Goal: Task Accomplishment & Management: Manage account settings

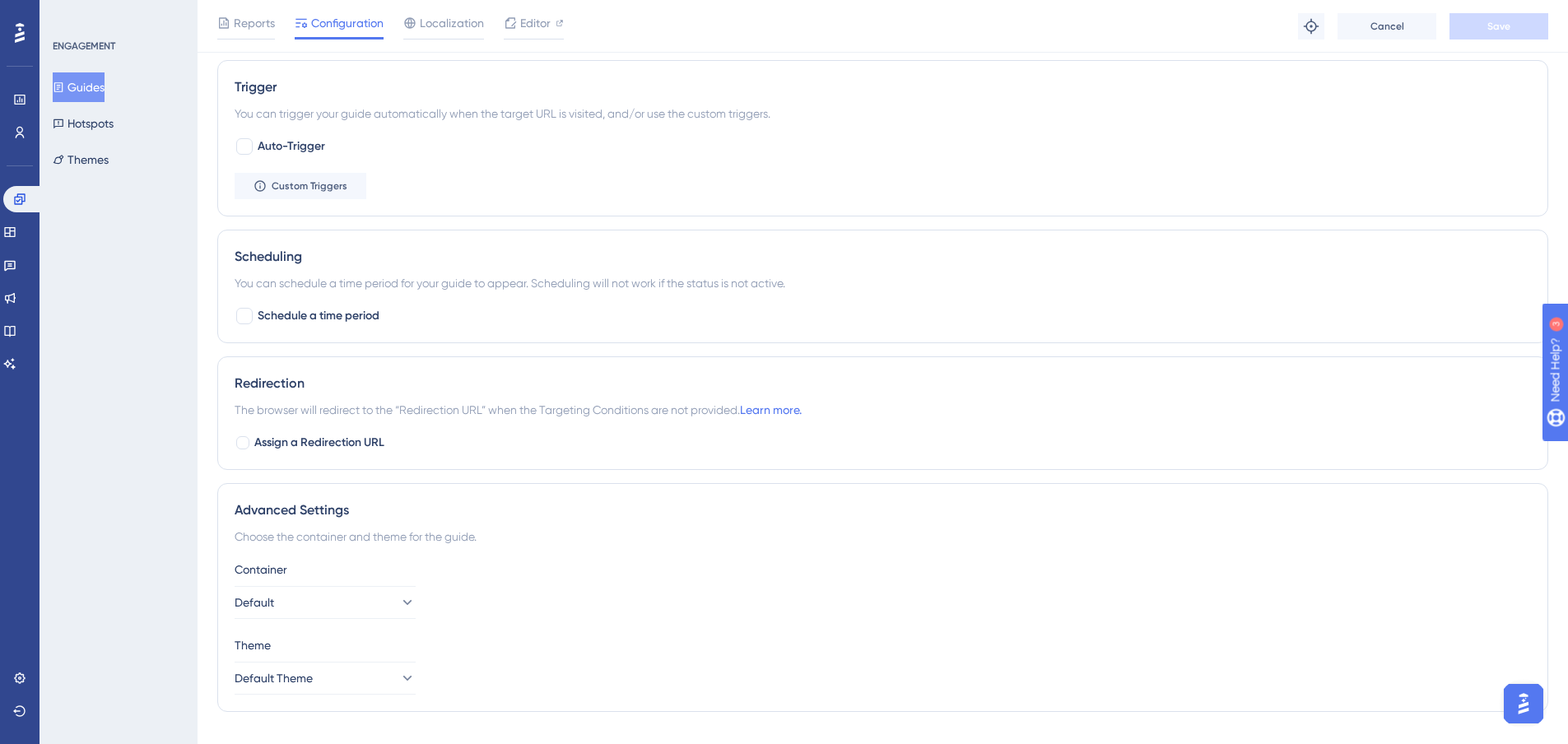
scroll to position [999, 0]
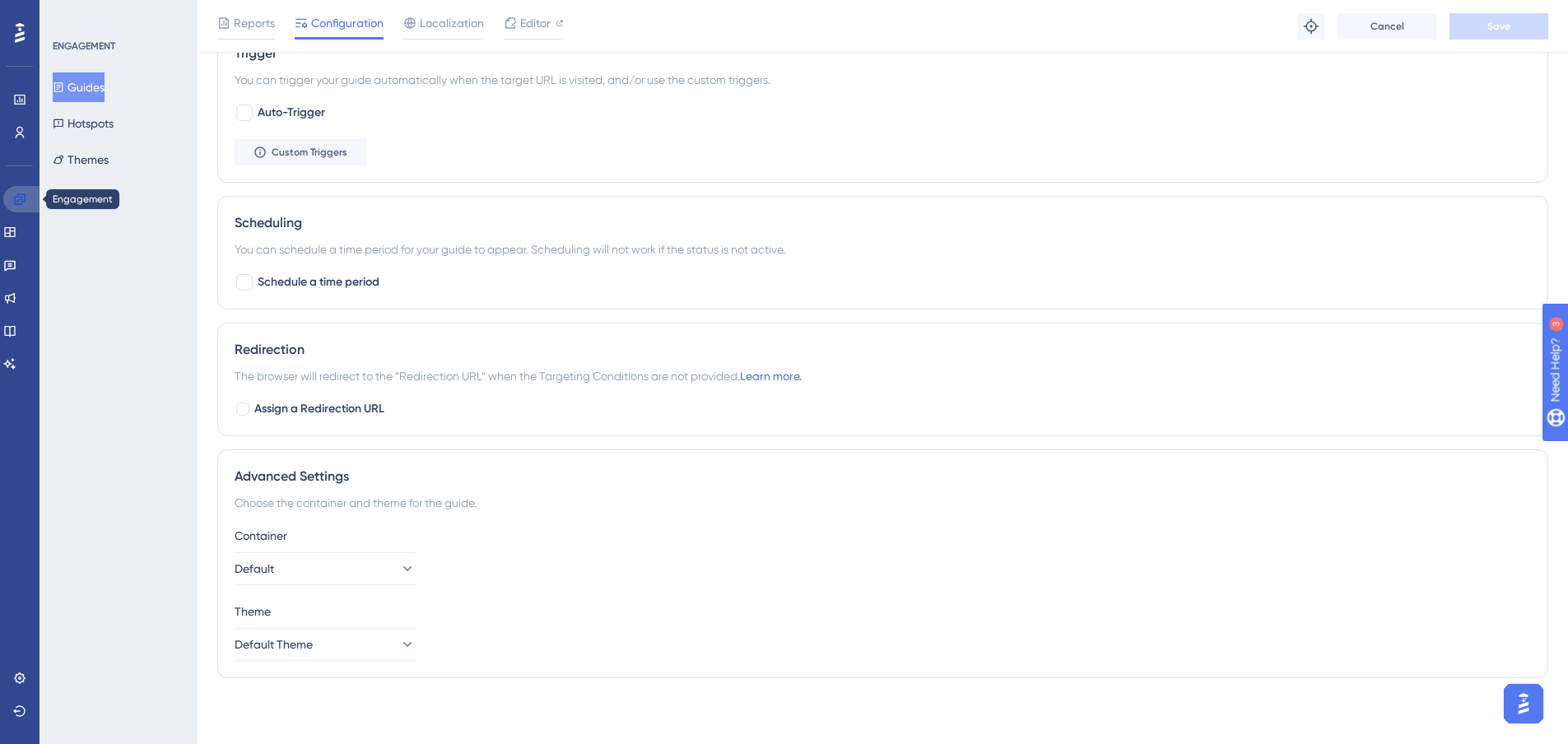
click at [26, 199] on link at bounding box center [23, 199] width 40 height 26
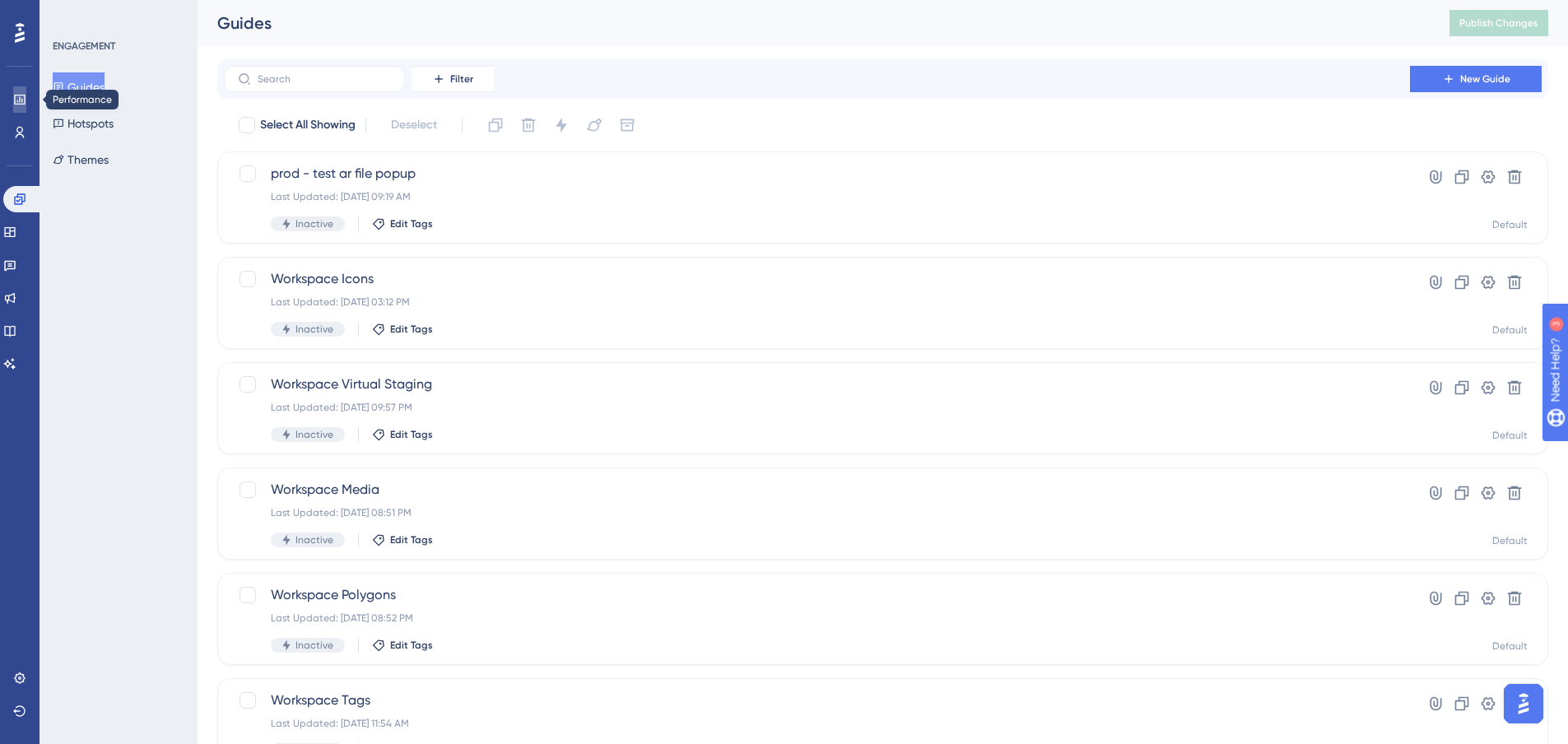
click at [15, 94] on icon at bounding box center [19, 99] width 10 height 9
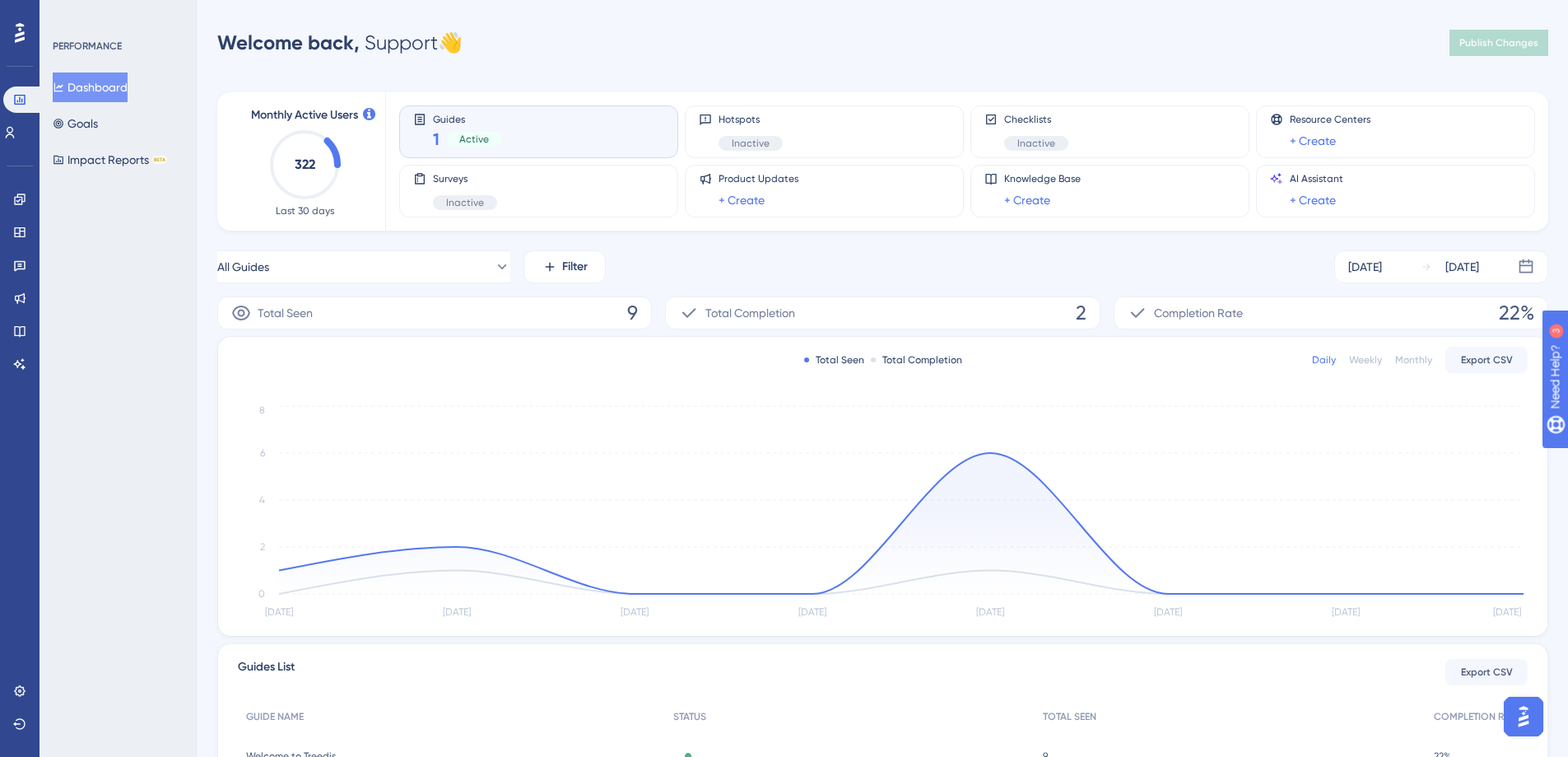
click at [613, 307] on div "Total Seen 9" at bounding box center [434, 312] width 435 height 33
click at [26, 198] on link at bounding box center [20, 199] width 13 height 26
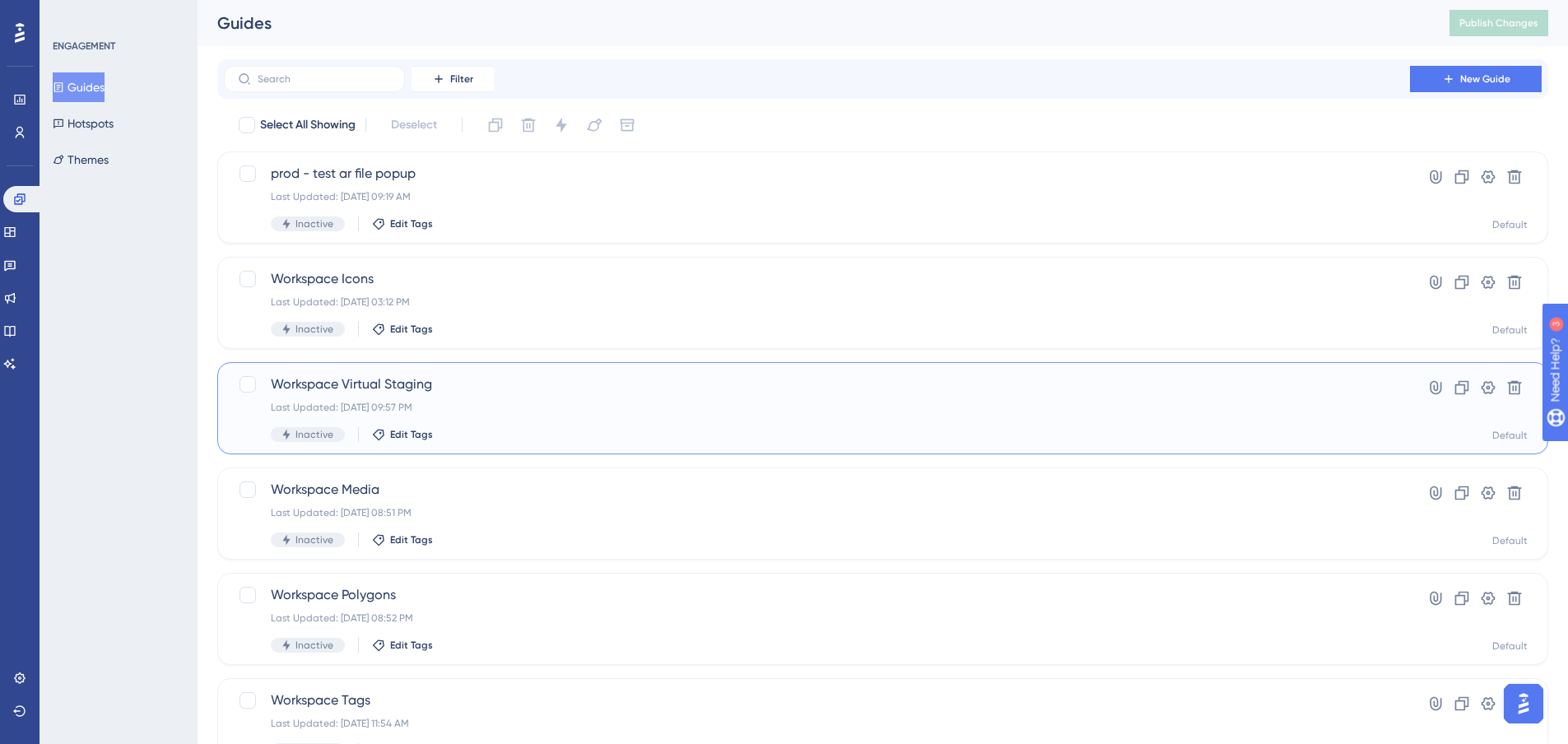
click at [396, 378] on span "Workspace Virtual Staging" at bounding box center [817, 384] width 1093 height 20
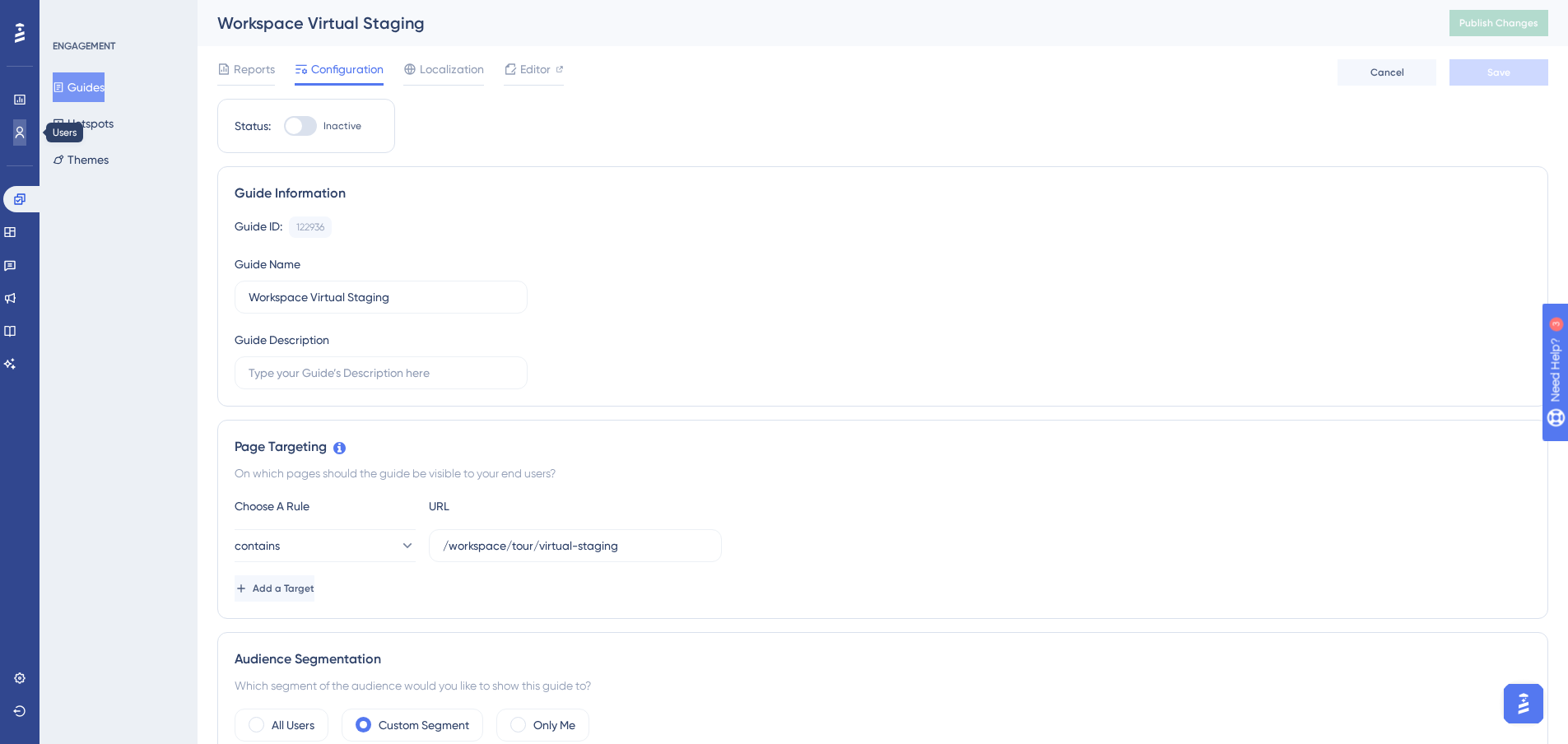
click at [26, 131] on link at bounding box center [20, 133] width 13 height 26
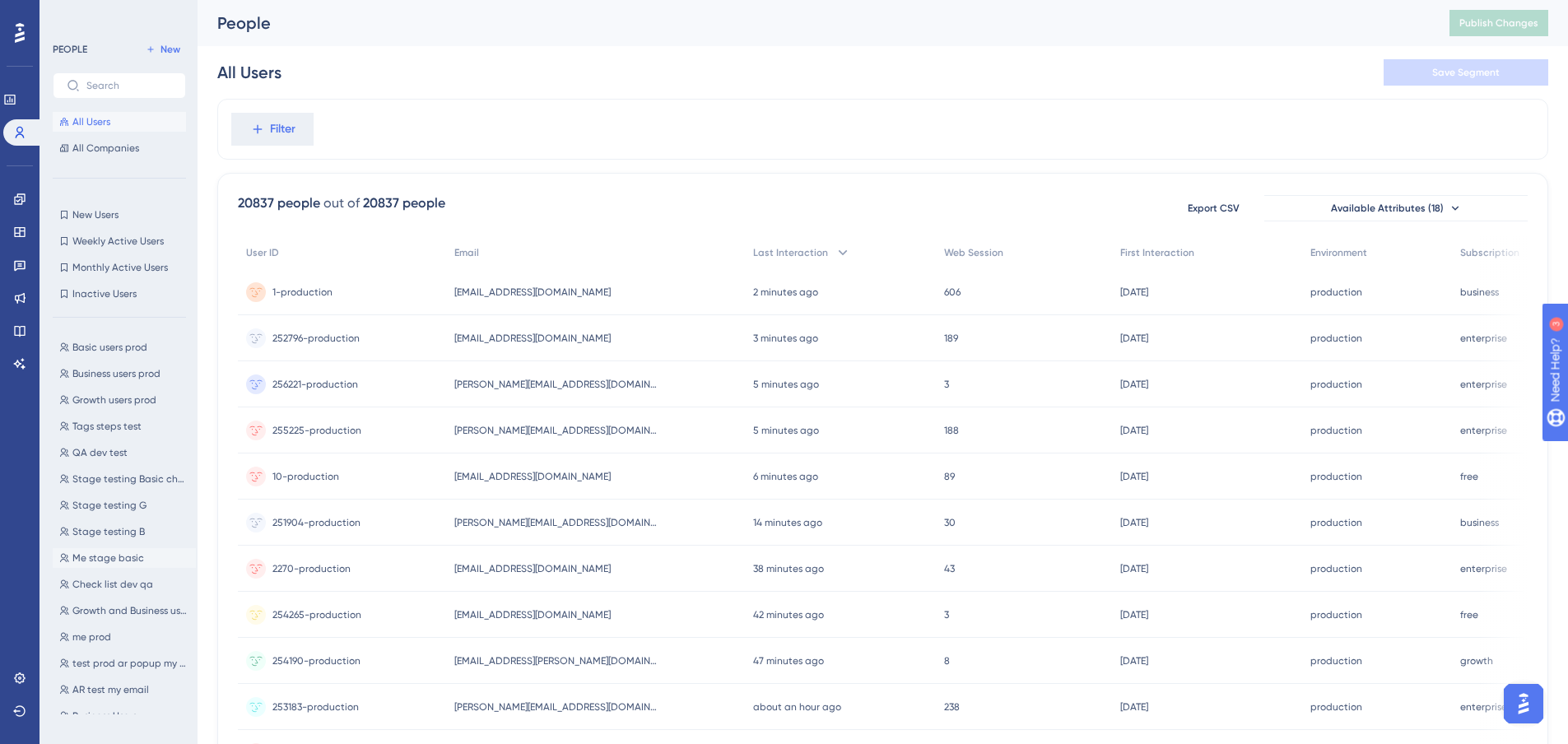
click at [118, 555] on span "Me stage basic" at bounding box center [108, 558] width 72 height 13
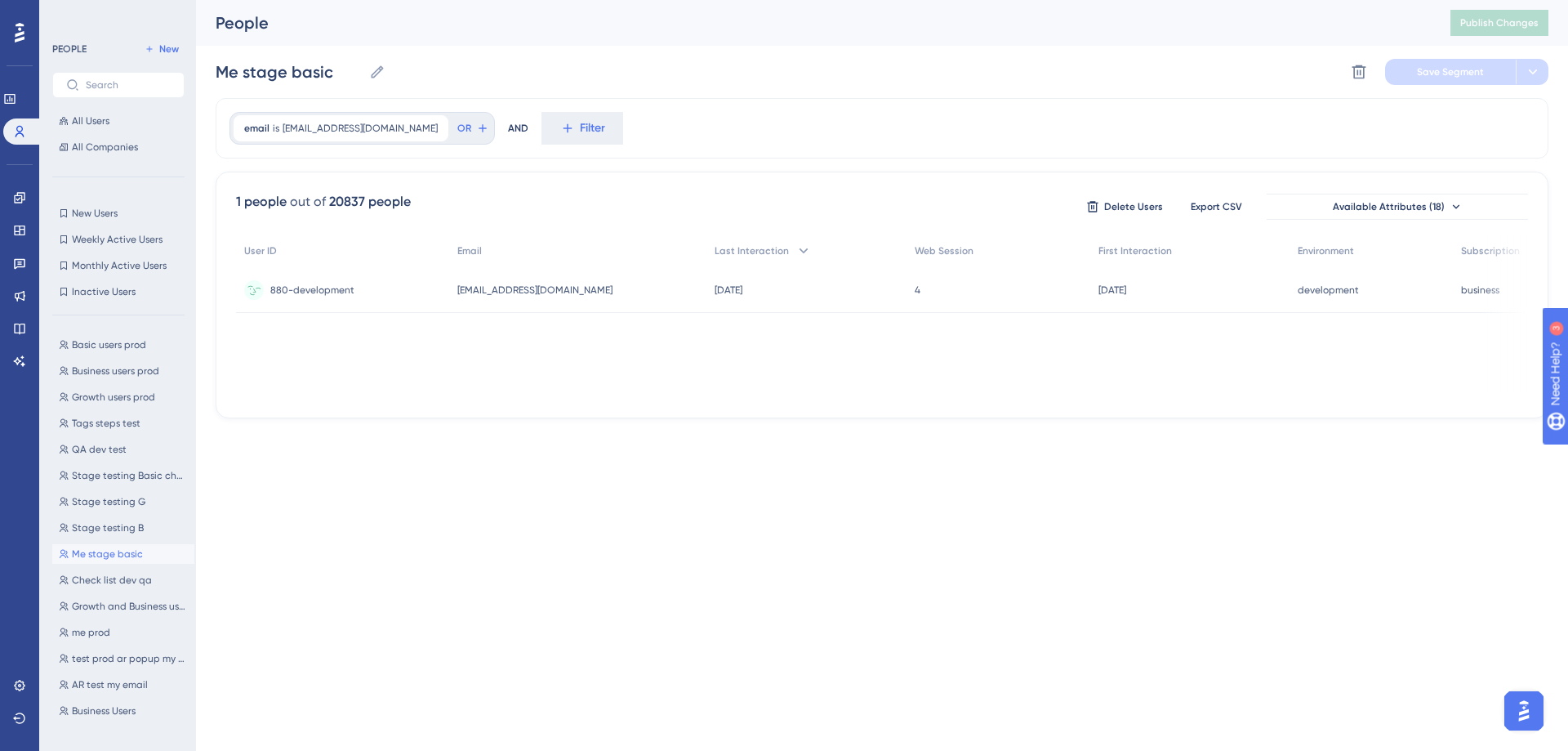
click at [418, 286] on div "880-development 880-development" at bounding box center [343, 289] width 213 height 46
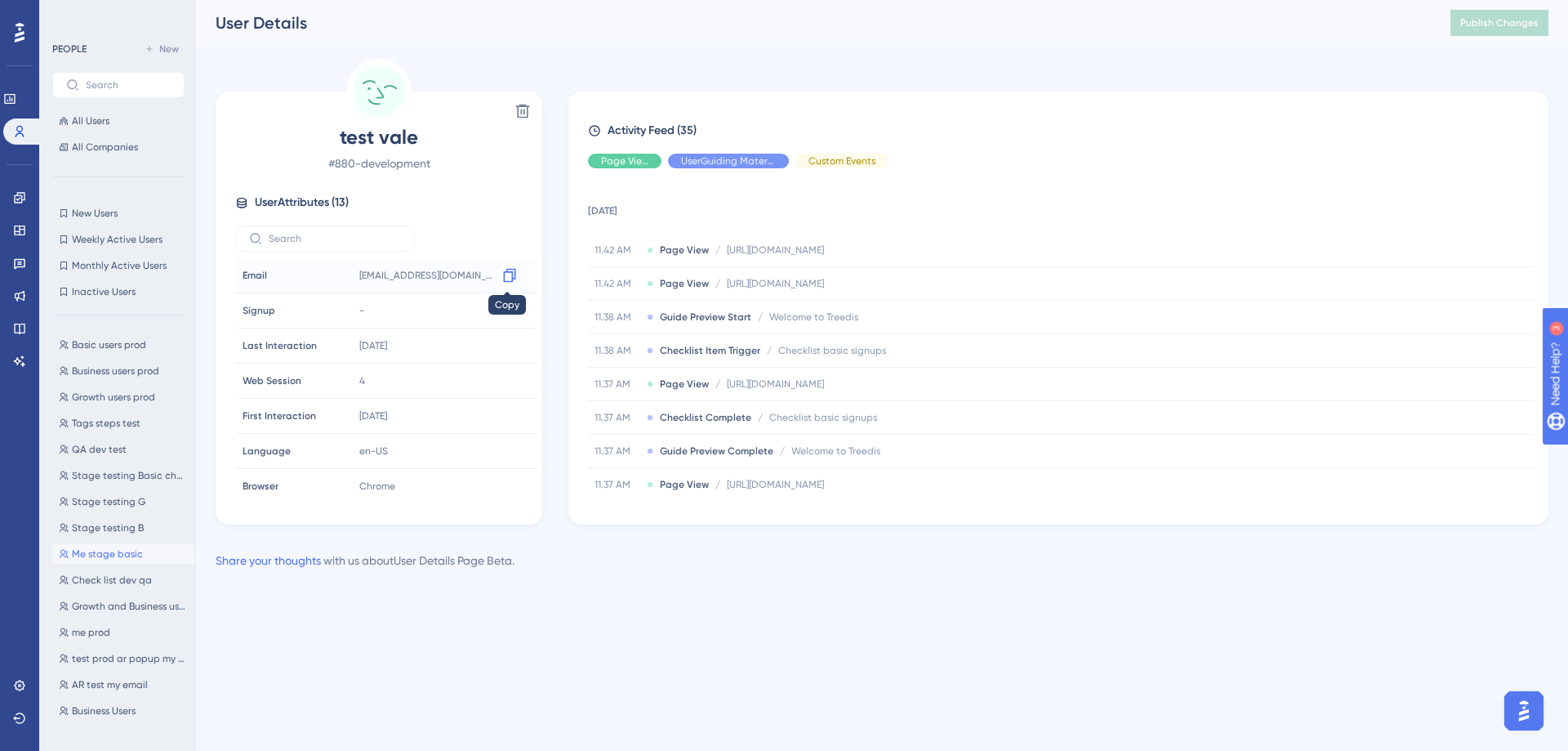
click at [510, 273] on icon at bounding box center [509, 275] width 12 height 14
click at [17, 211] on div "Engagement Widgets Feedback Product Updates Knowledge Base AI Assistant" at bounding box center [20, 279] width 13 height 189
click at [22, 196] on icon at bounding box center [19, 197] width 10 height 10
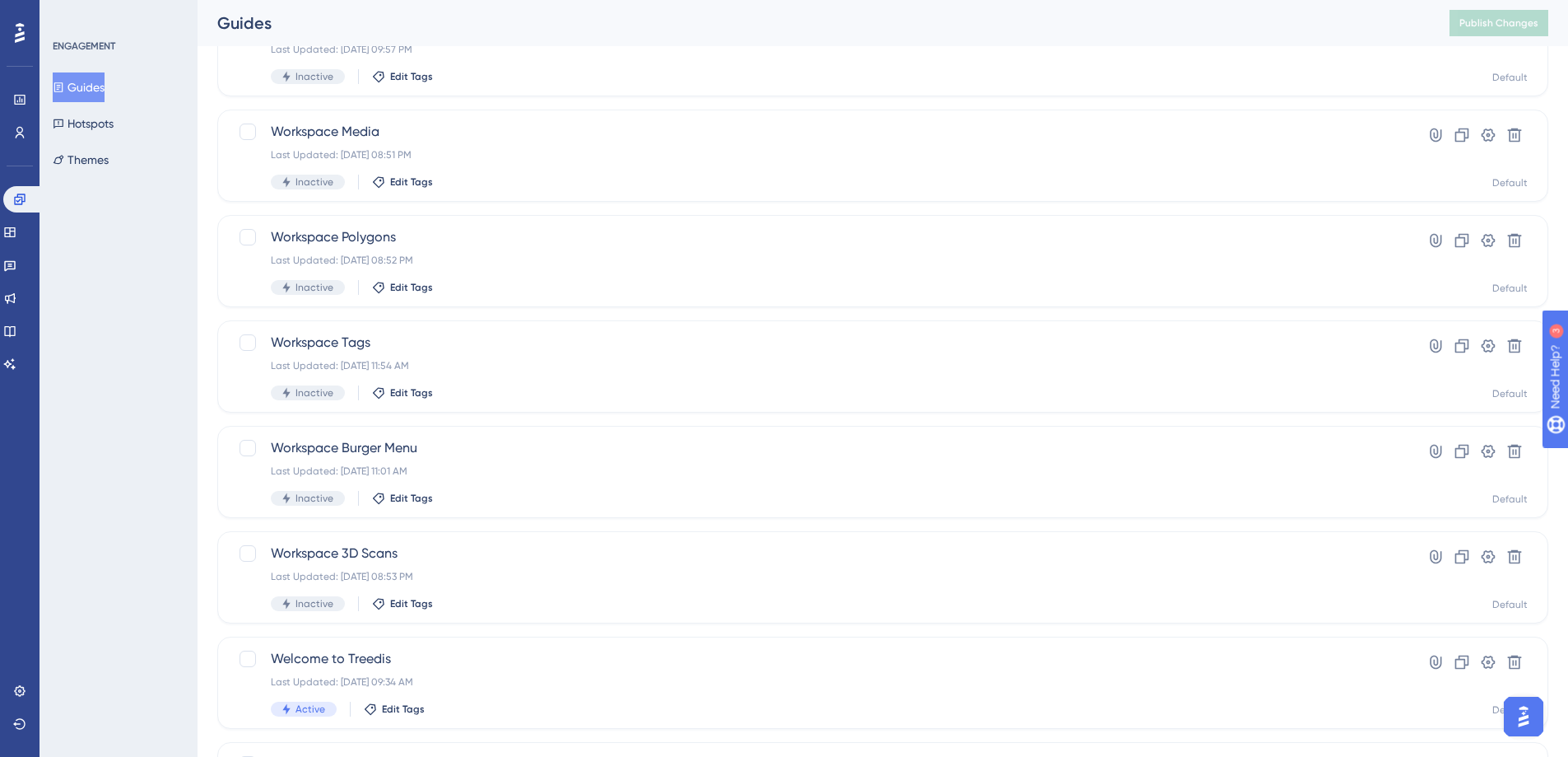
scroll to position [521, 0]
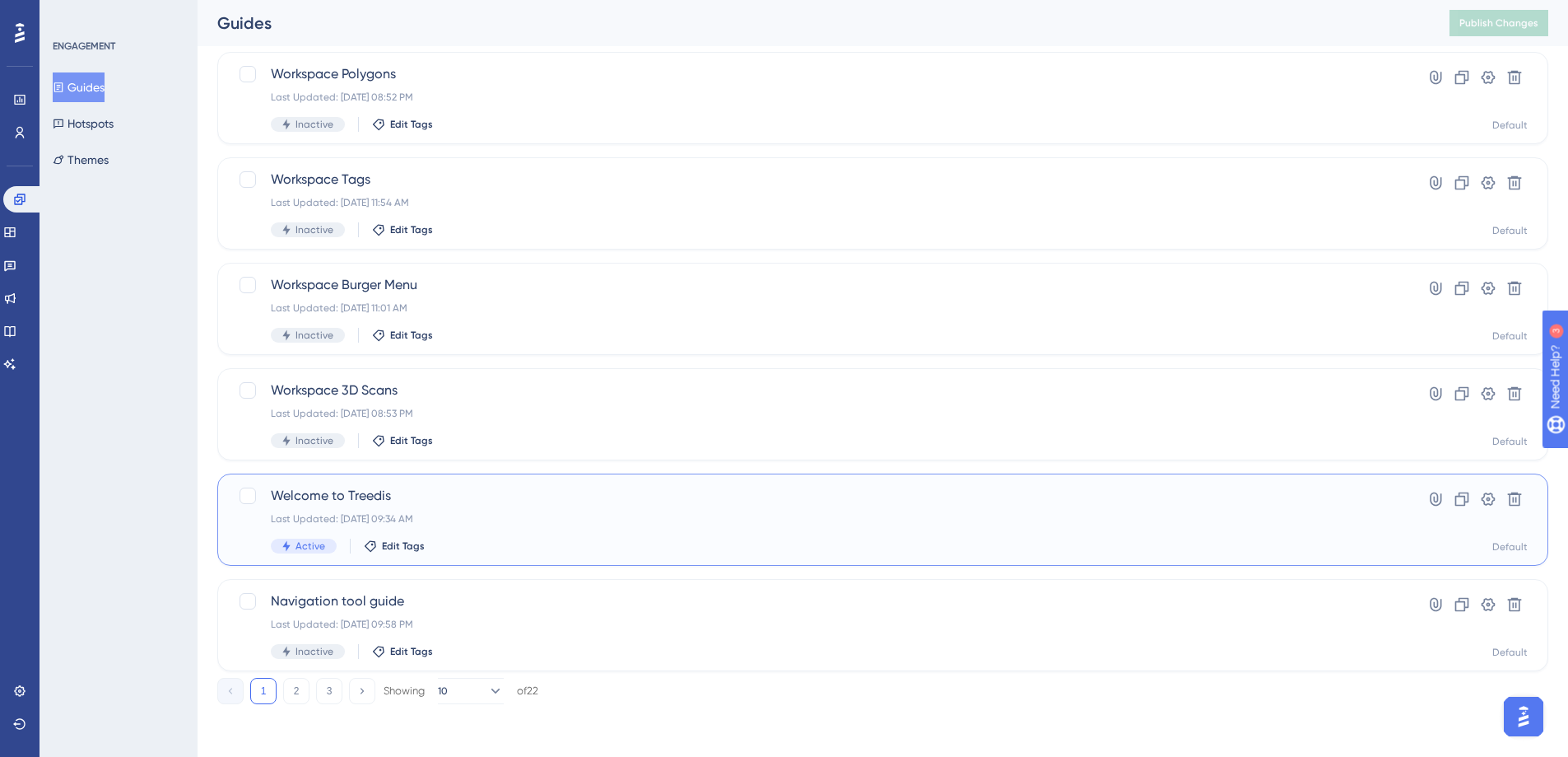
click at [385, 497] on span "Welcome to Treedis" at bounding box center [817, 496] width 1093 height 20
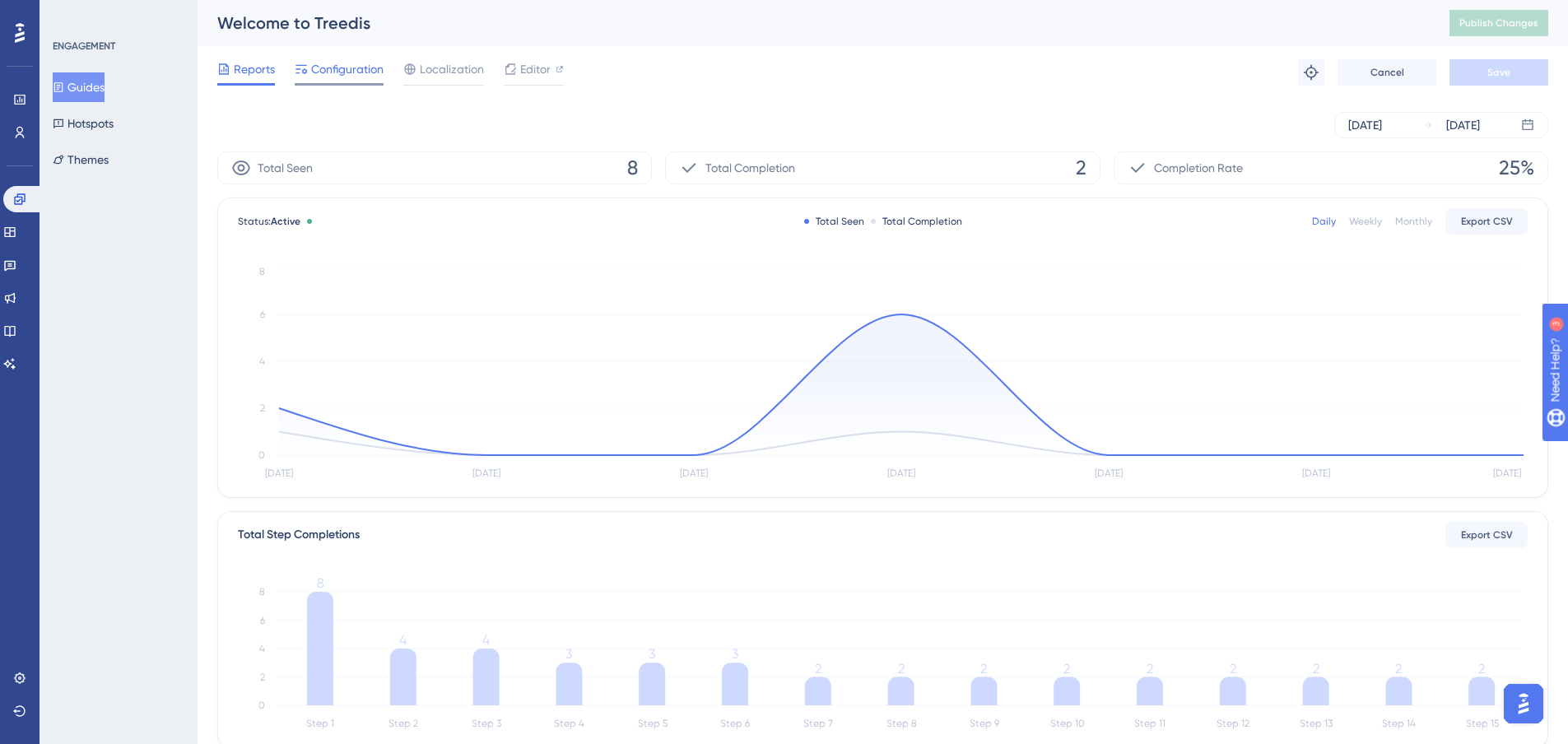
click at [367, 68] on span "Configuration" at bounding box center [347, 69] width 73 height 20
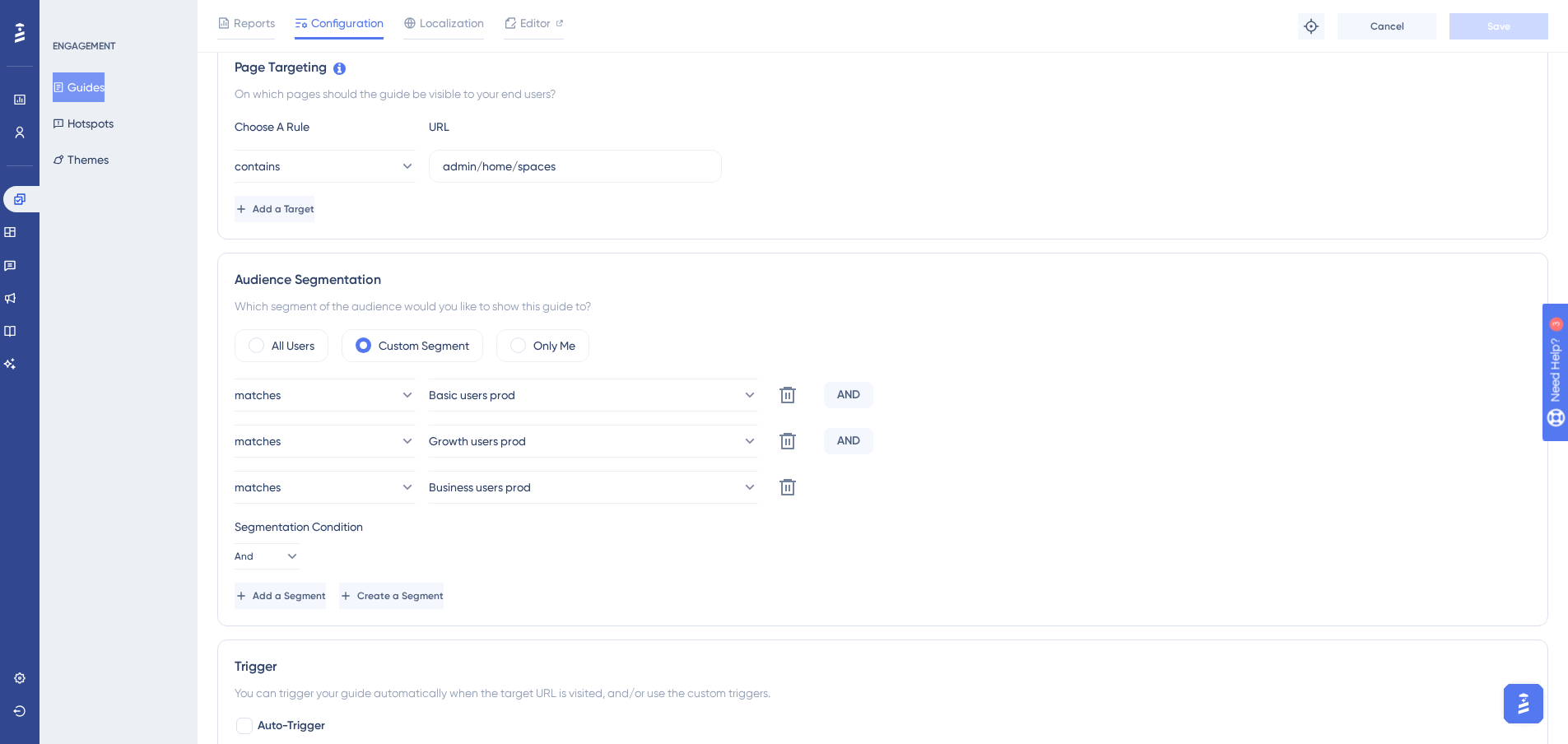
scroll to position [411, 0]
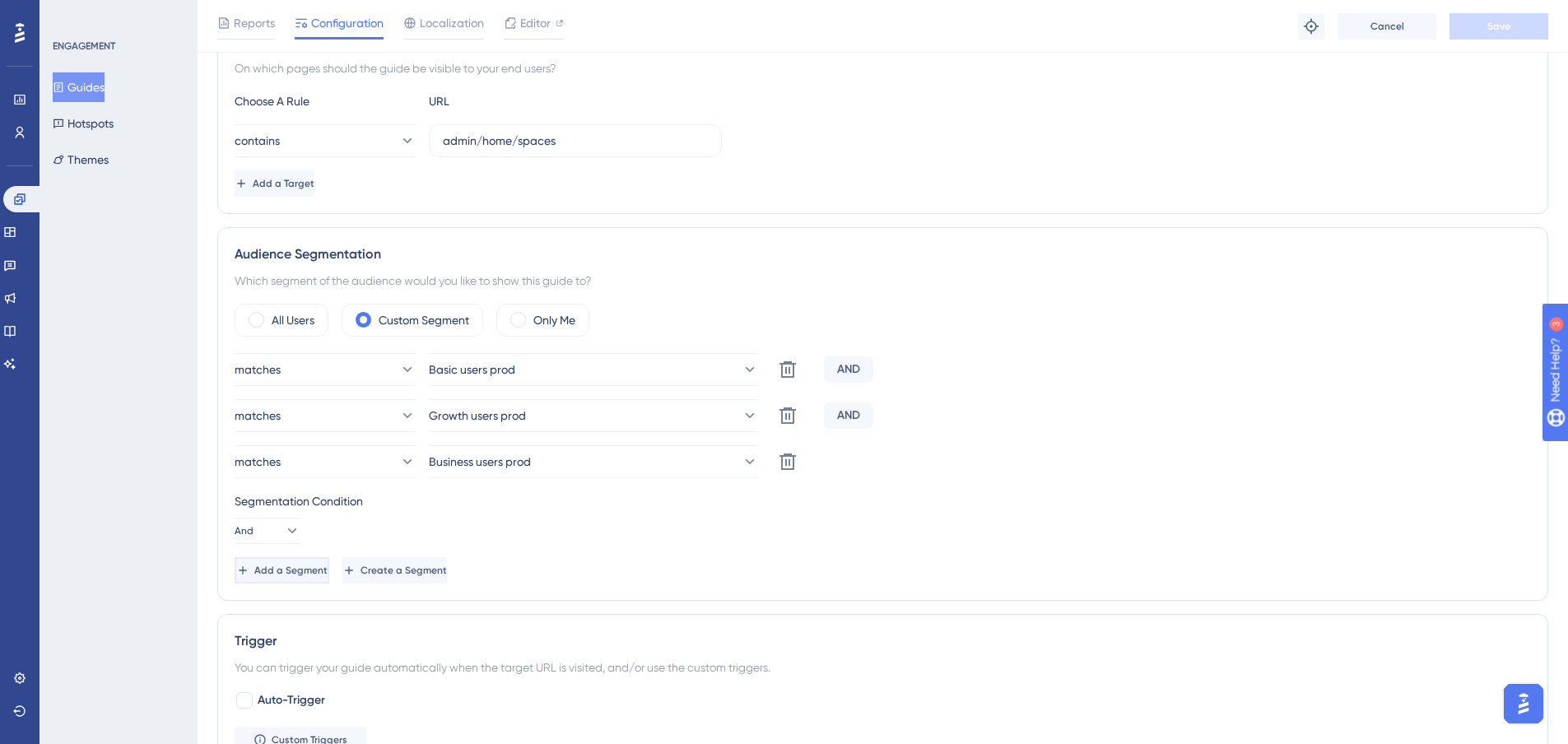
click at [325, 574] on span "Add a Segment" at bounding box center [292, 570] width 74 height 13
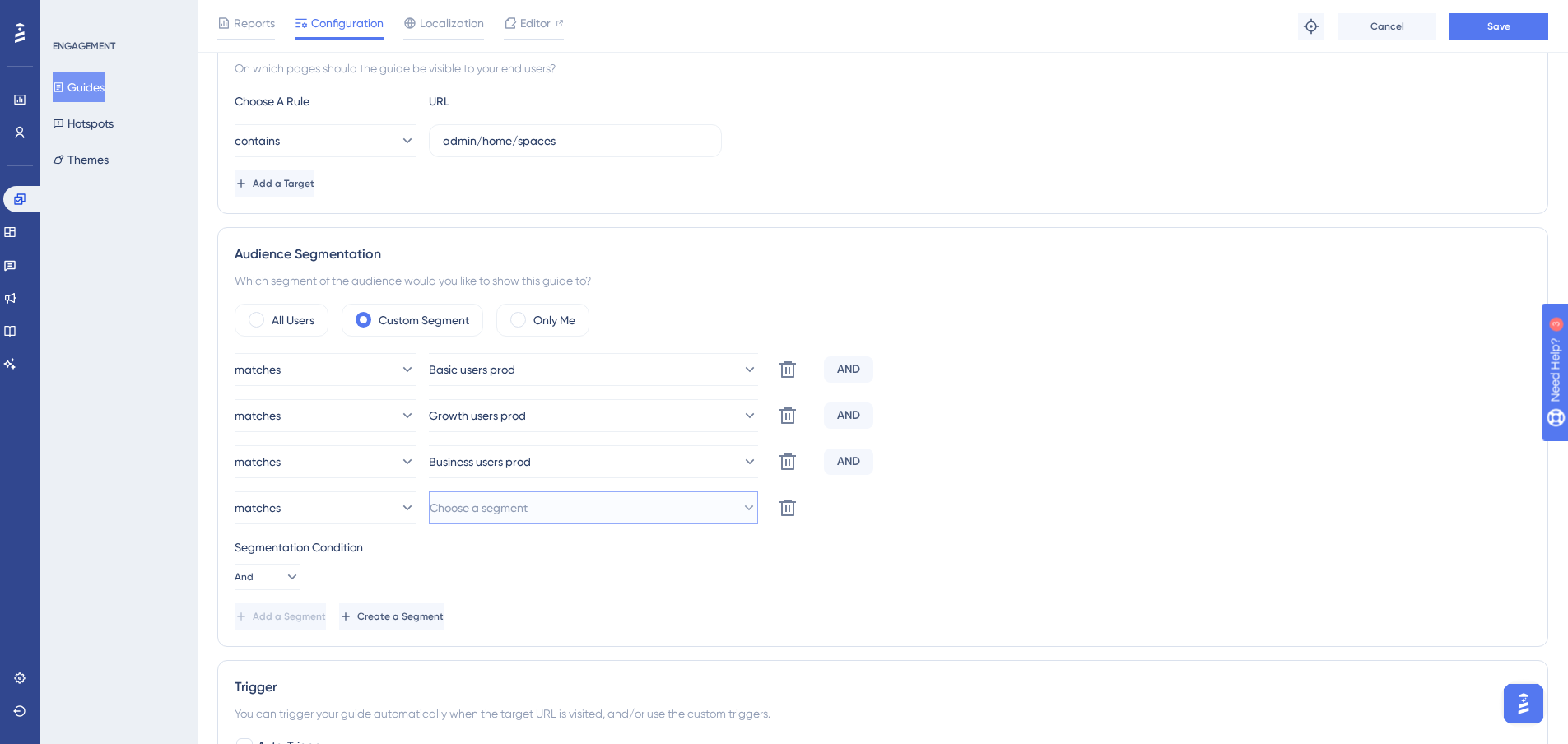
click at [527, 510] on span "Choose a segment" at bounding box center [478, 507] width 98 height 20
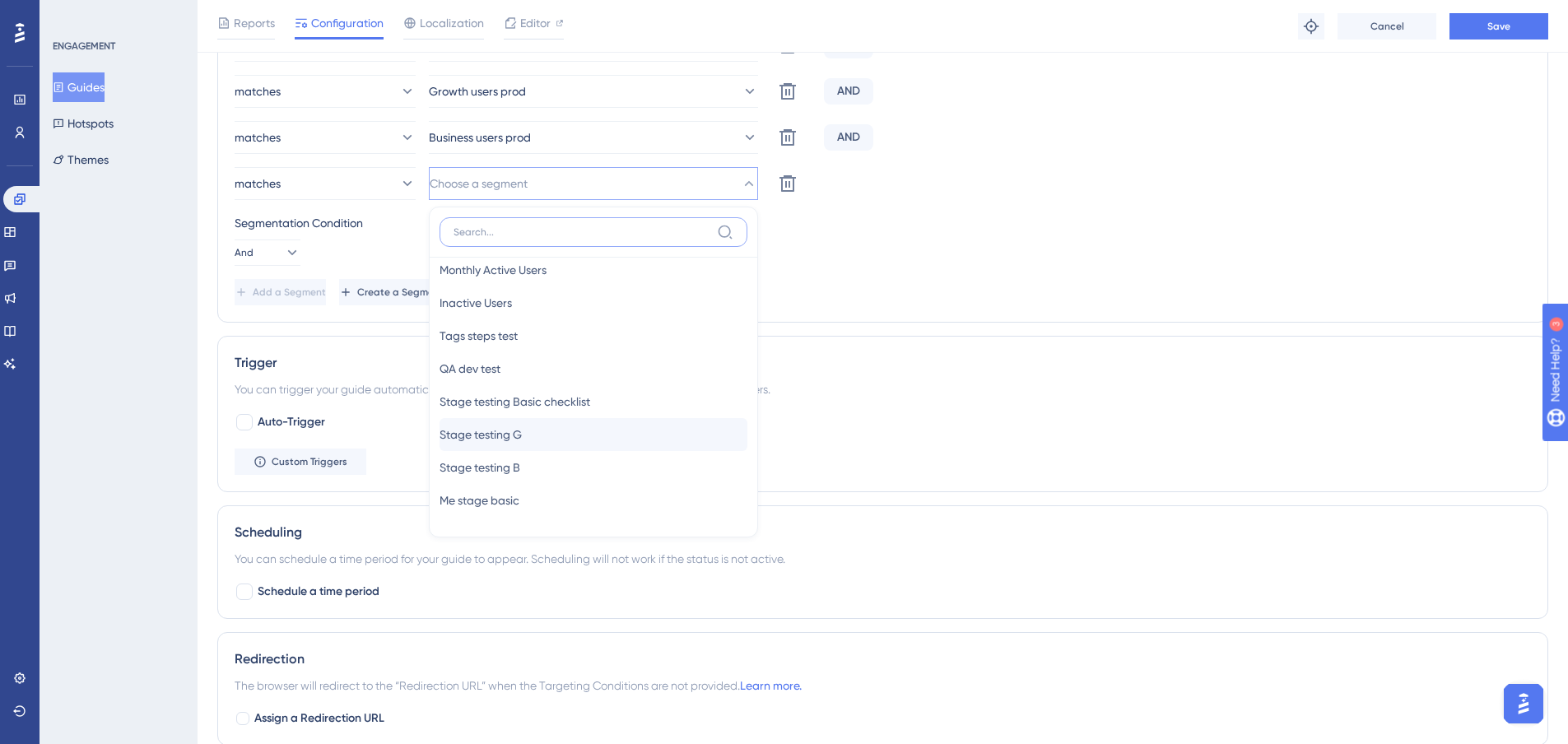
scroll to position [277, 0]
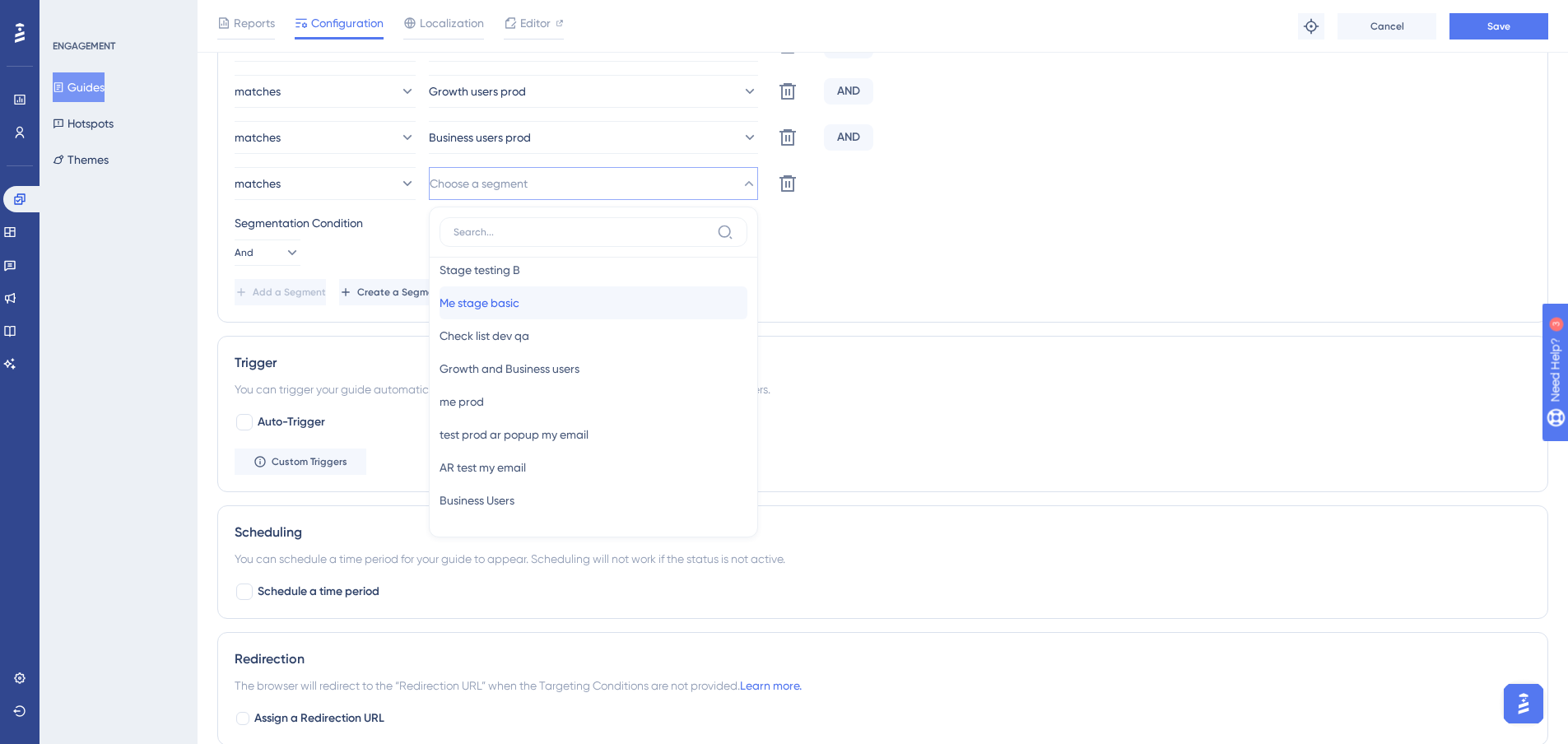
click at [546, 309] on div "Me stage basic Me stage basic" at bounding box center [593, 303] width 308 height 33
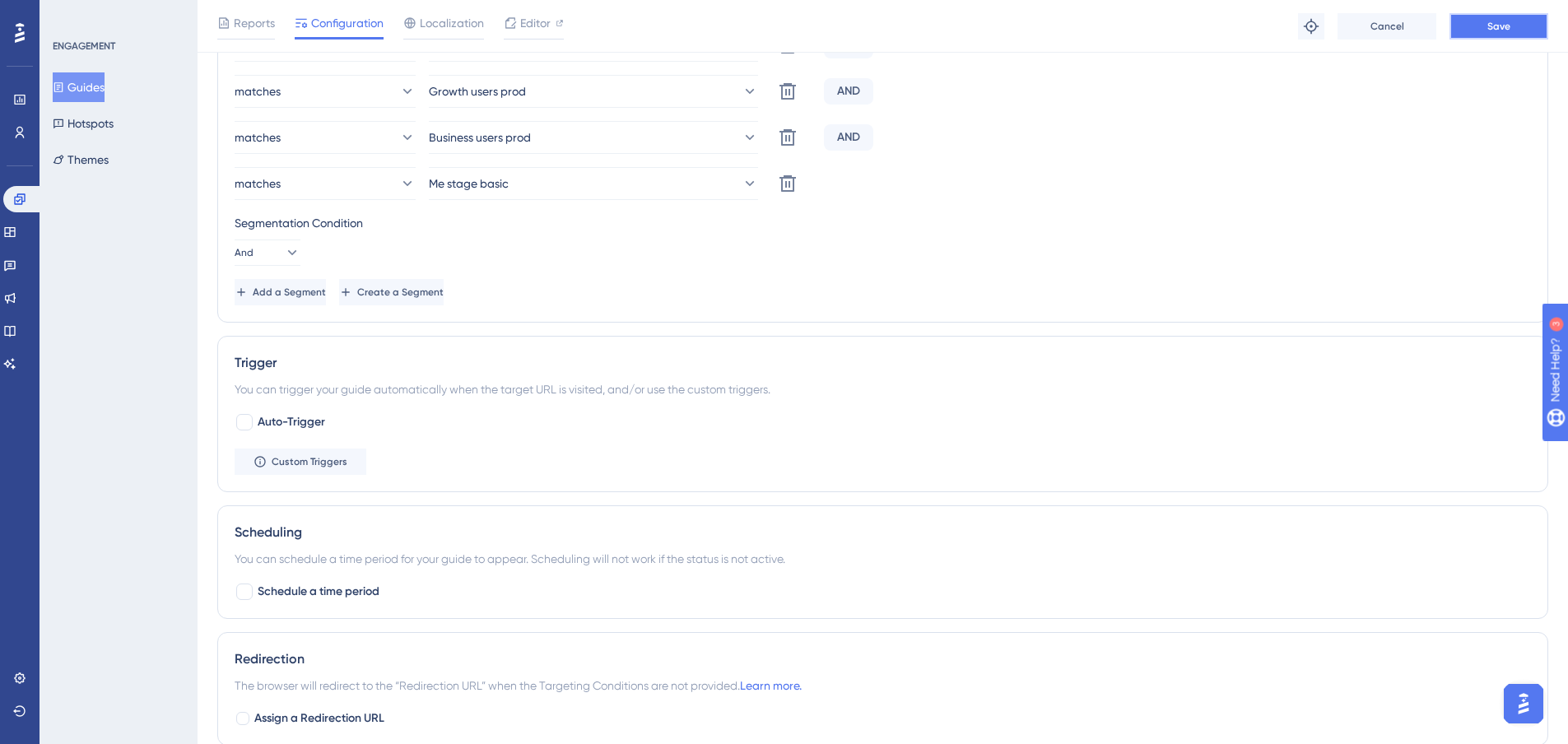
click at [1533, 23] on button "Save" at bounding box center [1499, 26] width 99 height 26
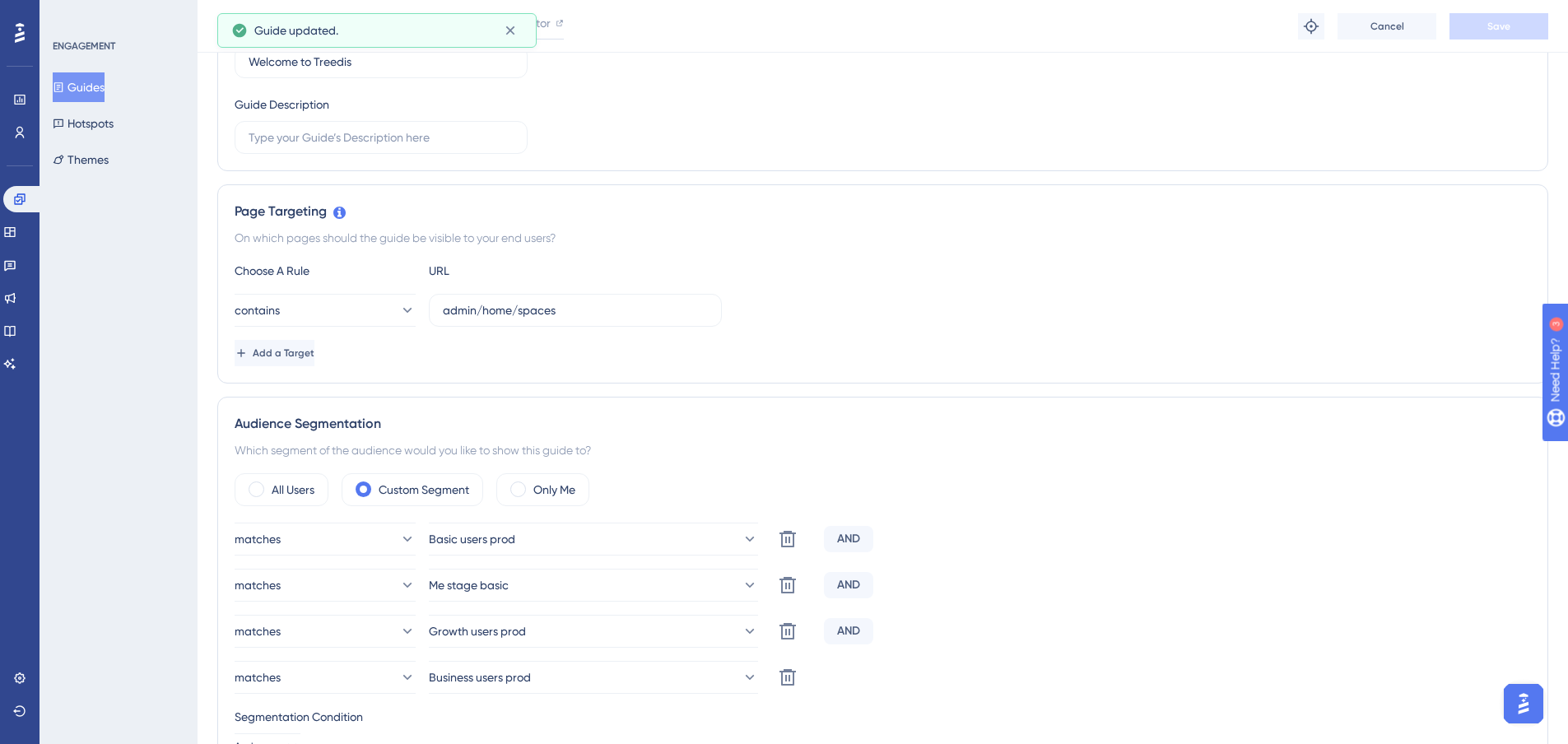
scroll to position [0, 0]
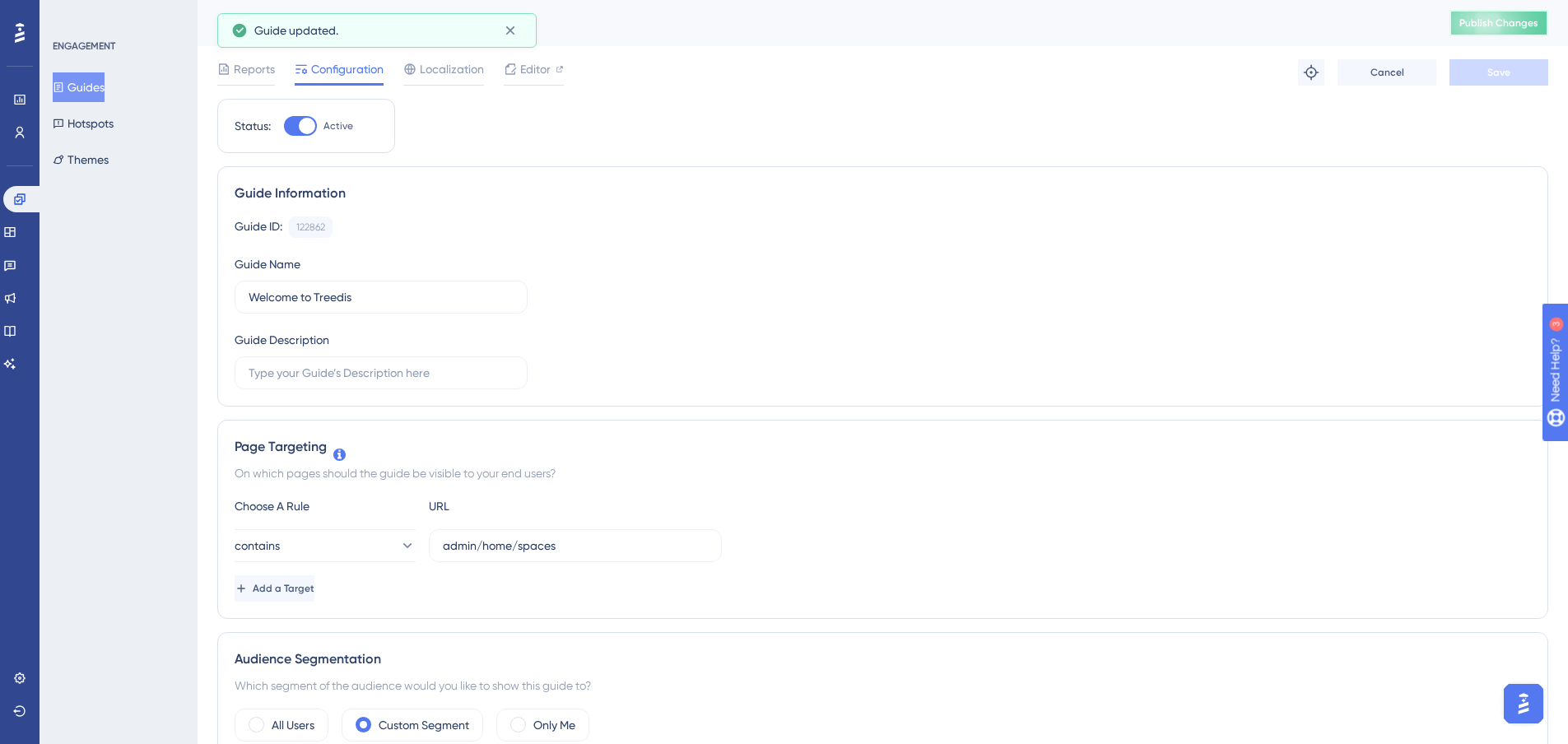
click at [1526, 22] on span "Publish Changes" at bounding box center [1499, 23] width 79 height 13
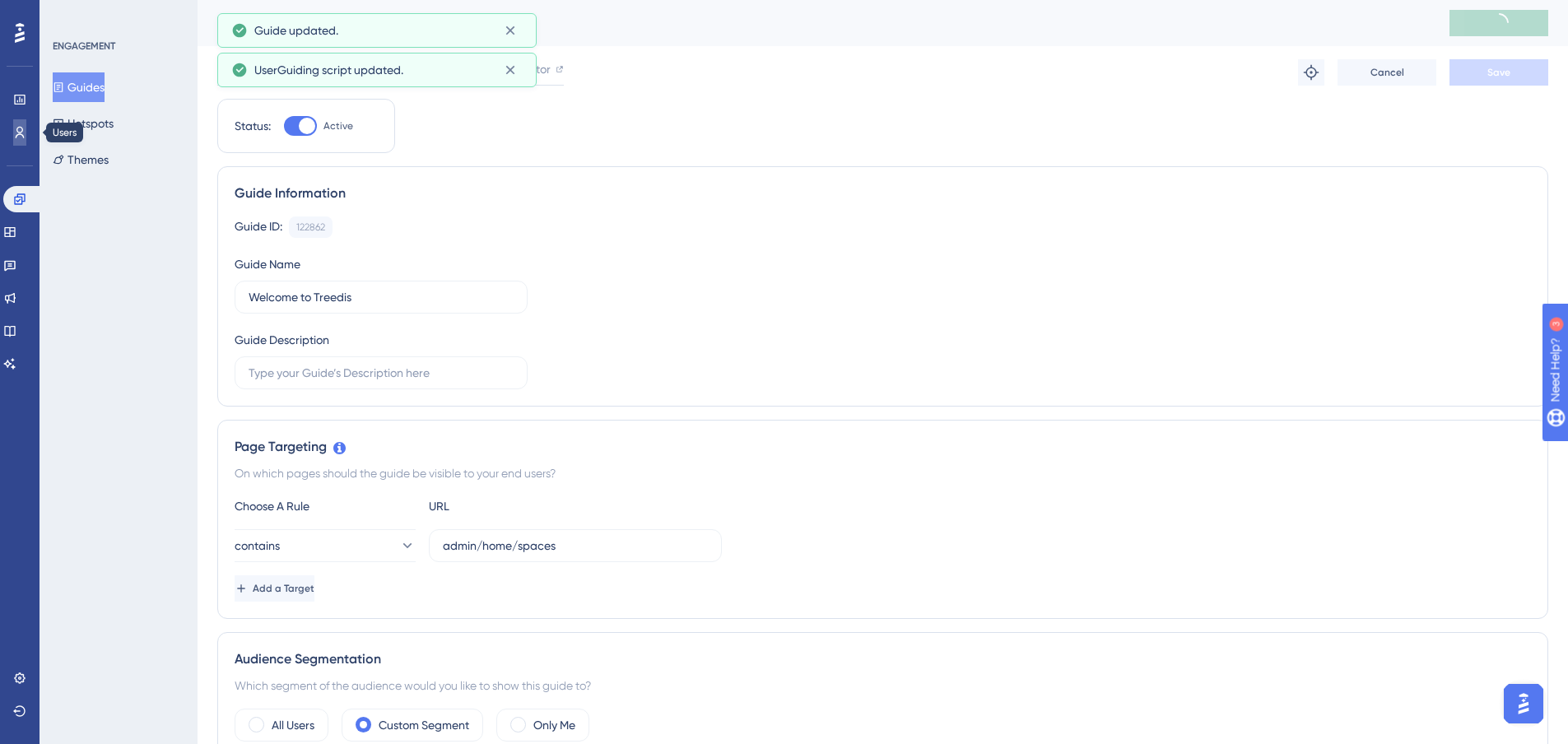
click at [24, 134] on icon at bounding box center [20, 133] width 13 height 13
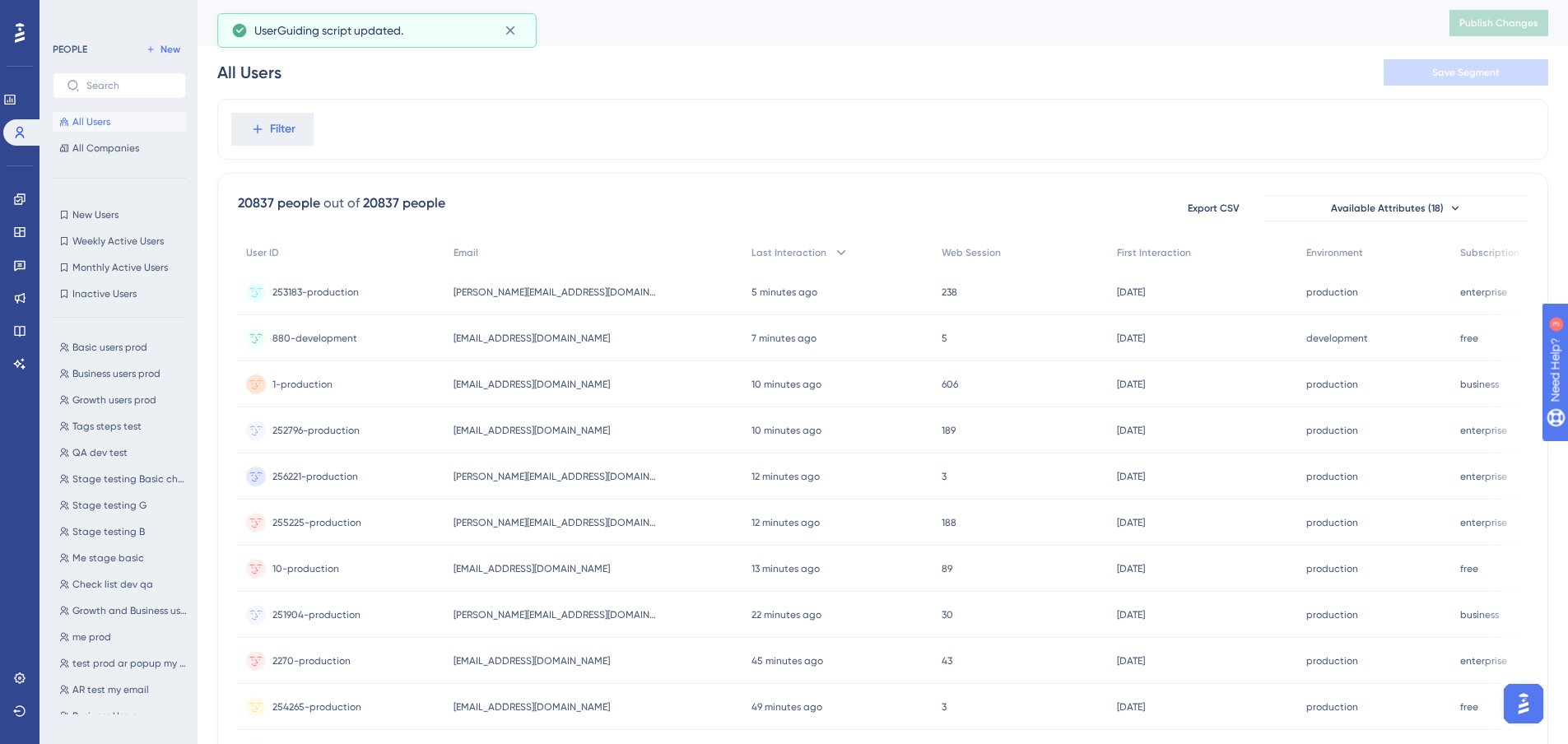
scroll to position [82, 0]
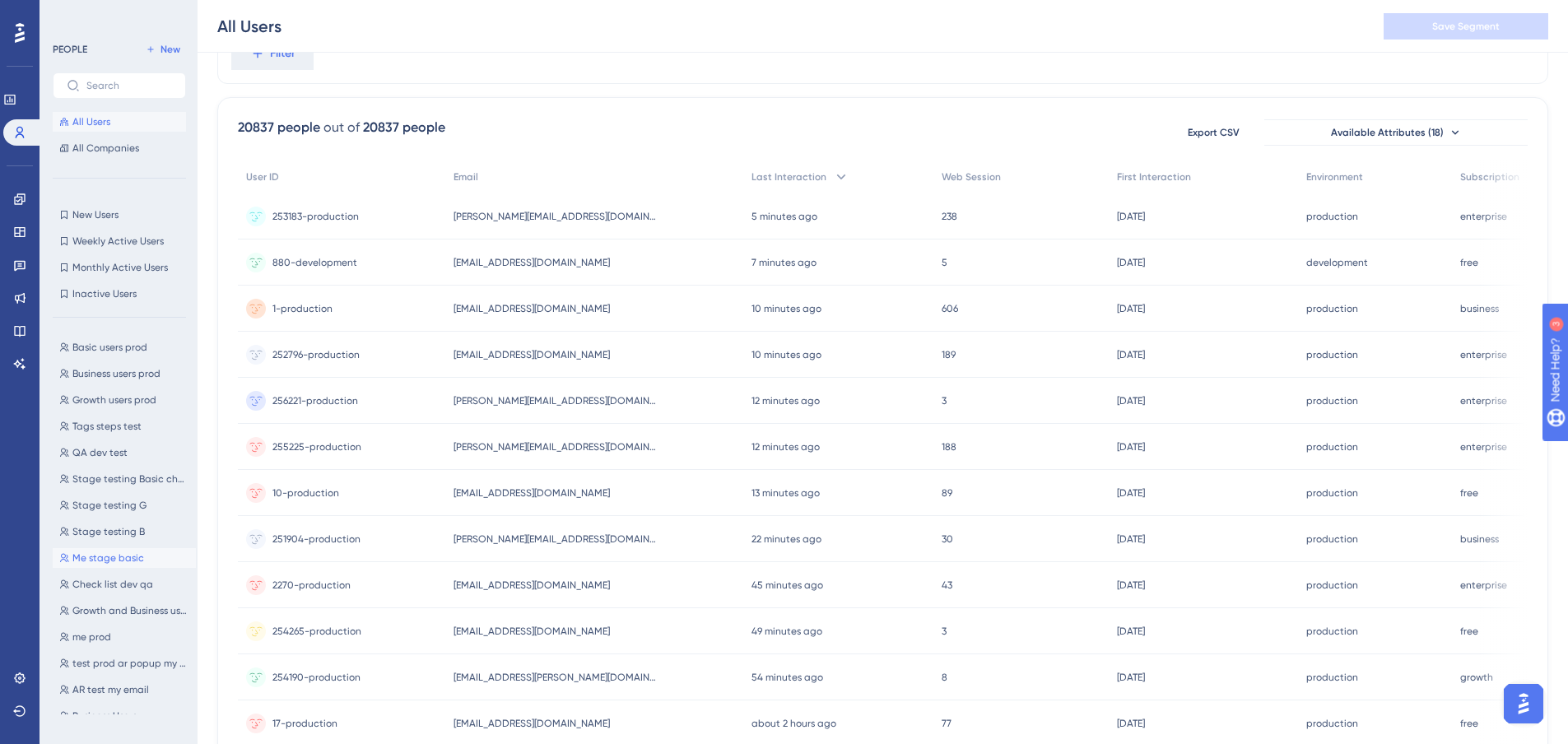
click at [119, 556] on span "Me stage basic" at bounding box center [108, 558] width 72 height 13
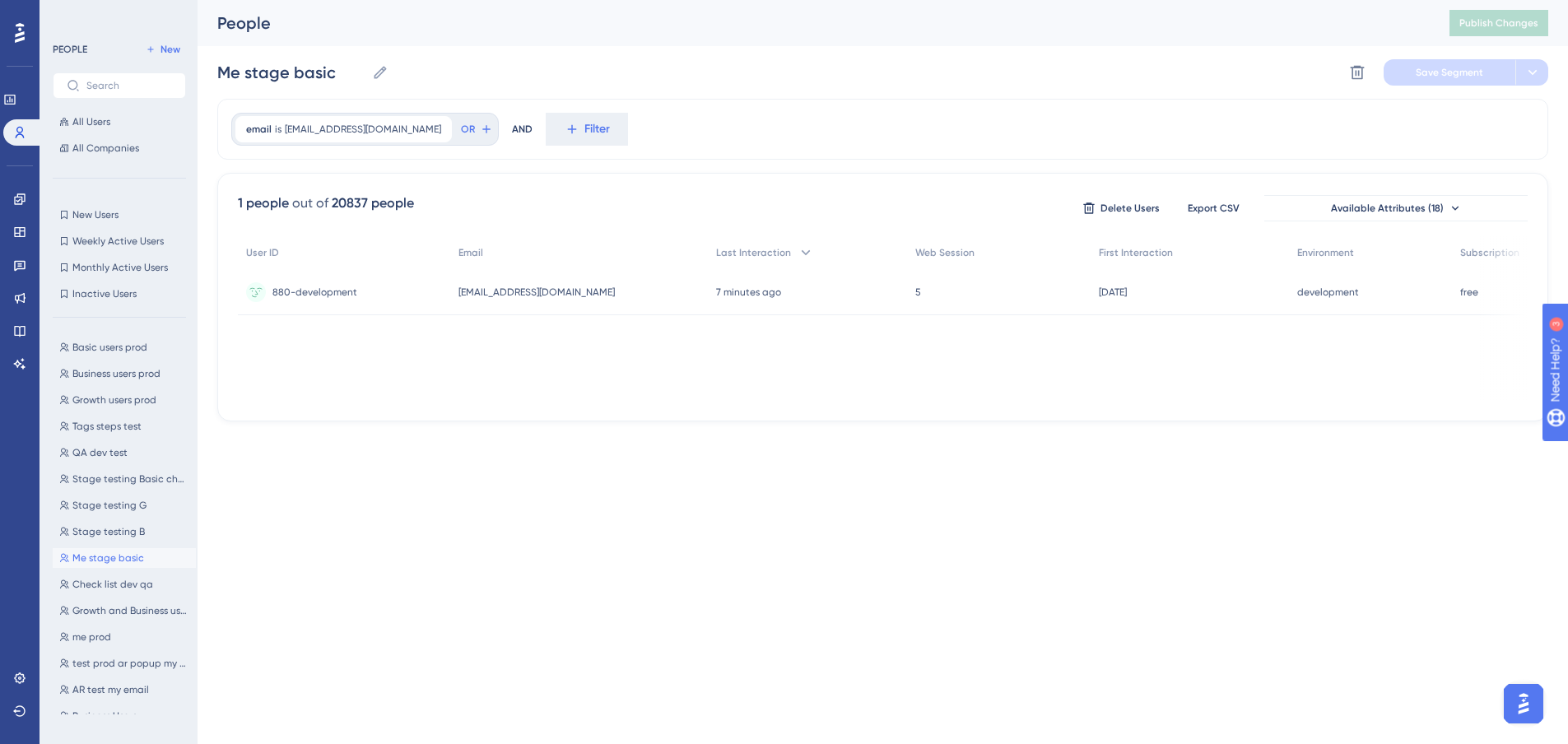
scroll to position [0, 0]
click at [18, 189] on link at bounding box center [20, 199] width 13 height 26
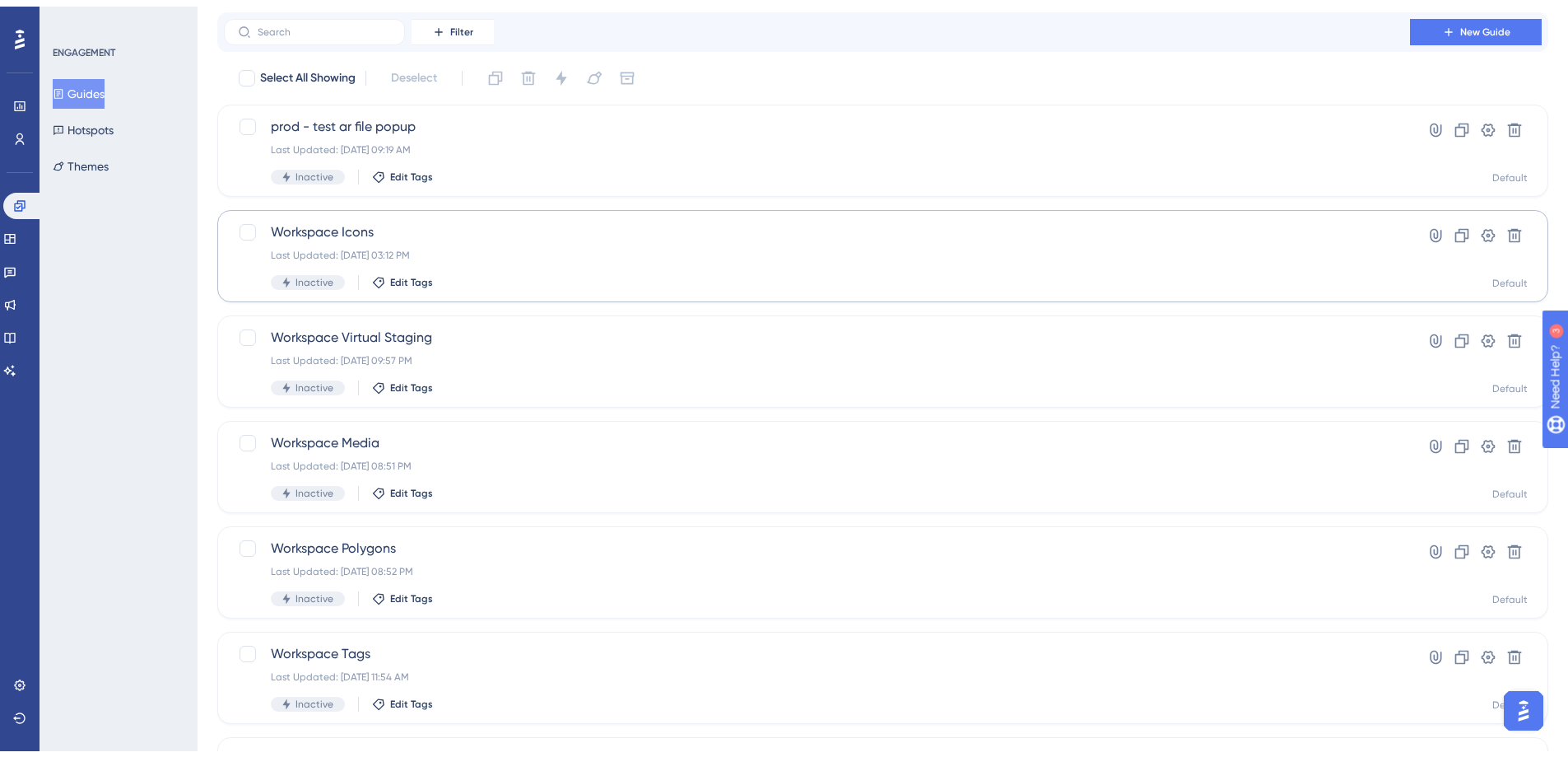
scroll to position [82, 0]
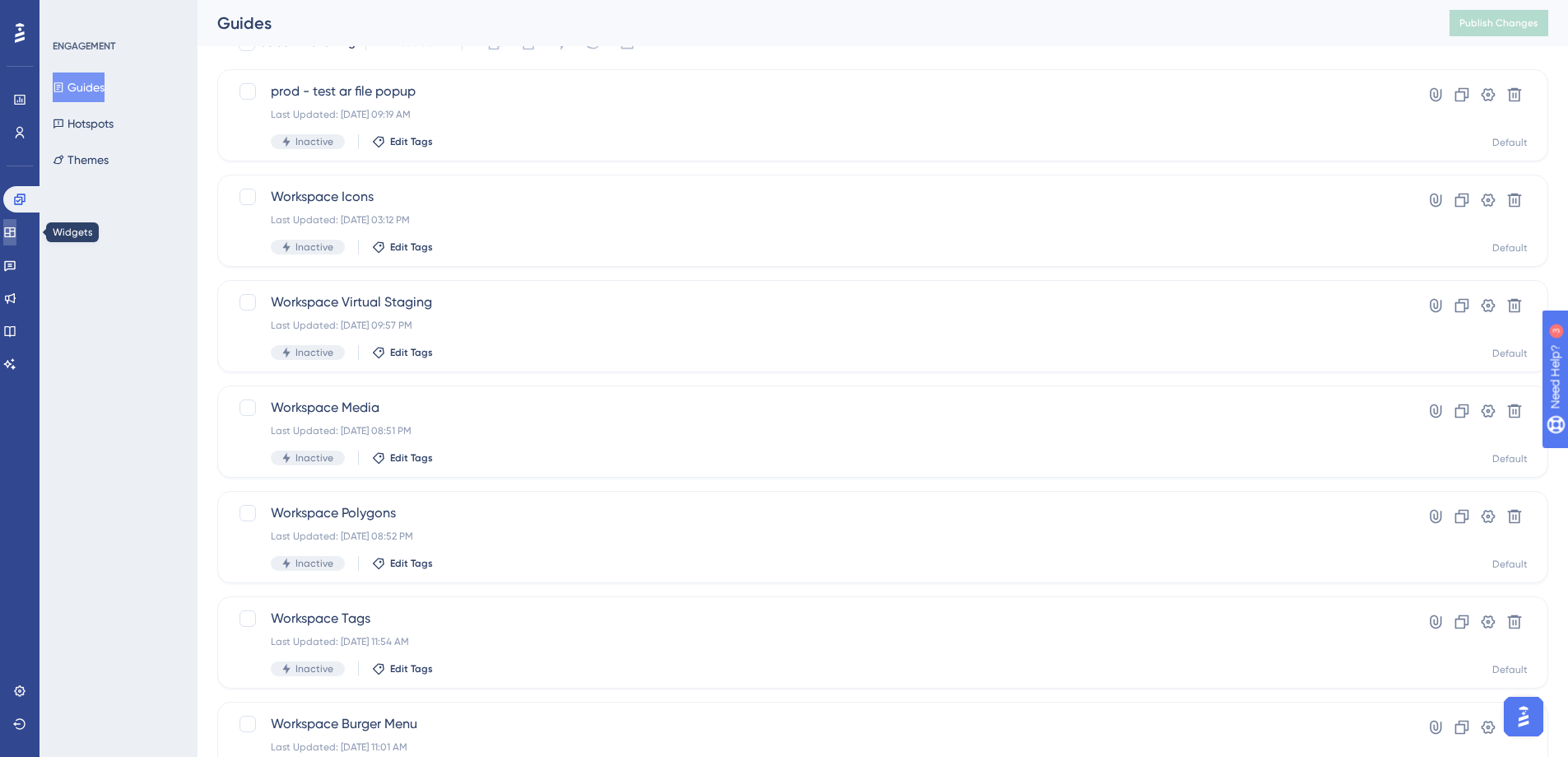
click at [16, 229] on icon at bounding box center [9, 232] width 13 height 13
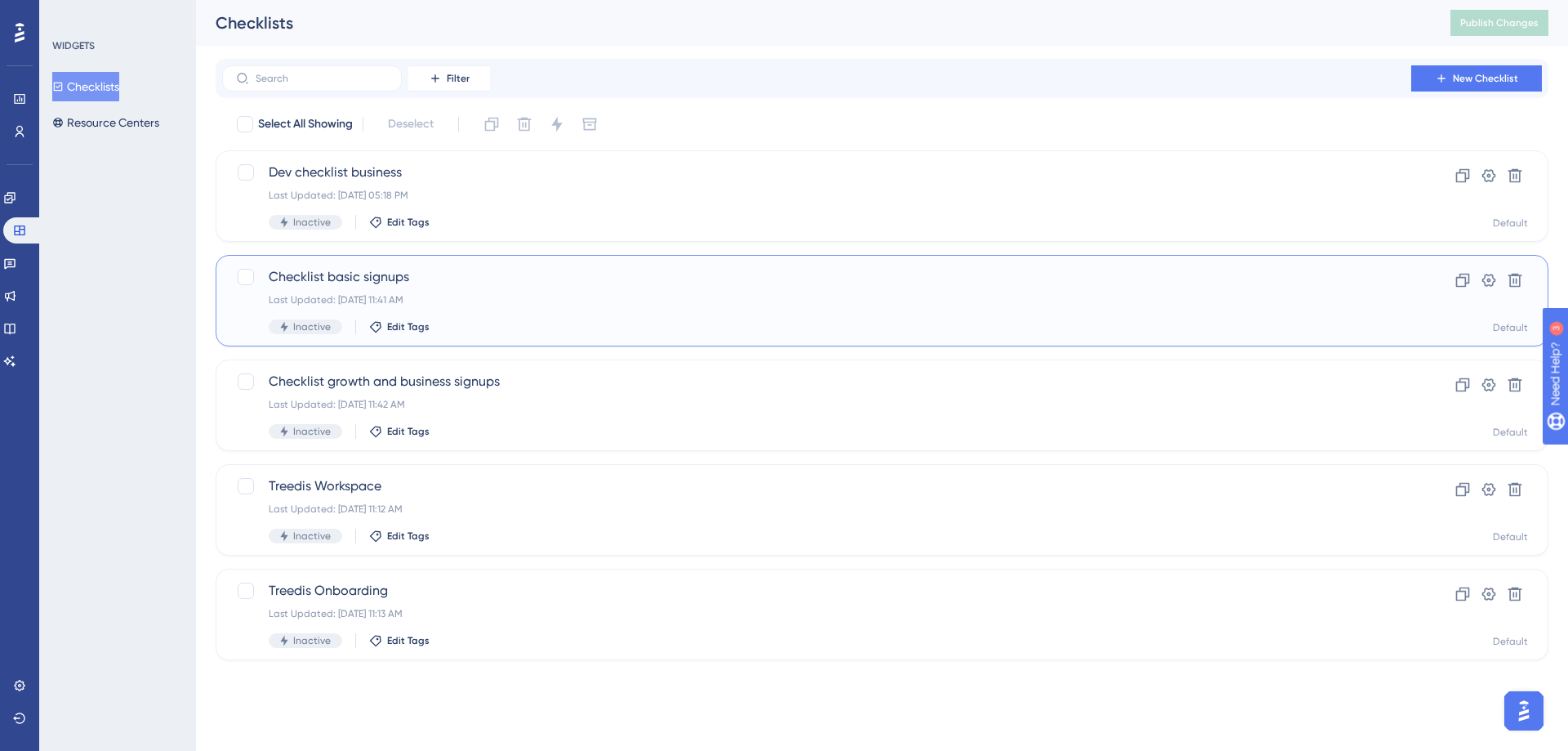
click at [372, 274] on span "Checklist basic signups" at bounding box center [816, 276] width 1096 height 20
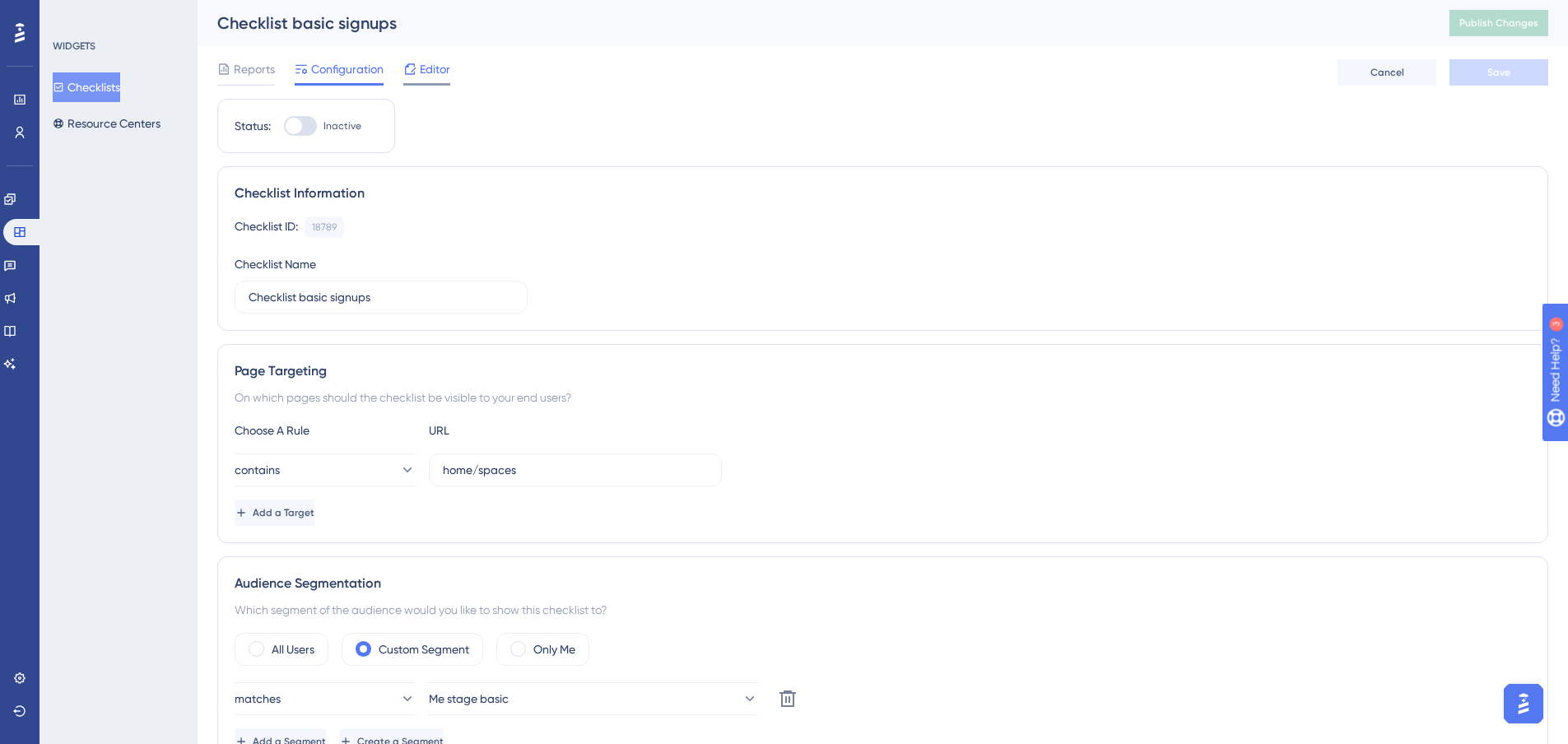
click at [424, 74] on span "Editor" at bounding box center [435, 69] width 30 height 20
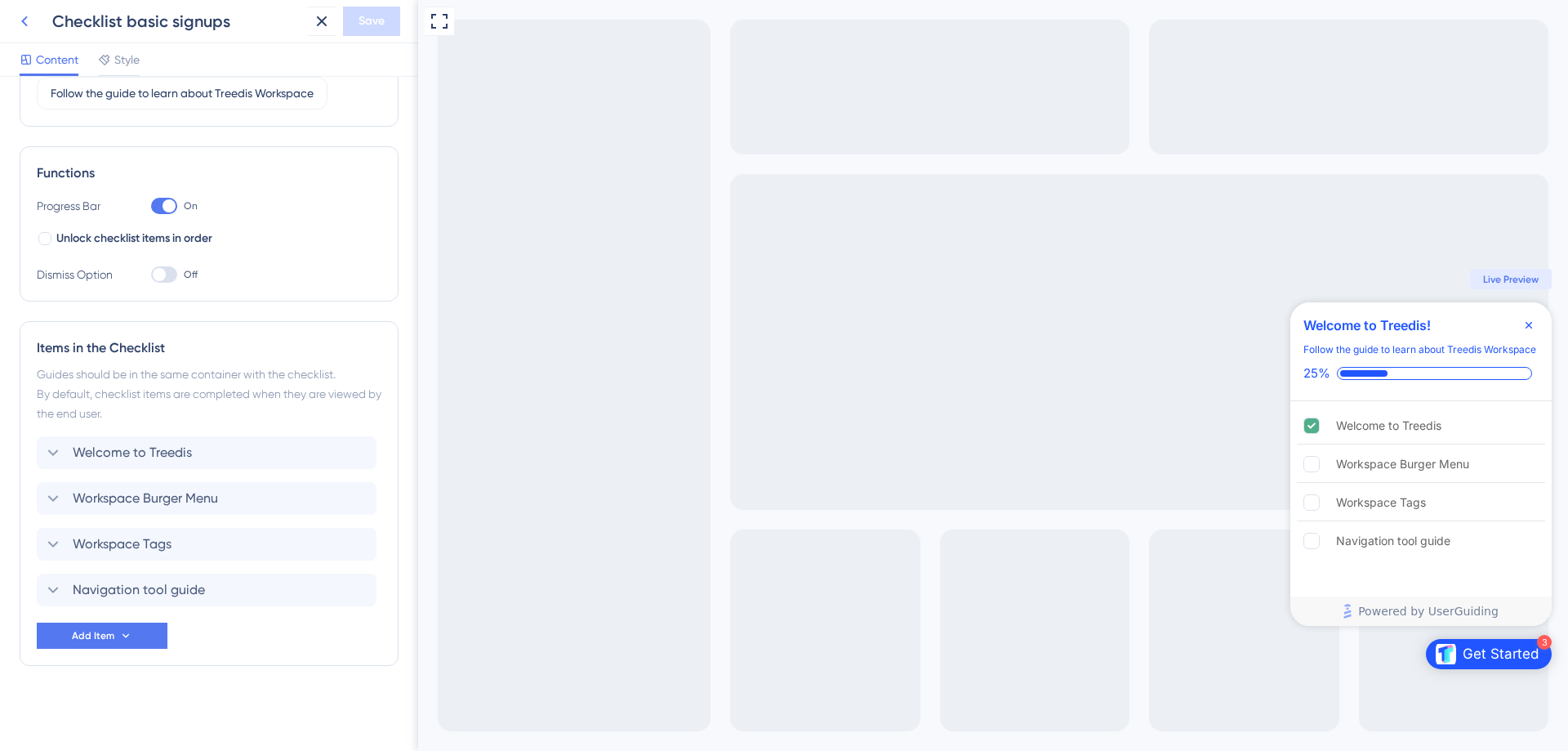
click at [31, 28] on icon at bounding box center [24, 21] width 20 height 20
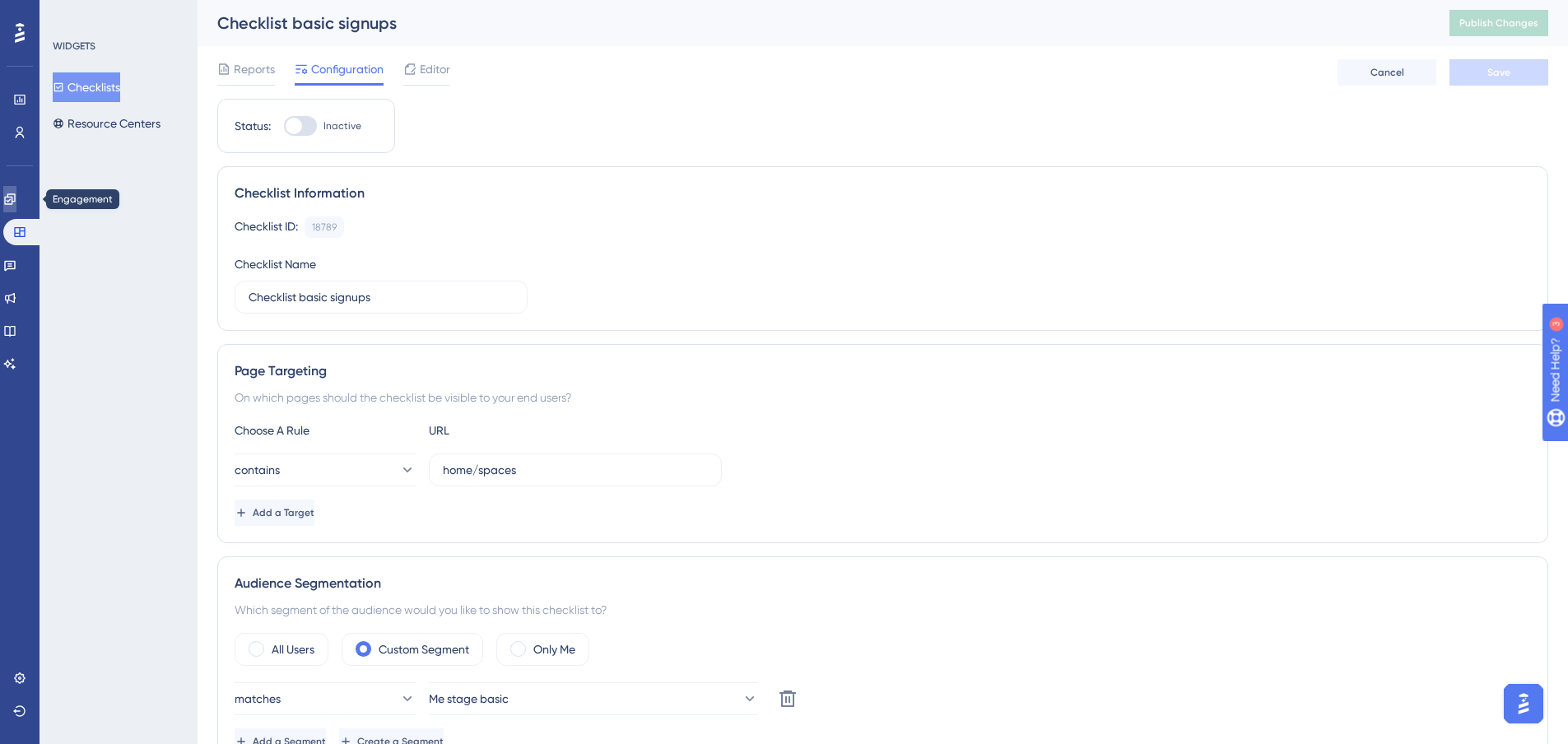
click at [16, 200] on icon at bounding box center [9, 199] width 13 height 13
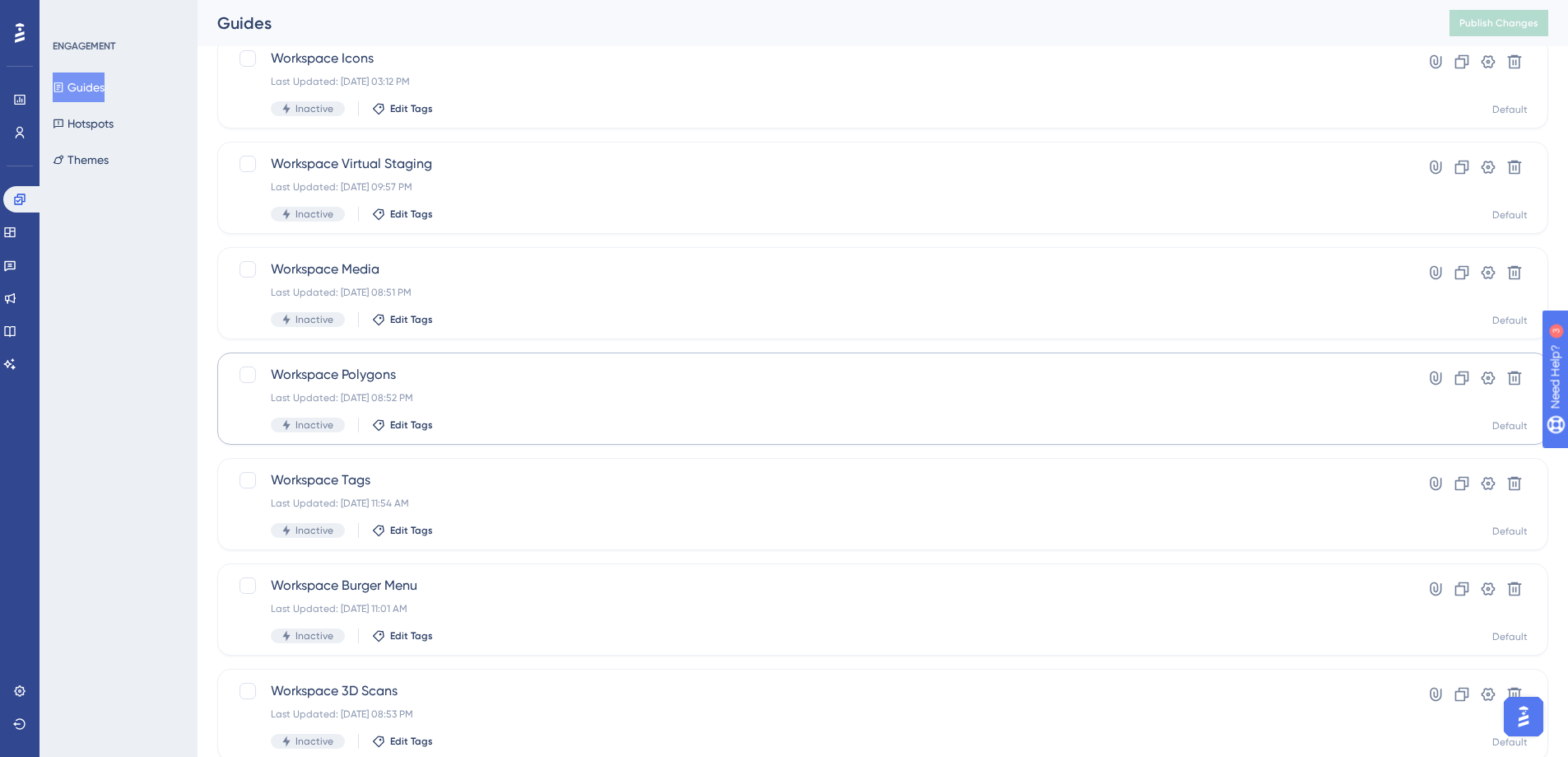
scroll to position [329, 0]
click at [397, 478] on span "Workspace Burger Menu" at bounding box center [817, 477] width 1093 height 20
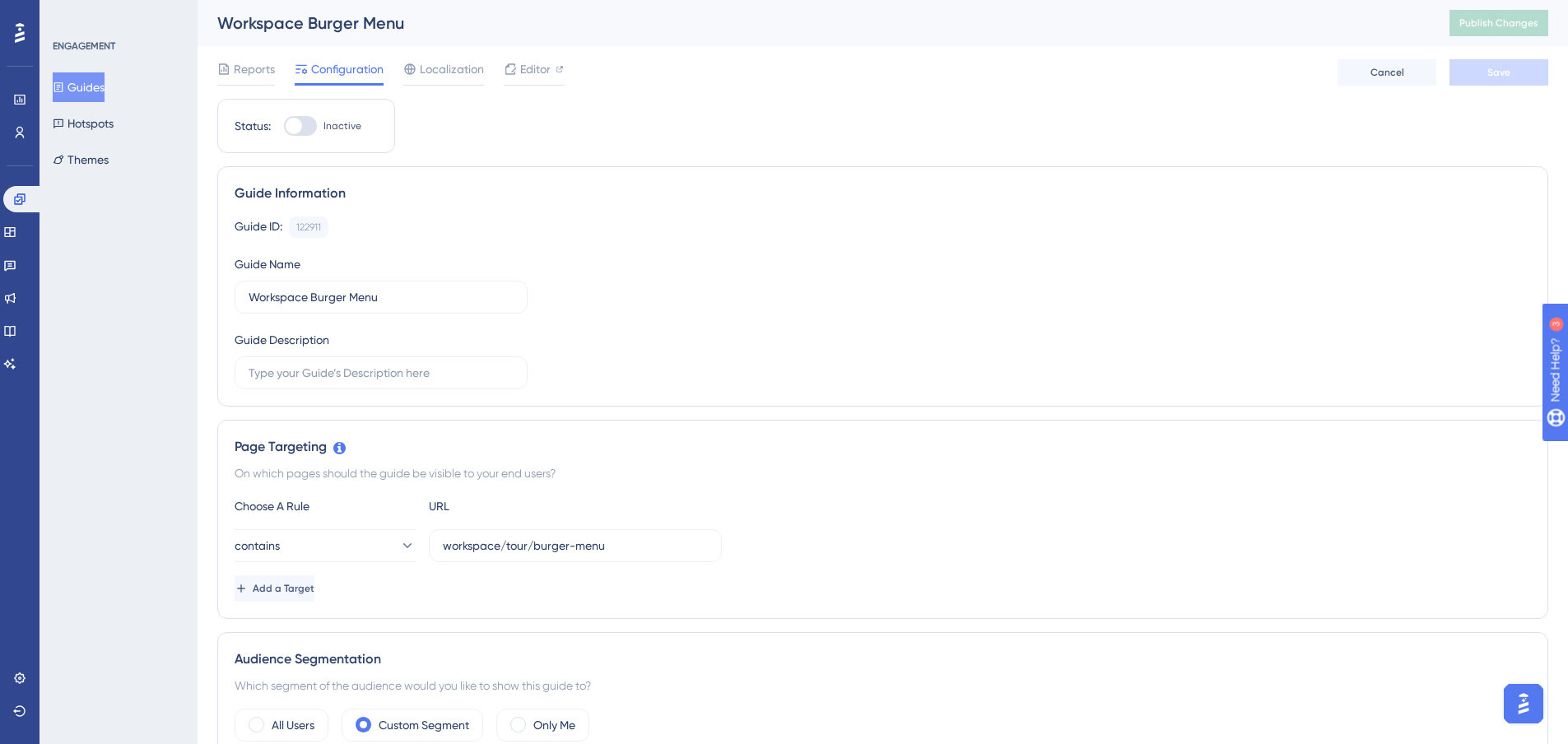
click at [301, 126] on div at bounding box center [300, 125] width 33 height 20
click at [300, 126] on div at bounding box center [293, 125] width 16 height 16
click at [284, 126] on input "Inactive" at bounding box center [283, 126] width 1 height 1
checkbox input "true"
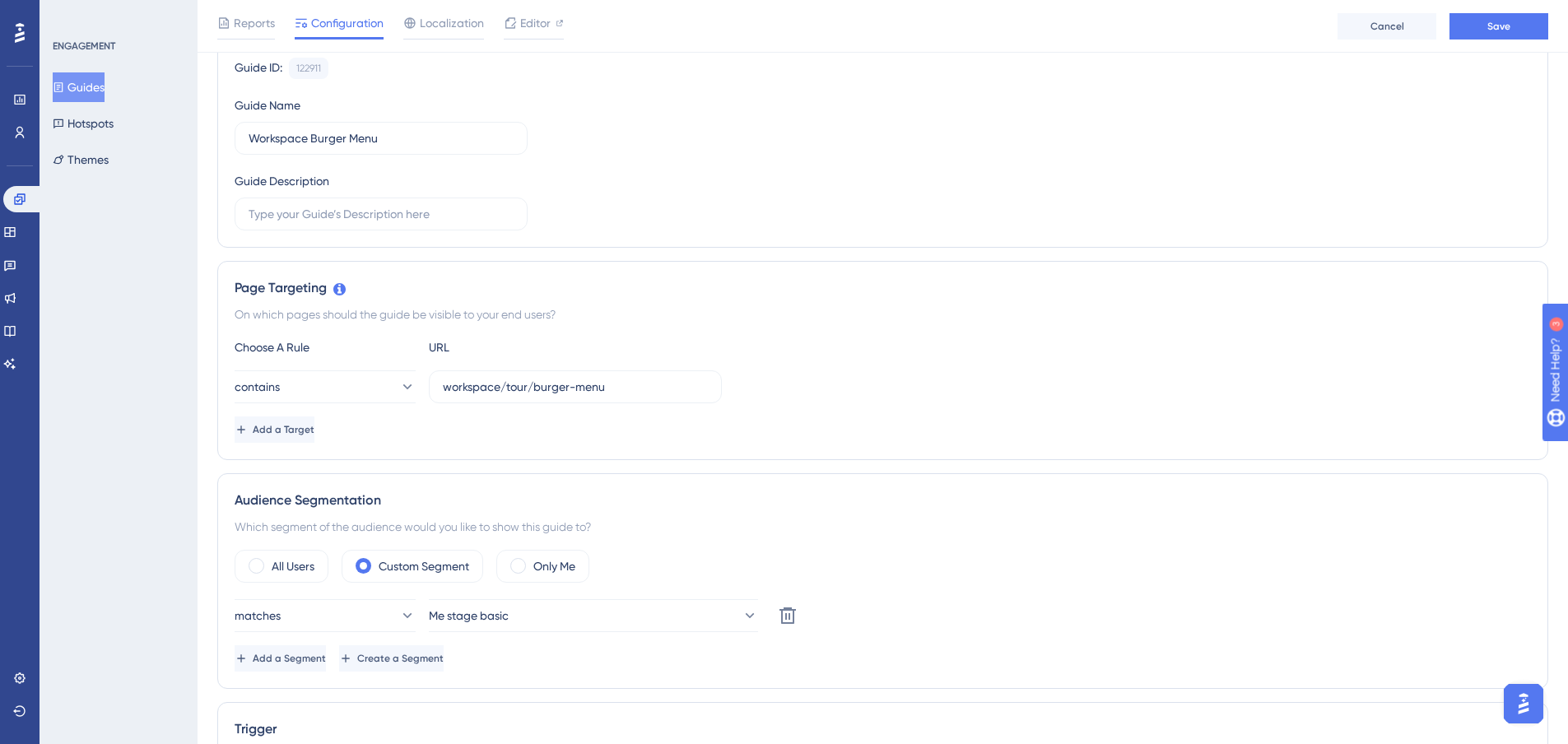
scroll to position [82, 0]
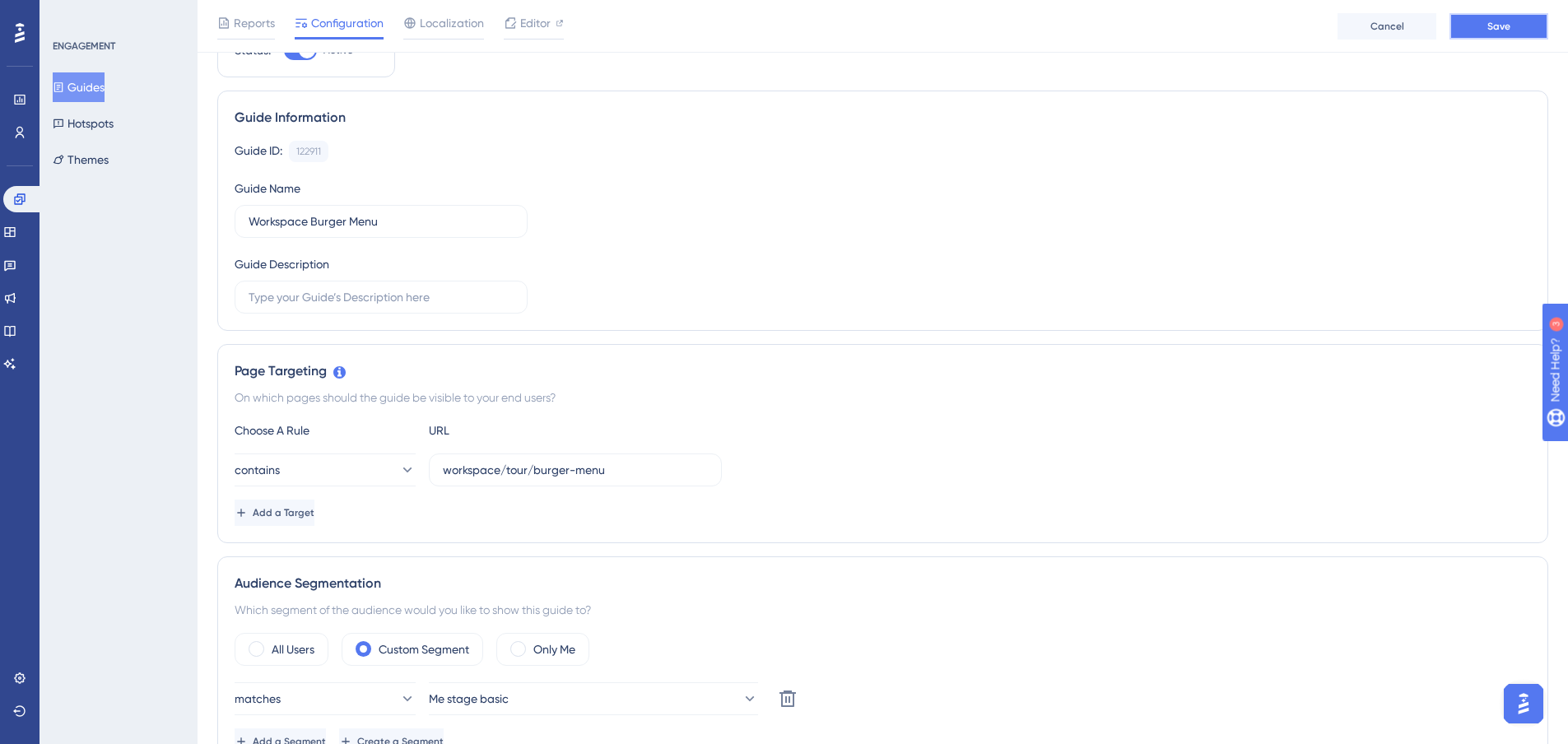
click at [1510, 29] on button "Save" at bounding box center [1499, 26] width 99 height 26
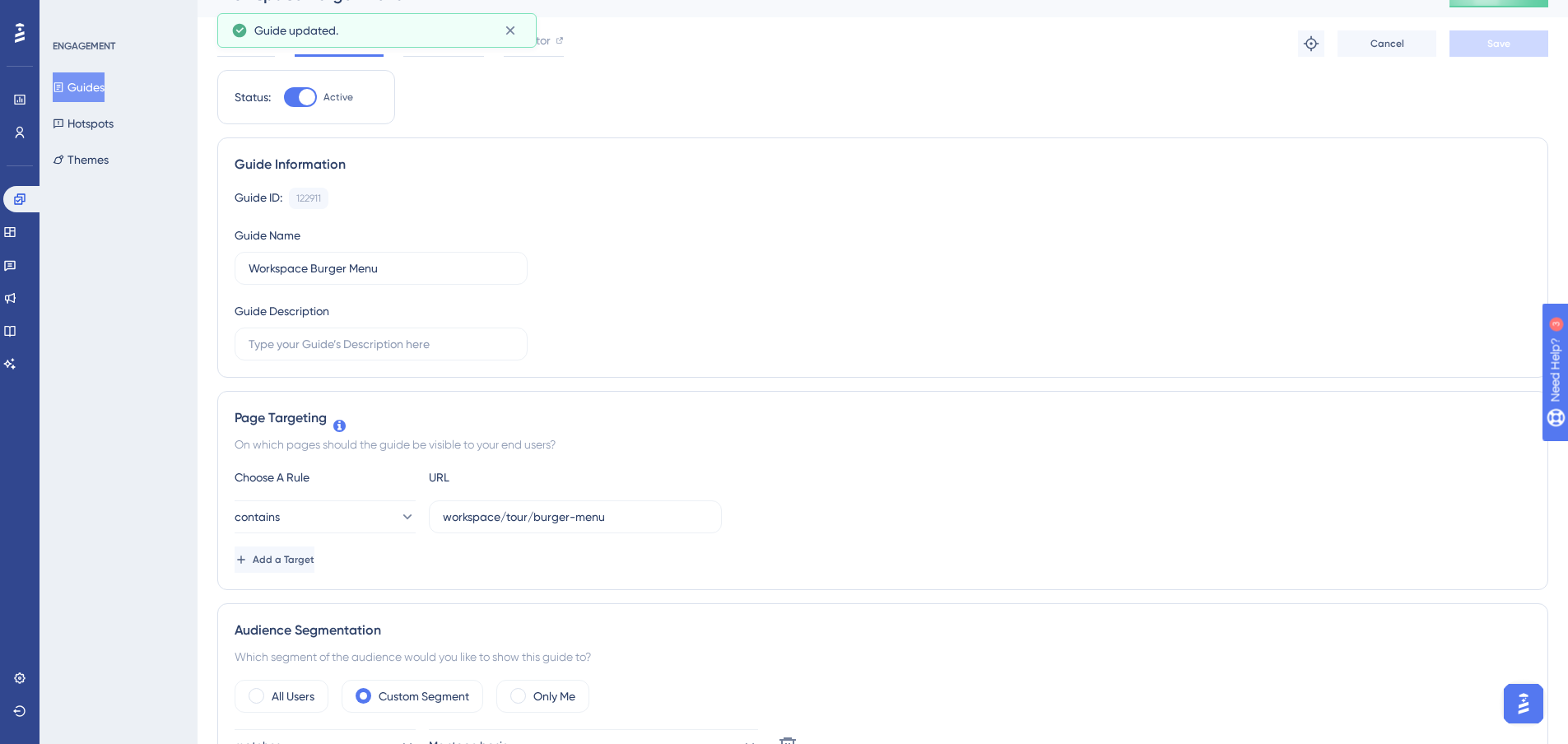
scroll to position [0, 0]
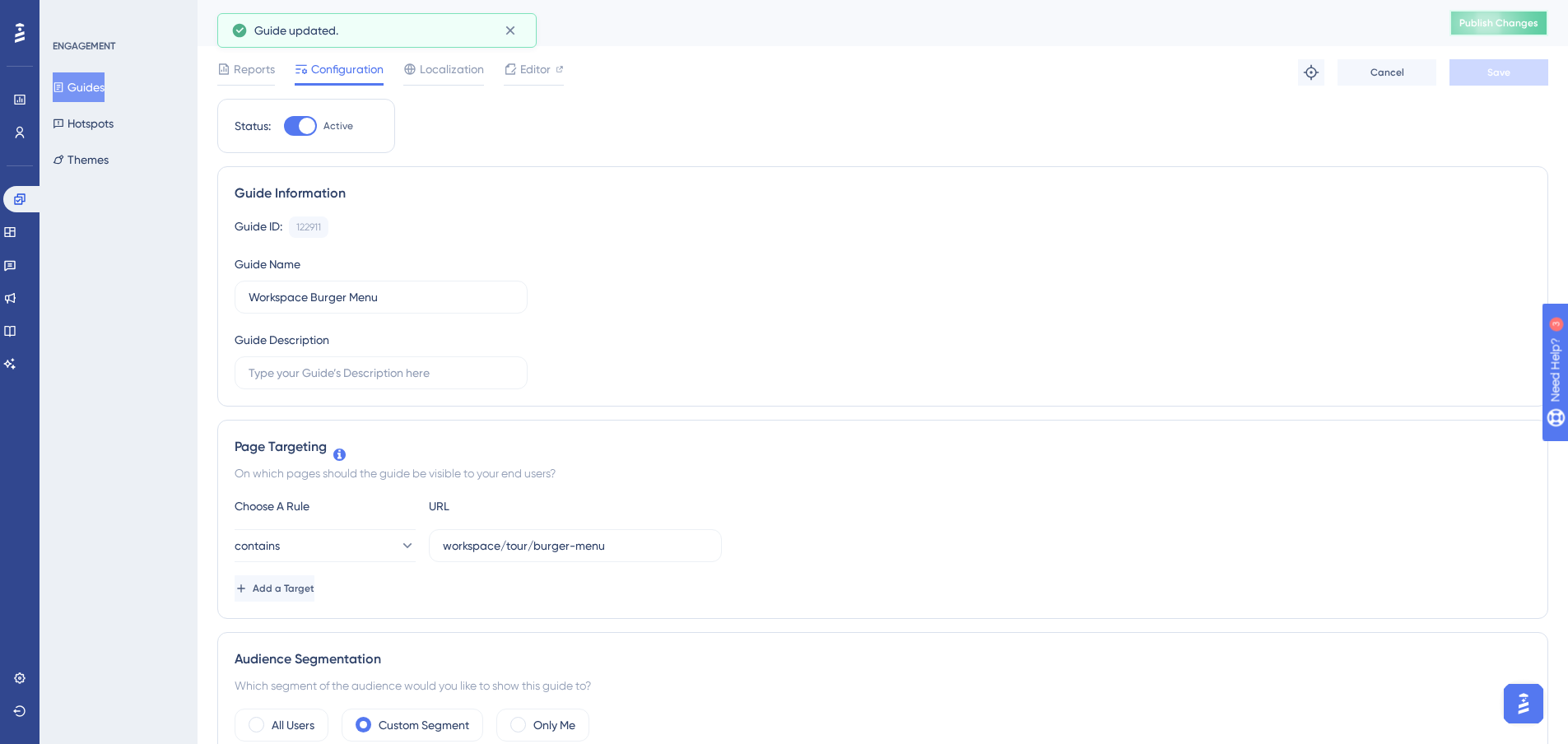
click at [1517, 35] on button "Publish Changes" at bounding box center [1499, 23] width 99 height 26
click at [25, 200] on icon at bounding box center [19, 198] width 10 height 10
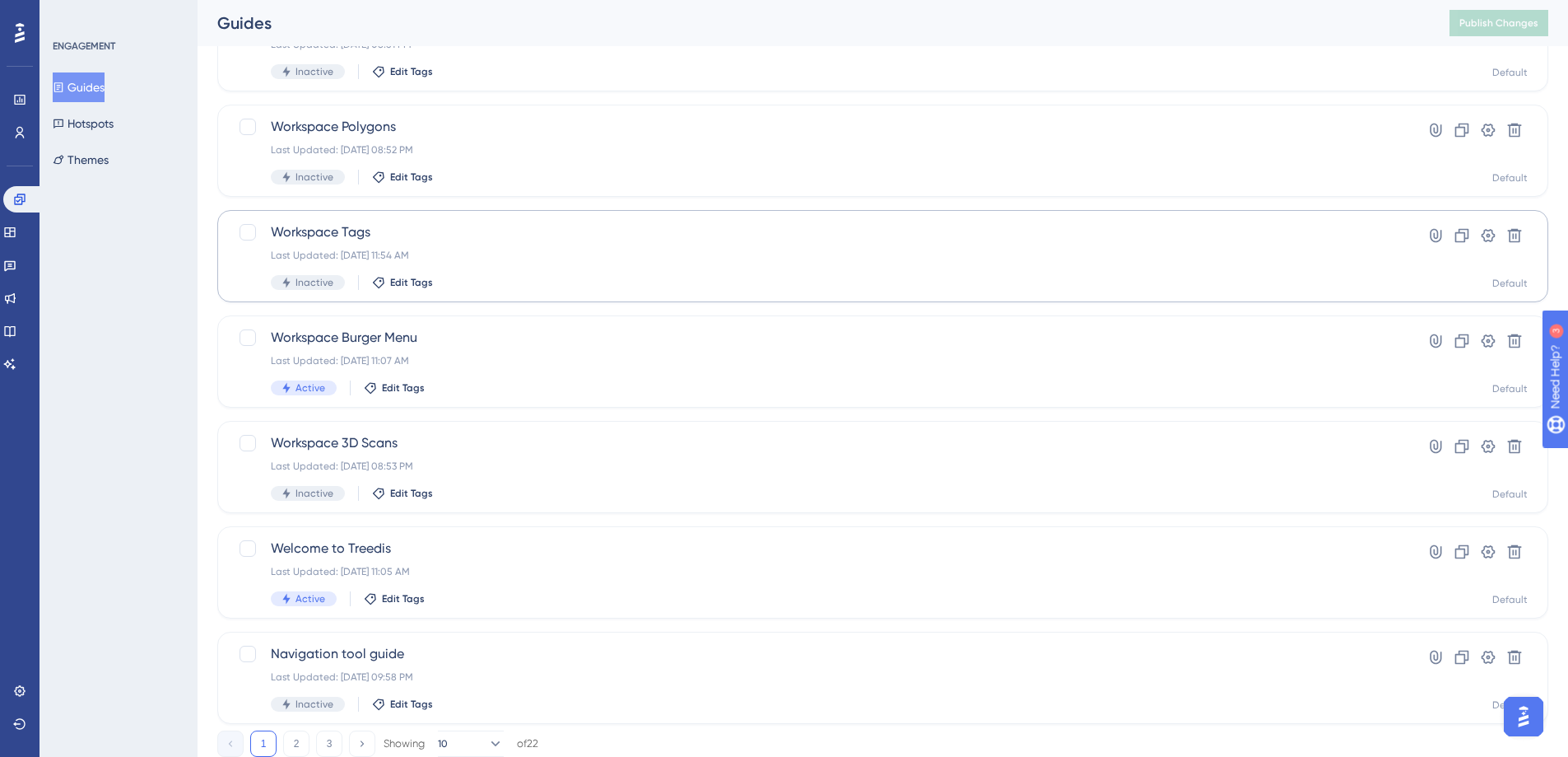
scroll to position [439, 0]
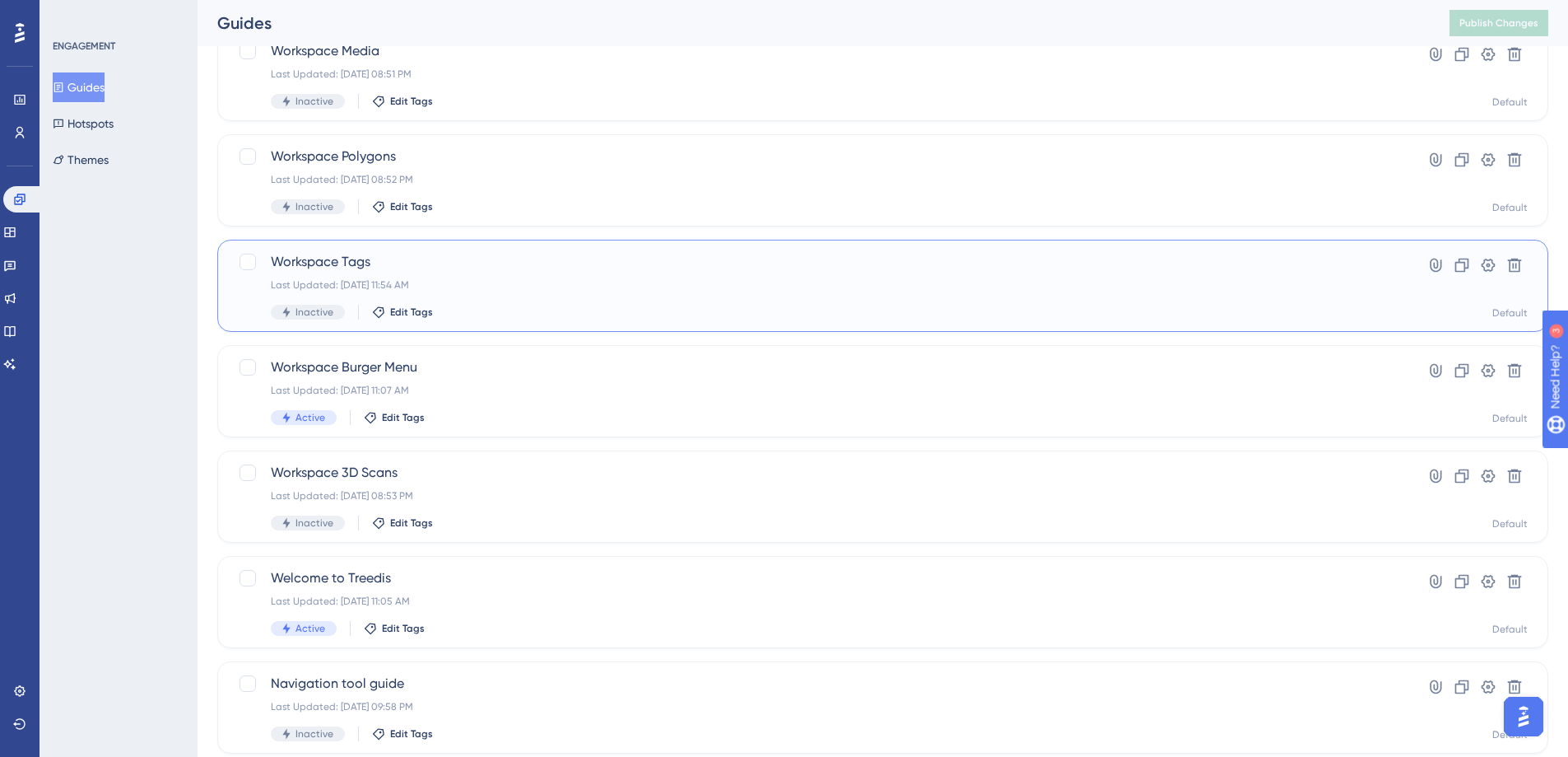
click at [357, 263] on span "Workspace Tags" at bounding box center [817, 261] width 1093 height 20
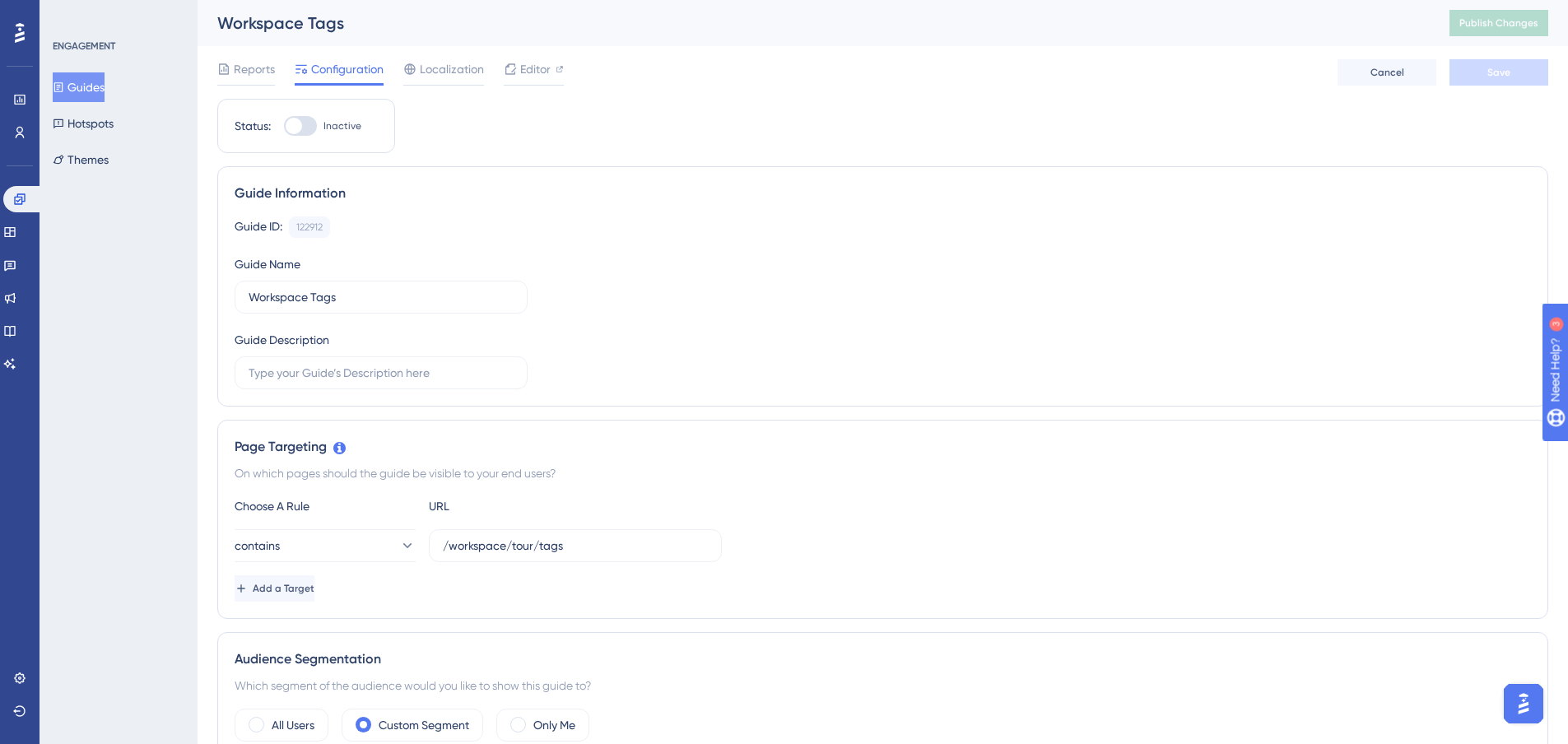
click at [304, 126] on div at bounding box center [300, 125] width 33 height 20
click at [284, 126] on input "Inactive" at bounding box center [283, 126] width 1 height 1
checkbox input "true"
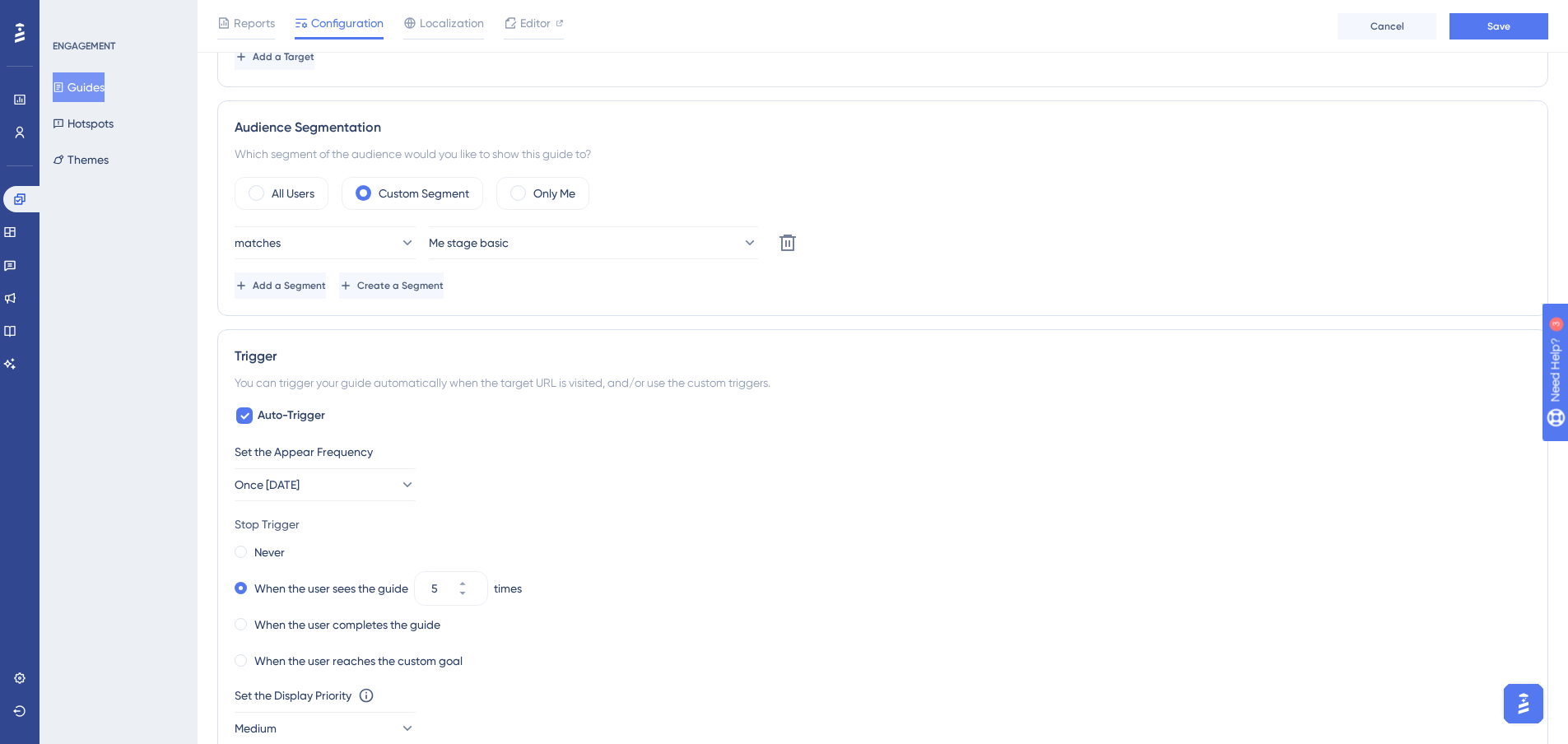
scroll to position [576, 0]
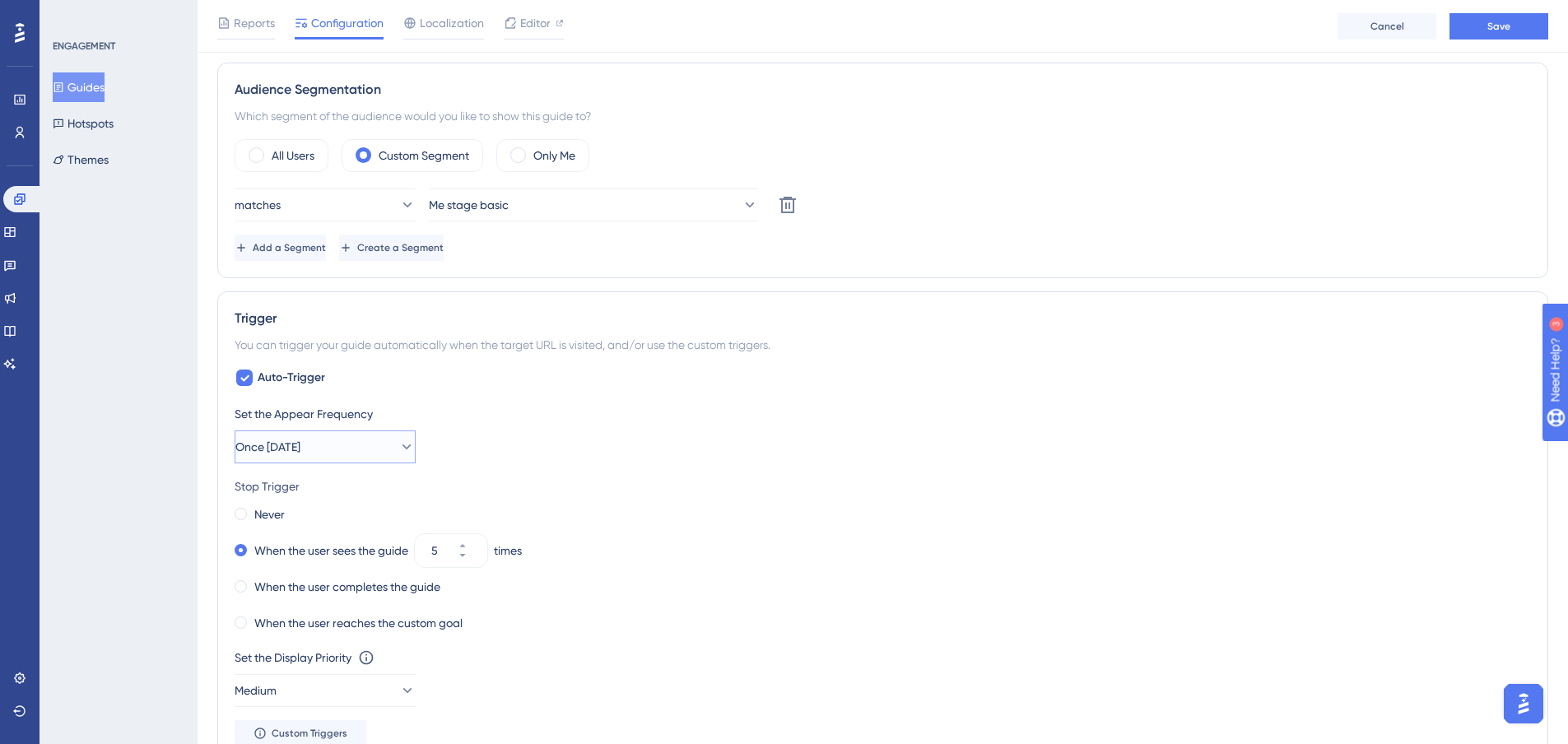
click at [340, 447] on button "Once [DATE]" at bounding box center [325, 446] width 181 height 33
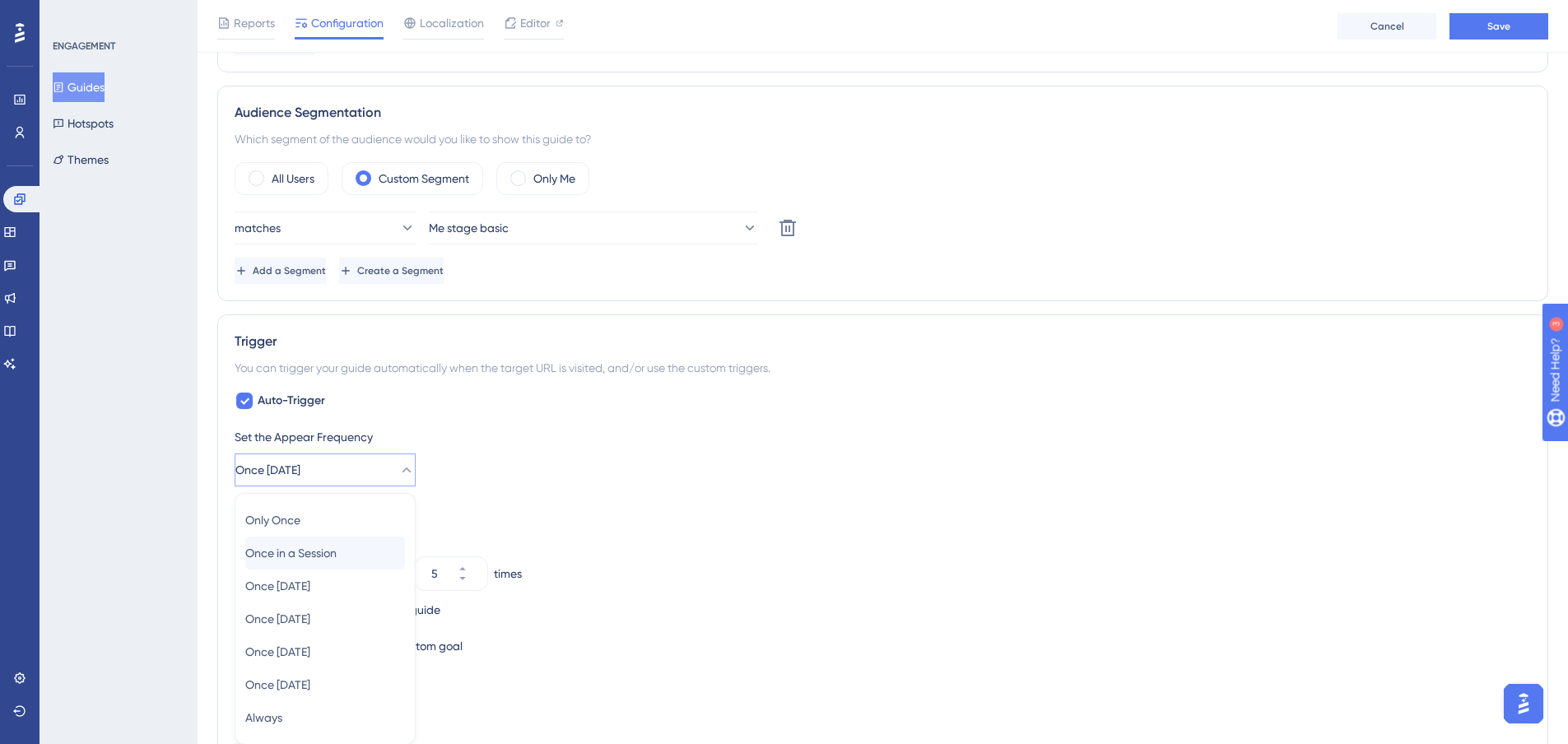
scroll to position [636, 0]
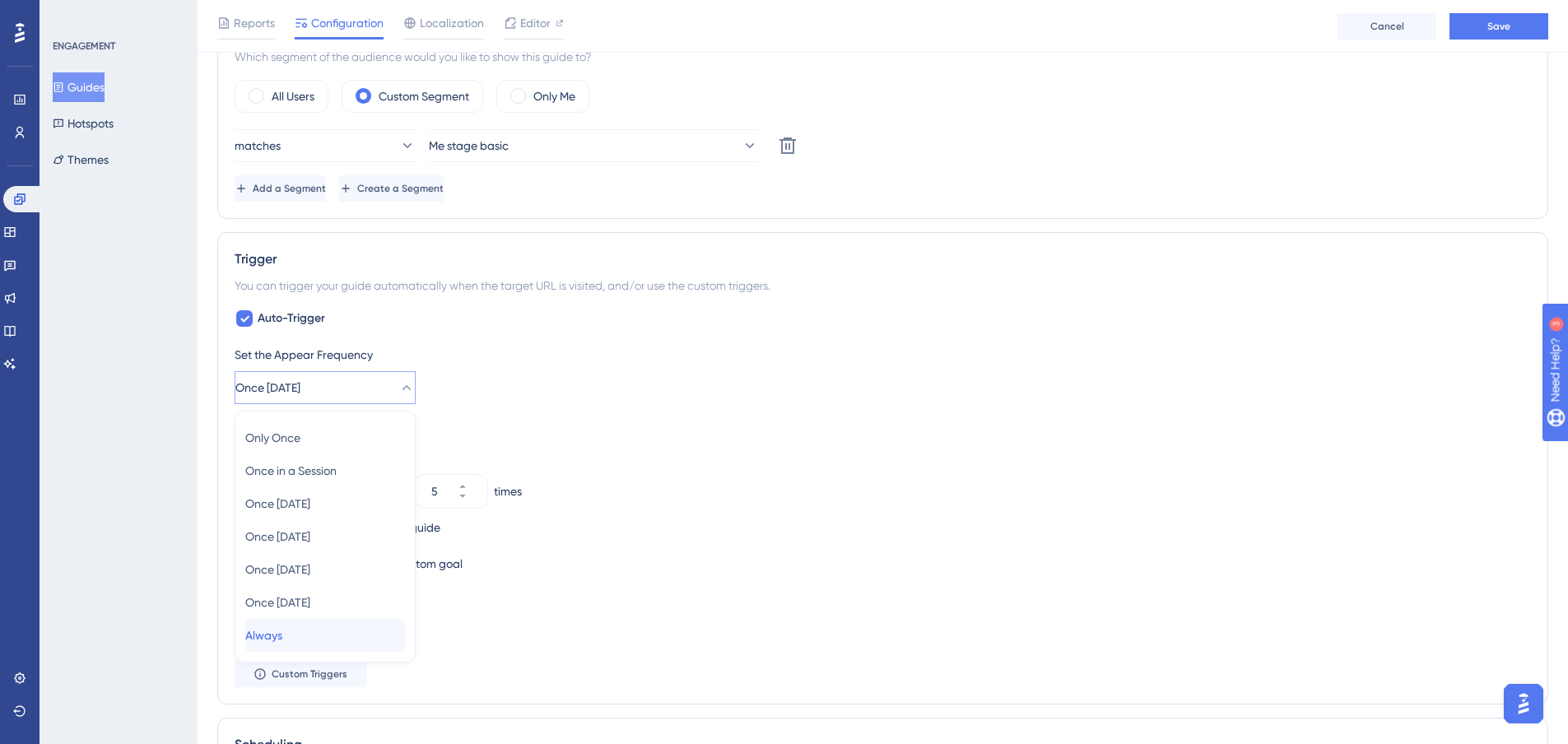
click at [282, 637] on span "Always" at bounding box center [263, 635] width 37 height 20
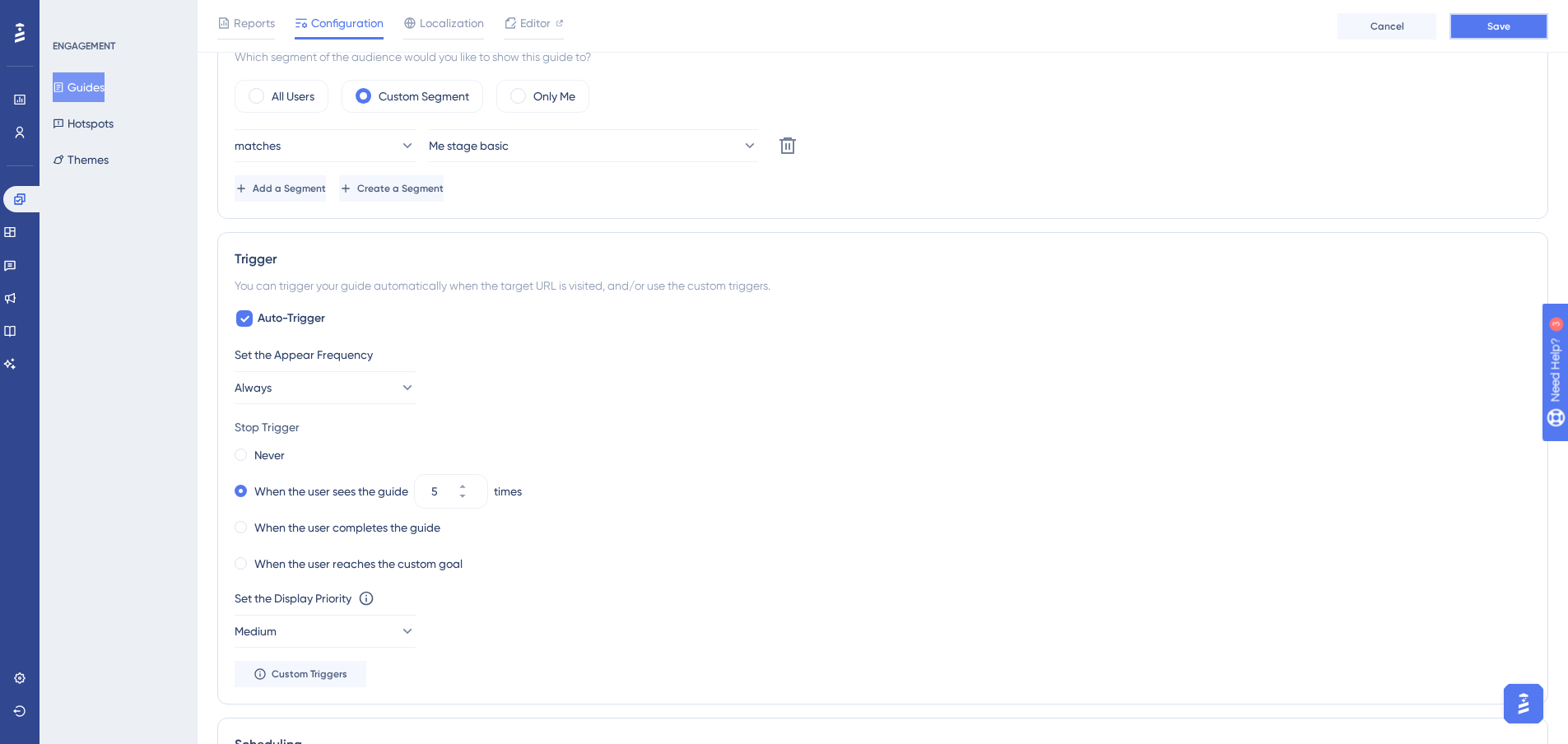
click at [1498, 29] on span "Save" at bounding box center [1499, 26] width 23 height 13
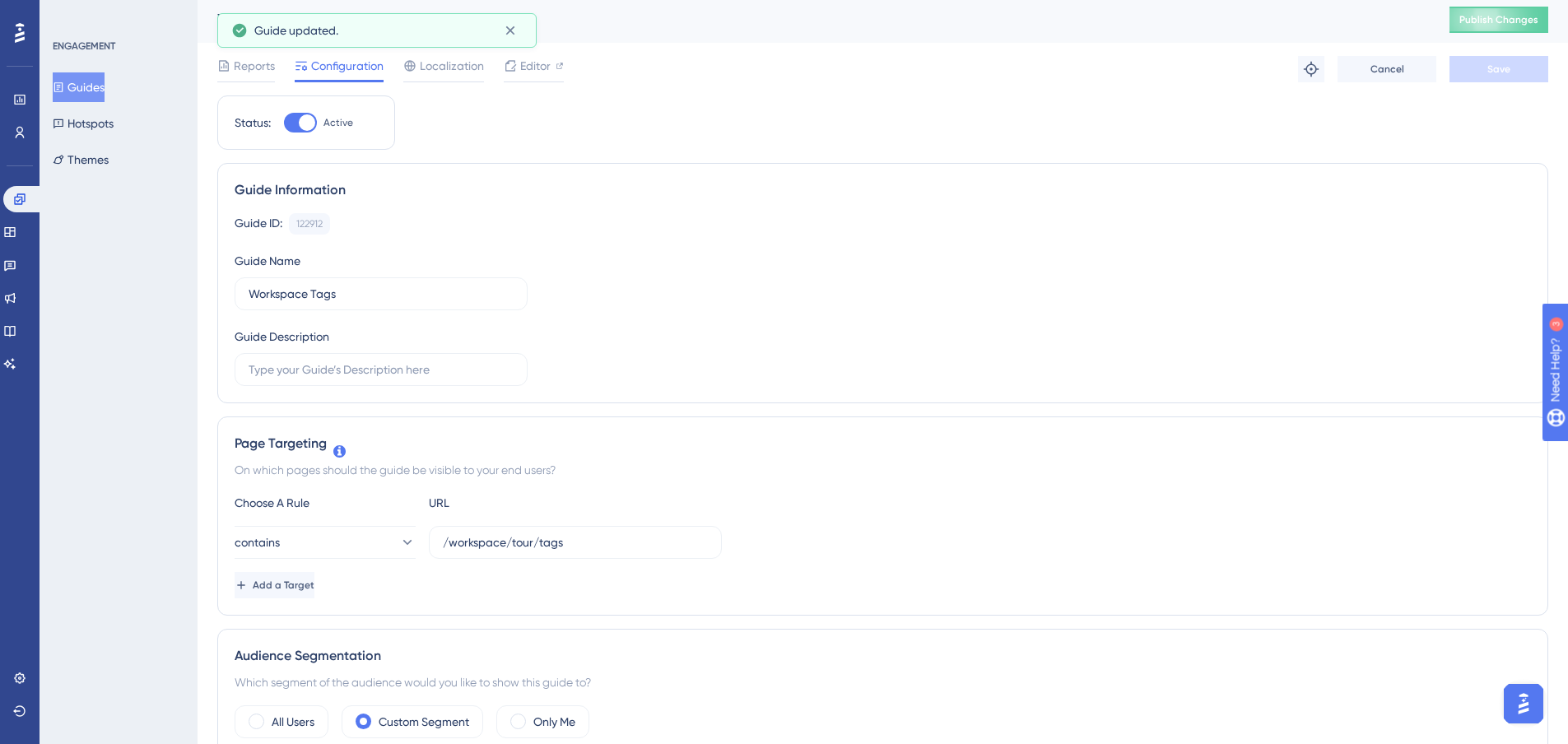
scroll to position [0, 0]
click at [1505, 32] on button "Publish Changes" at bounding box center [1499, 23] width 99 height 26
click at [29, 194] on link at bounding box center [23, 199] width 40 height 26
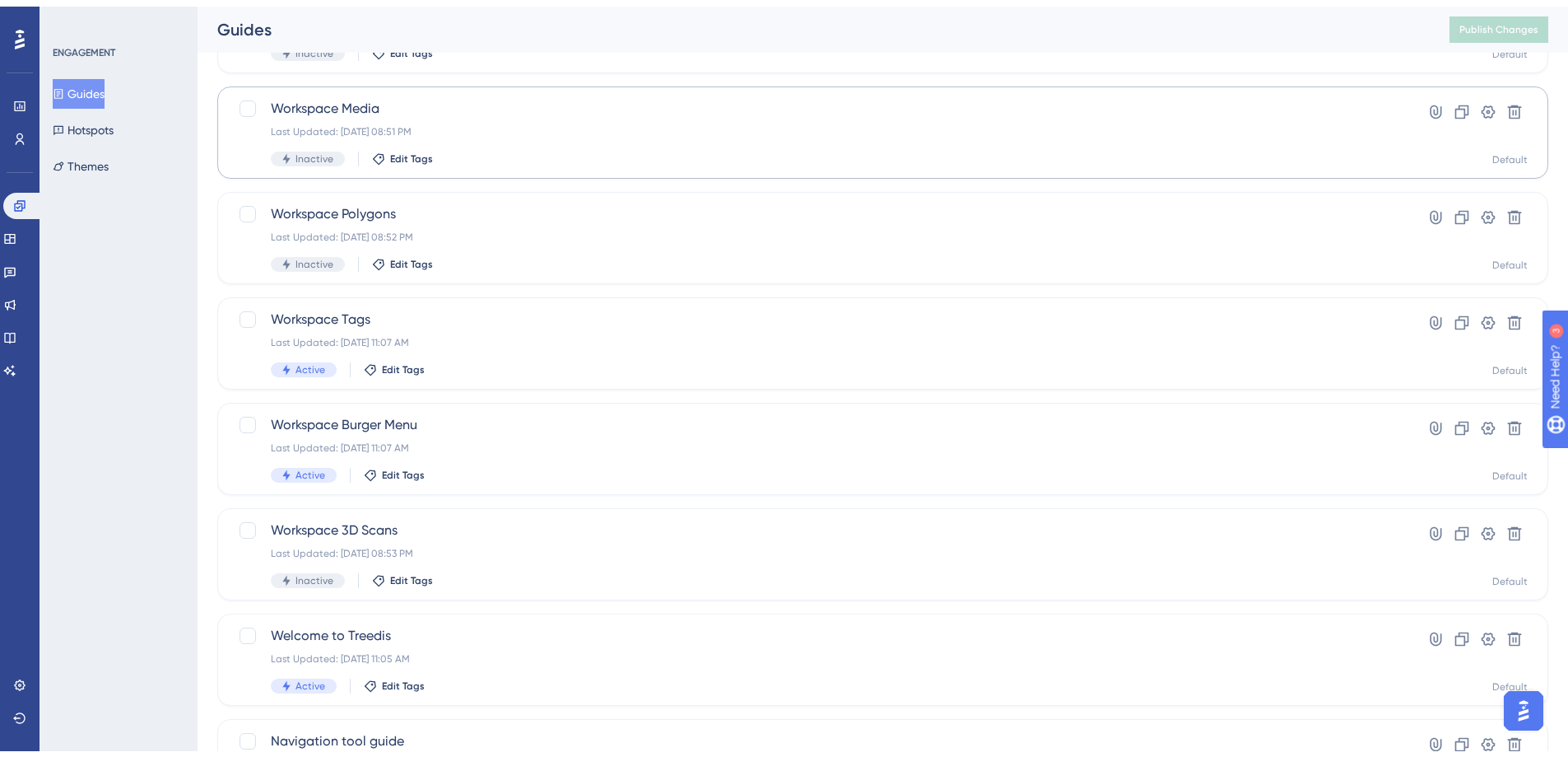
scroll to position [521, 0]
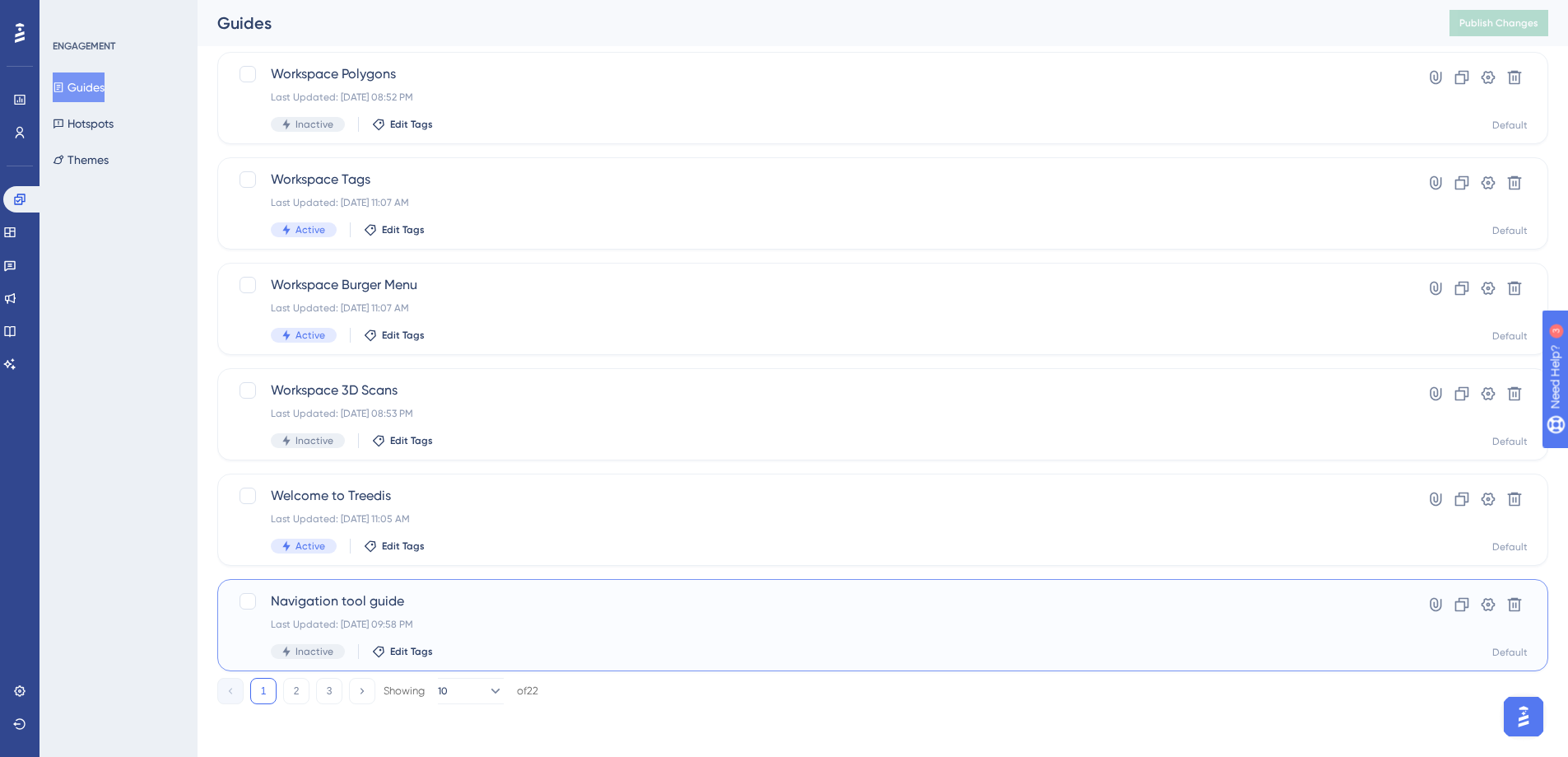
click at [356, 596] on span "Navigation tool guide" at bounding box center [817, 601] width 1093 height 20
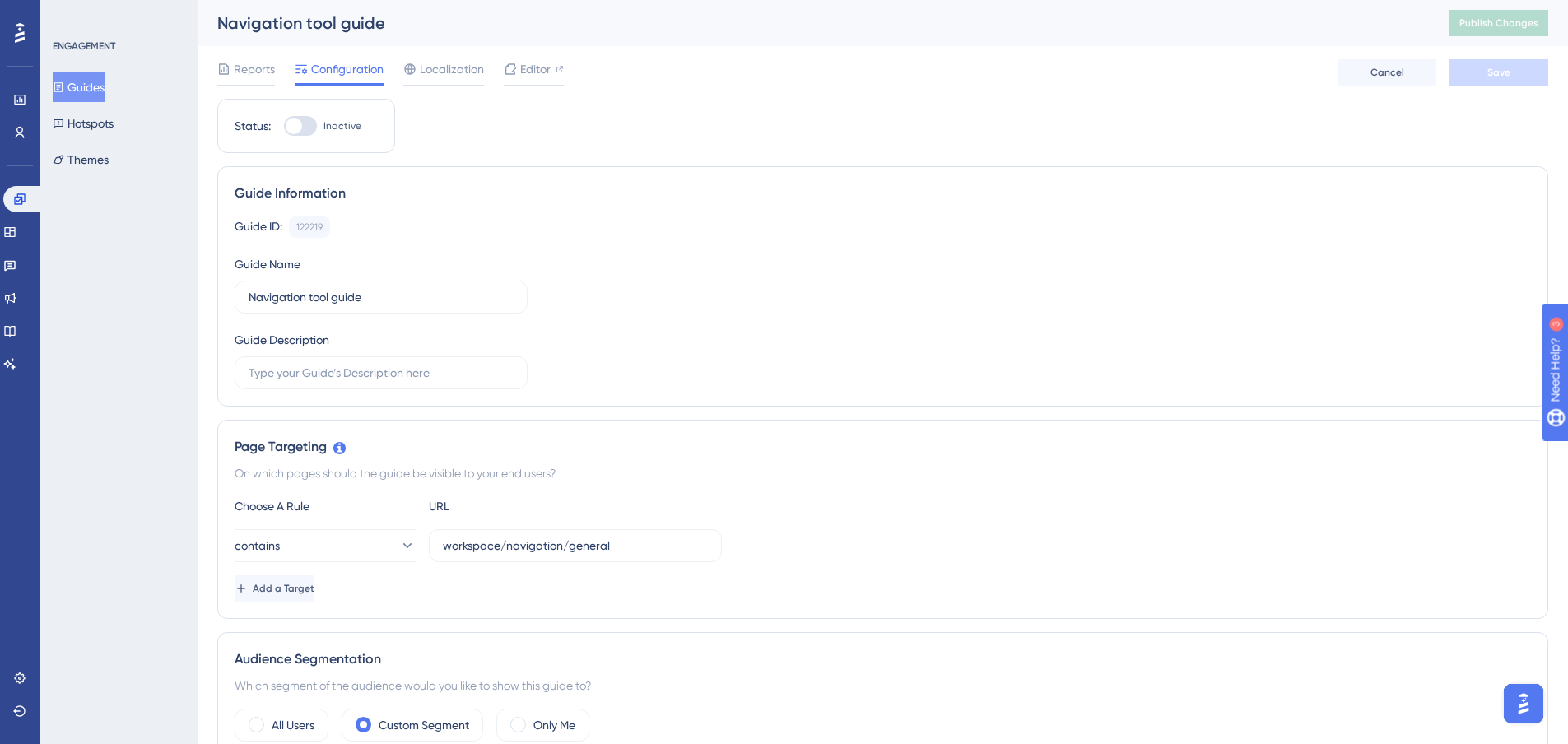
click at [302, 127] on div at bounding box center [300, 125] width 33 height 20
click at [284, 126] on input "Inactive" at bounding box center [283, 126] width 1 height 1
checkbox input "true"
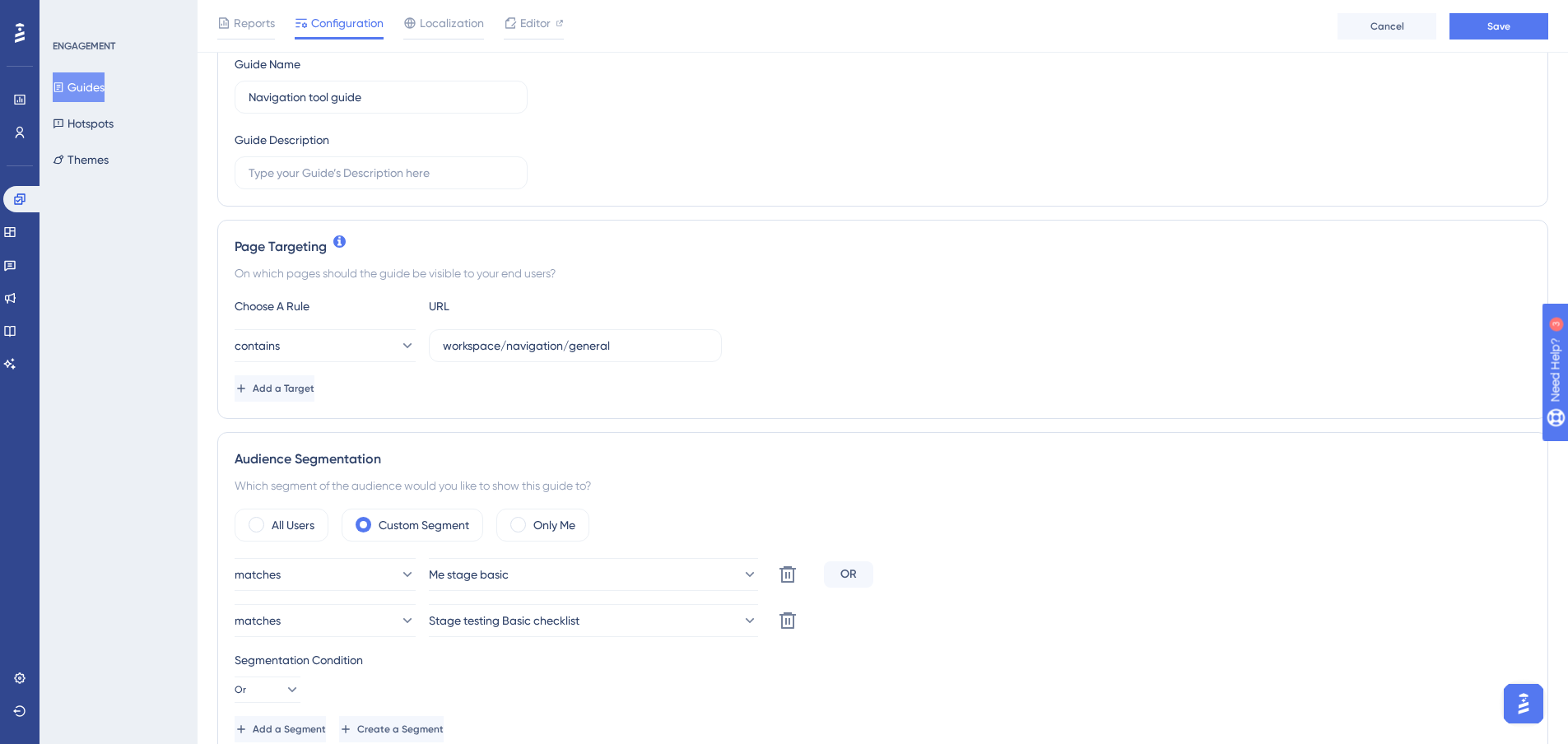
scroll to position [247, 0]
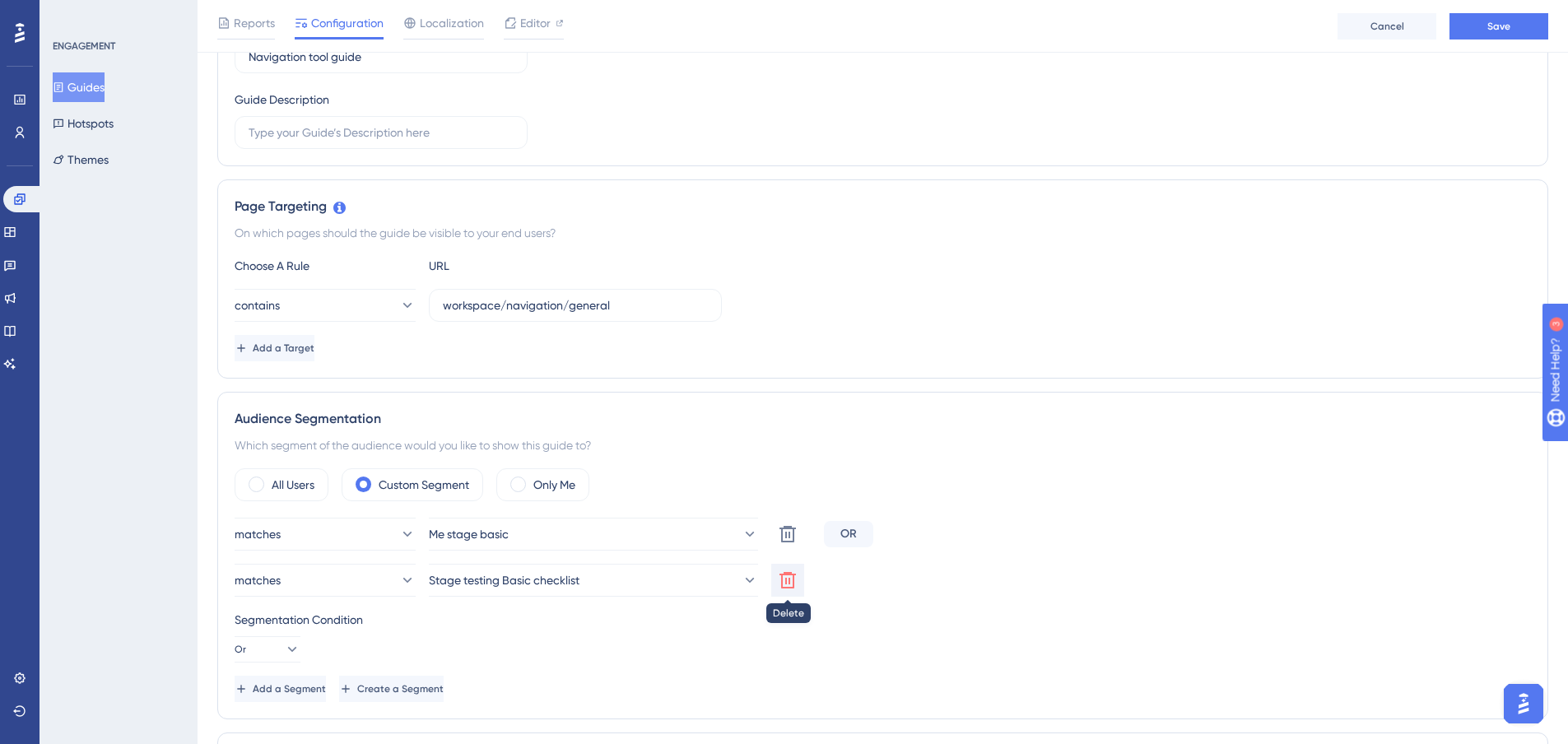
click at [792, 585] on icon at bounding box center [787, 579] width 16 height 16
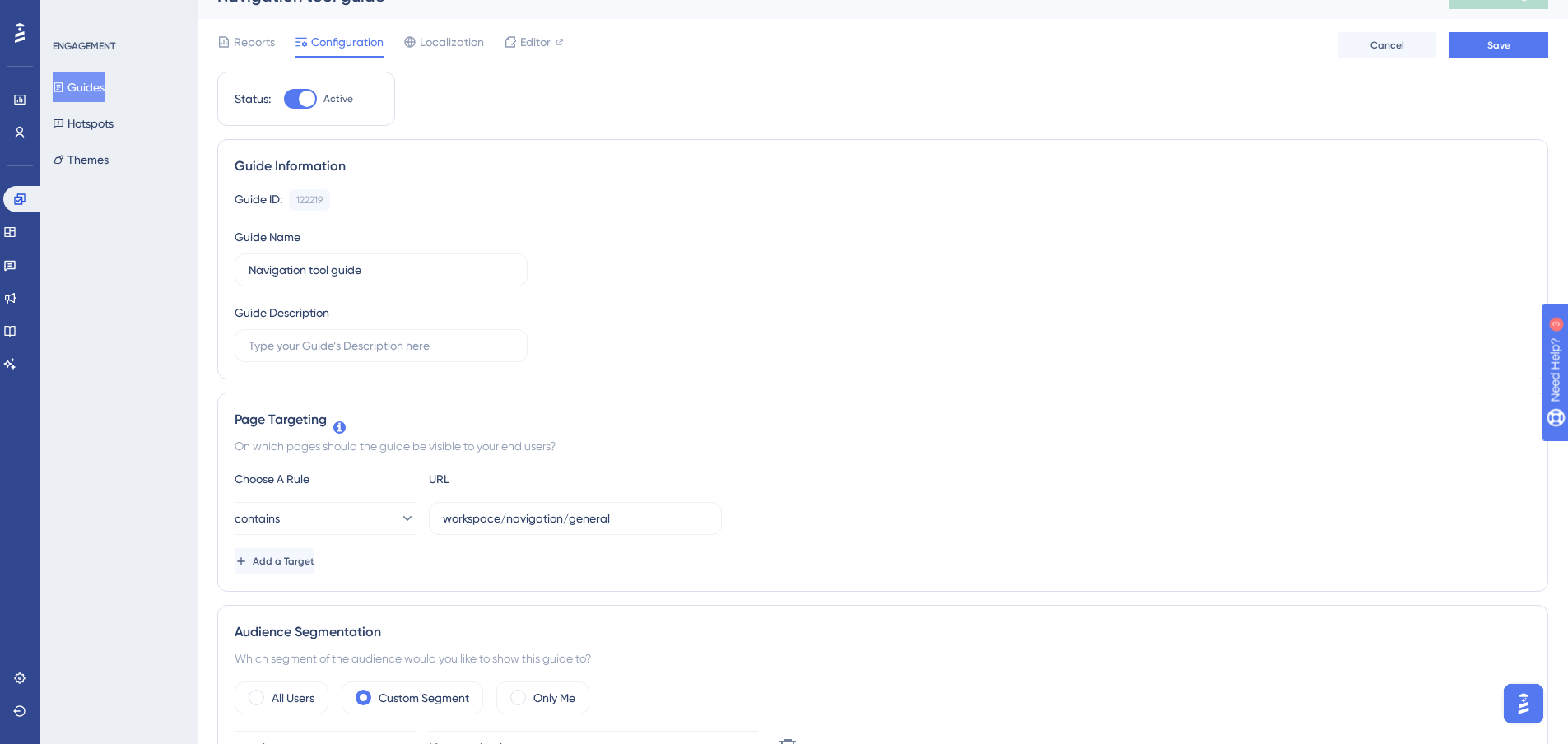
scroll to position [0, 0]
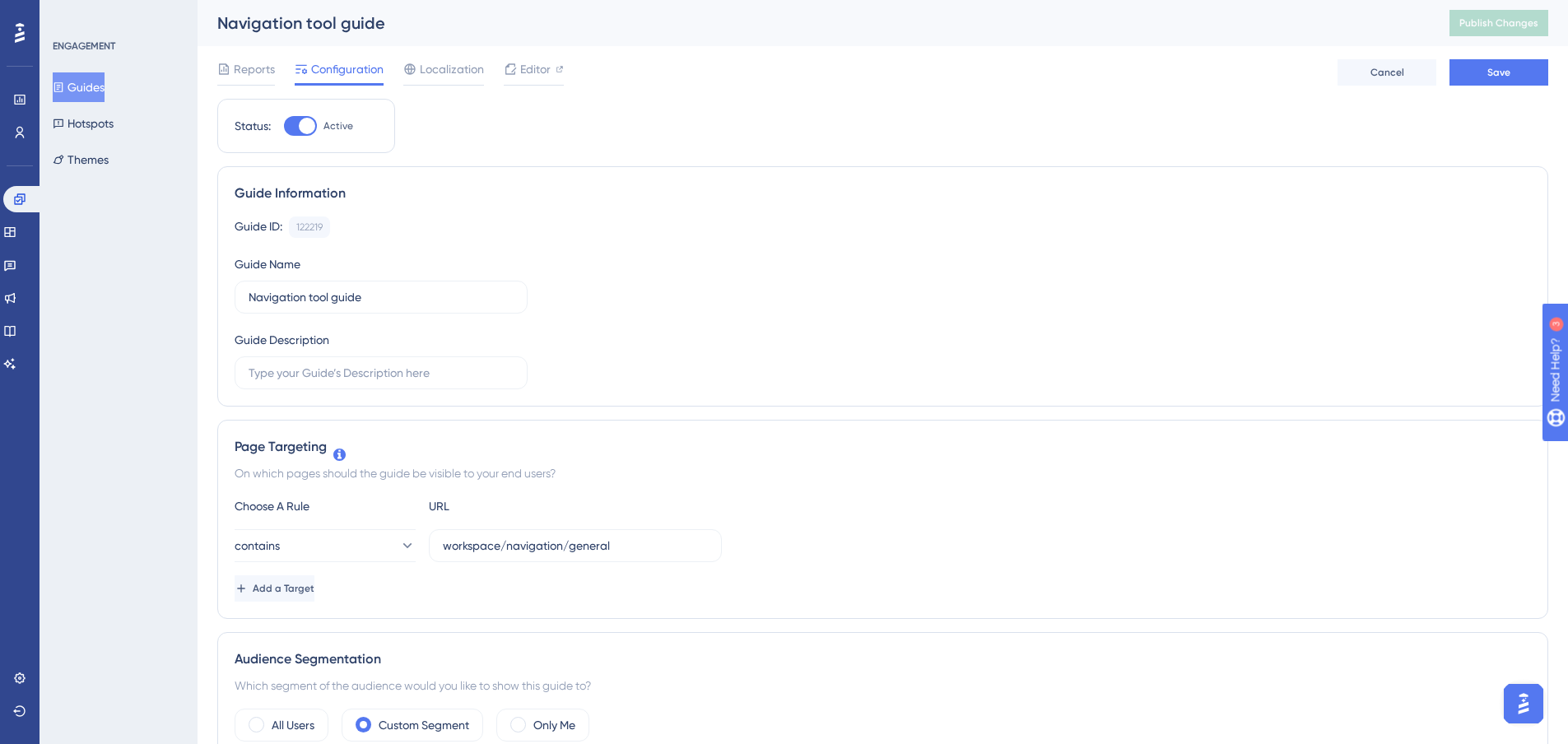
click at [1531, 97] on div "Reports Configuration Localization Editor Cancel Save" at bounding box center [882, 73] width 1331 height 53
click at [1534, 78] on button "Save" at bounding box center [1499, 73] width 99 height 26
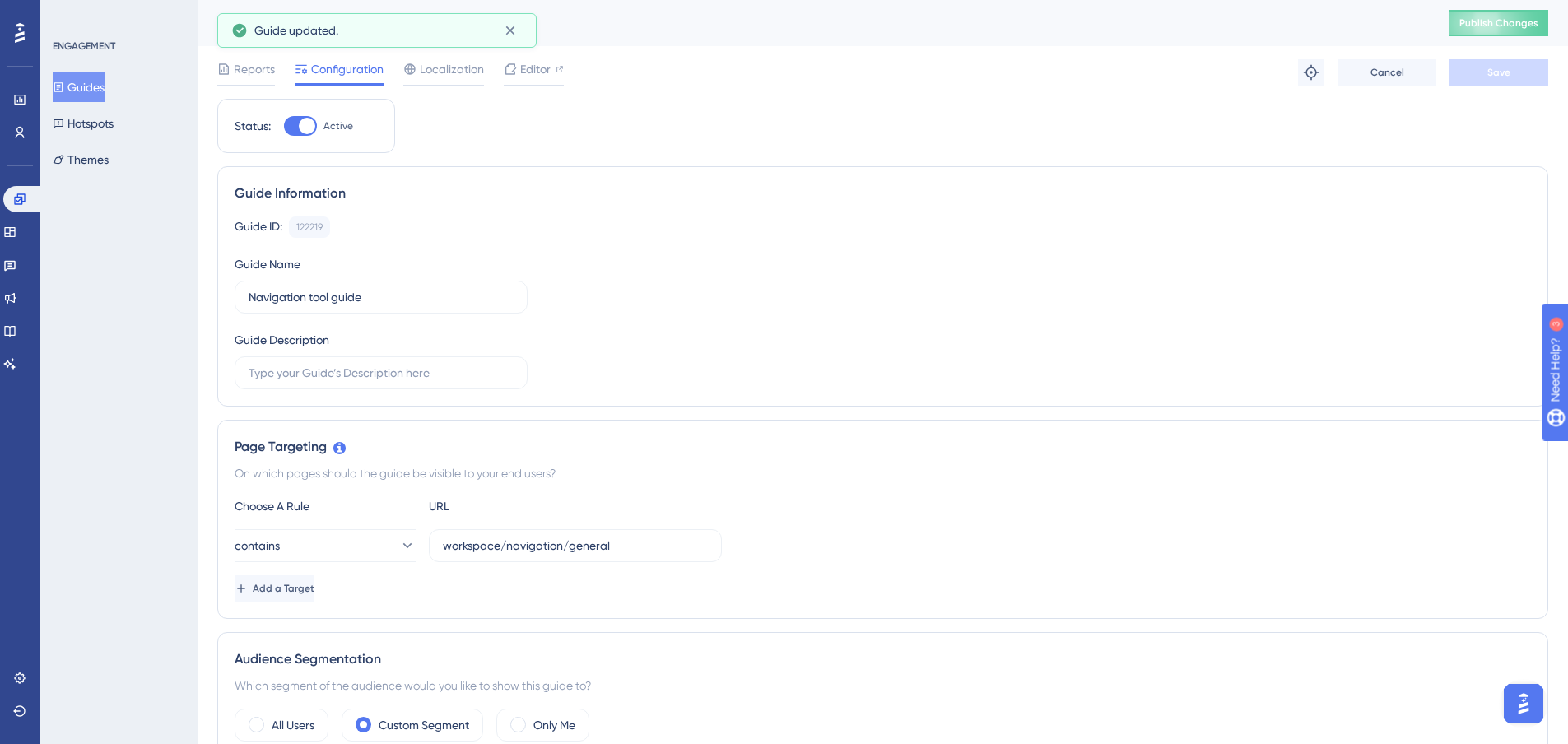
click at [1534, 22] on span "Publish Changes" at bounding box center [1499, 23] width 79 height 13
click at [13, 231] on icon at bounding box center [9, 232] width 13 height 13
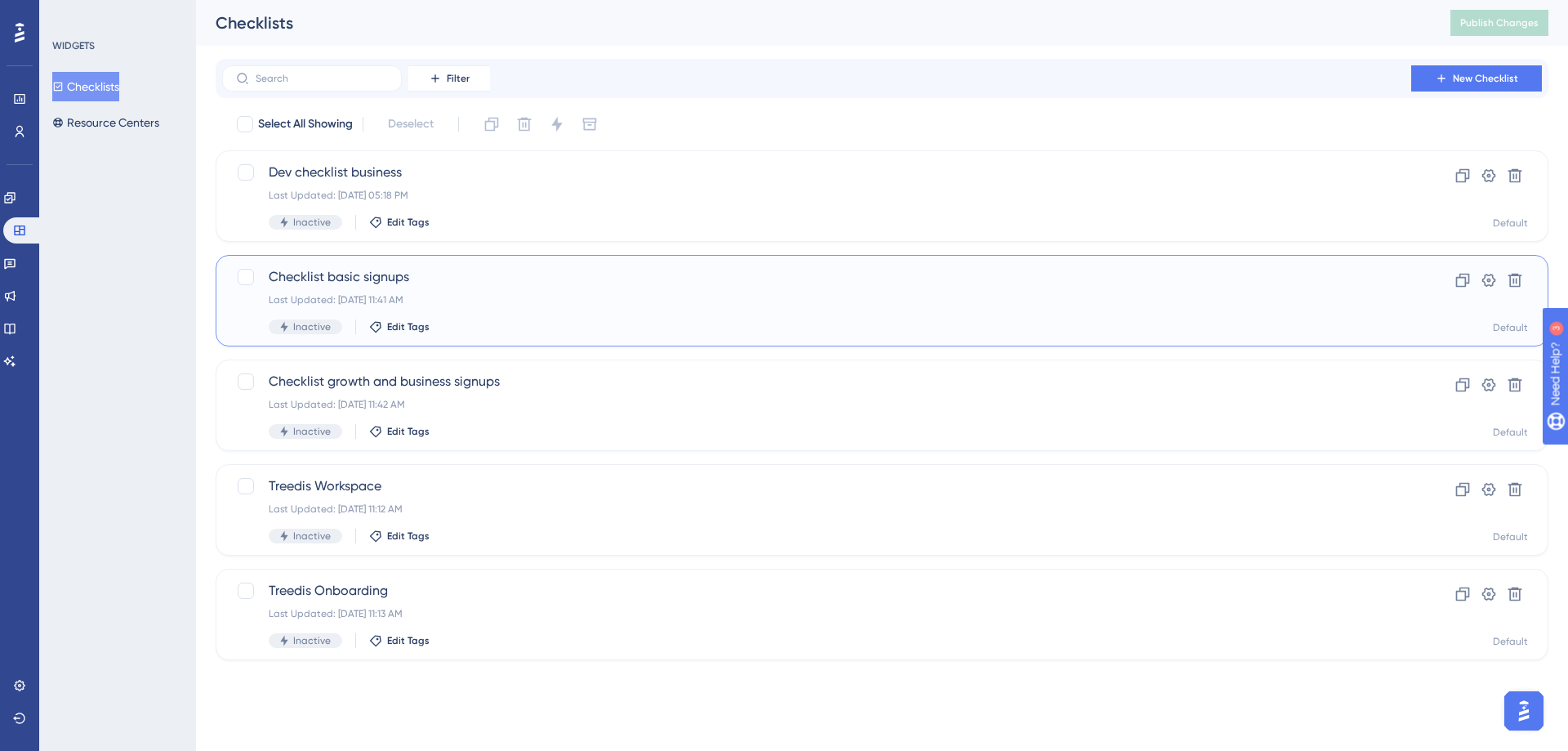
click at [407, 279] on span "Checklist basic signups" at bounding box center [816, 276] width 1096 height 20
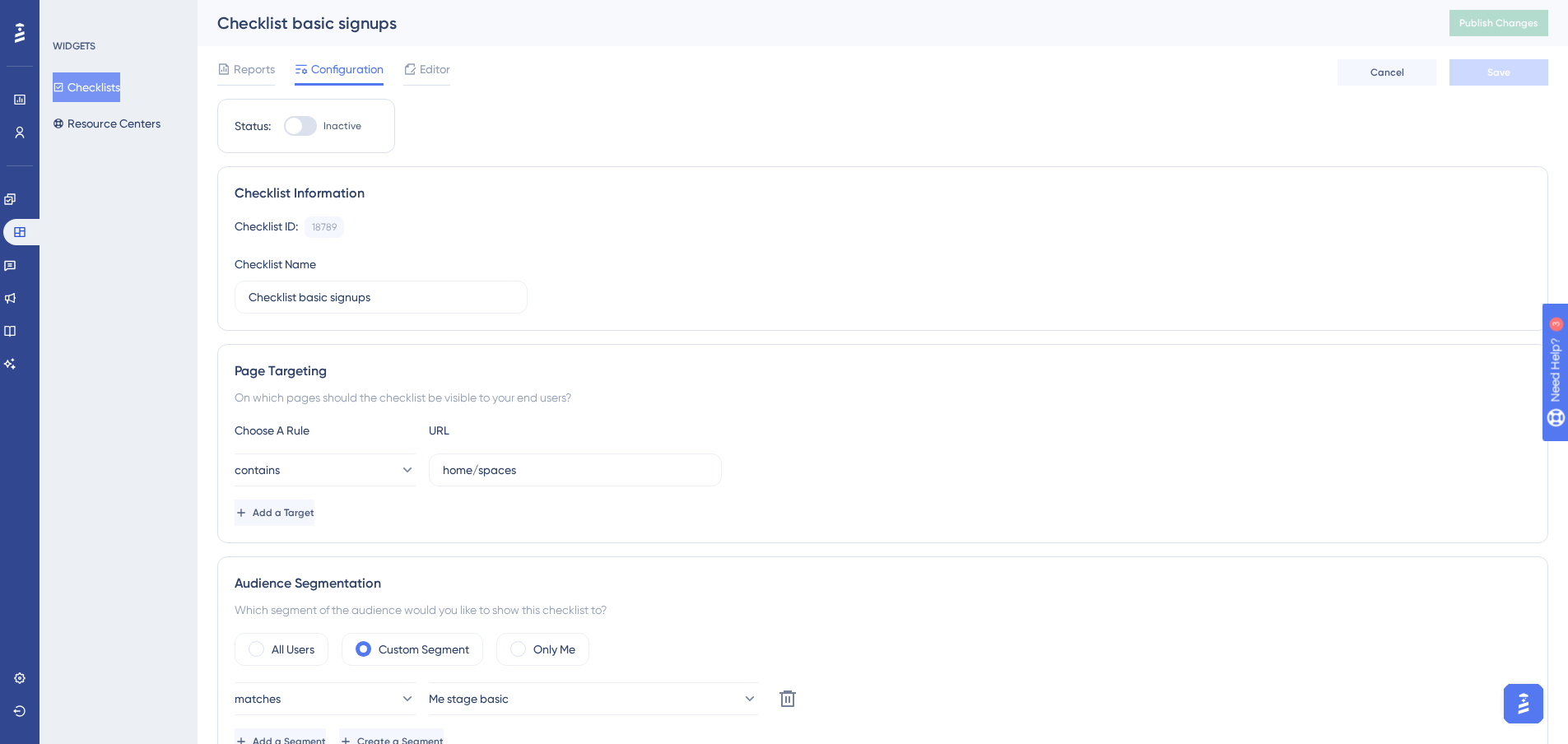
click at [302, 126] on div at bounding box center [300, 125] width 33 height 20
click at [310, 130] on div at bounding box center [300, 125] width 33 height 20
click at [284, 126] on input "Inactive" at bounding box center [283, 126] width 1 height 1
checkbox input "true"
click at [420, 87] on div "Reports Configuration Editor Cancel Save" at bounding box center [882, 73] width 1331 height 53
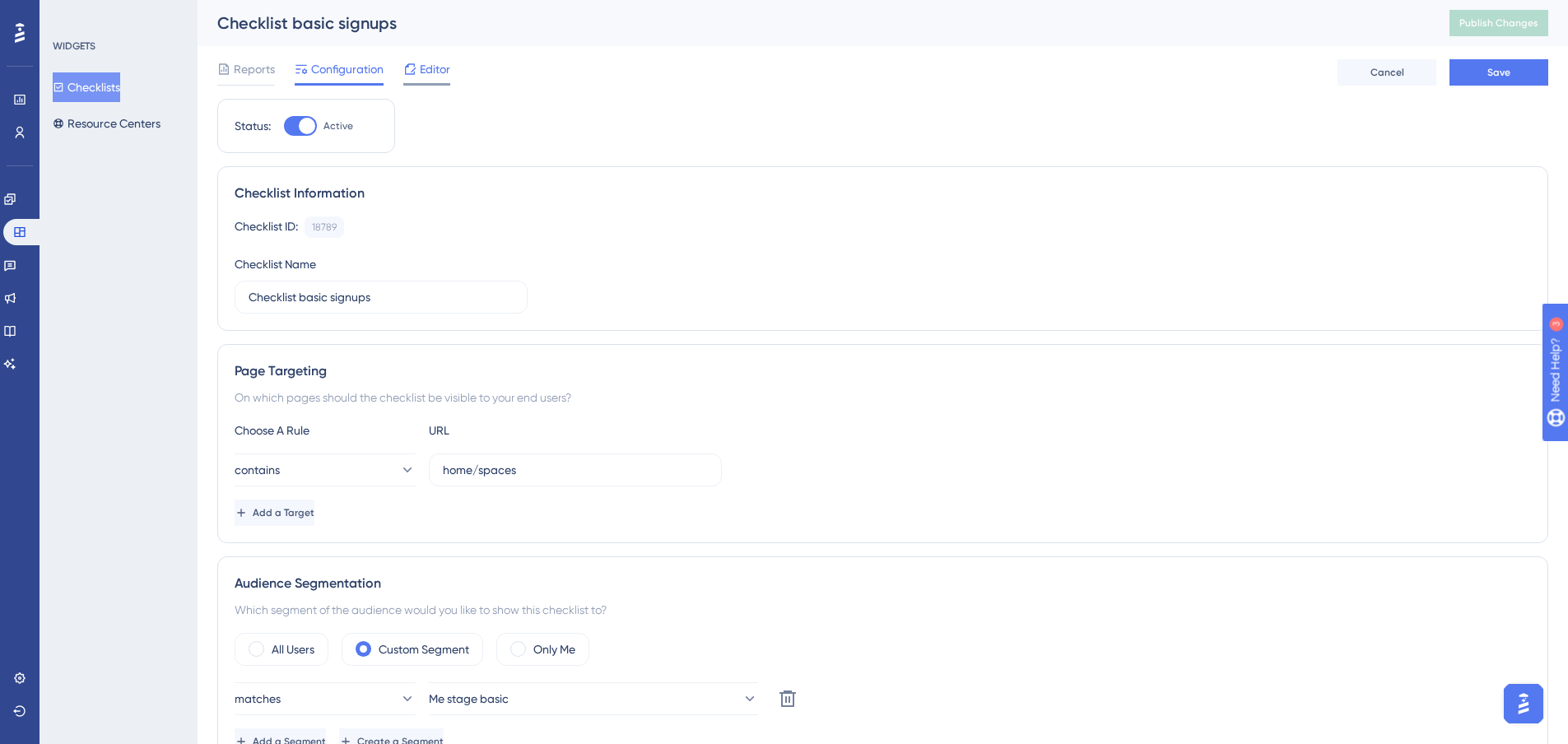
click at [424, 81] on div "Editor" at bounding box center [427, 73] width 47 height 26
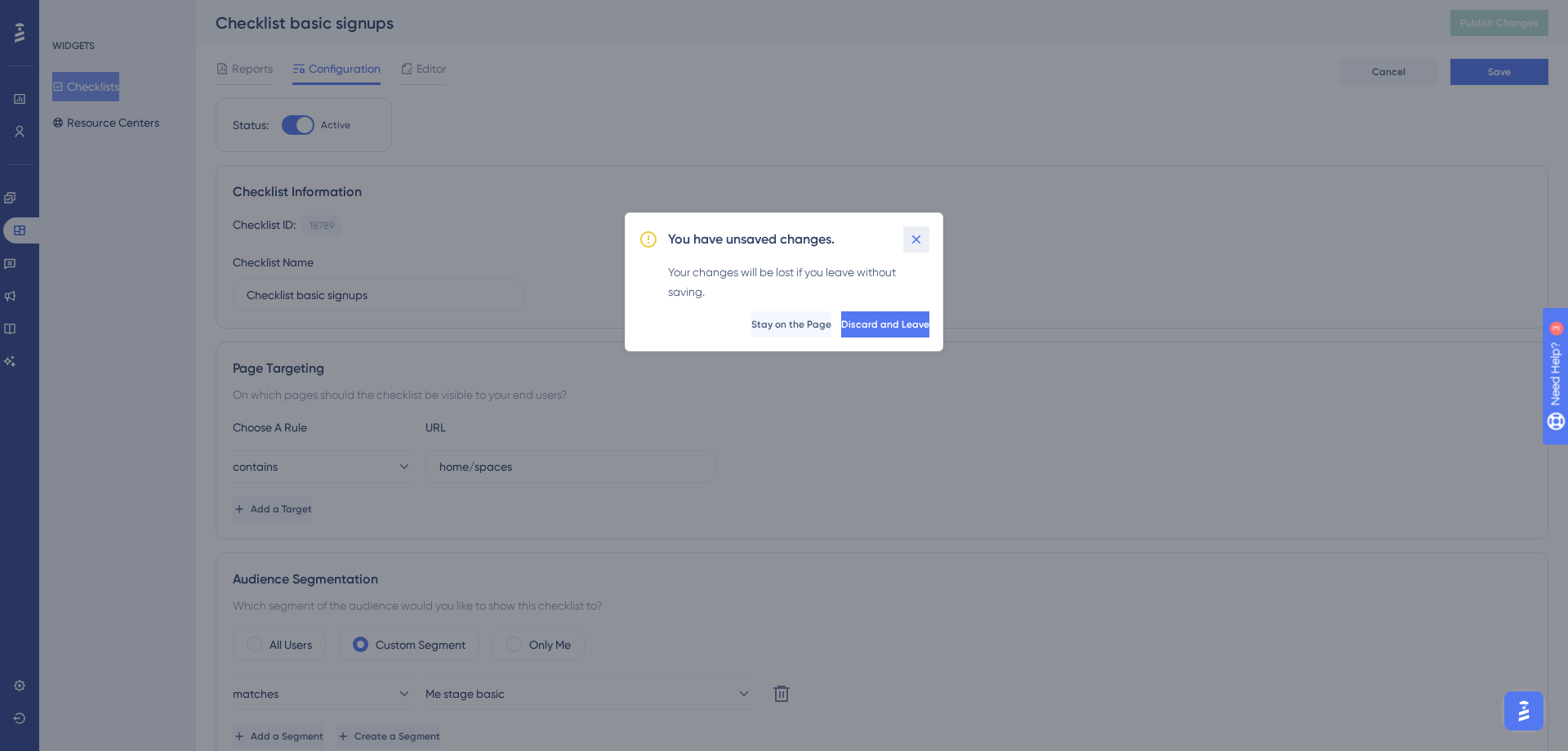
click at [918, 242] on icon at bounding box center [916, 239] width 16 height 16
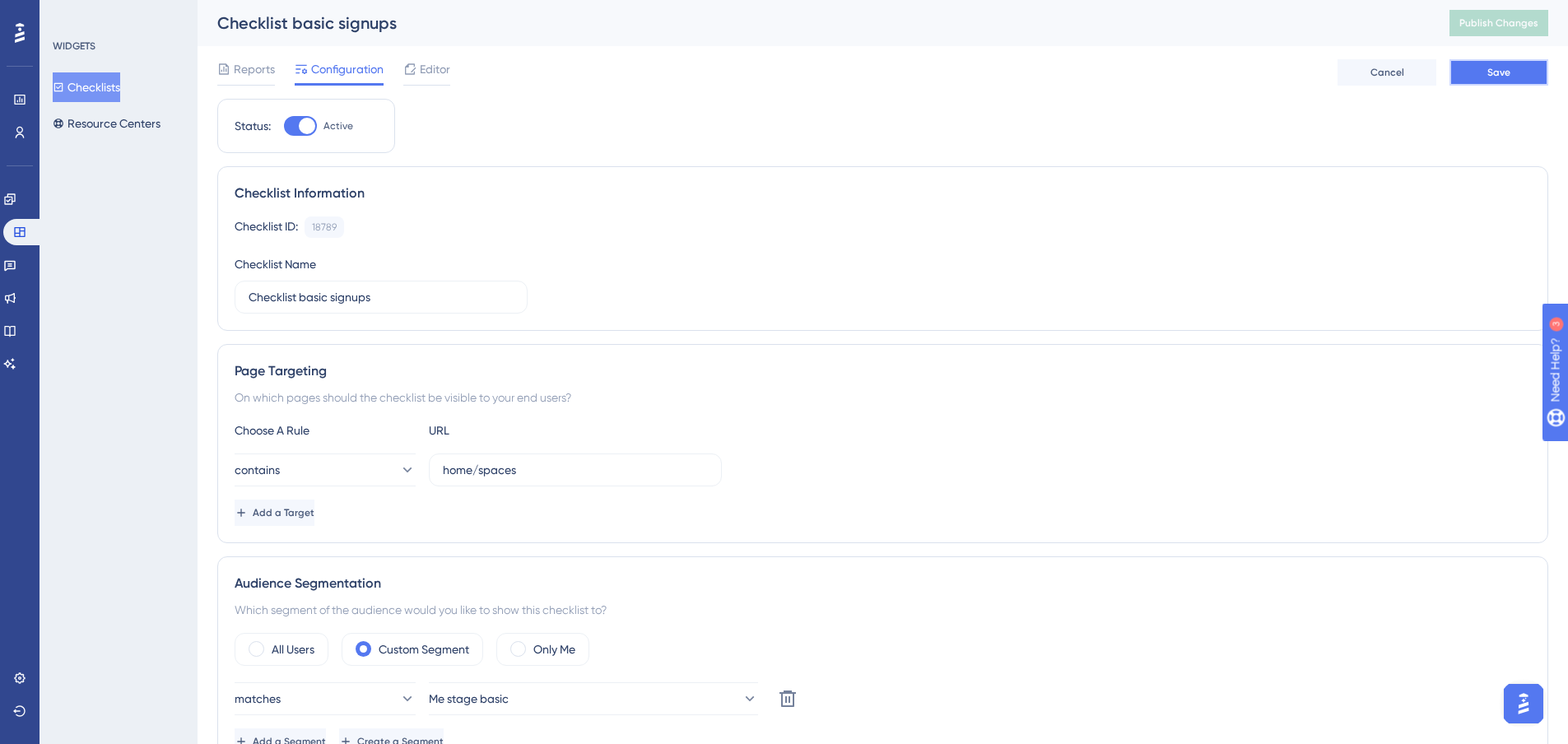
click at [1472, 71] on button "Save" at bounding box center [1499, 73] width 99 height 26
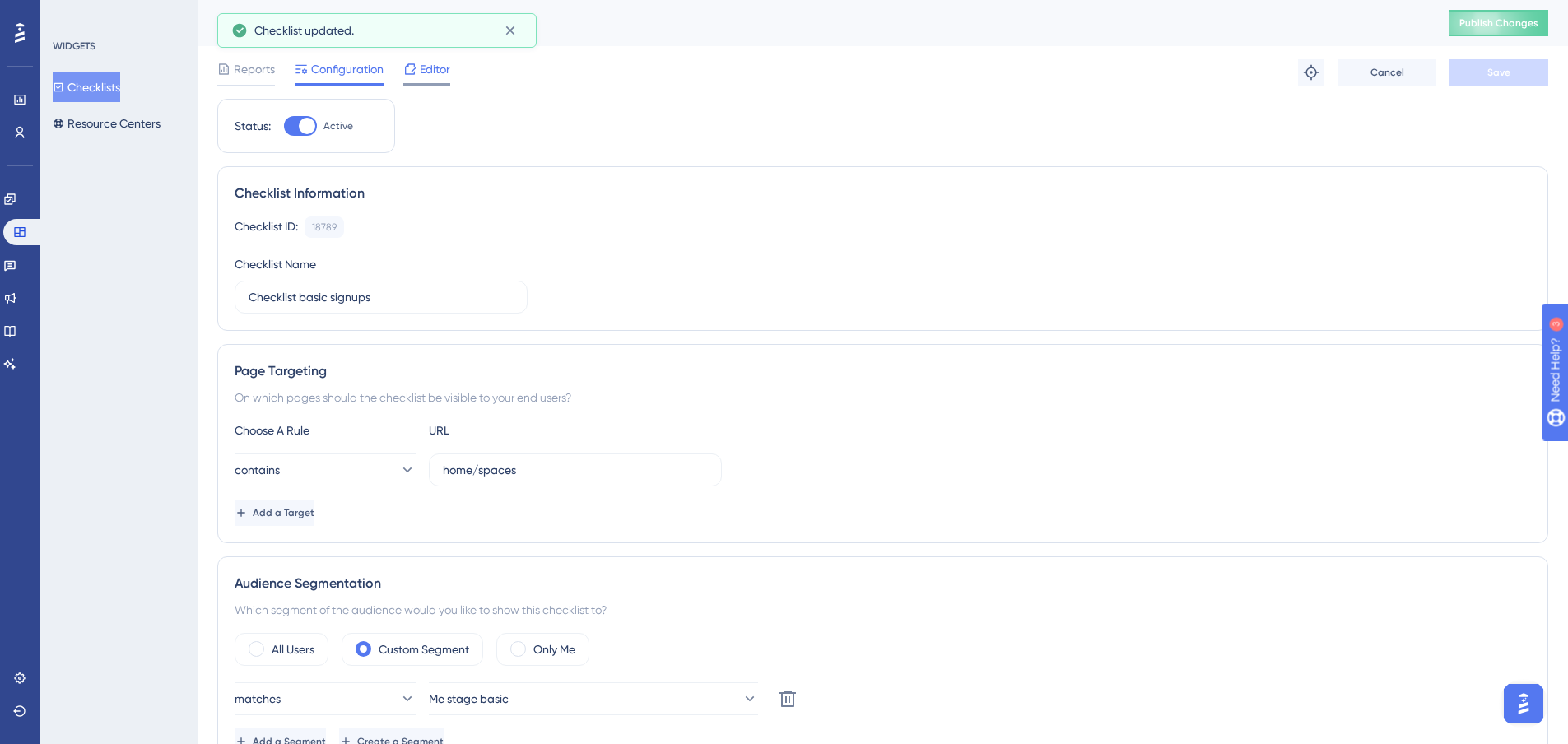
click at [423, 75] on span "Editor" at bounding box center [435, 69] width 30 height 20
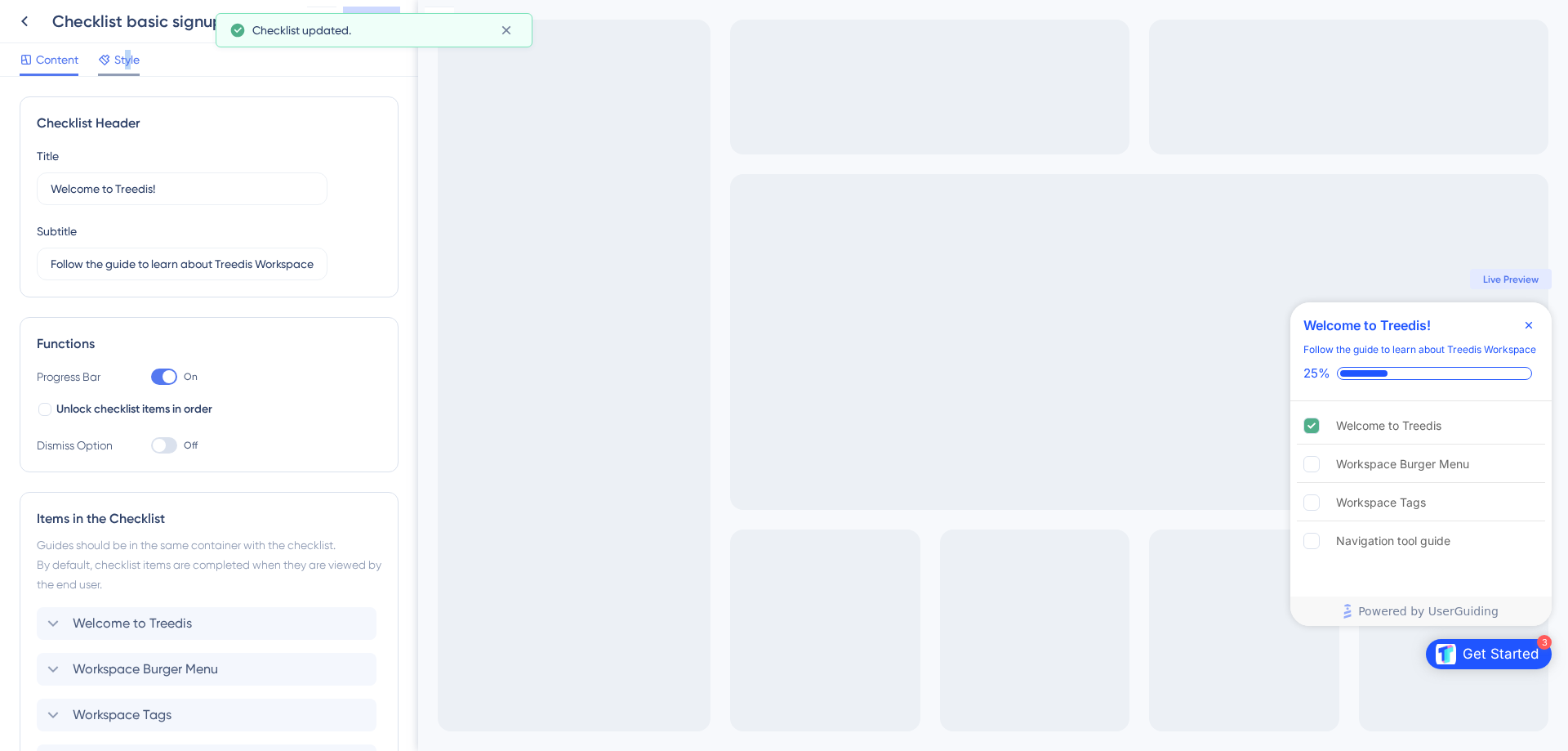
click at [127, 66] on span "Style" at bounding box center [126, 59] width 25 height 20
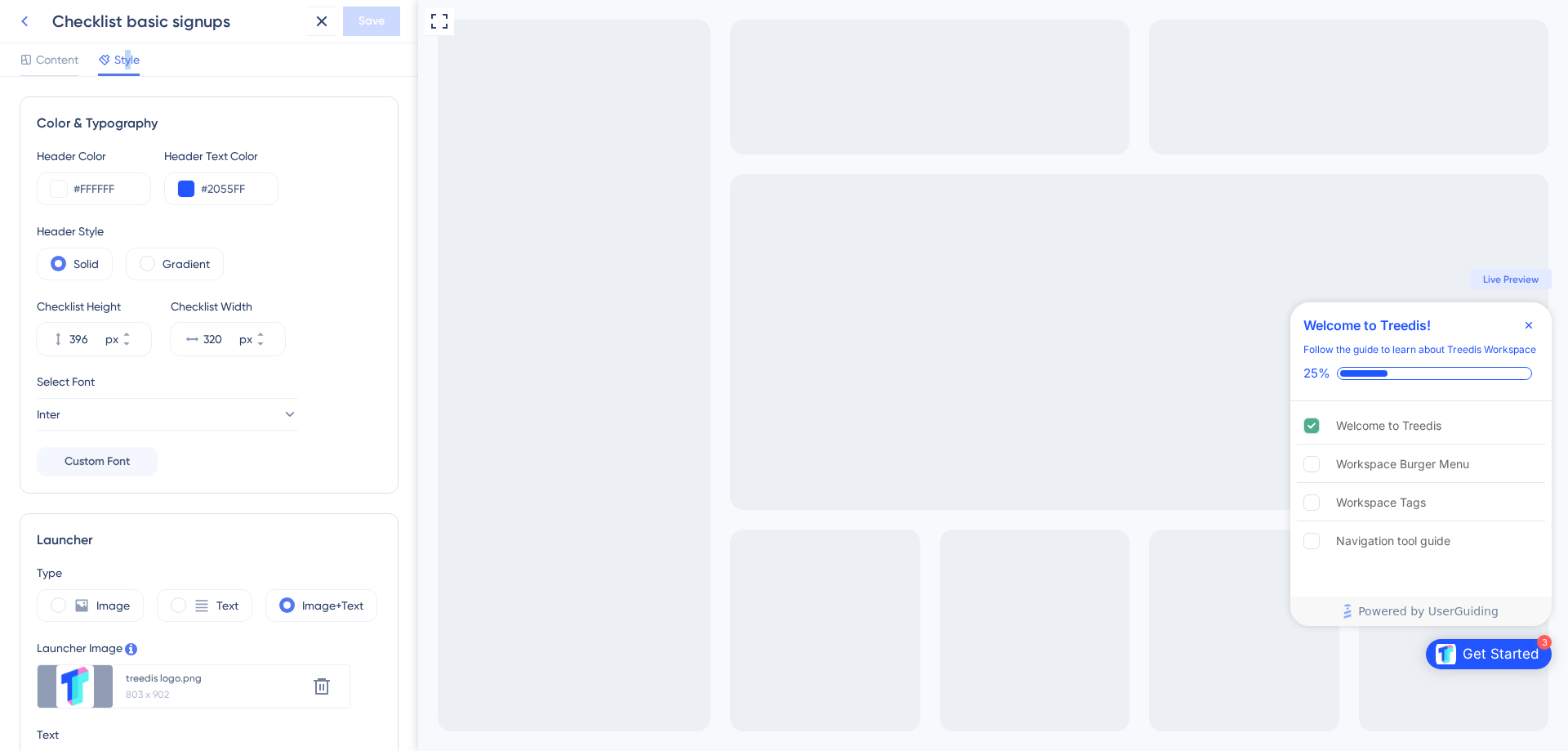
click at [31, 25] on icon at bounding box center [24, 21] width 20 height 20
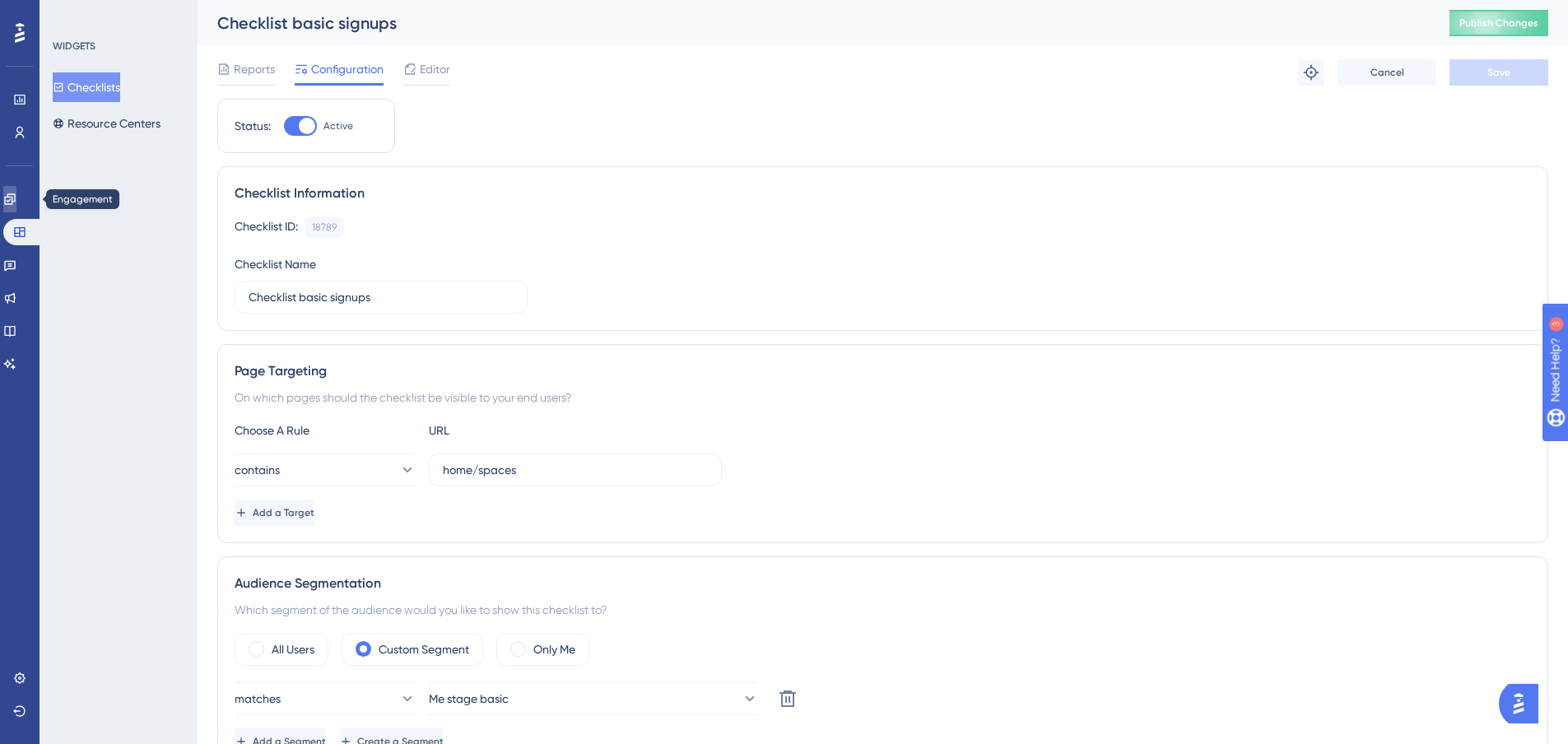
click at [16, 200] on icon at bounding box center [9, 199] width 13 height 13
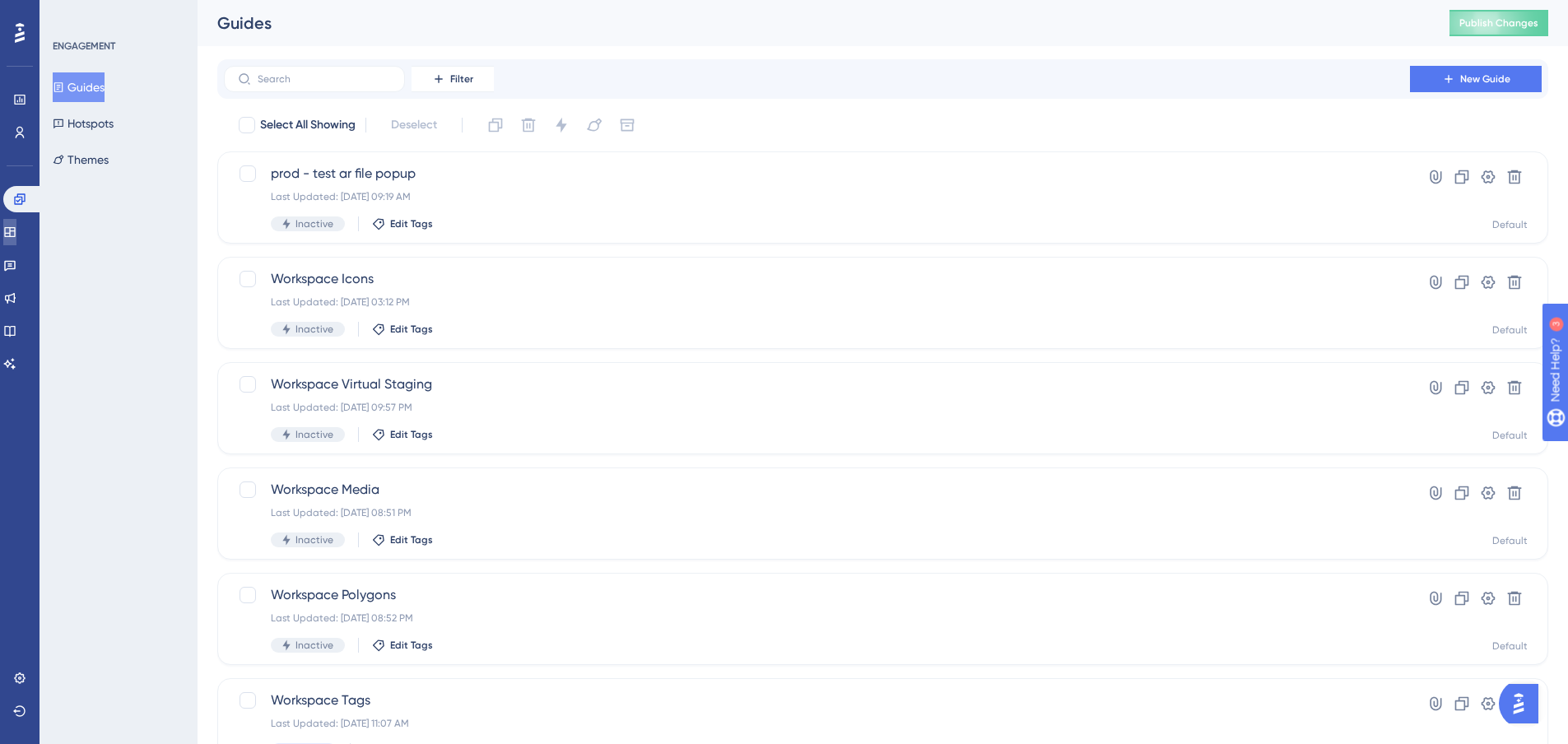
click at [15, 234] on icon at bounding box center [8, 232] width 10 height 9
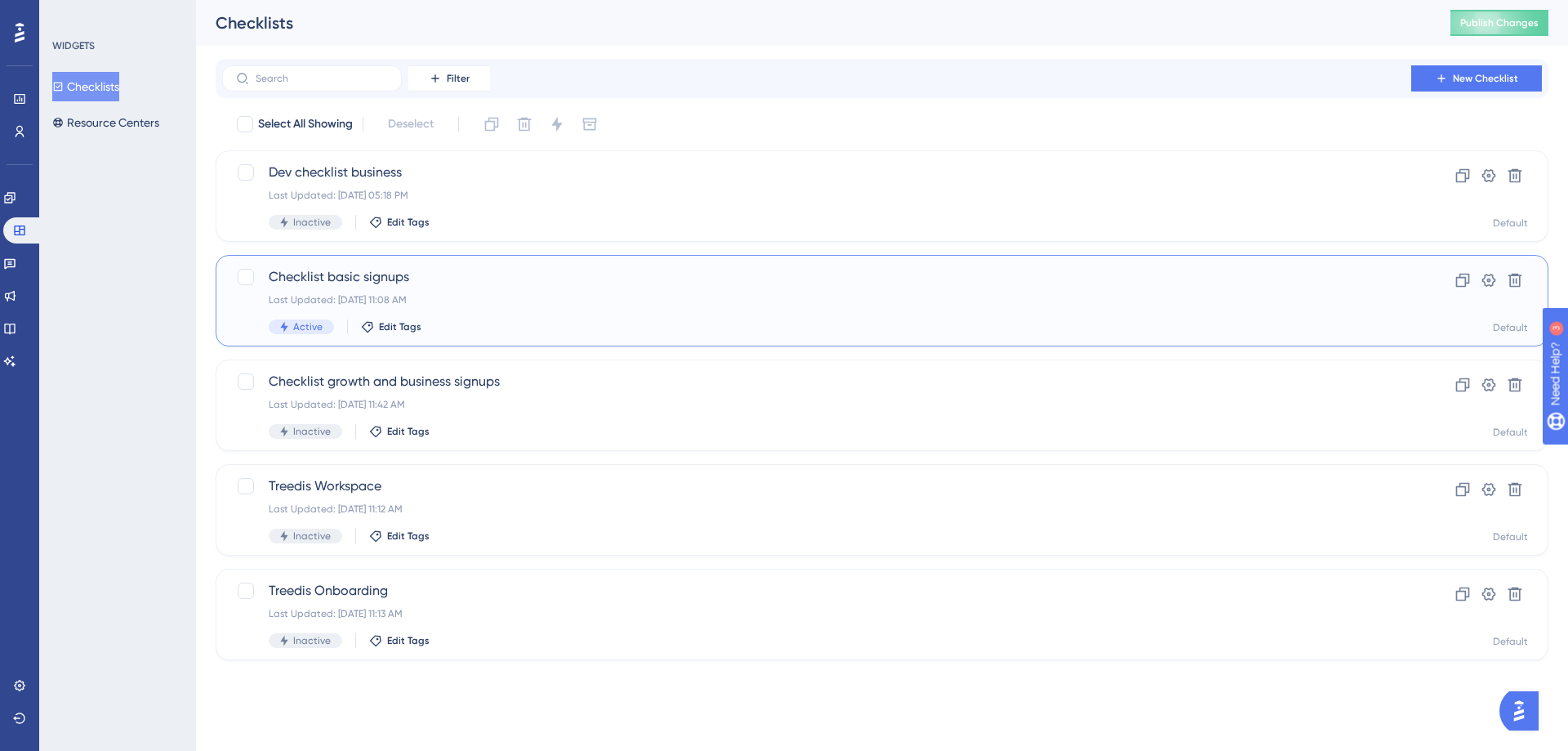
click at [324, 269] on span "Checklist basic signups" at bounding box center [816, 276] width 1096 height 20
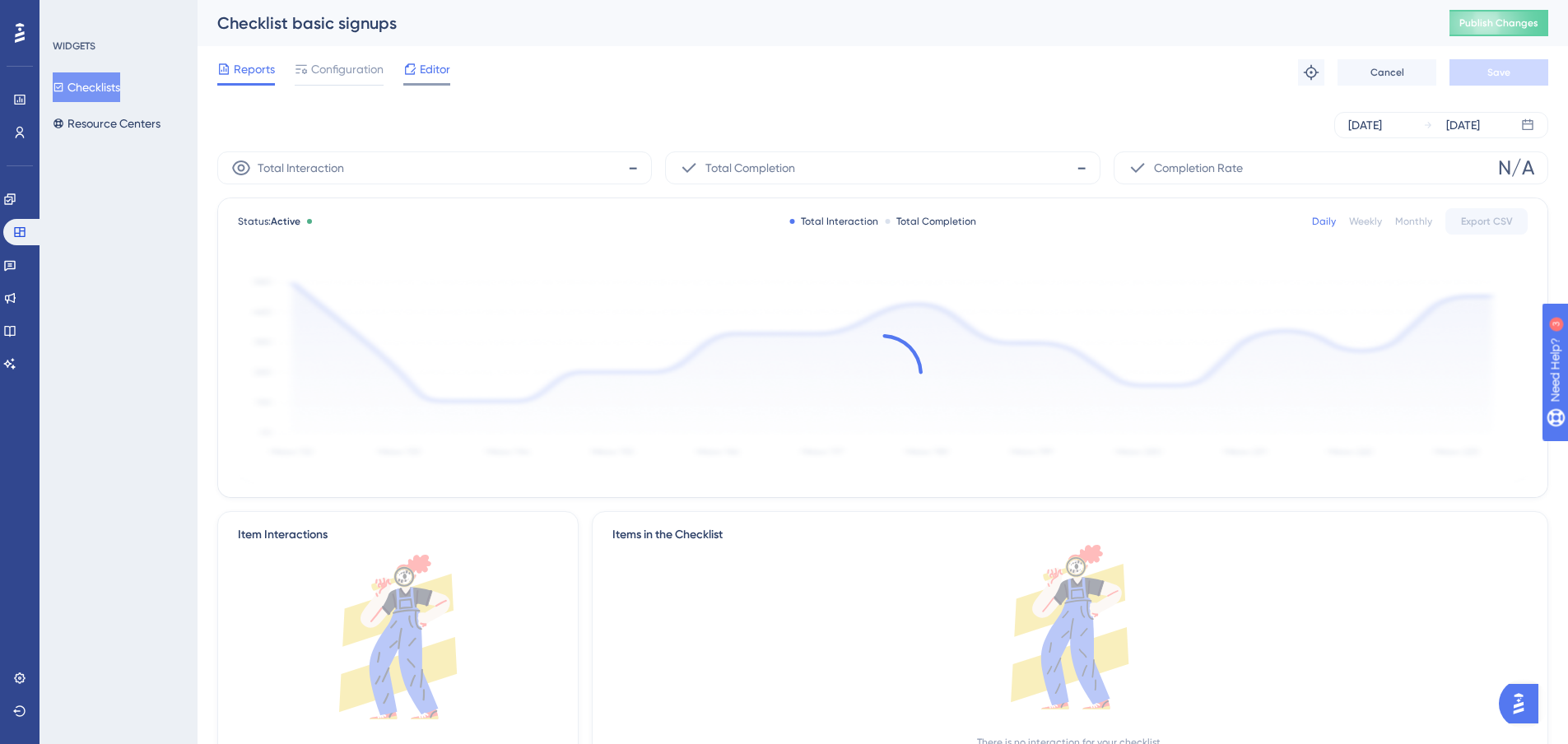
click at [434, 77] on span "Editor" at bounding box center [435, 69] width 30 height 20
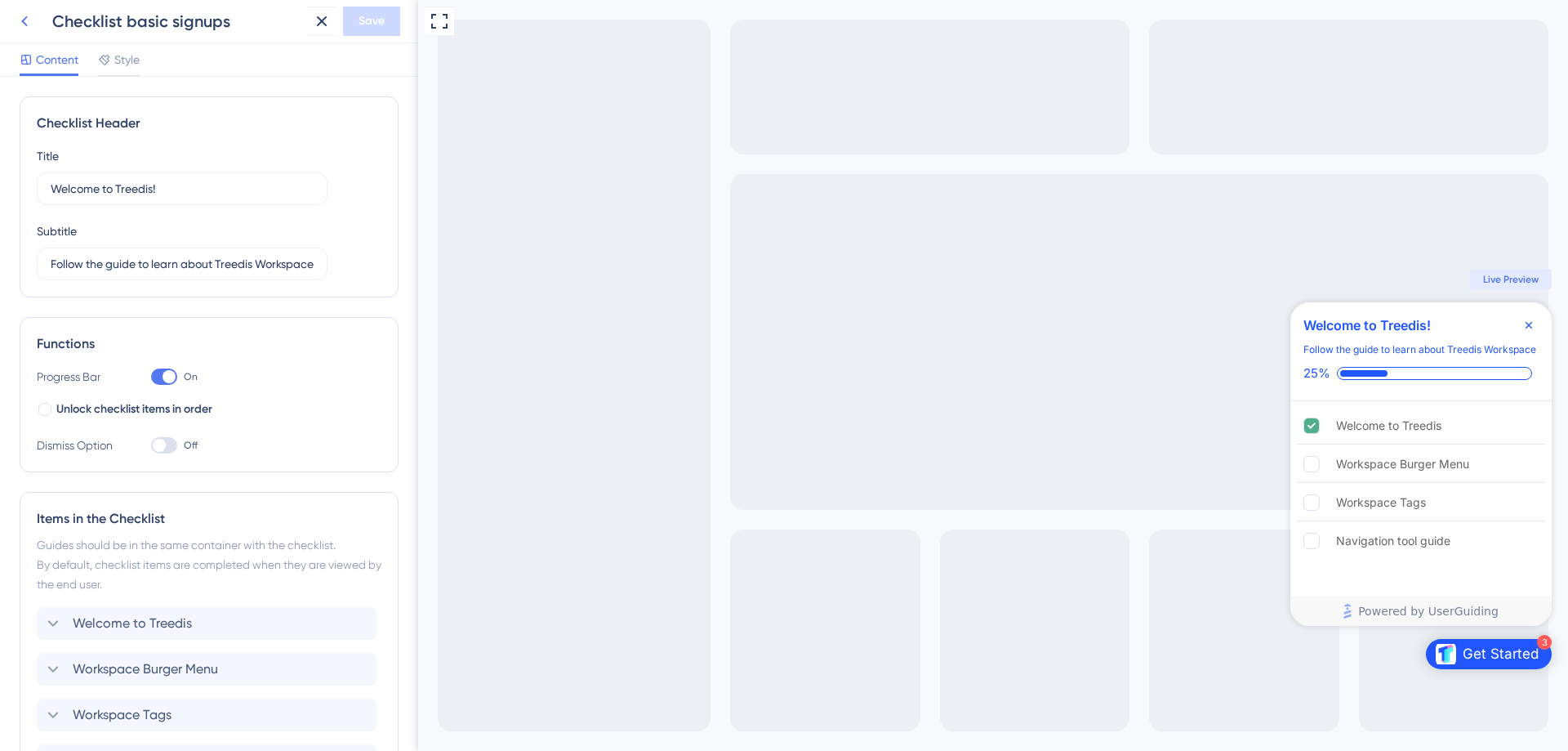
click at [23, 23] on icon at bounding box center [24, 21] width 7 height 10
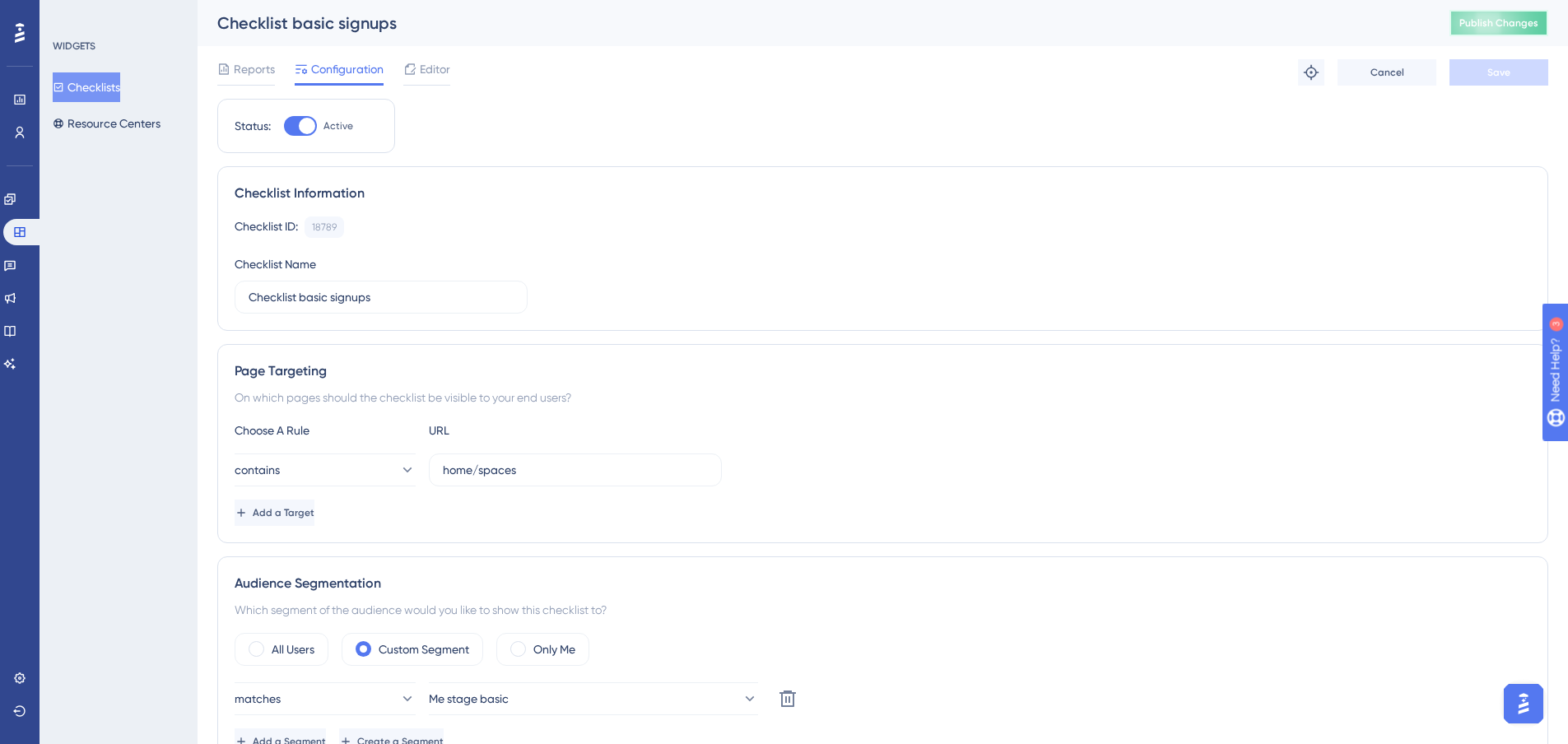
click at [1524, 28] on span "Publish Changes" at bounding box center [1499, 23] width 79 height 13
click at [21, 129] on icon at bounding box center [20, 133] width 13 height 13
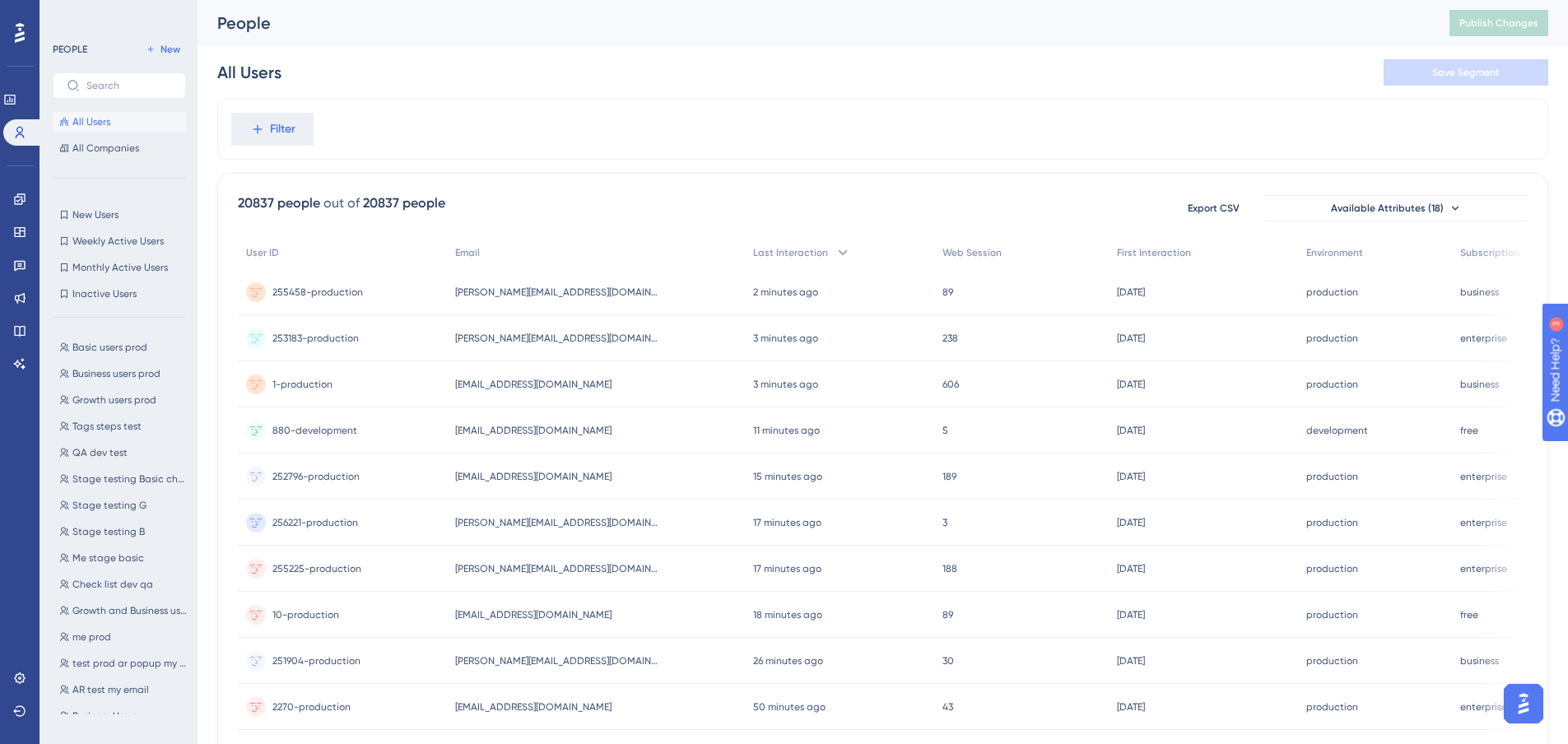
click at [120, 547] on div "Basic users prod Basic users prod Business users prod Business users prod Growt…" at bounding box center [125, 522] width 143 height 384
click at [114, 554] on span "Me stage basic" at bounding box center [108, 558] width 72 height 13
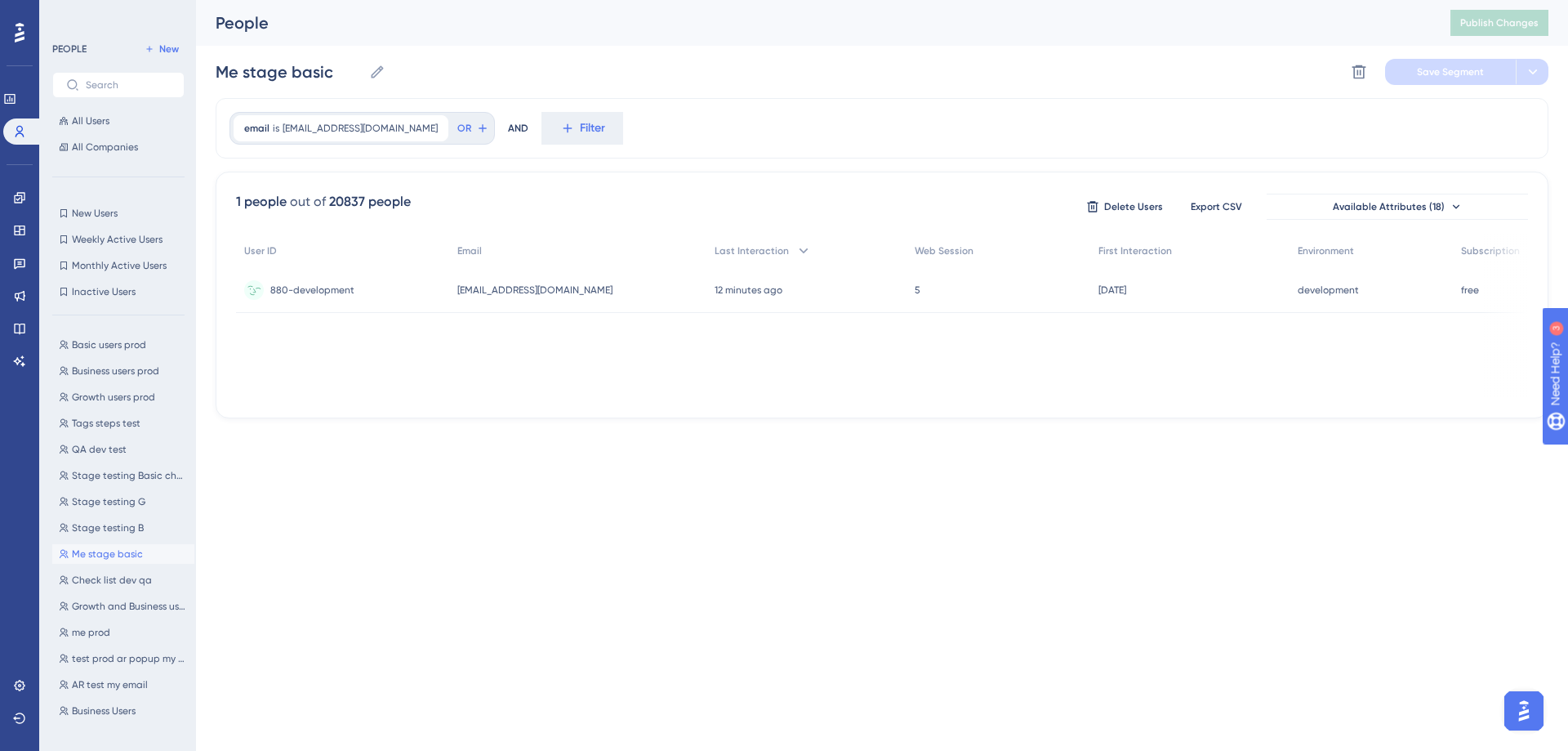
click at [342, 291] on span "880-development" at bounding box center [313, 290] width 84 height 13
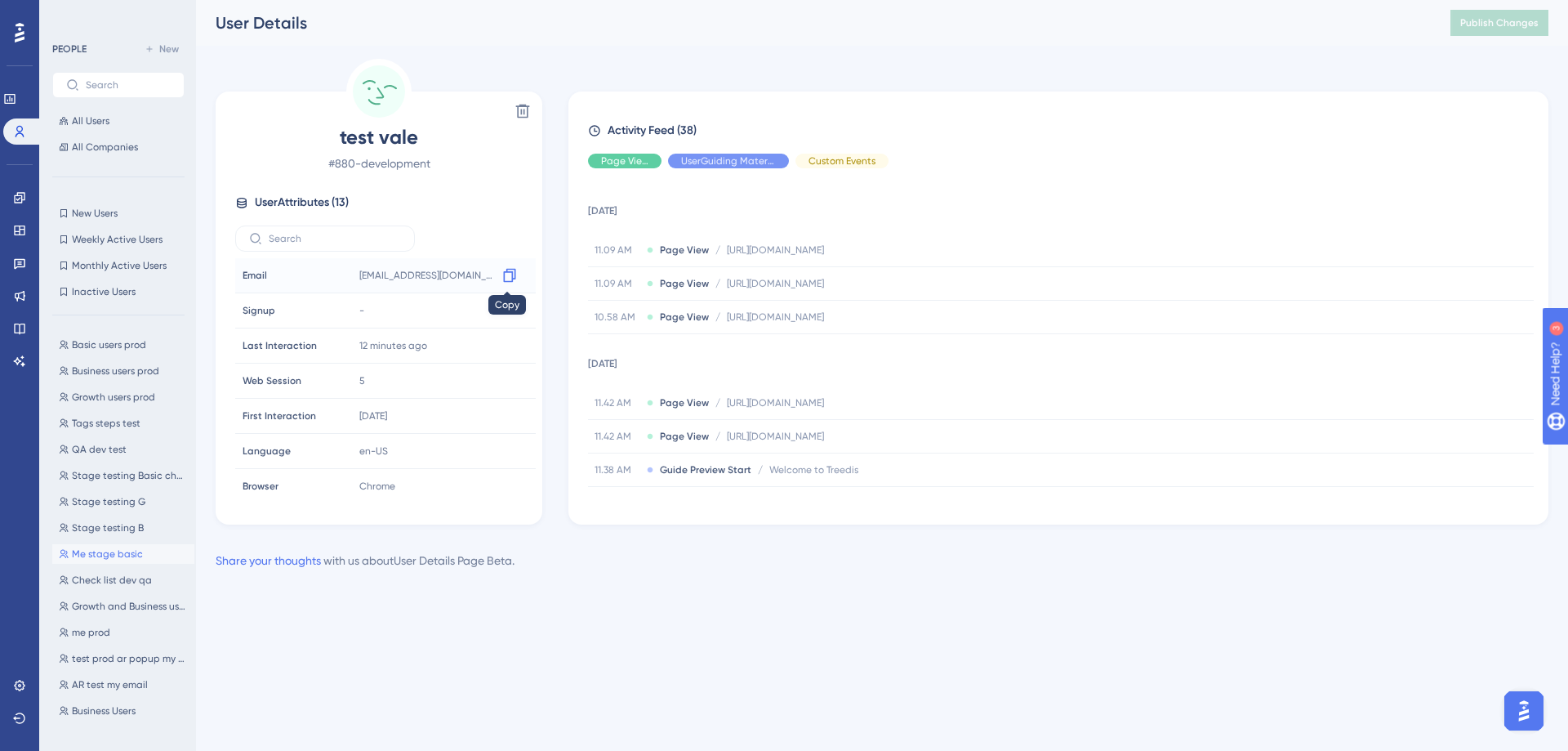
click at [510, 272] on icon at bounding box center [509, 275] width 12 height 14
click at [18, 196] on icon at bounding box center [19, 197] width 10 height 10
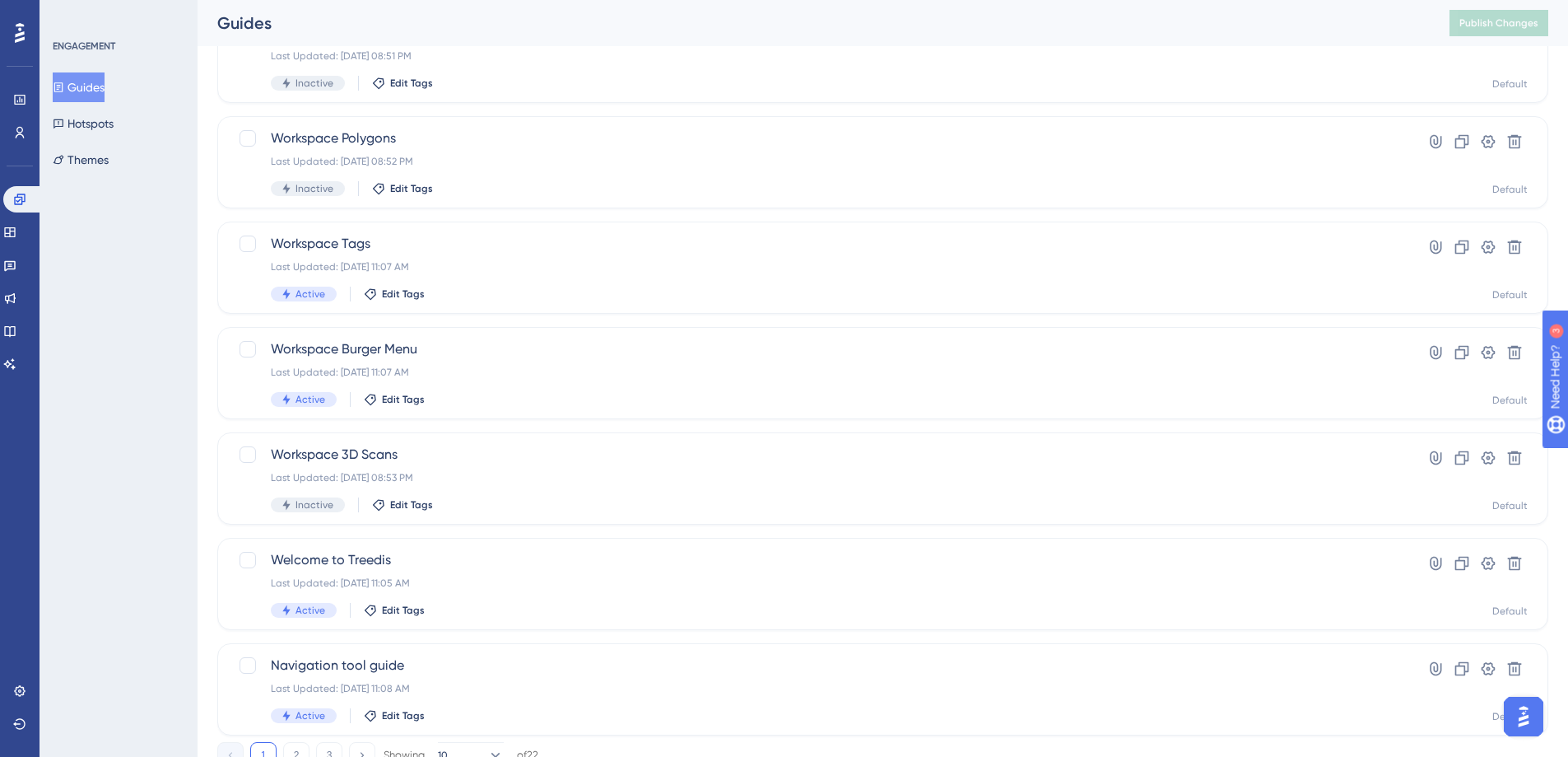
scroll to position [495, 0]
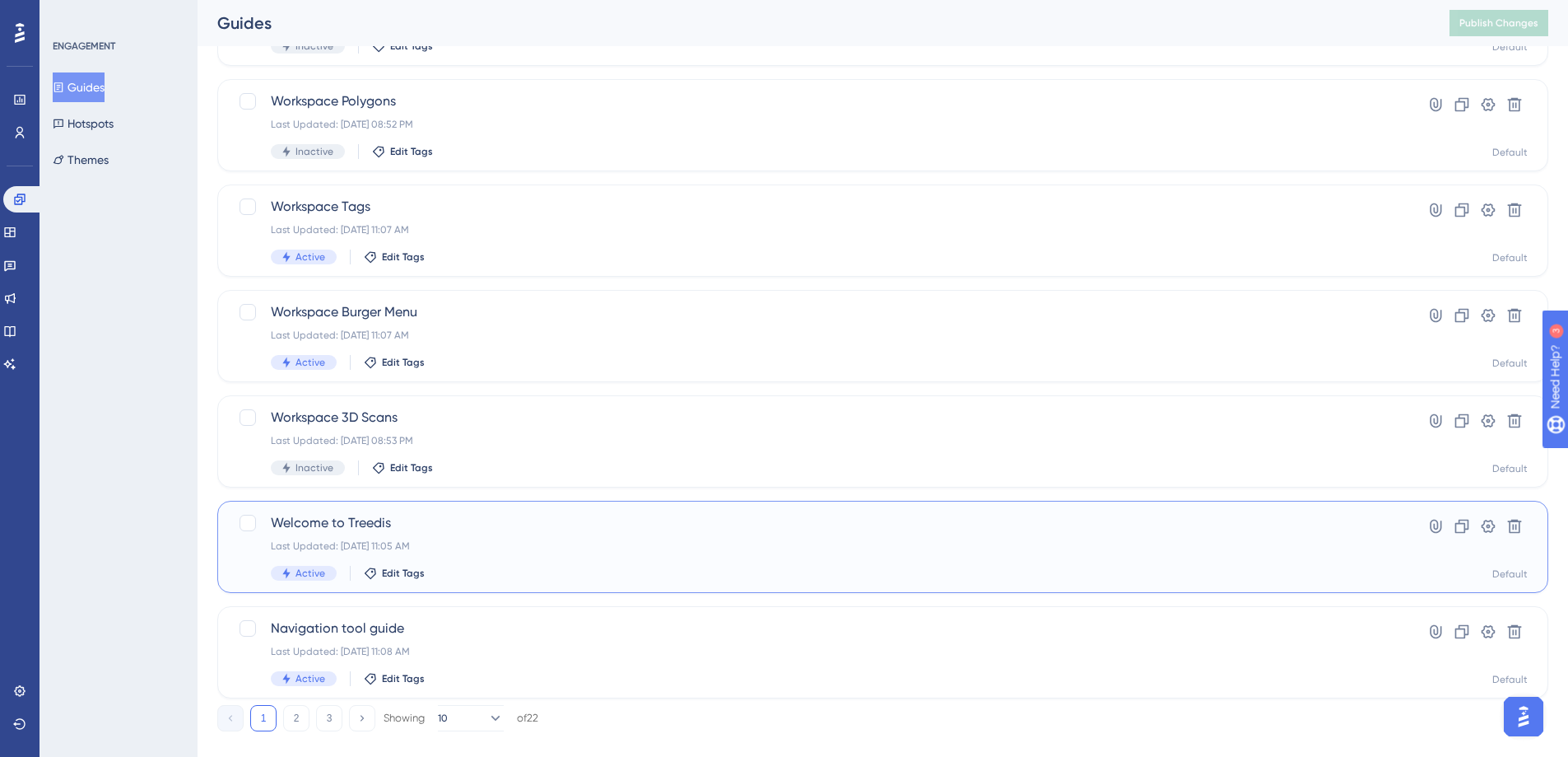
click at [337, 515] on span "Welcome to Treedis" at bounding box center [817, 523] width 1093 height 20
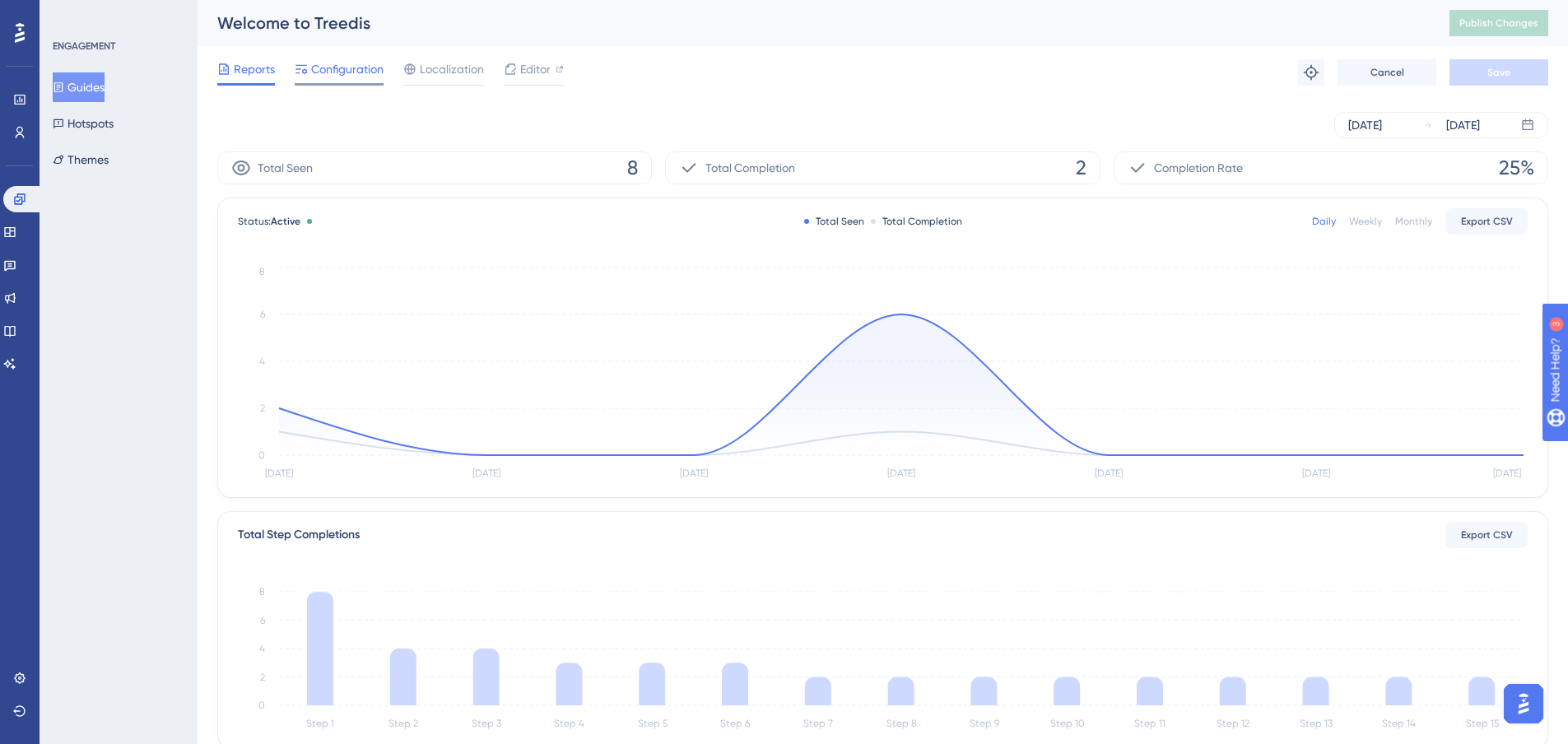
click at [350, 59] on span "Configuration" at bounding box center [347, 69] width 73 height 20
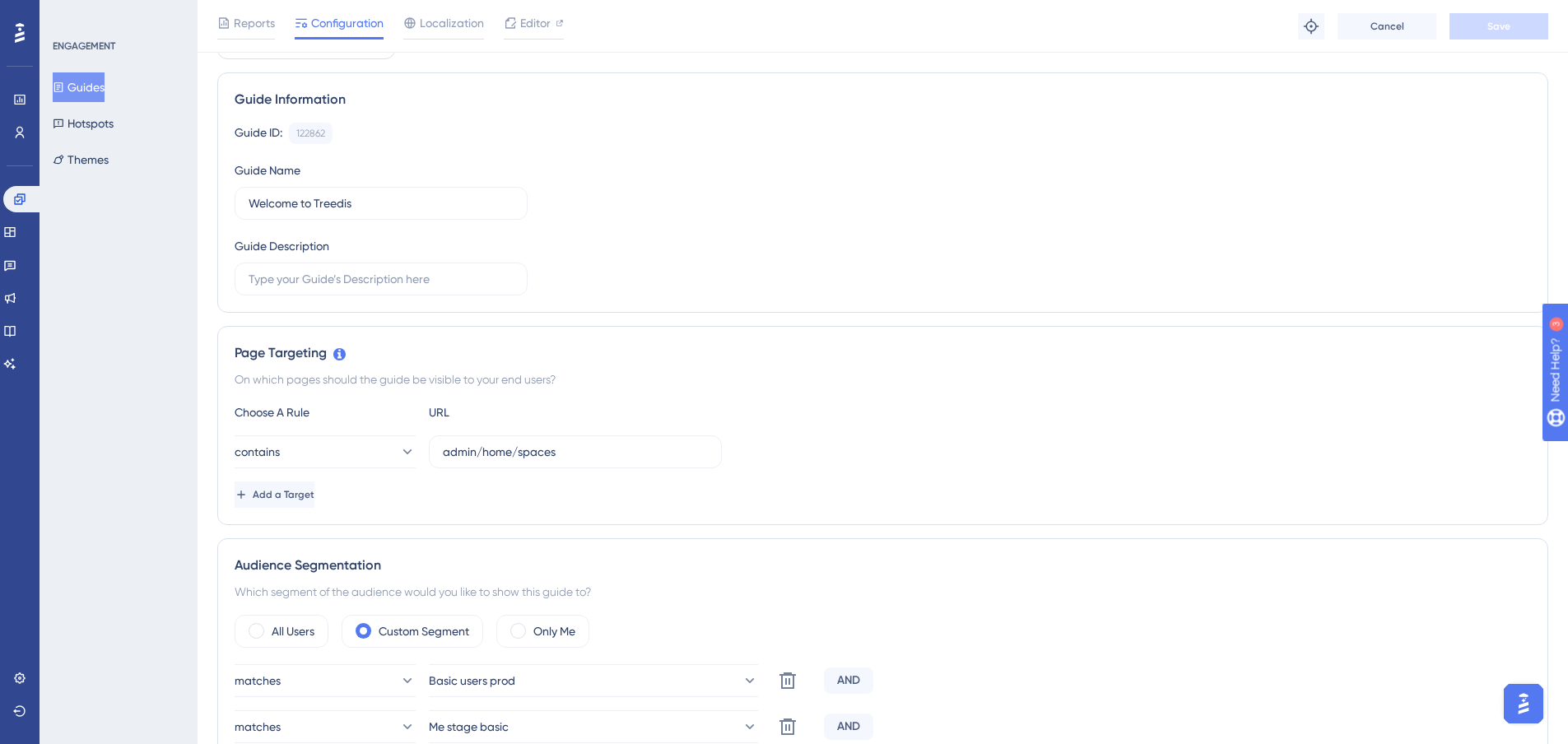
scroll to position [411, 0]
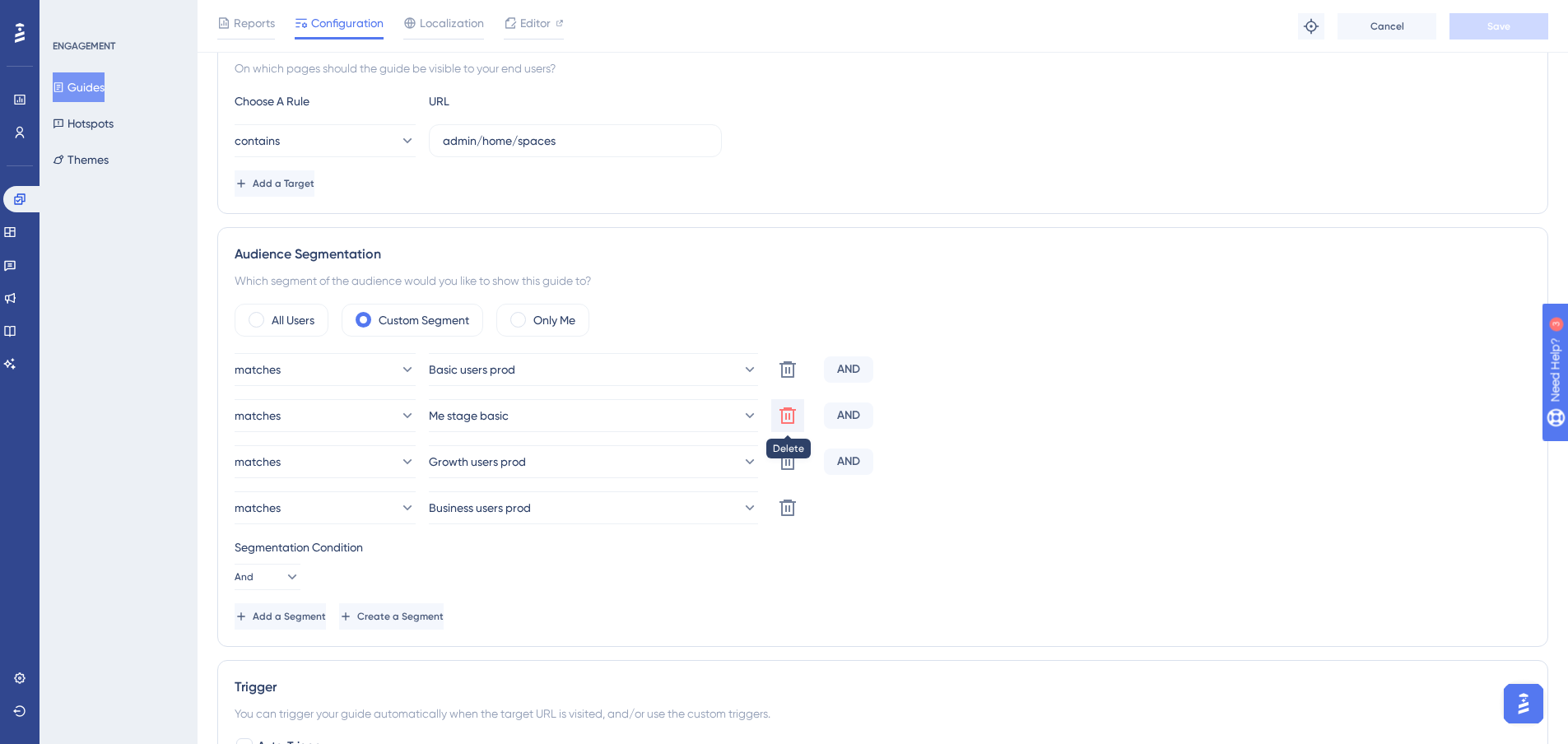
click at [786, 423] on icon at bounding box center [787, 415] width 16 height 16
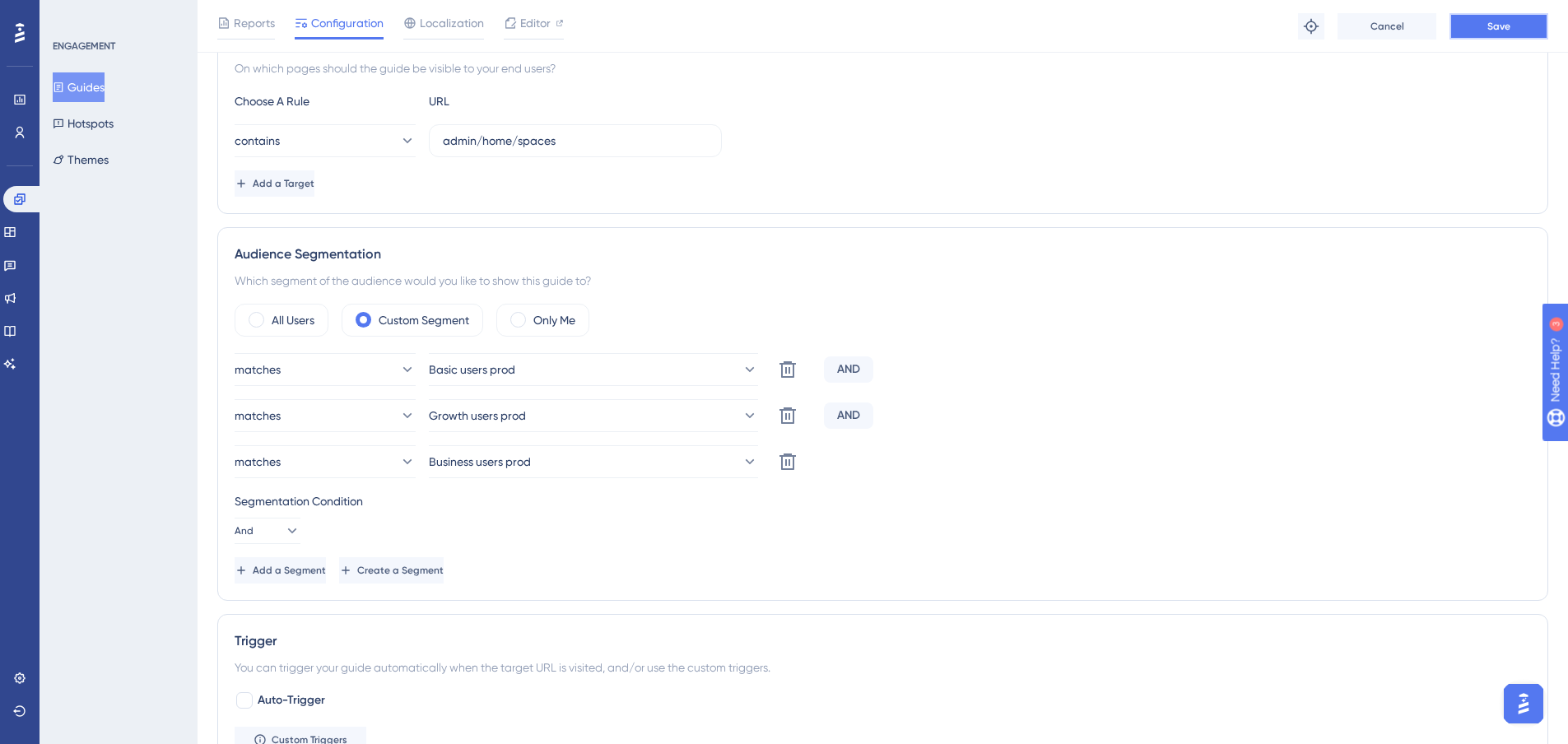
click at [1535, 30] on button "Save" at bounding box center [1499, 26] width 99 height 26
click at [321, 561] on button "Add a Segment" at bounding box center [282, 570] width 94 height 26
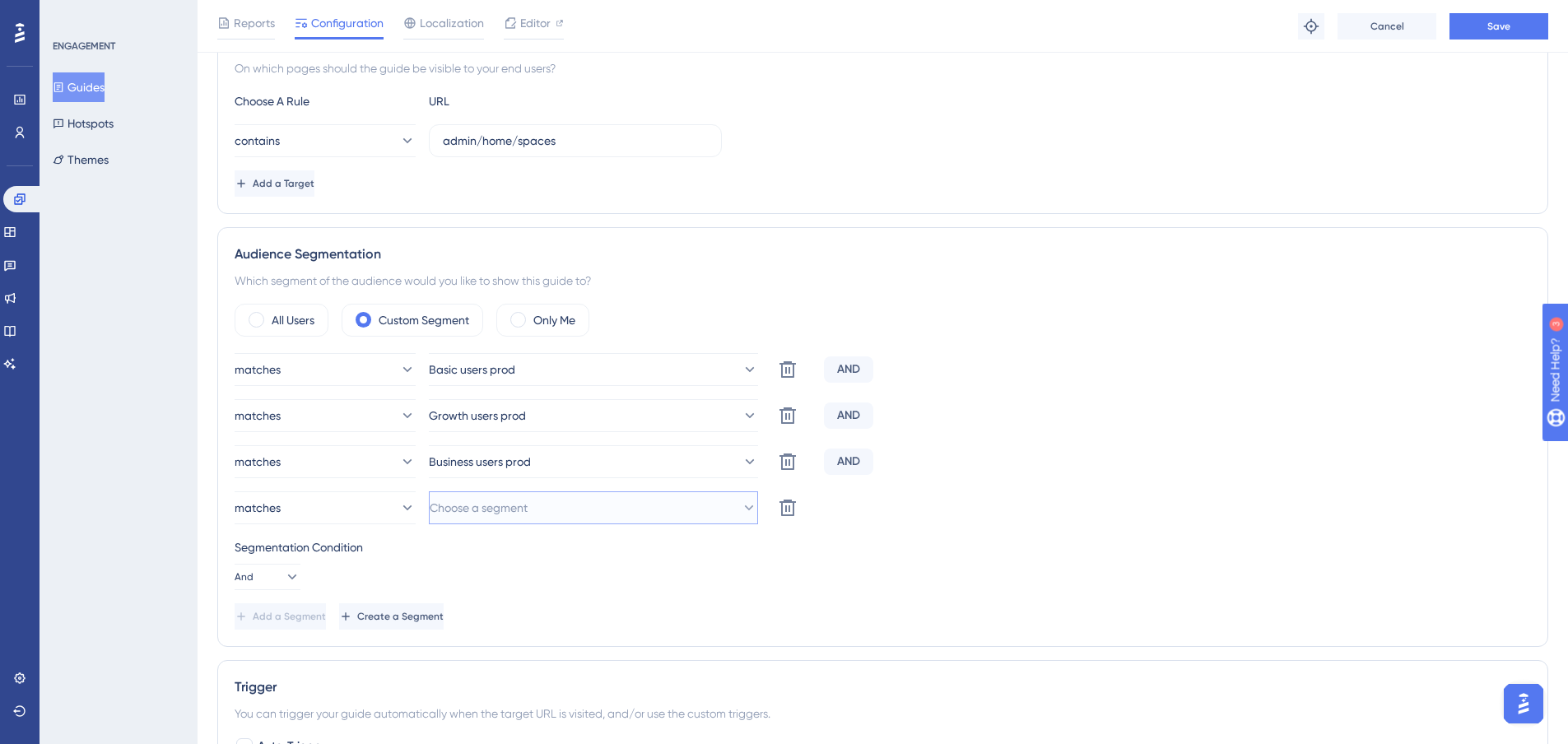
click at [515, 501] on span "Choose a segment" at bounding box center [478, 507] width 98 height 20
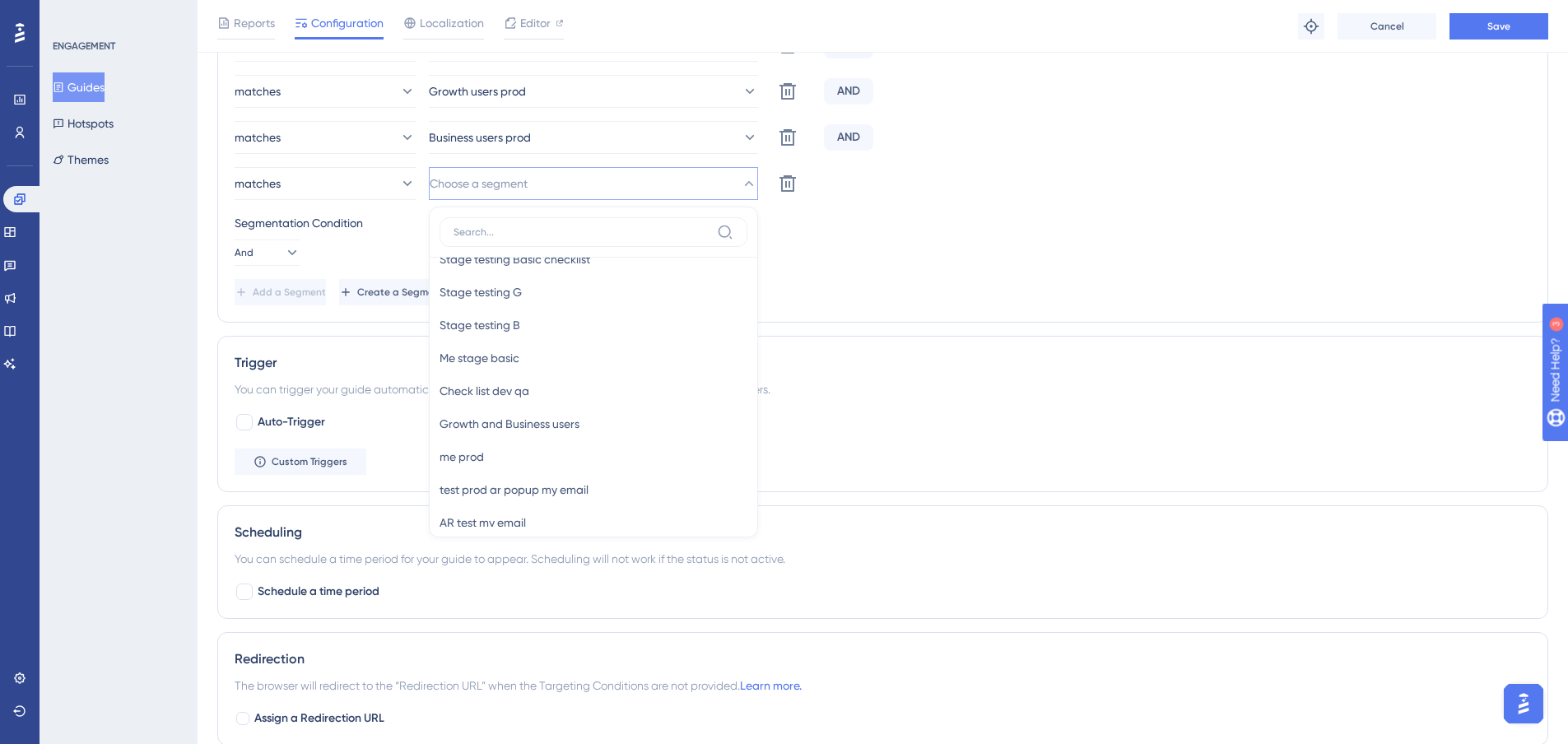
scroll to position [277, 0]
click at [559, 311] on div "Me stage basic Me stage basic" at bounding box center [593, 303] width 308 height 33
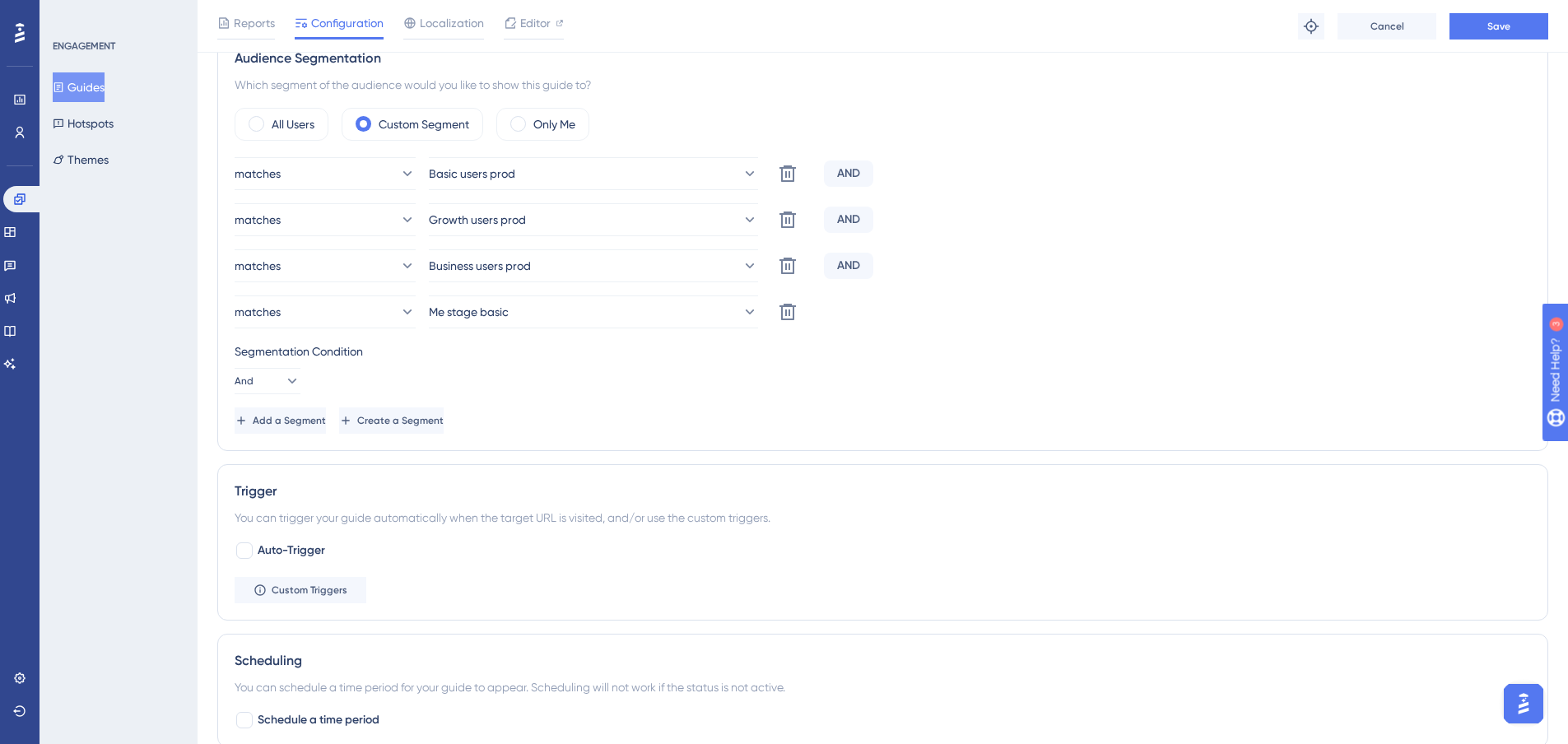
scroll to position [488, 0]
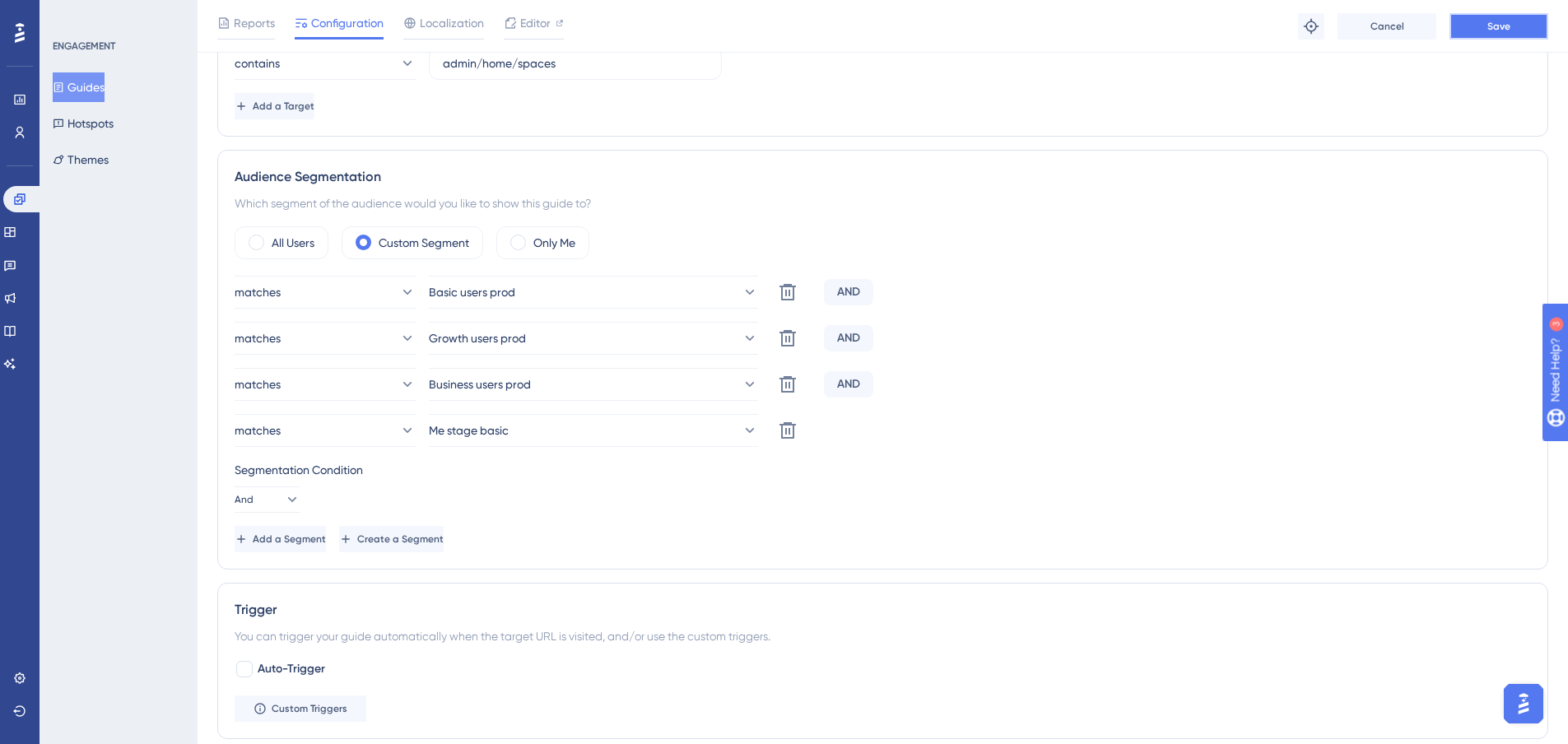
click at [1496, 38] on button "Save" at bounding box center [1499, 26] width 99 height 26
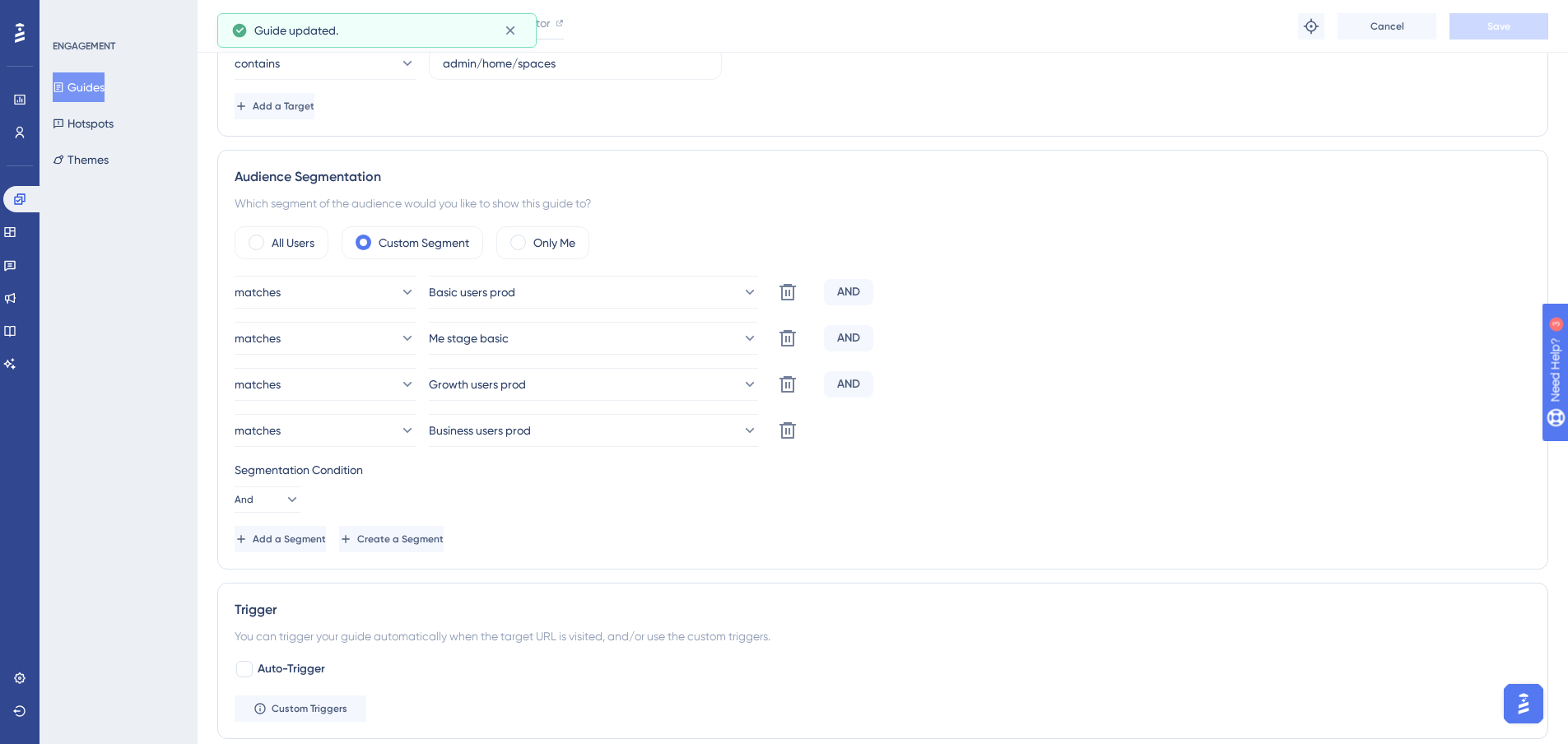
scroll to position [0, 0]
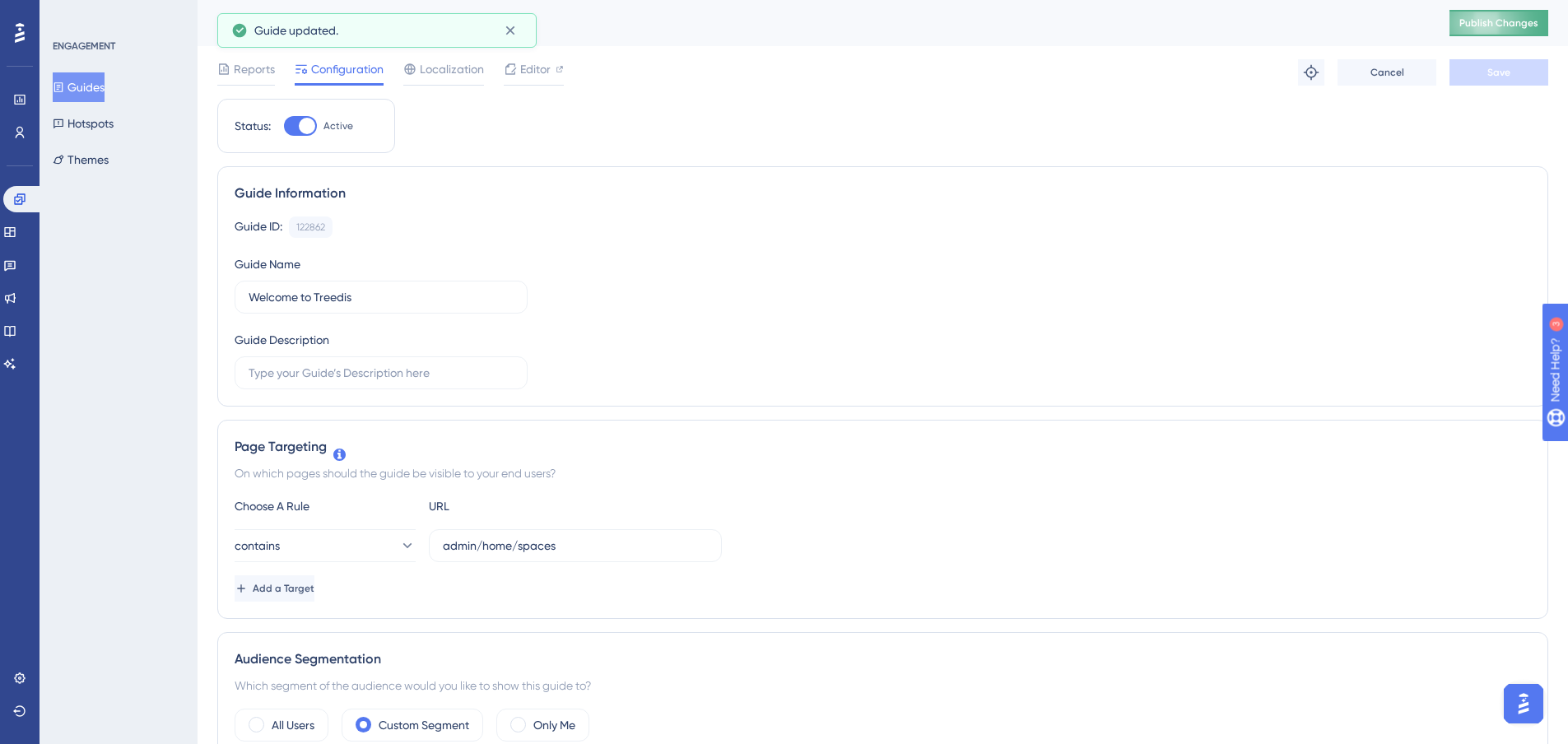
click at [1498, 29] on span "Publish Changes" at bounding box center [1499, 23] width 79 height 13
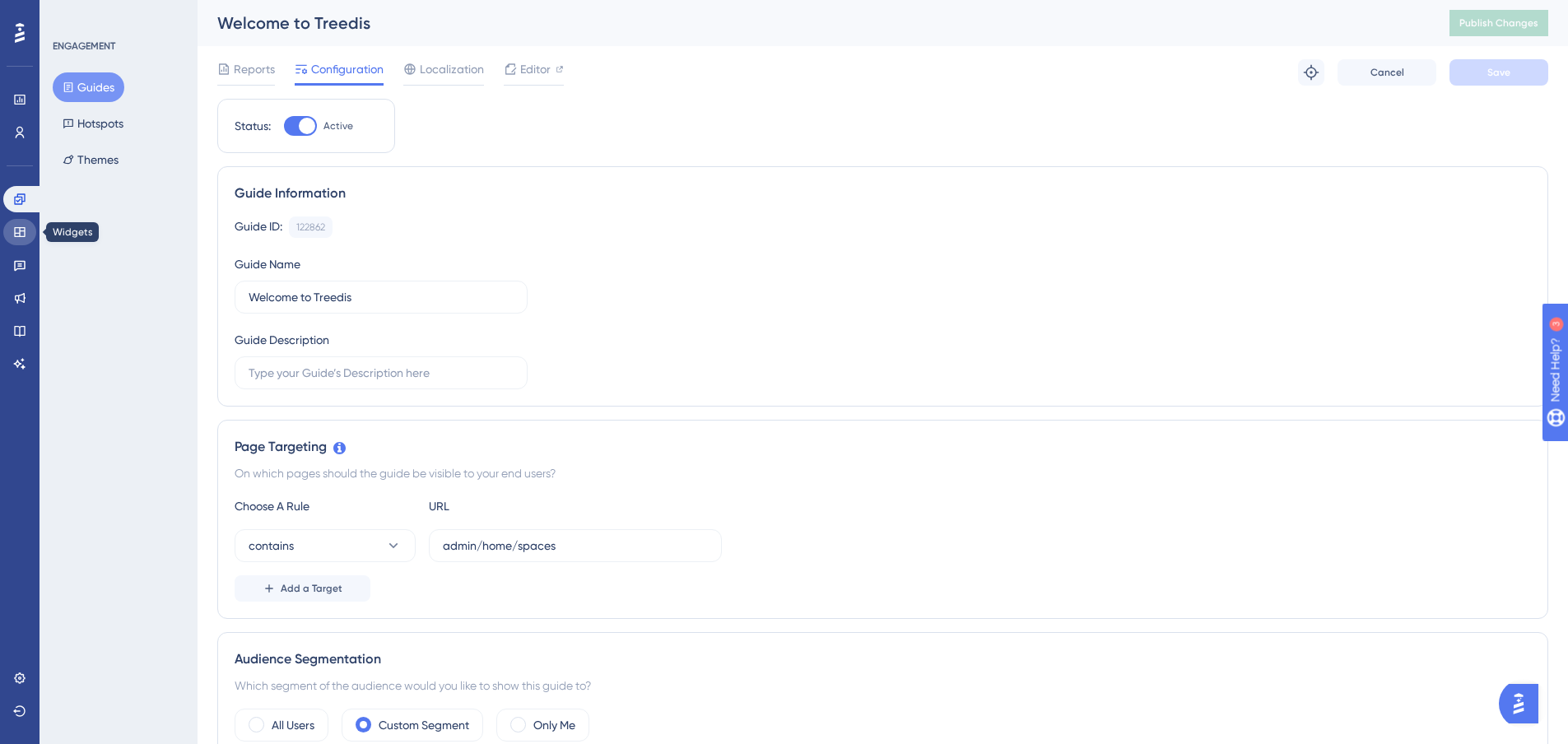
click at [16, 234] on icon at bounding box center [19, 232] width 10 height 9
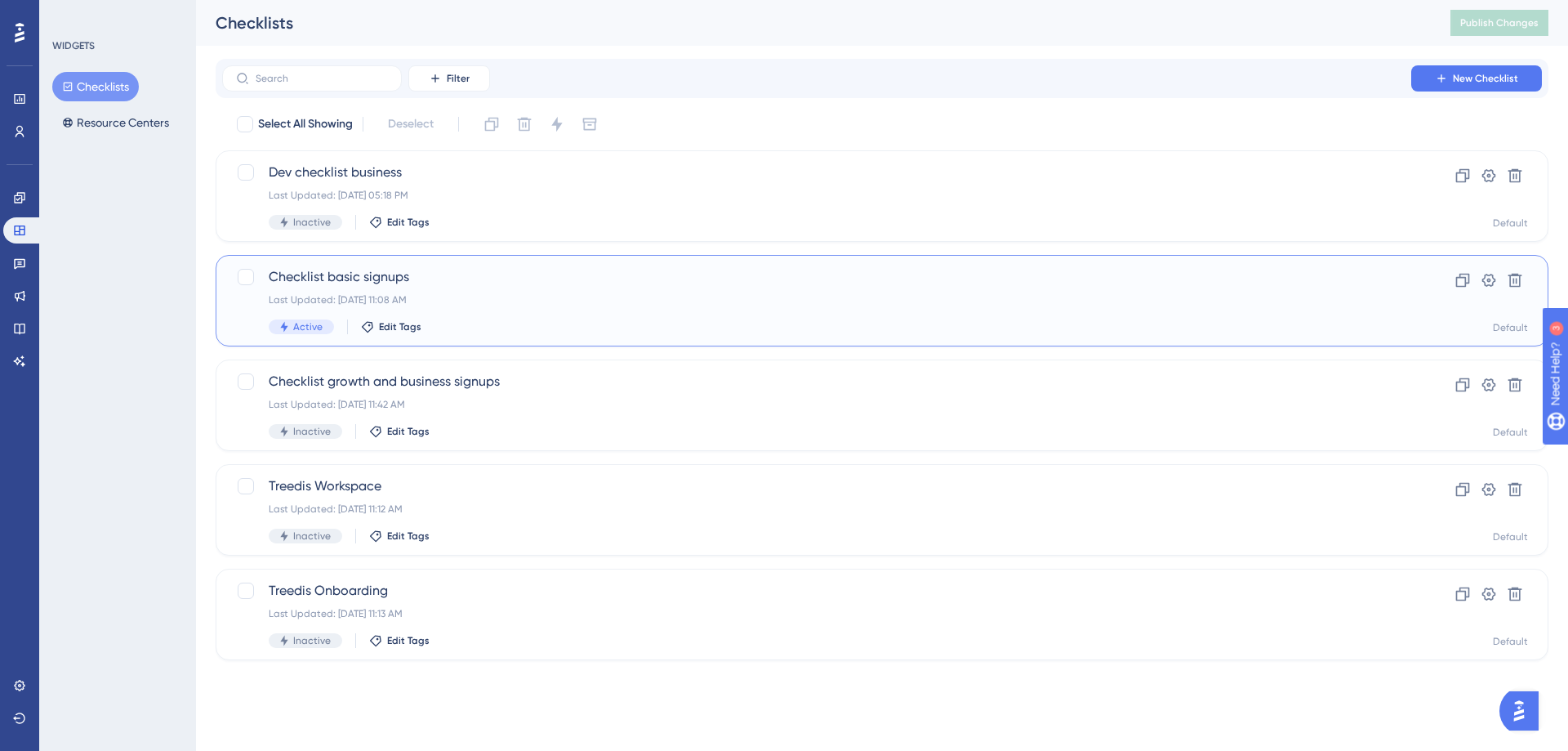
click at [389, 284] on span "Checklist basic signups" at bounding box center [816, 276] width 1096 height 20
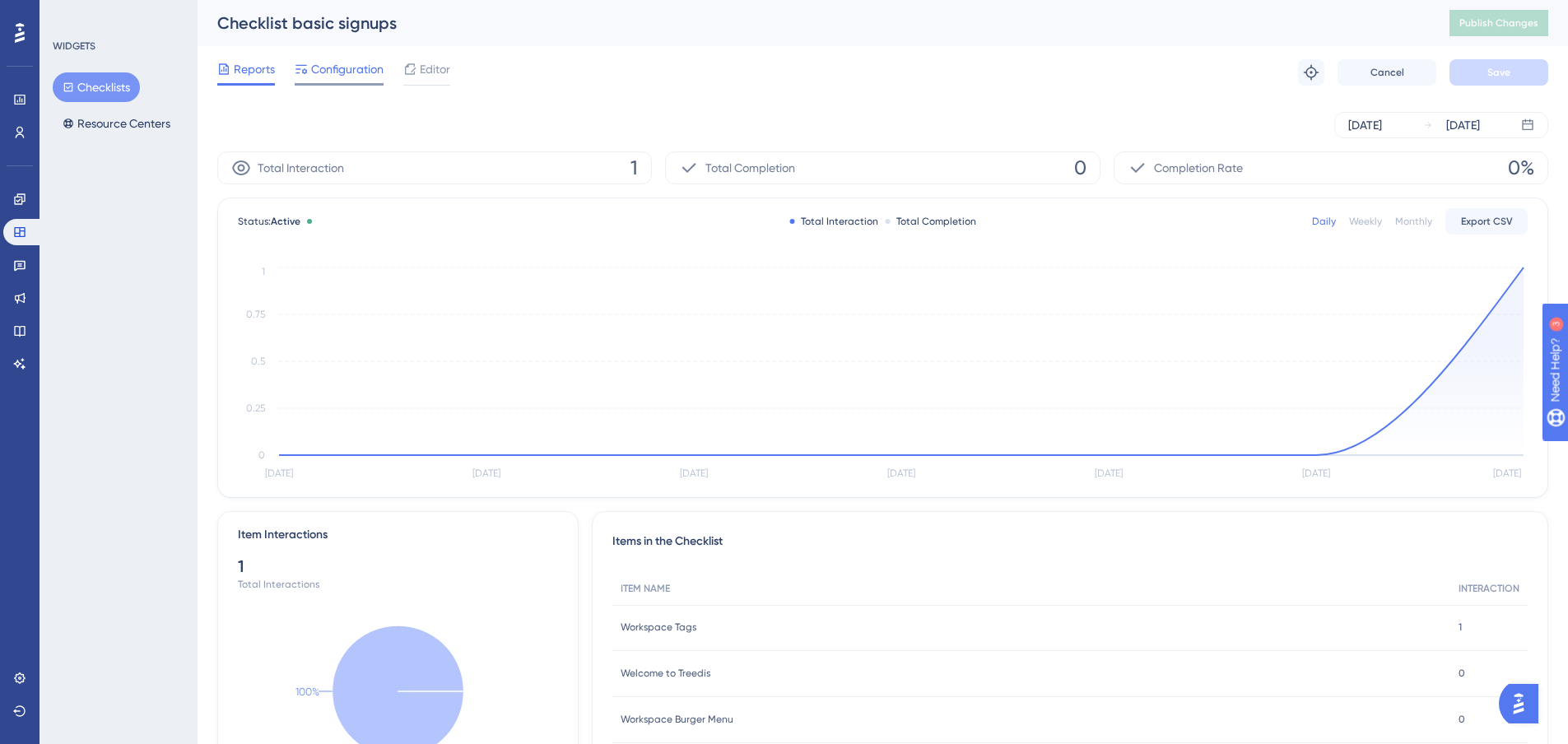
click at [317, 71] on span "Configuration" at bounding box center [347, 69] width 73 height 20
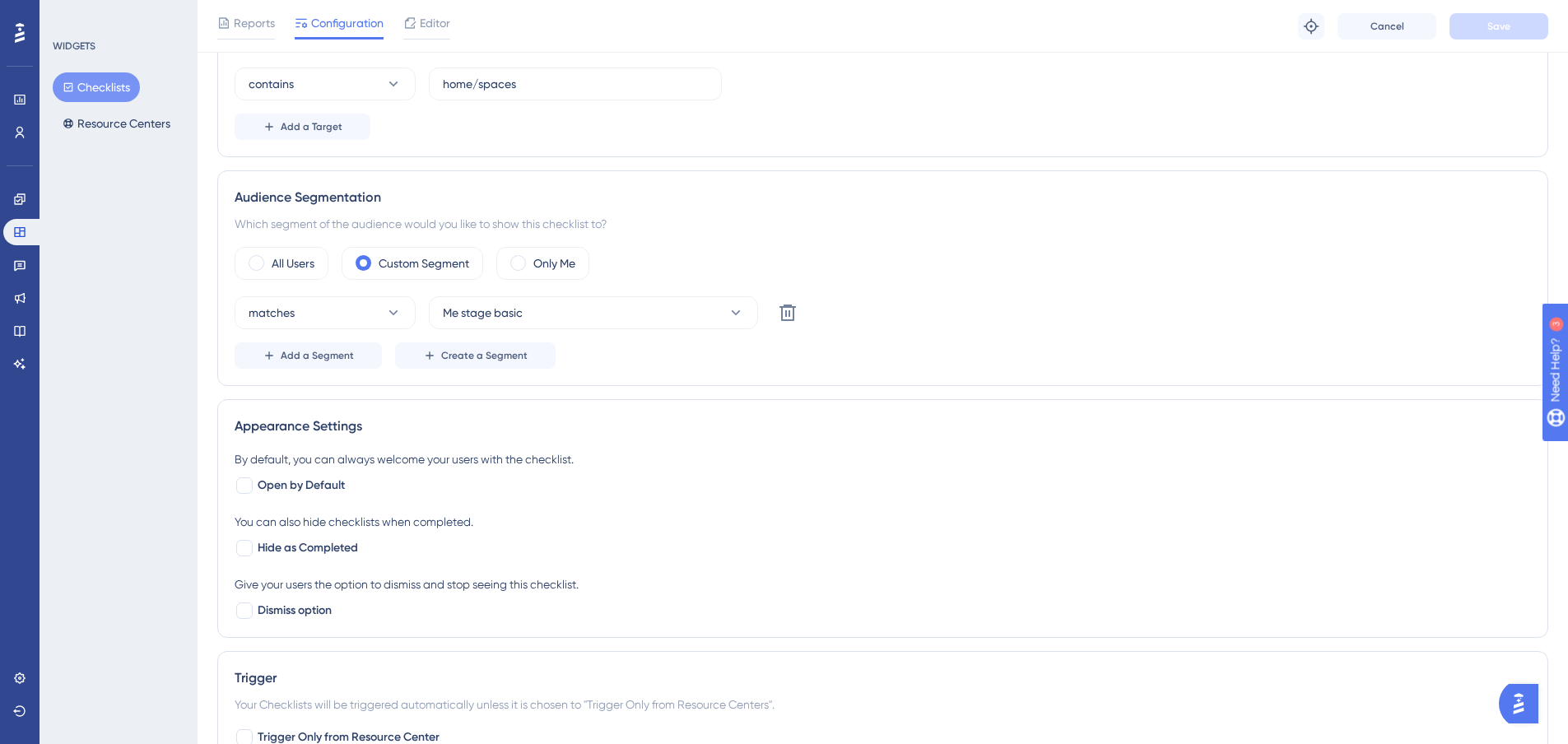
scroll to position [411, 0]
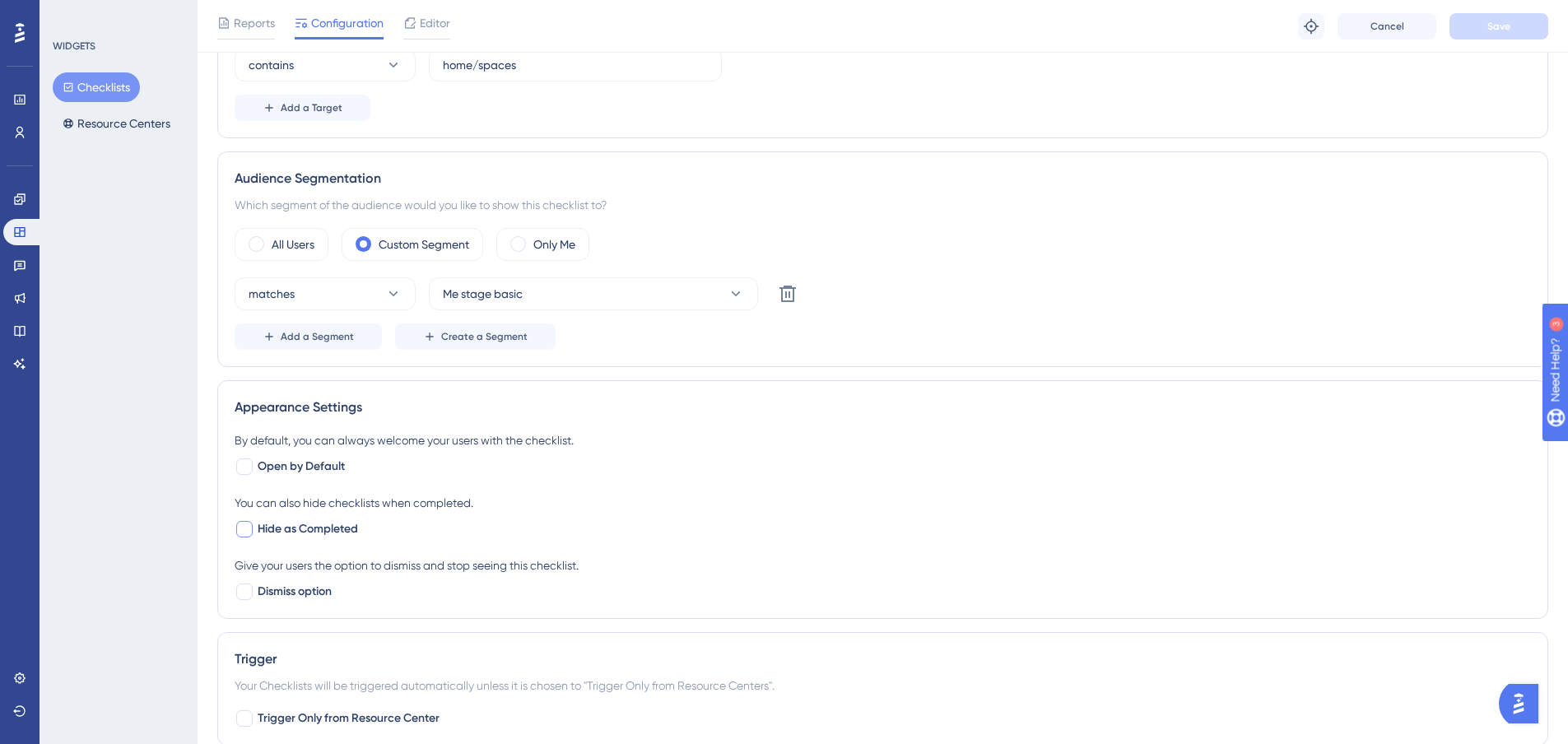
click at [238, 533] on div at bounding box center [243, 528] width 16 height 16
checkbox input "true"
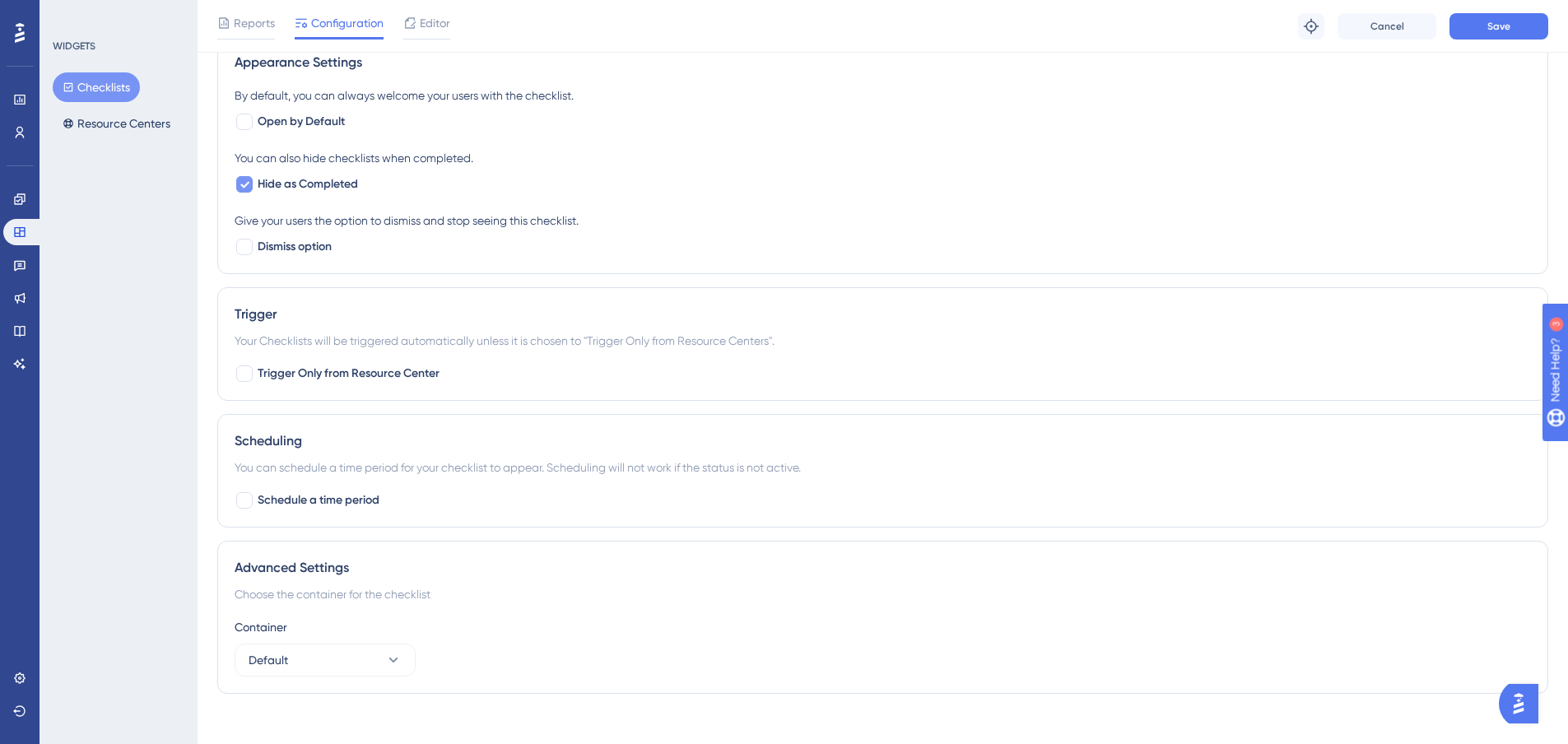
scroll to position [771, 0]
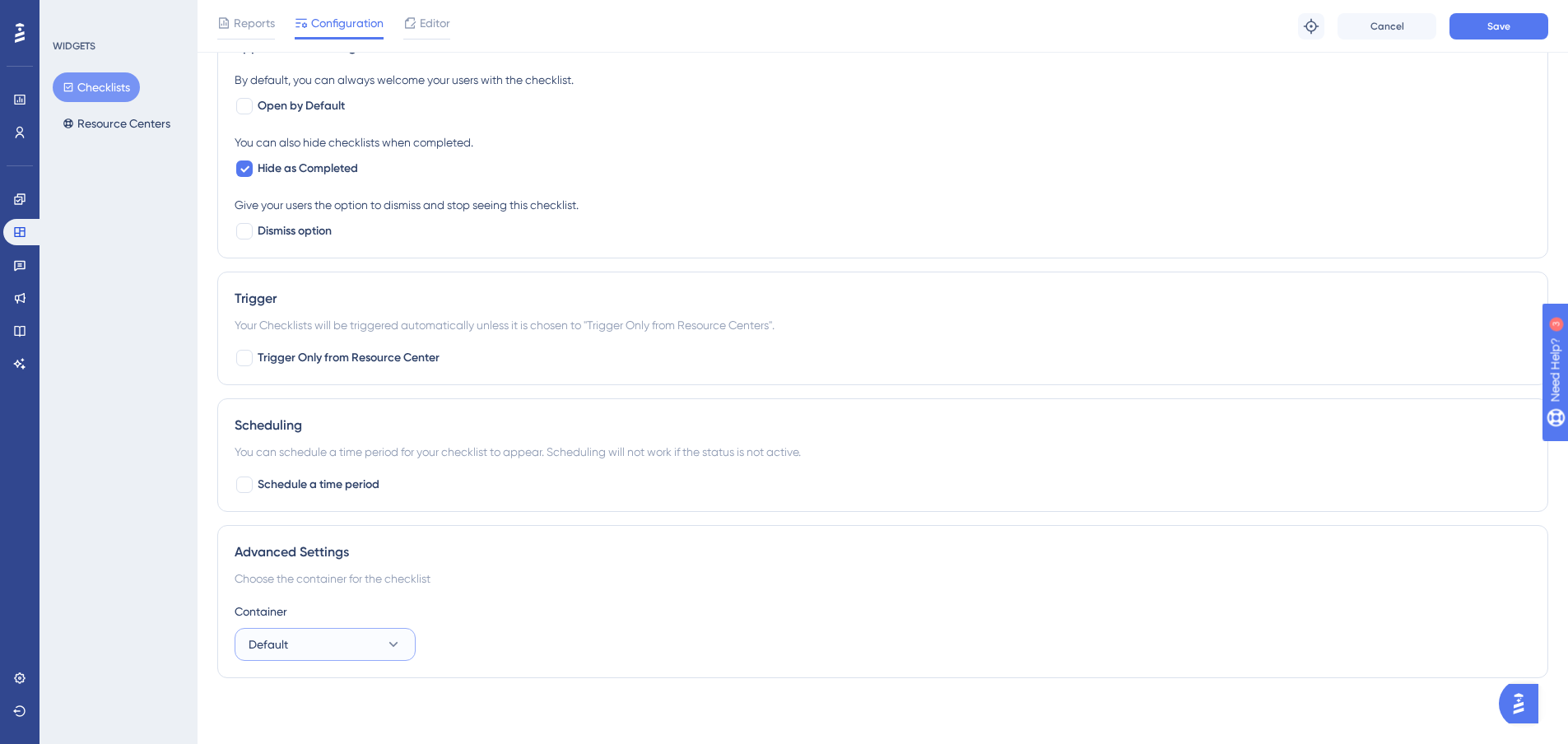
click at [354, 644] on button "Default" at bounding box center [325, 644] width 181 height 33
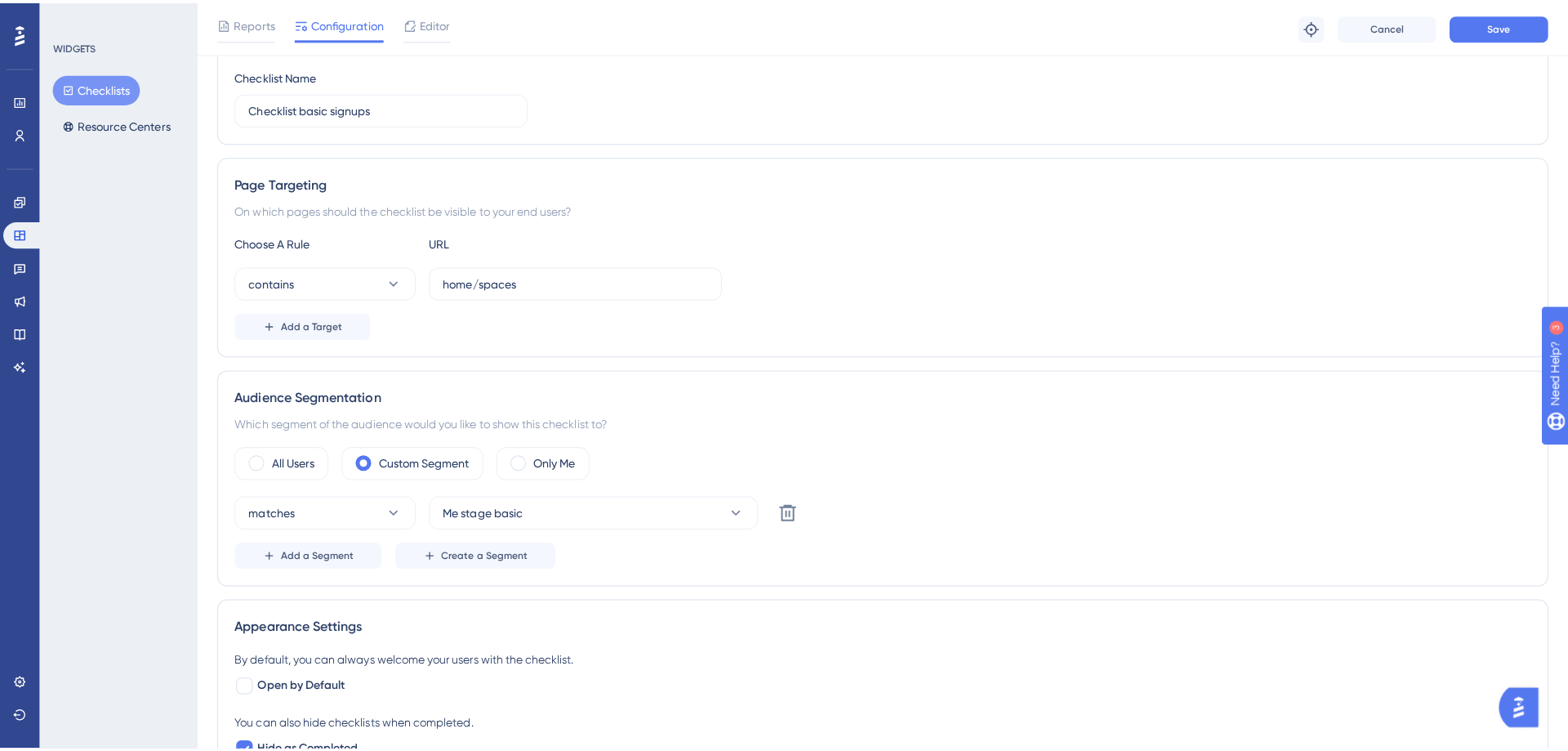
scroll to position [0, 0]
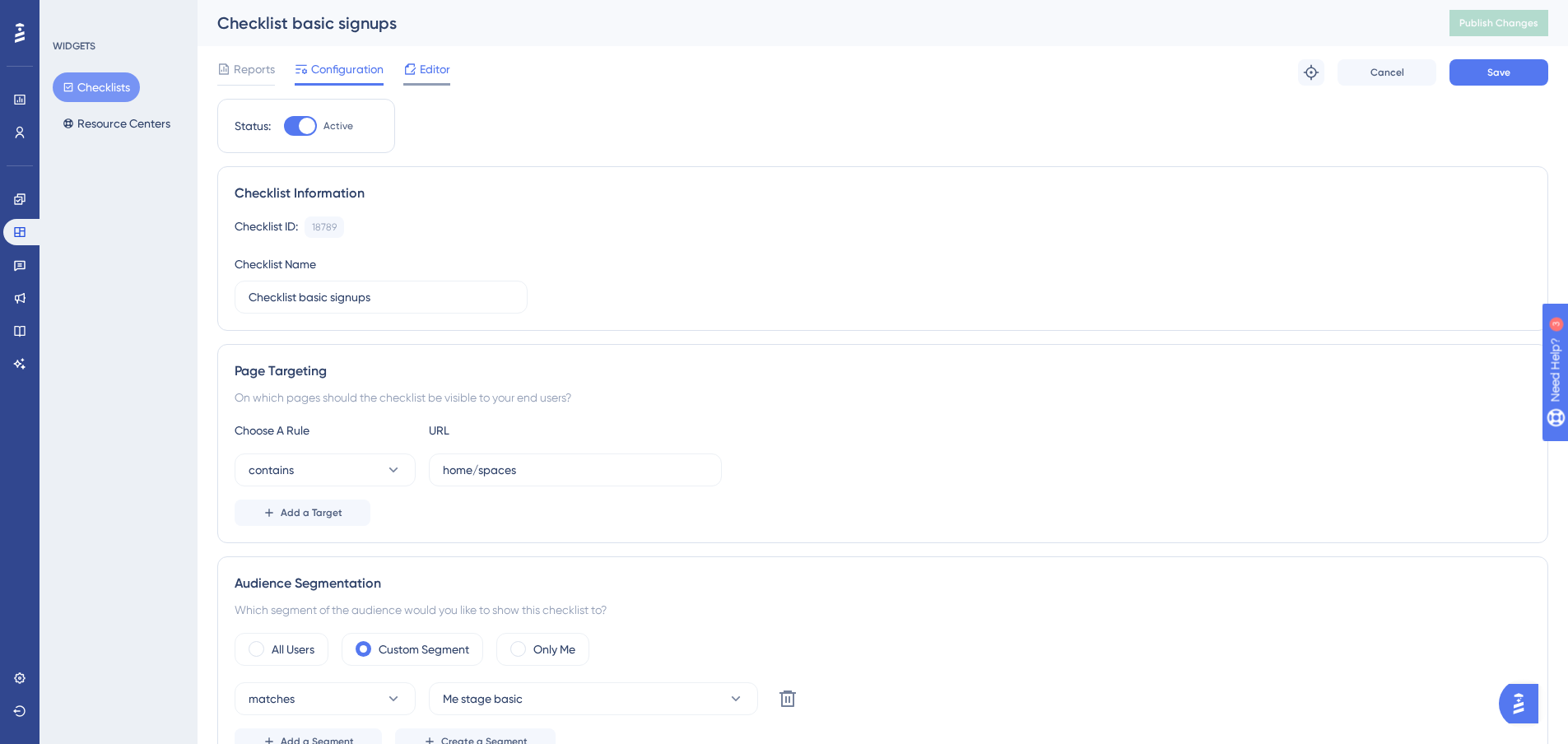
click at [437, 65] on span "Editor" at bounding box center [435, 69] width 30 height 20
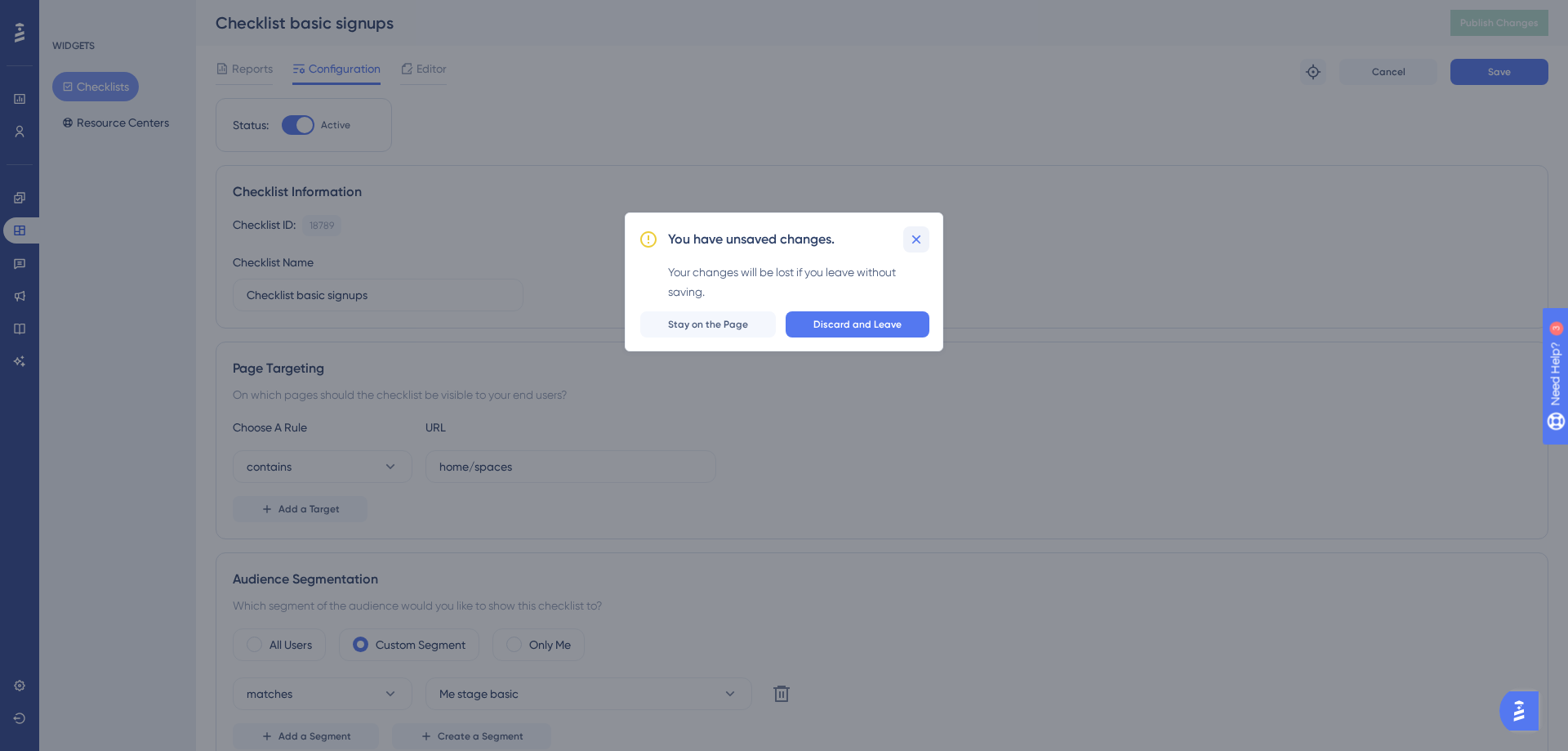
click at [923, 234] on icon at bounding box center [916, 239] width 16 height 16
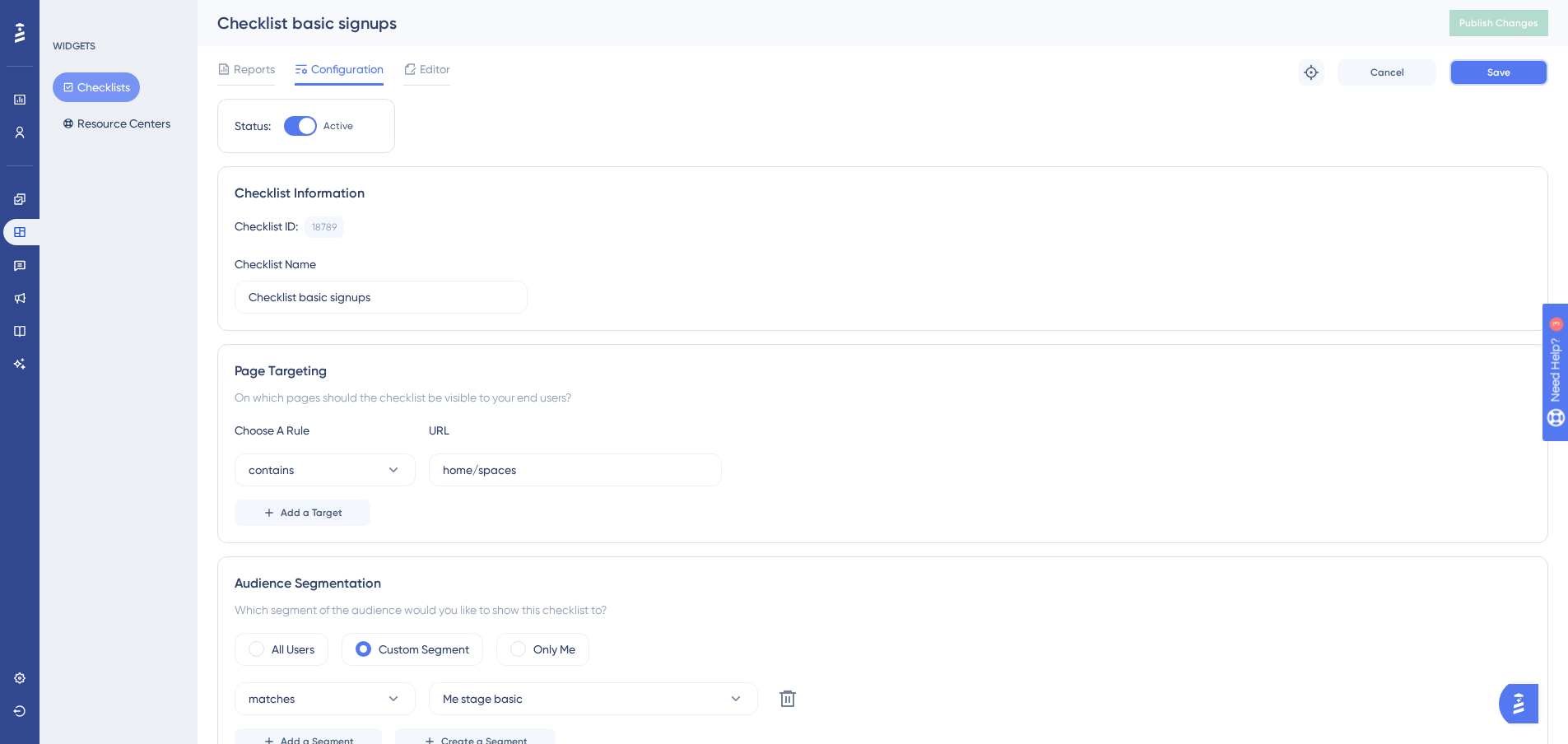
click at [1483, 72] on button "Save" at bounding box center [1499, 73] width 99 height 26
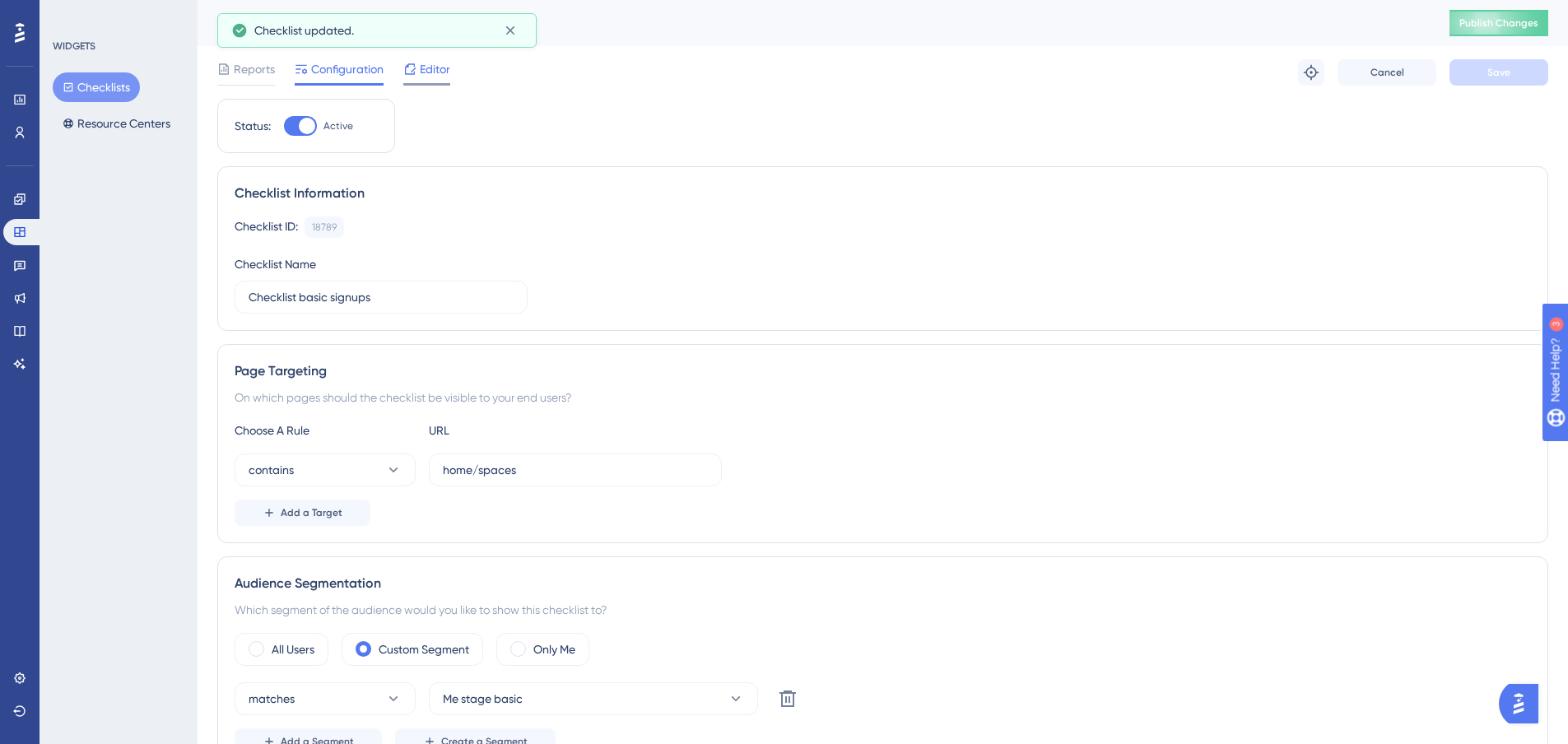
click at [433, 63] on span "Editor" at bounding box center [435, 69] width 30 height 20
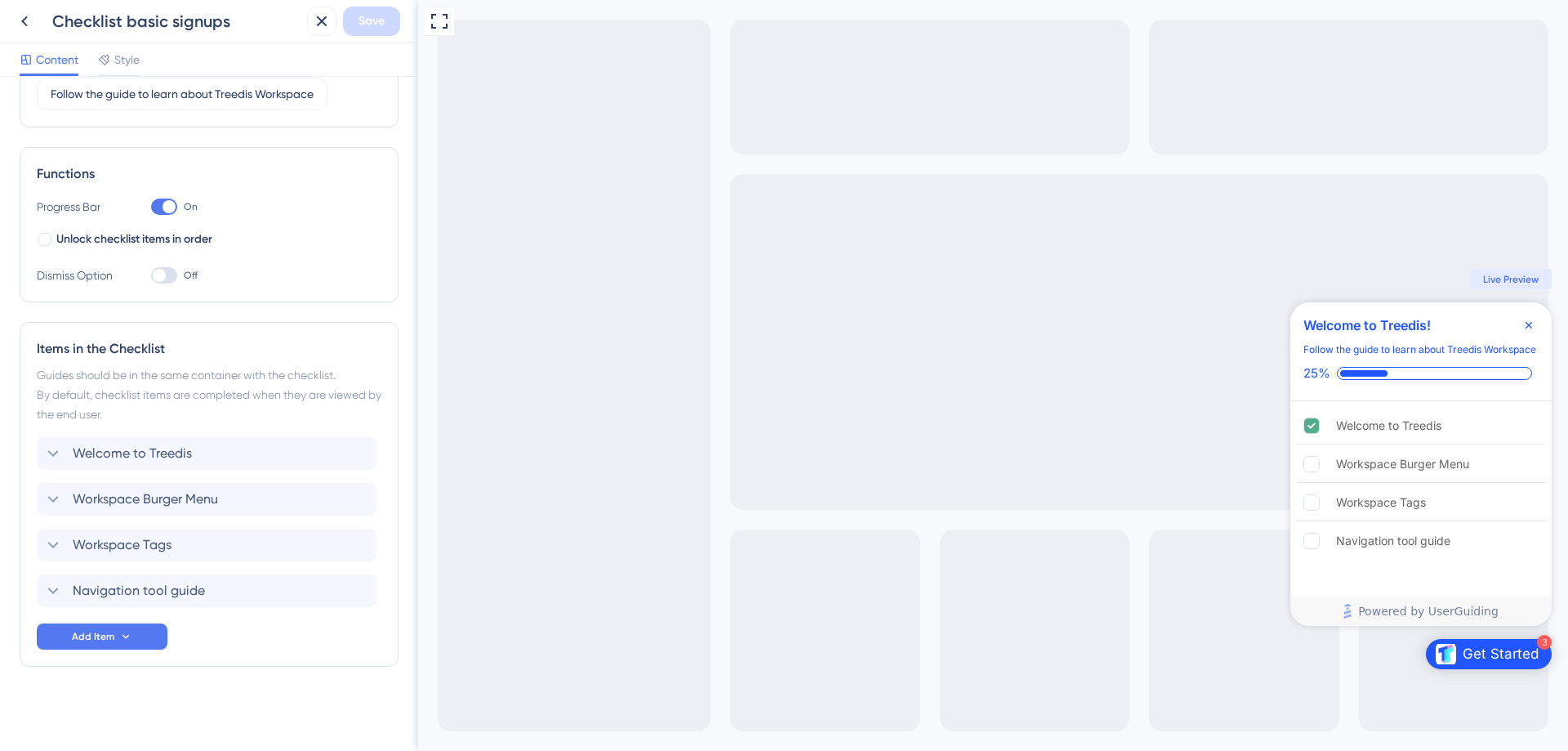
scroll to position [170, 0]
click at [52, 542] on icon at bounding box center [52, 544] width 20 height 20
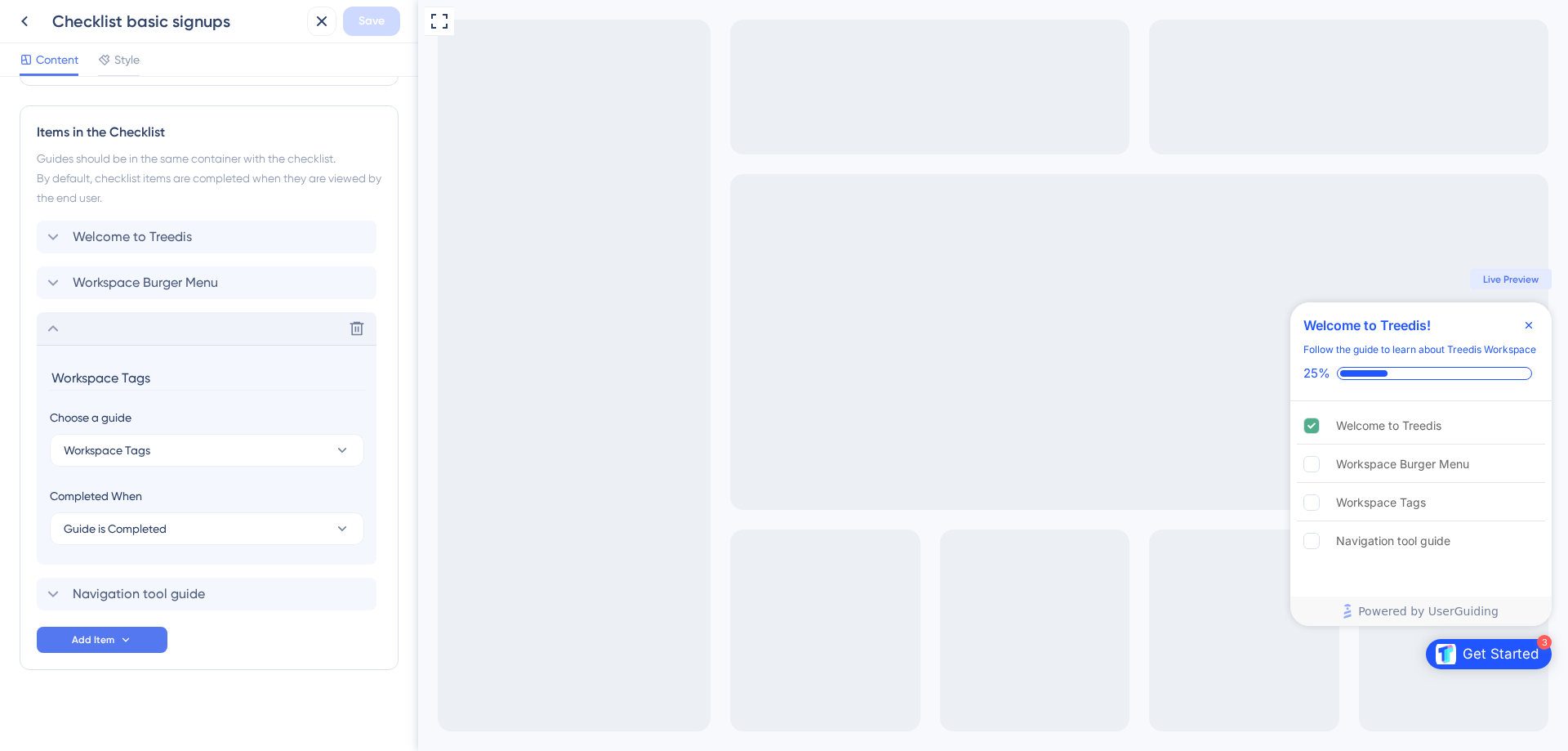
scroll to position [390, 0]
click at [51, 326] on icon at bounding box center [52, 324] width 20 height 20
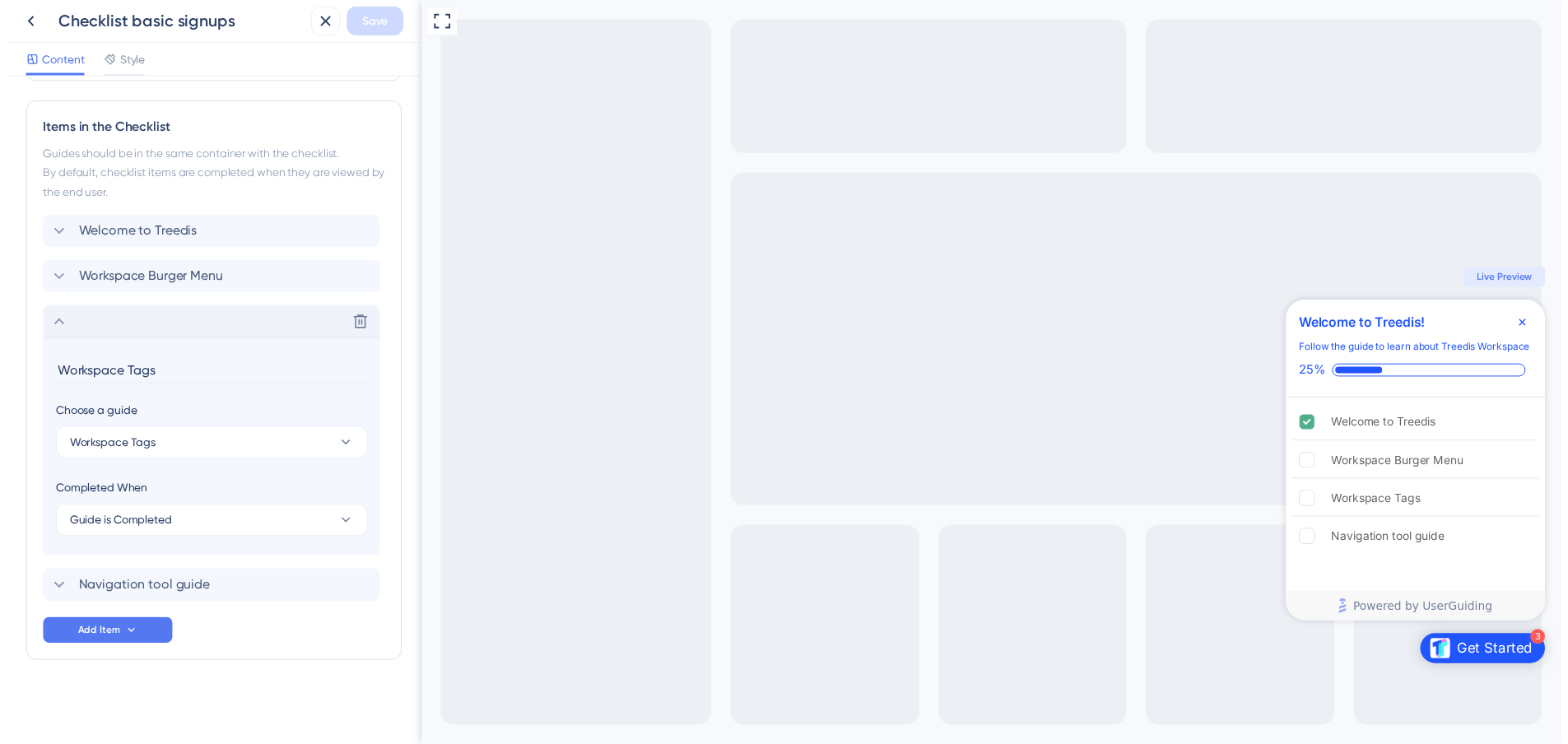
scroll to position [172, 0]
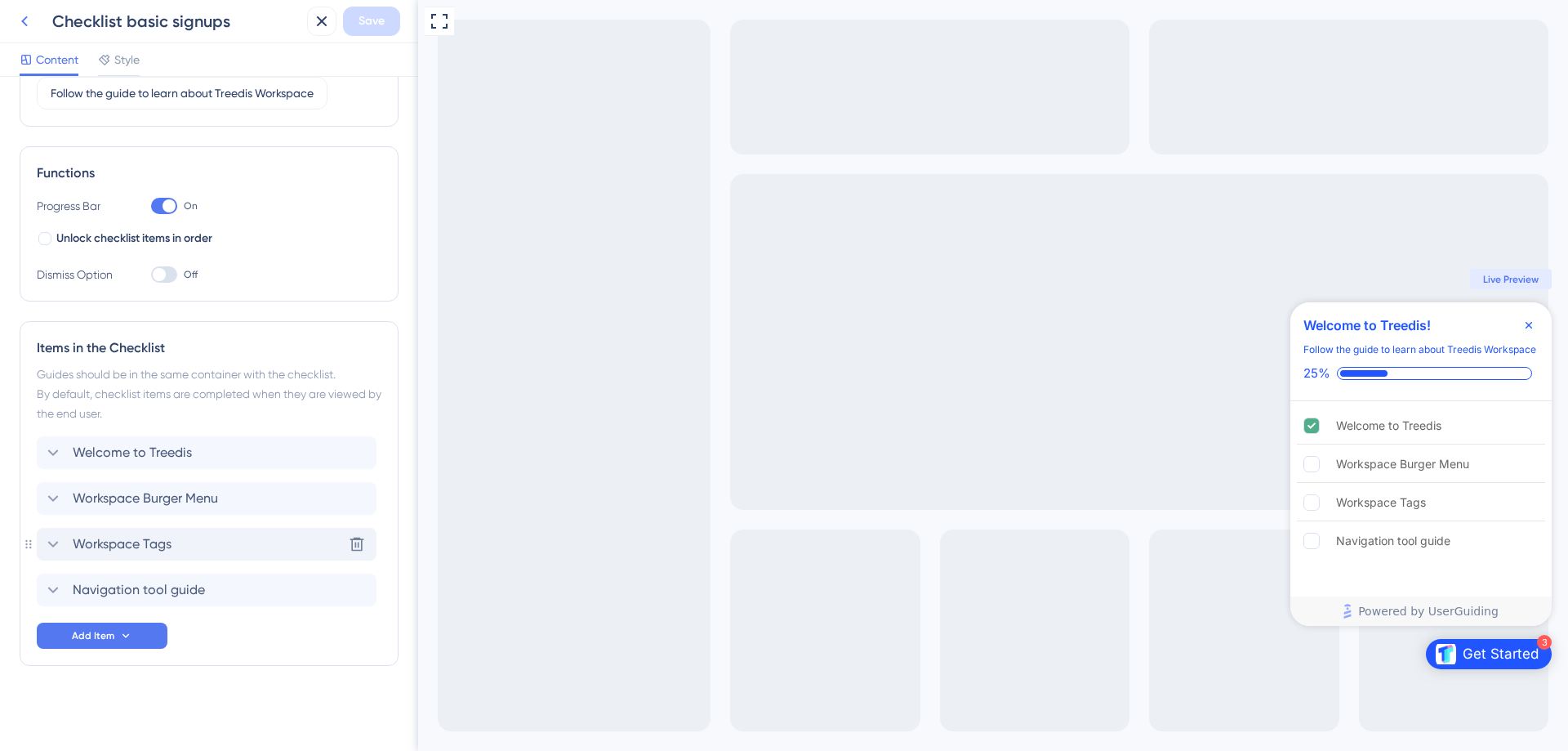
click at [19, 16] on icon at bounding box center [24, 21] width 20 height 20
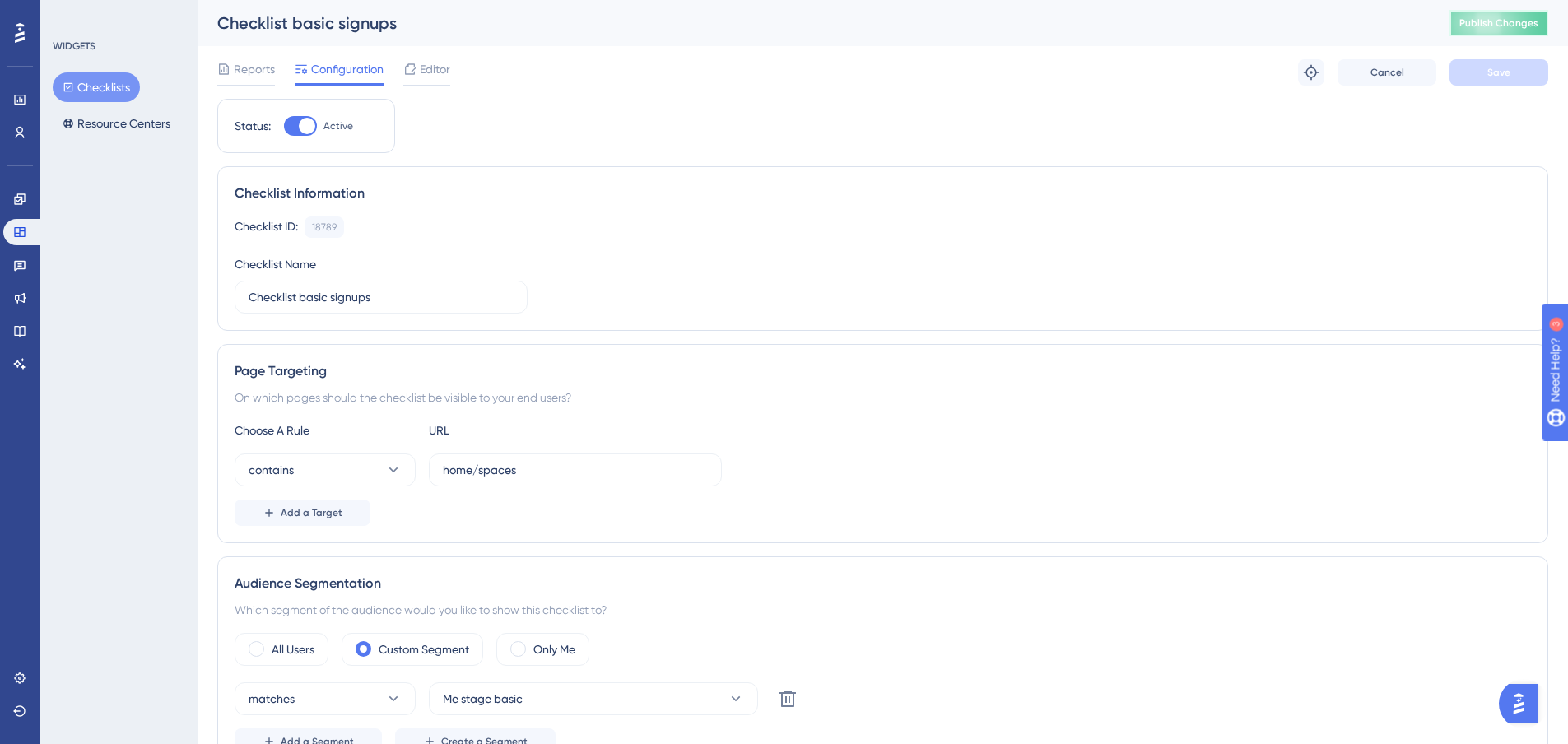
click at [1534, 17] on span "Publish Changes" at bounding box center [1499, 23] width 79 height 13
click at [15, 207] on link at bounding box center [19, 199] width 33 height 26
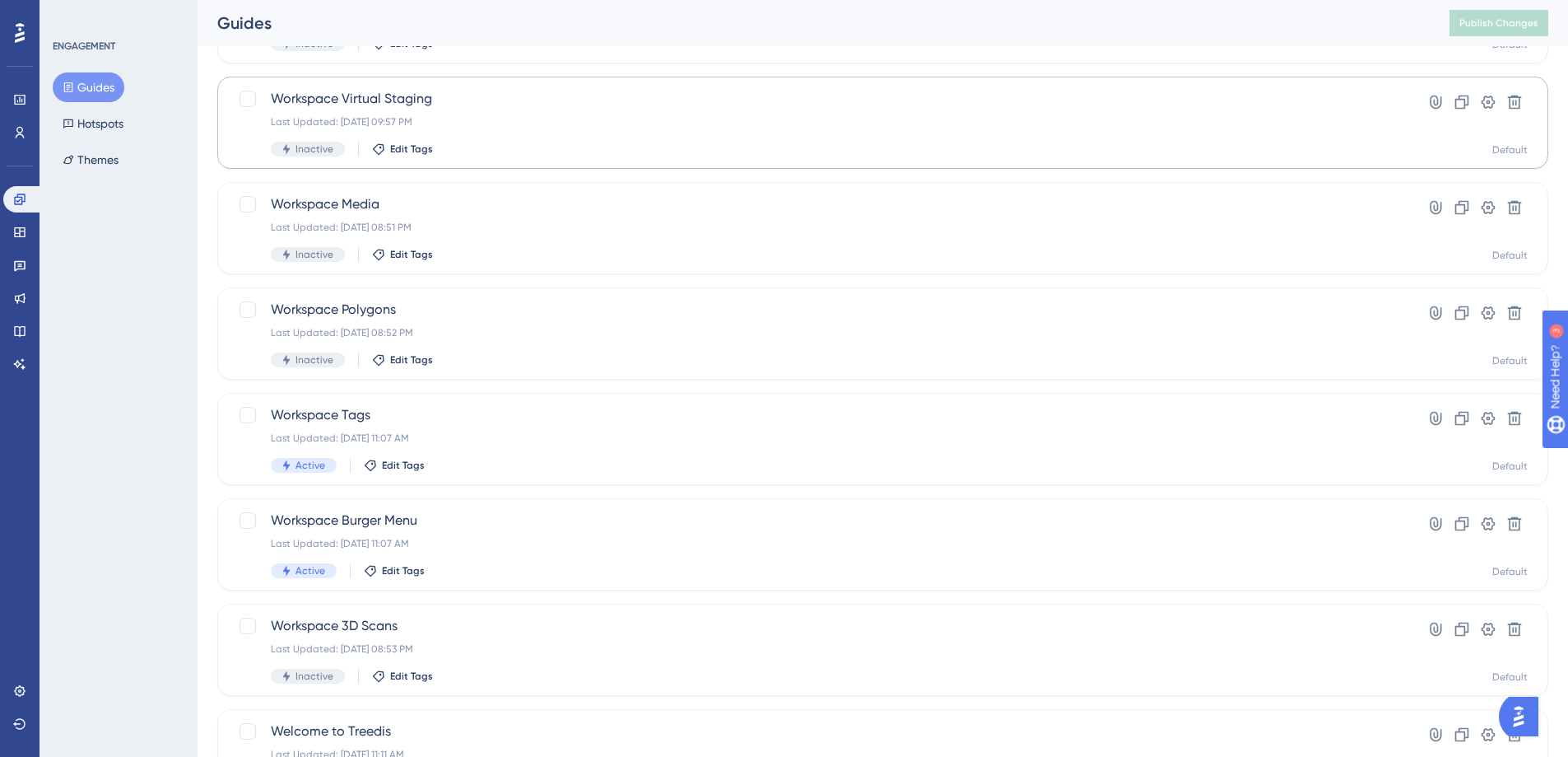
scroll to position [412, 0]
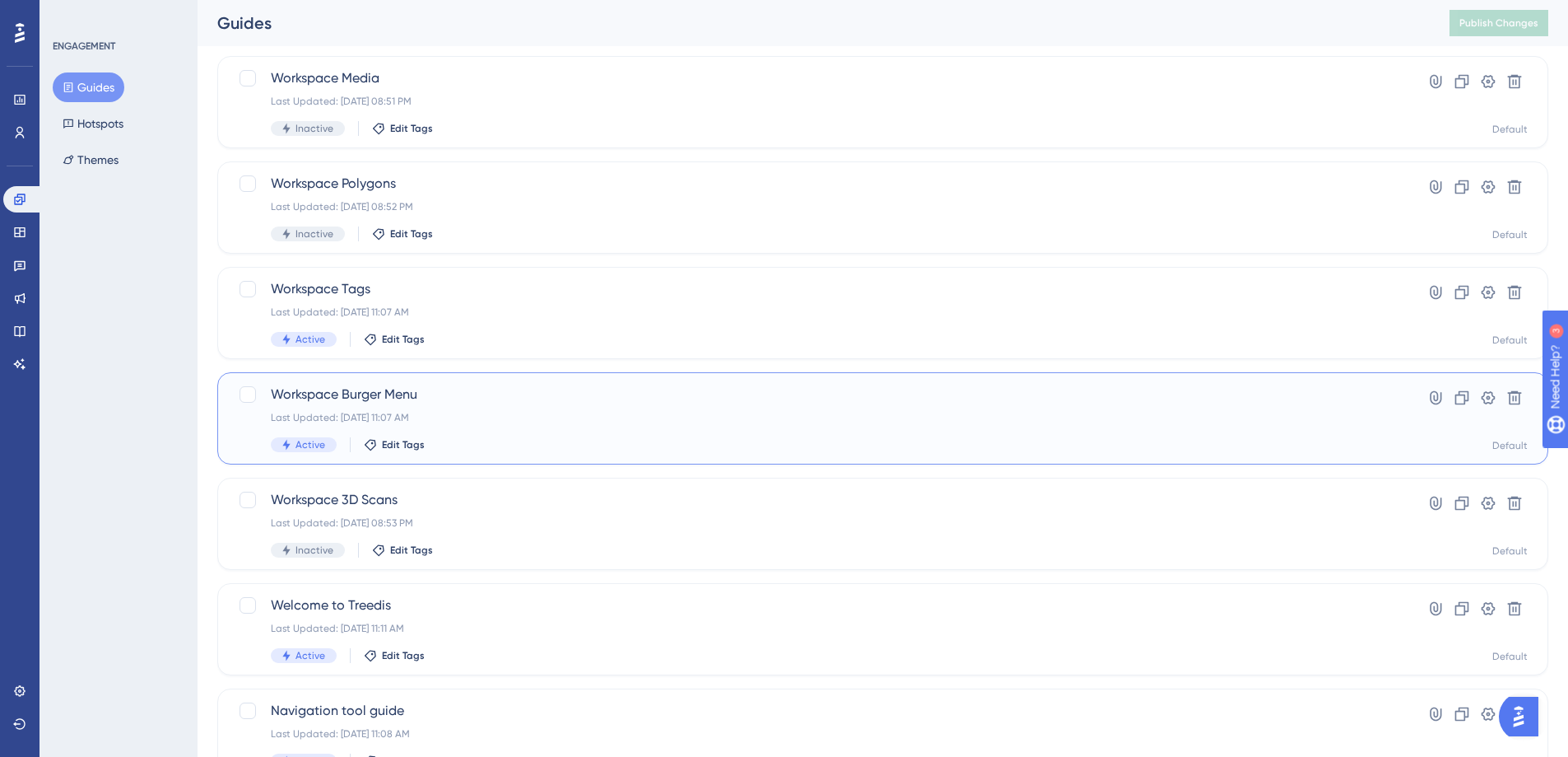
click at [387, 390] on span "Workspace Burger Menu" at bounding box center [817, 395] width 1093 height 20
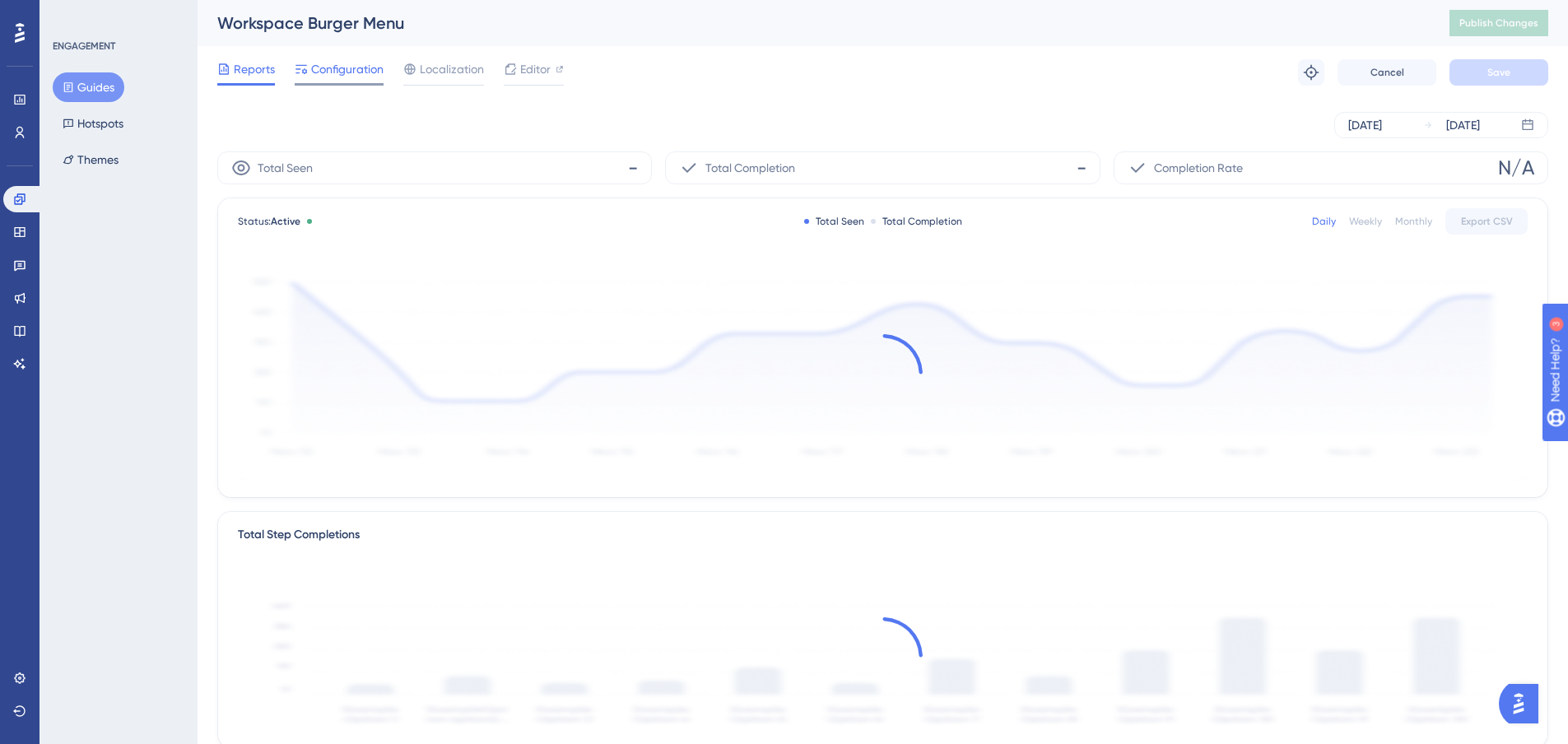
click at [361, 79] on div "Configuration" at bounding box center [339, 73] width 89 height 26
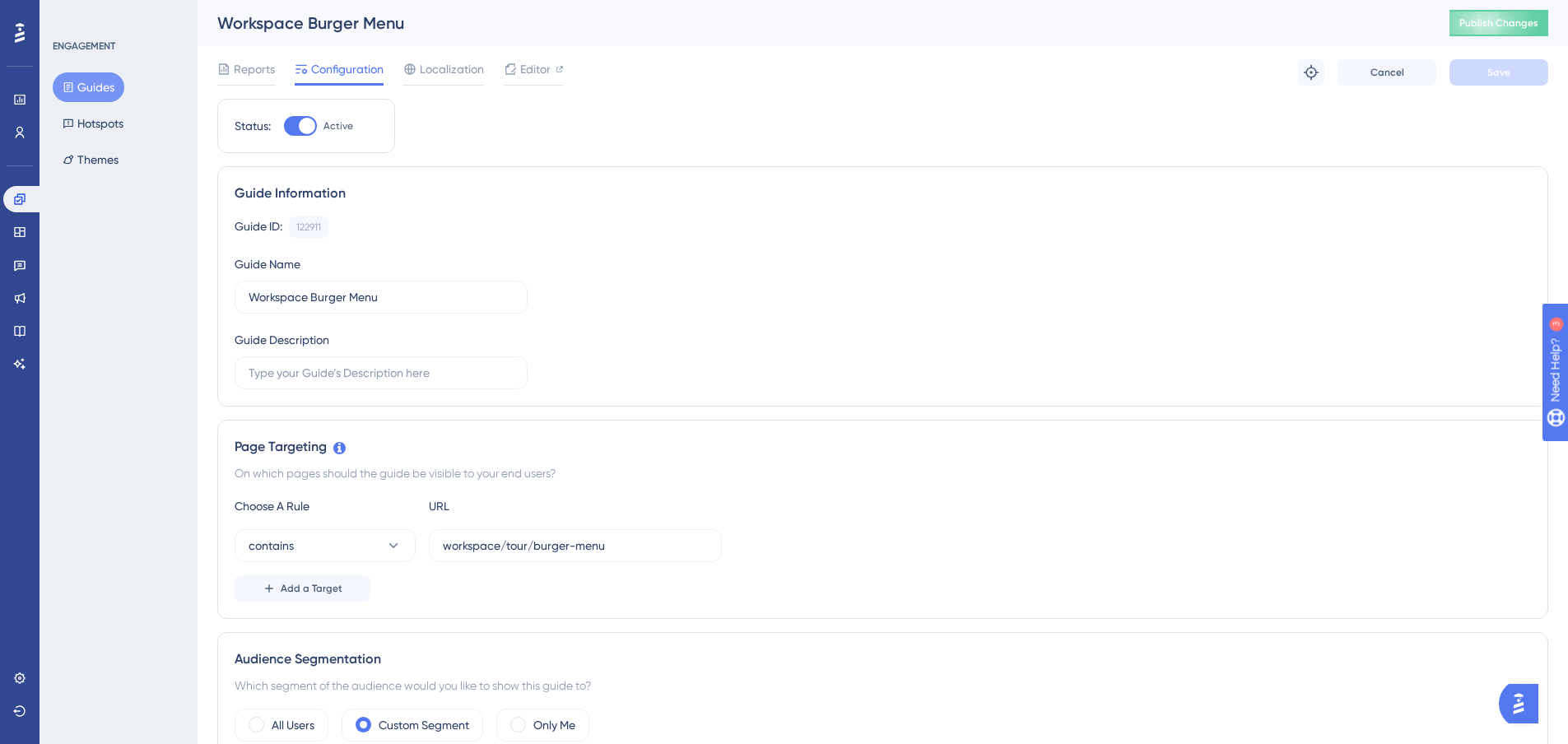
click at [11, 184] on div "Engagement Widgets Feedback Product Updates Knowledge Base AI Assistant" at bounding box center [19, 260] width 33 height 231
click at [16, 207] on link at bounding box center [23, 199] width 40 height 26
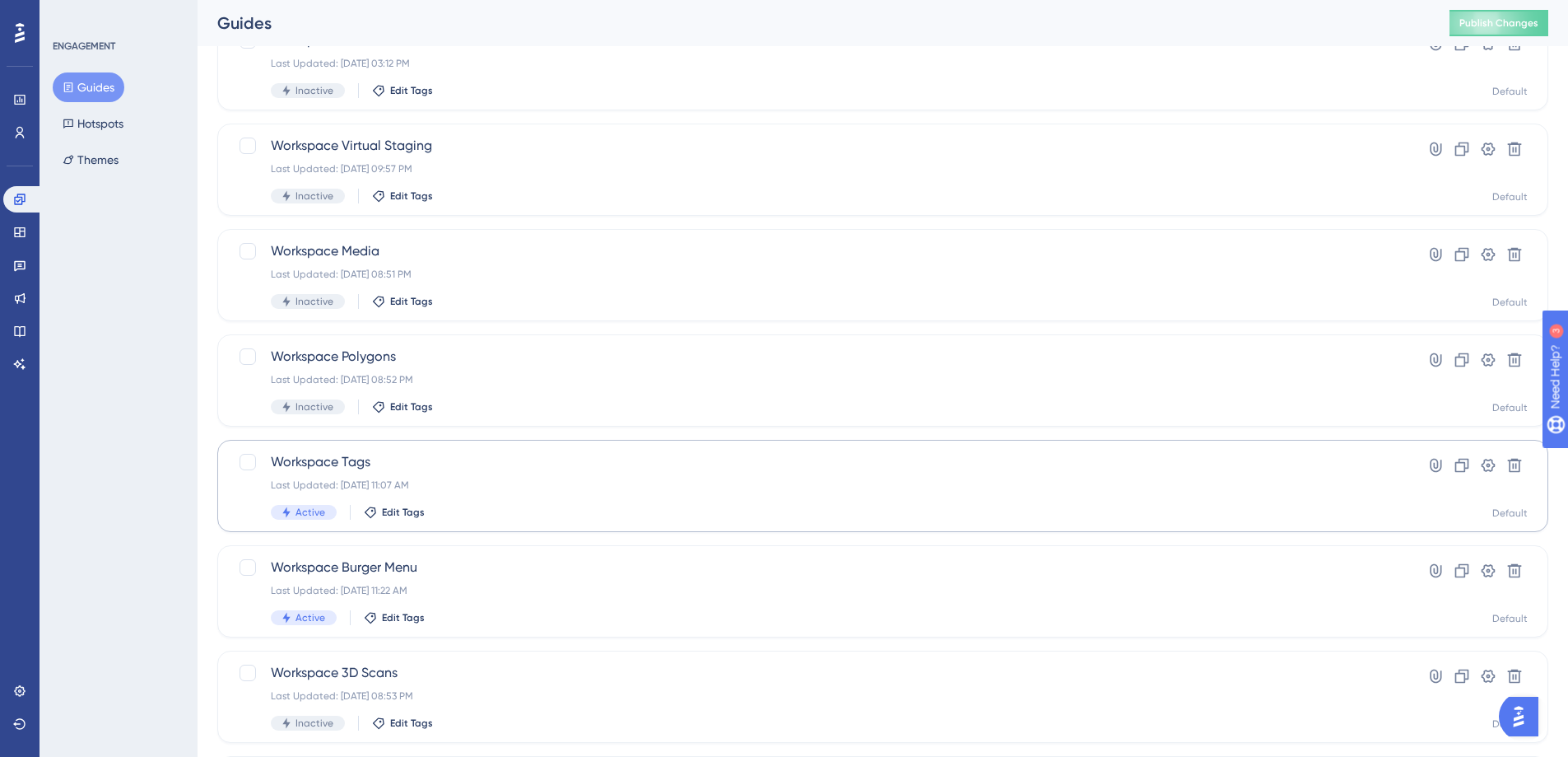
scroll to position [247, 0]
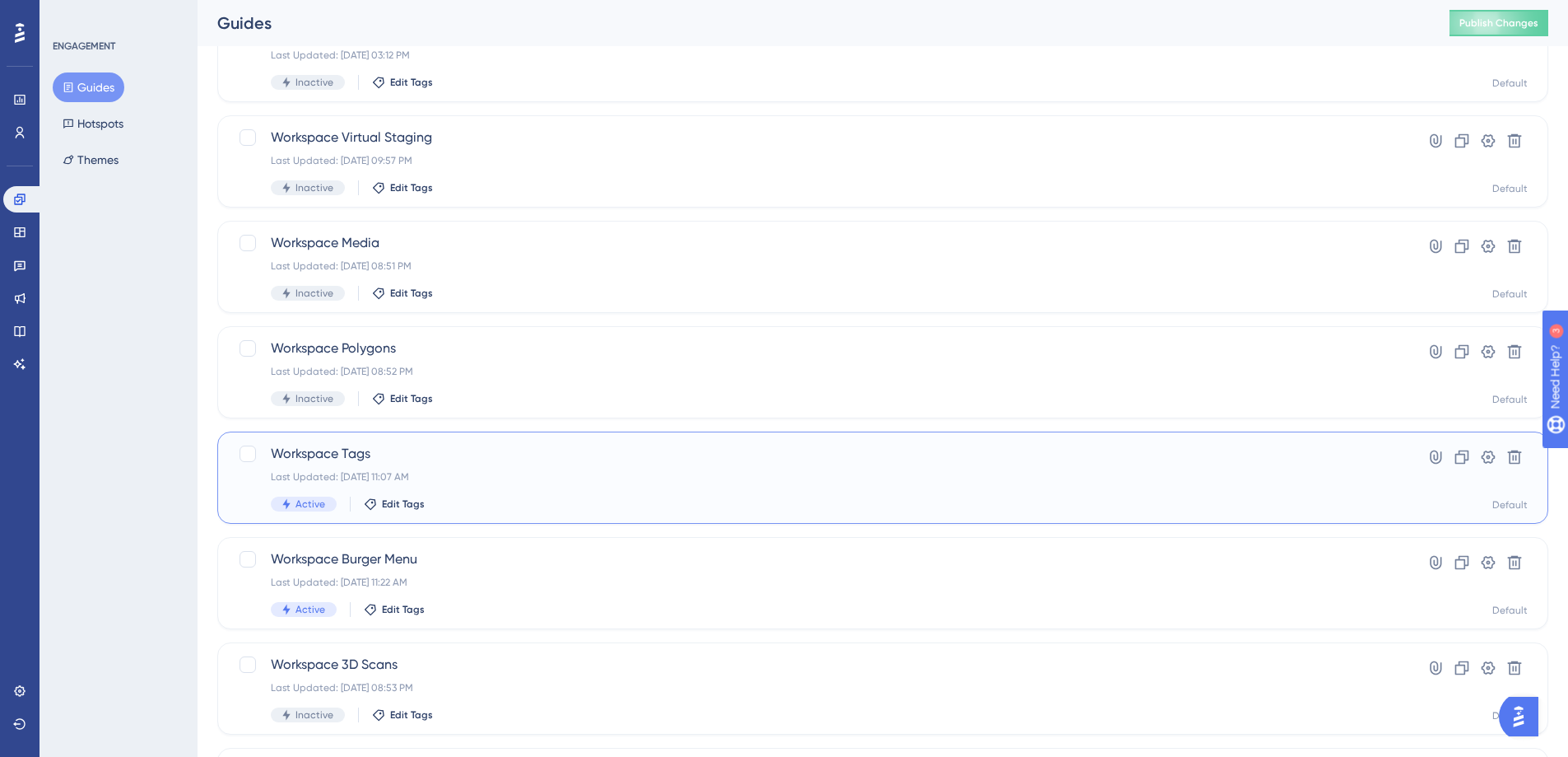
click at [340, 458] on span "Workspace Tags" at bounding box center [817, 453] width 1093 height 20
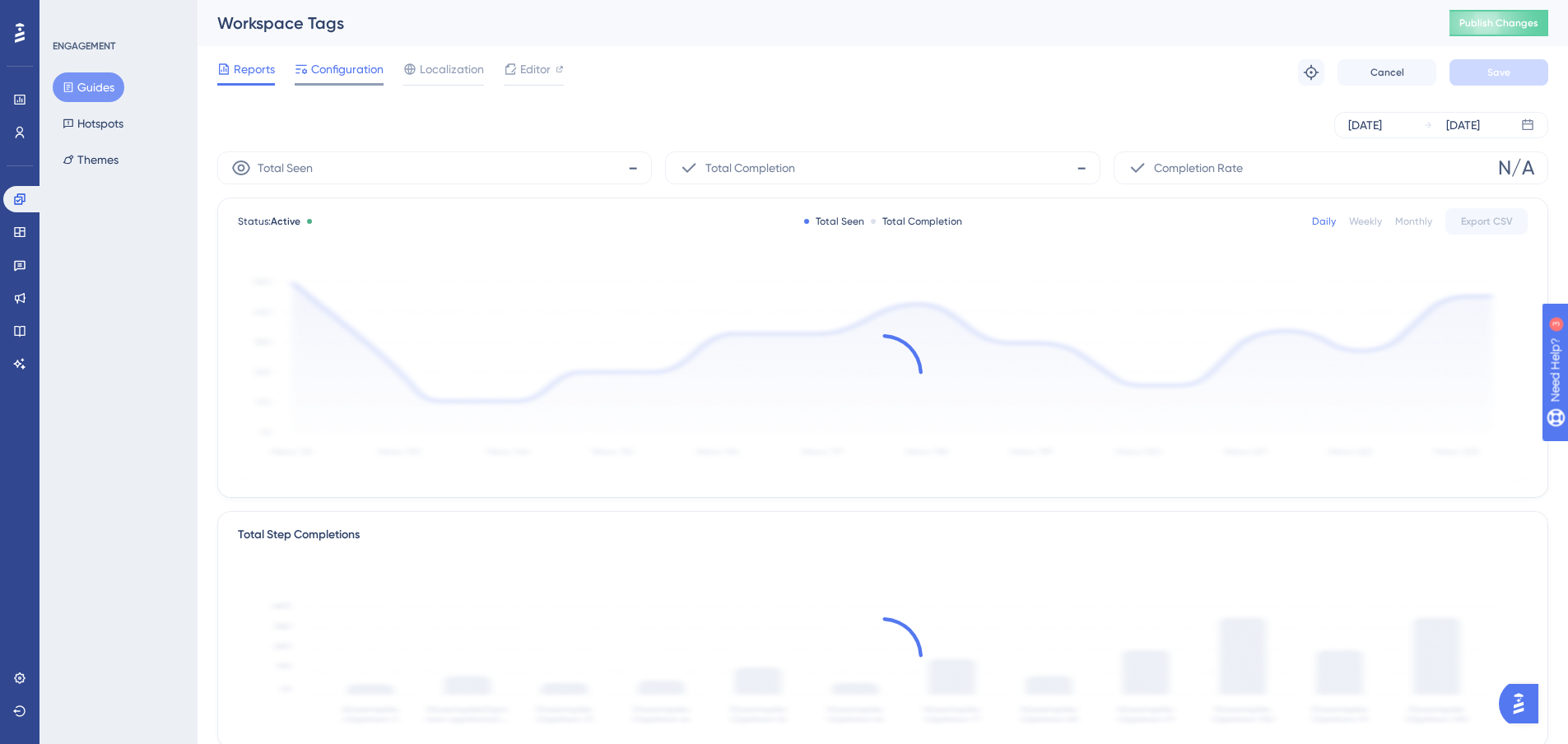
click at [359, 64] on span "Configuration" at bounding box center [347, 69] width 73 height 20
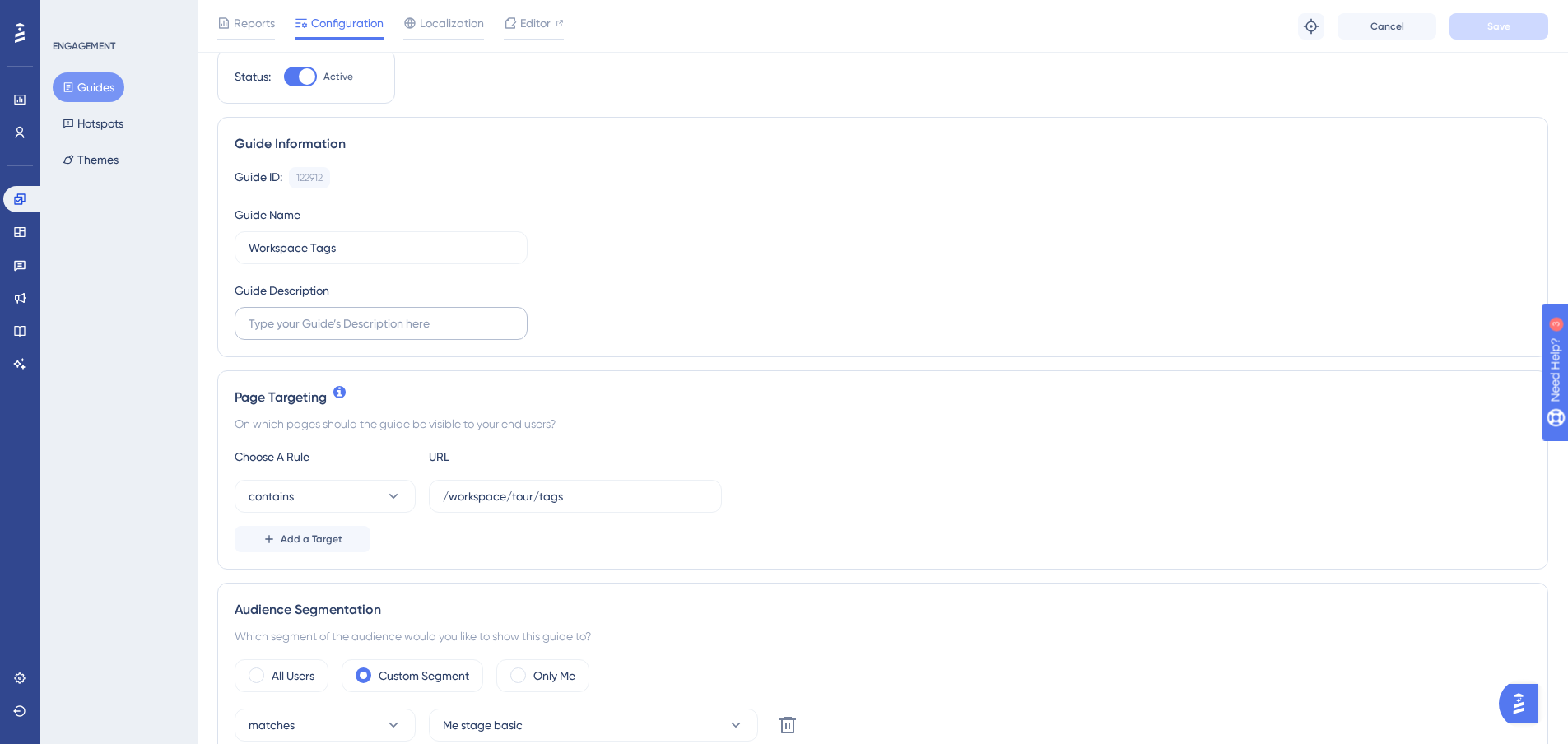
scroll to position [165, 0]
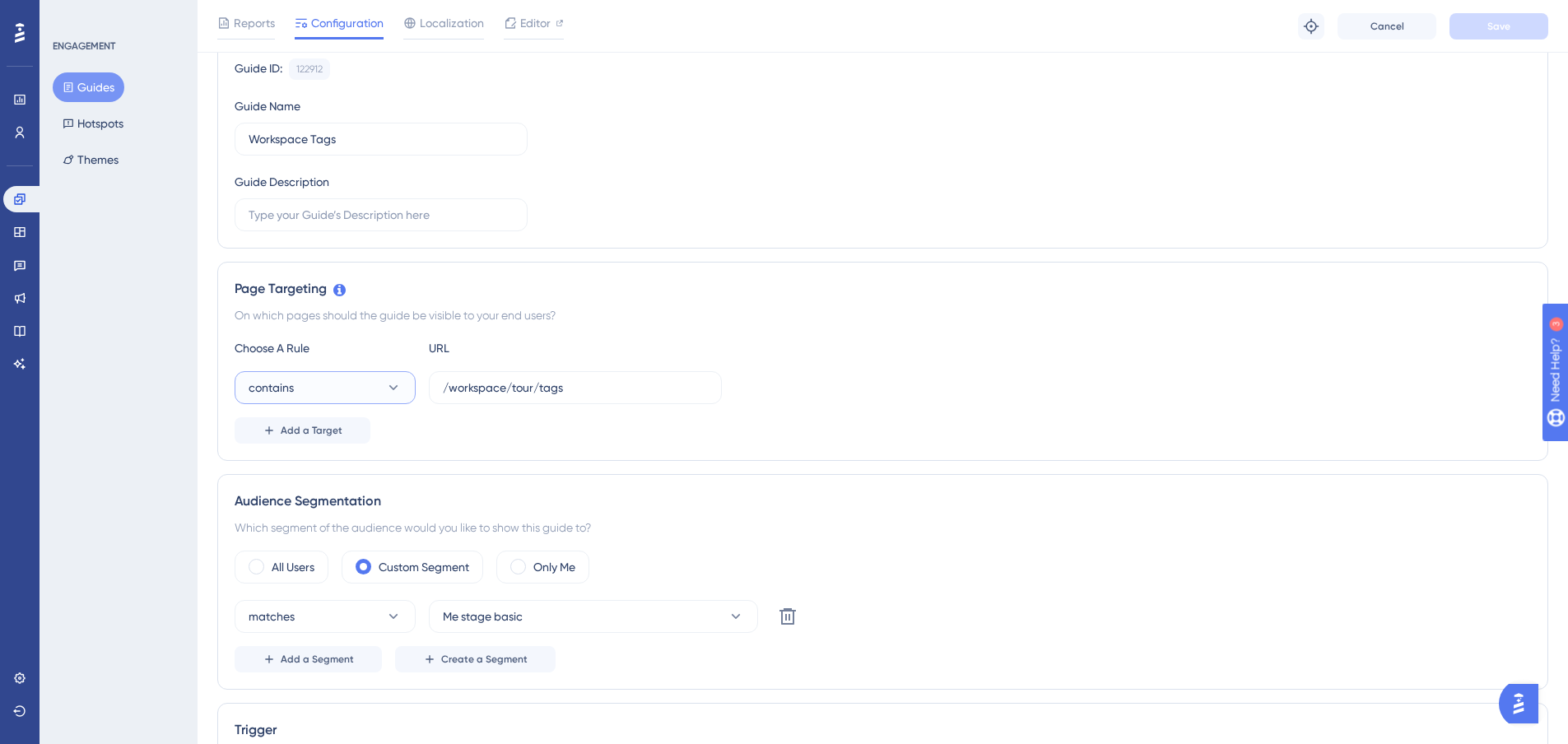
click at [394, 396] on button "contains" at bounding box center [325, 388] width 181 height 33
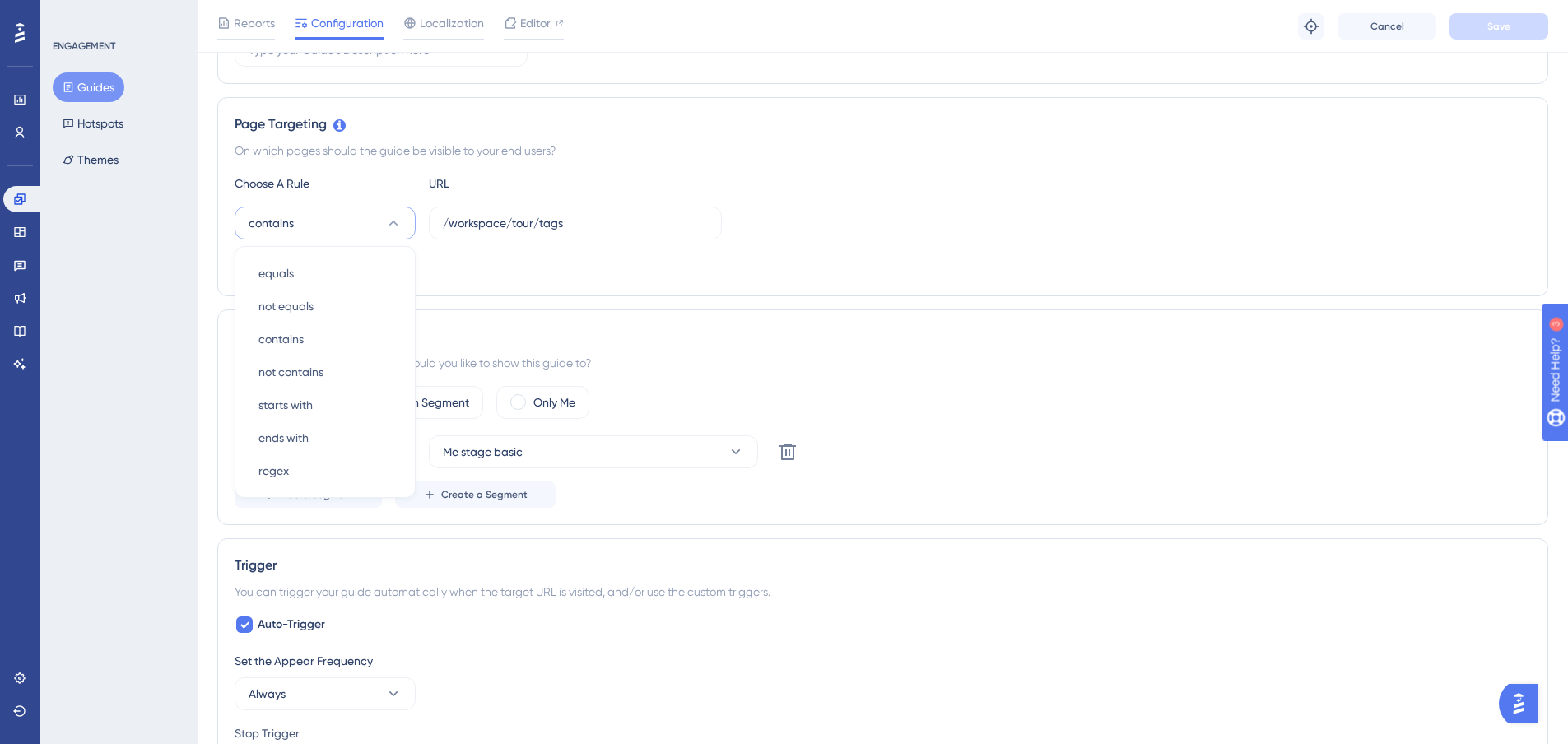
click at [205, 442] on div "Performance Users Engagement Widgets Feedback Product Updates Knowledge Base AI…" at bounding box center [882, 608] width 1371 height 1875
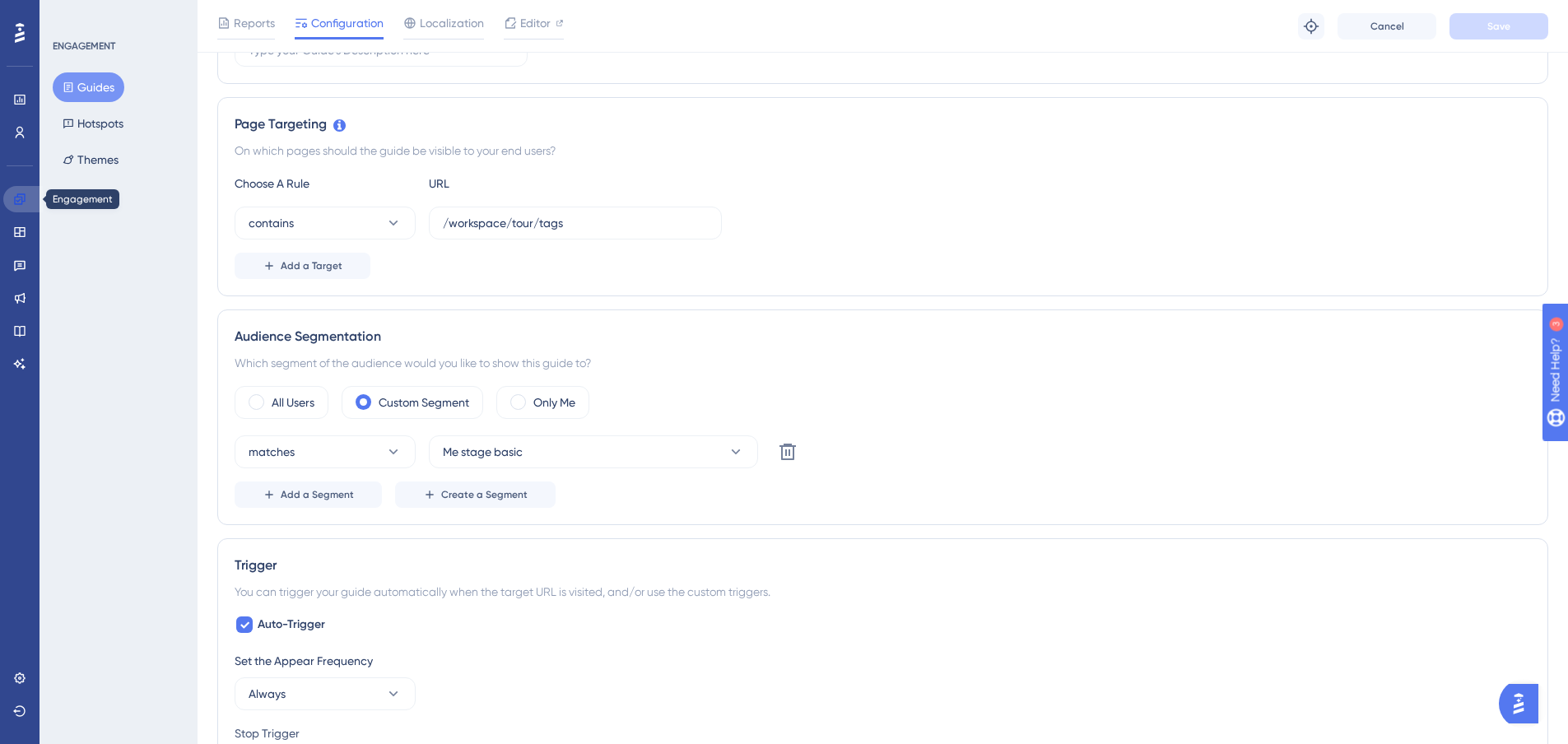
click at [21, 197] on icon at bounding box center [19, 198] width 10 height 10
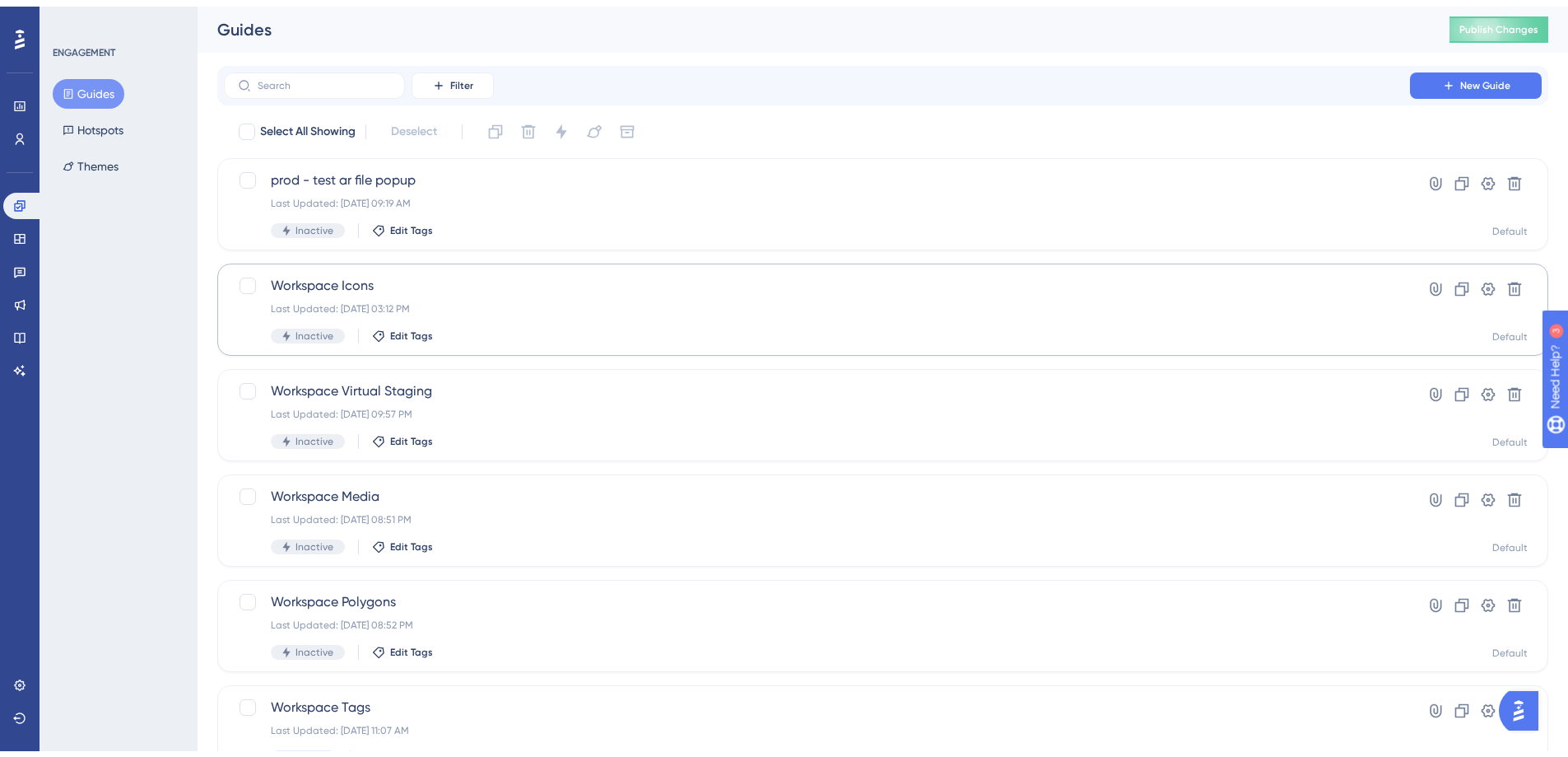
scroll to position [495, 0]
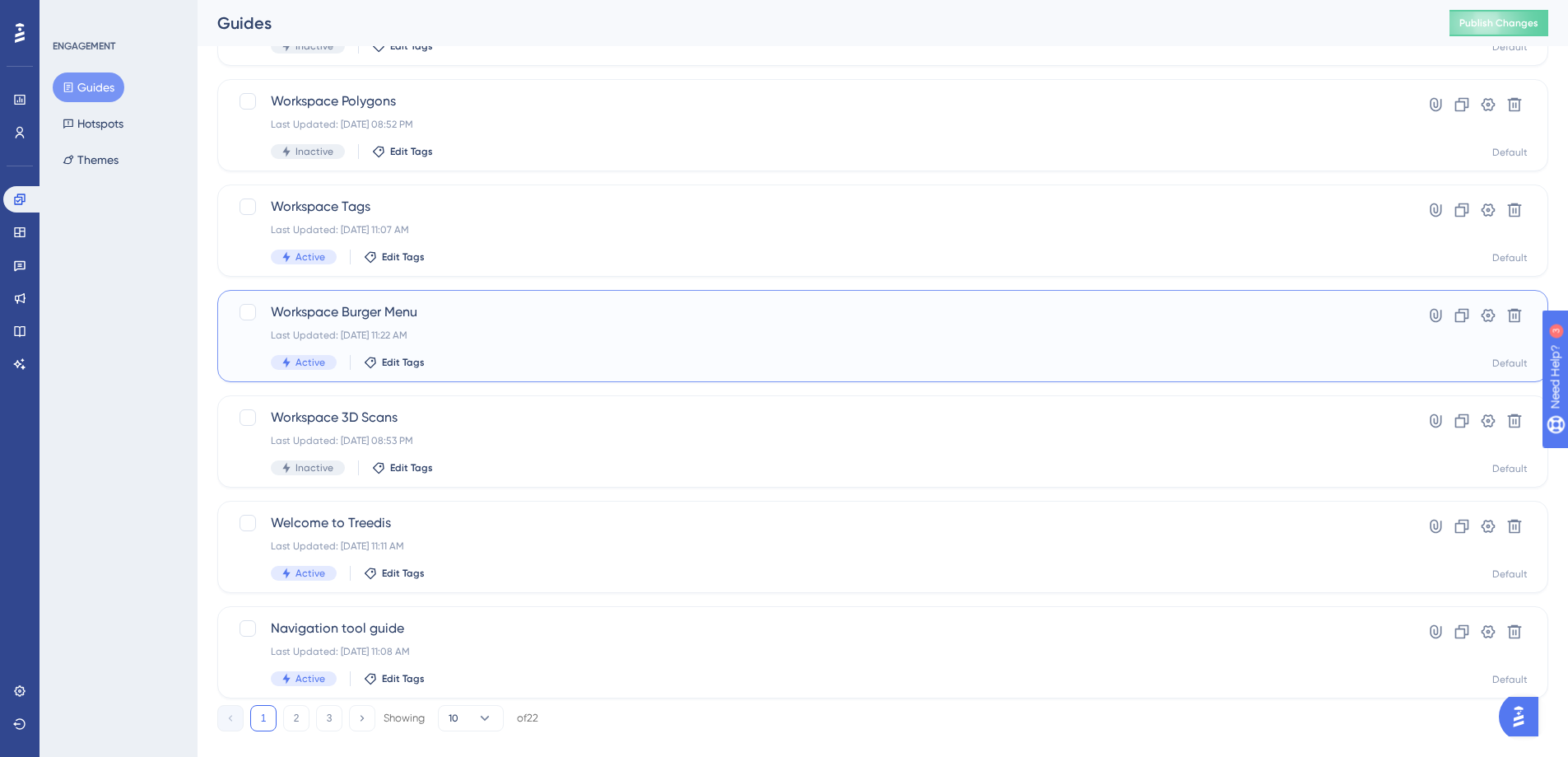
click at [382, 311] on span "Workspace Burger Menu" at bounding box center [817, 311] width 1093 height 20
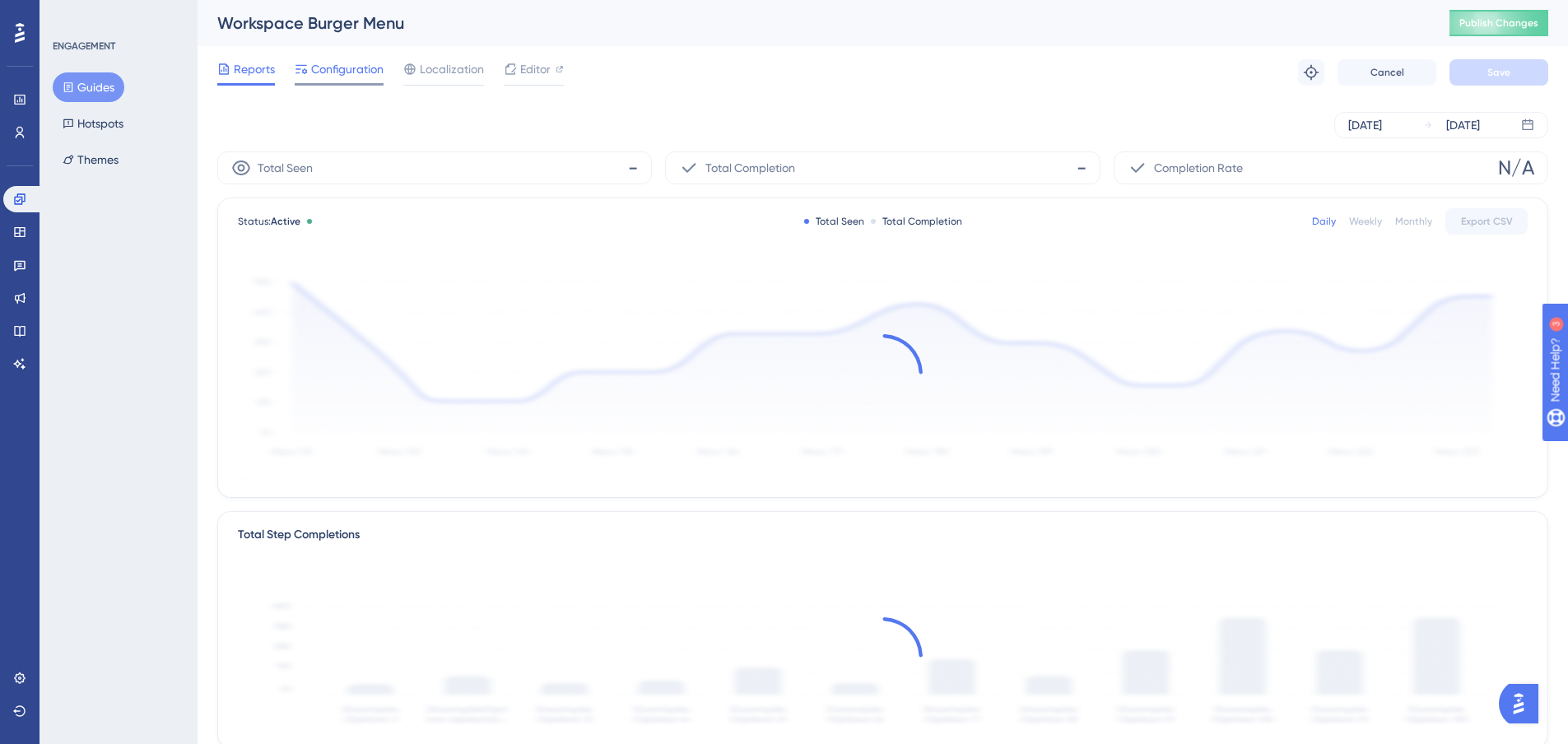
click at [372, 72] on span "Configuration" at bounding box center [347, 69] width 73 height 20
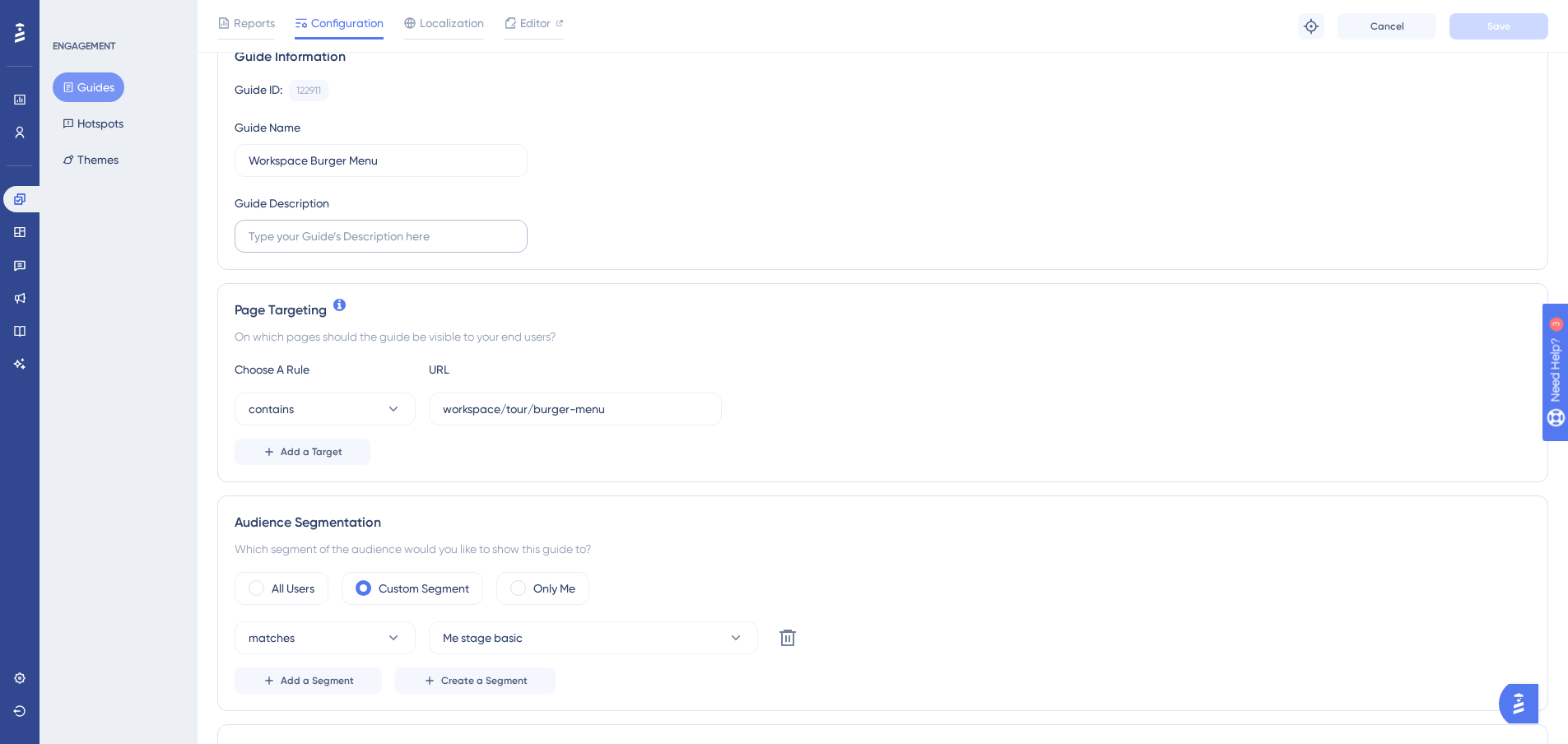
scroll to position [165, 0]
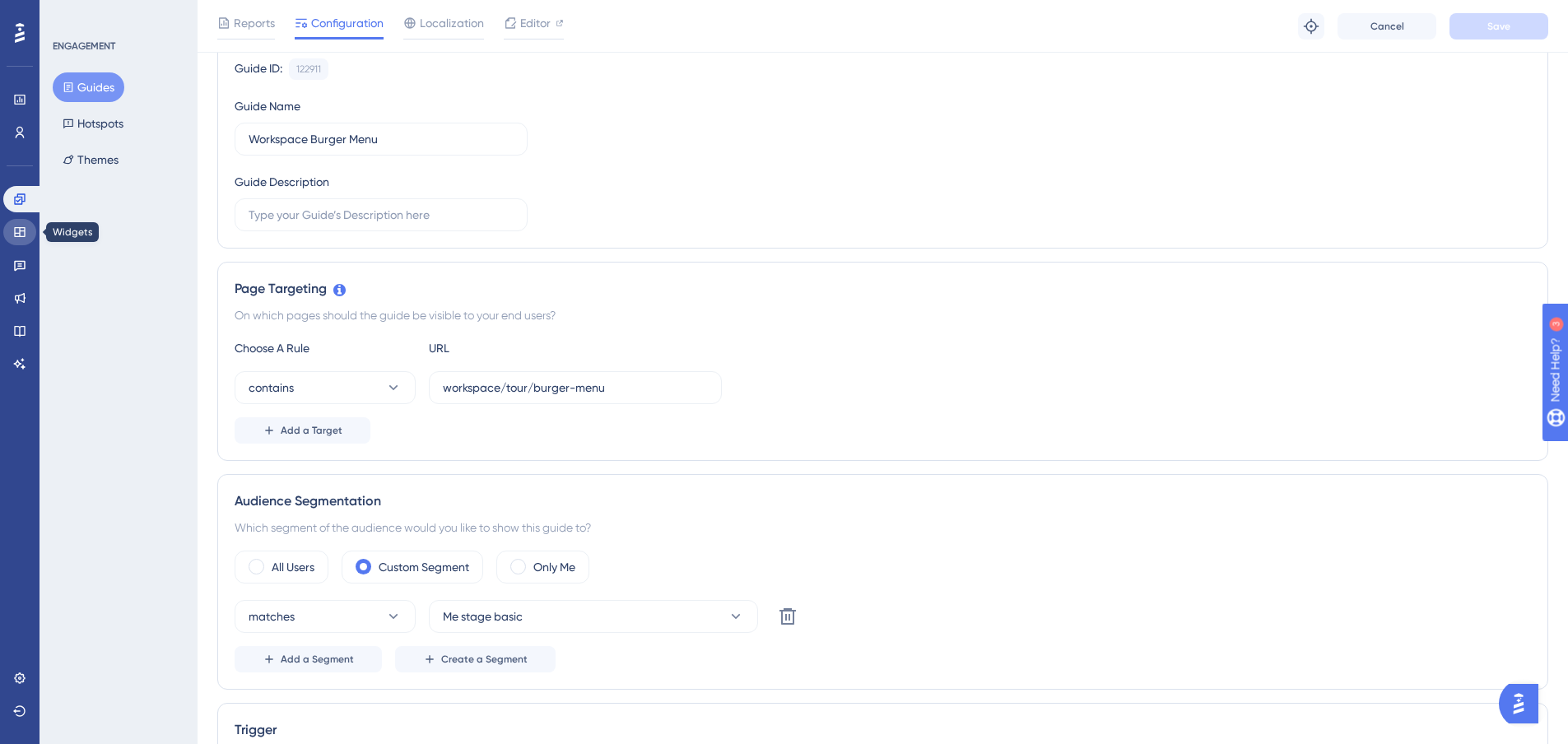
click at [29, 242] on link at bounding box center [19, 232] width 33 height 26
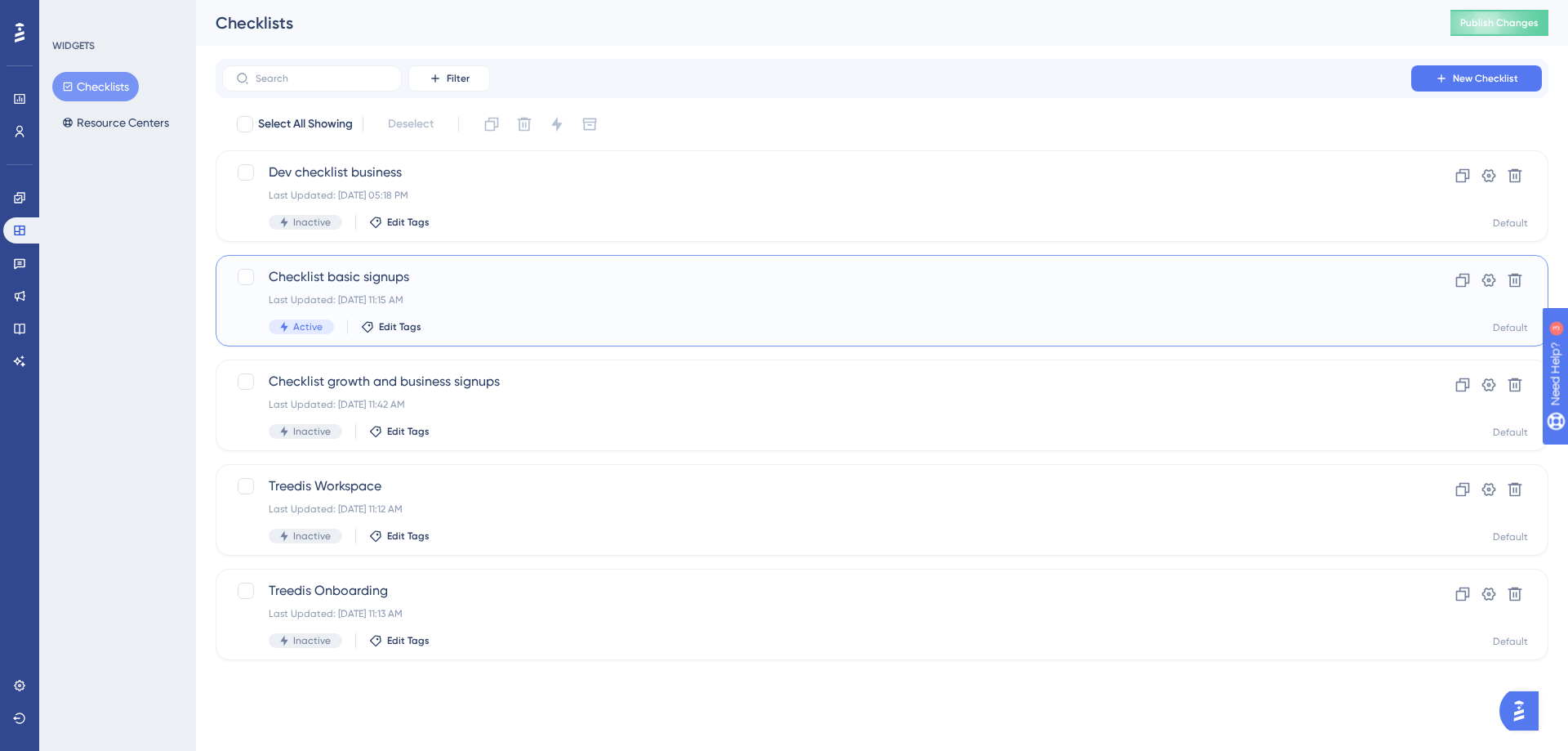
click at [392, 272] on span "Checklist basic signups" at bounding box center [816, 276] width 1096 height 20
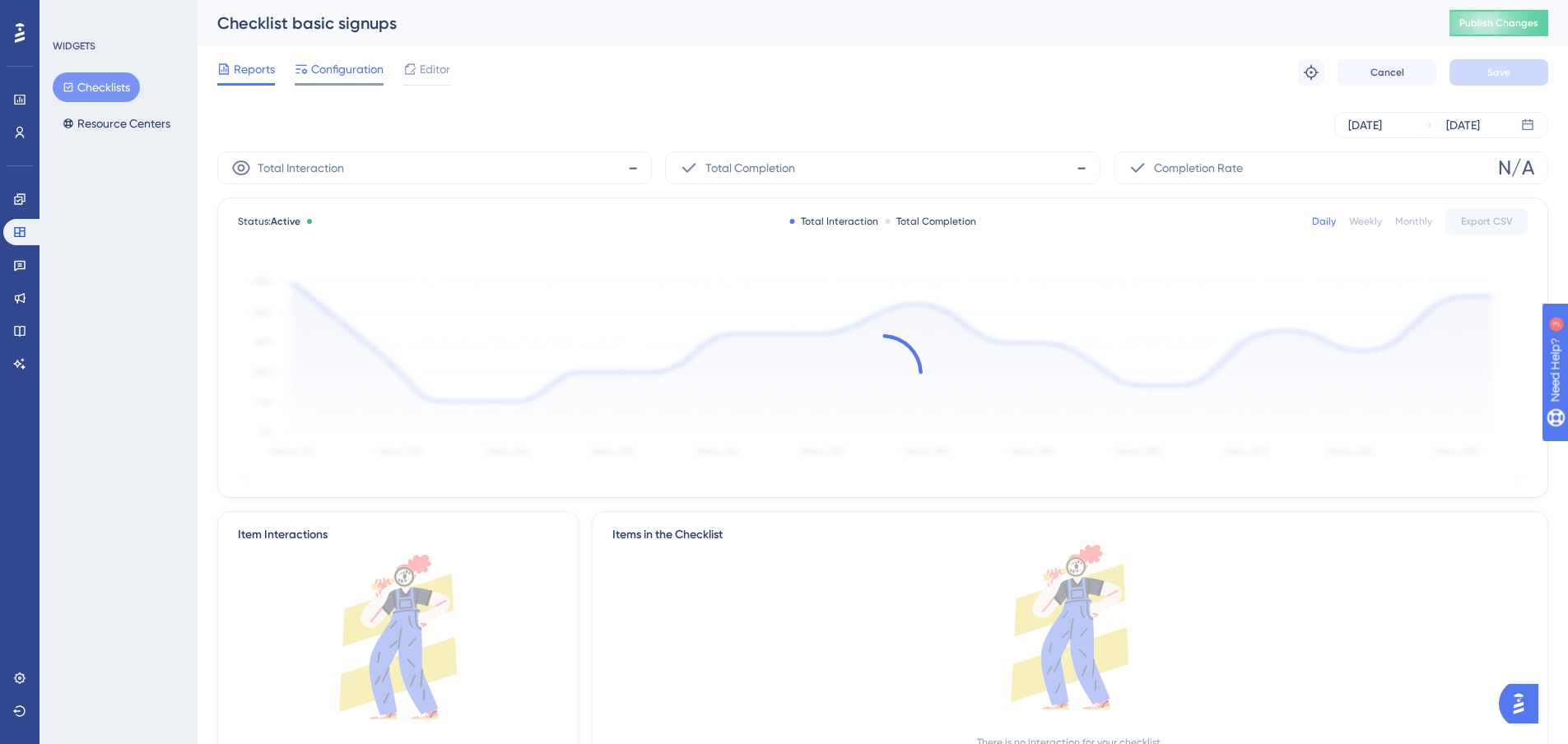
click at [348, 67] on span "Configuration" at bounding box center [347, 69] width 73 height 20
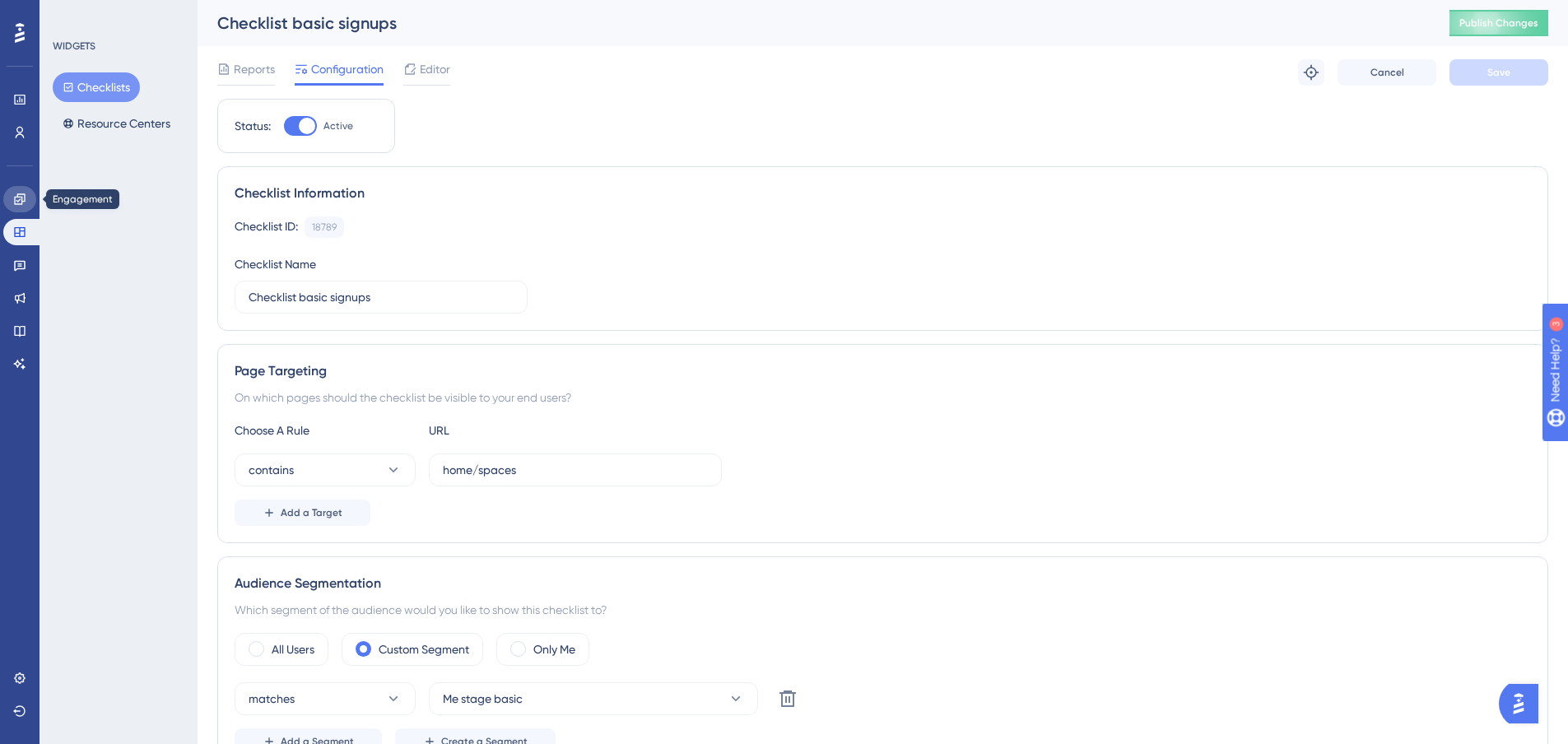
click at [25, 201] on icon at bounding box center [20, 199] width 13 height 13
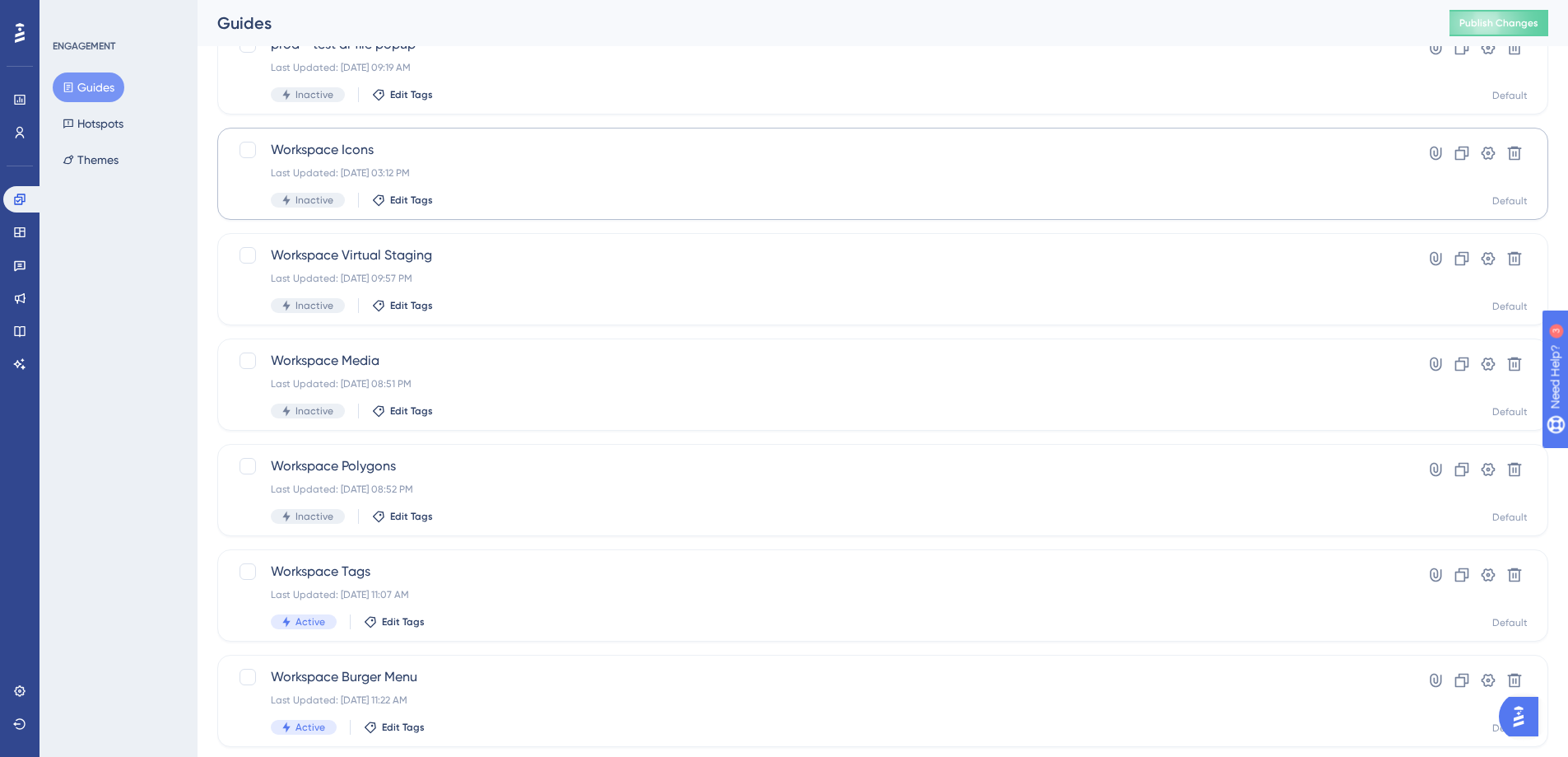
scroll to position [495, 0]
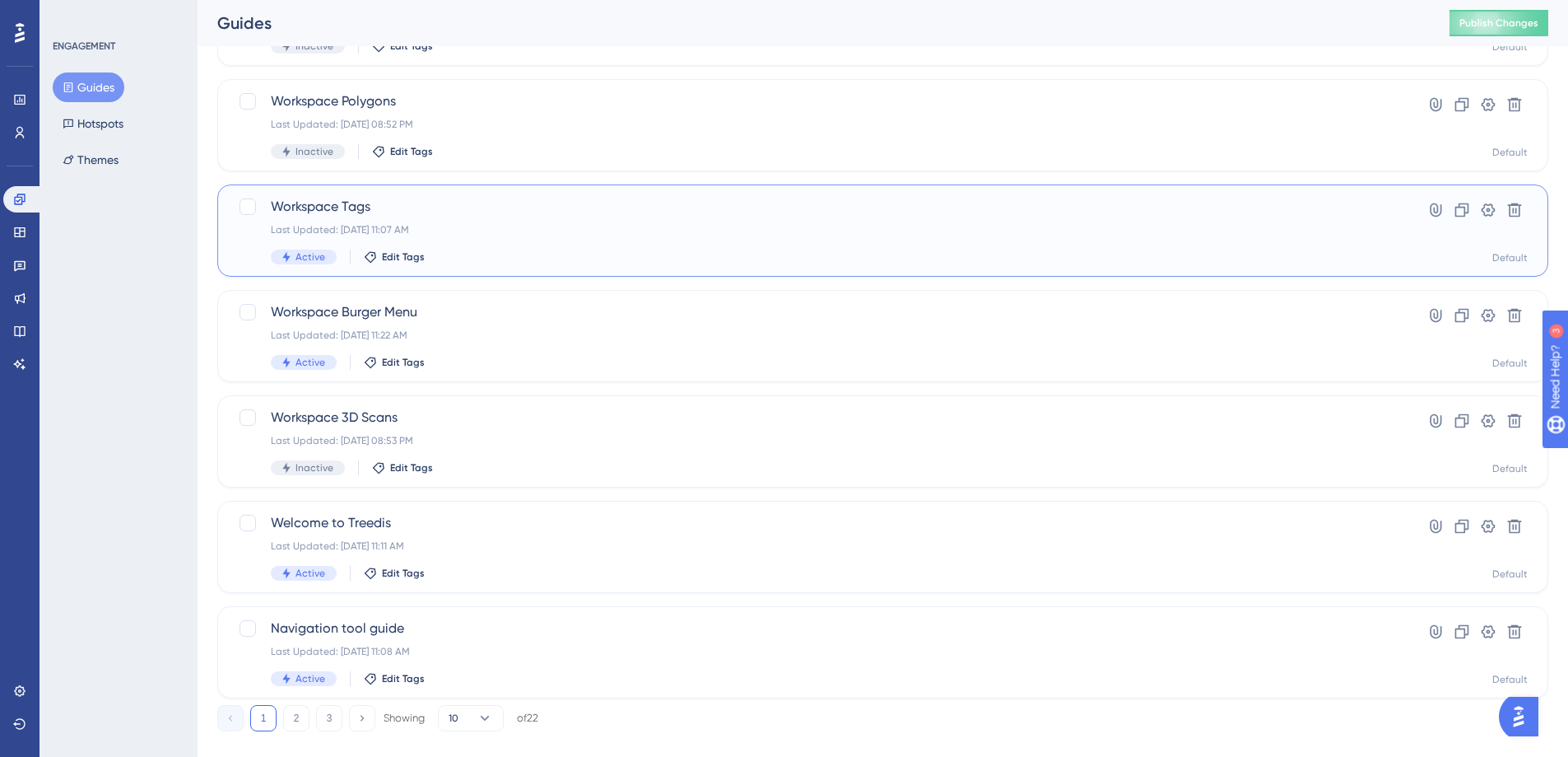
click at [356, 208] on span "Workspace Tags" at bounding box center [817, 207] width 1093 height 20
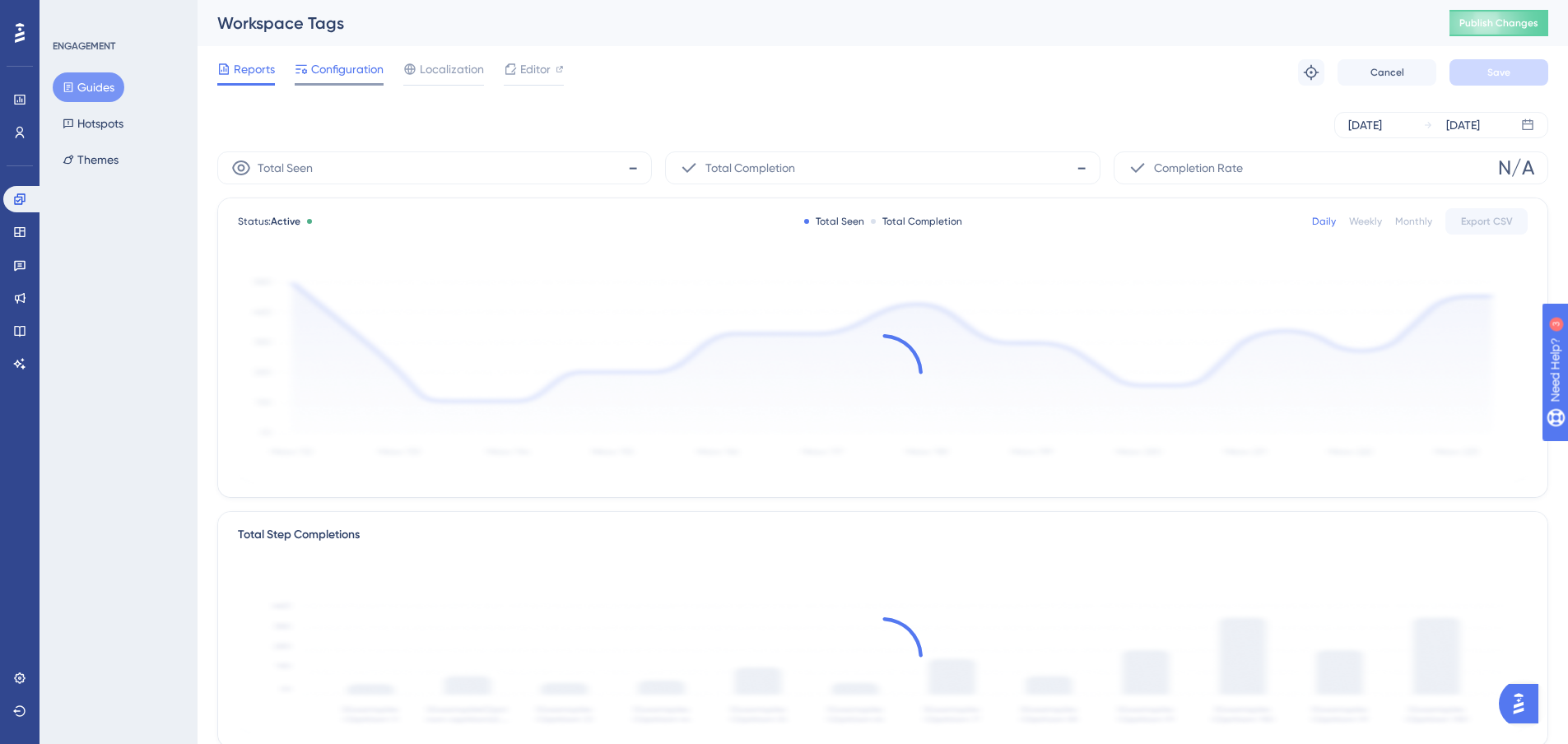
click at [379, 77] on span "Configuration" at bounding box center [347, 69] width 73 height 20
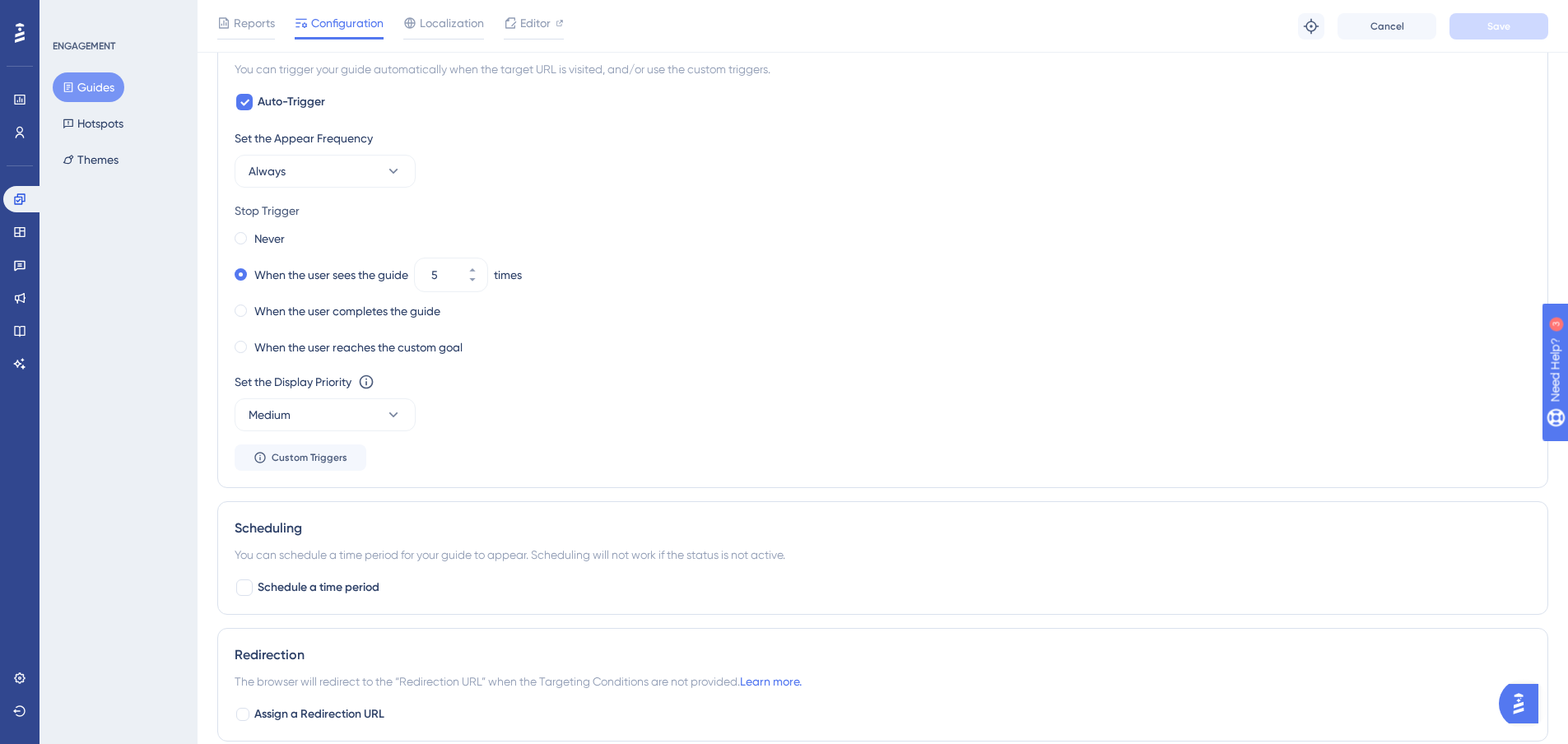
scroll to position [823, 0]
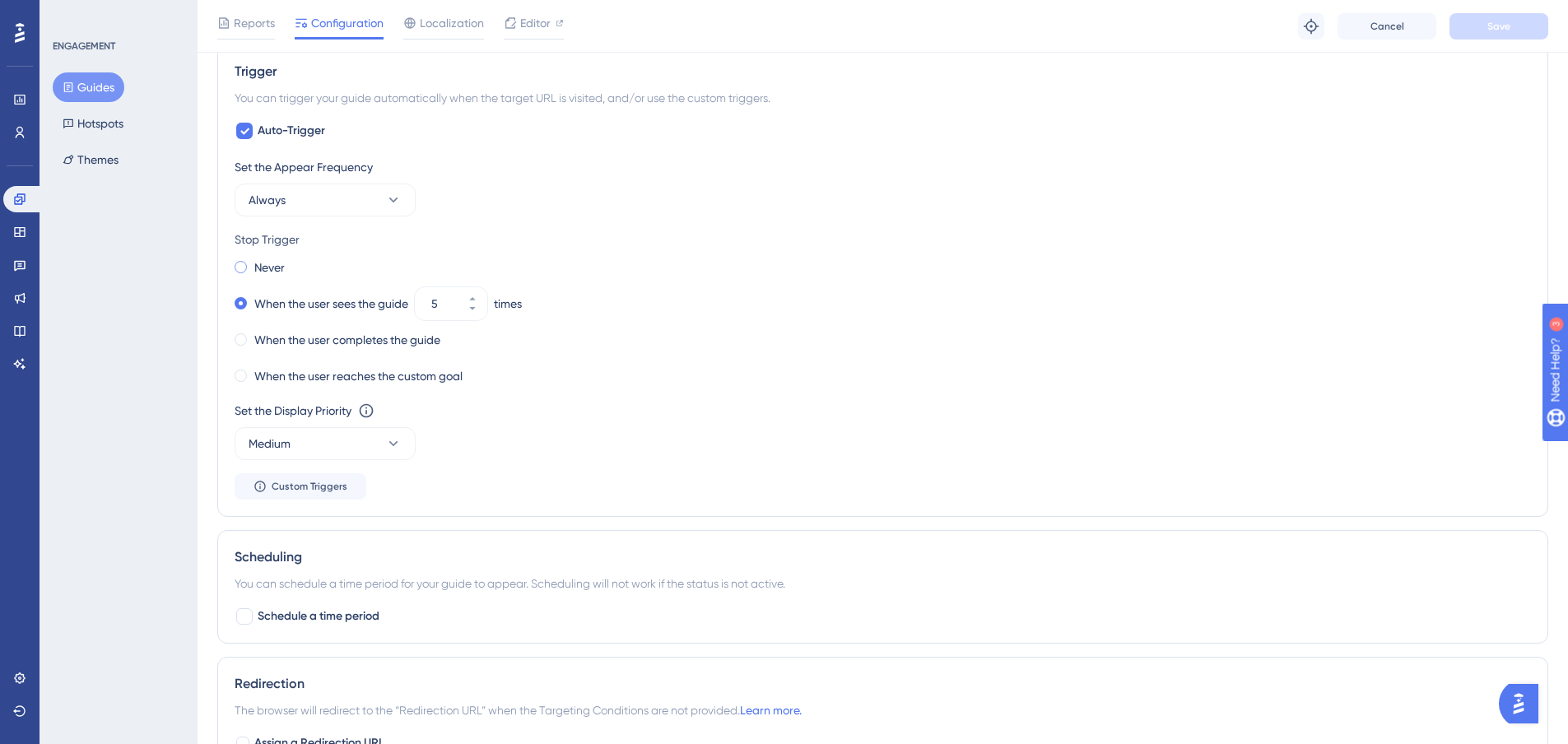
click at [243, 270] on span at bounding box center [241, 267] width 12 height 12
click at [252, 263] on input "radio" at bounding box center [252, 263] width 0 height 0
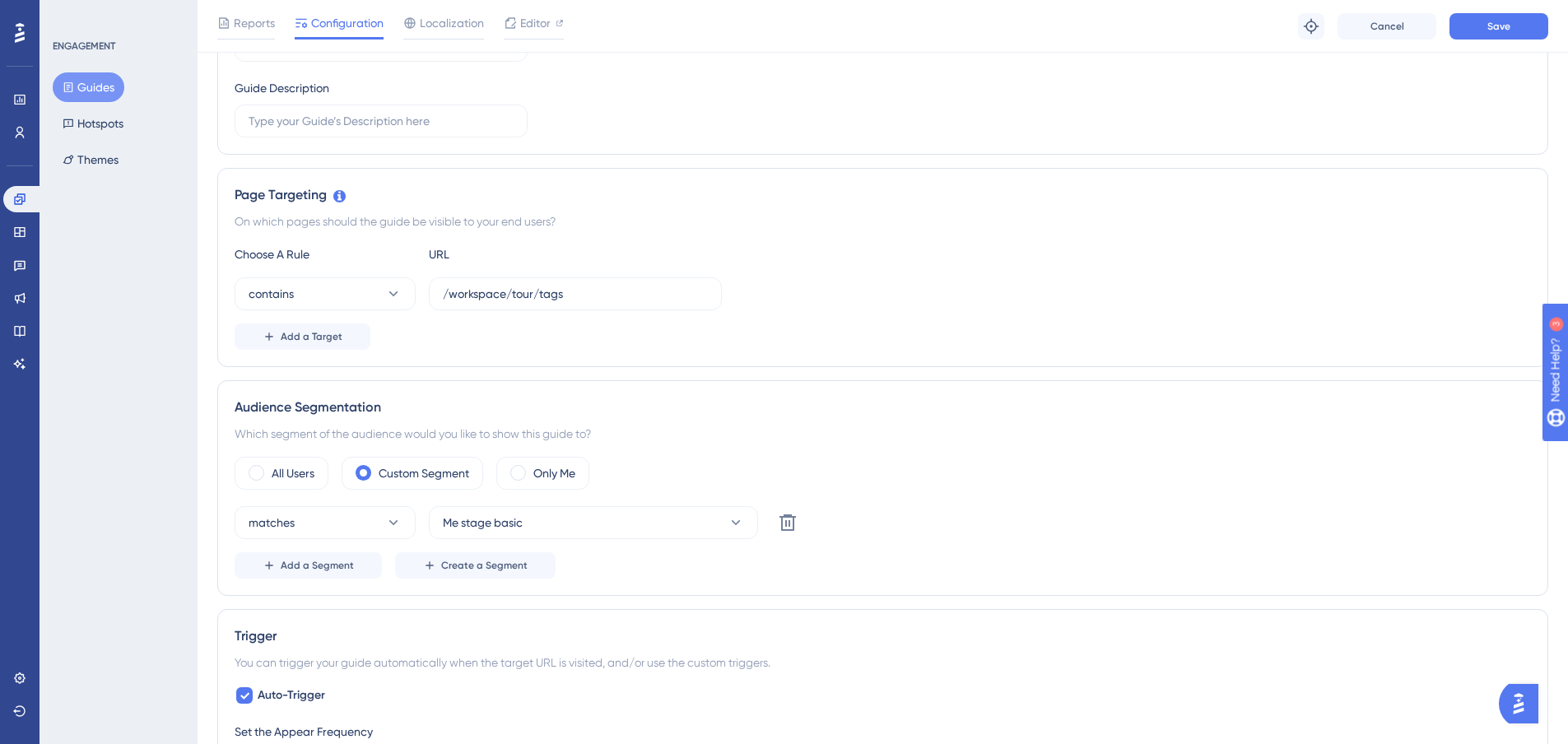
scroll to position [0, 0]
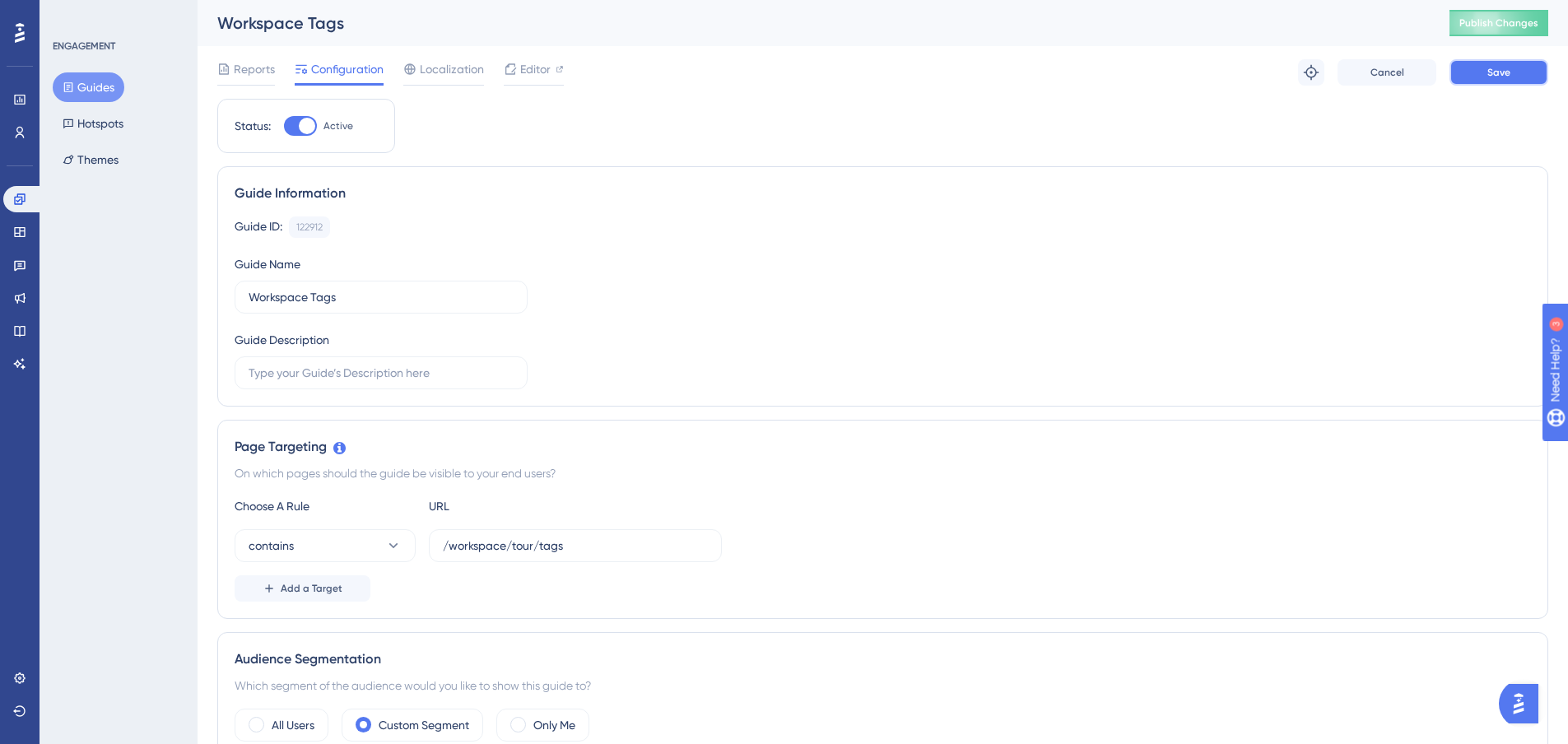
click at [1491, 75] on span "Save" at bounding box center [1499, 73] width 23 height 13
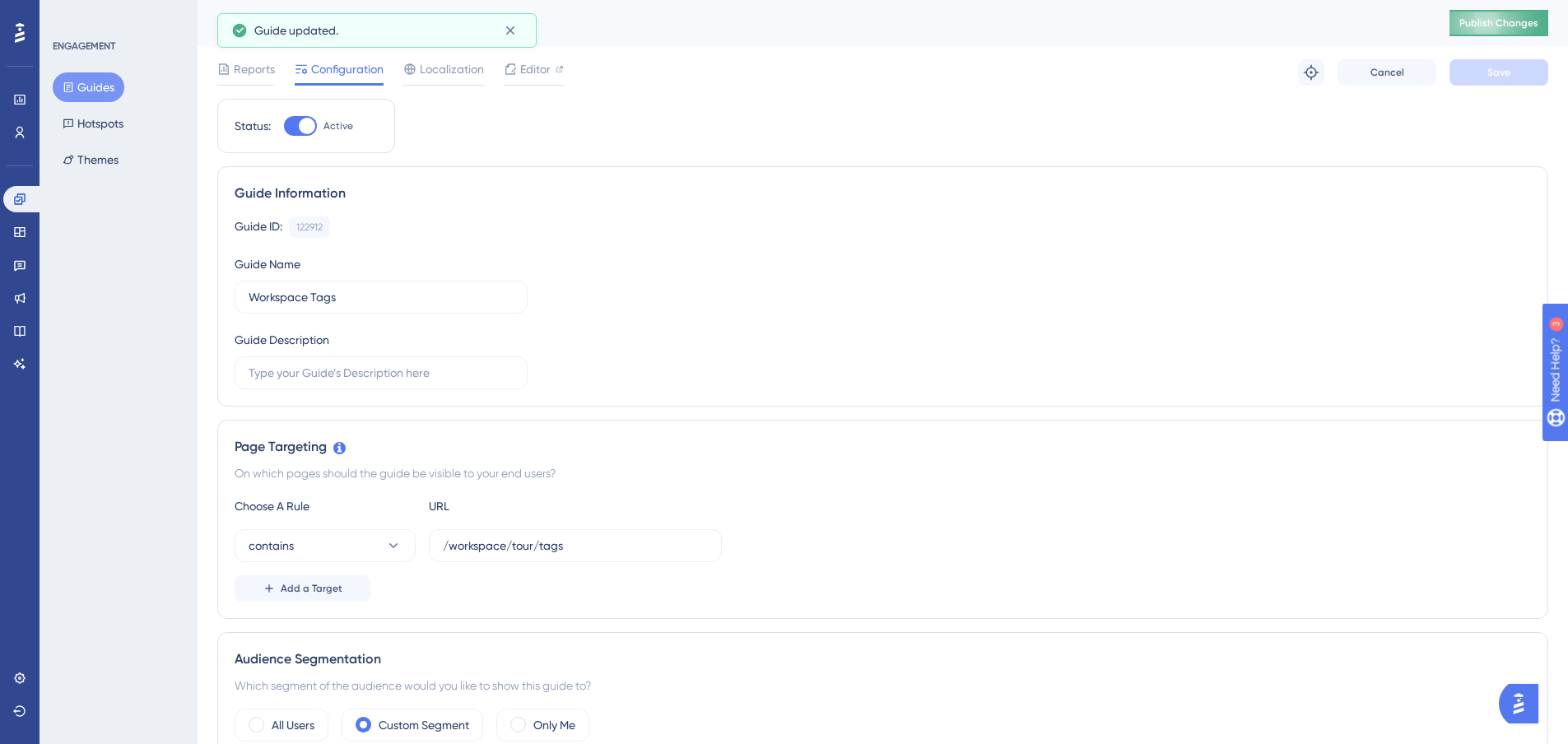
click at [1539, 24] on span "Publish Changes" at bounding box center [1499, 23] width 79 height 13
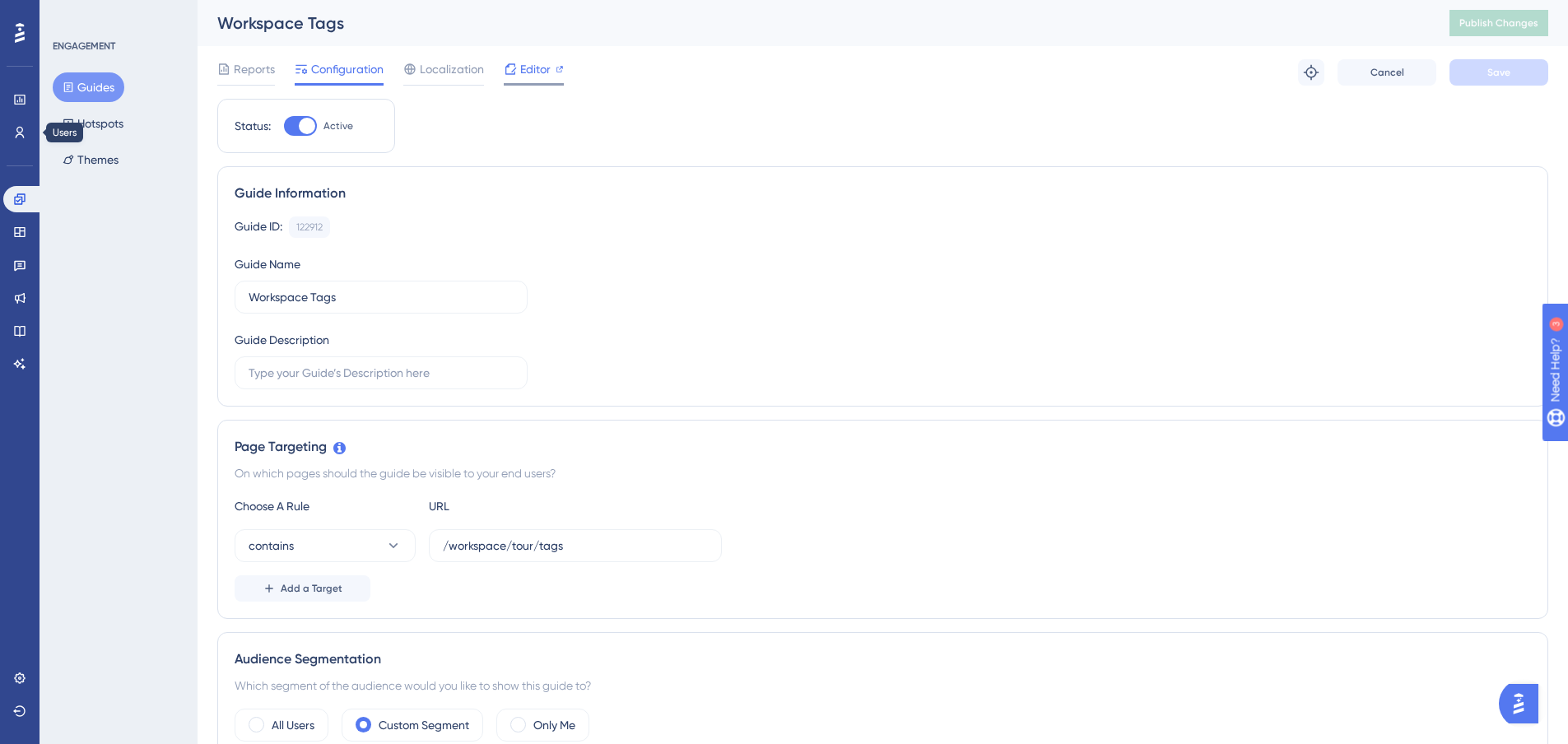
click at [510, 76] on div at bounding box center [510, 69] width 13 height 20
click at [20, 188] on link at bounding box center [23, 199] width 40 height 26
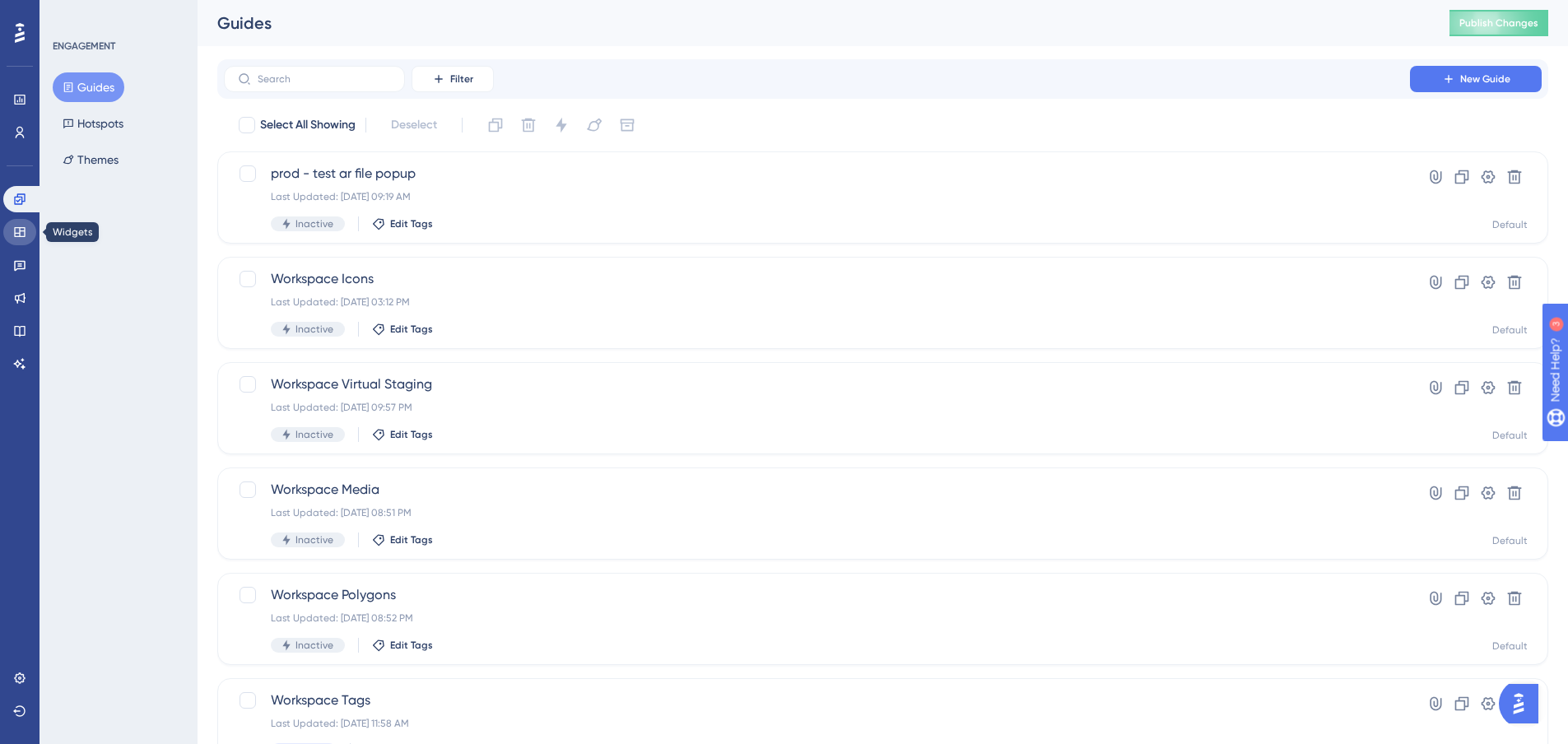
click at [25, 231] on icon at bounding box center [20, 232] width 13 height 13
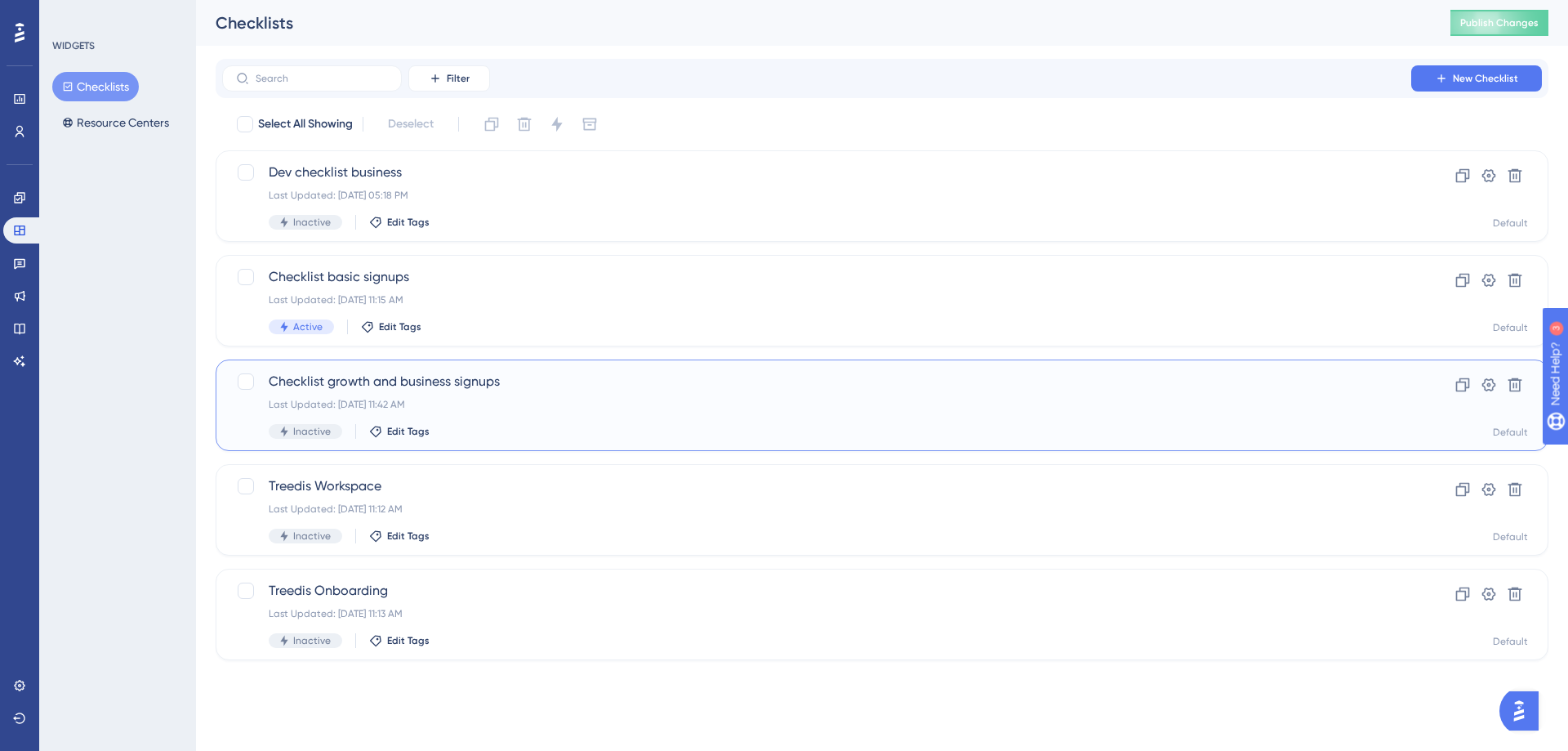
click at [459, 384] on span "Checklist growth and business signups" at bounding box center [816, 381] width 1096 height 20
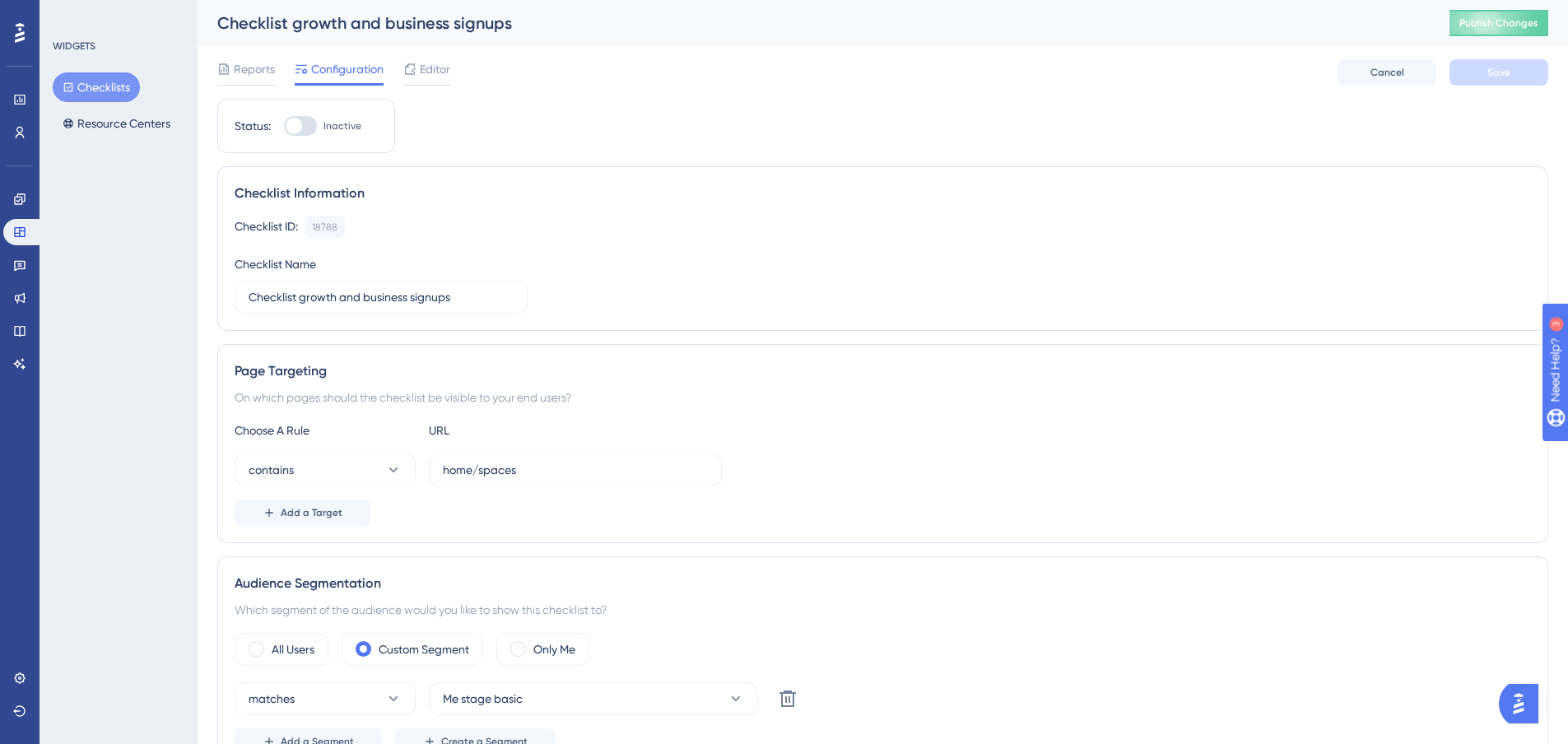
click at [297, 126] on div at bounding box center [293, 125] width 16 height 16
click at [284, 126] on input "Inactive" at bounding box center [283, 126] width 1 height 1
checkbox input "true"
click at [432, 71] on span "Editor" at bounding box center [435, 69] width 30 height 20
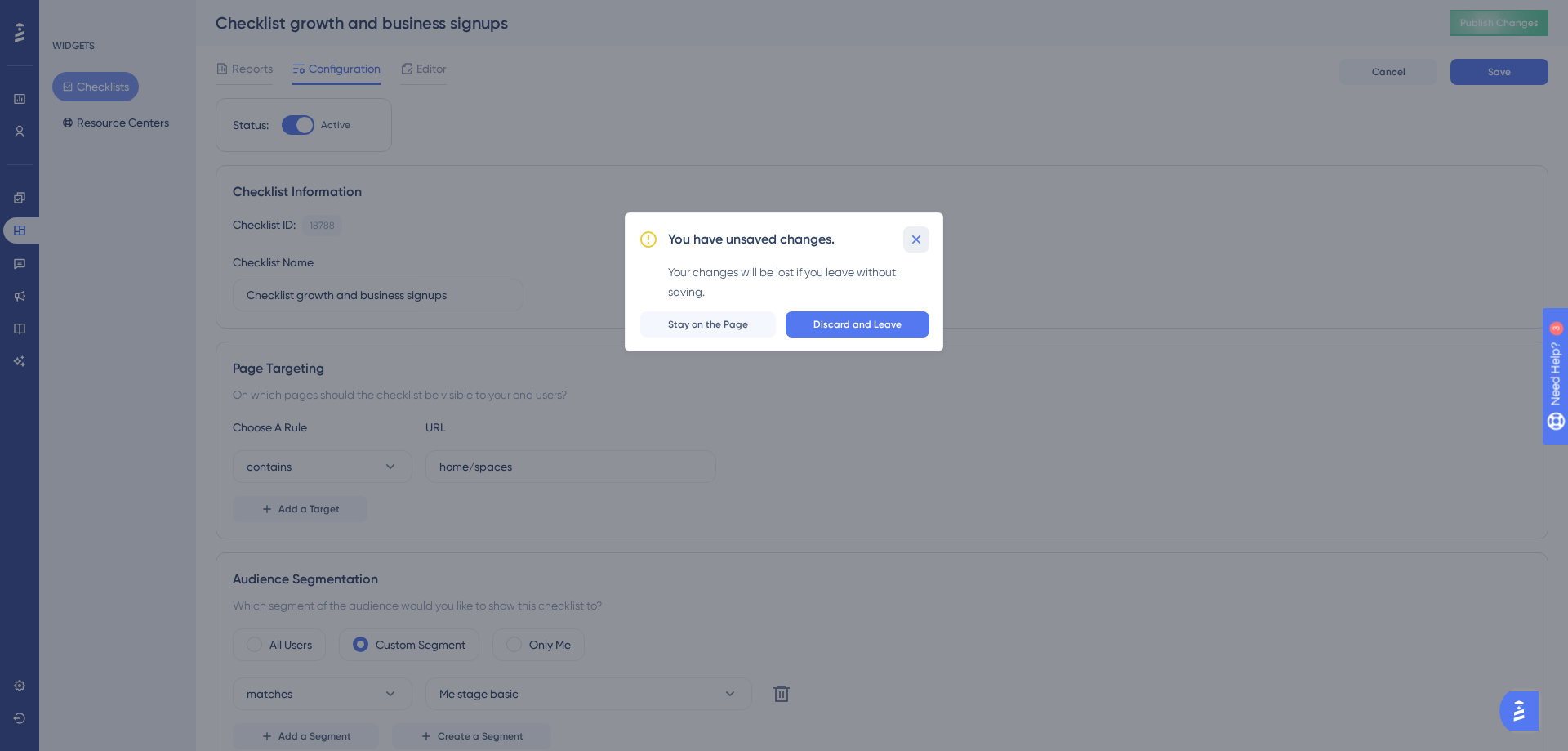
click at [917, 241] on icon at bounding box center [916, 239] width 16 height 16
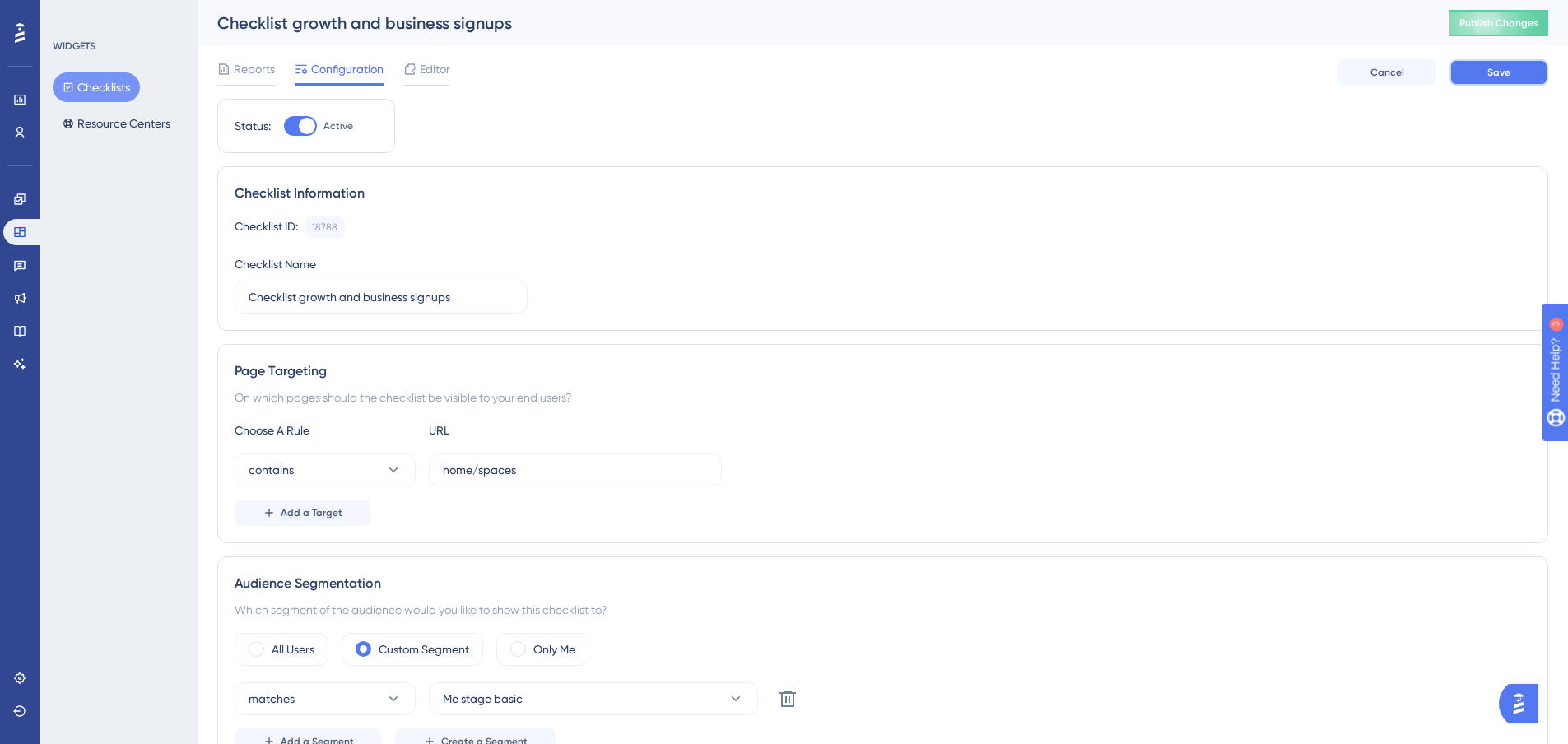
click at [1524, 72] on button "Save" at bounding box center [1499, 73] width 99 height 26
click at [435, 83] on div at bounding box center [427, 84] width 47 height 3
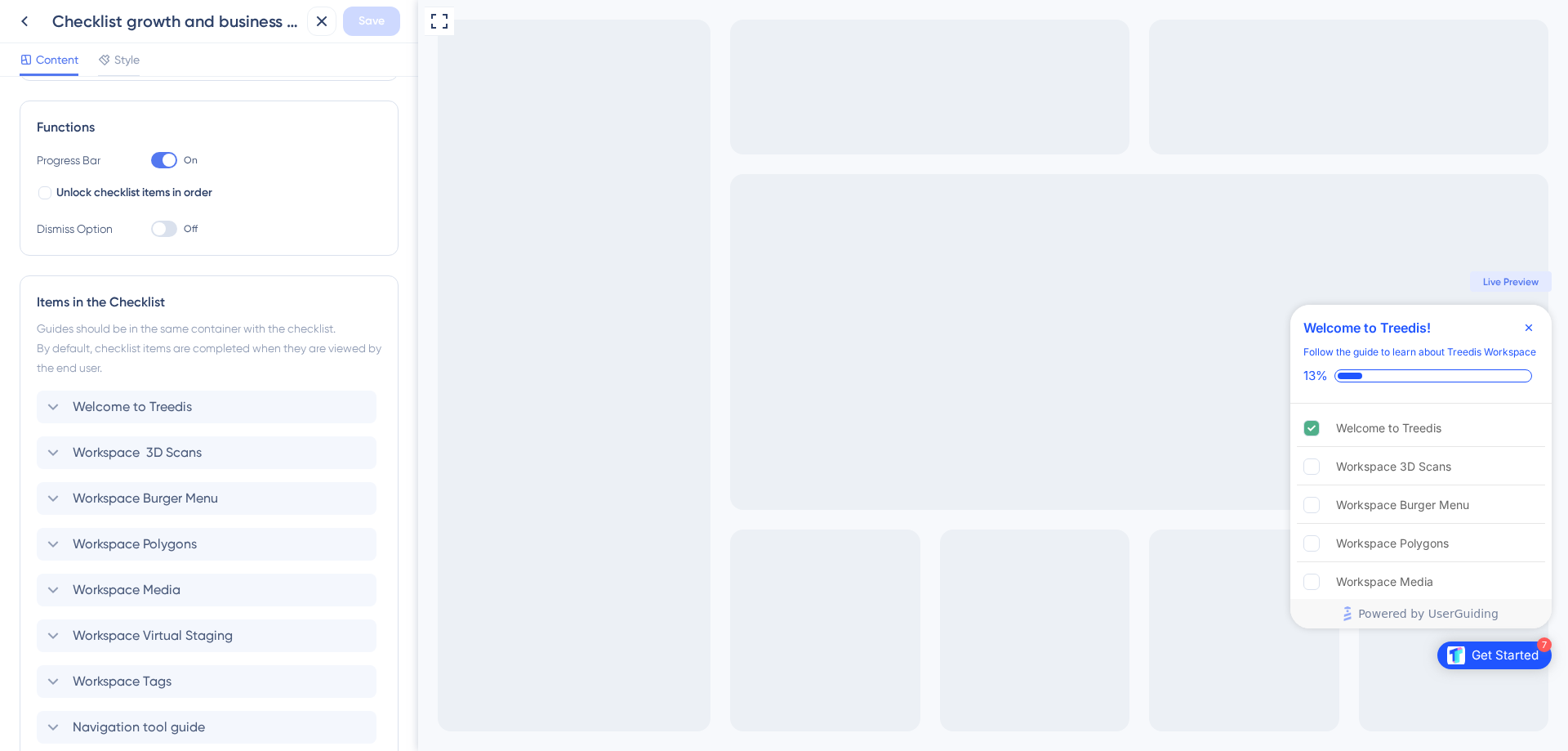
scroll to position [245, 0]
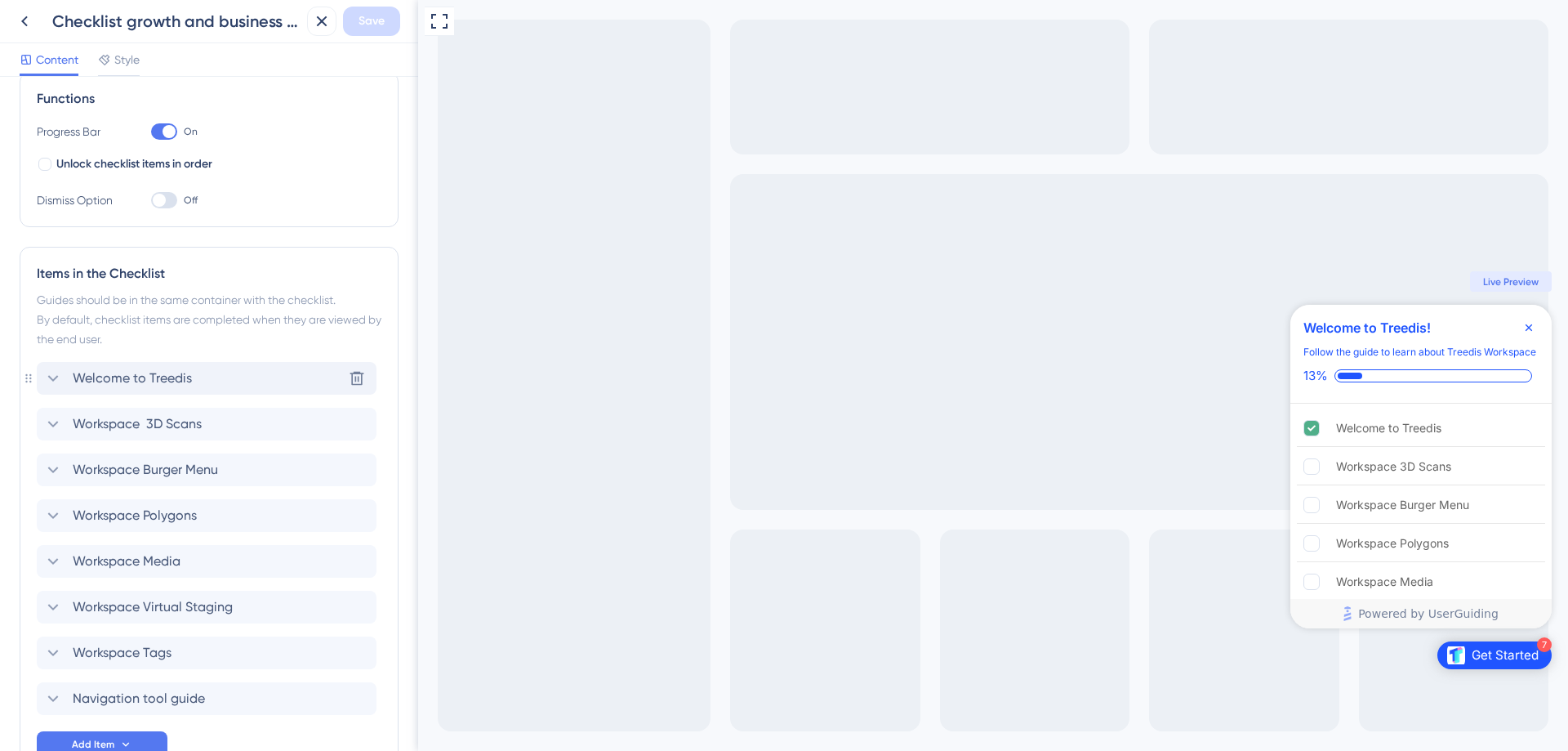
click at [57, 380] on icon at bounding box center [52, 378] width 20 height 20
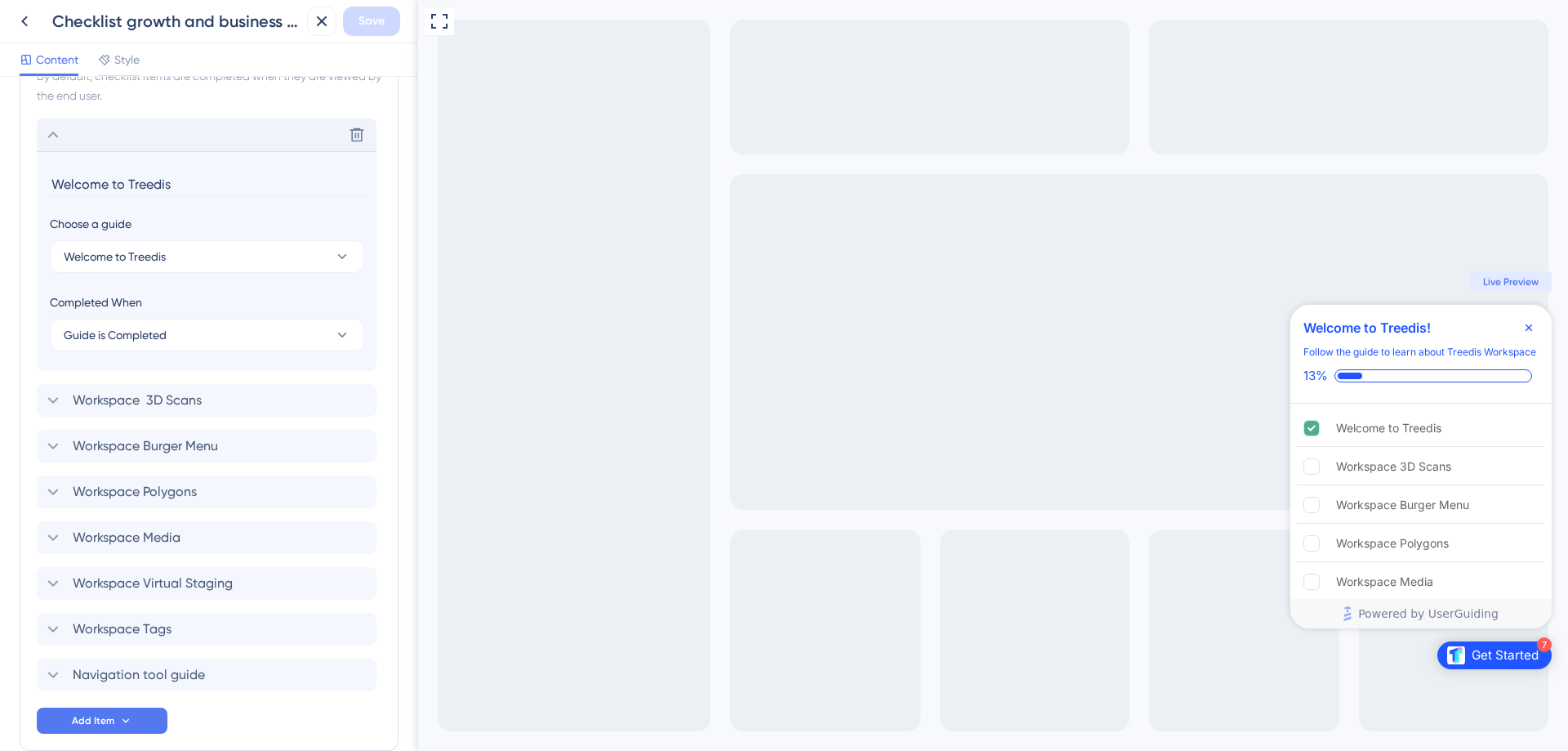
scroll to position [449, 0]
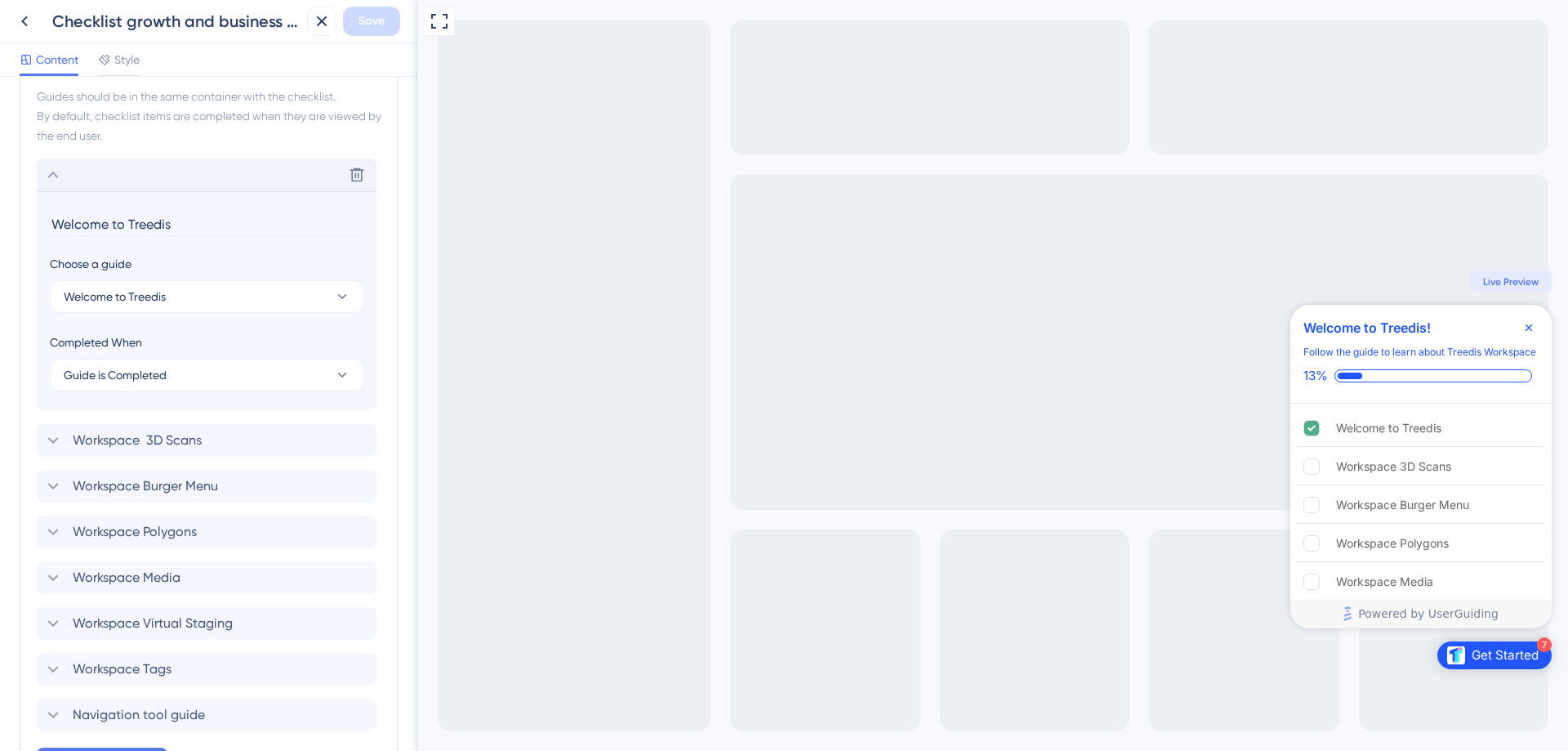
click at [50, 173] on icon at bounding box center [52, 174] width 20 height 20
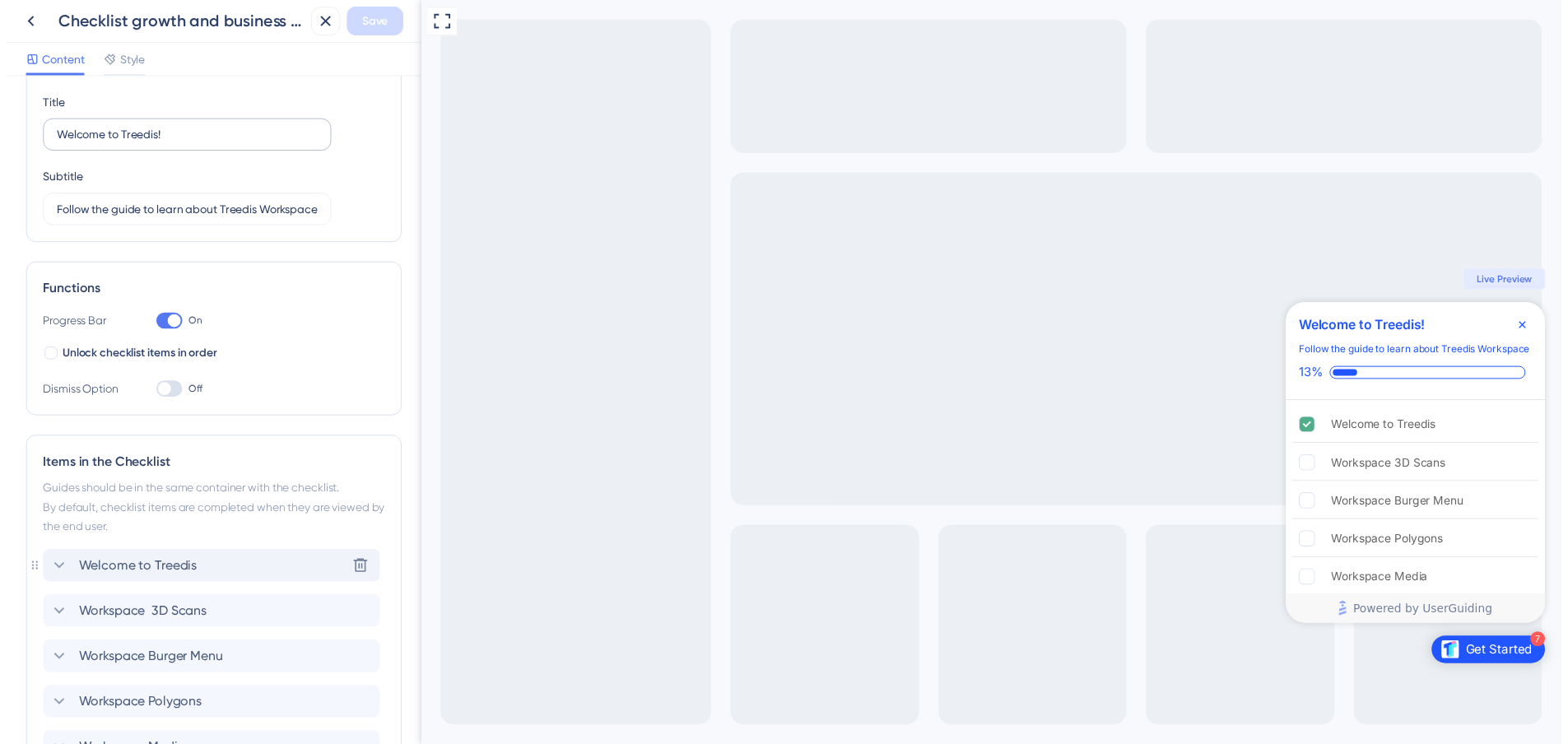
scroll to position [0, 0]
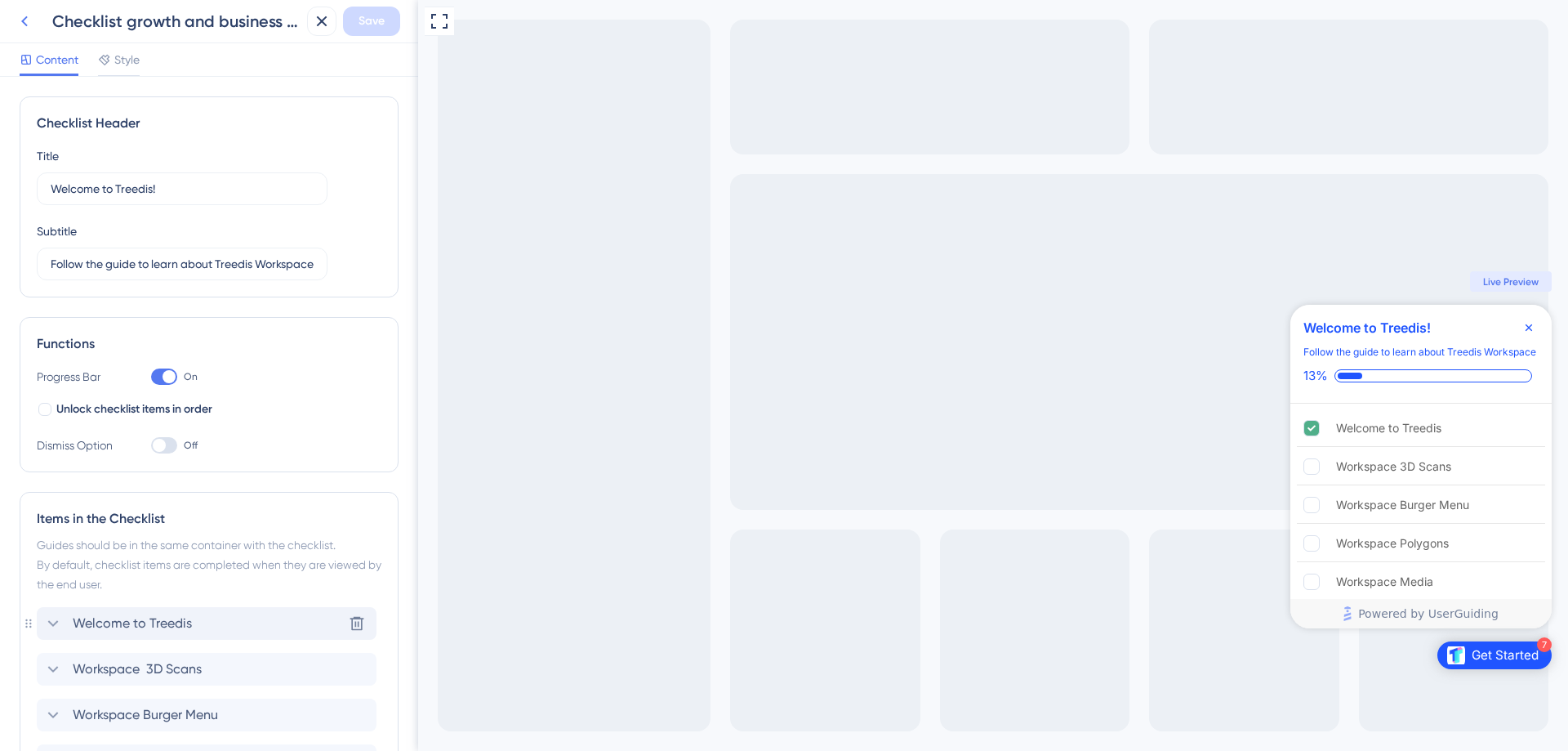
click at [32, 21] on icon at bounding box center [24, 21] width 20 height 20
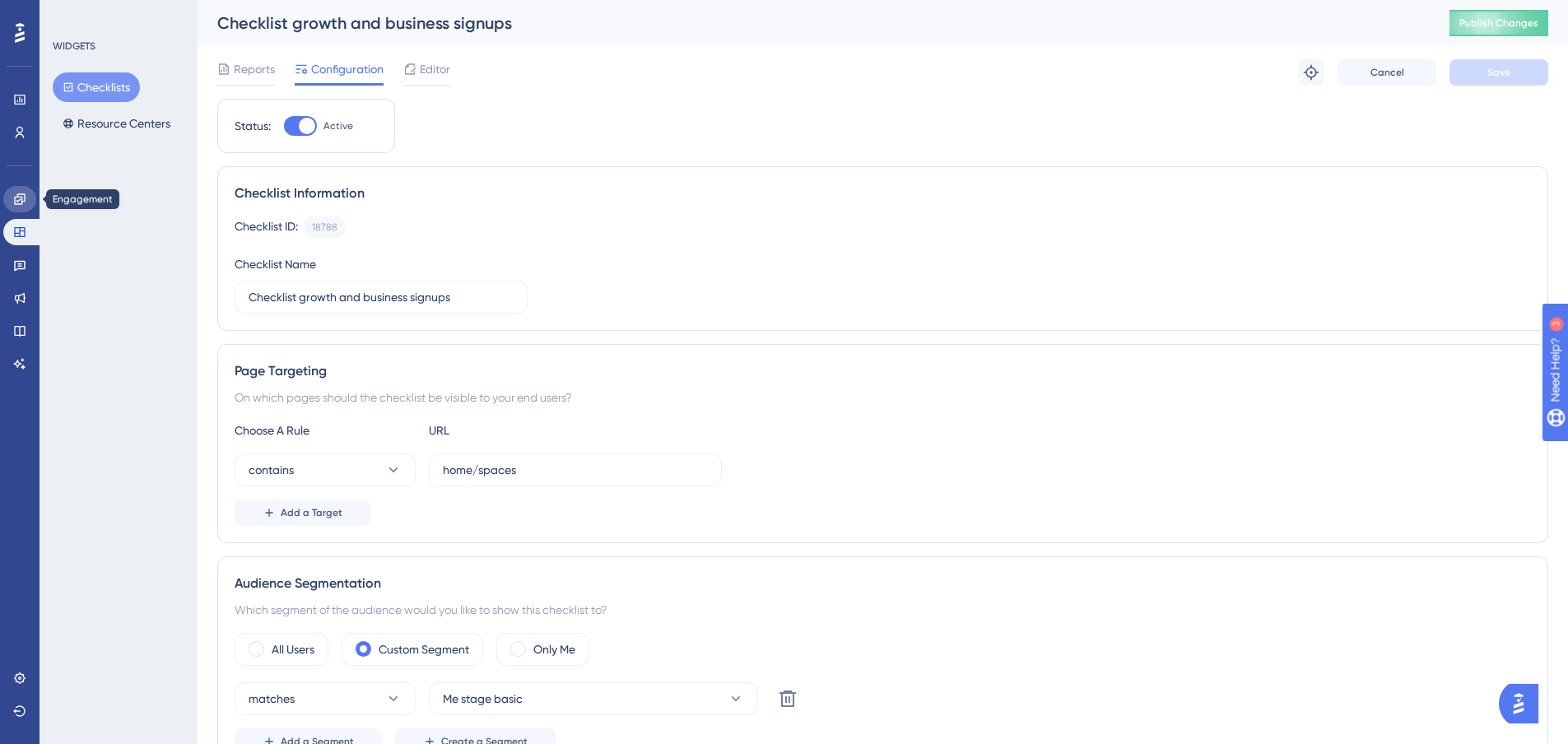
click at [18, 197] on icon at bounding box center [19, 198] width 10 height 10
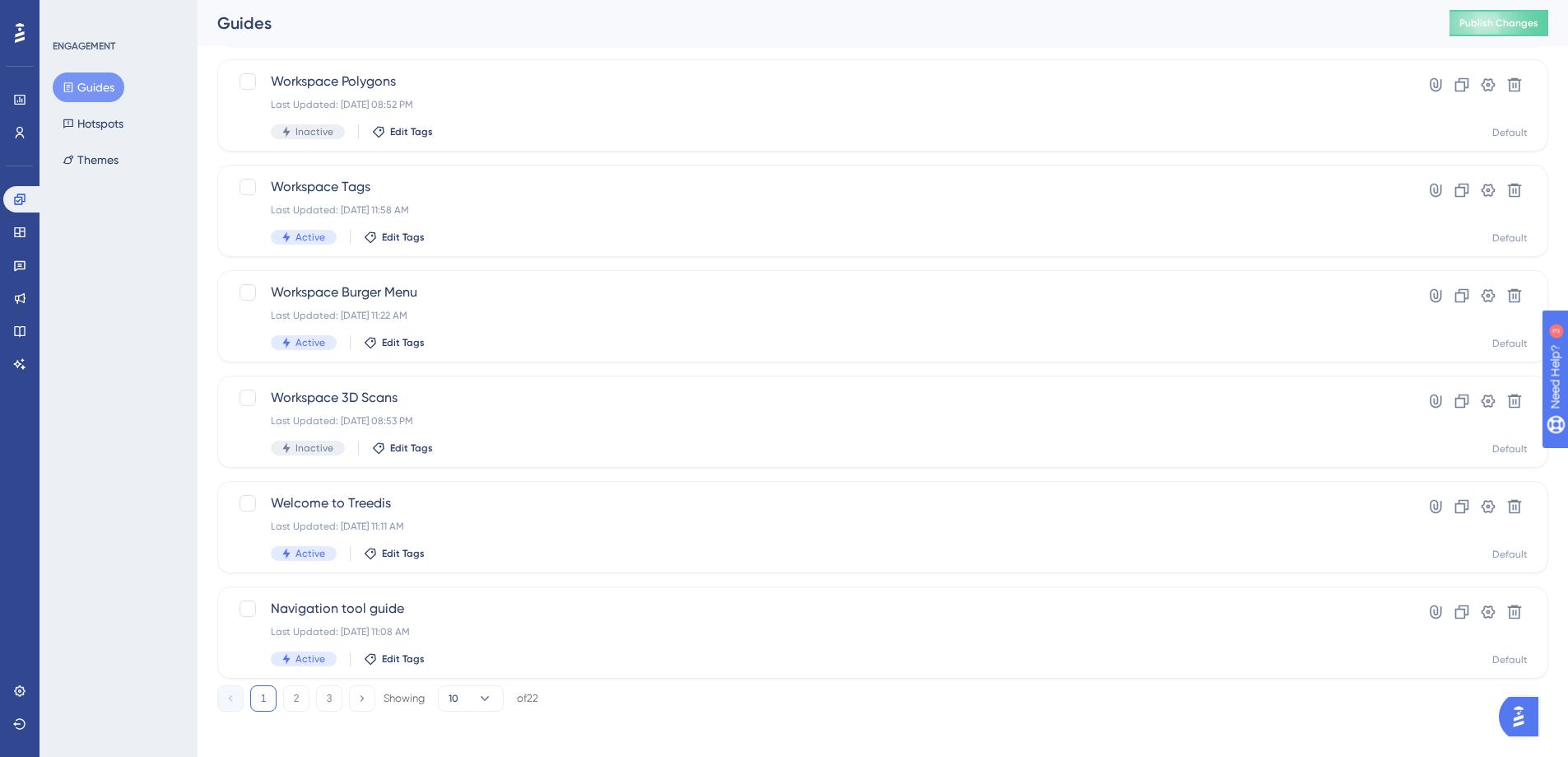
scroll to position [521, 0]
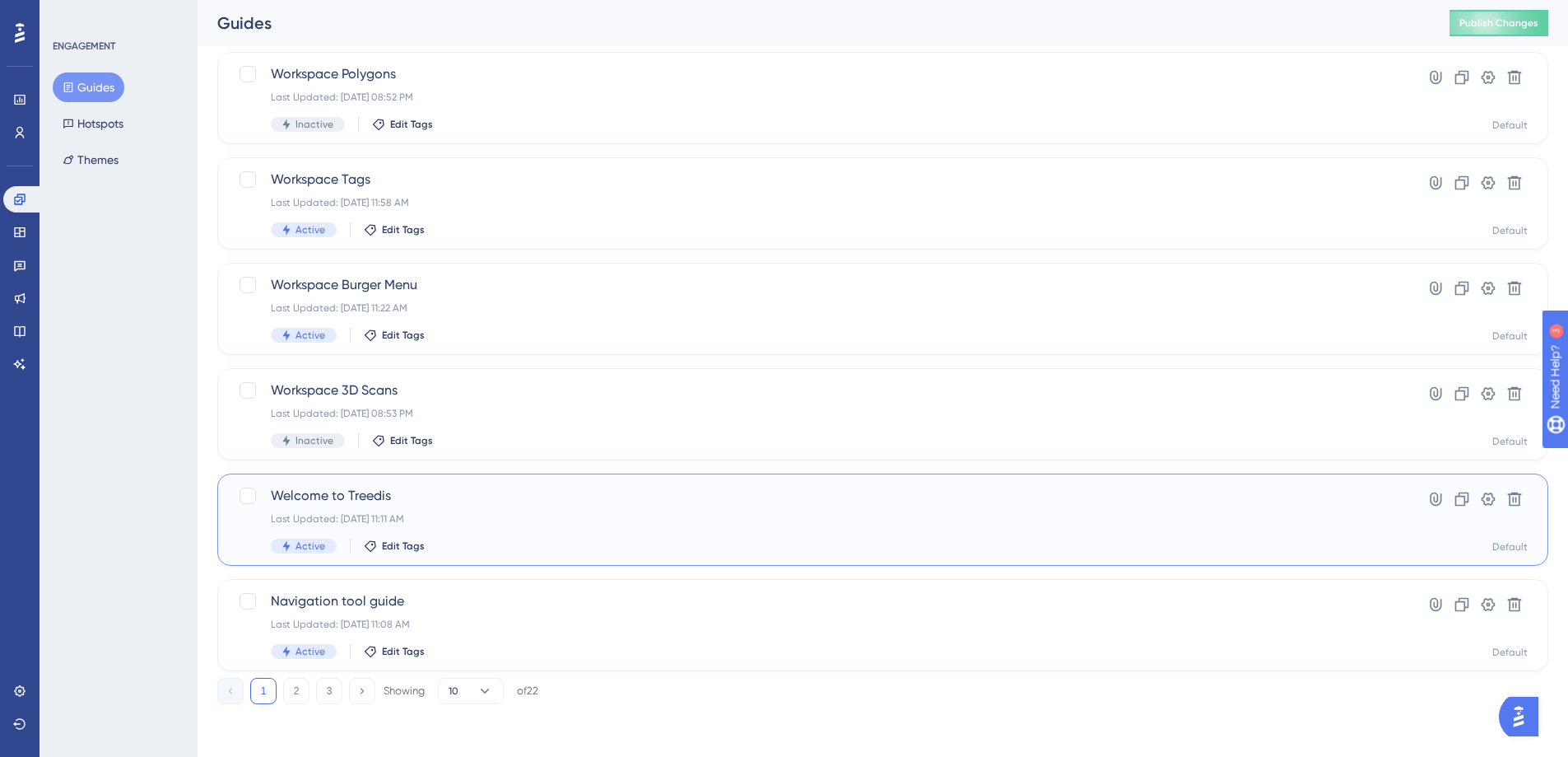
click at [368, 496] on span "Welcome to Treedis" at bounding box center [817, 496] width 1093 height 20
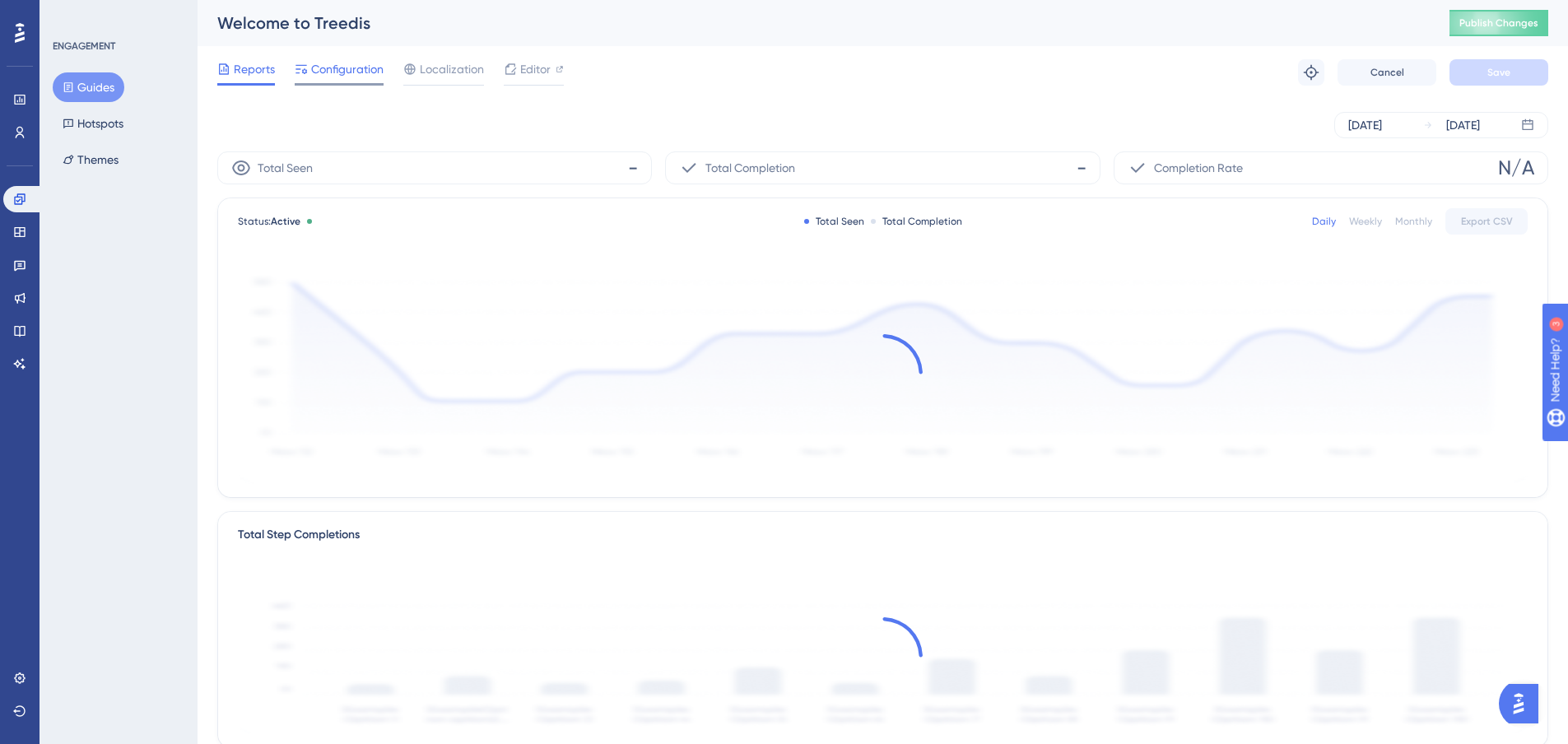
click at [370, 77] on span "Configuration" at bounding box center [347, 69] width 73 height 20
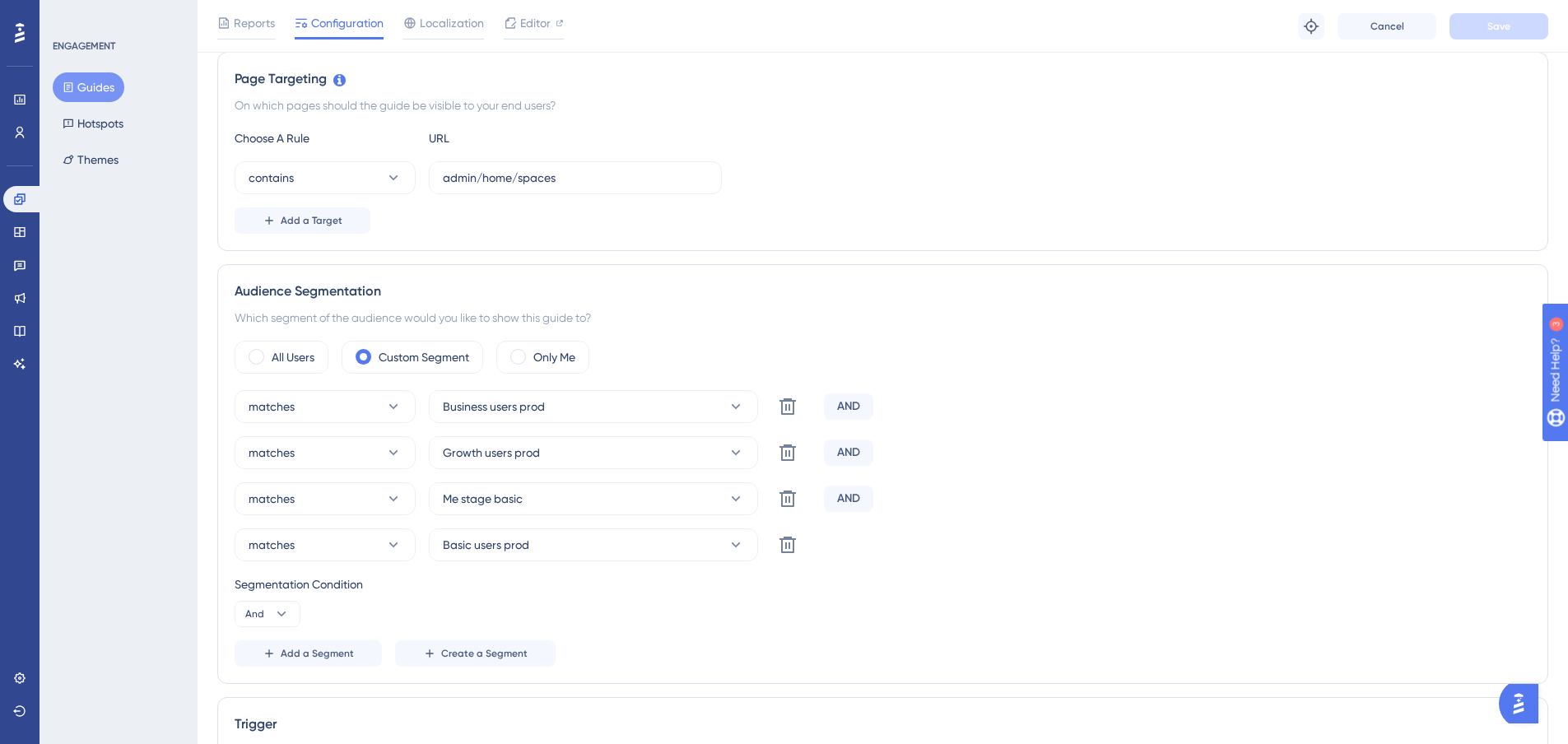
scroll to position [411, 0]
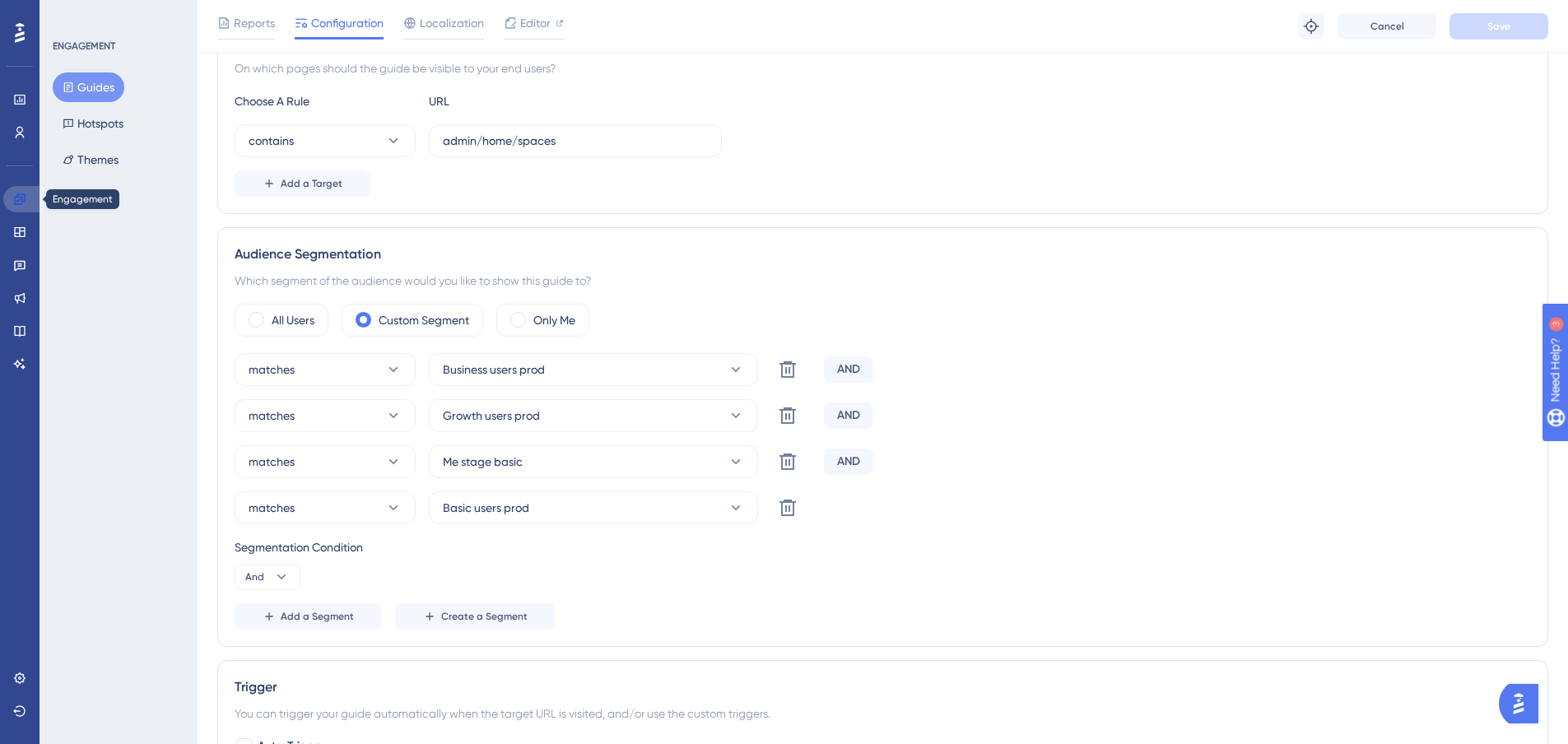
click at [20, 196] on icon at bounding box center [20, 199] width 13 height 13
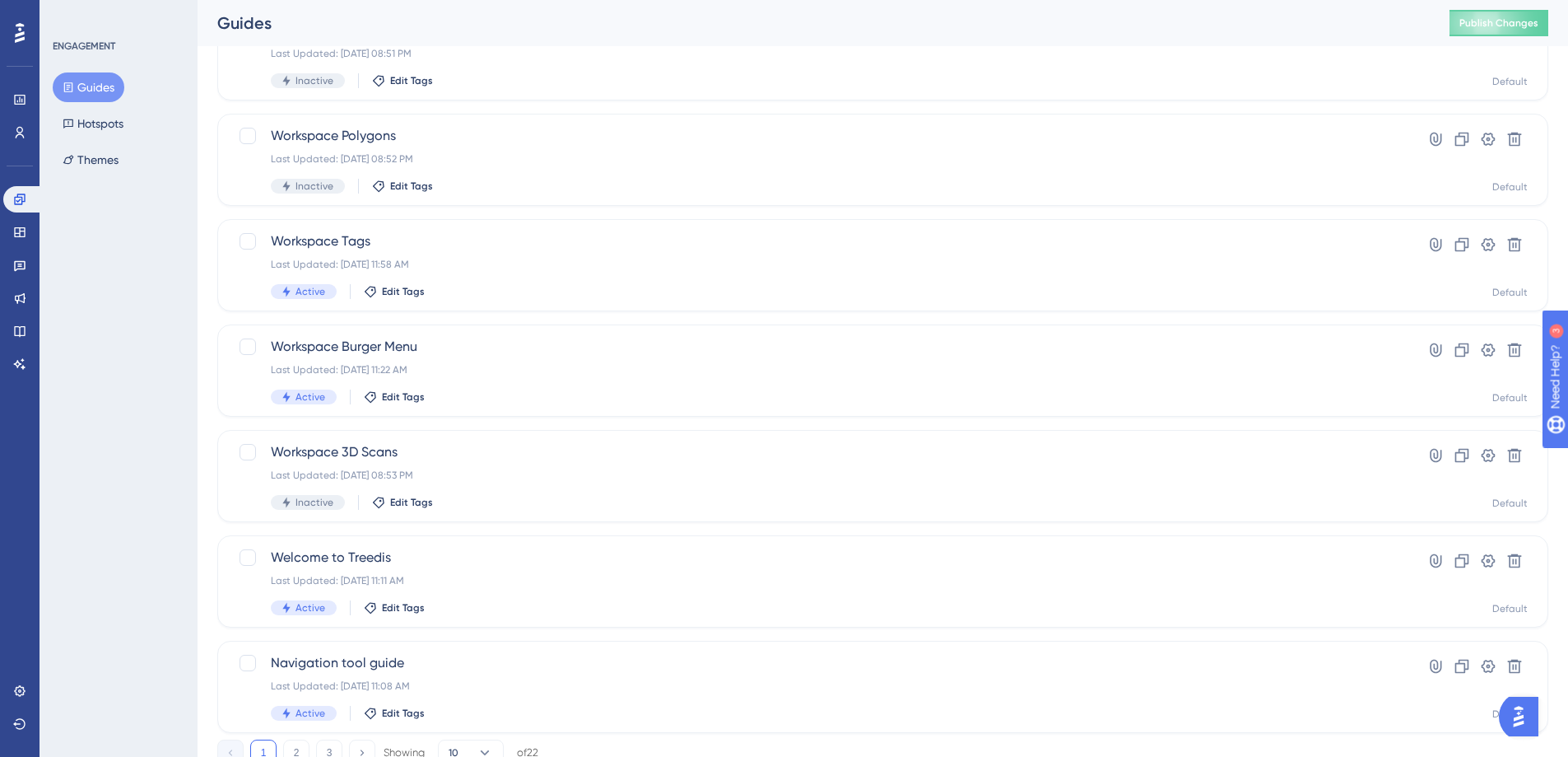
scroll to position [495, 0]
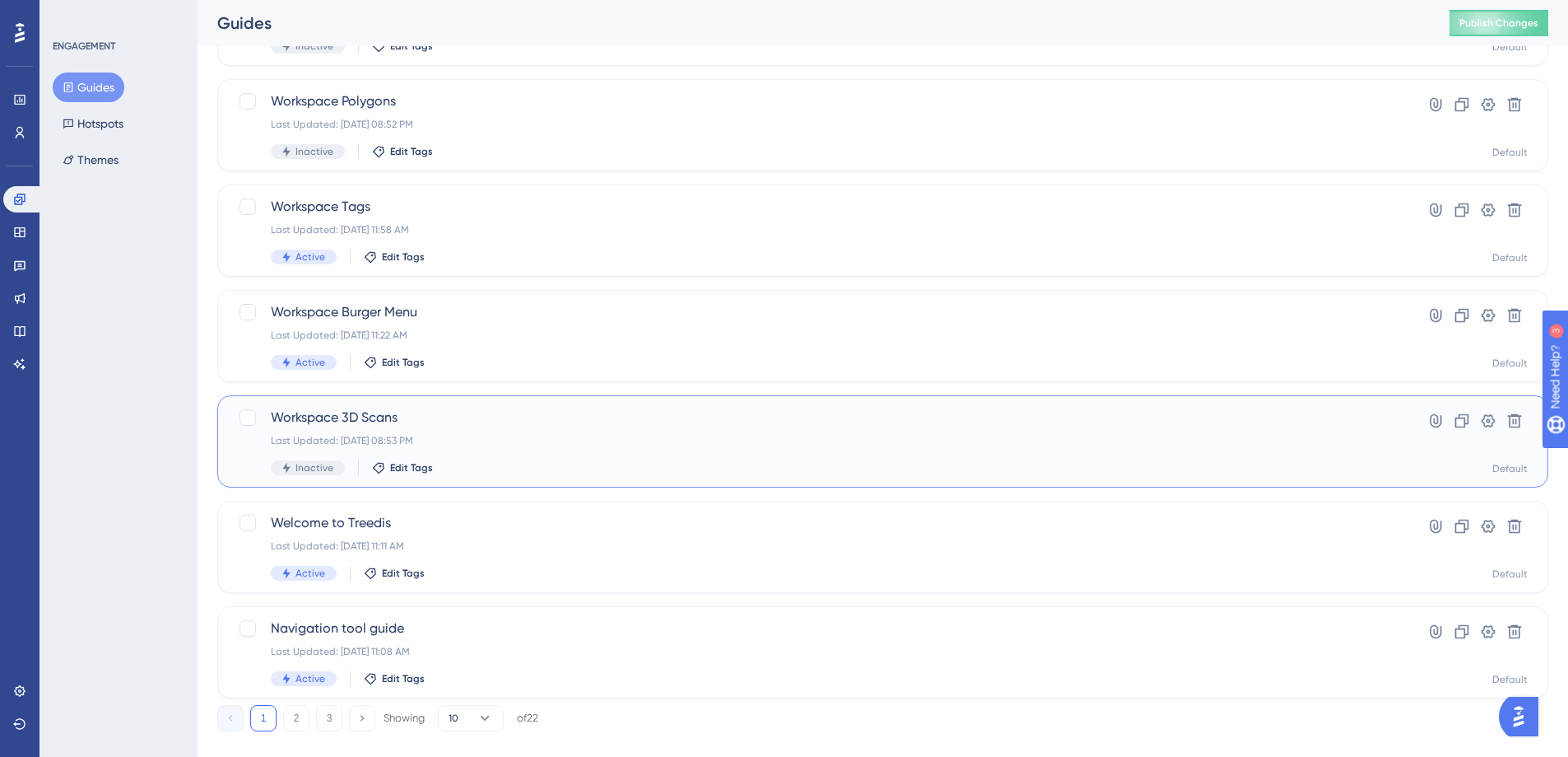
click at [376, 413] on span "Workspace 3D Scans" at bounding box center [817, 417] width 1093 height 20
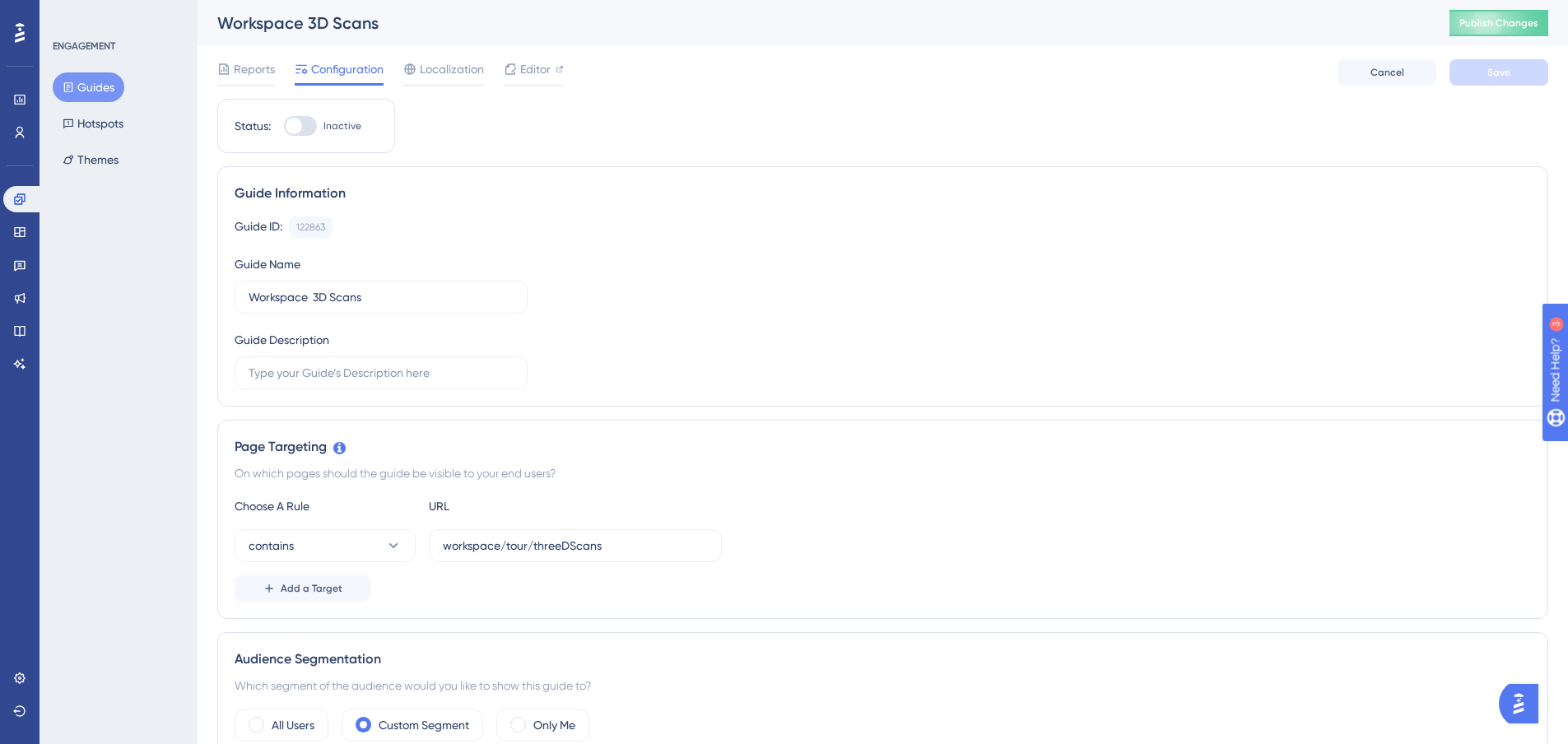
click at [309, 127] on div at bounding box center [300, 125] width 33 height 20
click at [284, 126] on input "Inactive" at bounding box center [283, 126] width 1 height 1
checkbox input "true"
click at [1541, 78] on button "Save" at bounding box center [1499, 73] width 99 height 26
click at [1528, 26] on span "Publish Changes" at bounding box center [1499, 23] width 79 height 13
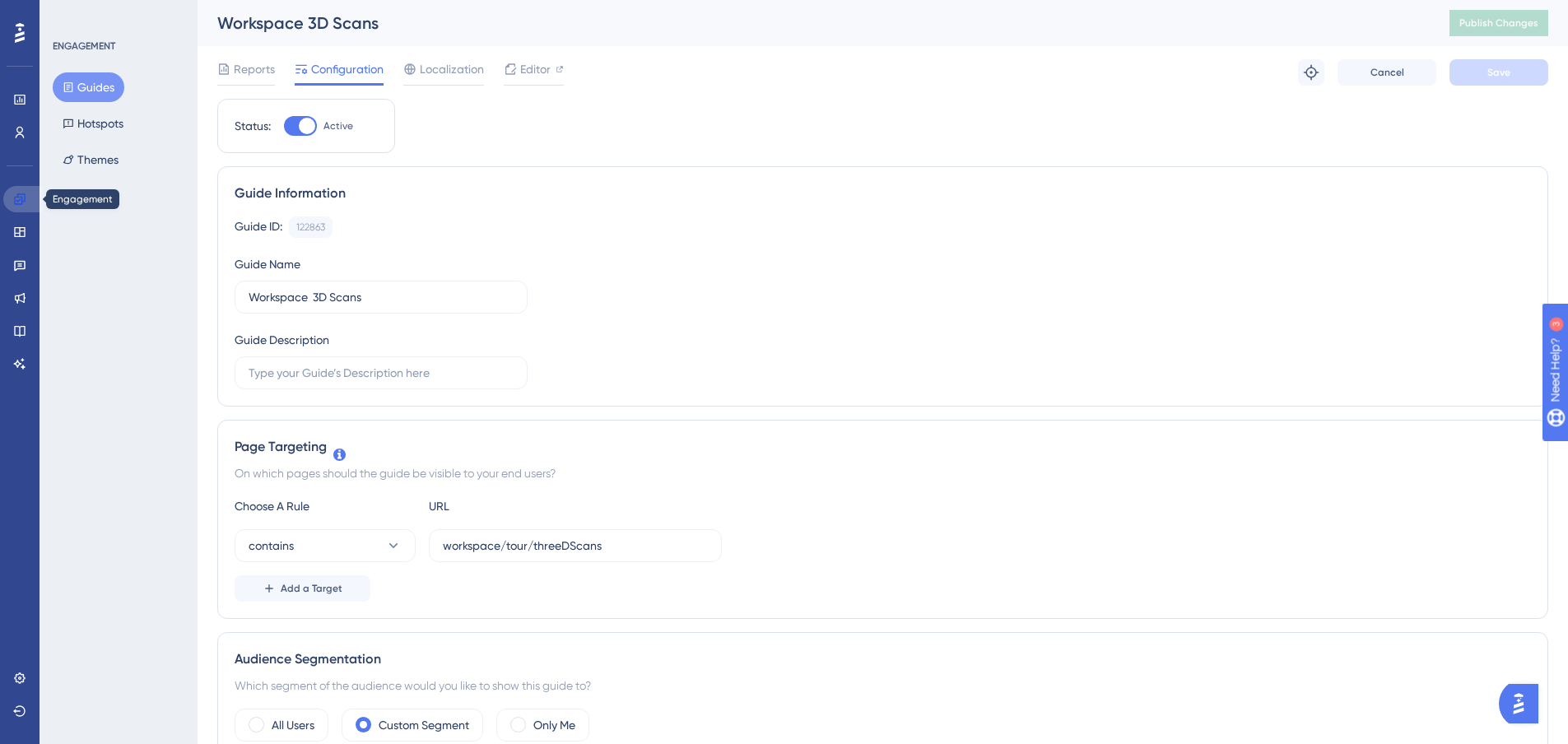
click at [13, 192] on icon at bounding box center [20, 199] width 13 height 13
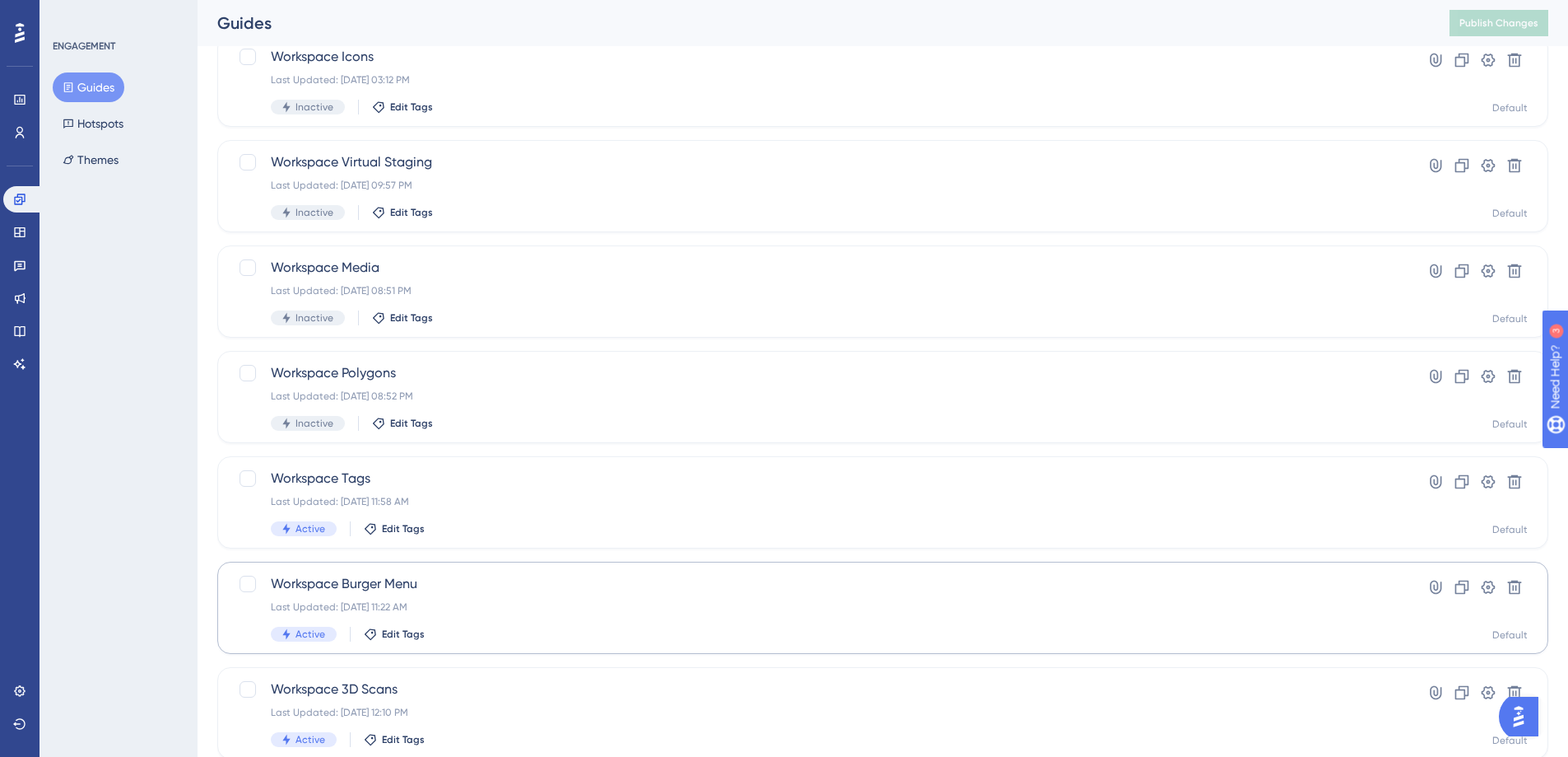
scroll to position [247, 0]
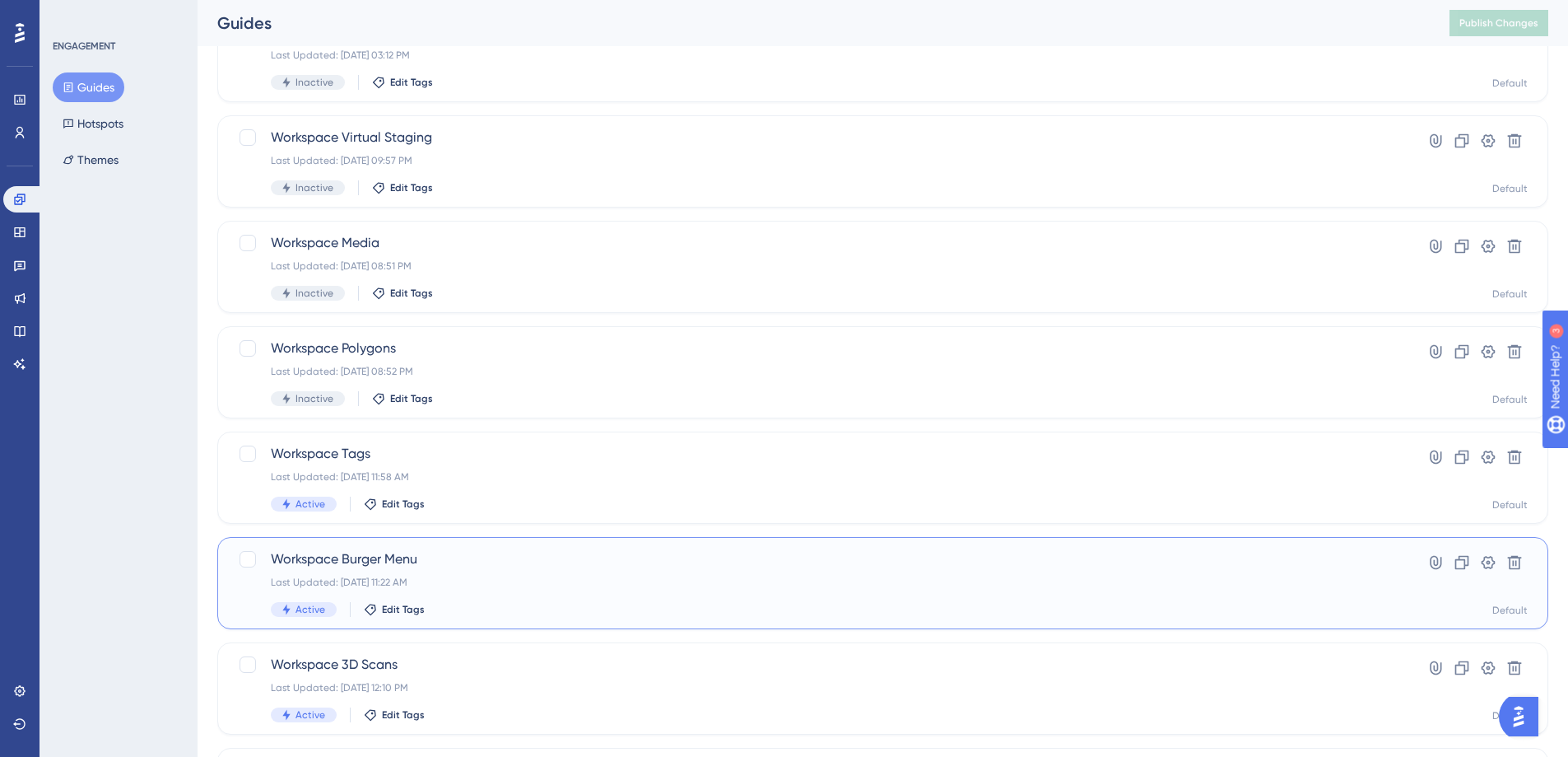
click at [410, 553] on span "Workspace Burger Menu" at bounding box center [817, 559] width 1093 height 20
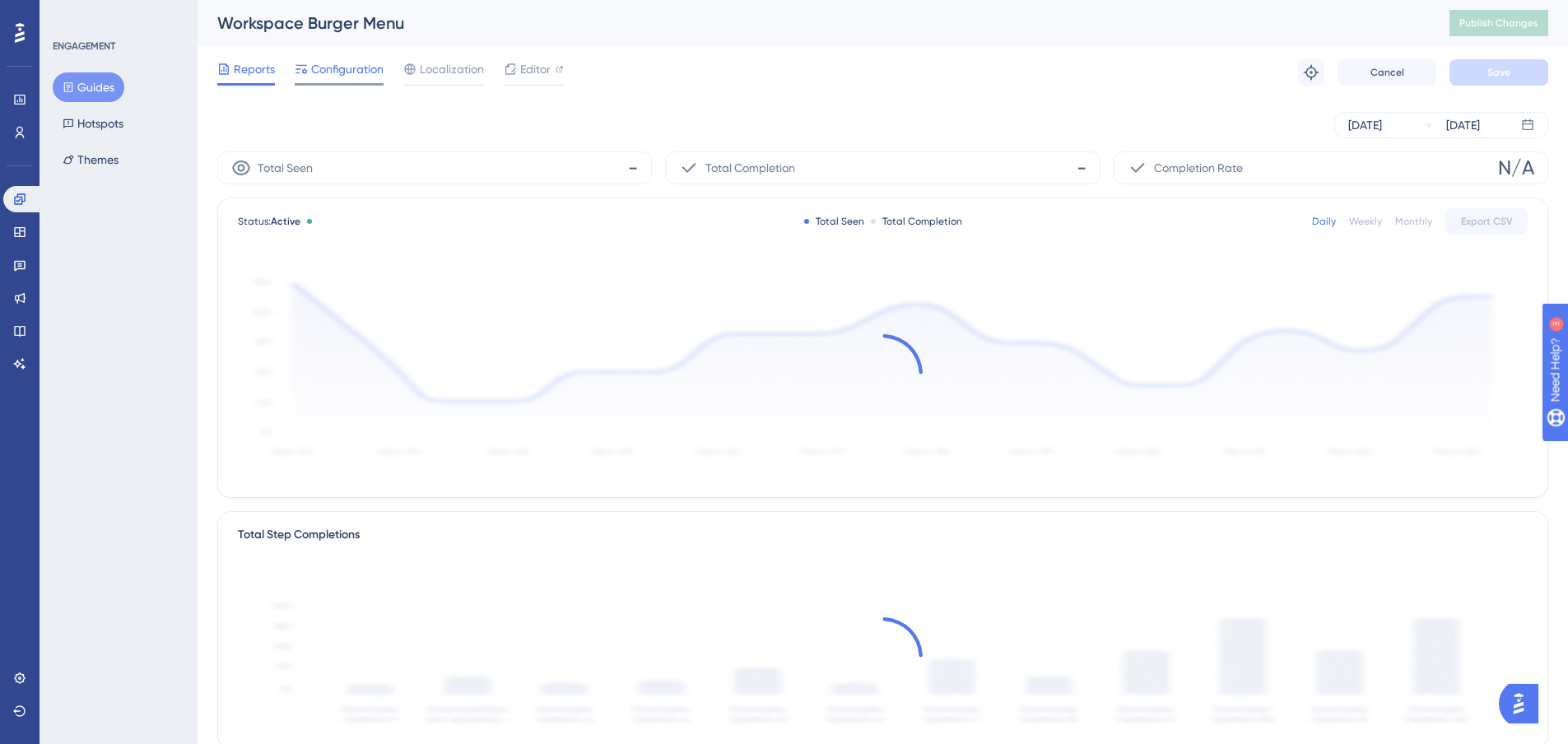
click at [373, 78] on span "Configuration" at bounding box center [347, 69] width 73 height 20
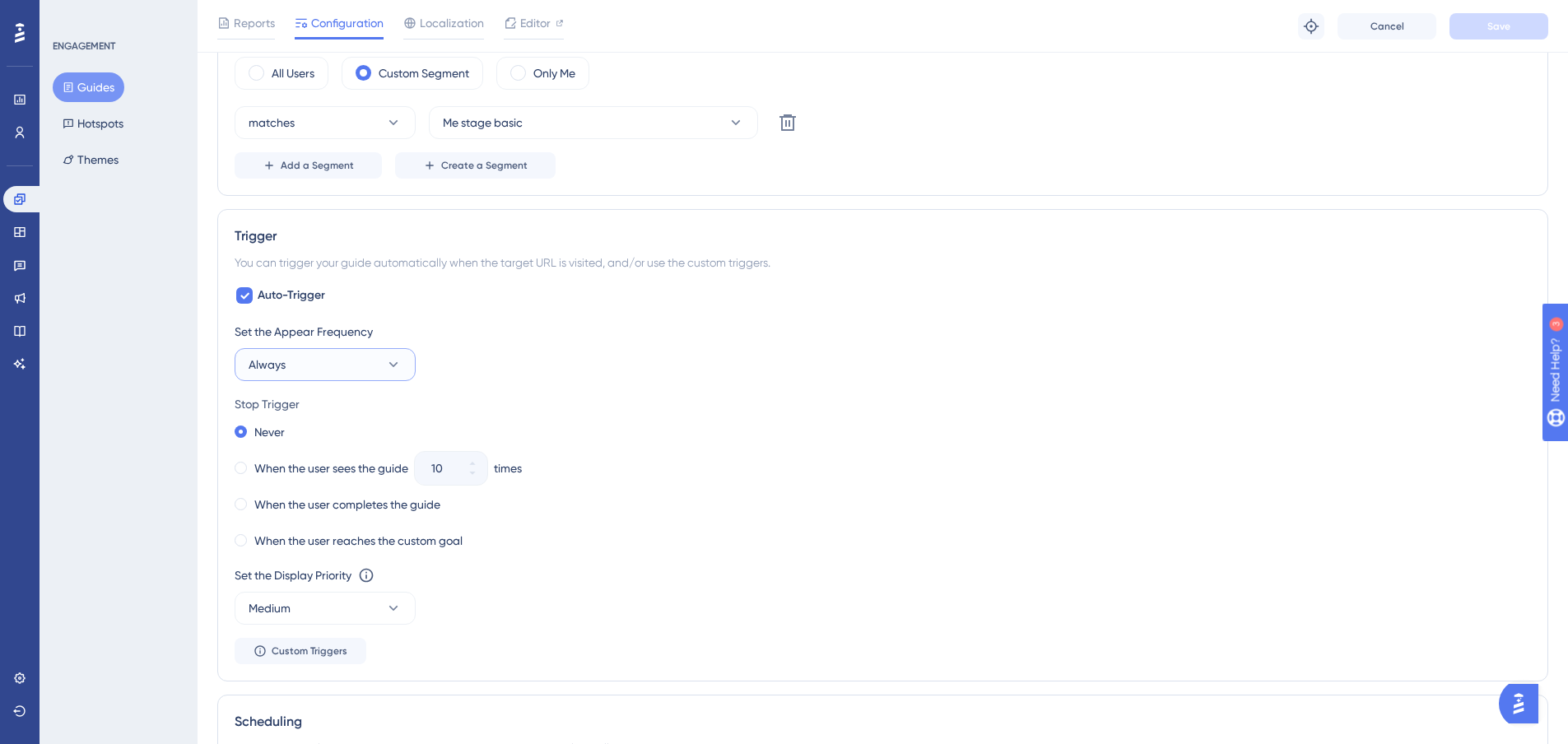
click at [349, 372] on button "Always" at bounding box center [325, 364] width 181 height 33
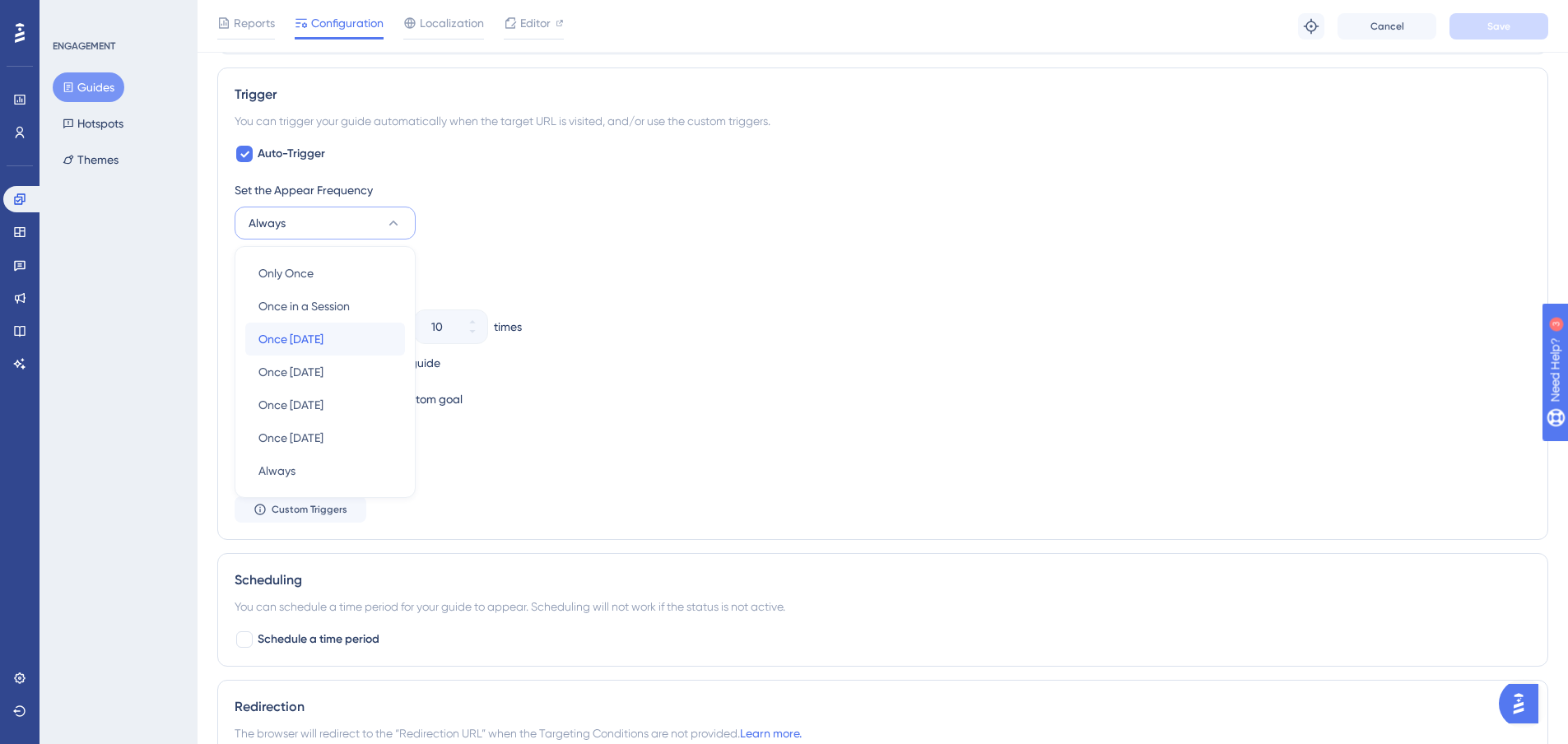
click at [338, 330] on div "Once in 1 day Once in 1 day" at bounding box center [325, 339] width 133 height 33
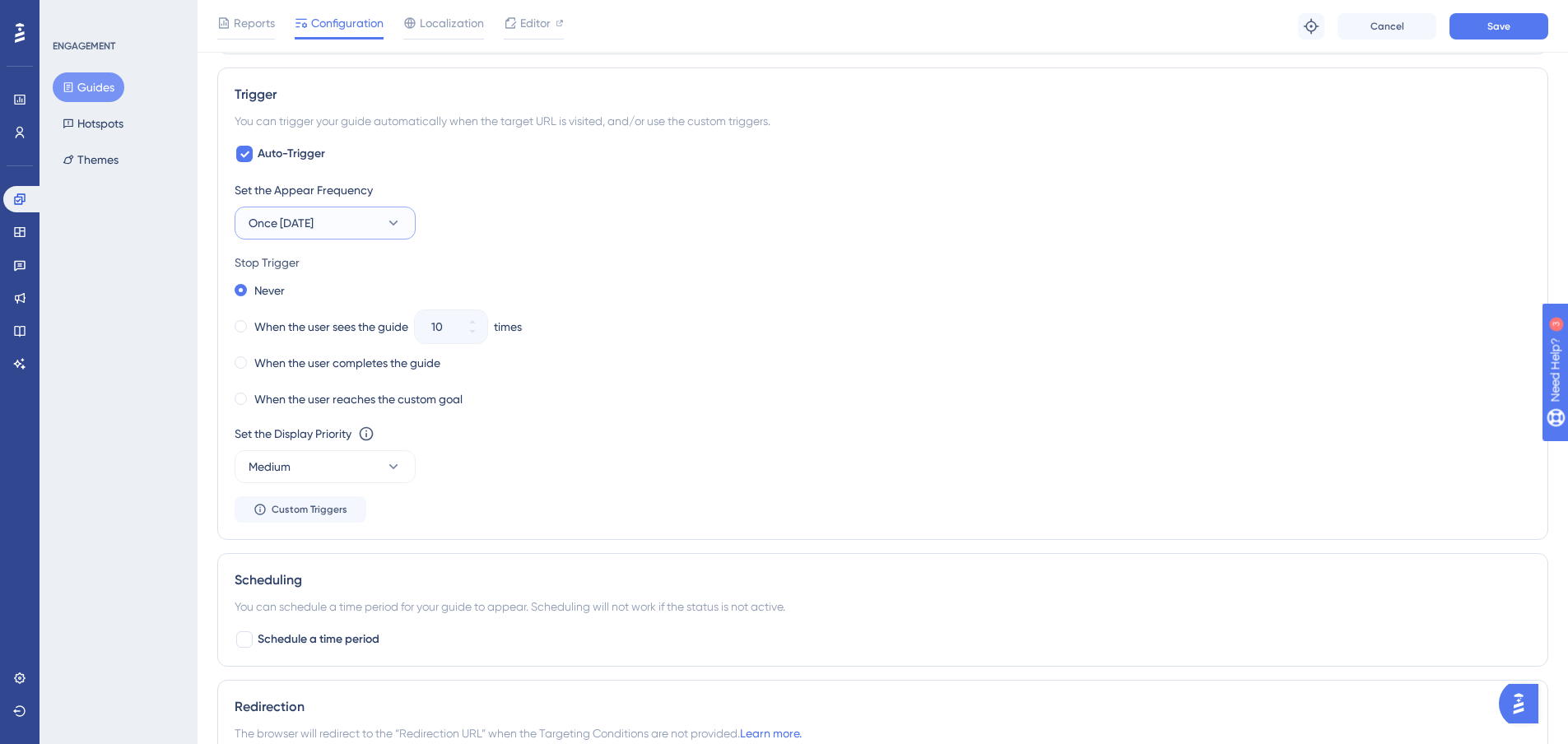
click at [378, 227] on button "Once [DATE]" at bounding box center [325, 223] width 181 height 33
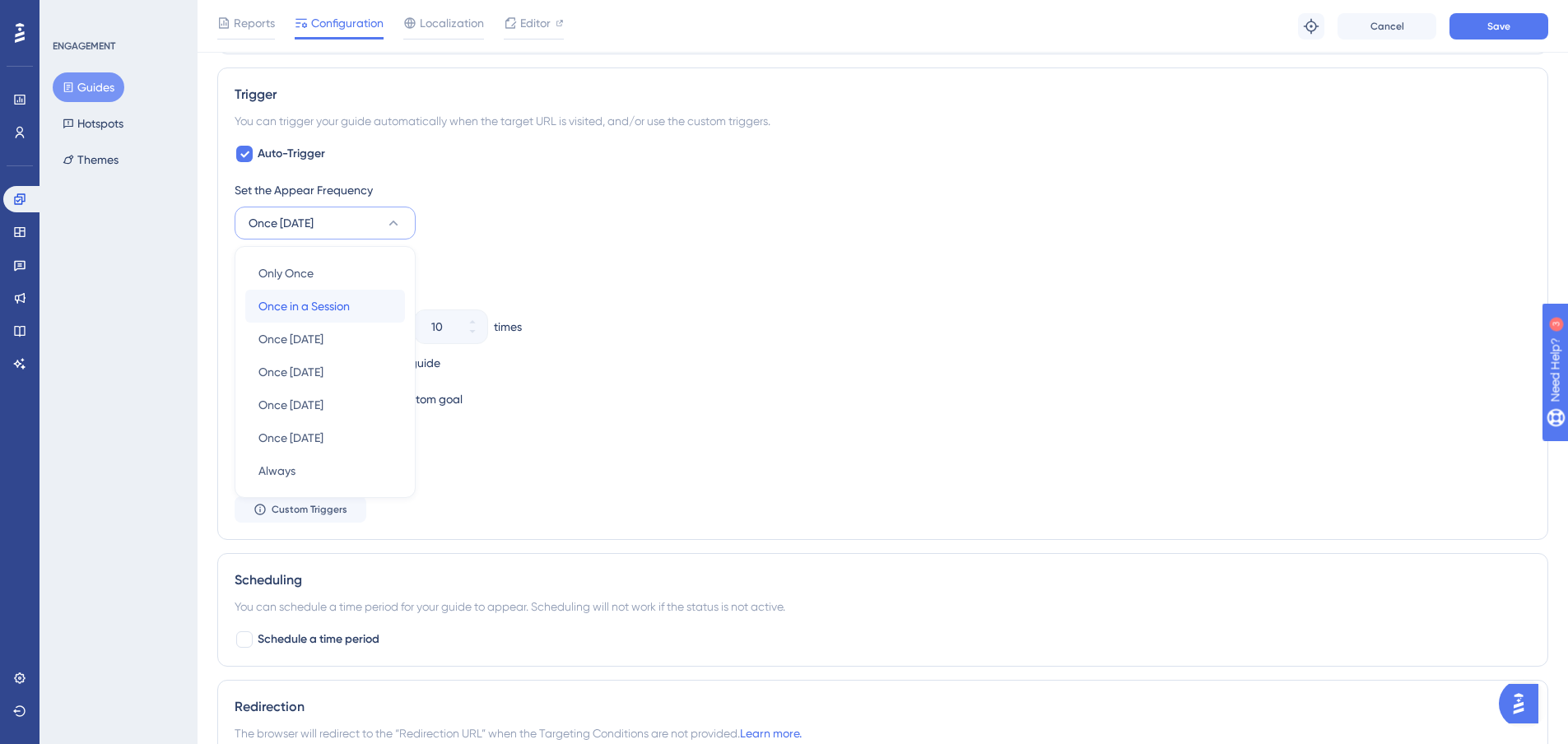
click at [338, 312] on span "Once in a Session" at bounding box center [304, 306] width 92 height 20
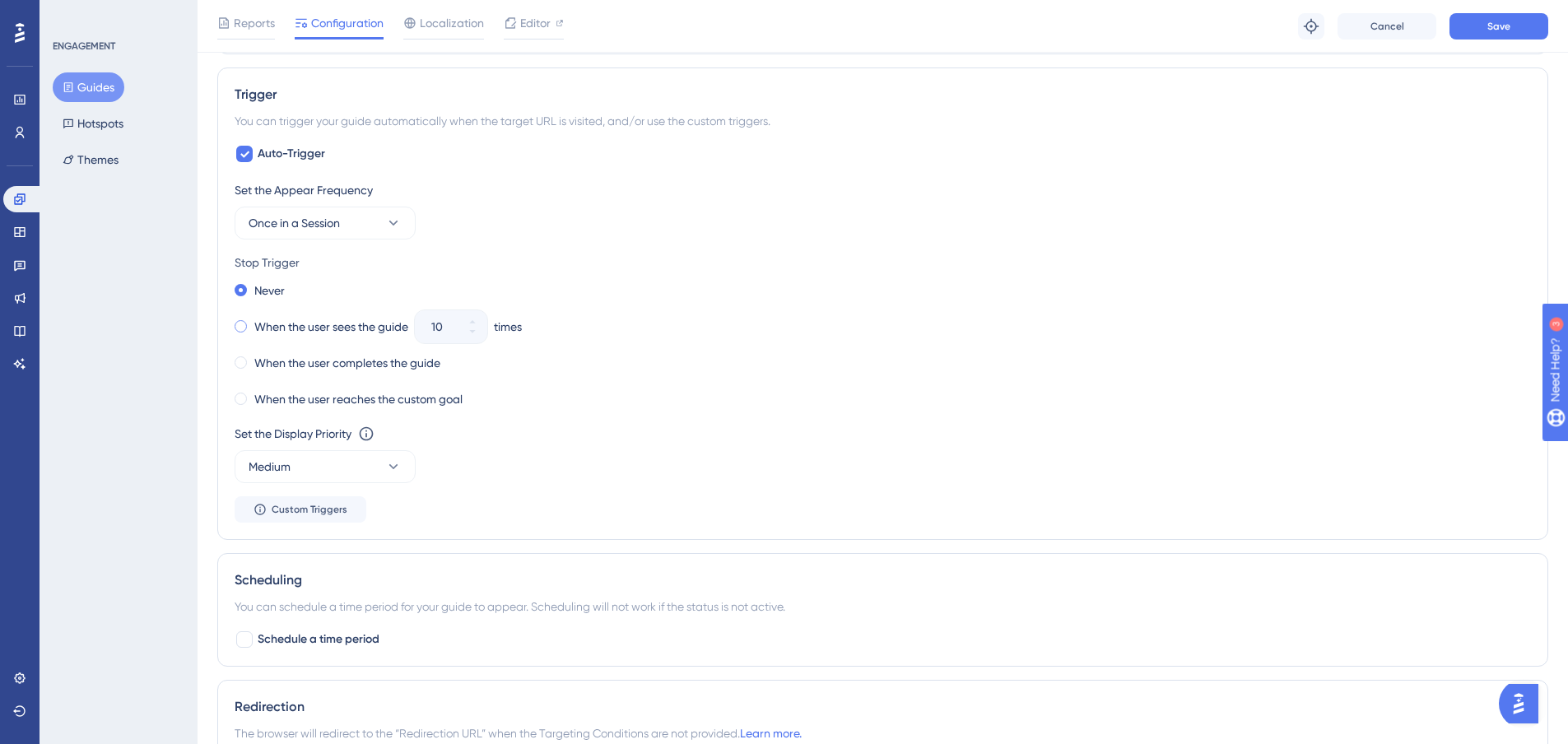
click at [238, 333] on div "When the user sees the guide" at bounding box center [322, 326] width 174 height 23
click at [436, 328] on input "10" at bounding box center [442, 326] width 23 height 20
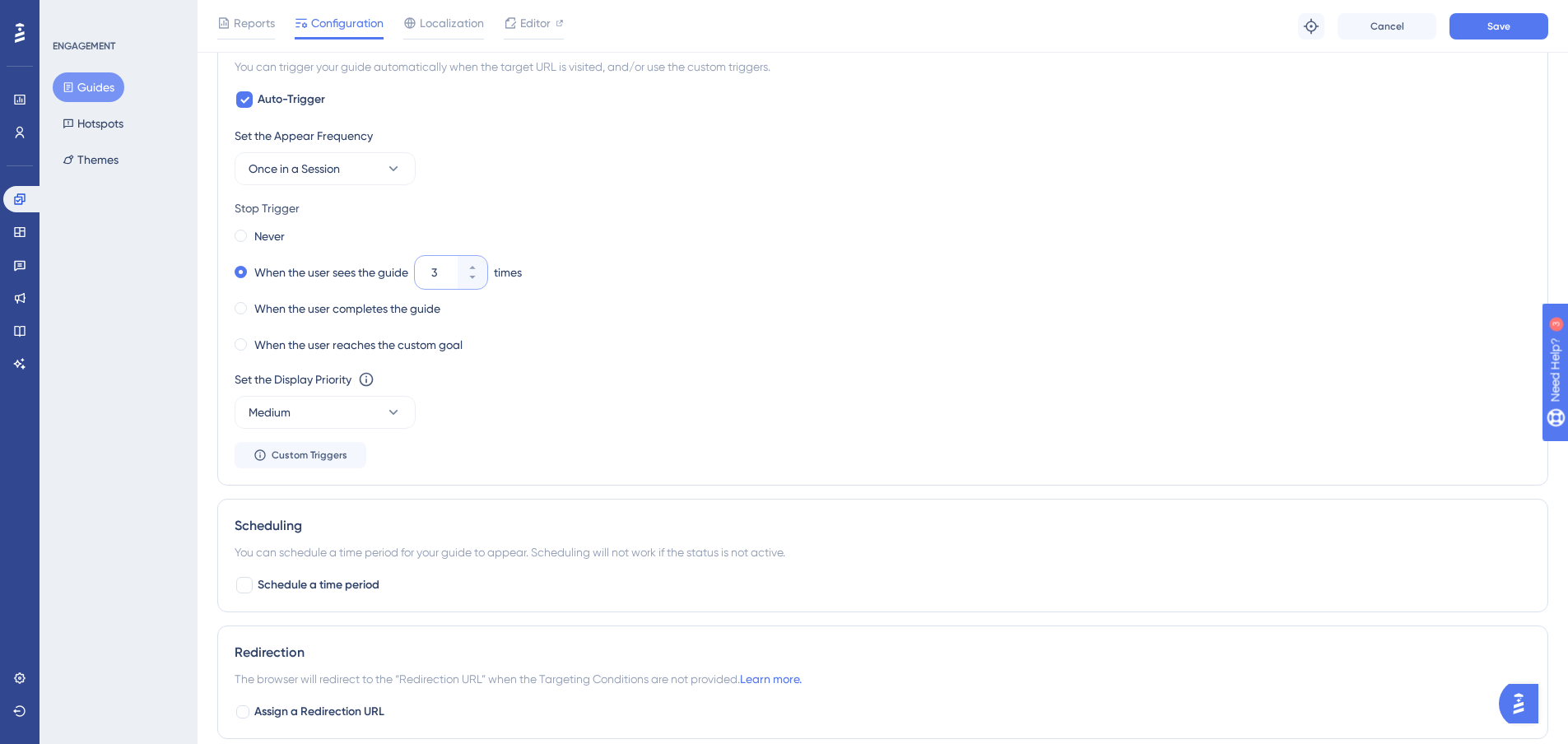
scroll to position [663, 0]
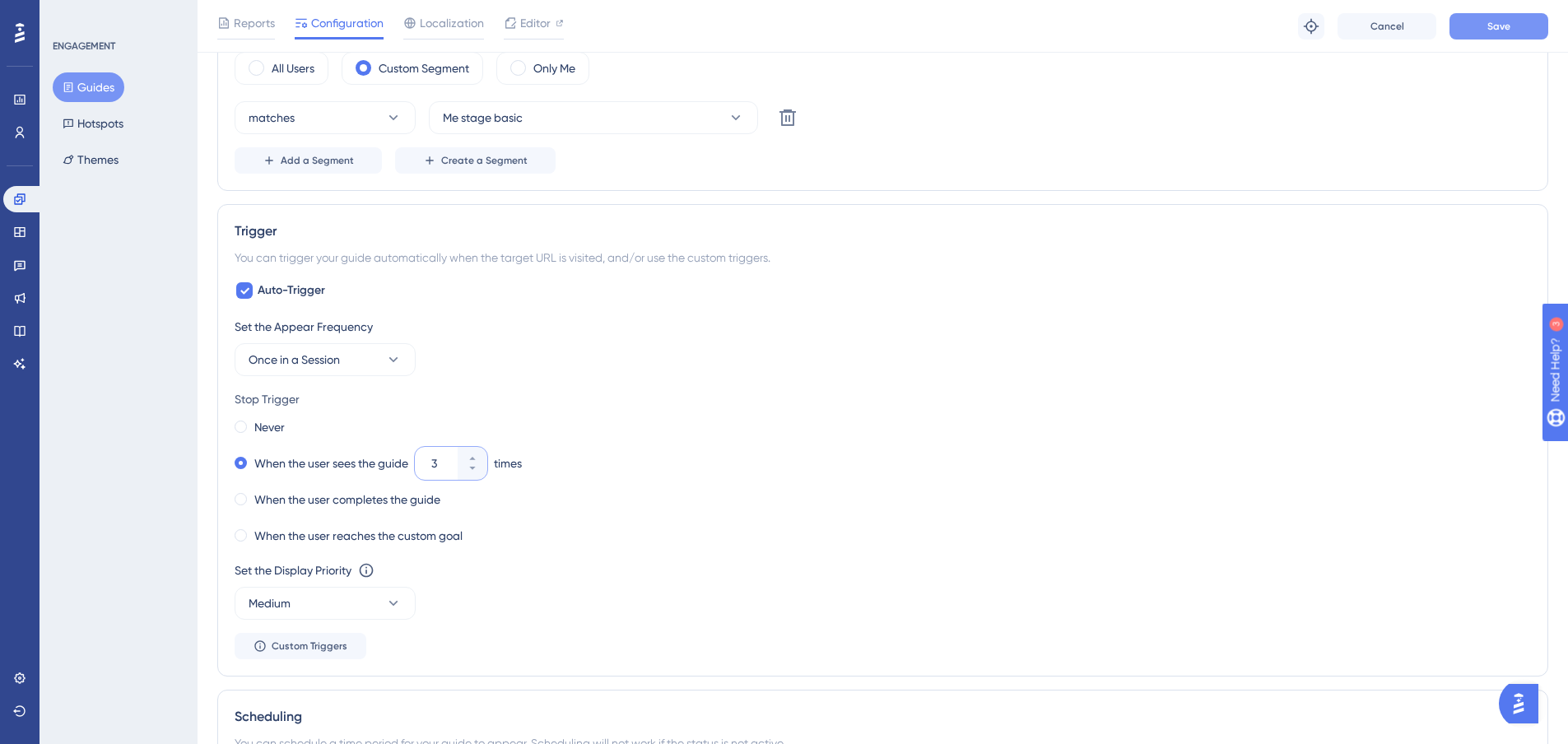
type input "3"
click at [1487, 31] on button "Save" at bounding box center [1499, 26] width 99 height 26
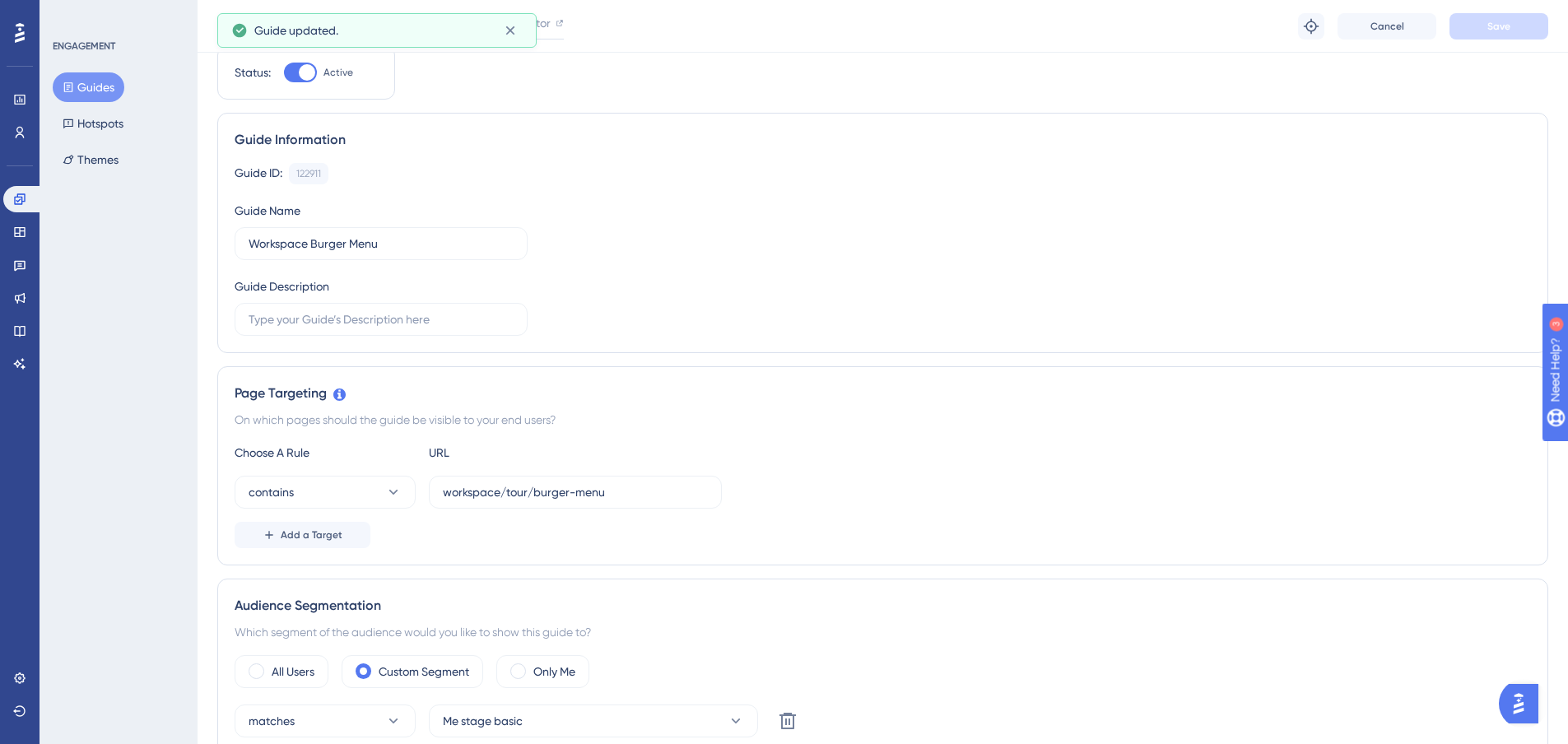
scroll to position [0, 0]
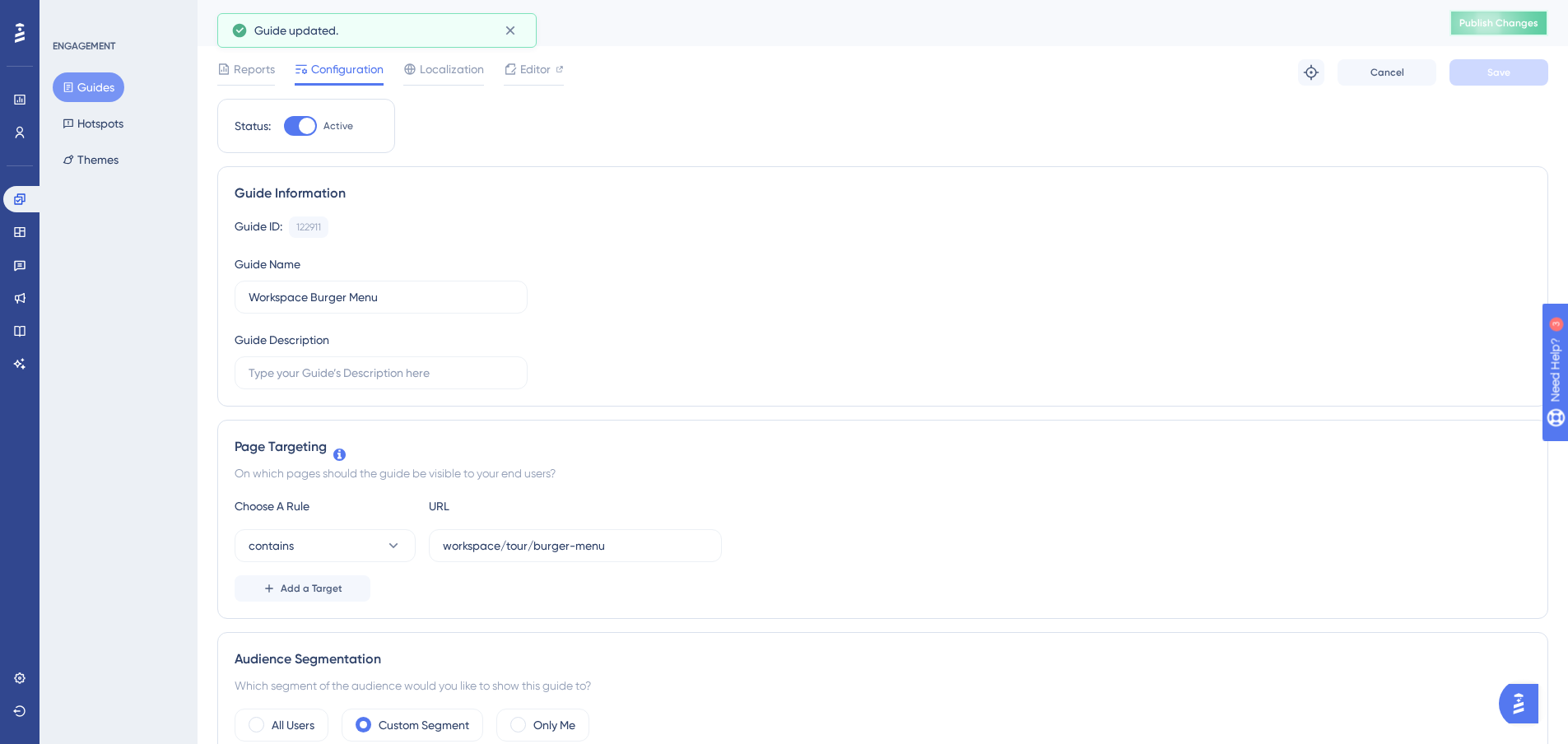
click at [1509, 21] on span "Publish Changes" at bounding box center [1499, 23] width 79 height 13
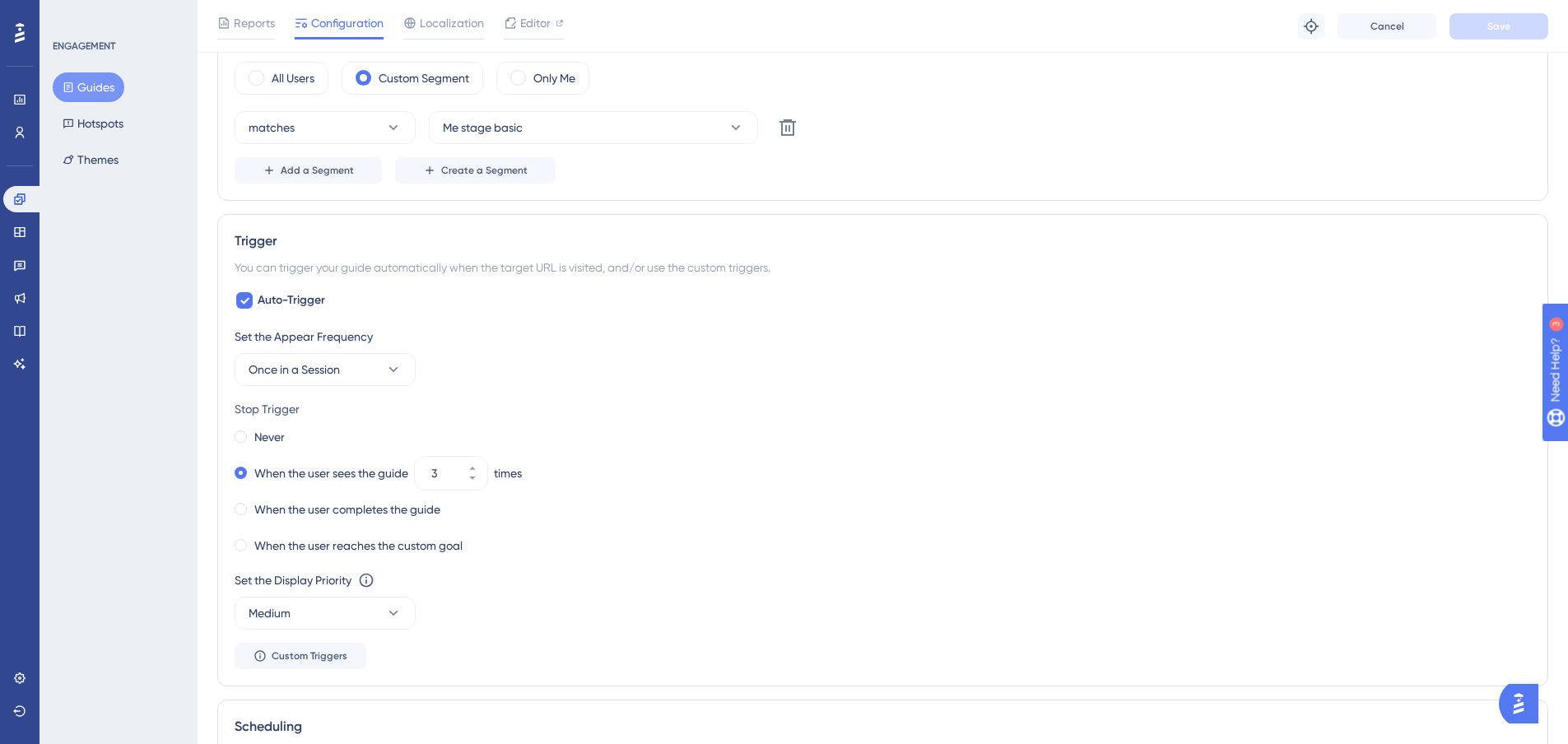
scroll to position [658, 0]
click at [378, 361] on button "Once in a Session" at bounding box center [325, 364] width 181 height 33
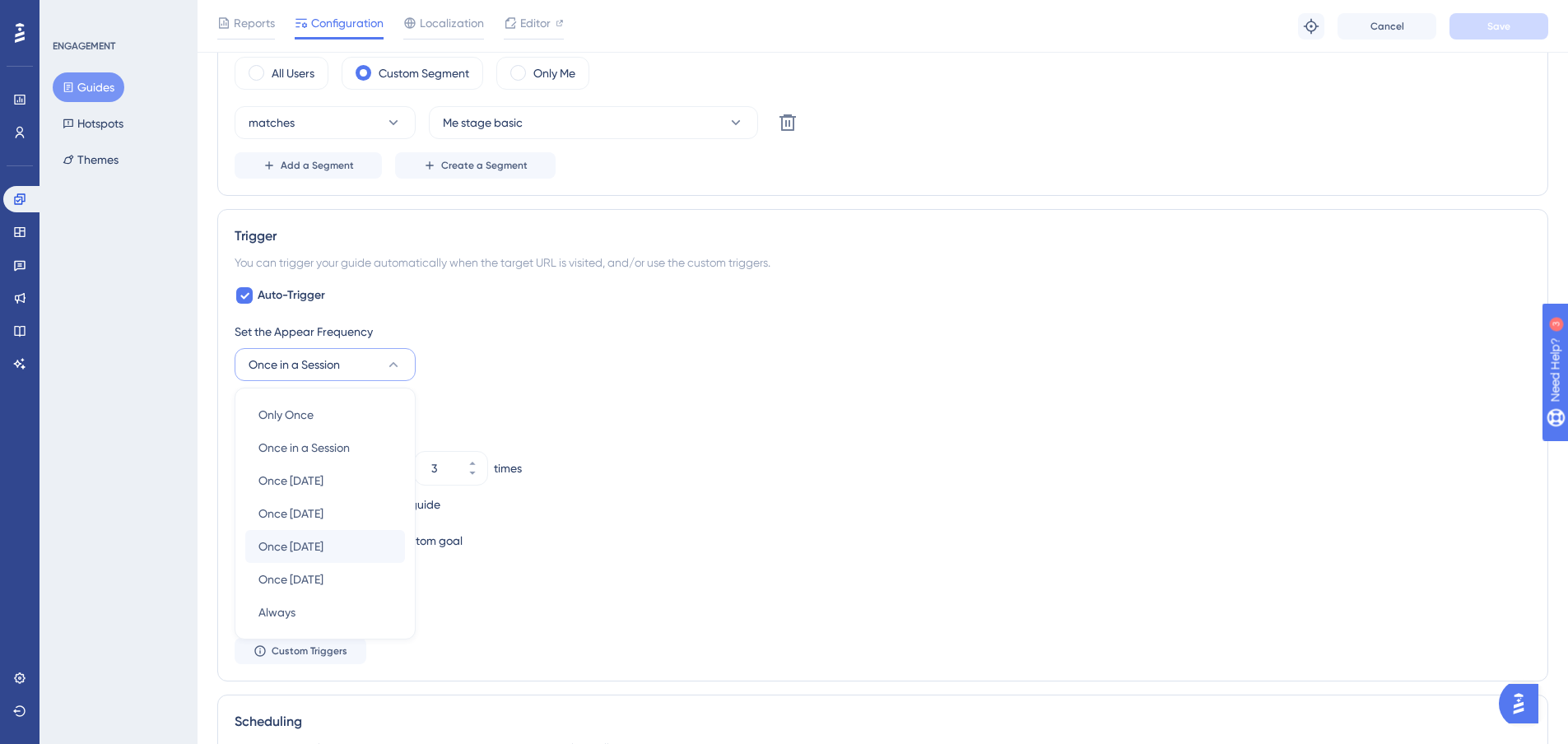
scroll to position [800, 0]
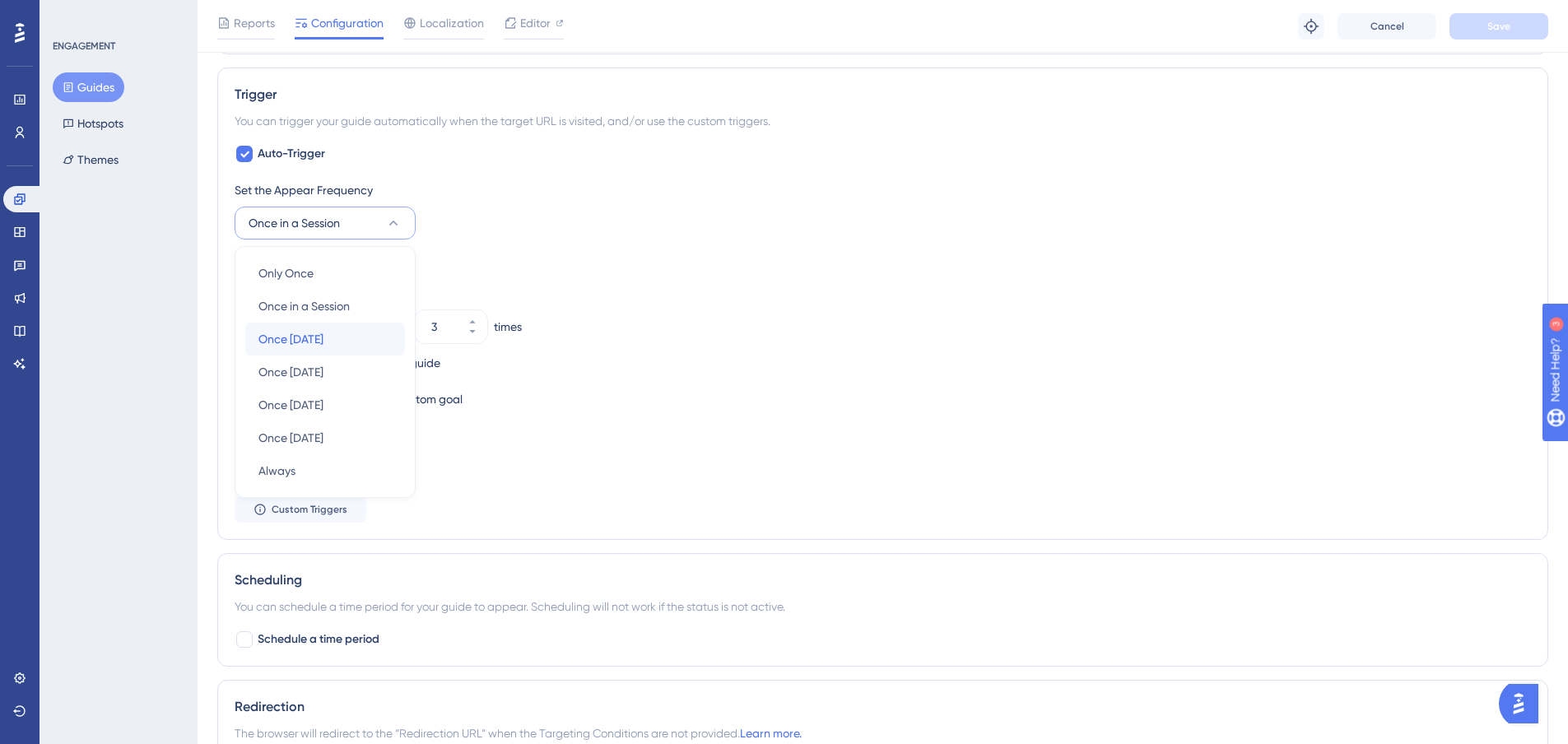
click at [347, 345] on div "Once in 1 day Once in 1 day" at bounding box center [325, 339] width 133 height 33
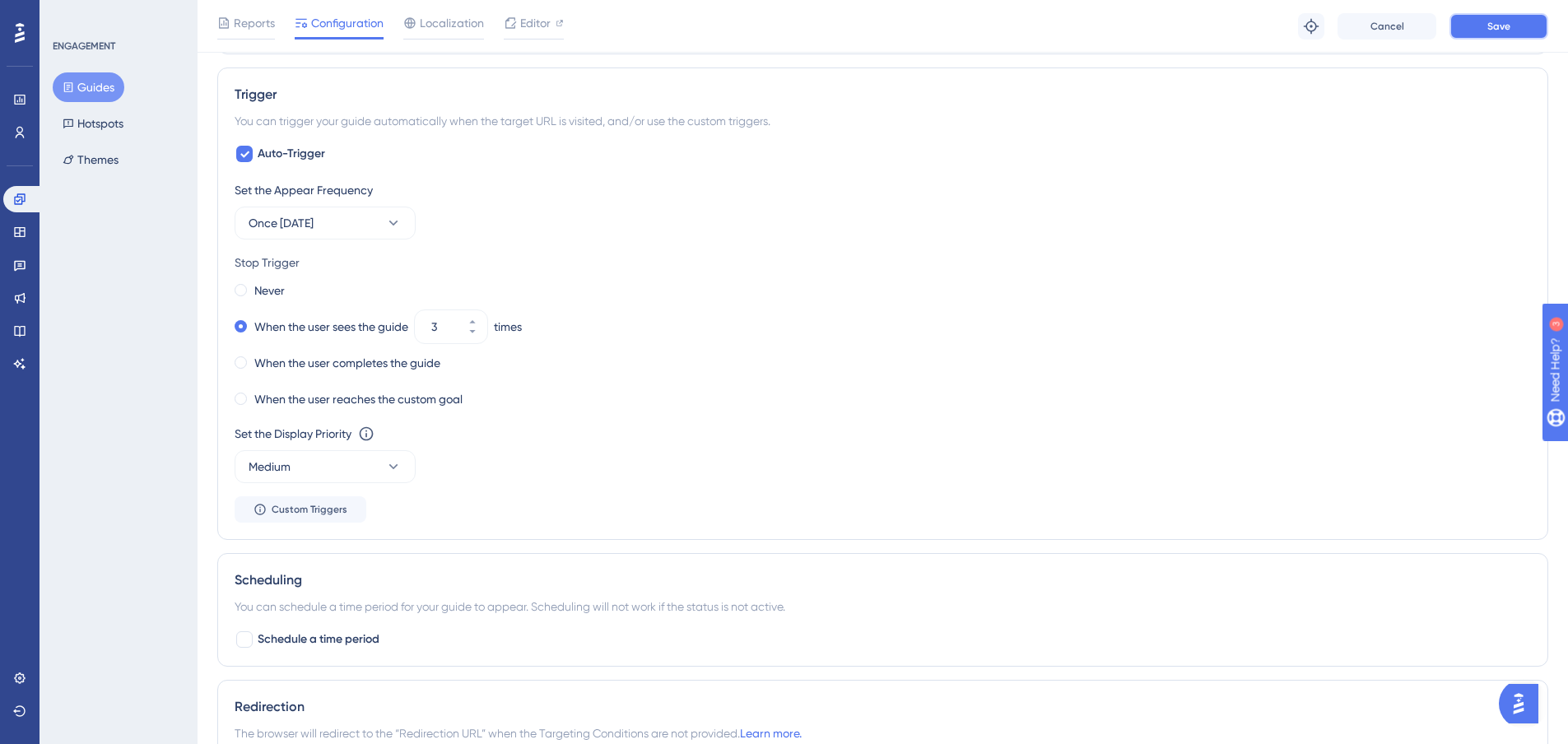
click at [1498, 25] on span "Save" at bounding box center [1499, 26] width 23 height 13
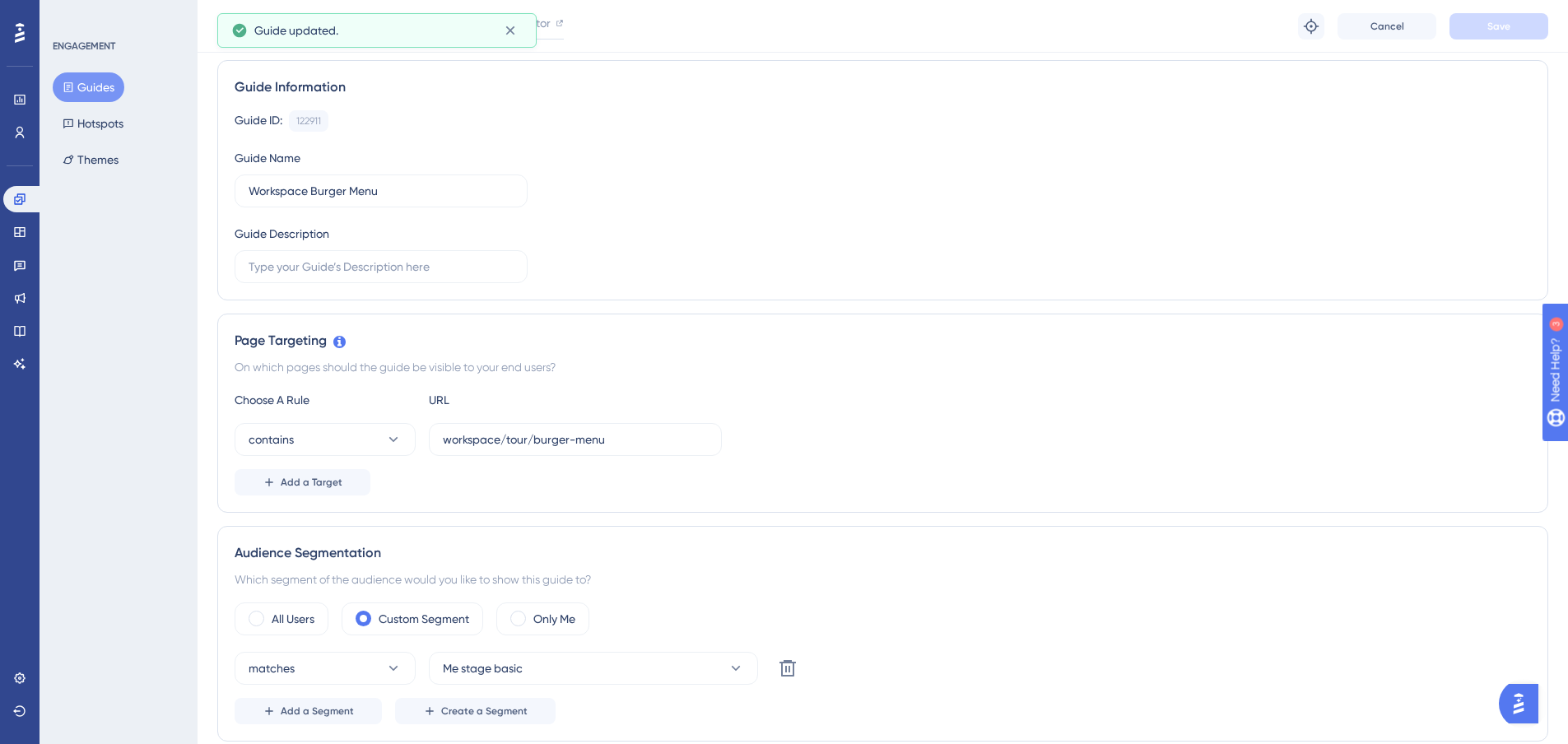
scroll to position [0, 0]
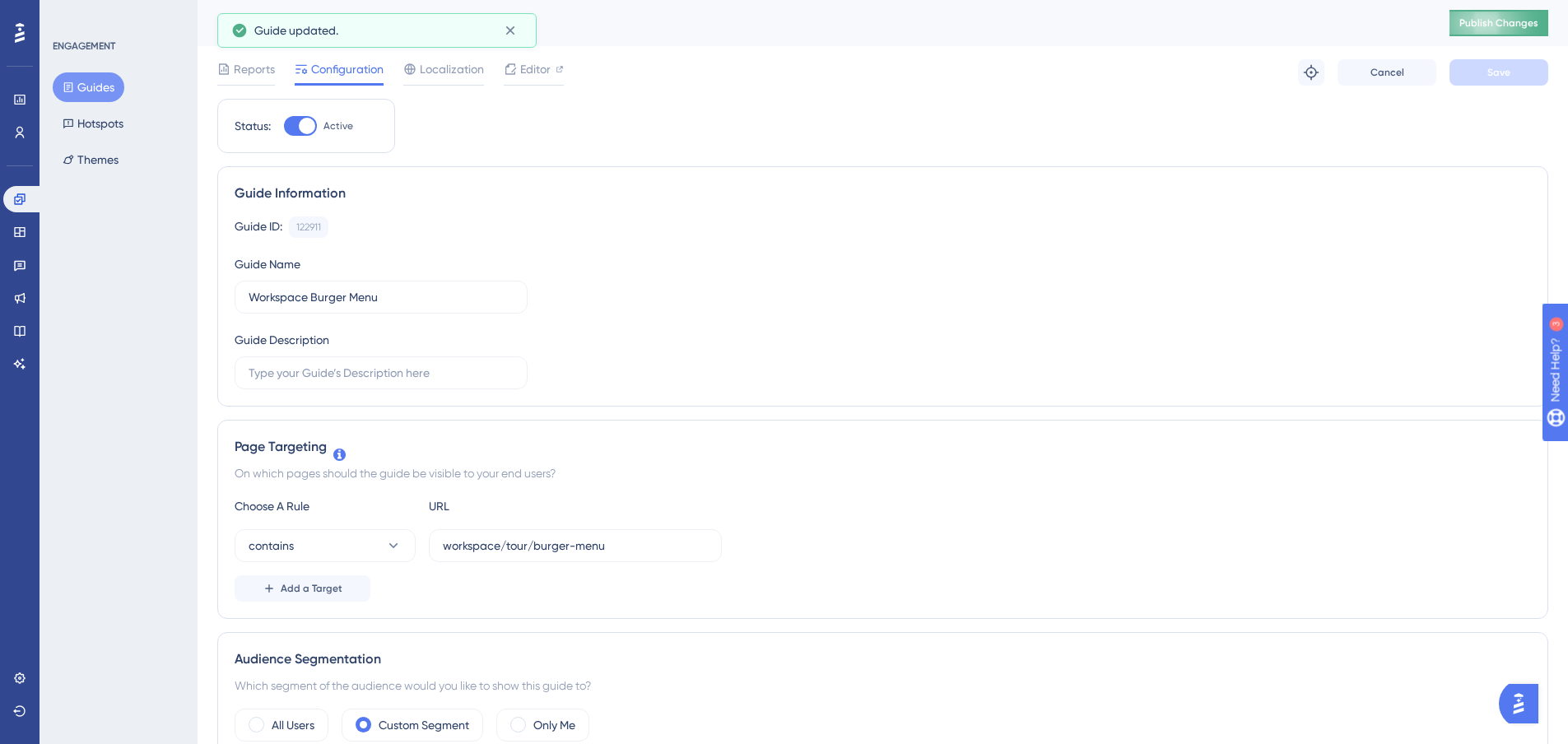
click at [1520, 24] on span "Publish Changes" at bounding box center [1499, 23] width 79 height 13
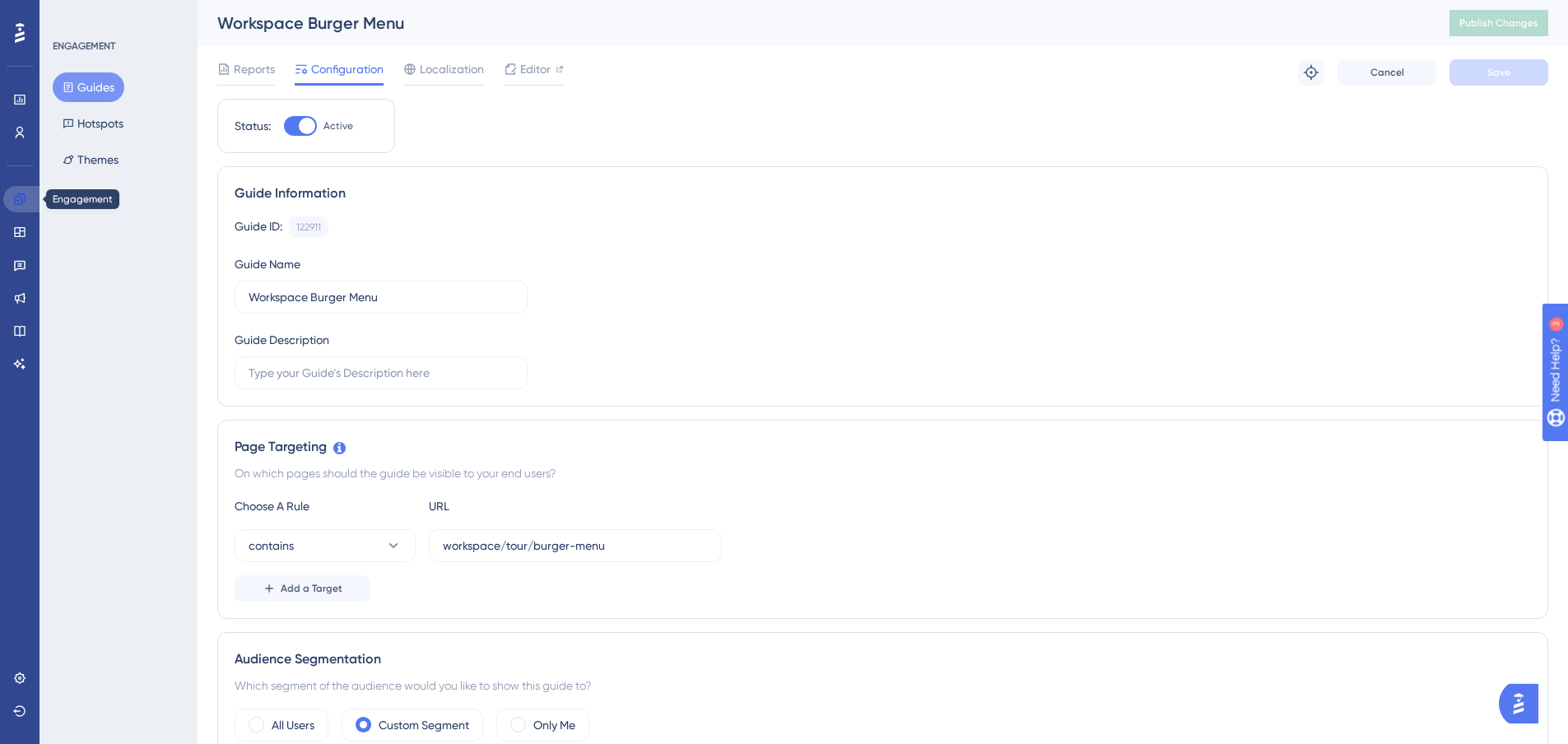
click at [22, 204] on icon at bounding box center [19, 198] width 10 height 10
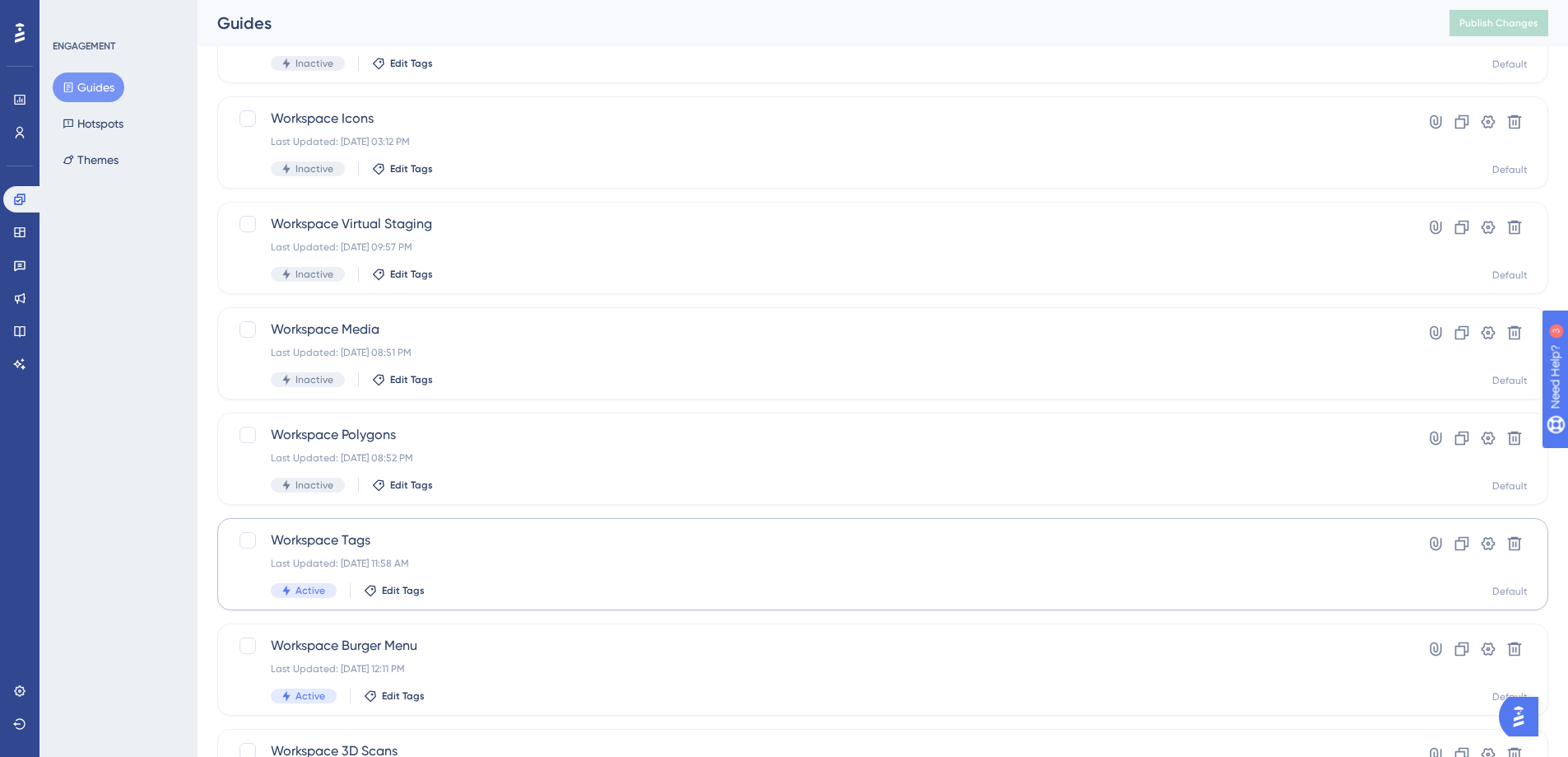
scroll to position [165, 0]
click at [351, 542] on span "Workspace Tags" at bounding box center [817, 536] width 1093 height 20
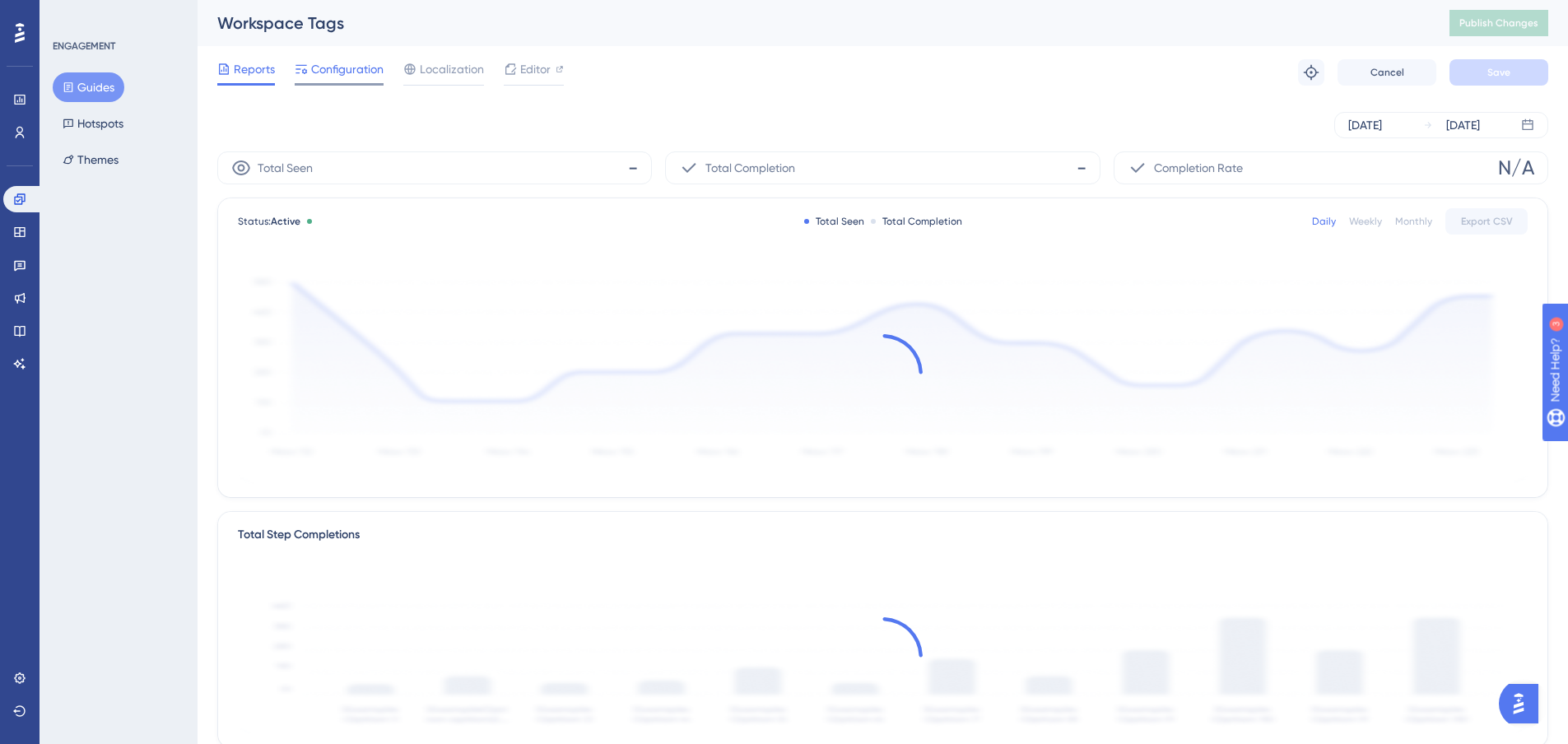
click at [355, 77] on span "Configuration" at bounding box center [347, 69] width 73 height 20
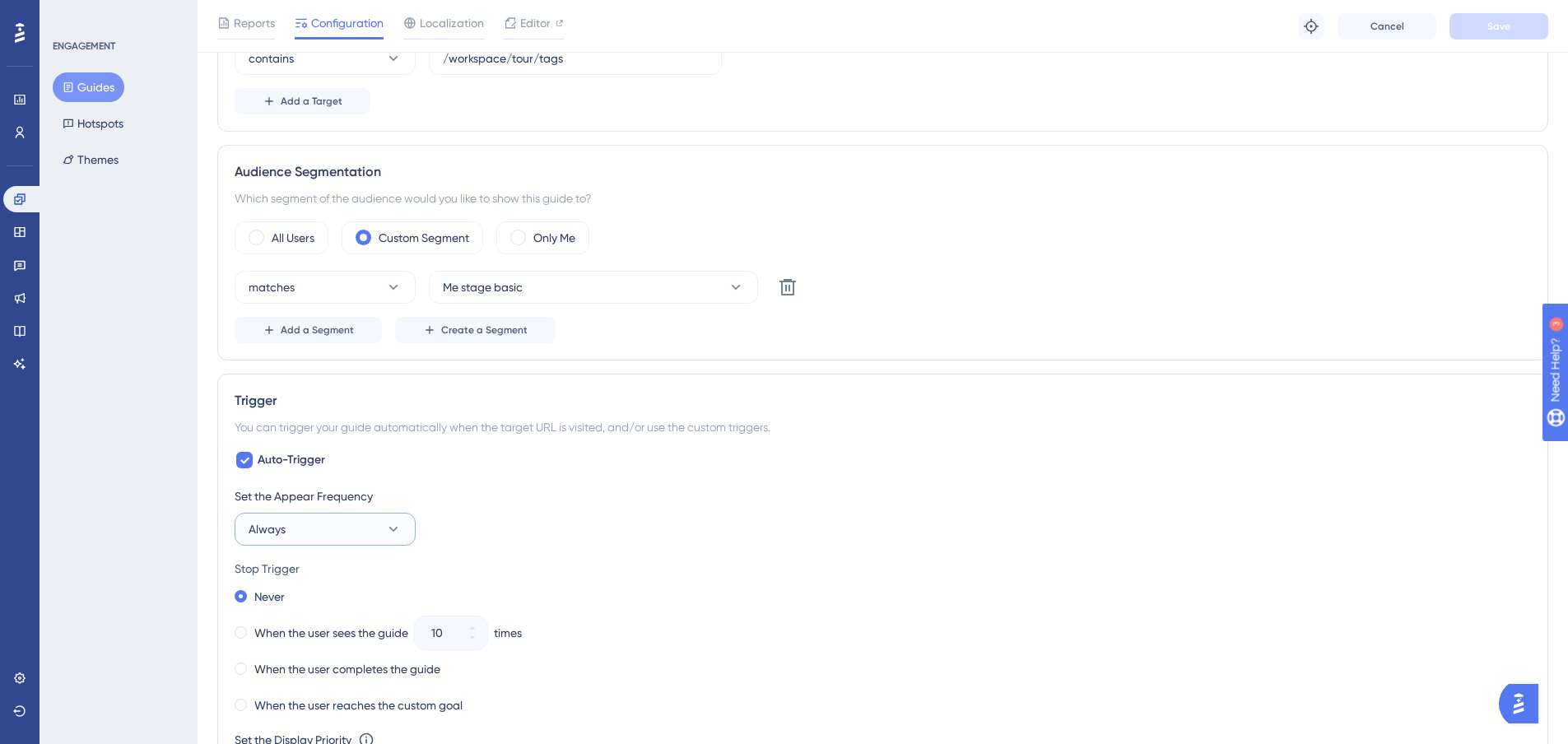
click at [369, 516] on button "Always" at bounding box center [325, 529] width 181 height 33
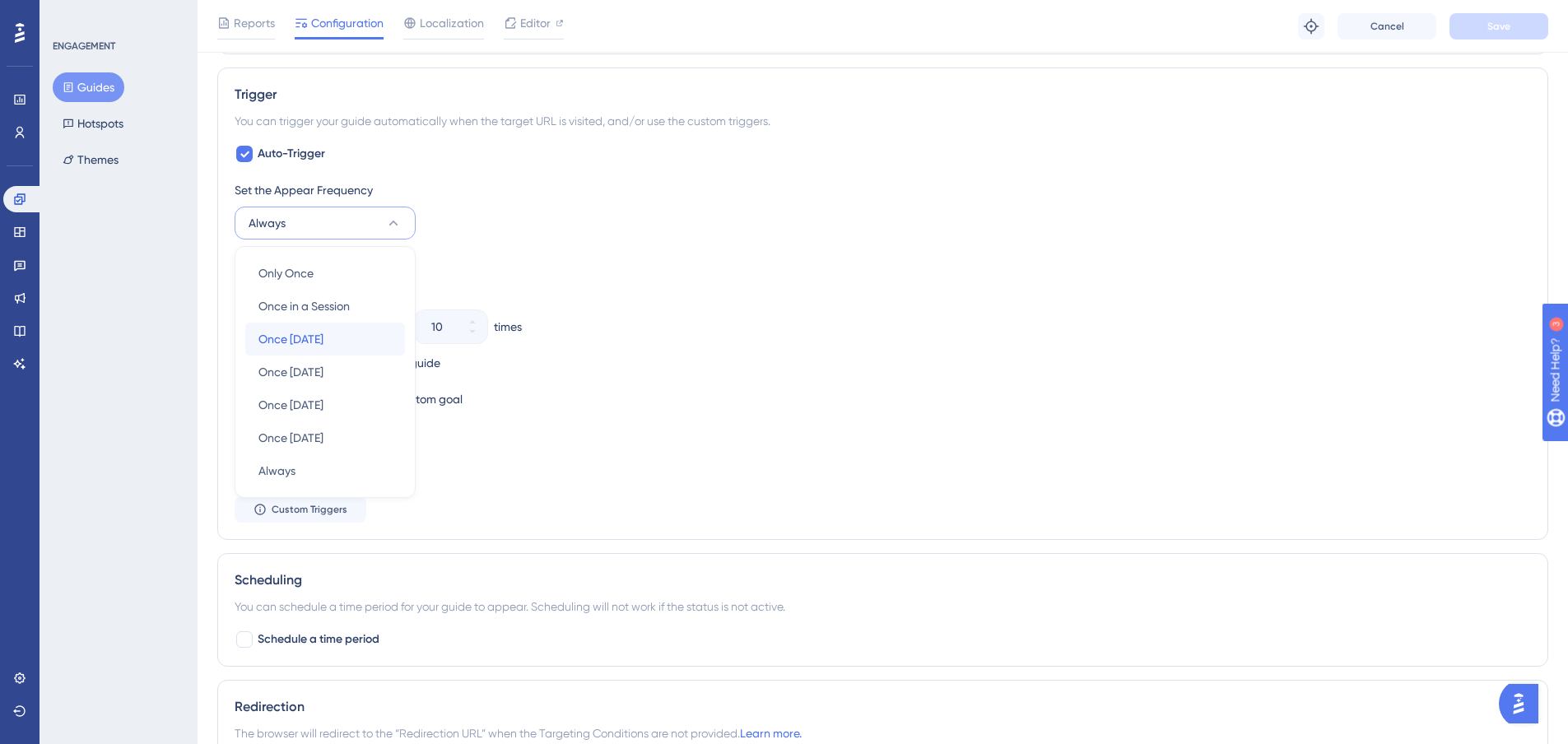
click at [324, 339] on span "Once [DATE]" at bounding box center [291, 339] width 65 height 20
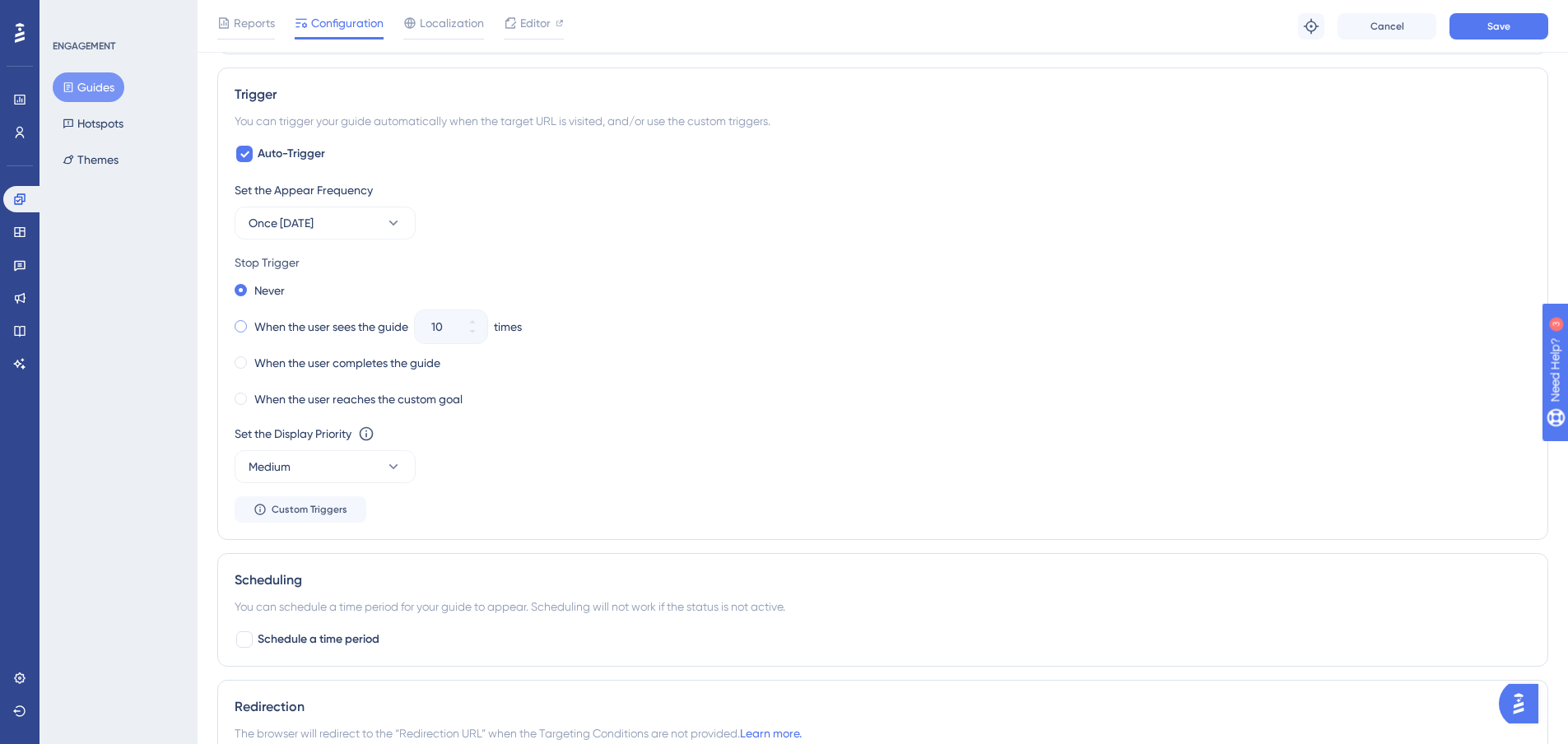
click at [244, 324] on span at bounding box center [241, 325] width 12 height 12
click at [252, 322] on input "radio" at bounding box center [252, 322] width 0 height 0
click at [442, 330] on input "10" at bounding box center [442, 326] width 23 height 20
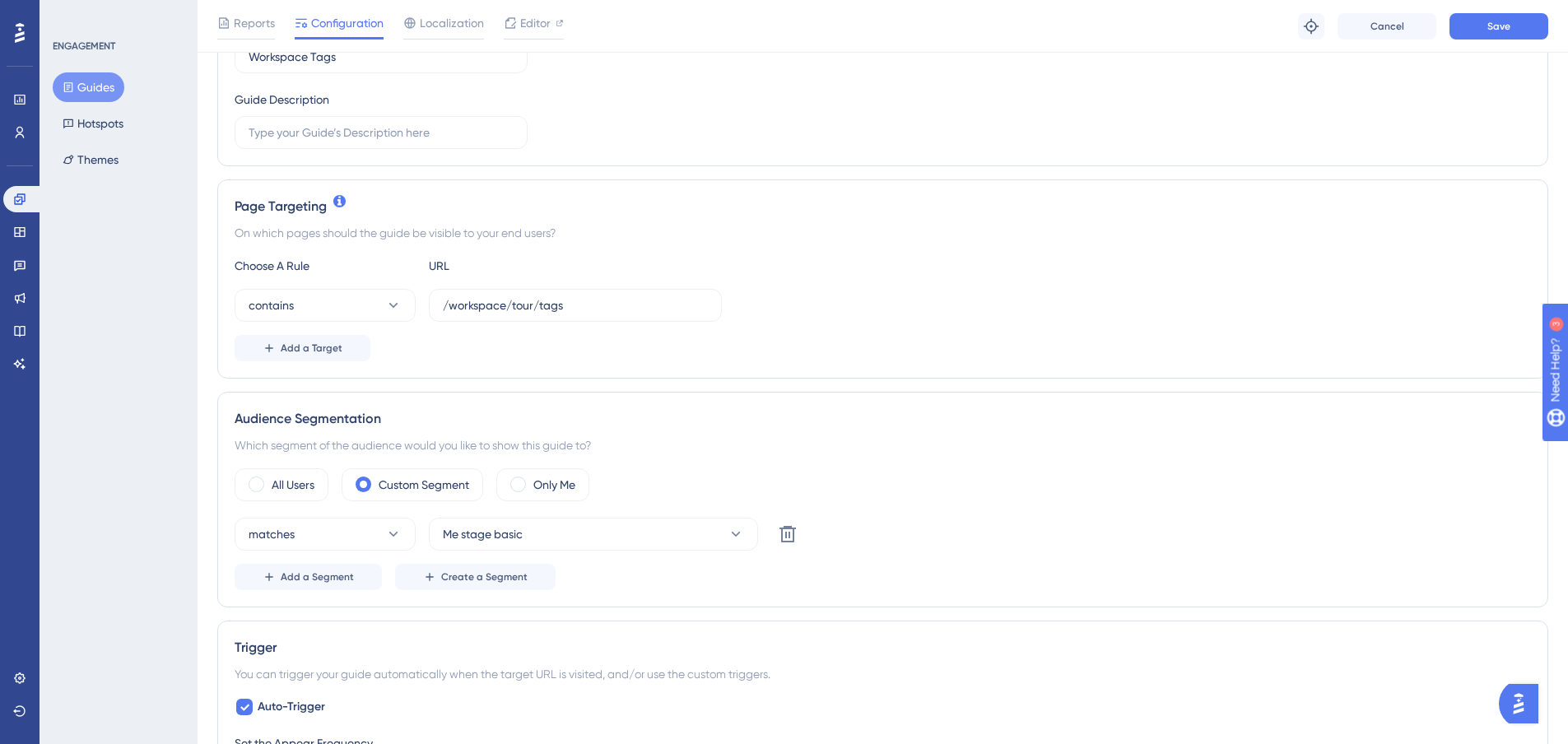
scroll to position [0, 0]
type input "3"
click at [670, 538] on button "Me stage basic" at bounding box center [593, 534] width 329 height 33
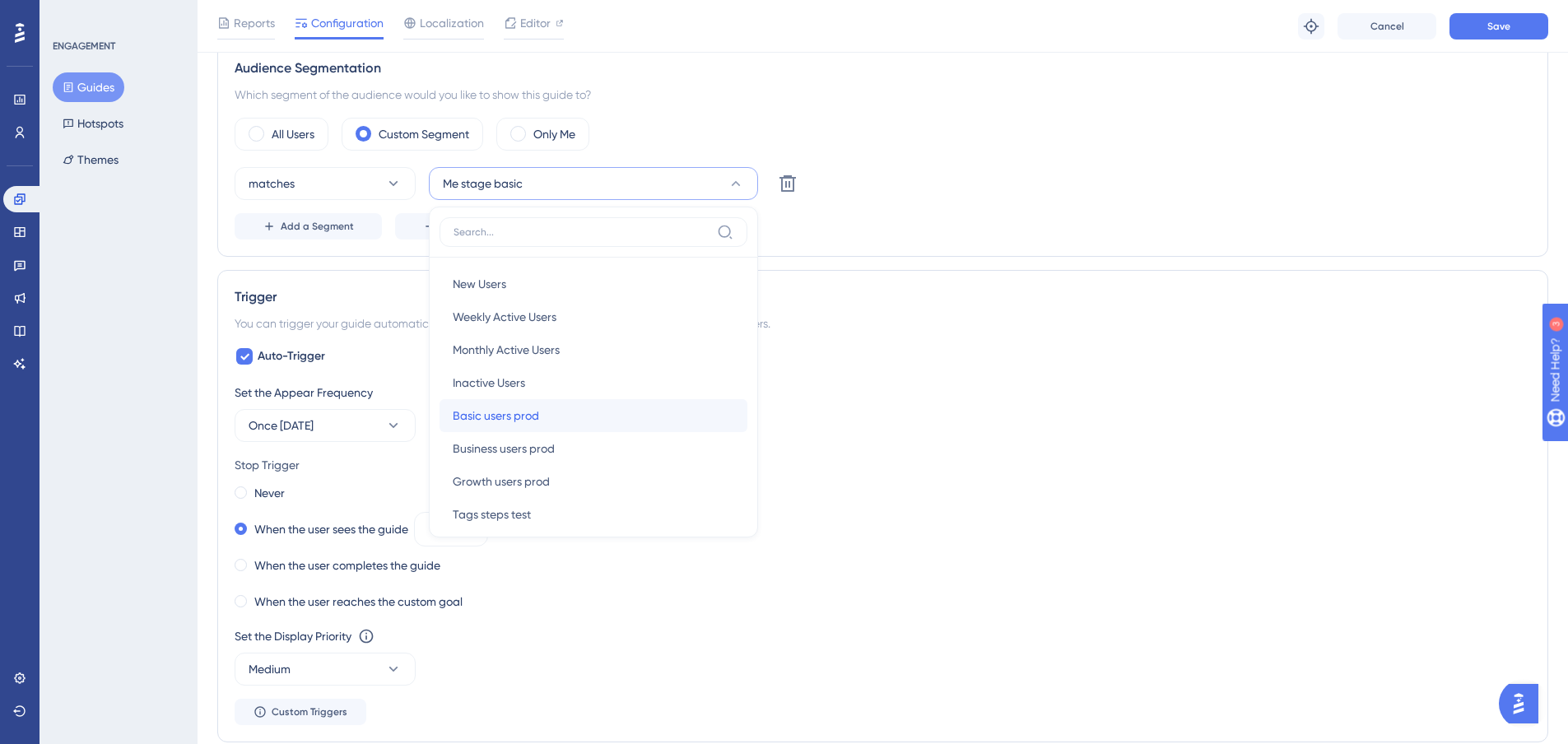
click at [591, 418] on div "Basic users prod Basic users prod" at bounding box center [593, 415] width 281 height 33
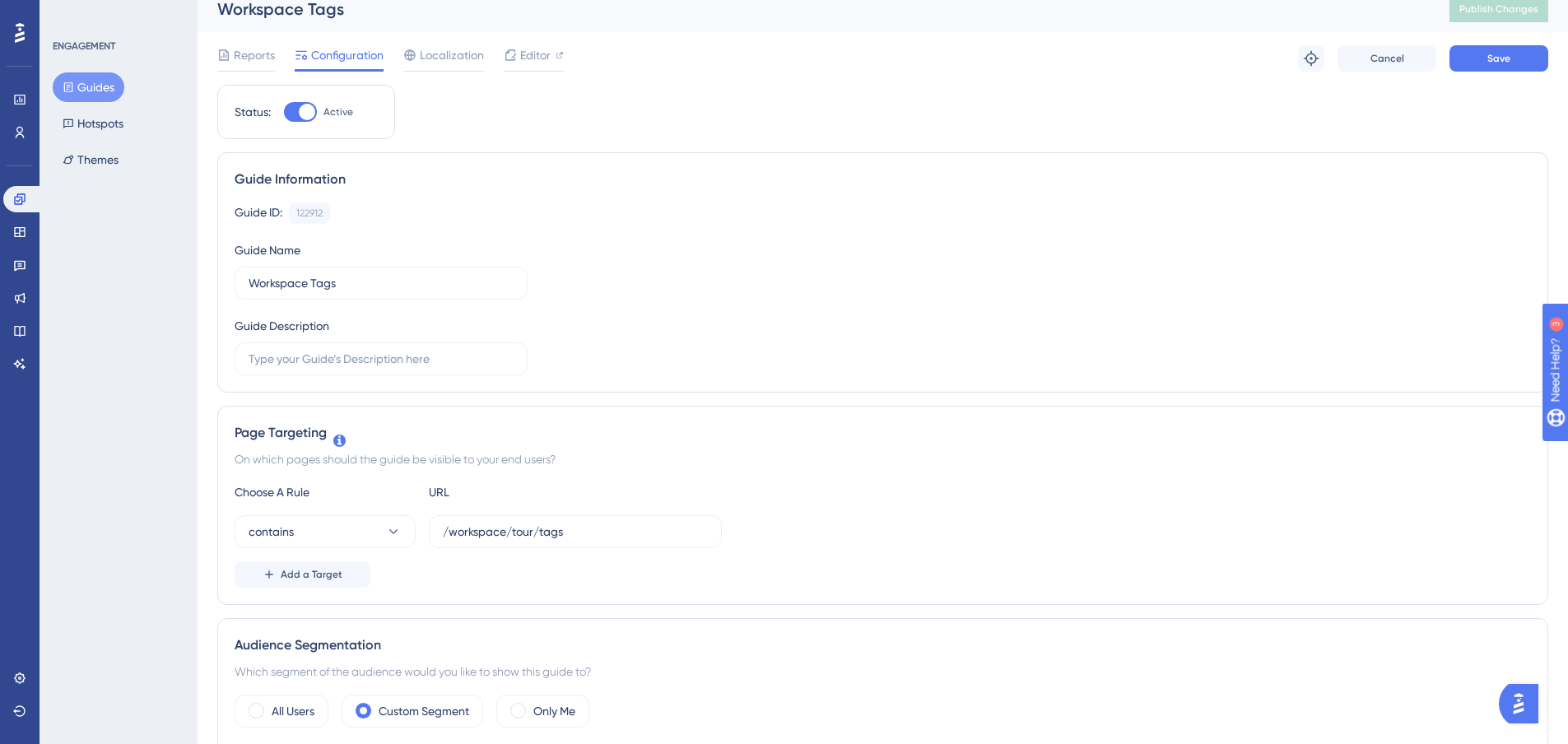
scroll to position [0, 0]
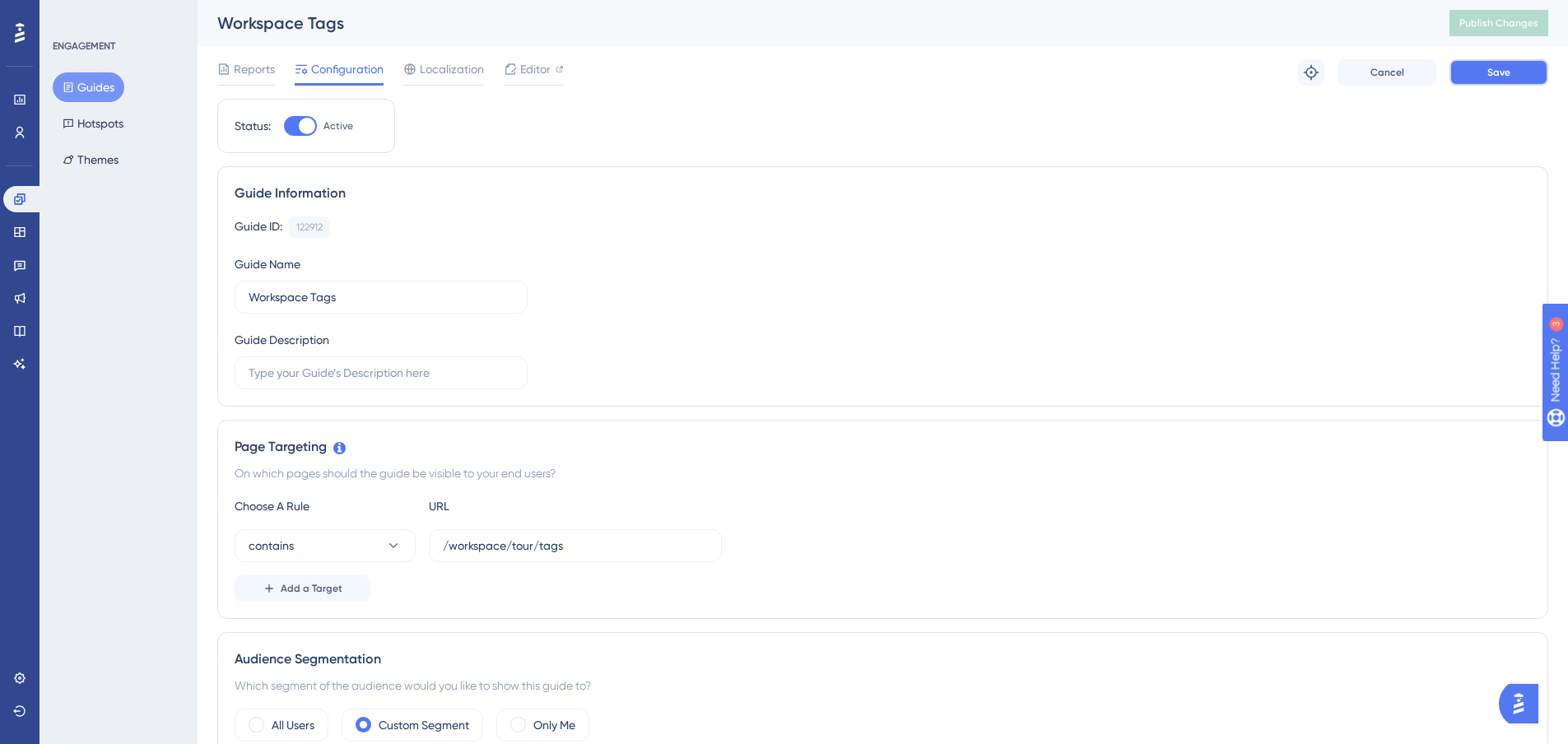
click at [1503, 74] on span "Save" at bounding box center [1499, 73] width 23 height 13
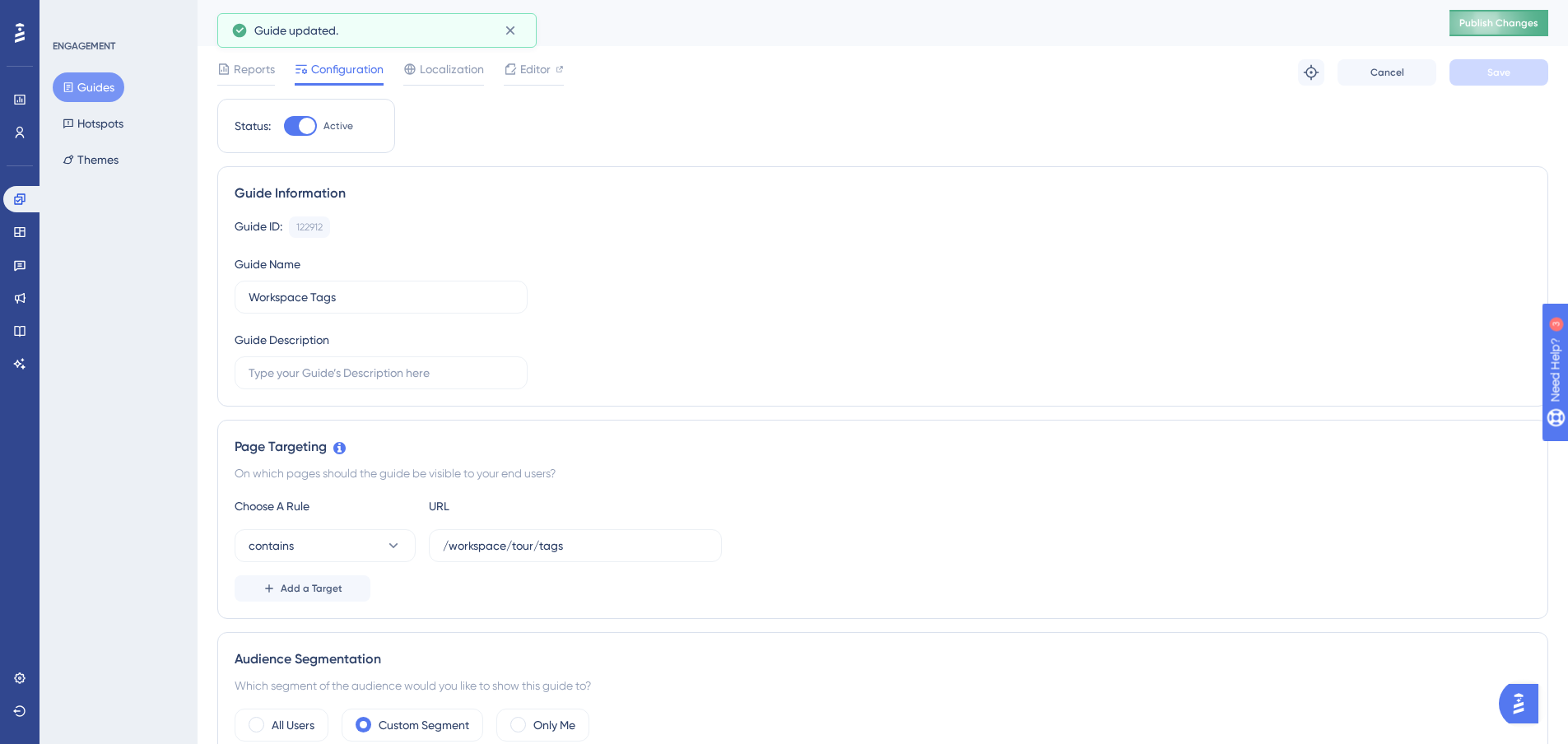
click at [1515, 25] on span "Publish Changes" at bounding box center [1499, 23] width 79 height 13
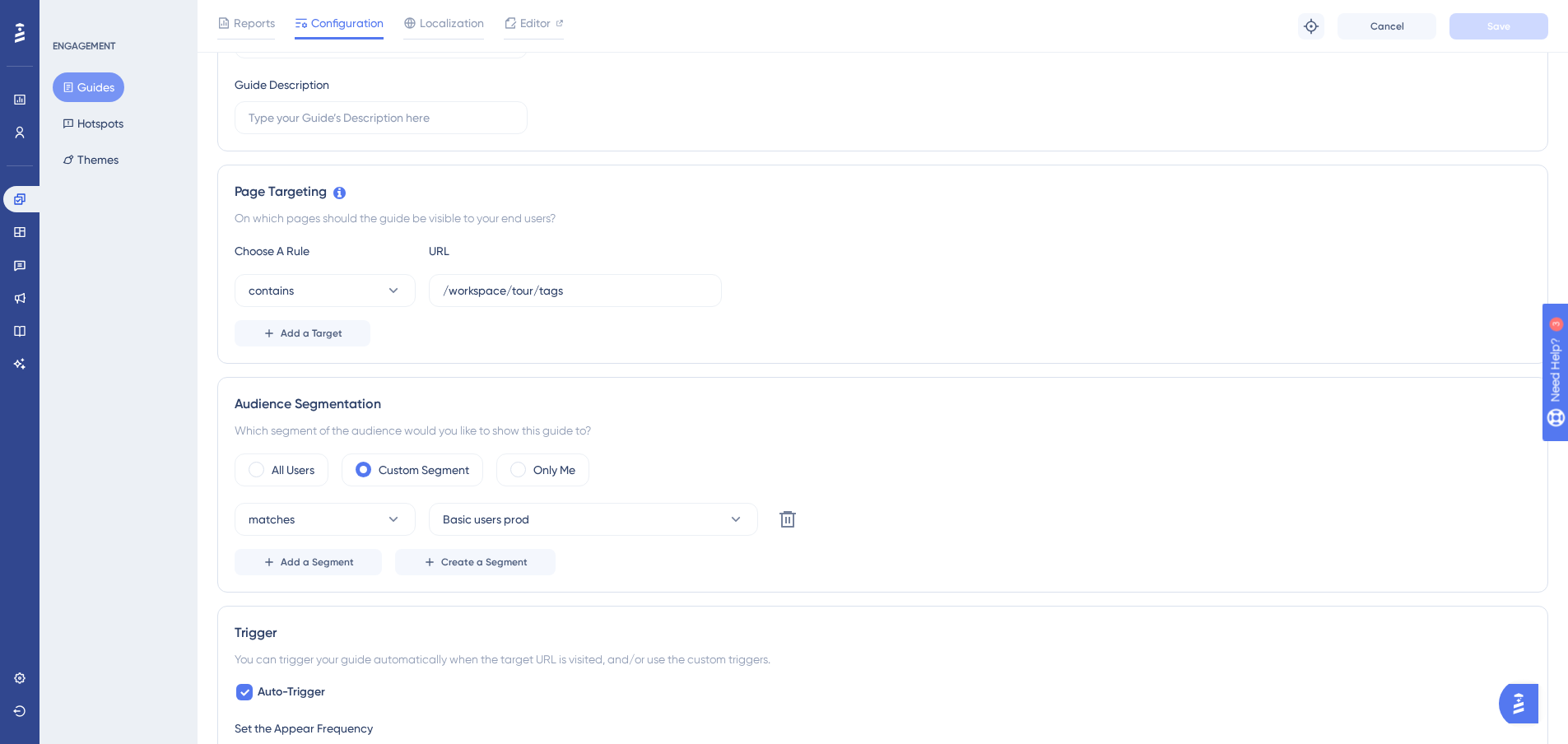
scroll to position [82, 0]
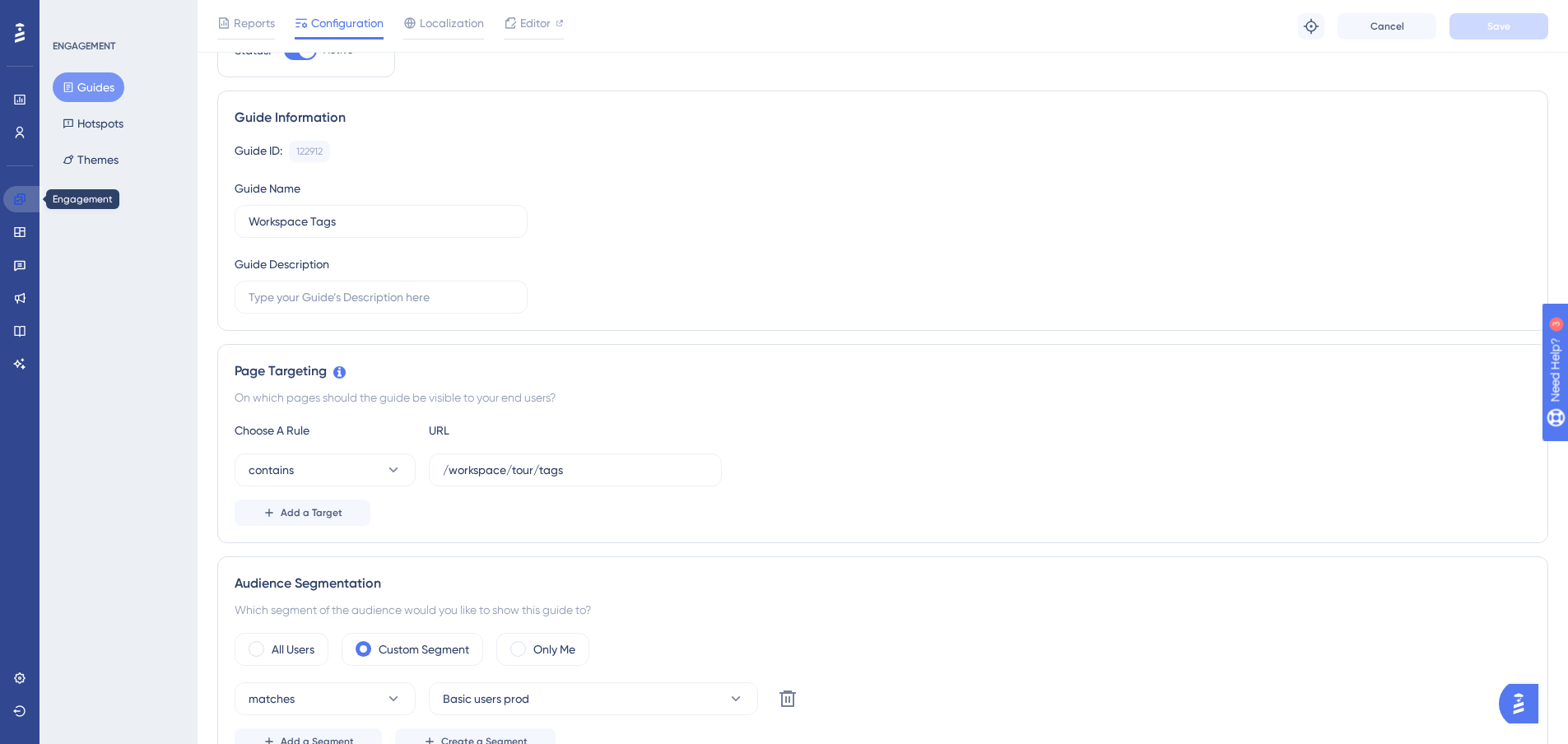
click at [15, 200] on icon at bounding box center [19, 198] width 10 height 10
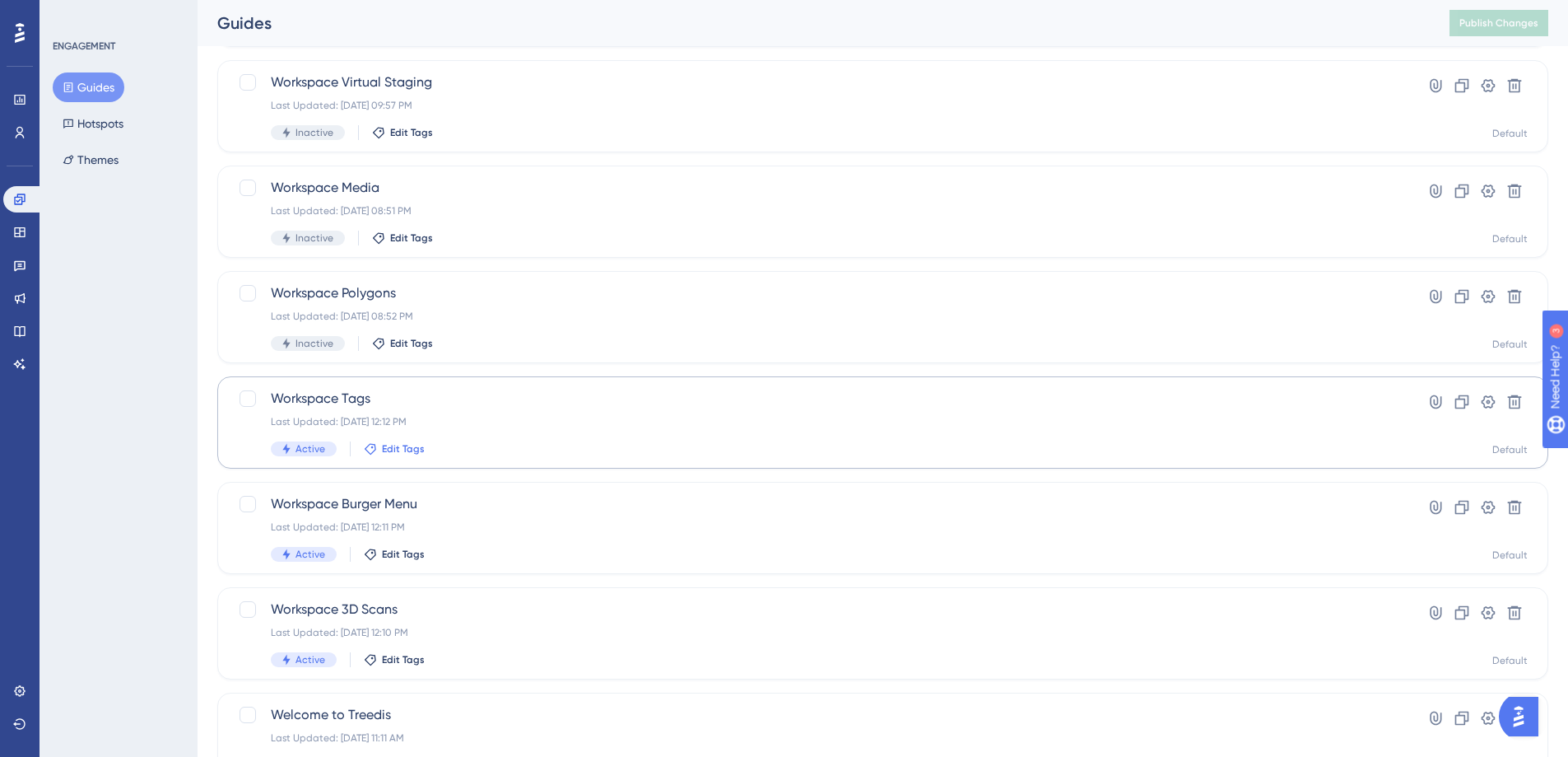
scroll to position [329, 0]
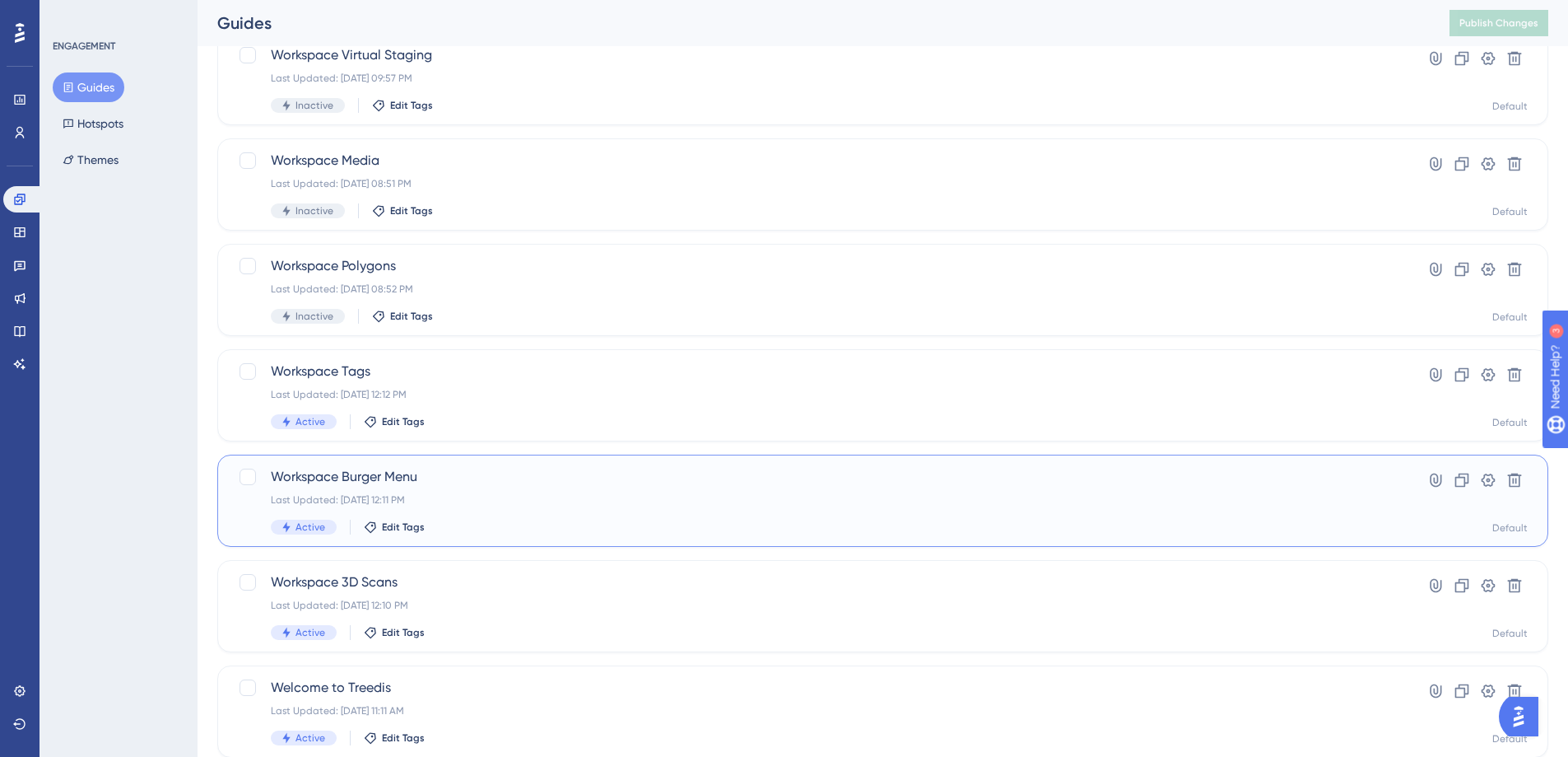
click at [355, 478] on span "Workspace Burger Menu" at bounding box center [817, 477] width 1093 height 20
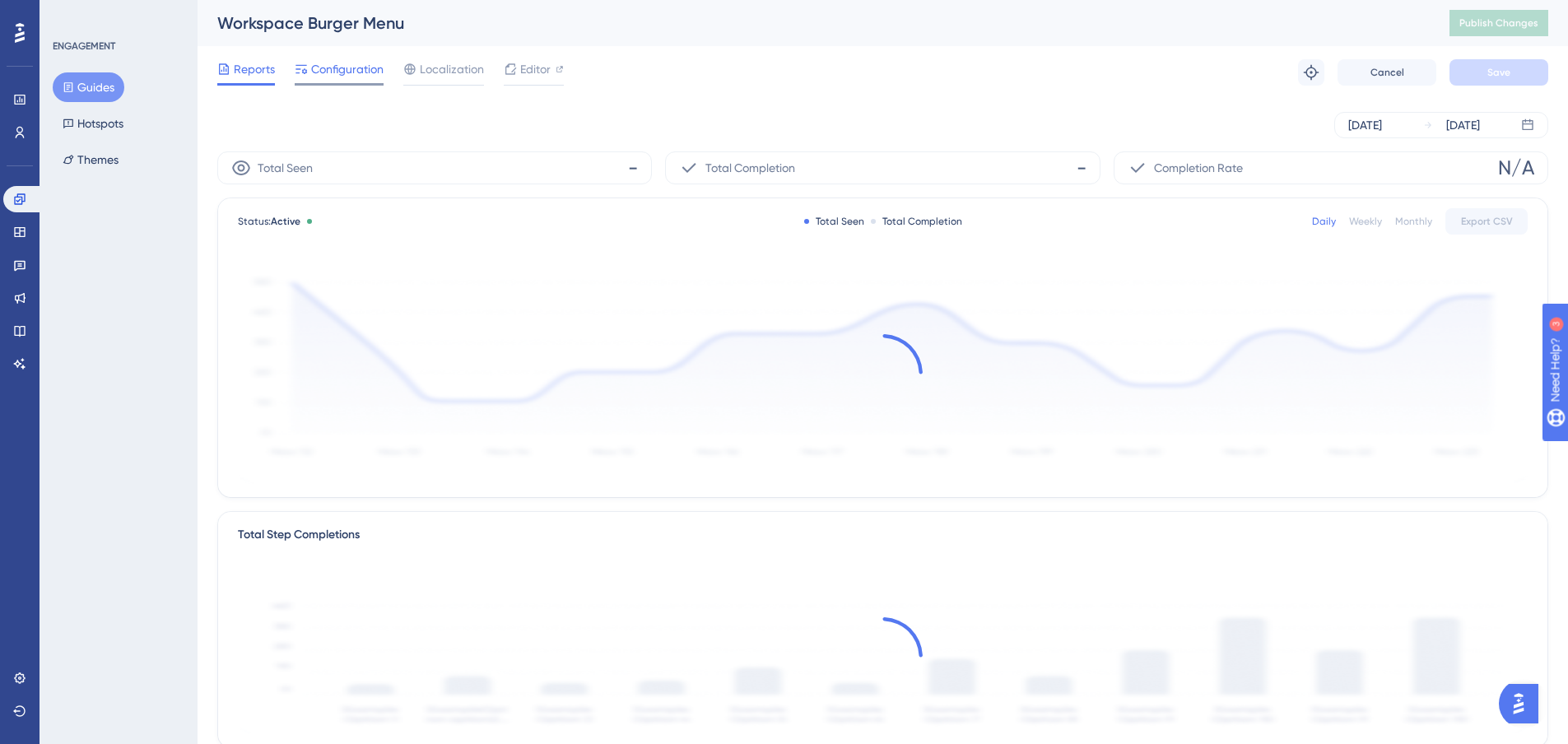
click at [358, 76] on span "Configuration" at bounding box center [347, 69] width 73 height 20
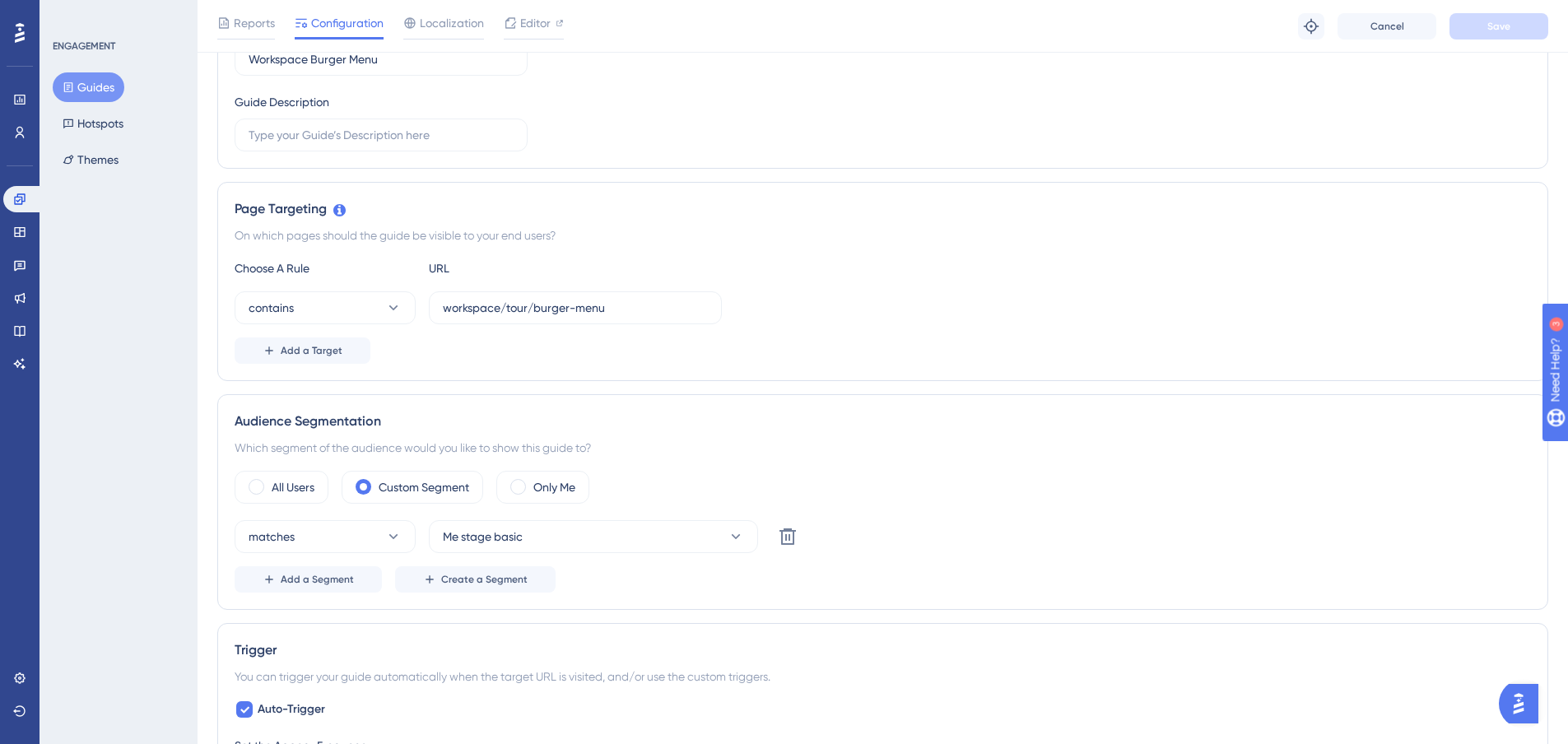
scroll to position [247, 0]
click at [600, 532] on button "Me stage basic" at bounding box center [593, 534] width 329 height 33
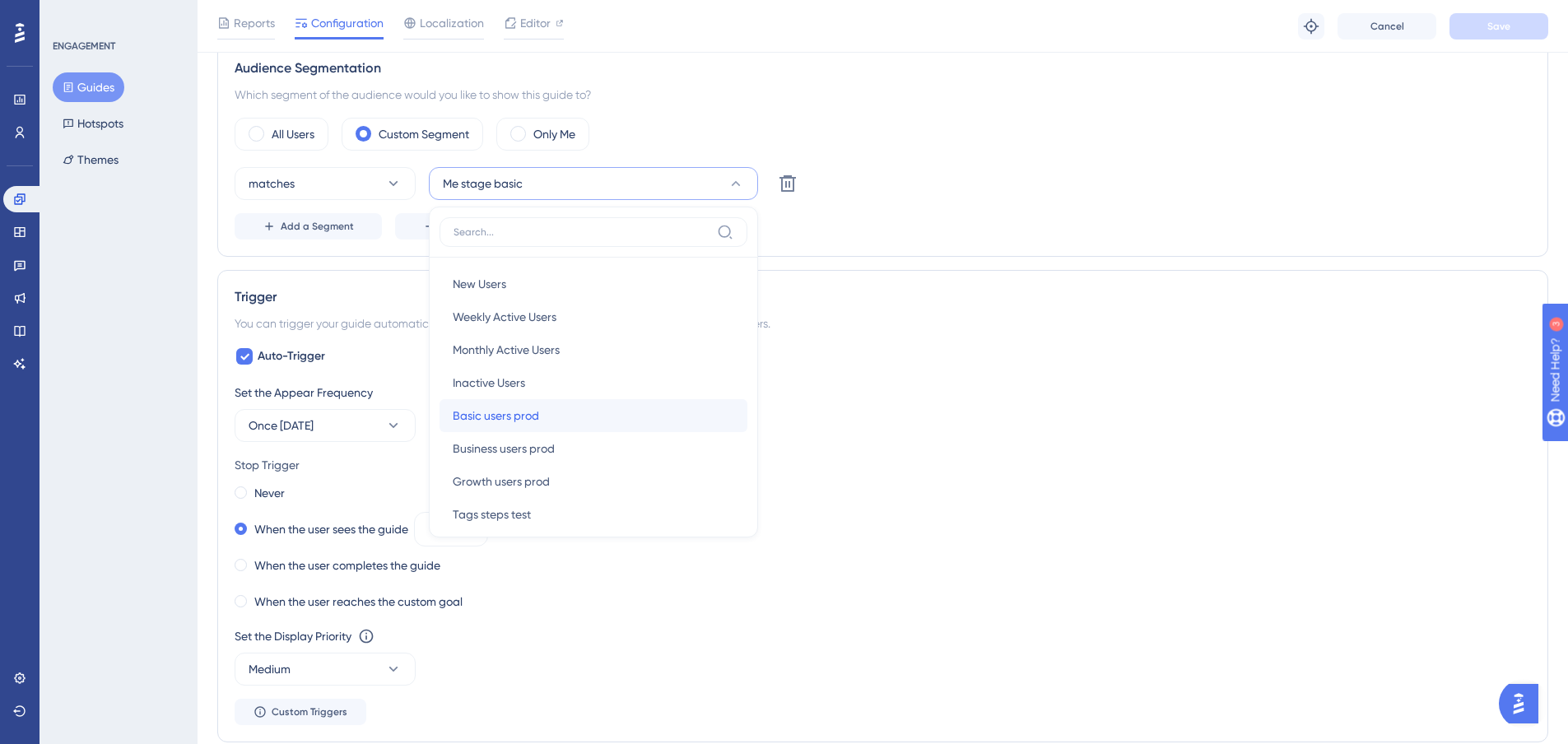
click at [554, 417] on div "Basic users prod Basic users prod" at bounding box center [593, 415] width 281 height 33
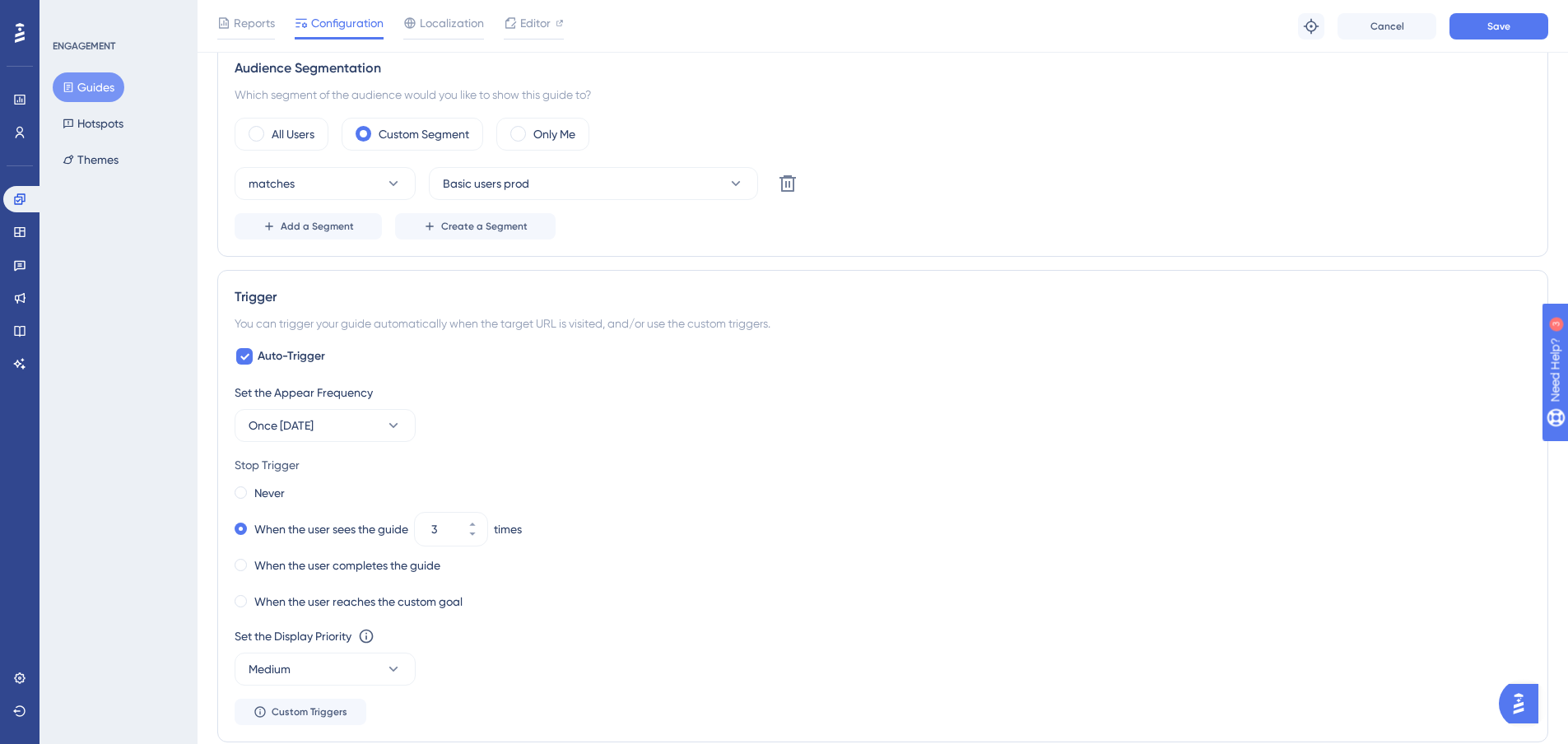
scroll to position [186, 0]
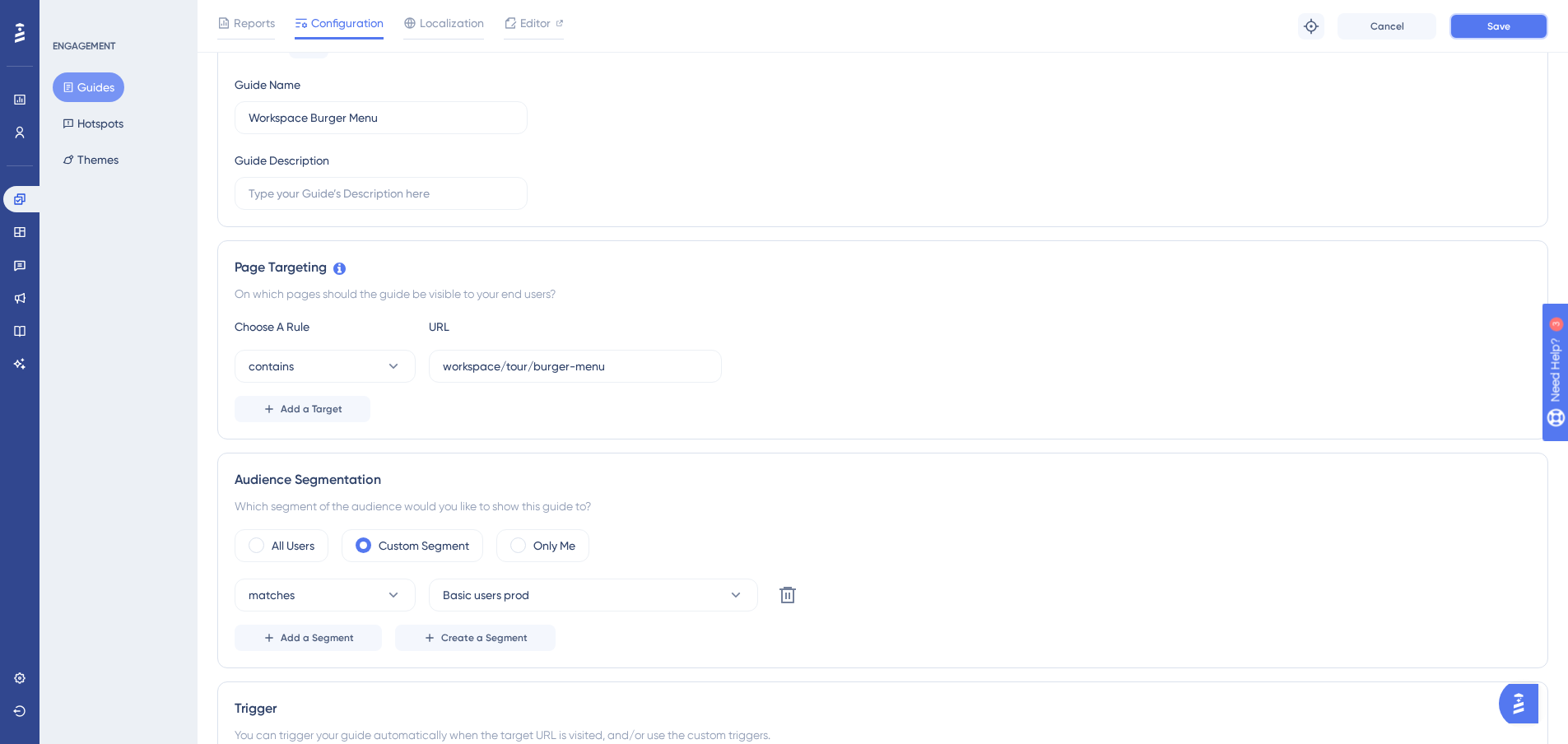
click at [1523, 23] on button "Save" at bounding box center [1499, 26] width 99 height 26
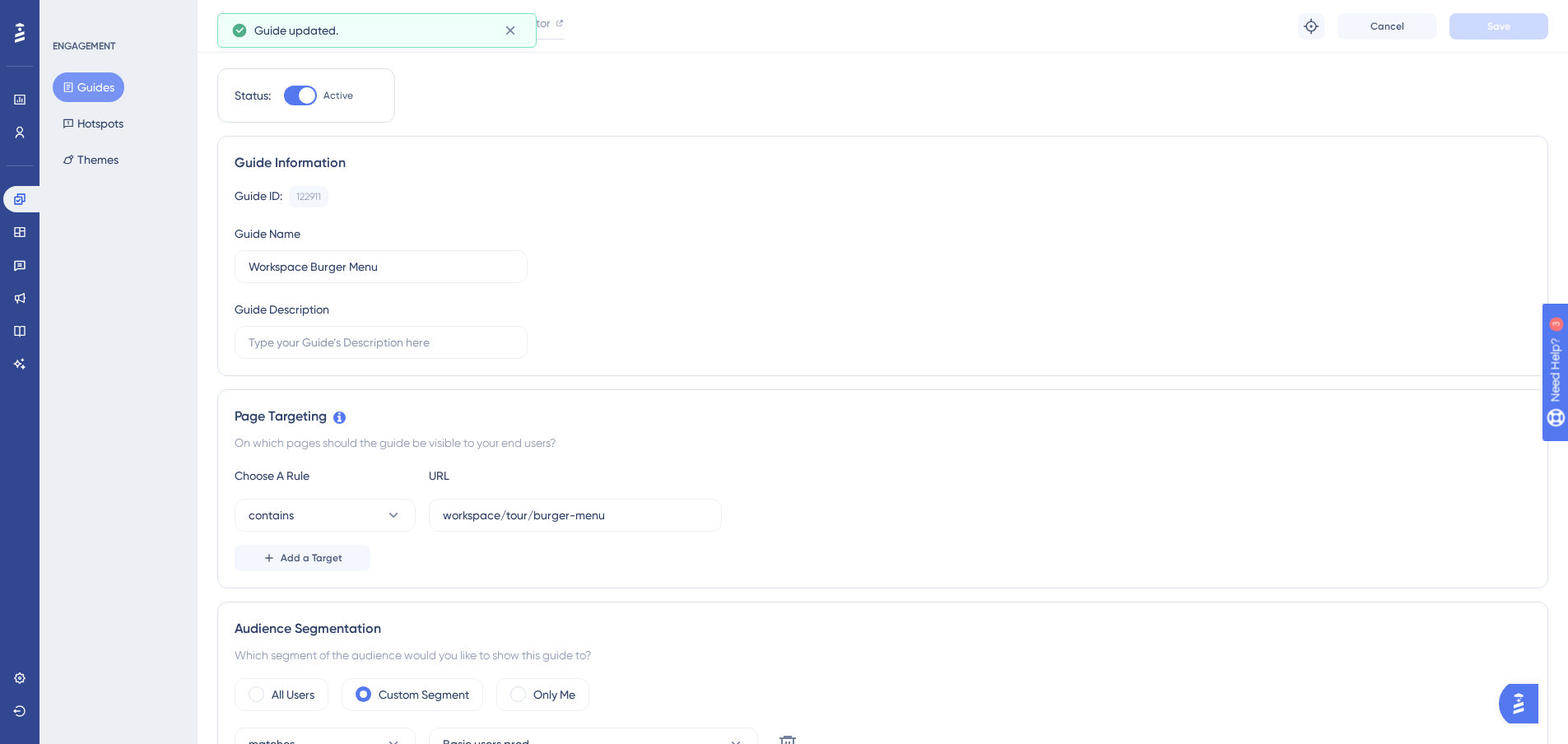
scroll to position [0, 0]
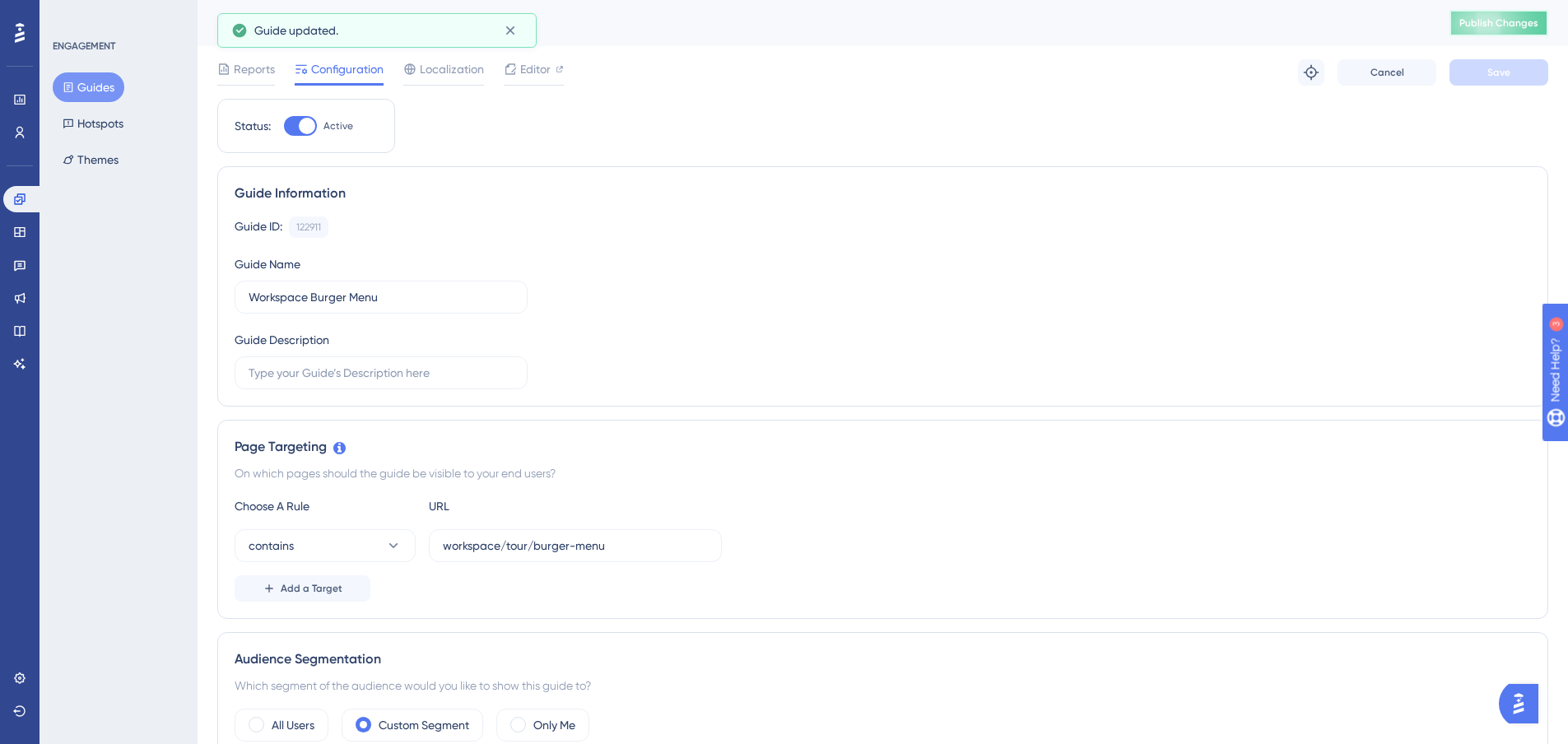
click at [1506, 34] on button "Publish Changes" at bounding box center [1499, 23] width 99 height 26
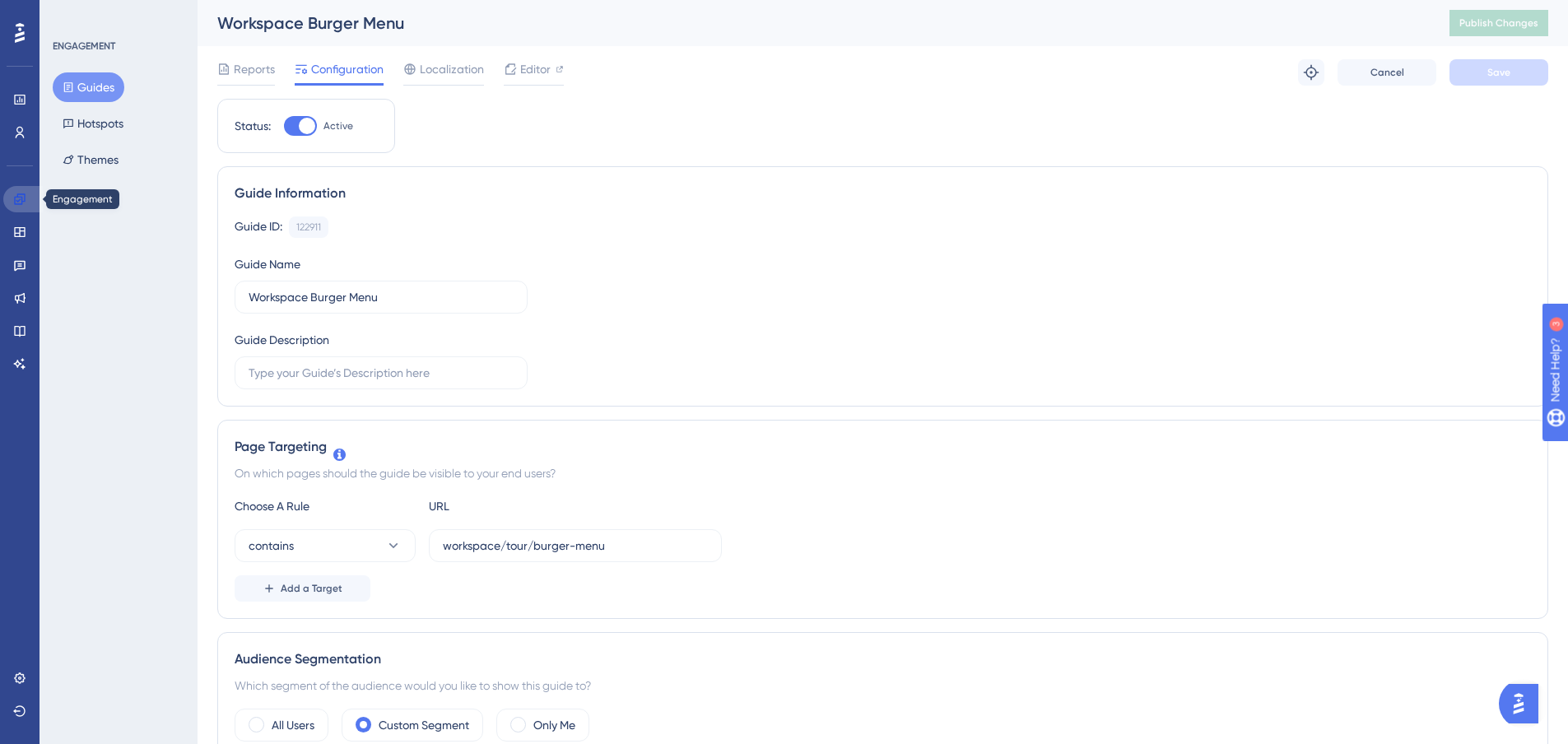
click at [9, 204] on link at bounding box center [23, 199] width 40 height 26
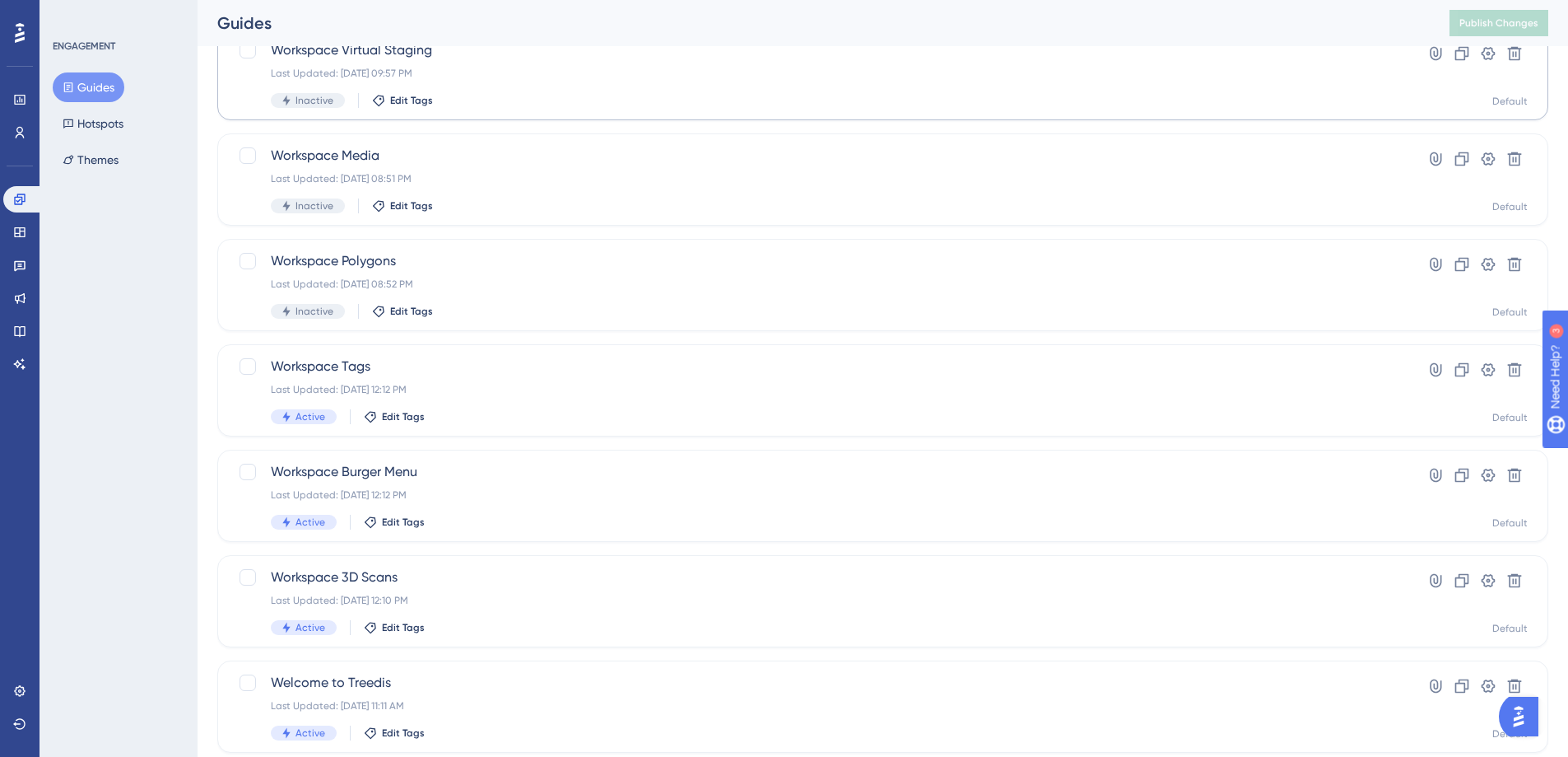
scroll to position [521, 0]
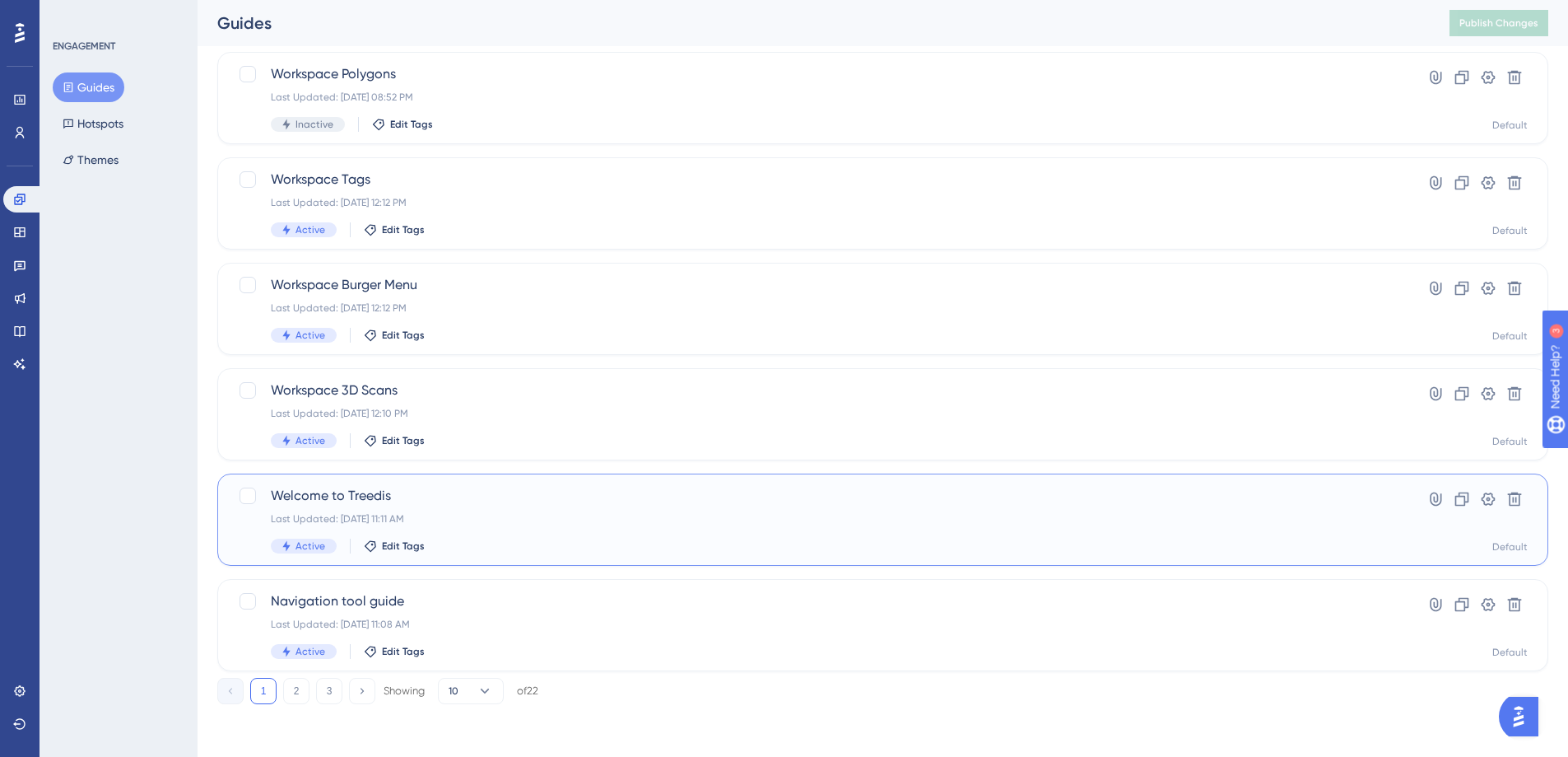
click at [355, 500] on span "Welcome to Treedis" at bounding box center [817, 496] width 1093 height 20
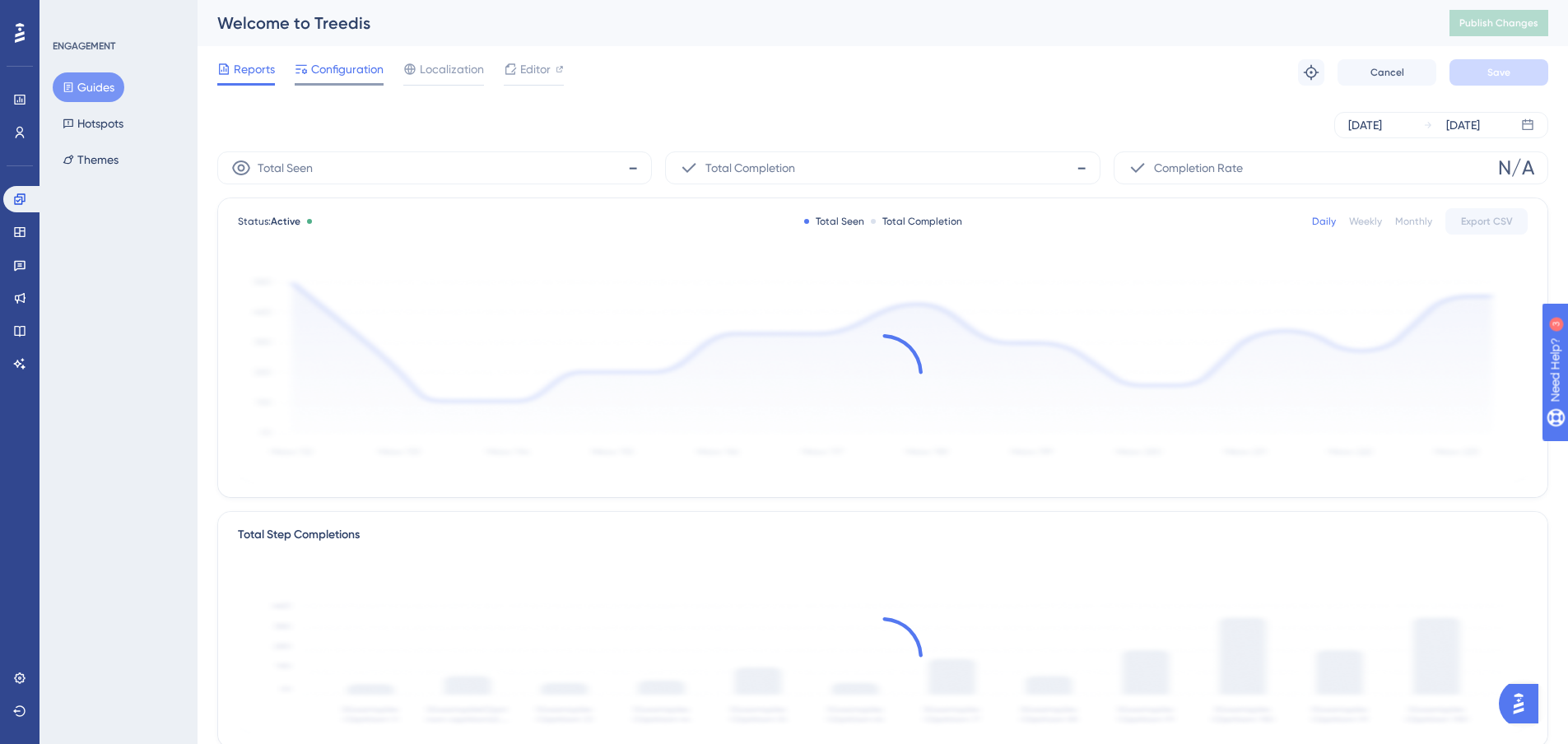
click at [365, 78] on span "Configuration" at bounding box center [347, 69] width 73 height 20
click at [33, 197] on link at bounding box center [23, 199] width 40 height 26
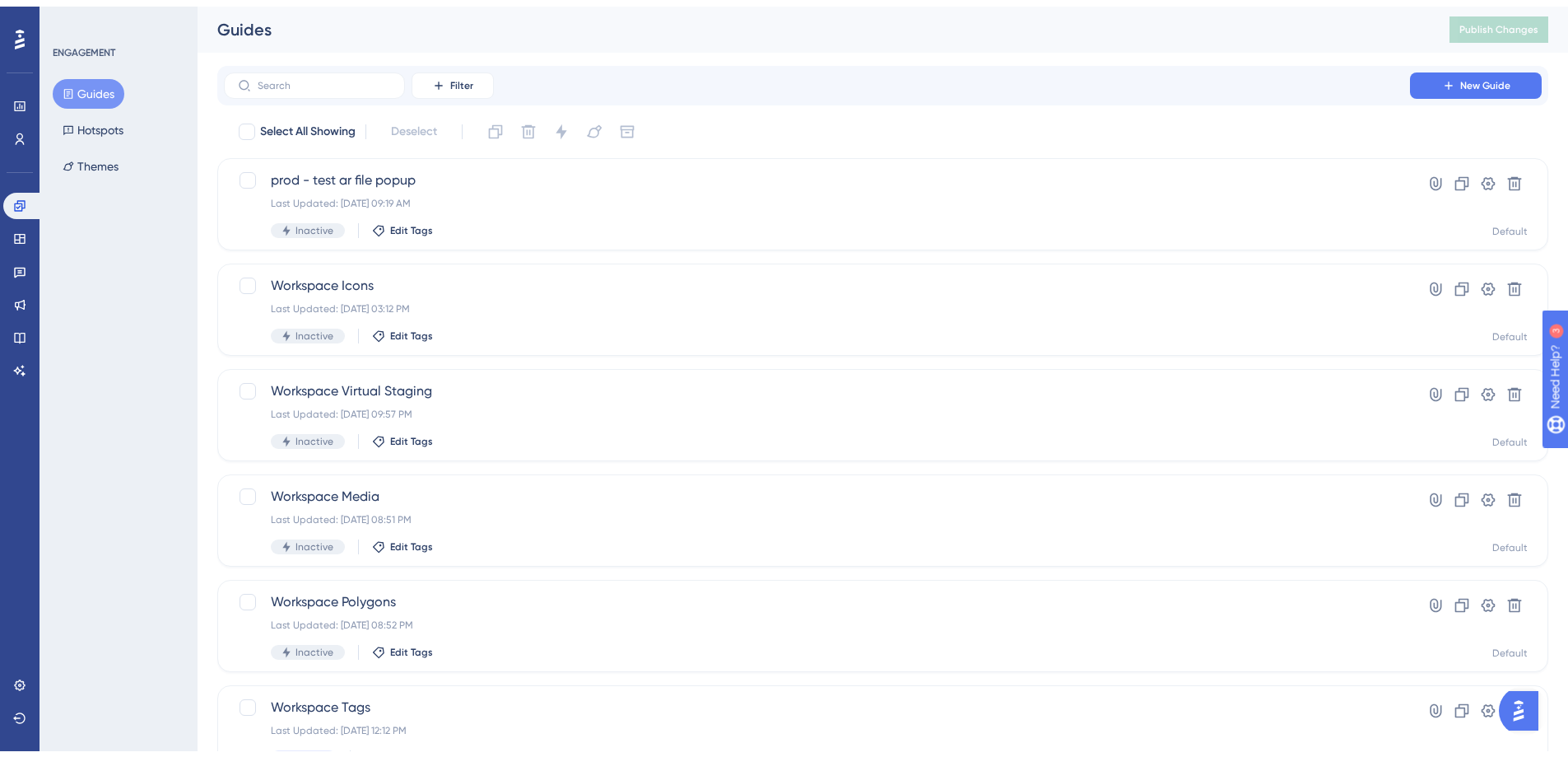
scroll to position [521, 0]
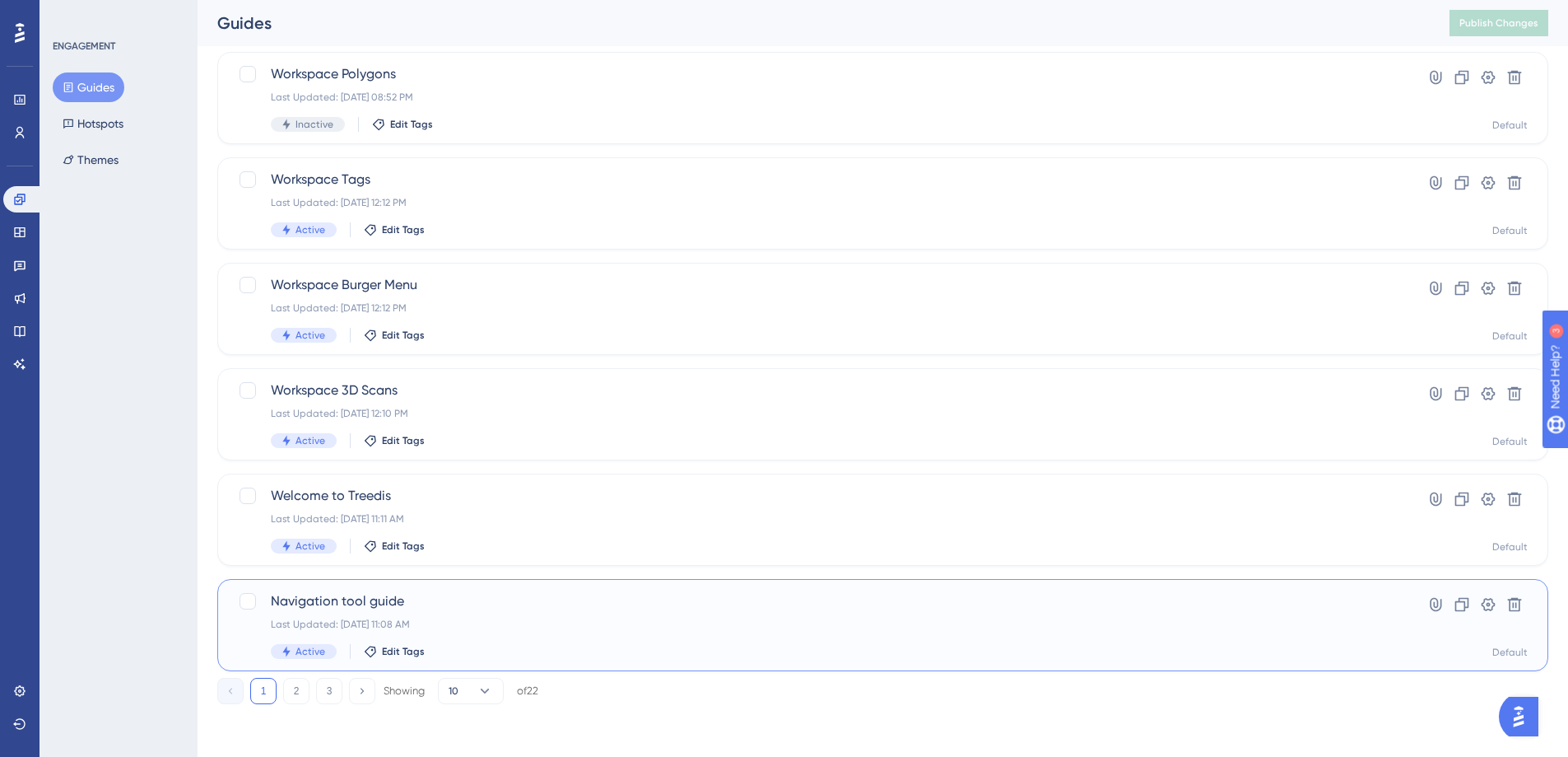
click at [352, 601] on span "Navigation tool guide" at bounding box center [817, 601] width 1093 height 20
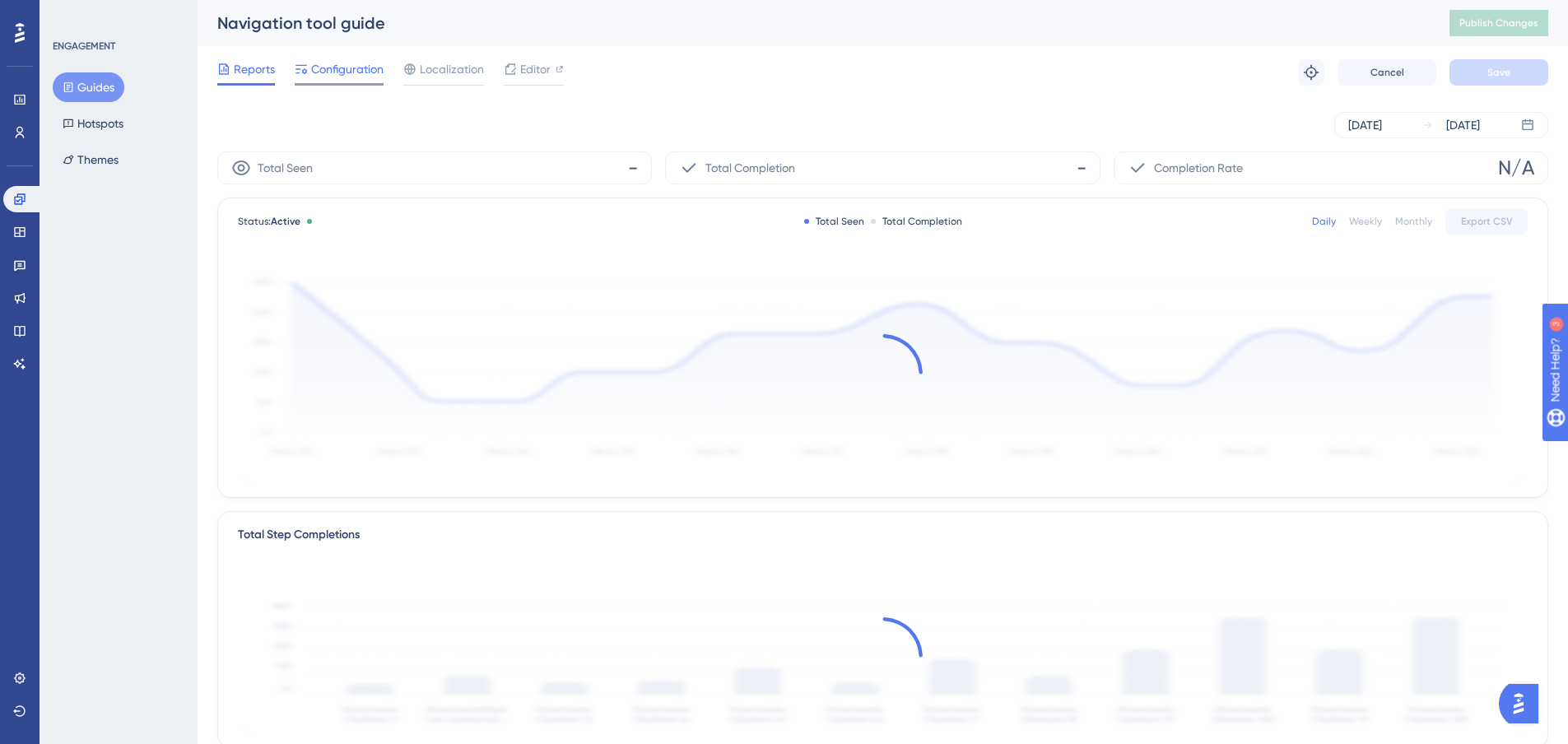
click at [355, 77] on span "Configuration" at bounding box center [347, 69] width 73 height 20
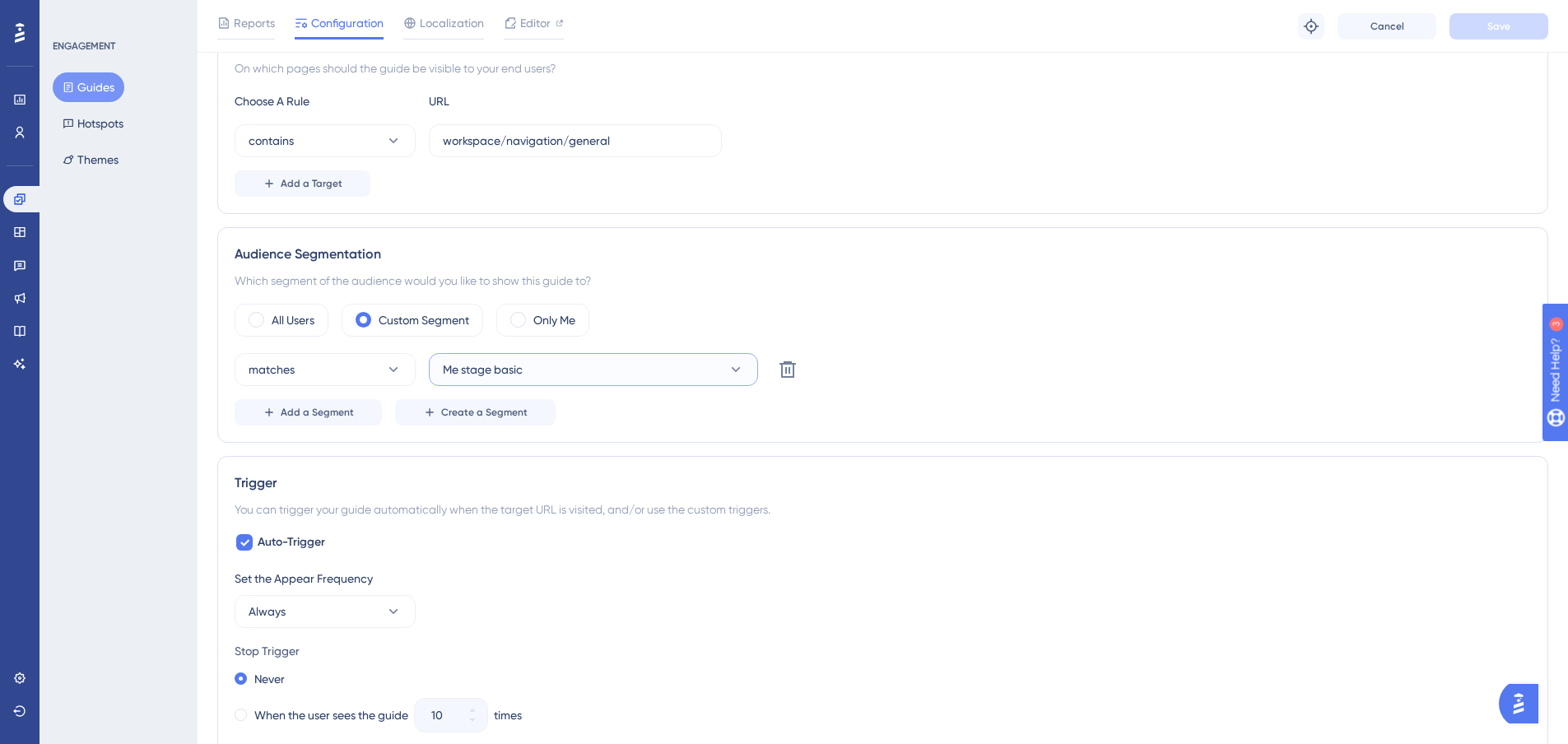
click at [598, 357] on button "Me stage basic" at bounding box center [593, 369] width 329 height 33
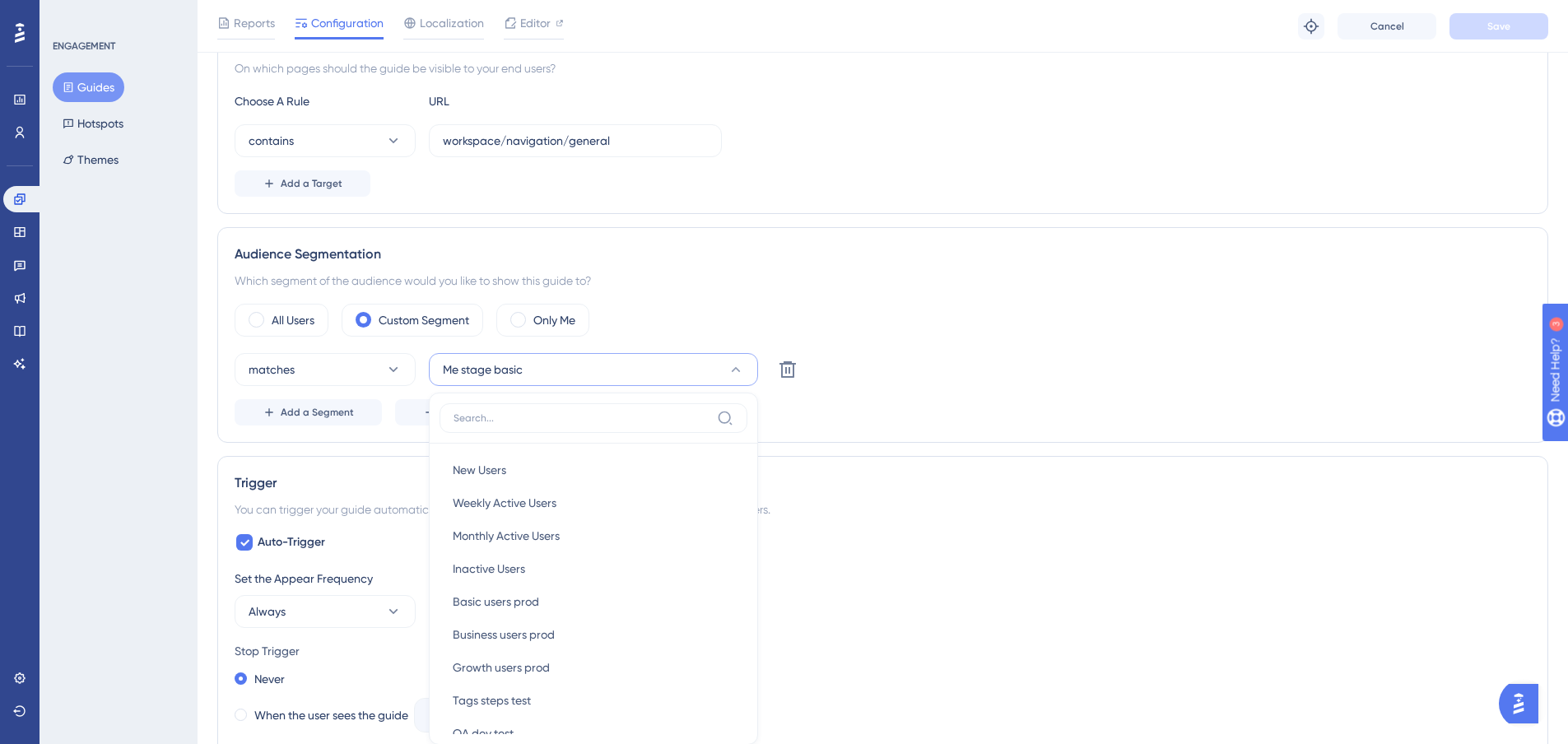
scroll to position [608, 0]
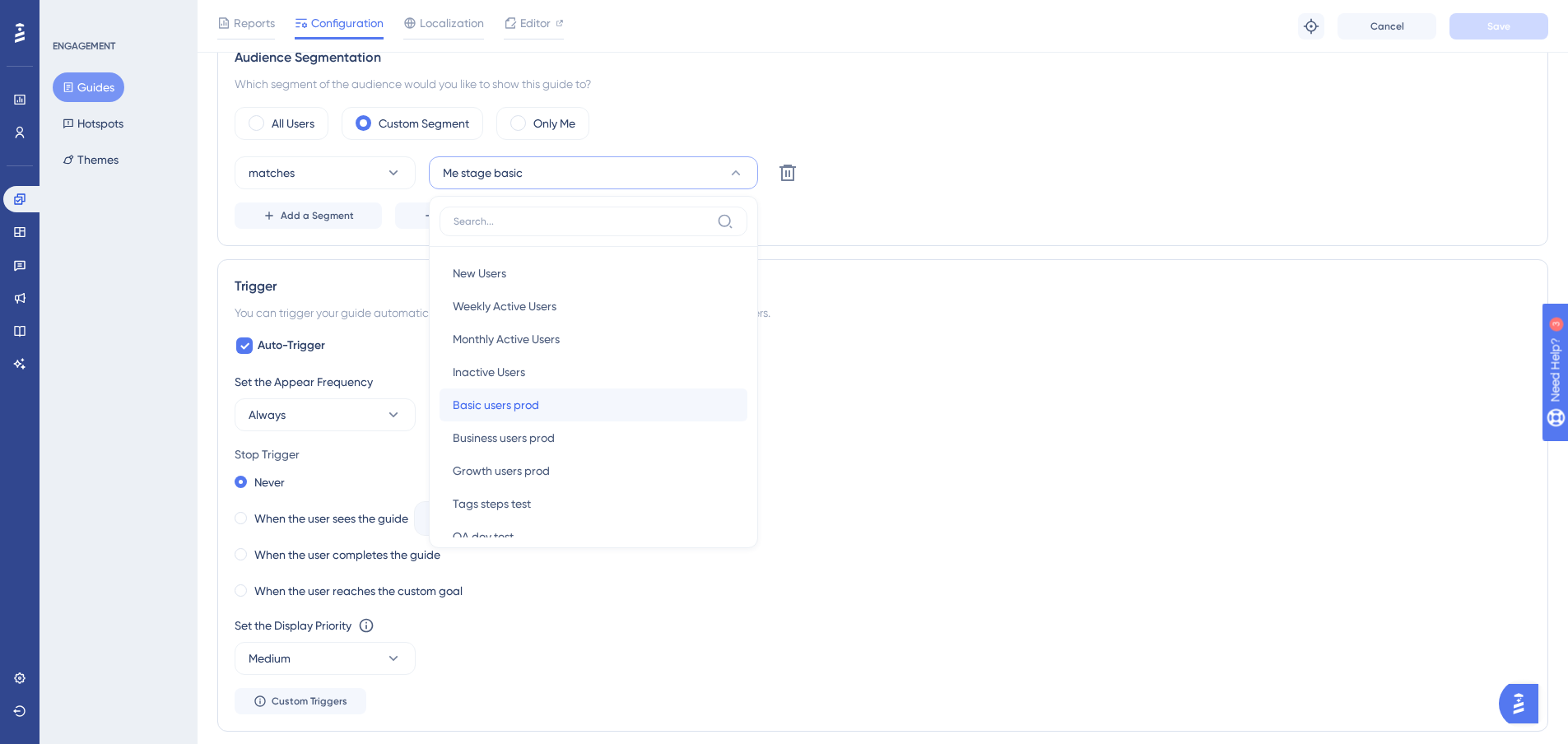
click at [546, 398] on div "Basic users prod Basic users prod" at bounding box center [593, 405] width 281 height 33
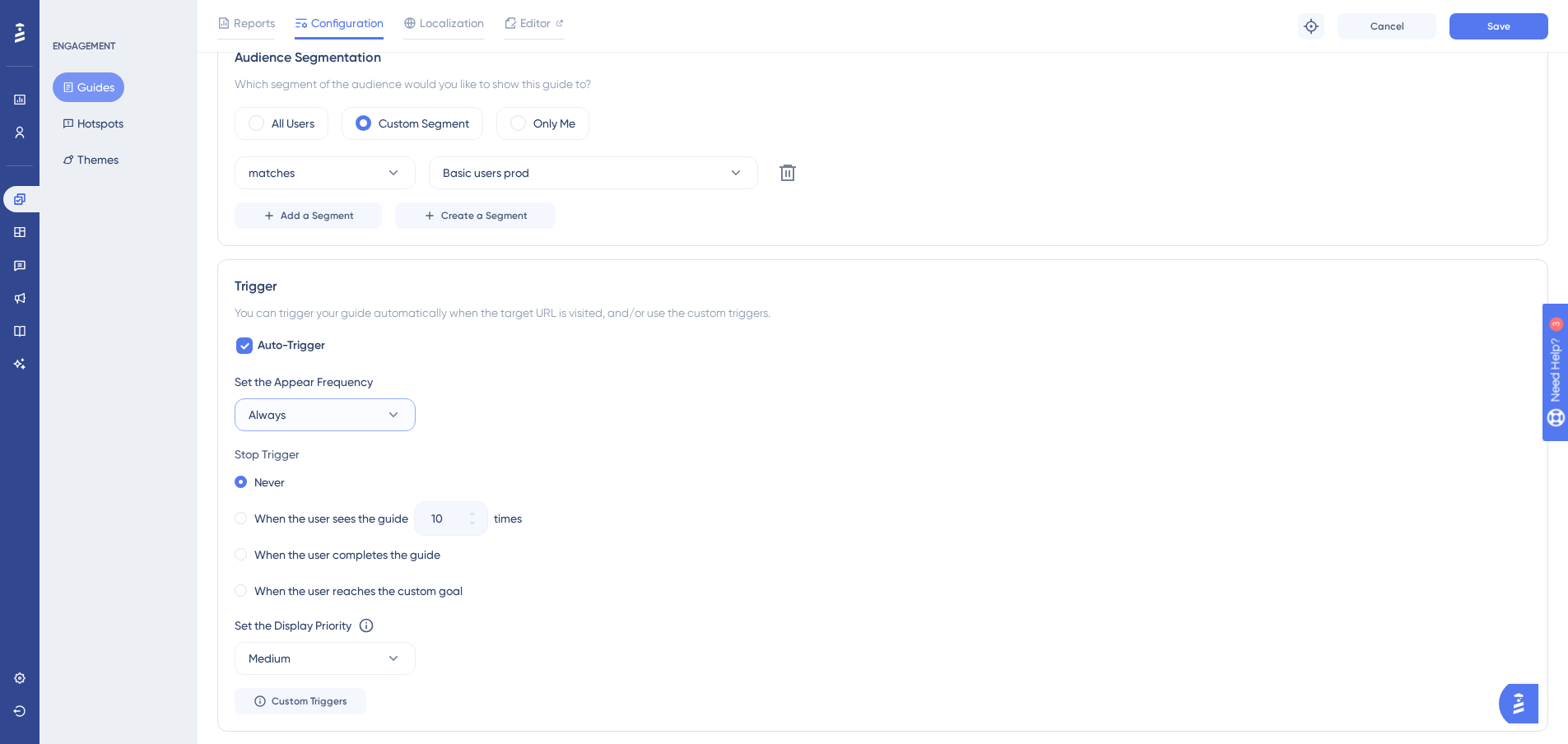
click at [345, 410] on button "Always" at bounding box center [325, 414] width 181 height 33
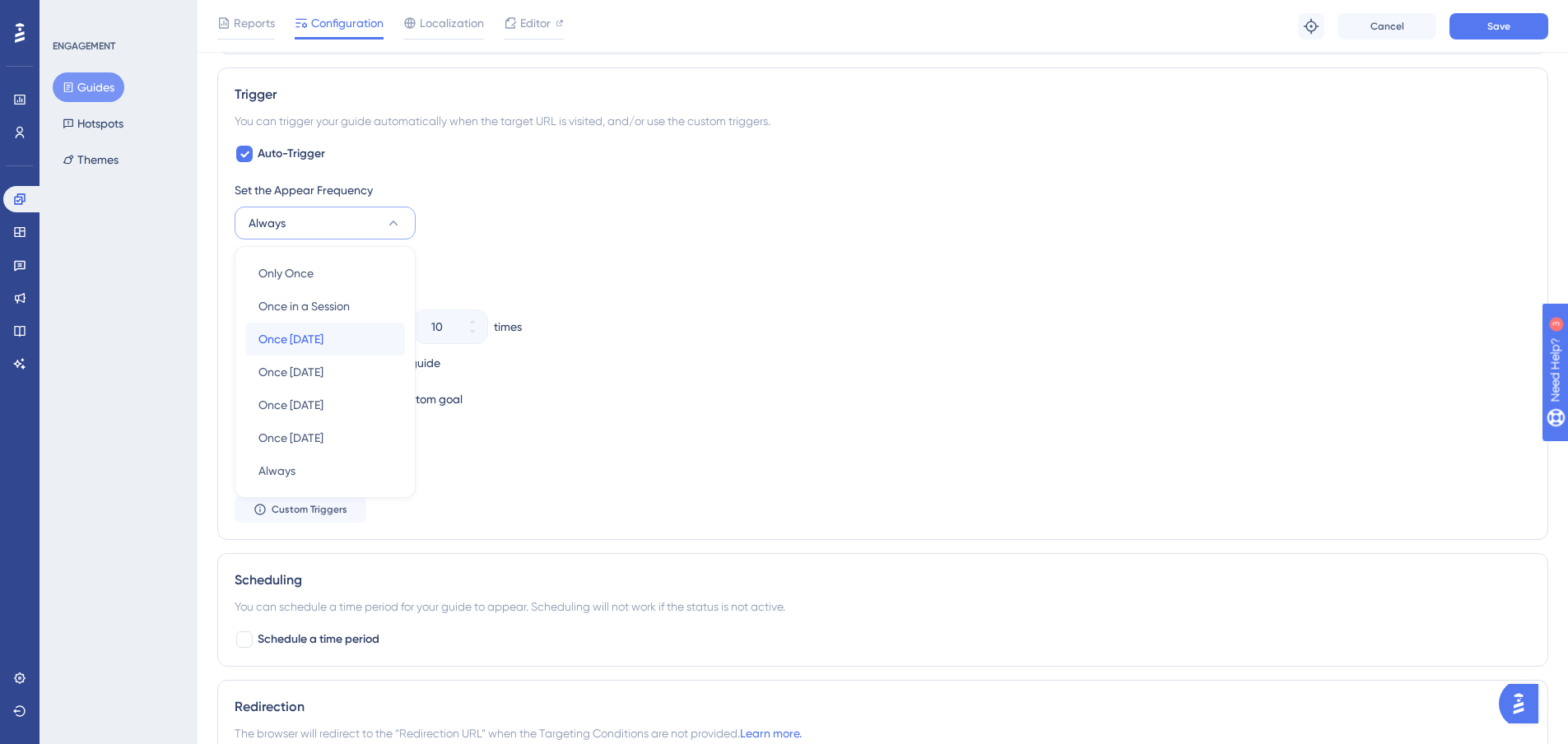
click at [313, 331] on span "Once [DATE]" at bounding box center [291, 339] width 65 height 20
click at [249, 327] on div "When the user sees the guide" at bounding box center [322, 326] width 174 height 23
click at [446, 323] on input "10" at bounding box center [442, 326] width 23 height 20
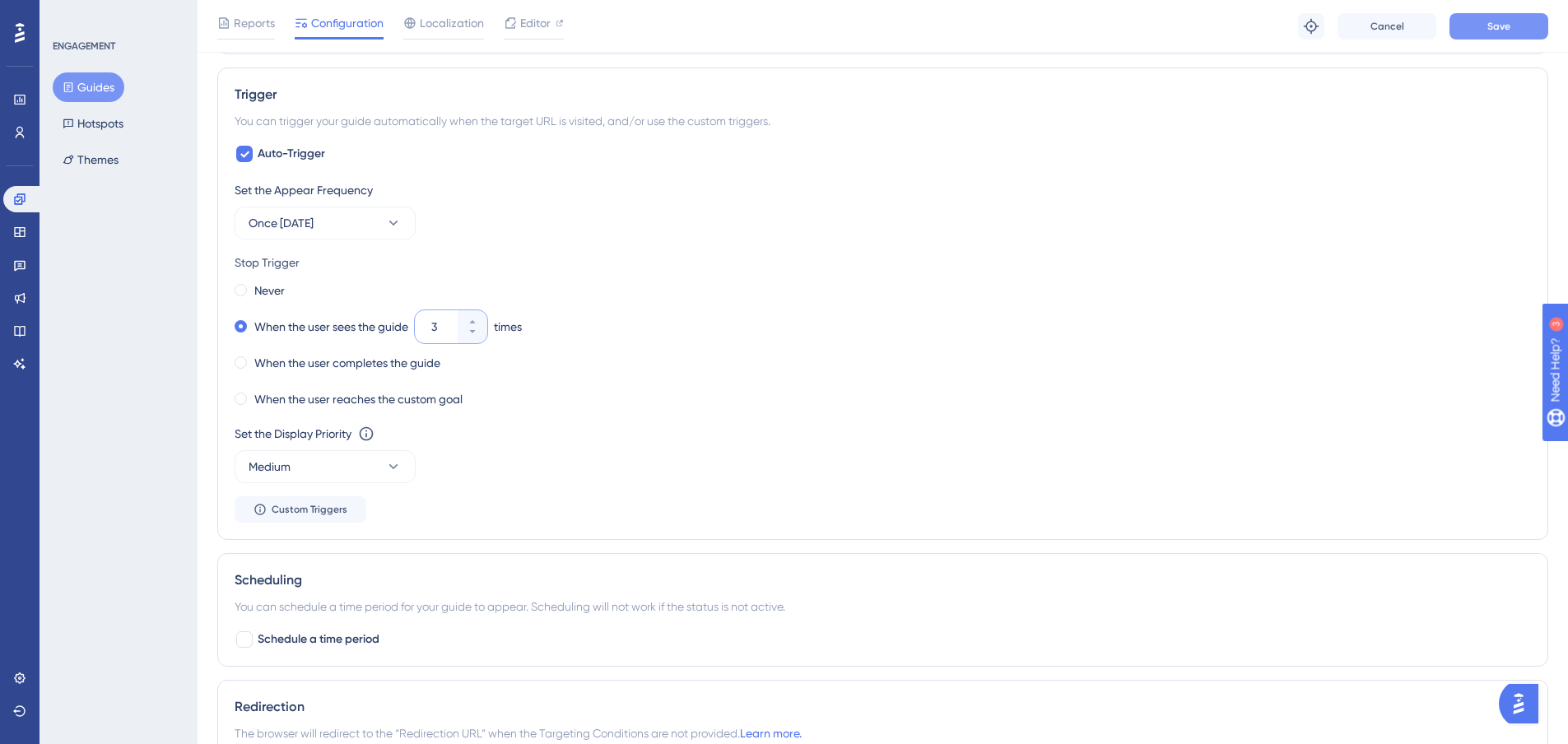
type input "3"
click at [1530, 24] on button "Save" at bounding box center [1499, 26] width 99 height 26
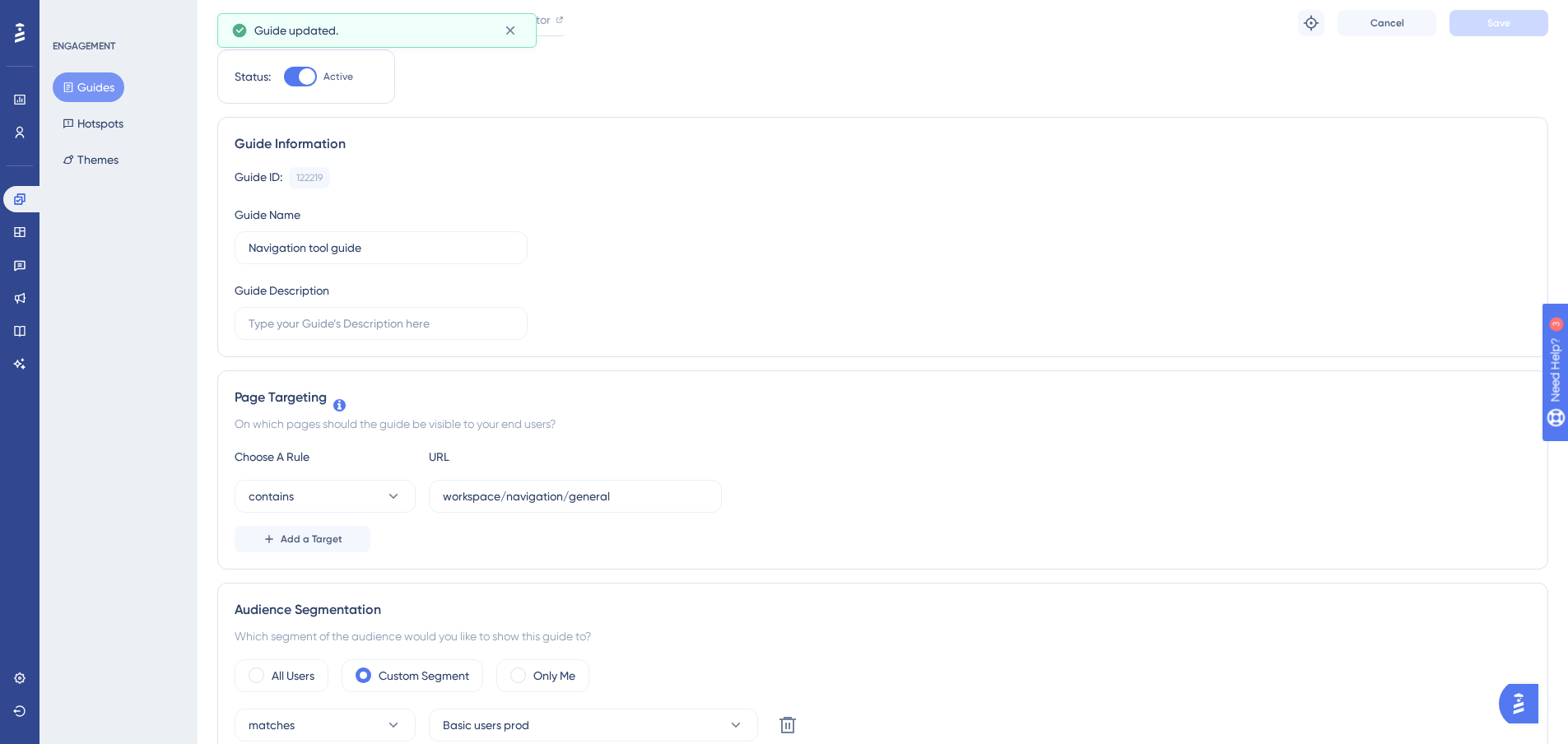
scroll to position [0, 0]
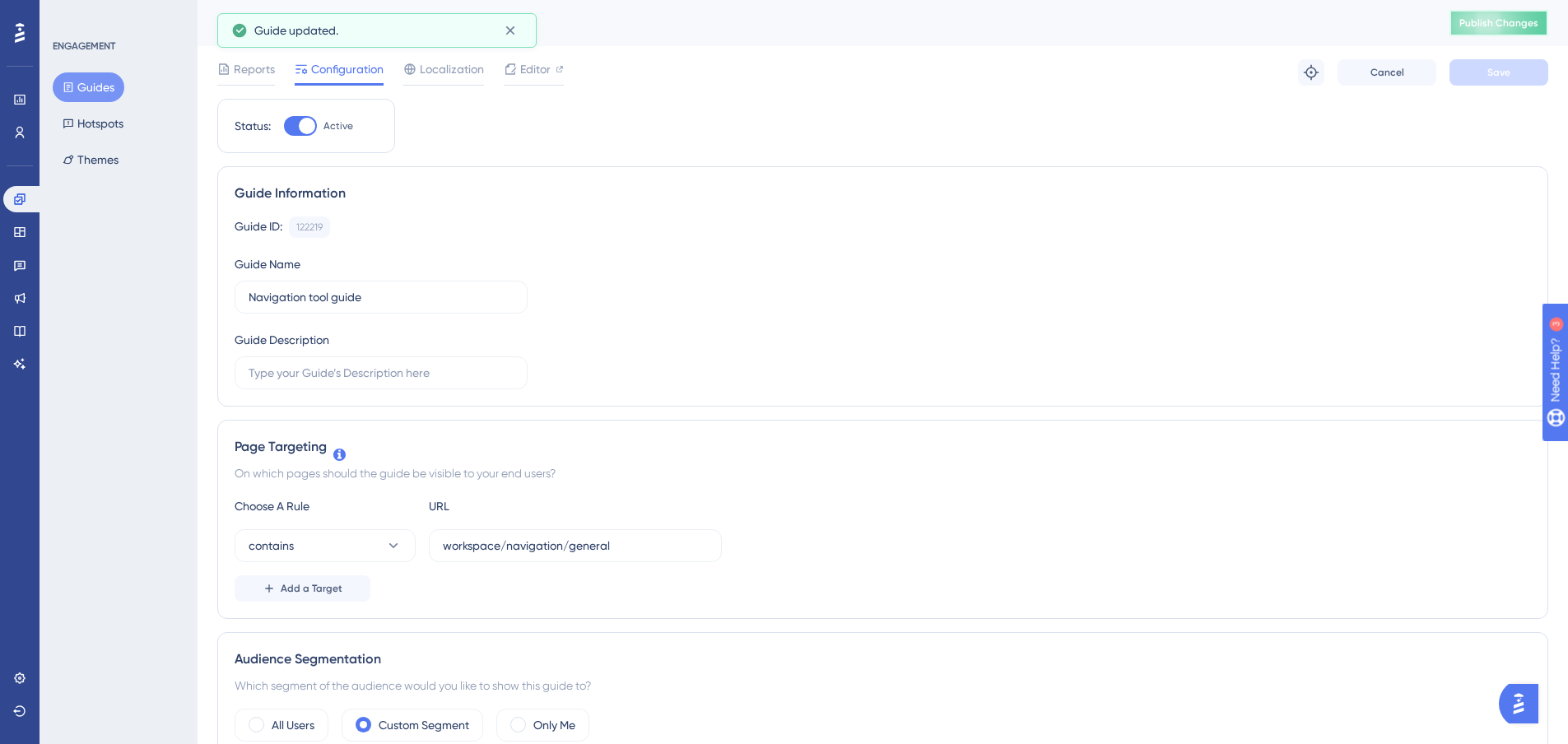
click at [1521, 24] on span "Publish Changes" at bounding box center [1499, 23] width 79 height 13
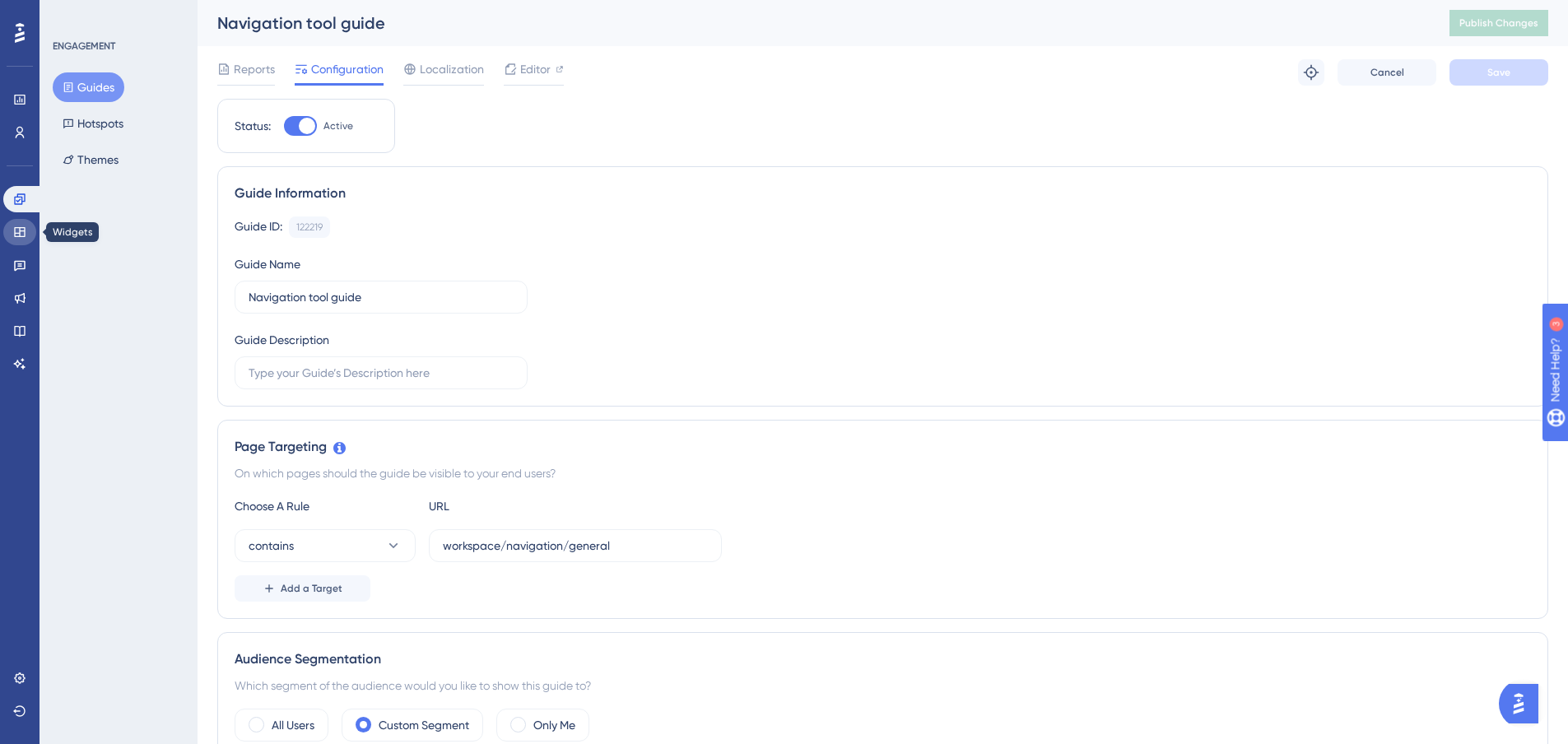
click at [13, 223] on link at bounding box center [19, 232] width 33 height 26
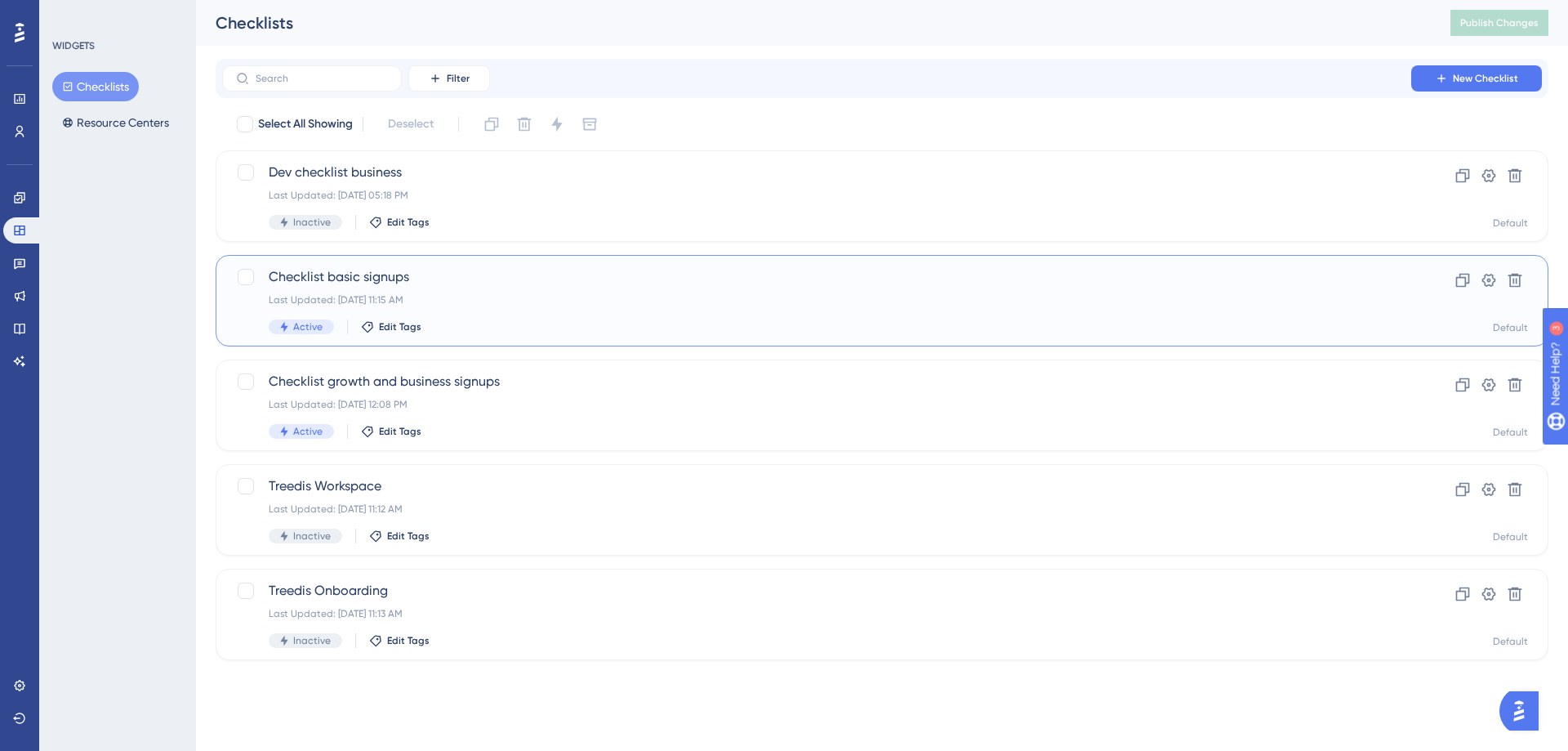
click at [382, 276] on span "Checklist basic signups" at bounding box center [816, 276] width 1096 height 20
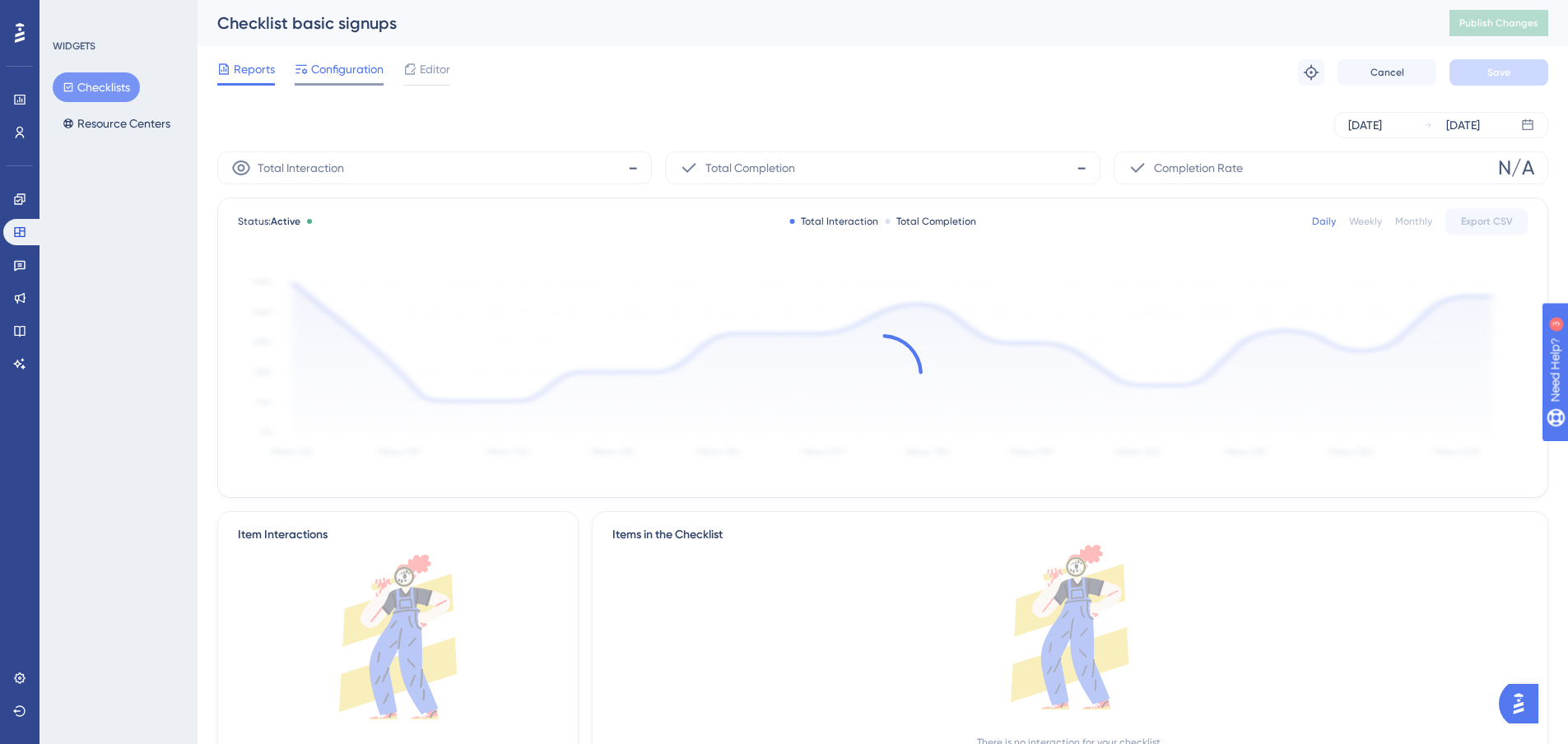
click at [332, 67] on span "Configuration" at bounding box center [347, 69] width 73 height 20
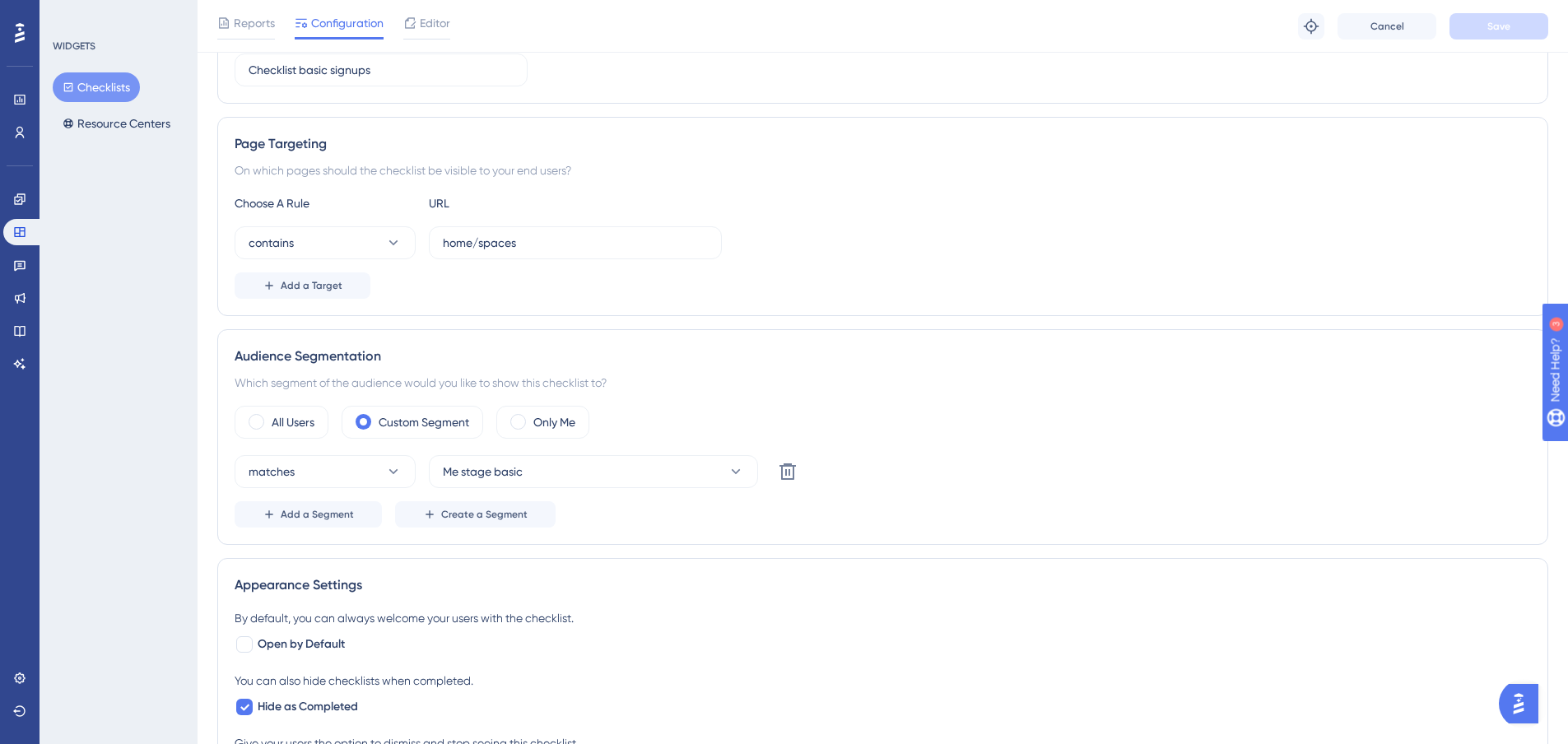
scroll to position [247, 0]
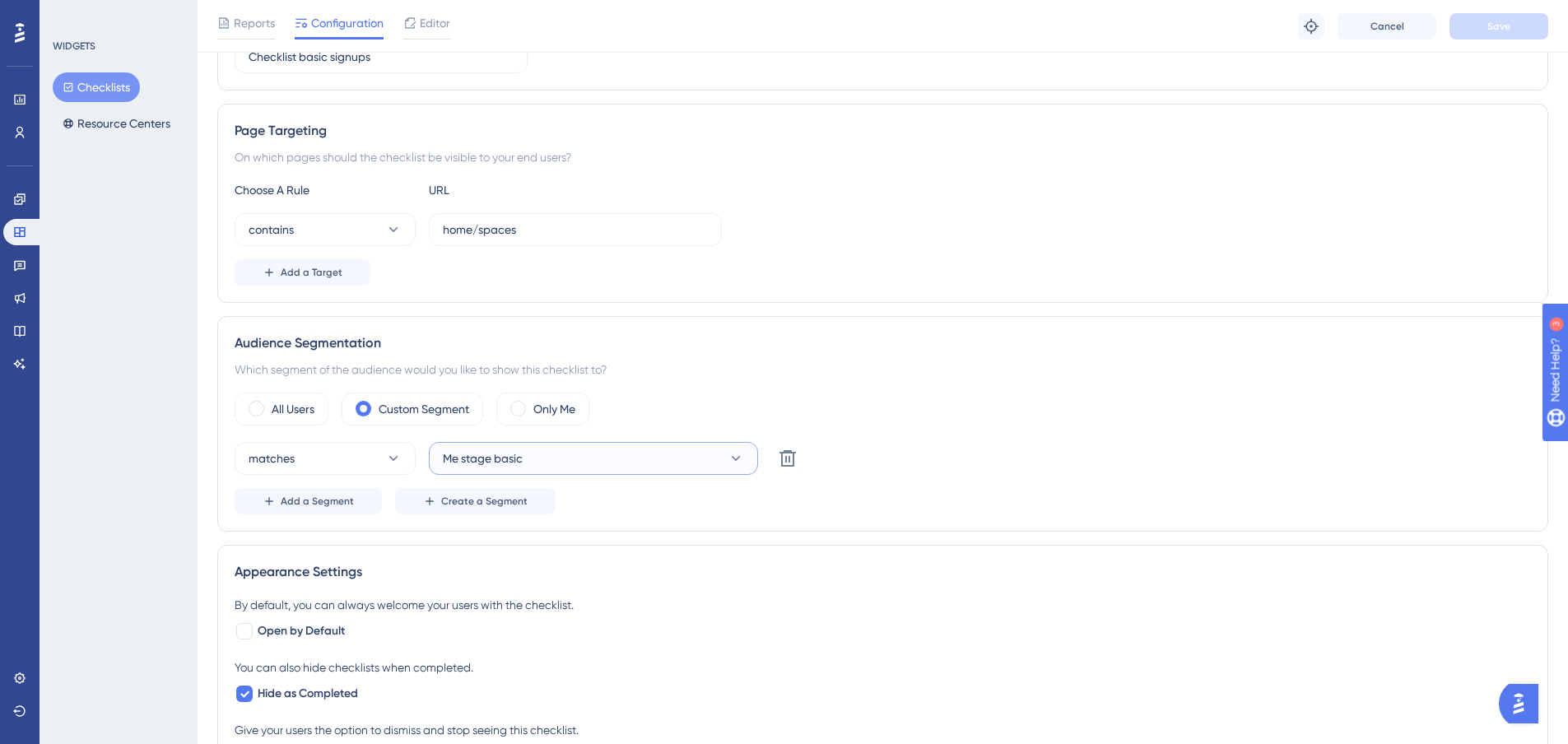
click at [623, 446] on button "Me stage basic" at bounding box center [593, 458] width 329 height 33
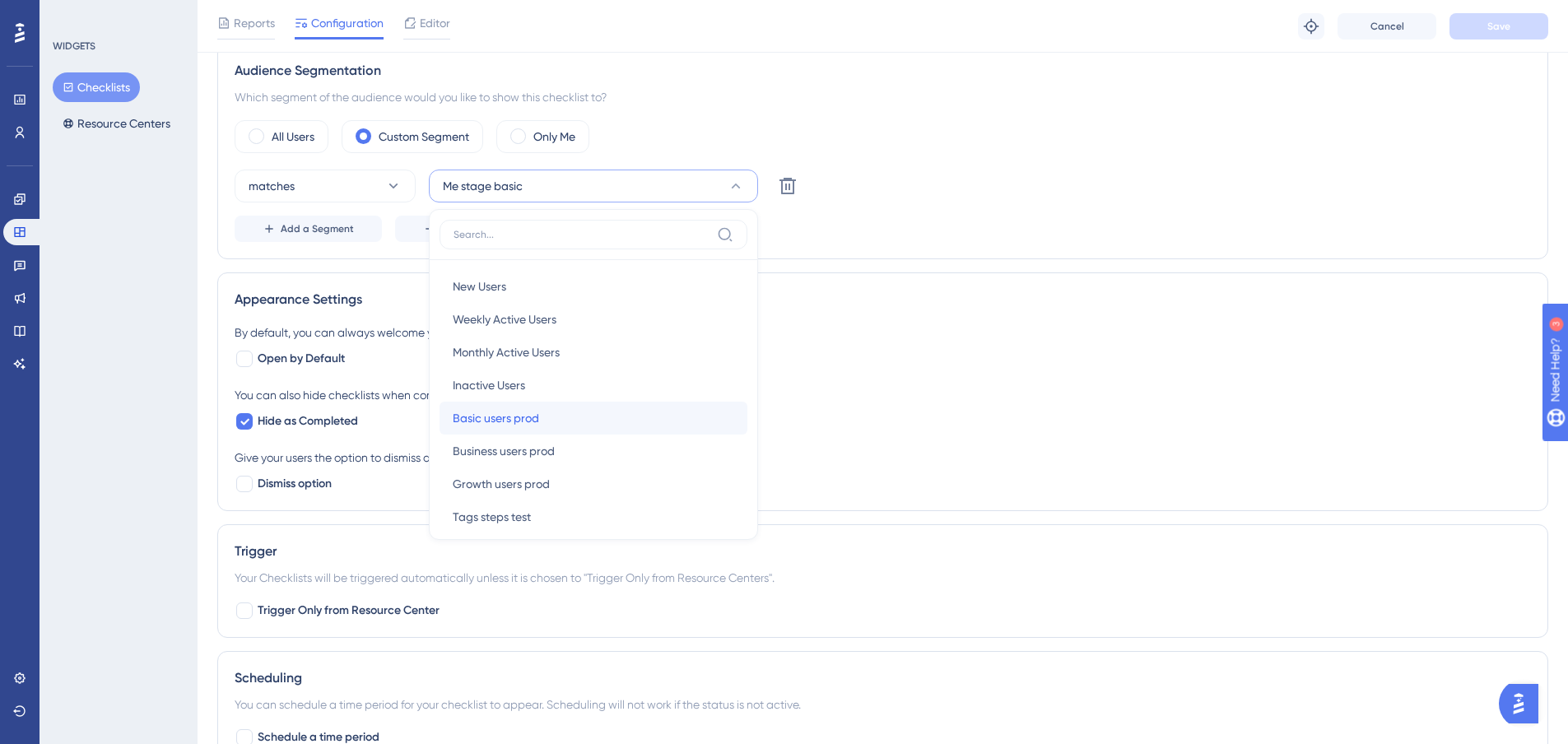
click at [604, 422] on div "Basic users prod Basic users prod" at bounding box center [593, 418] width 281 height 33
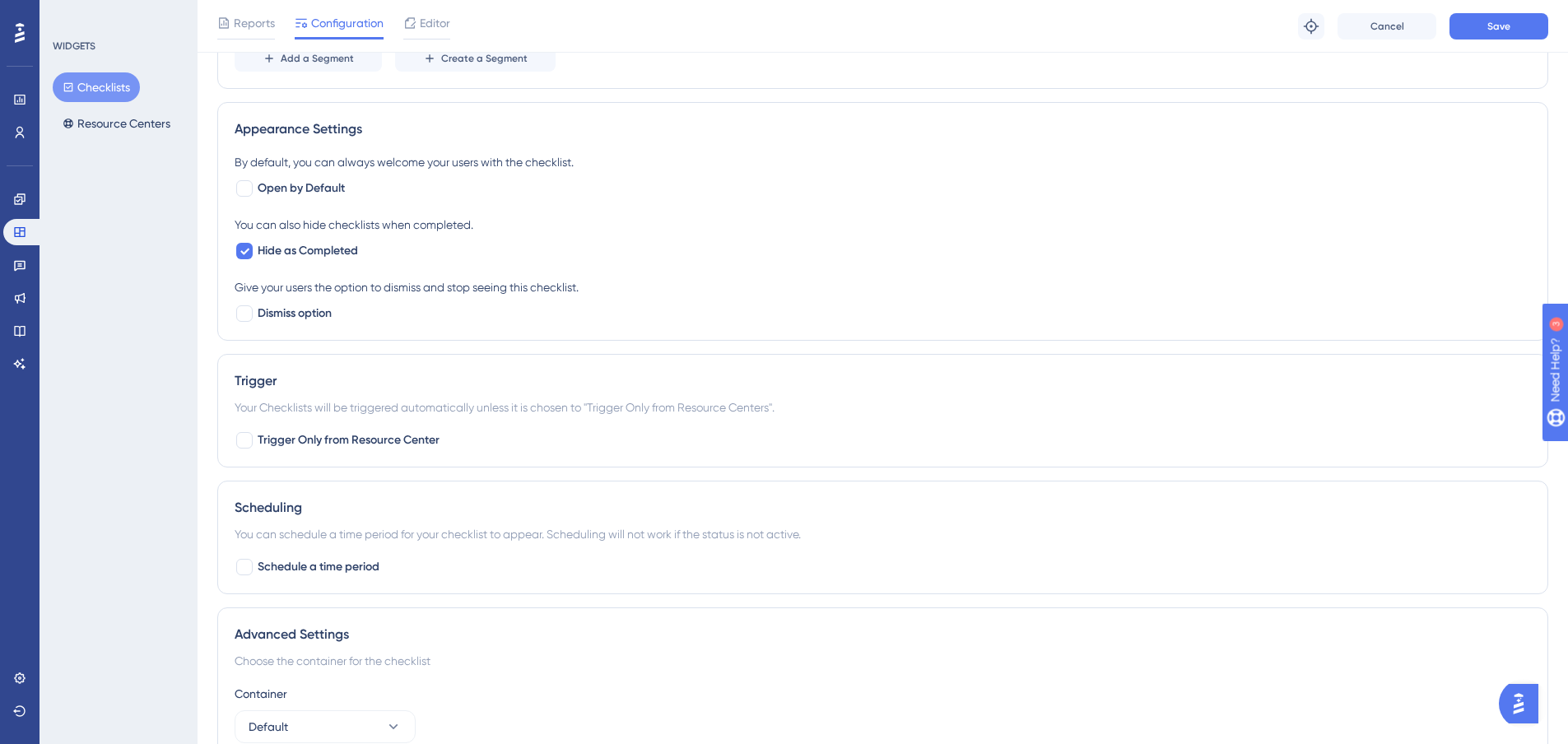
scroll to position [607, 0]
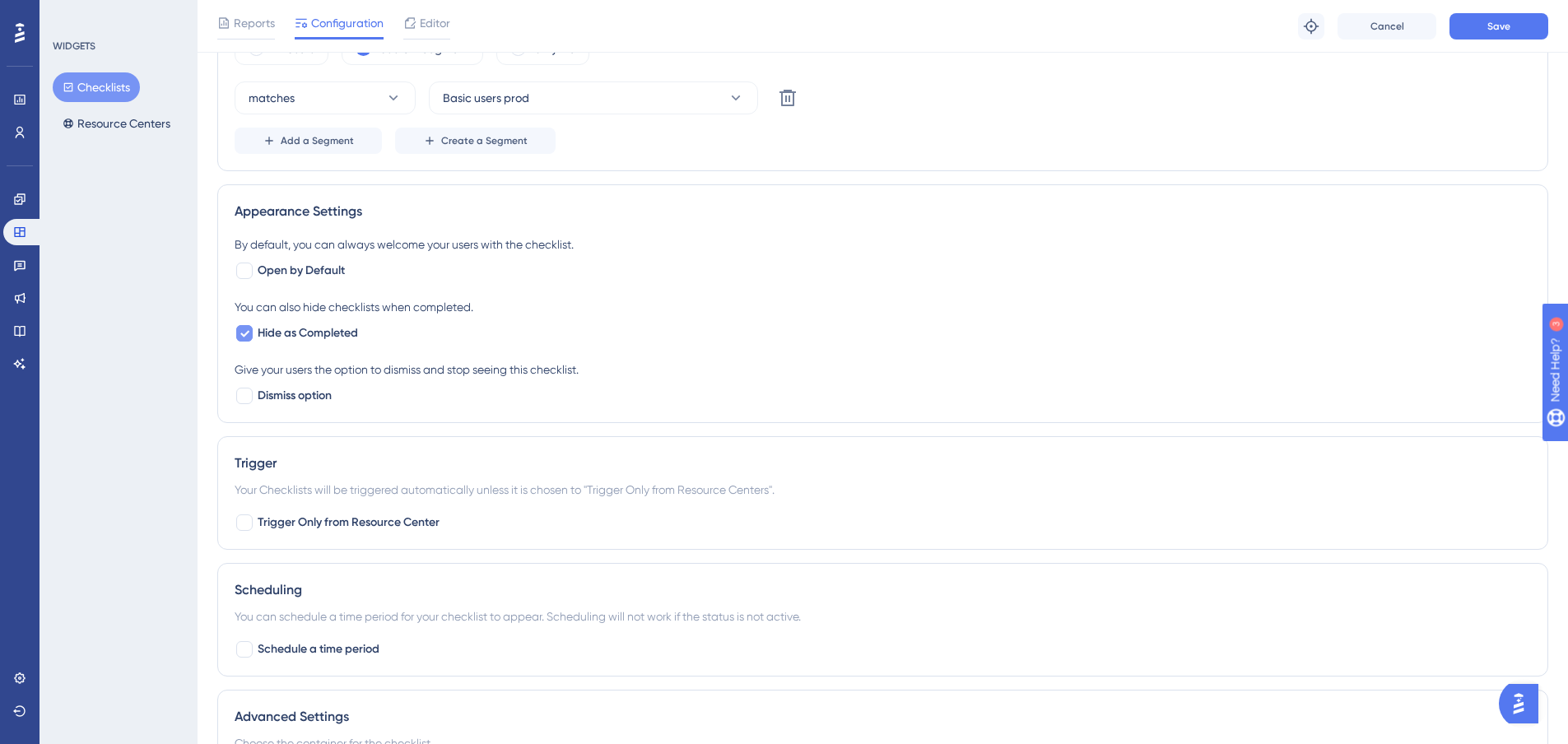
click at [242, 339] on icon at bounding box center [244, 333] width 9 height 13
checkbox input "false"
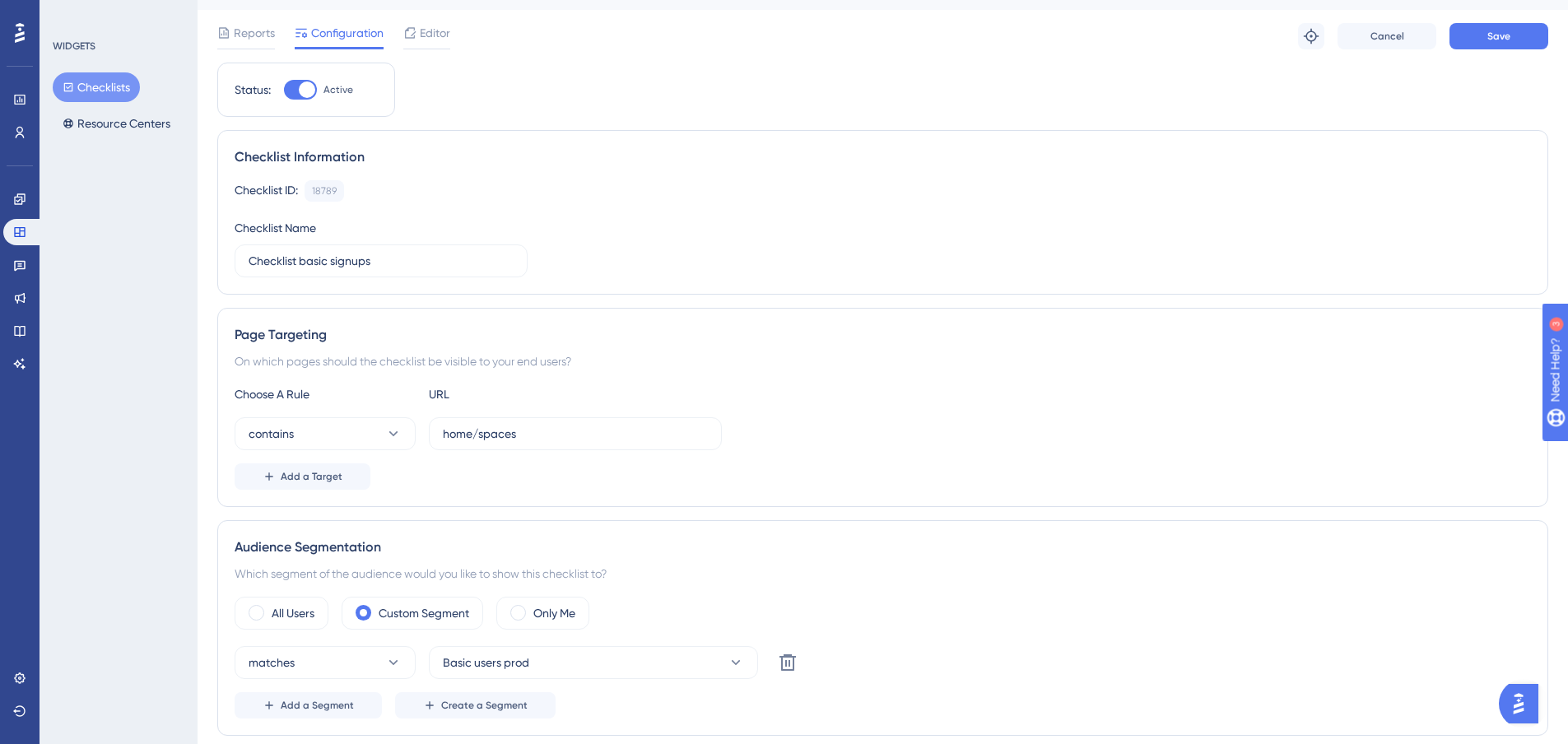
scroll to position [0, 0]
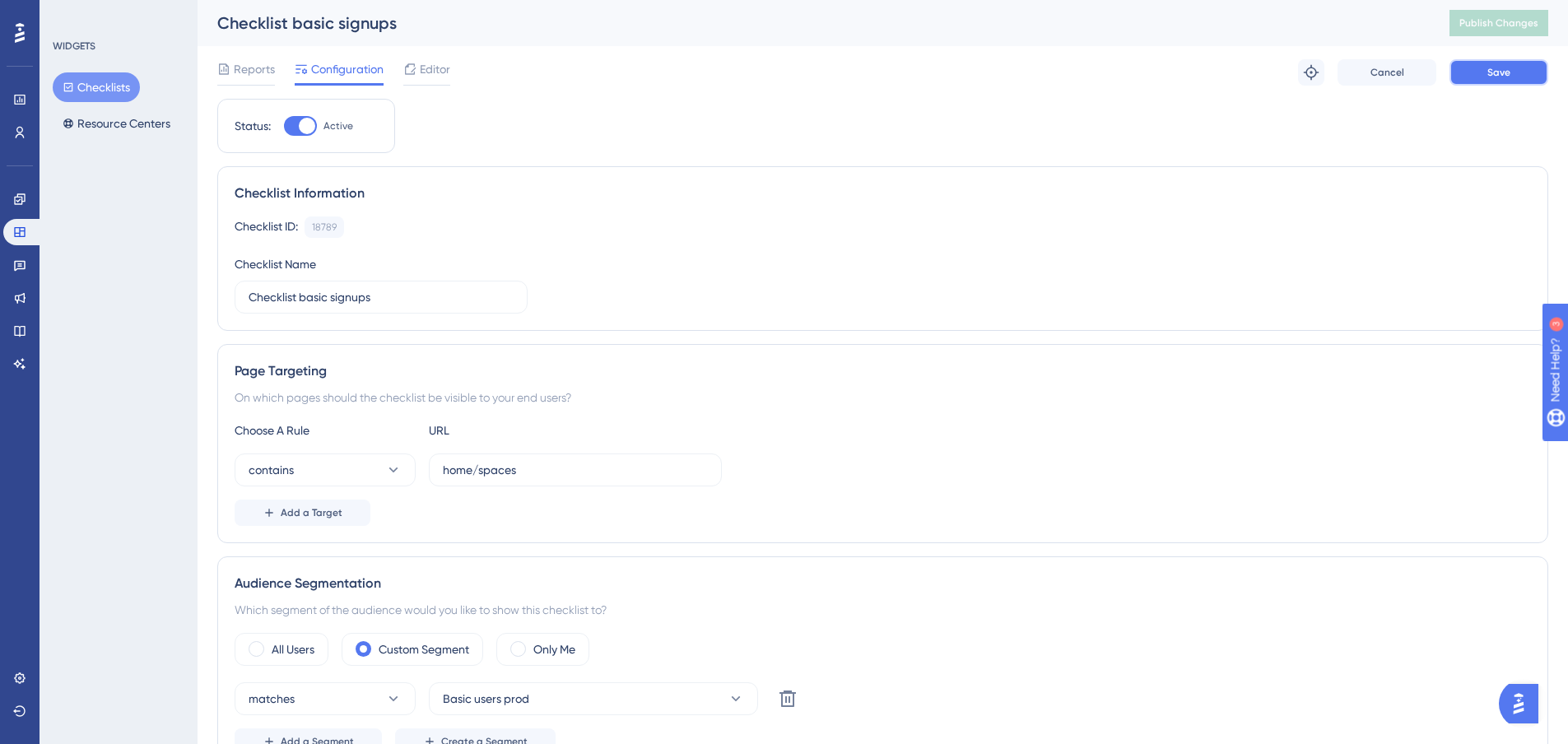
click at [1496, 84] on button "Save" at bounding box center [1499, 73] width 99 height 26
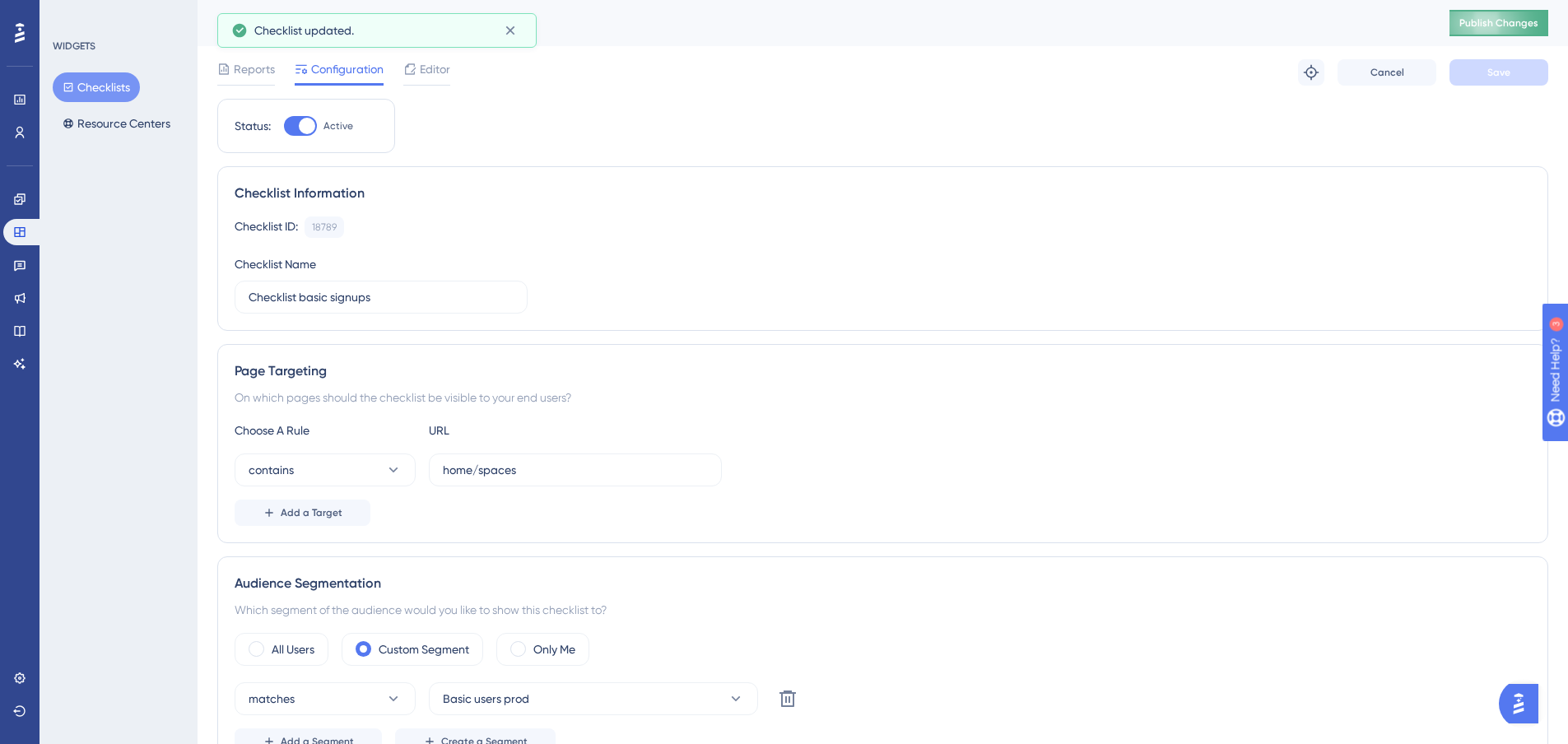
click at [1520, 20] on span "Publish Changes" at bounding box center [1499, 23] width 79 height 13
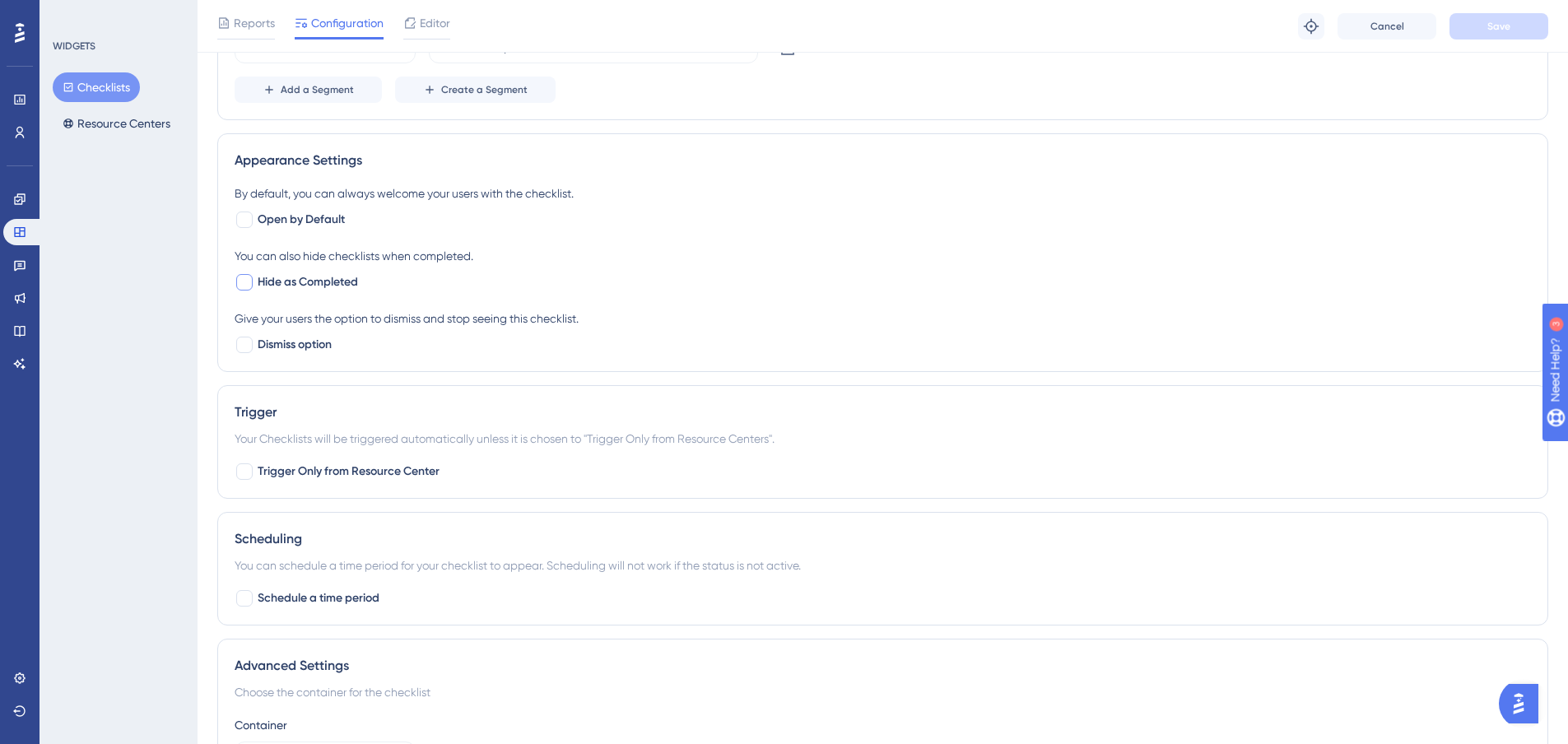
scroll to position [771, 0]
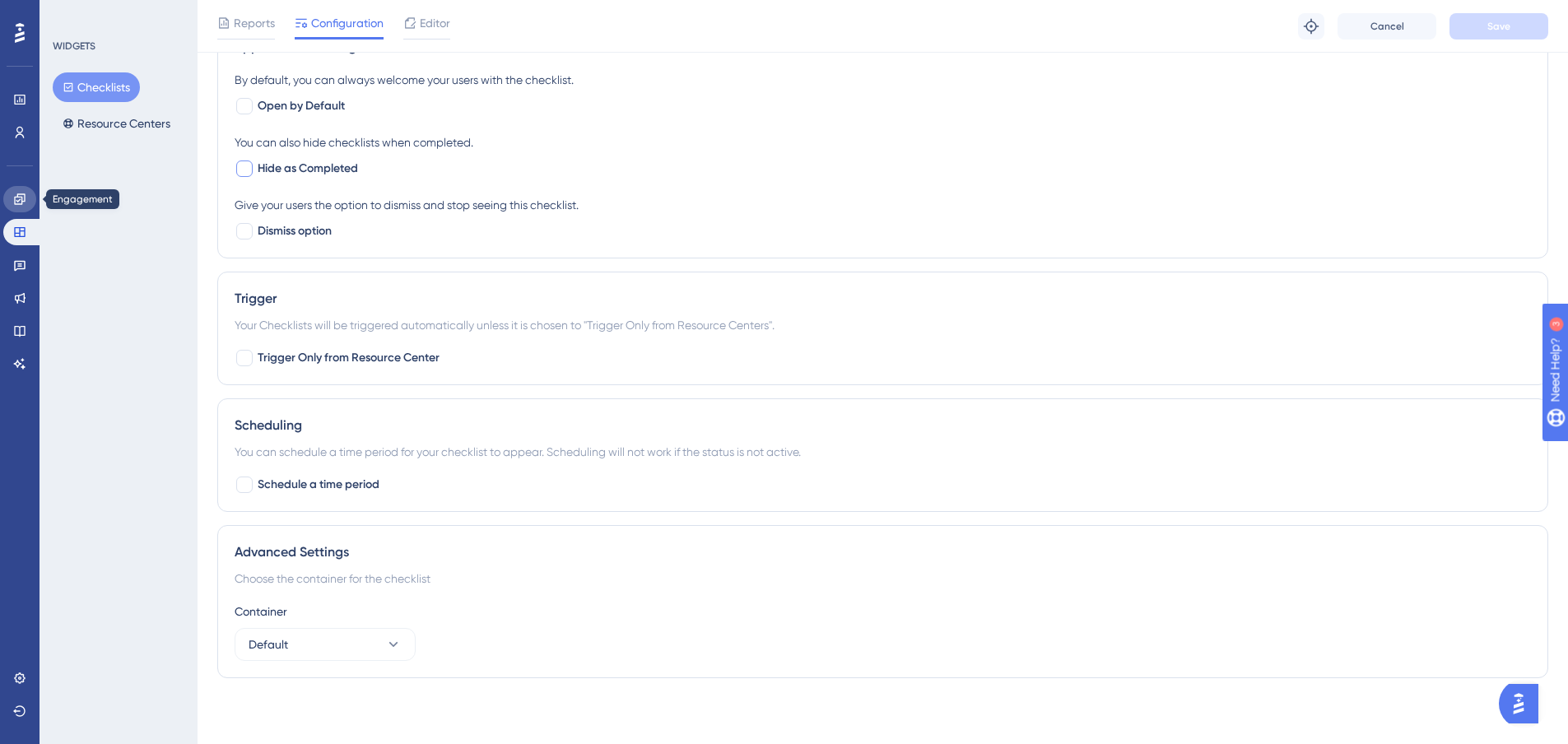
click at [25, 190] on link at bounding box center [19, 199] width 33 height 26
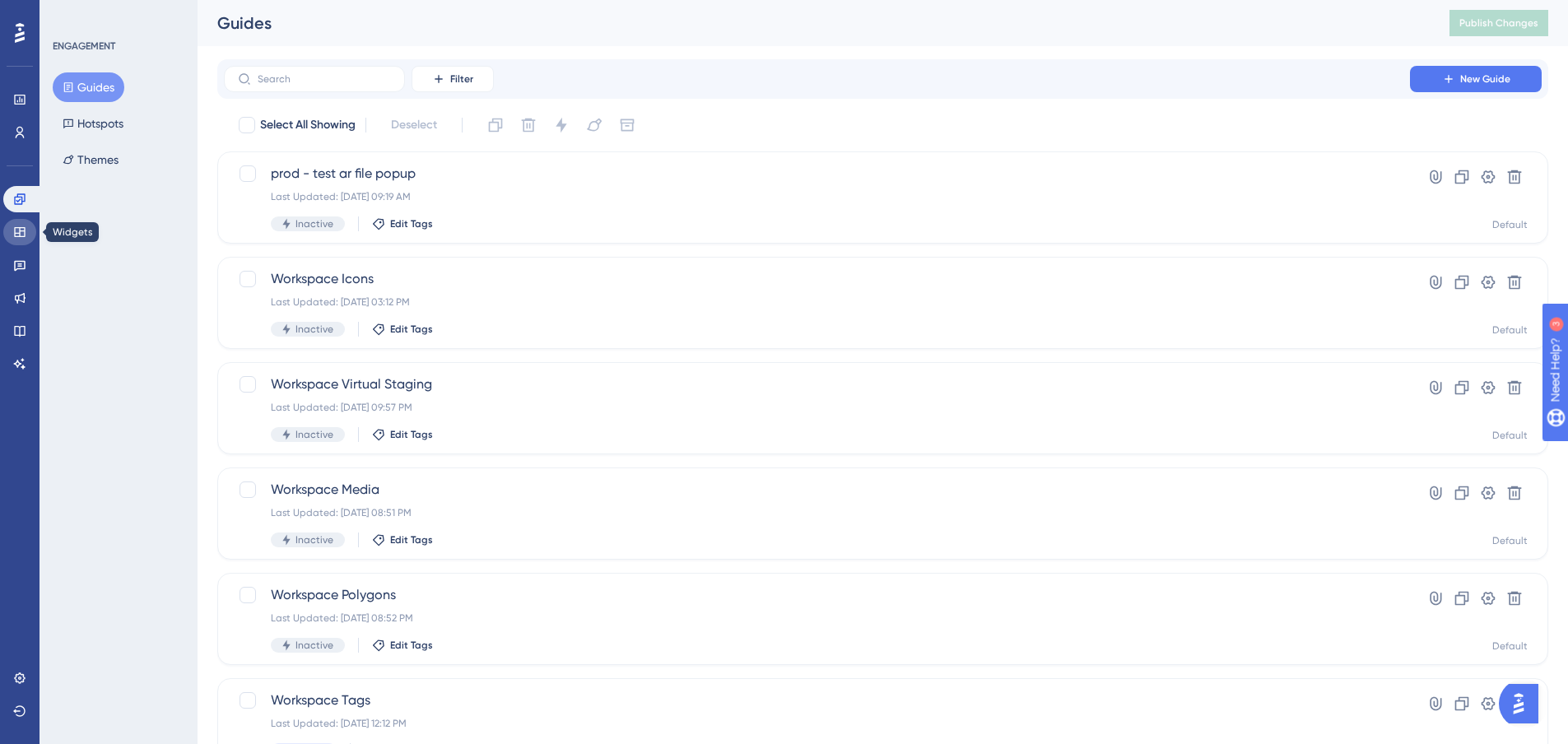
click at [29, 236] on link at bounding box center [19, 232] width 33 height 26
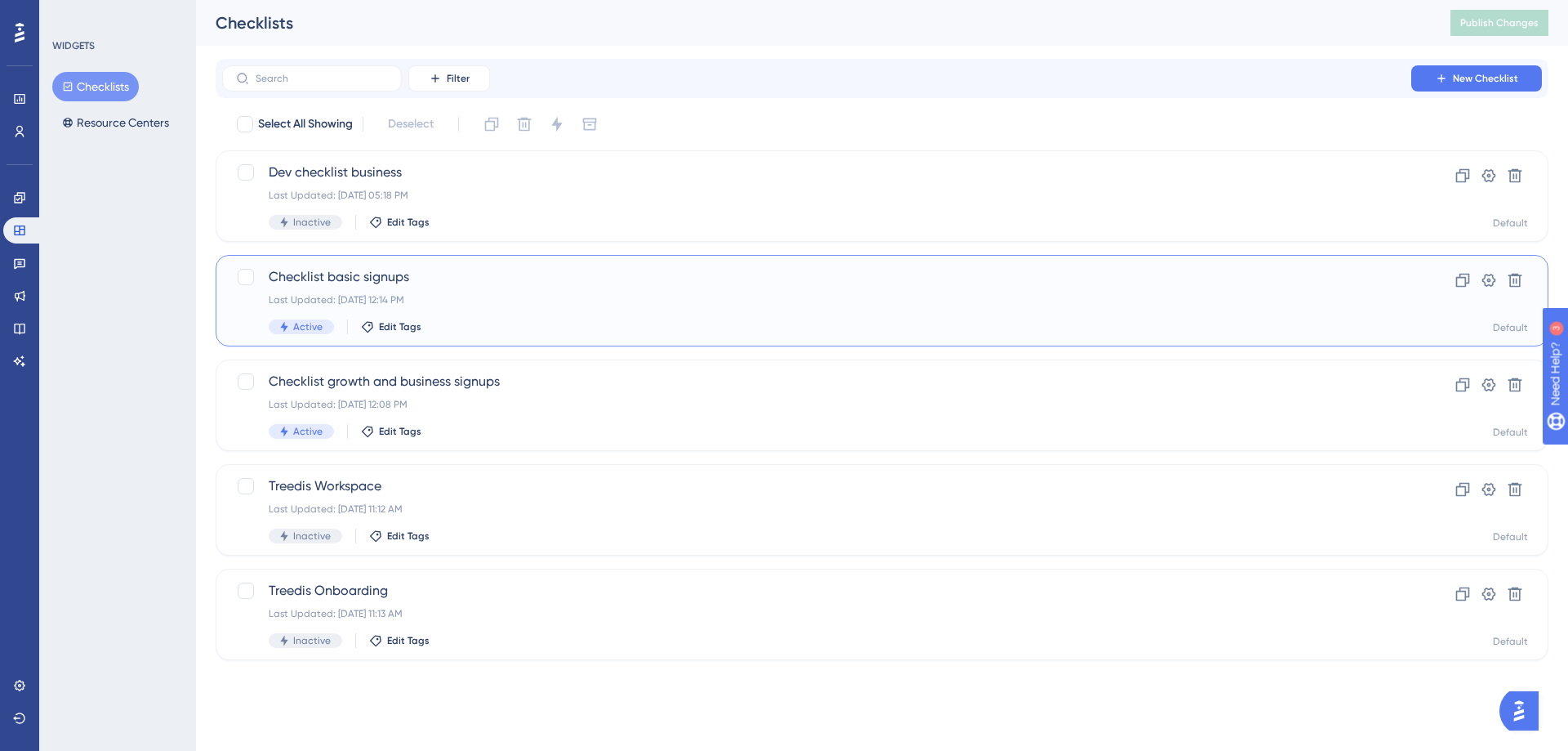
click at [361, 263] on div "Checklist basic signups Last Updated: Sep 25 2025, 12:14 PM Active Edit Tags Cl…" at bounding box center [882, 301] width 1333 height 92
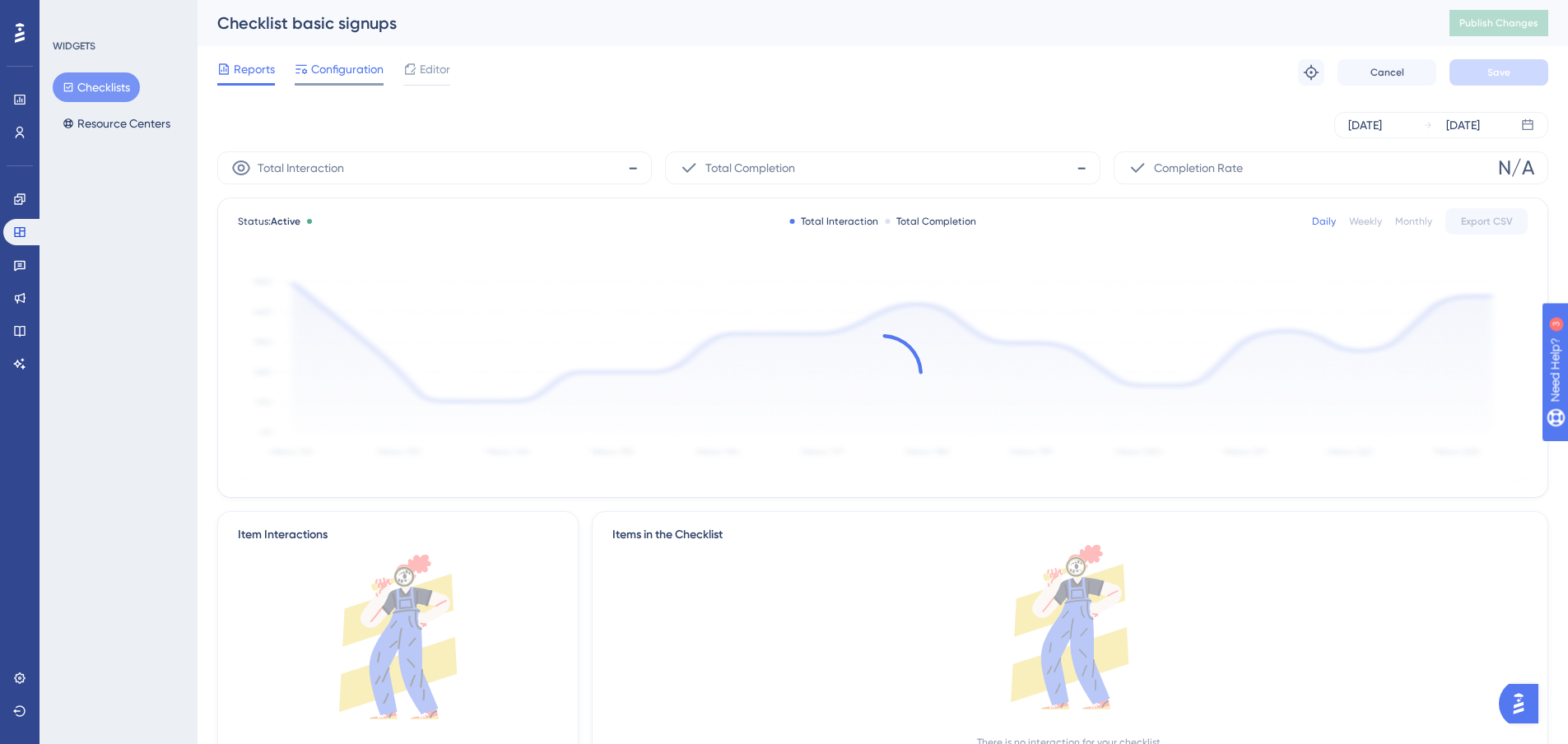
click at [359, 75] on span "Configuration" at bounding box center [347, 69] width 73 height 20
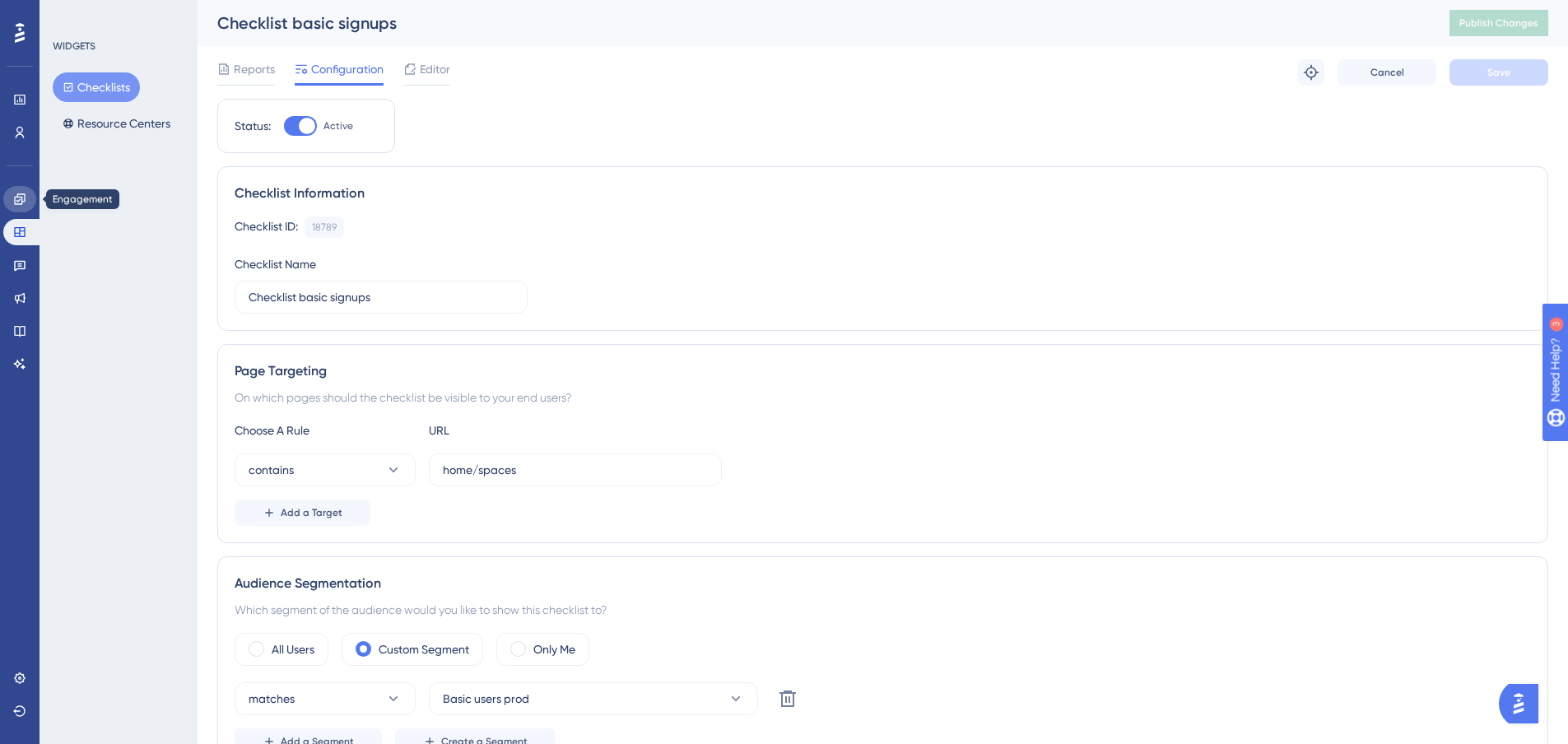
click at [26, 198] on link at bounding box center [19, 199] width 33 height 26
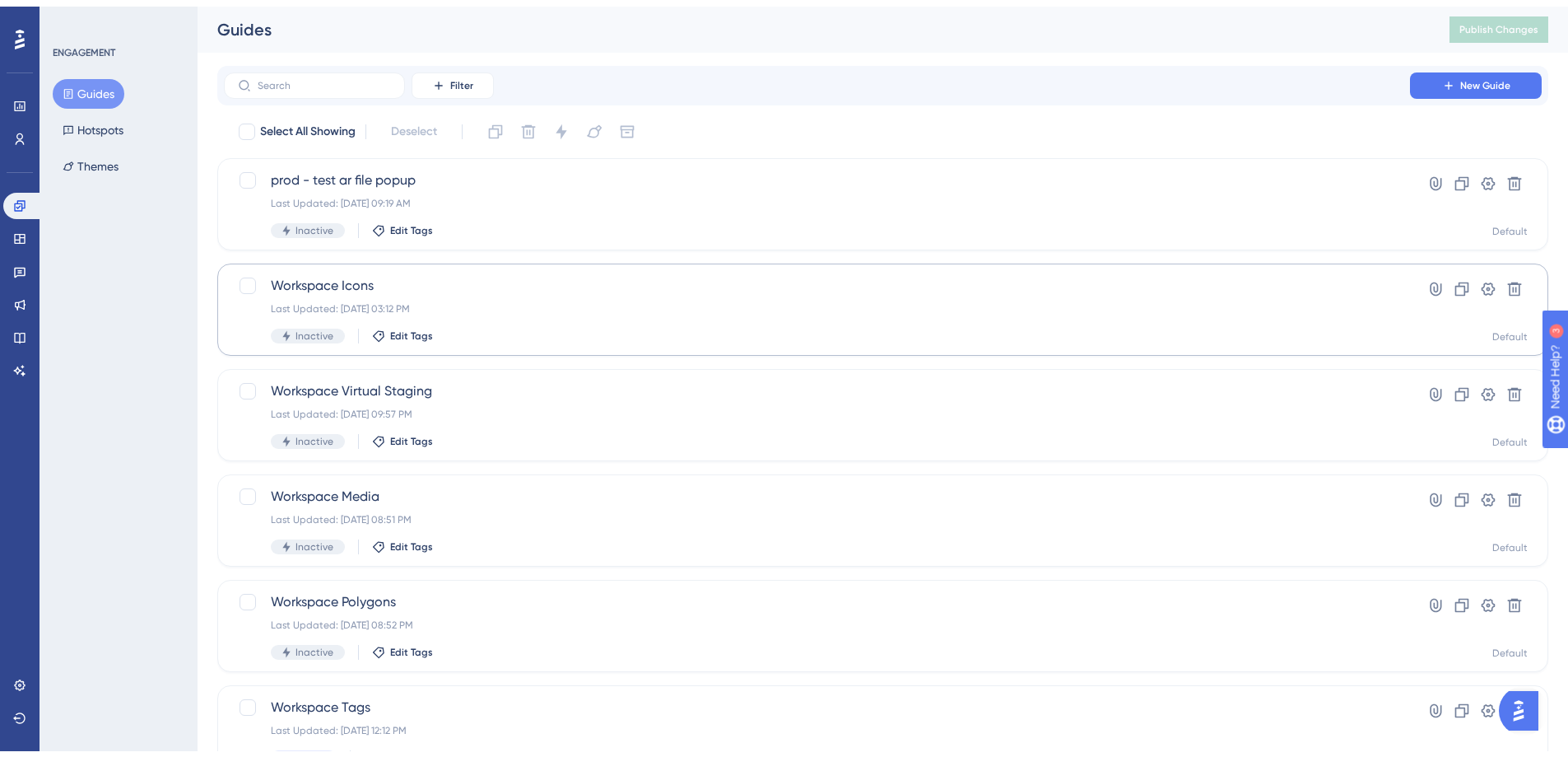
scroll to position [521, 0]
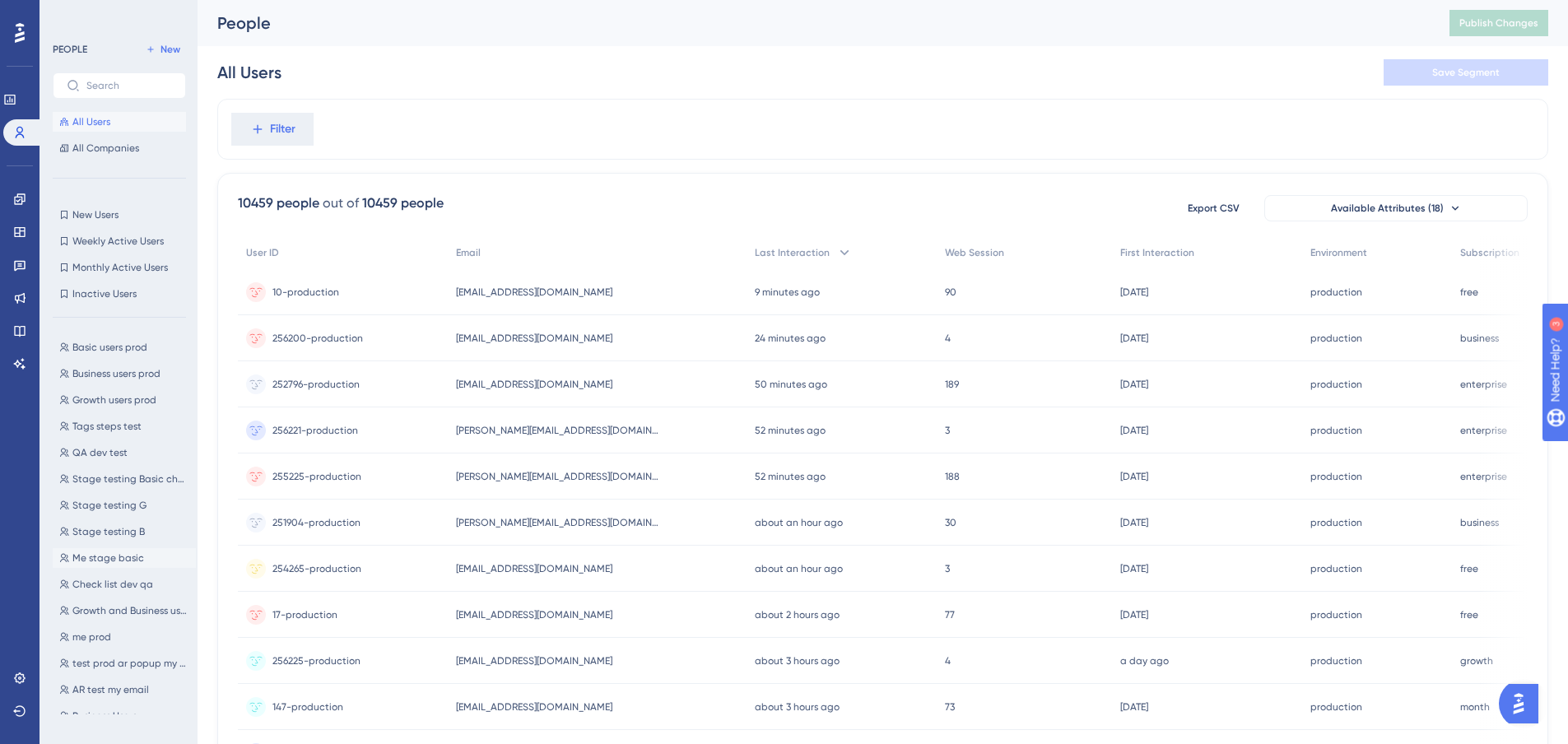
click at [127, 553] on span "Me stage basic" at bounding box center [108, 558] width 72 height 13
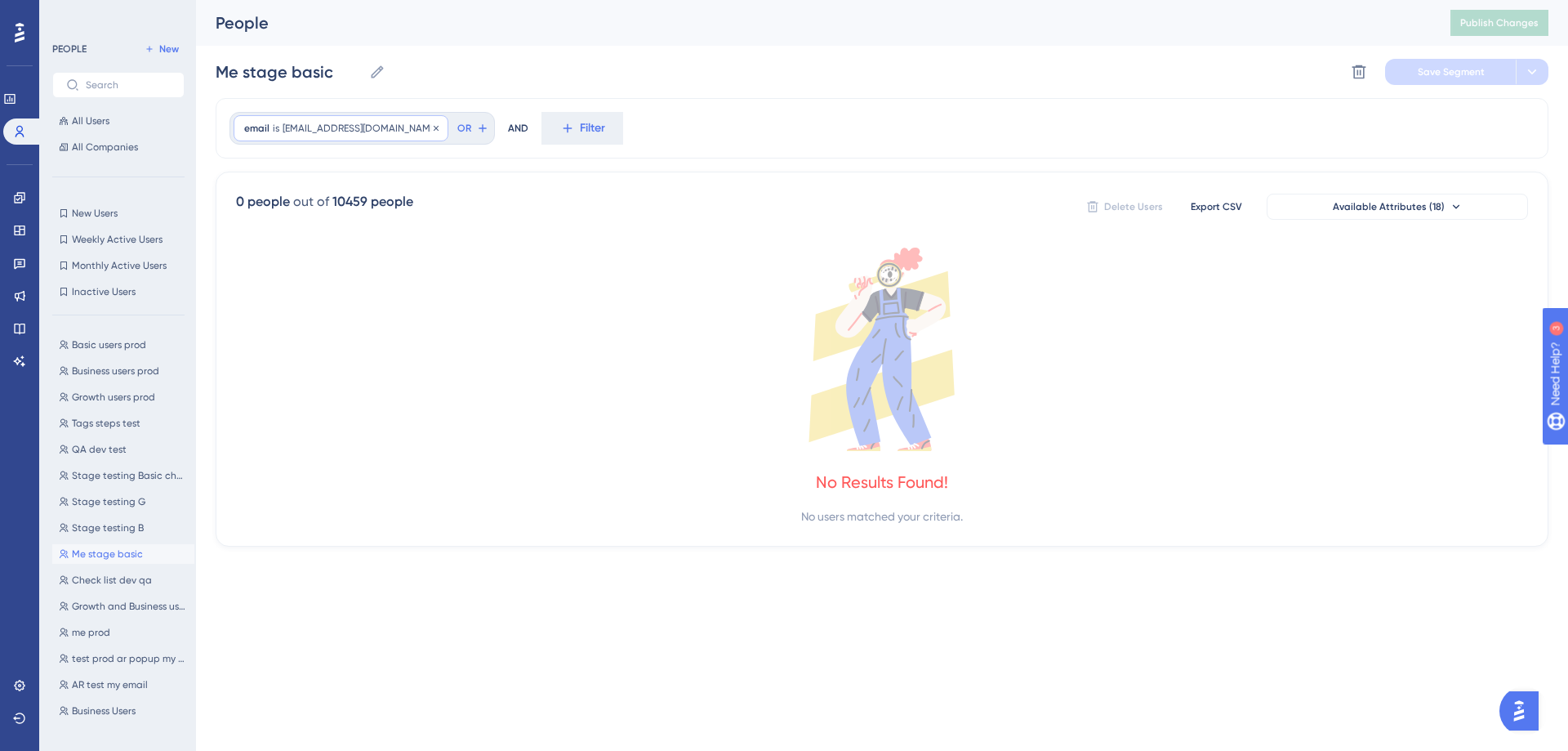
click at [314, 127] on span "[EMAIL_ADDRESS][DOMAIN_NAME]" at bounding box center [360, 128] width 155 height 13
click at [337, 199] on label "[EMAIL_ADDRESS][DOMAIN_NAME]" at bounding box center [337, 205] width 180 height 29
click at [337, 200] on input "[EMAIL_ADDRESS][DOMAIN_NAME]" at bounding box center [337, 206] width 152 height 11
click at [337, 199] on label "[EMAIL_ADDRESS][DOMAIN_NAME]" at bounding box center [337, 205] width 180 height 29
click at [337, 200] on input "[EMAIL_ADDRESS][DOMAIN_NAME]" at bounding box center [337, 206] width 152 height 11
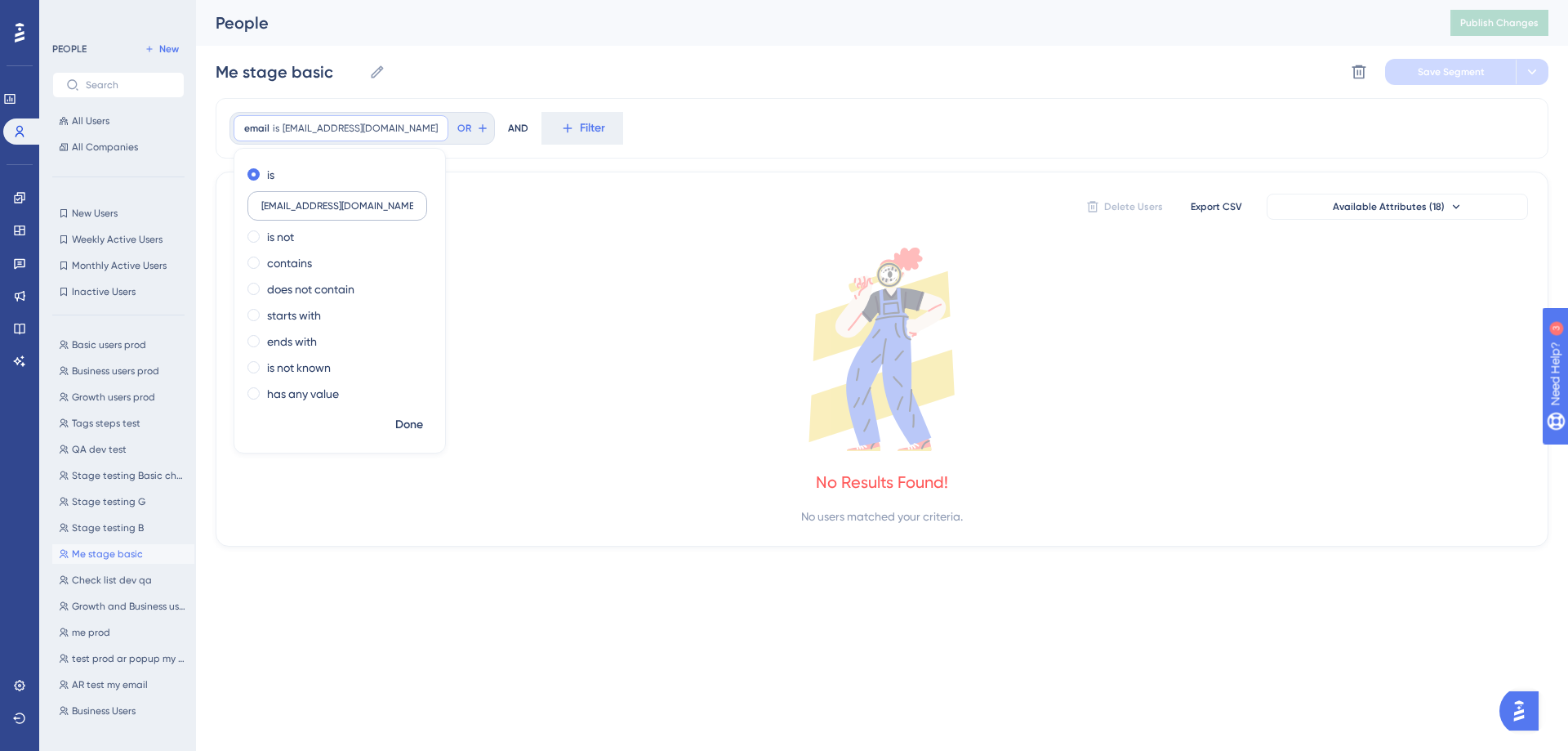
click at [337, 199] on label "[EMAIL_ADDRESS][DOMAIN_NAME]" at bounding box center [337, 205] width 180 height 29
click at [337, 200] on input "[EMAIL_ADDRESS][DOMAIN_NAME]" at bounding box center [337, 206] width 152 height 11
drag, startPoint x: 394, startPoint y: 211, endPoint x: 245, endPoint y: 213, distance: 149.0
click at [245, 213] on div "is xicada2233@forcrack.com is not contains does not contain starts with ends wi…" at bounding box center [339, 286] width 211 height 248
click at [670, 76] on div "Me stage basic Me stage basic Delete Segment Save Segment" at bounding box center [882, 72] width 1333 height 52
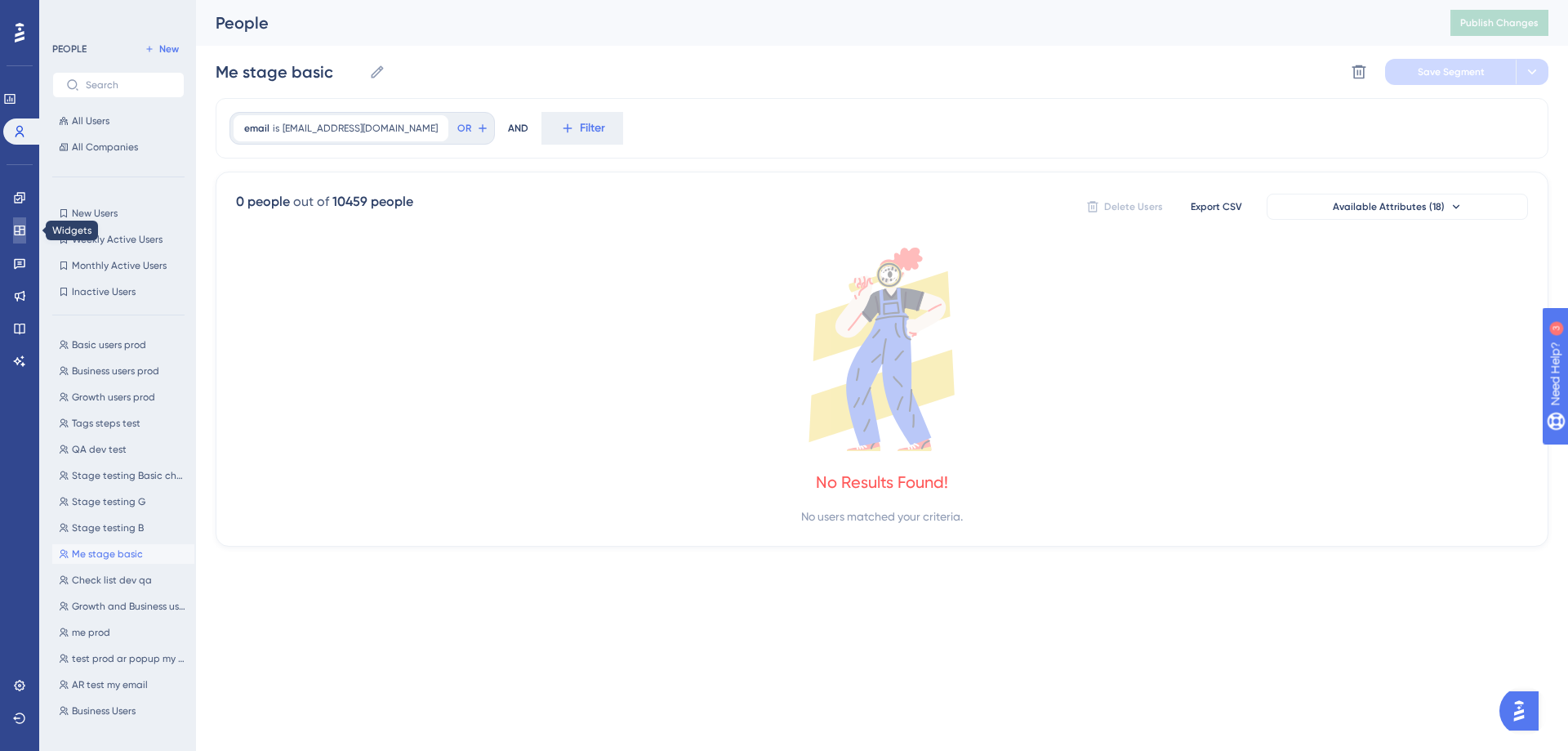
click at [18, 228] on icon at bounding box center [20, 230] width 13 height 13
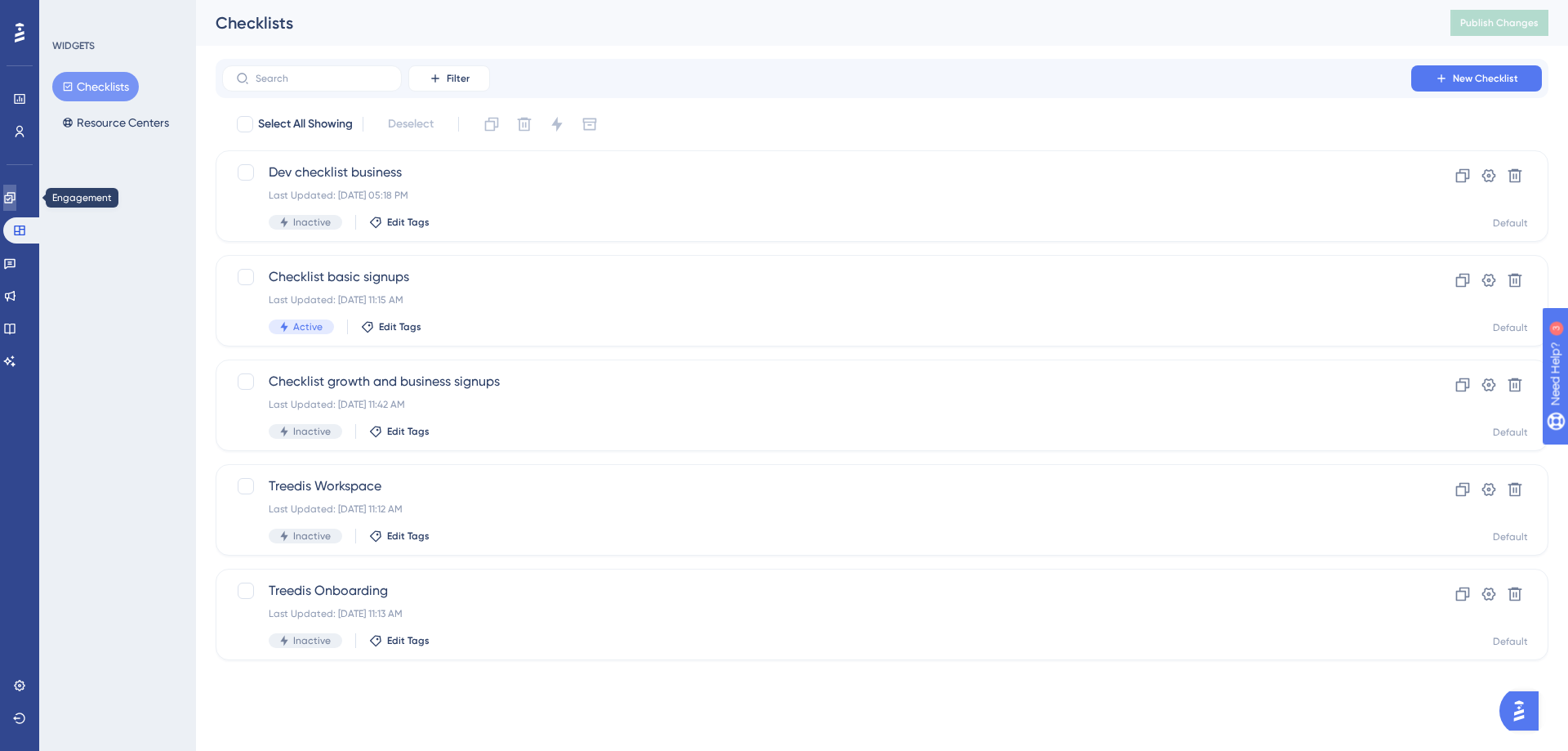
click at [16, 200] on icon at bounding box center [9, 198] width 13 height 13
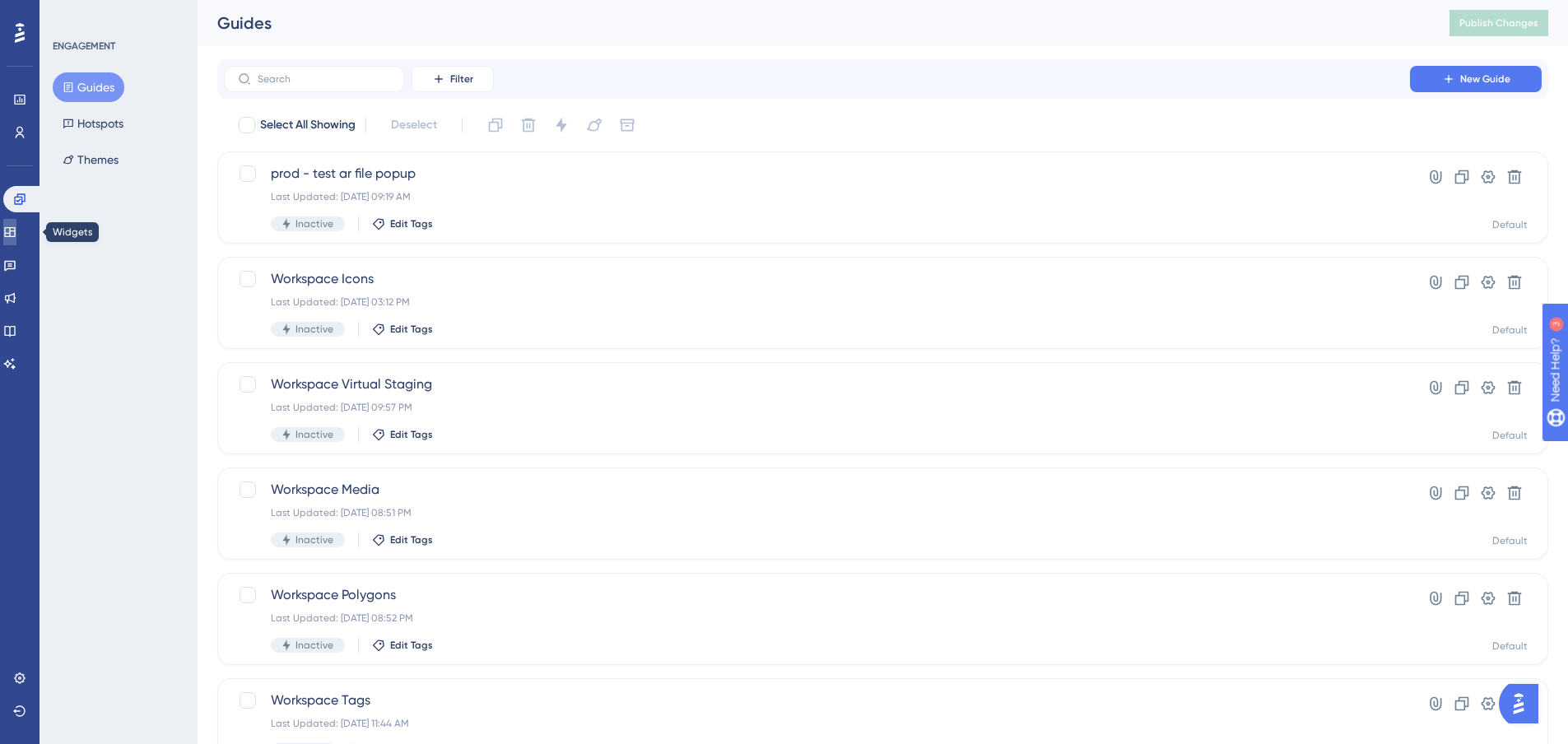
click at [16, 229] on icon at bounding box center [9, 232] width 13 height 13
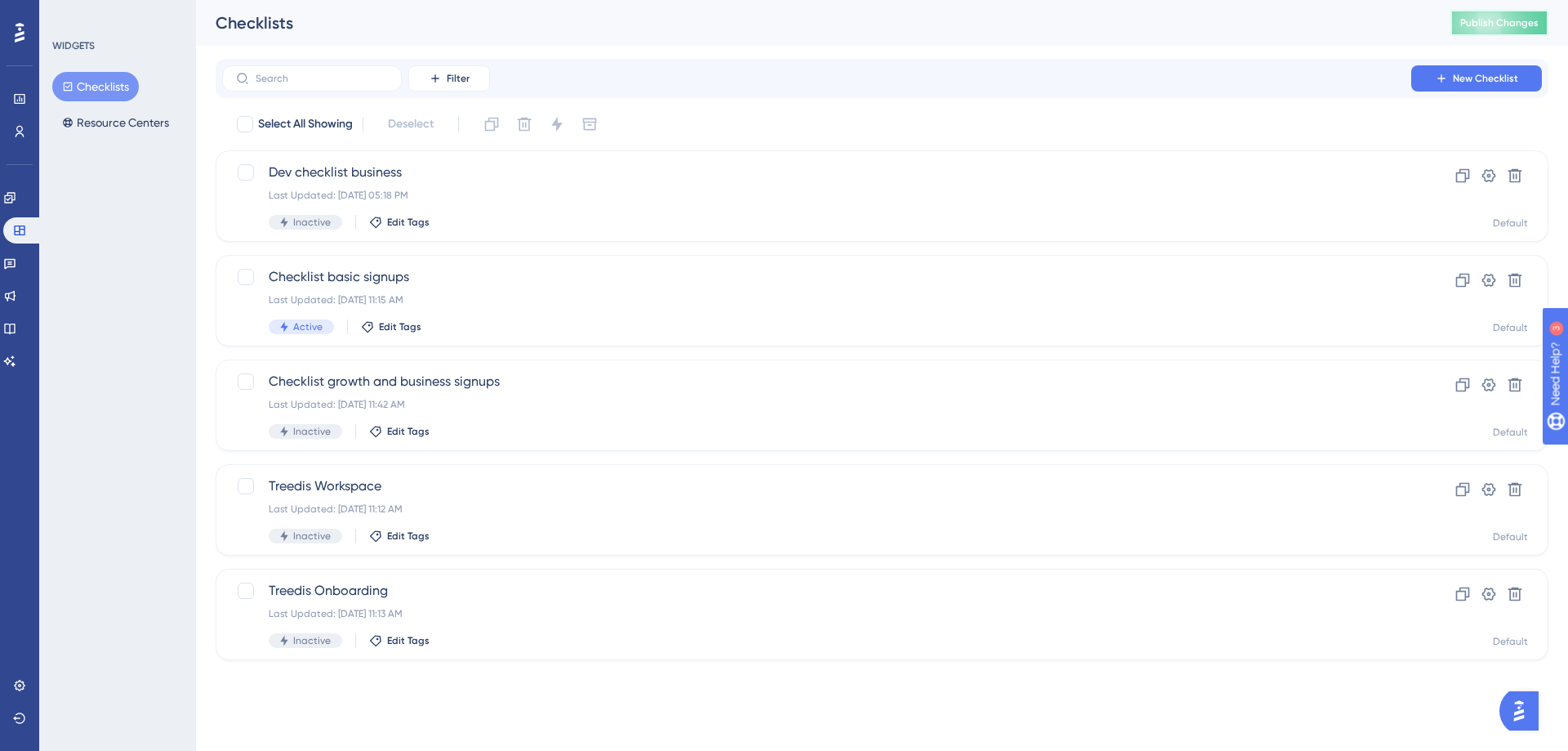
click at [1478, 21] on span "Publish Changes" at bounding box center [1500, 22] width 79 height 13
click at [399, 272] on span "Checklist basic signups" at bounding box center [816, 276] width 1096 height 20
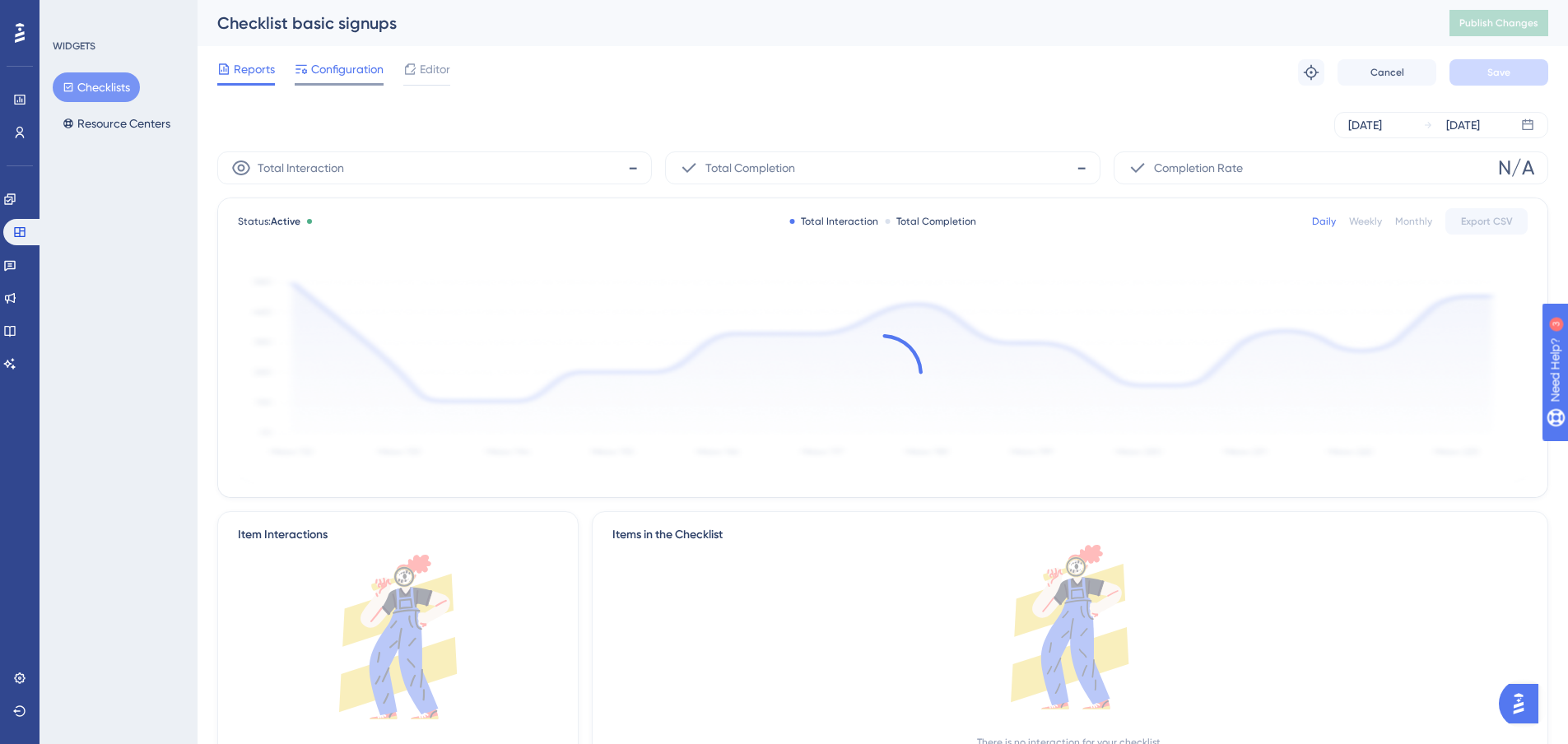
click at [350, 67] on span "Configuration" at bounding box center [347, 69] width 73 height 20
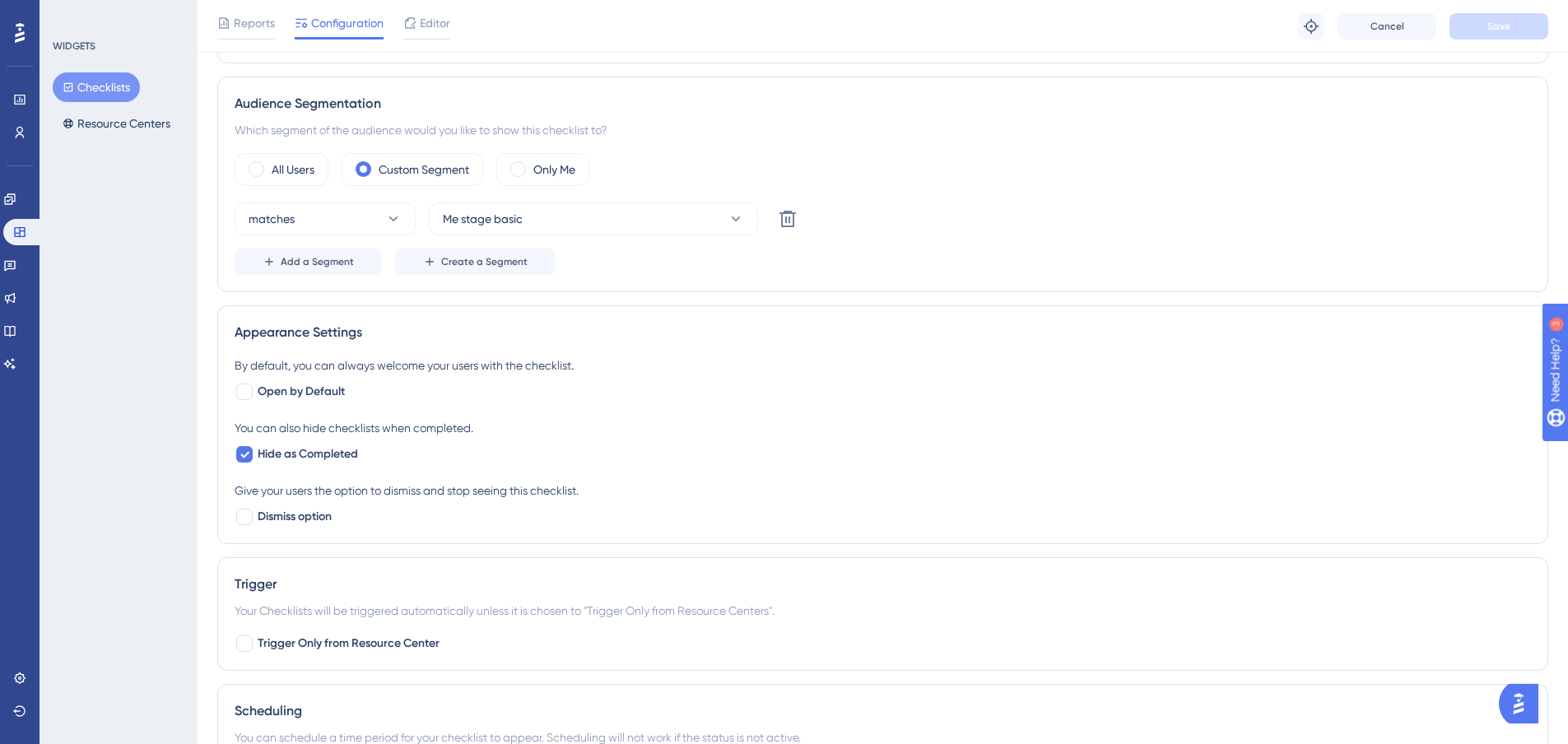
scroll to position [494, 0]
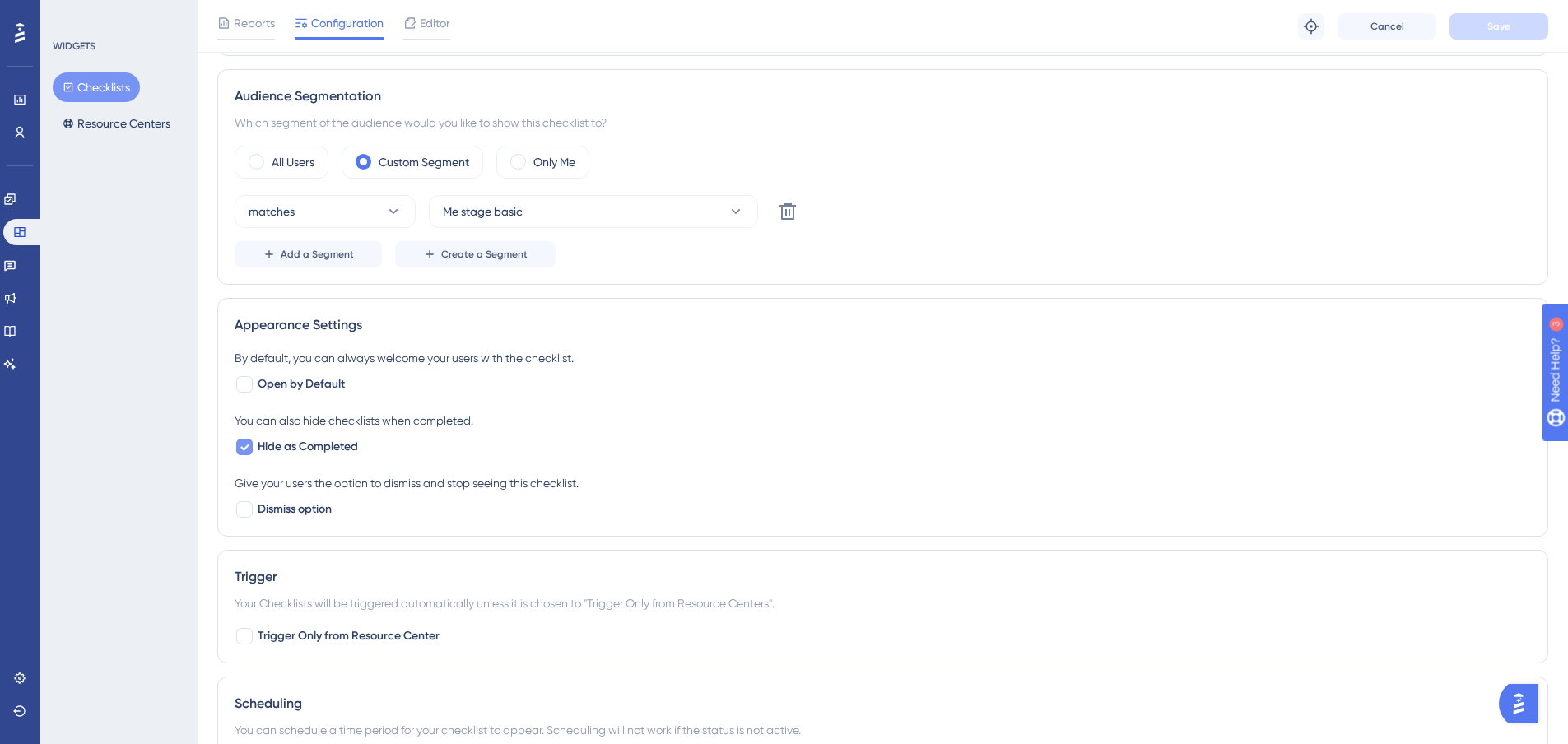
click at [250, 449] on div at bounding box center [243, 446] width 16 height 16
checkbox input "false"
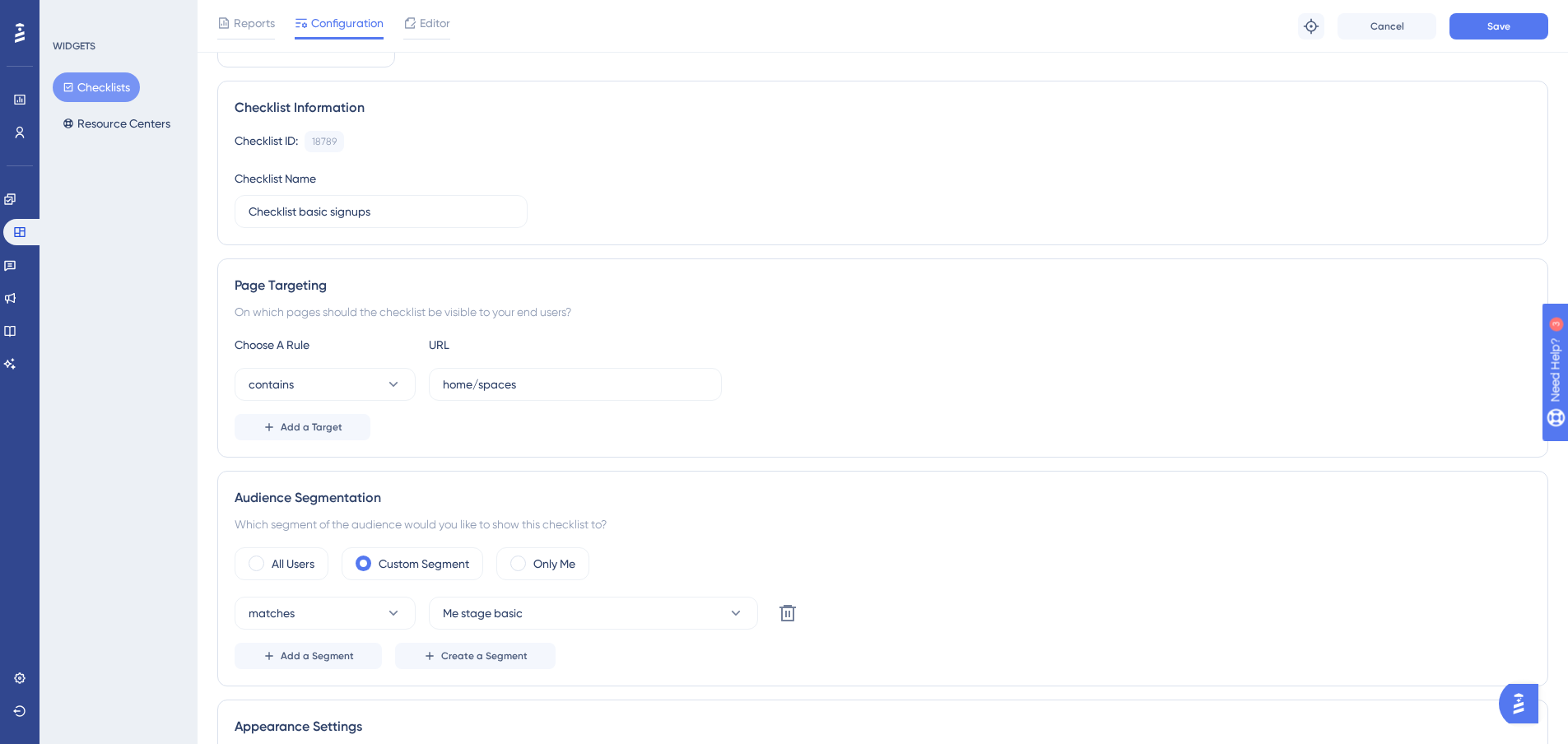
scroll to position [0, 0]
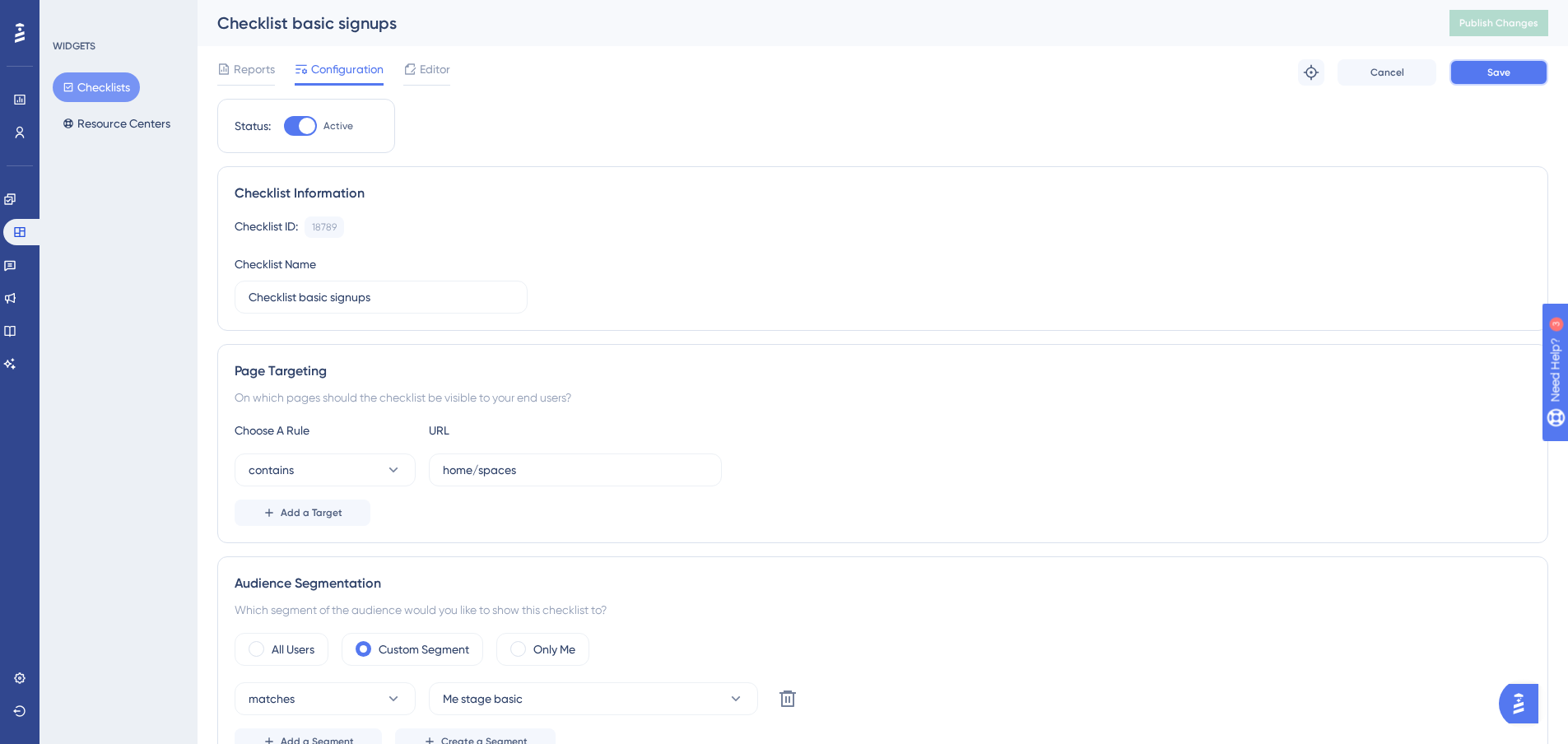
click at [1503, 68] on span "Save" at bounding box center [1499, 73] width 23 height 13
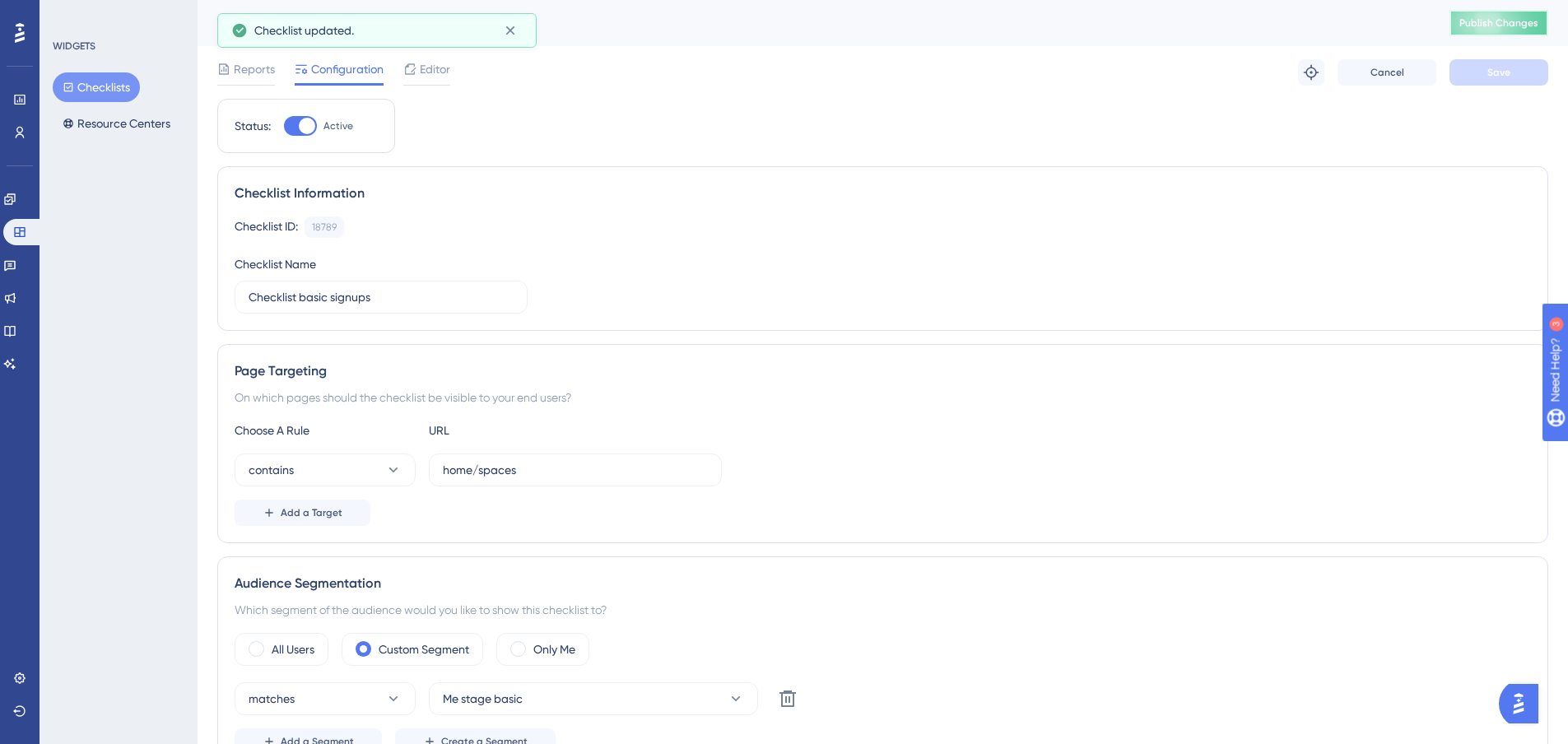
click at [1512, 13] on button "Publish Changes" at bounding box center [1499, 23] width 99 height 26
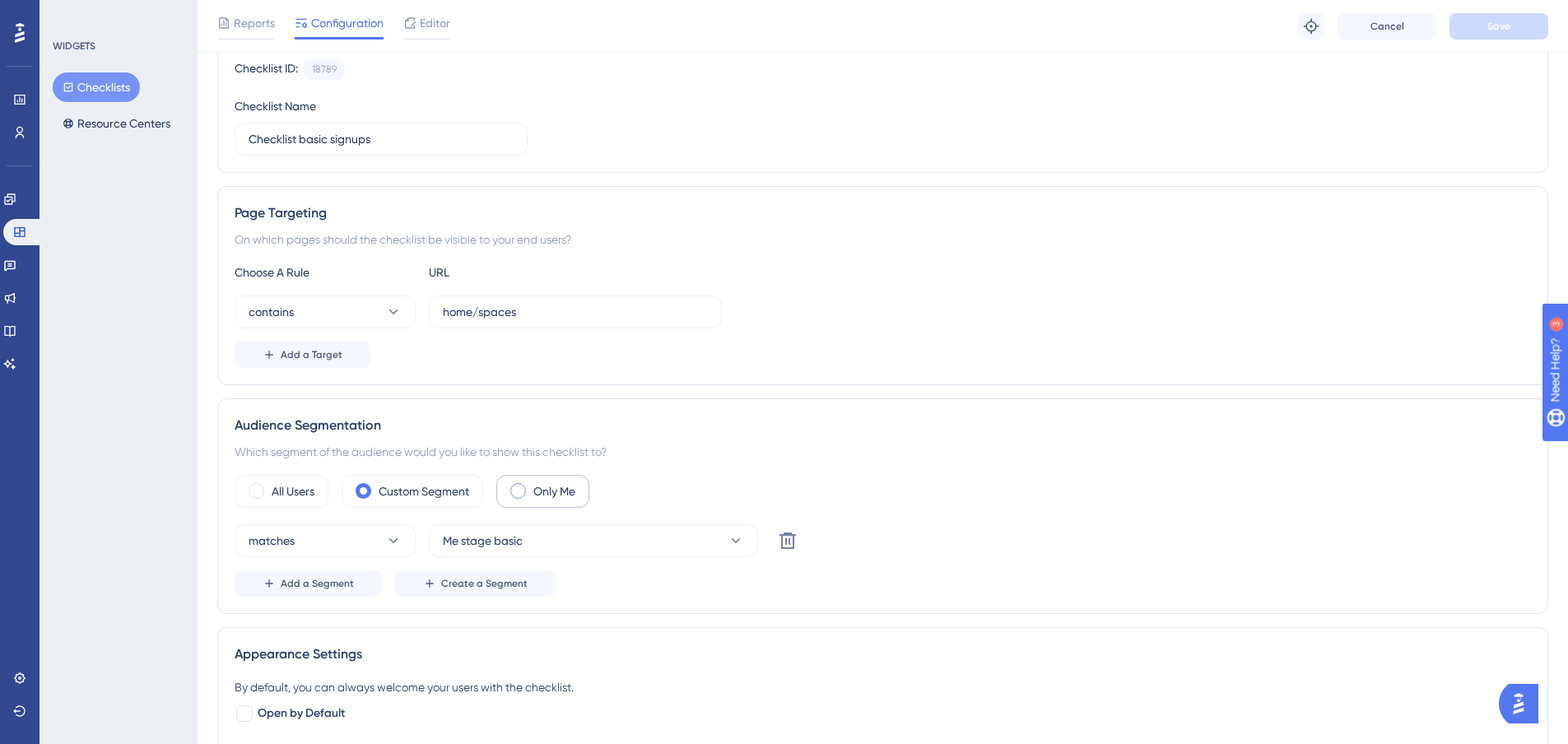
scroll to position [247, 0]
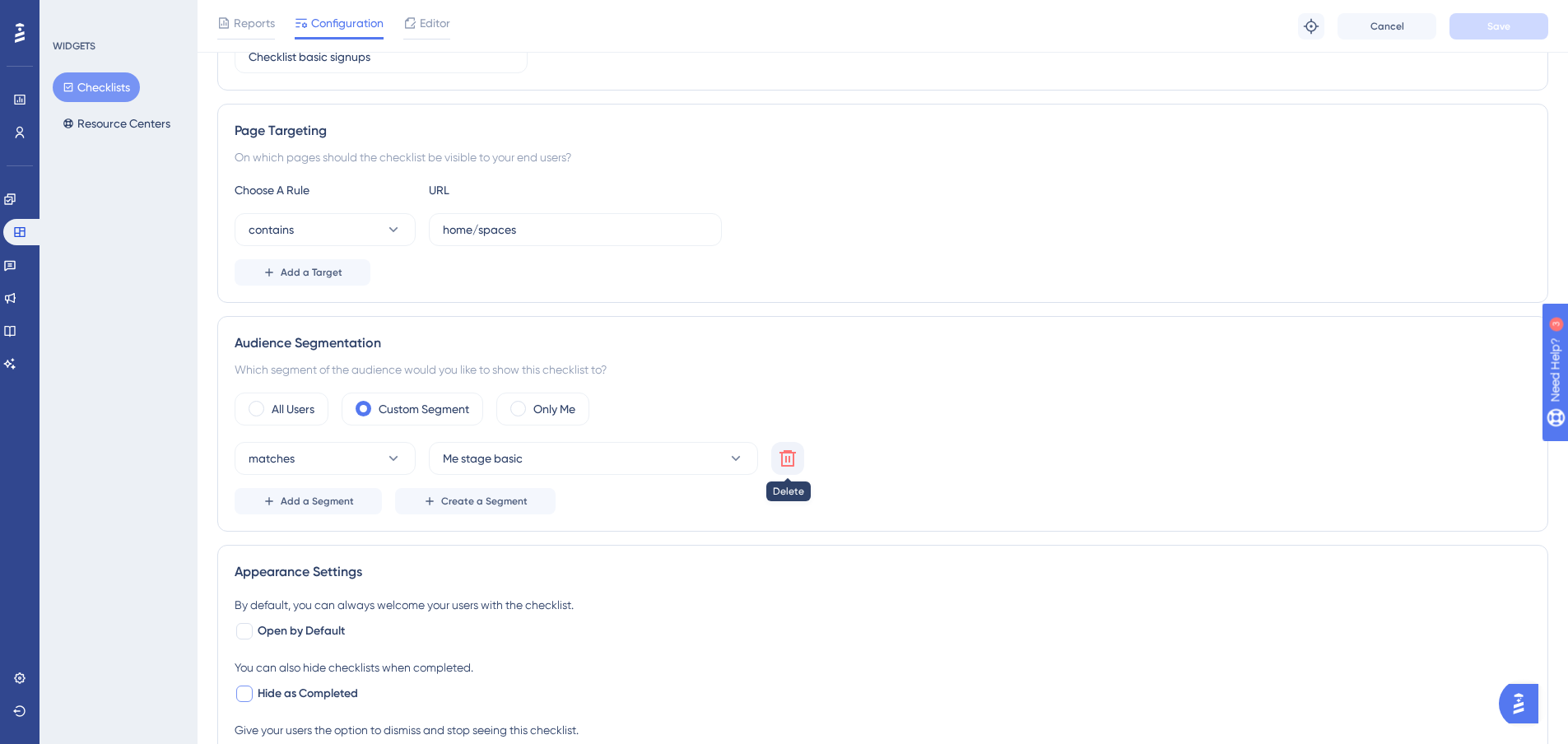
click at [789, 457] on icon at bounding box center [787, 457] width 16 height 16
click at [683, 449] on button "Choose a segment" at bounding box center [593, 458] width 329 height 33
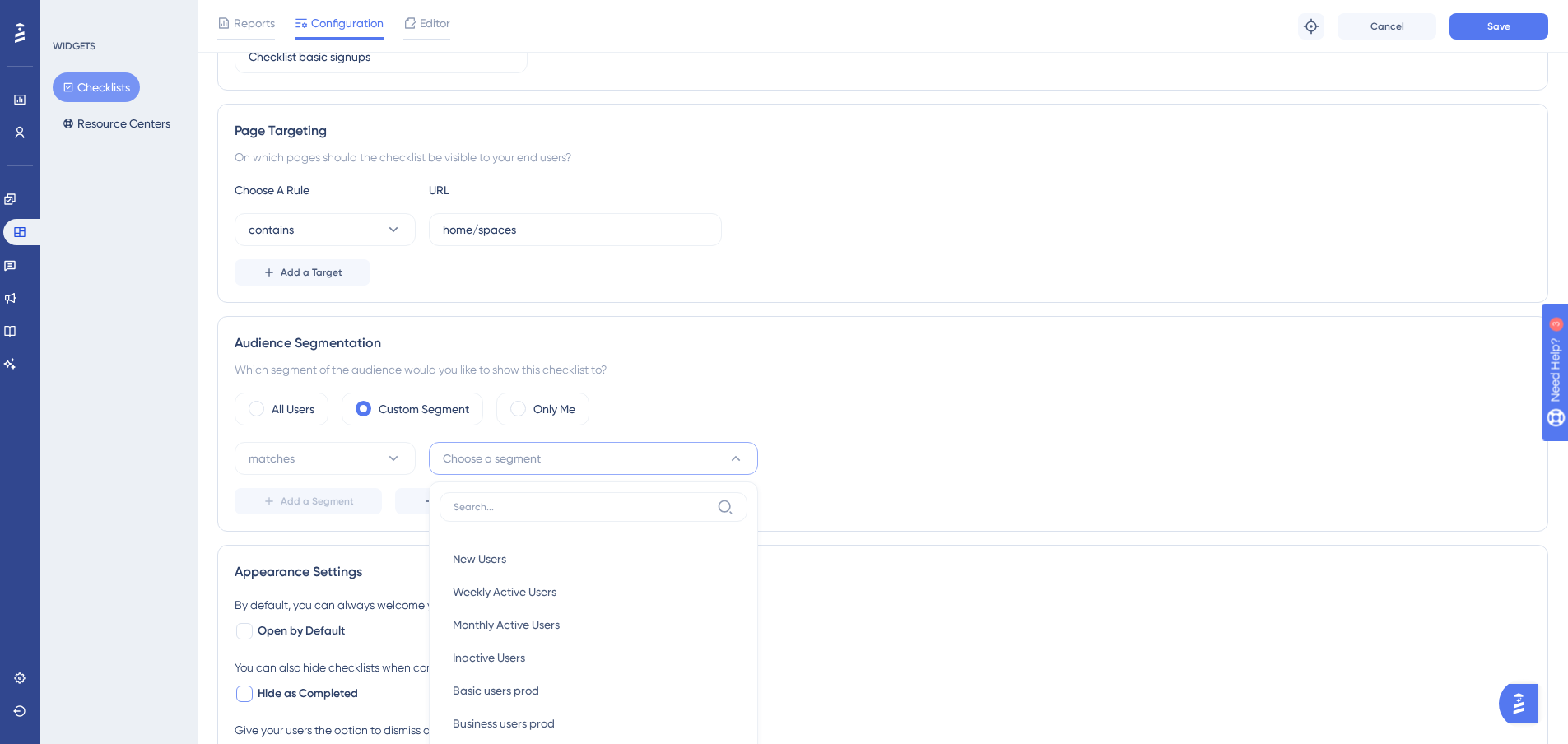
scroll to position [520, 0]
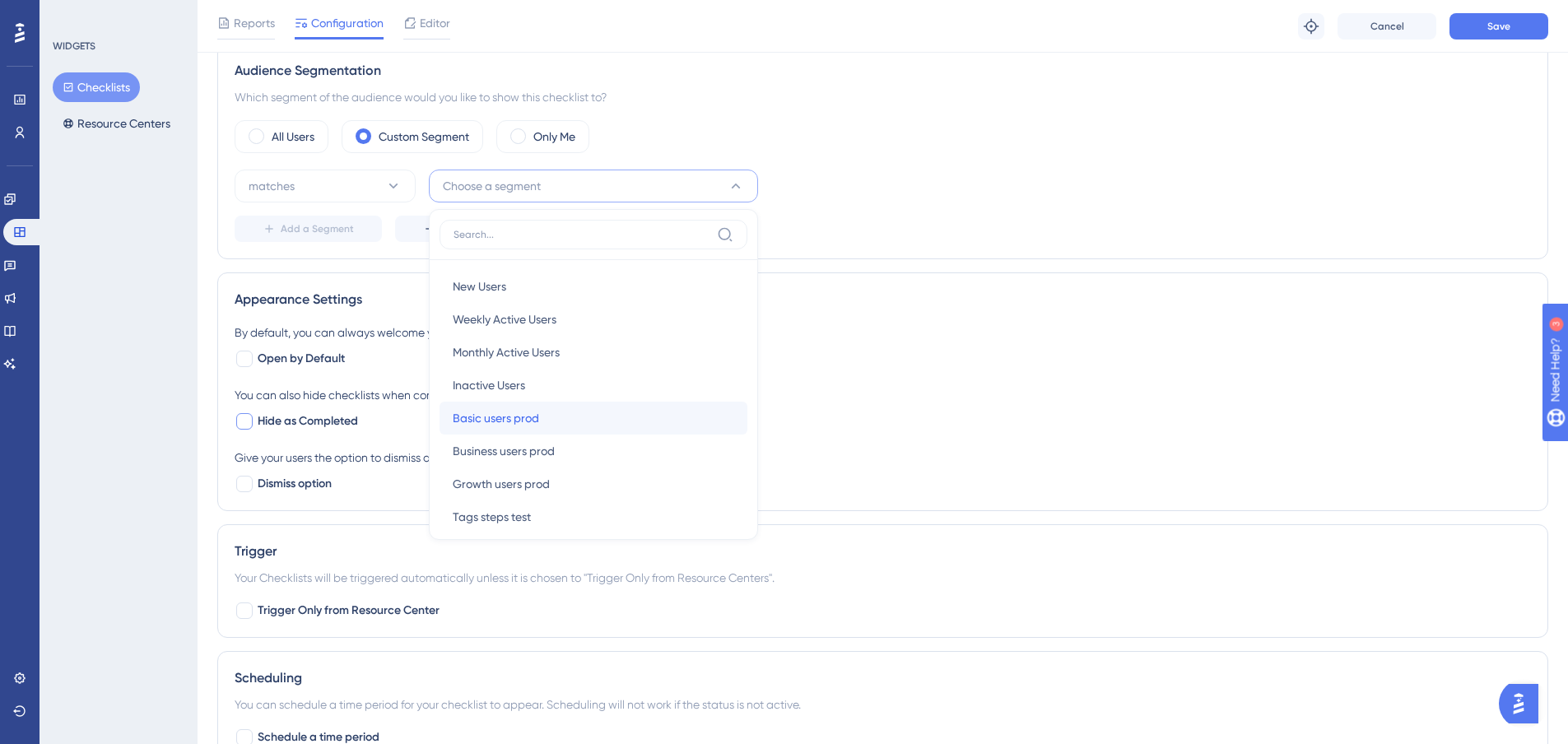
click at [559, 417] on div "Basic users prod Basic users prod" at bounding box center [593, 418] width 281 height 33
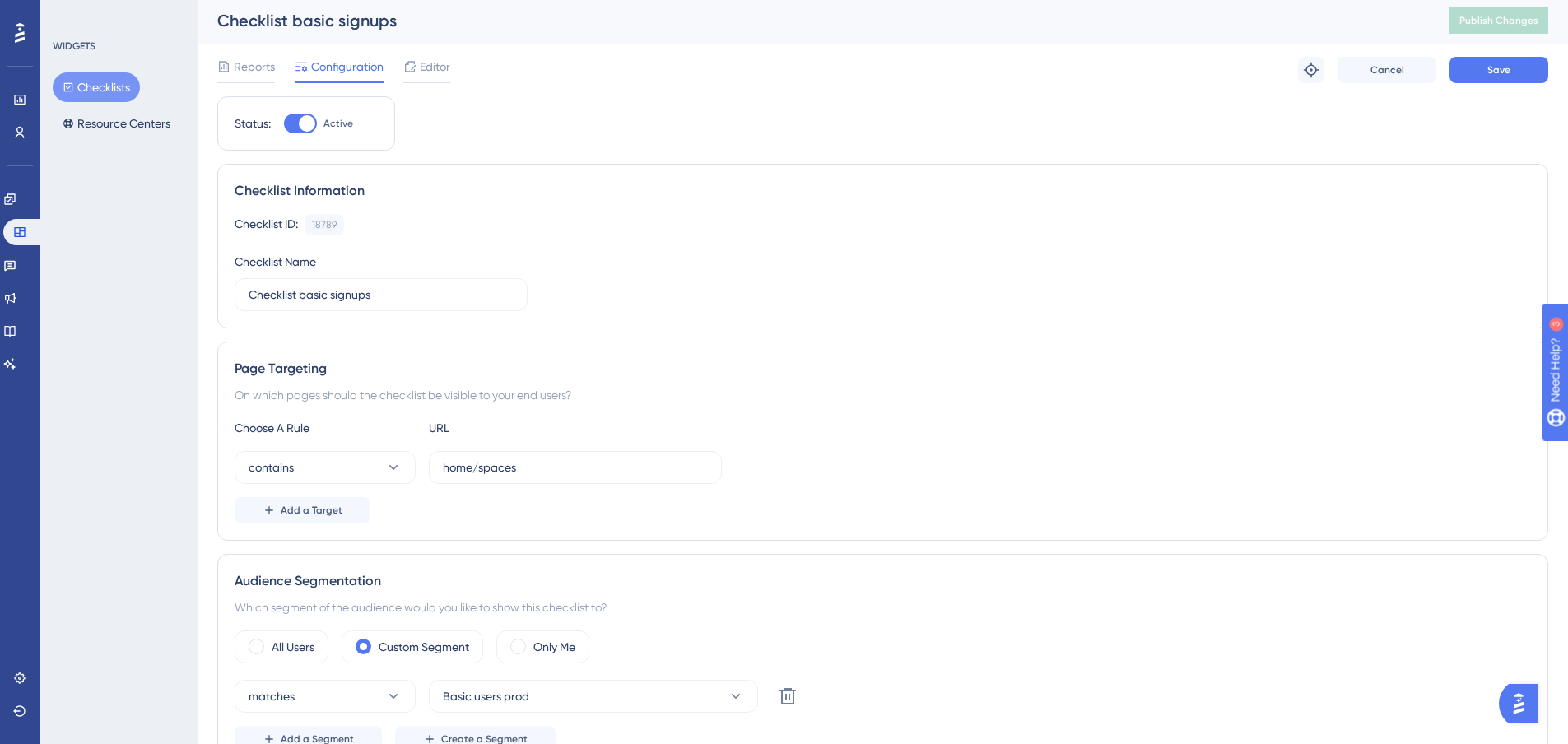
scroll to position [0, 0]
click at [1534, 74] on button "Save" at bounding box center [1499, 73] width 99 height 26
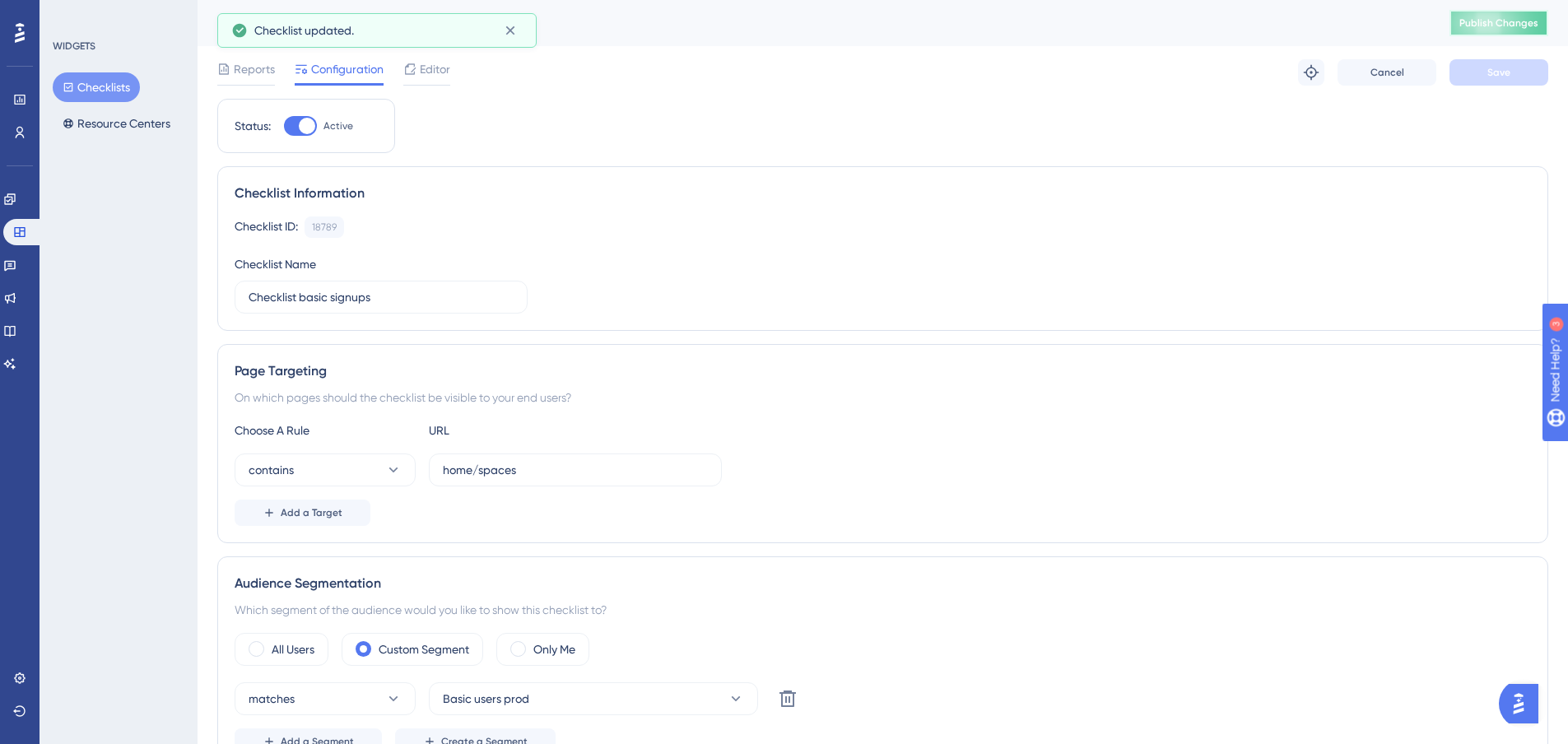
click at [1539, 23] on span "Publish Changes" at bounding box center [1499, 23] width 79 height 13
